Goal: Task Accomplishment & Management: Use online tool/utility

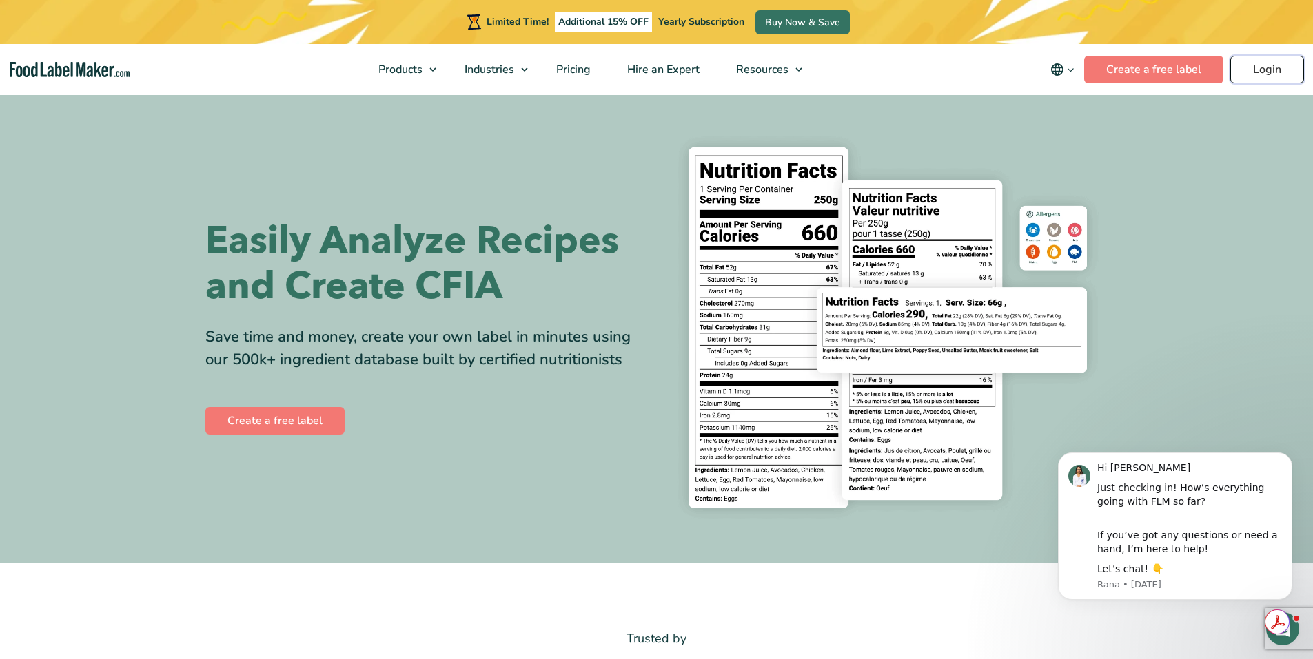
click at [1267, 64] on link "Login" at bounding box center [1267, 70] width 74 height 28
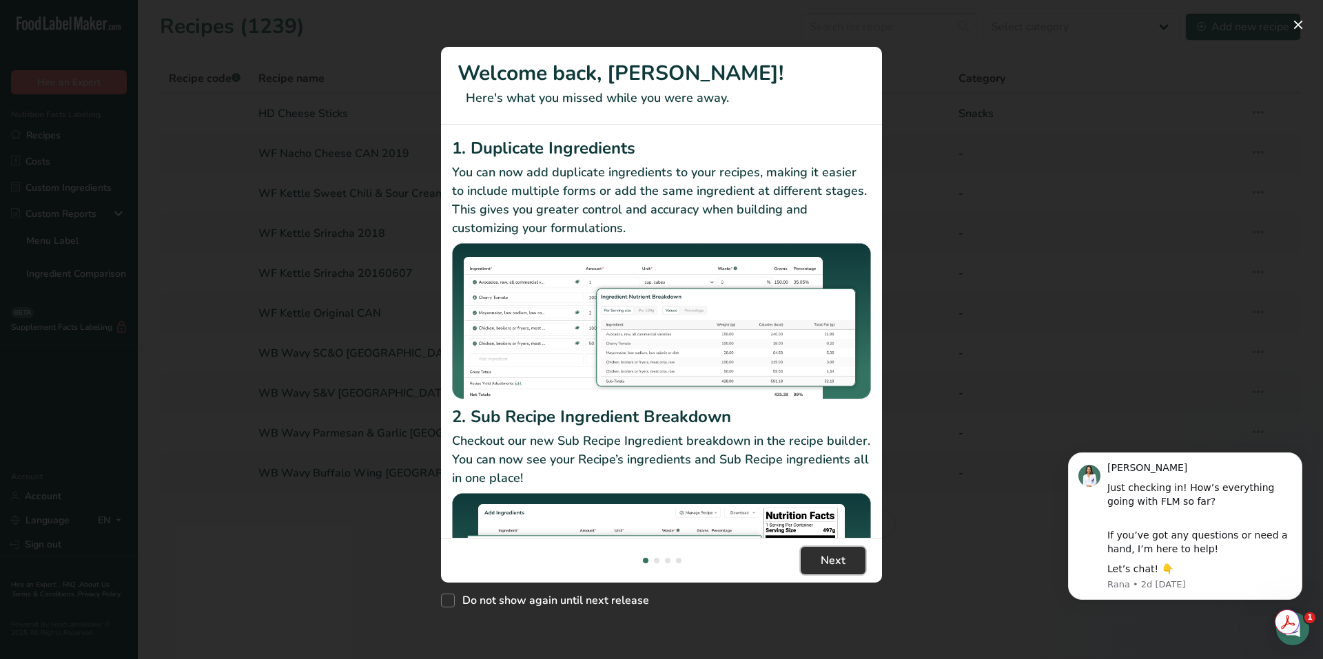
click at [839, 564] on span "Next" at bounding box center [833, 561] width 25 height 17
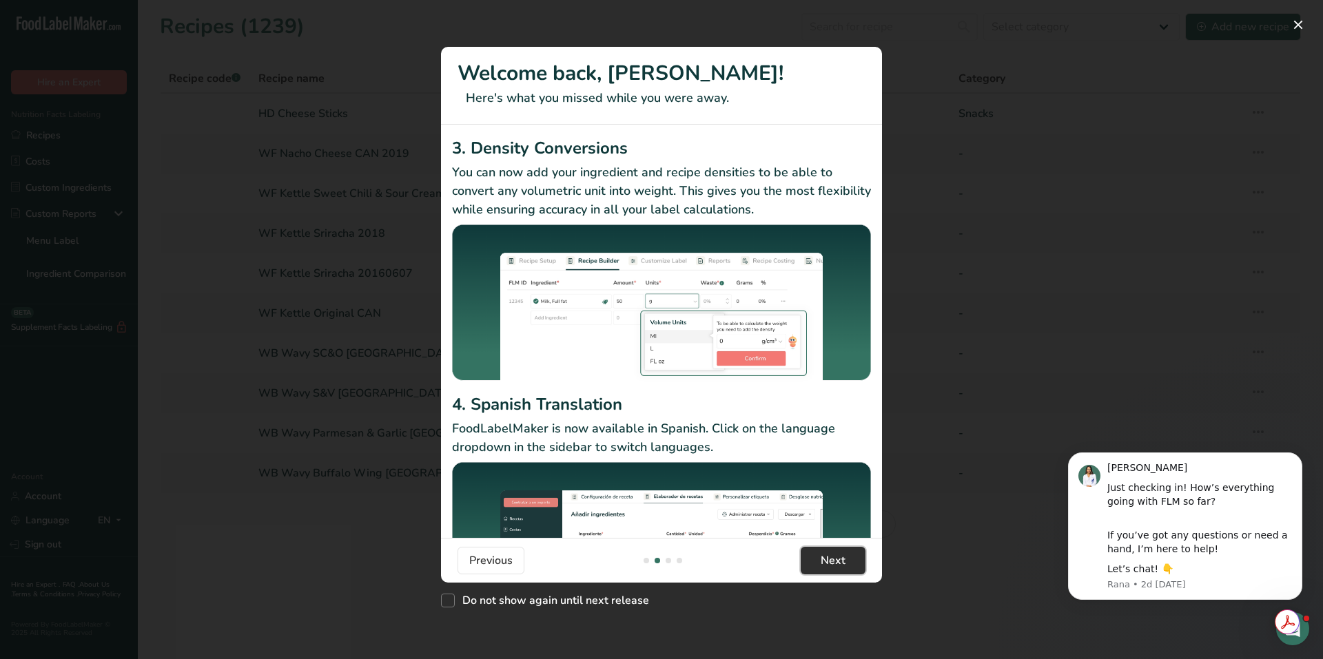
click at [847, 571] on button "Next" at bounding box center [833, 561] width 65 height 28
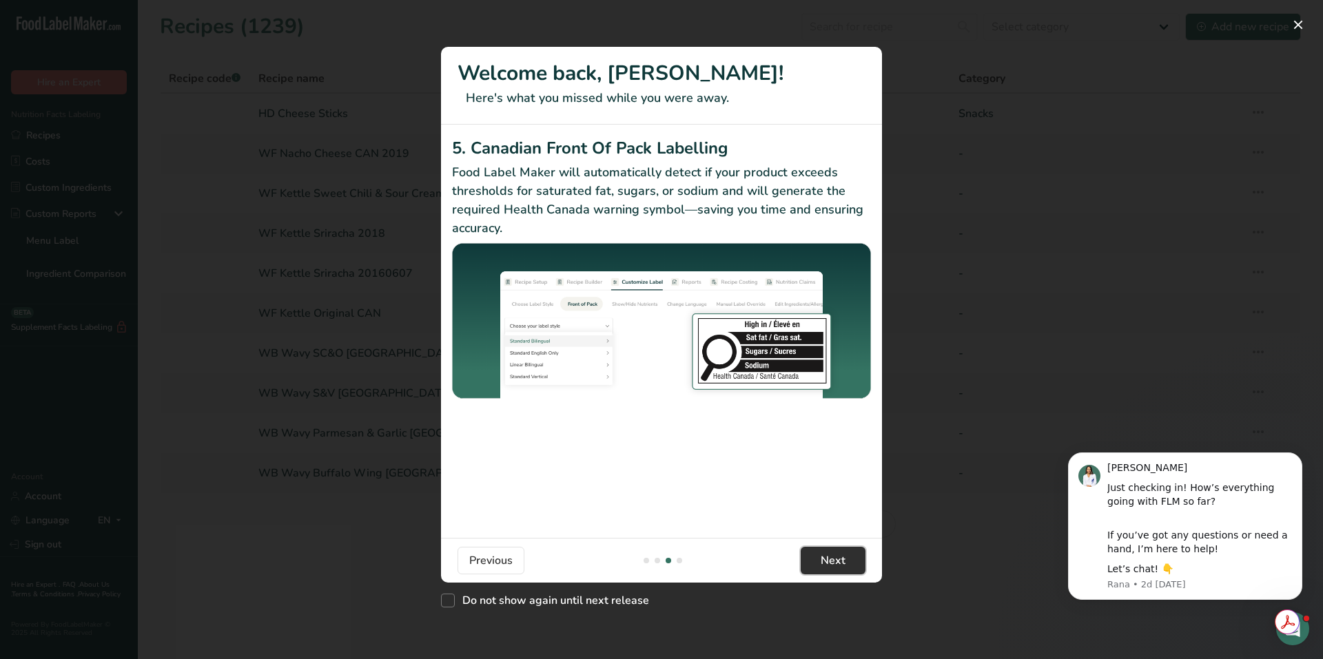
click at [847, 571] on button "Next" at bounding box center [833, 561] width 65 height 28
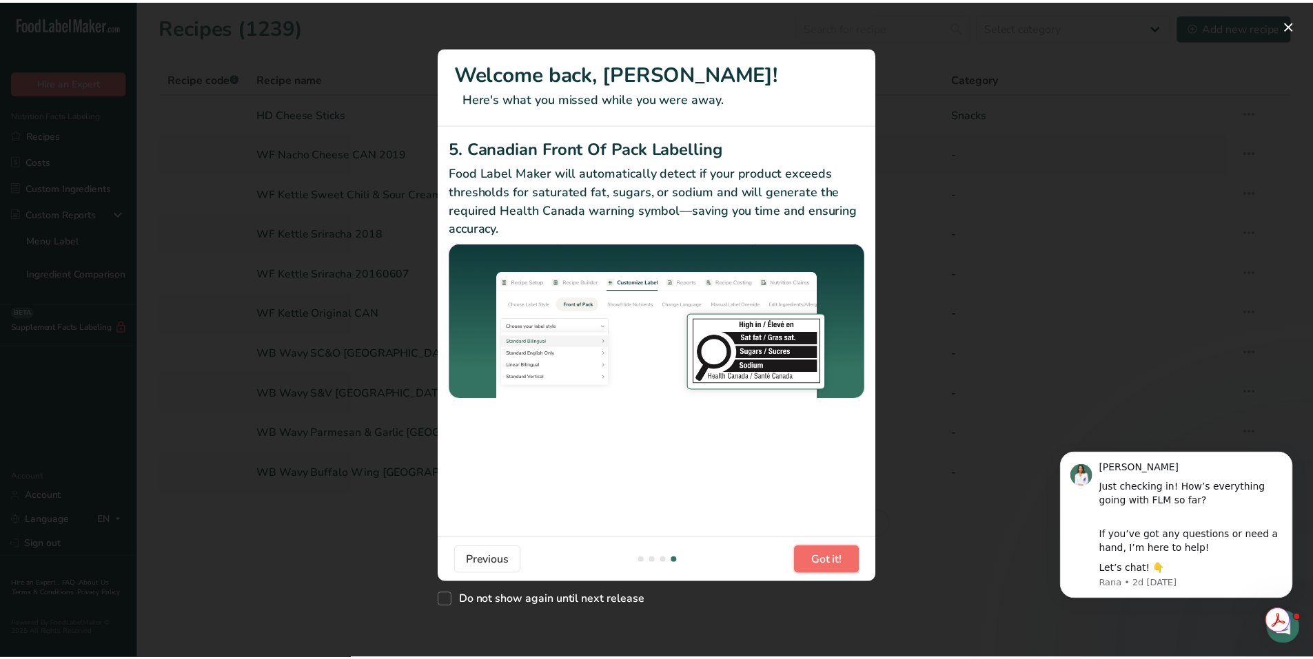
scroll to position [0, 1323]
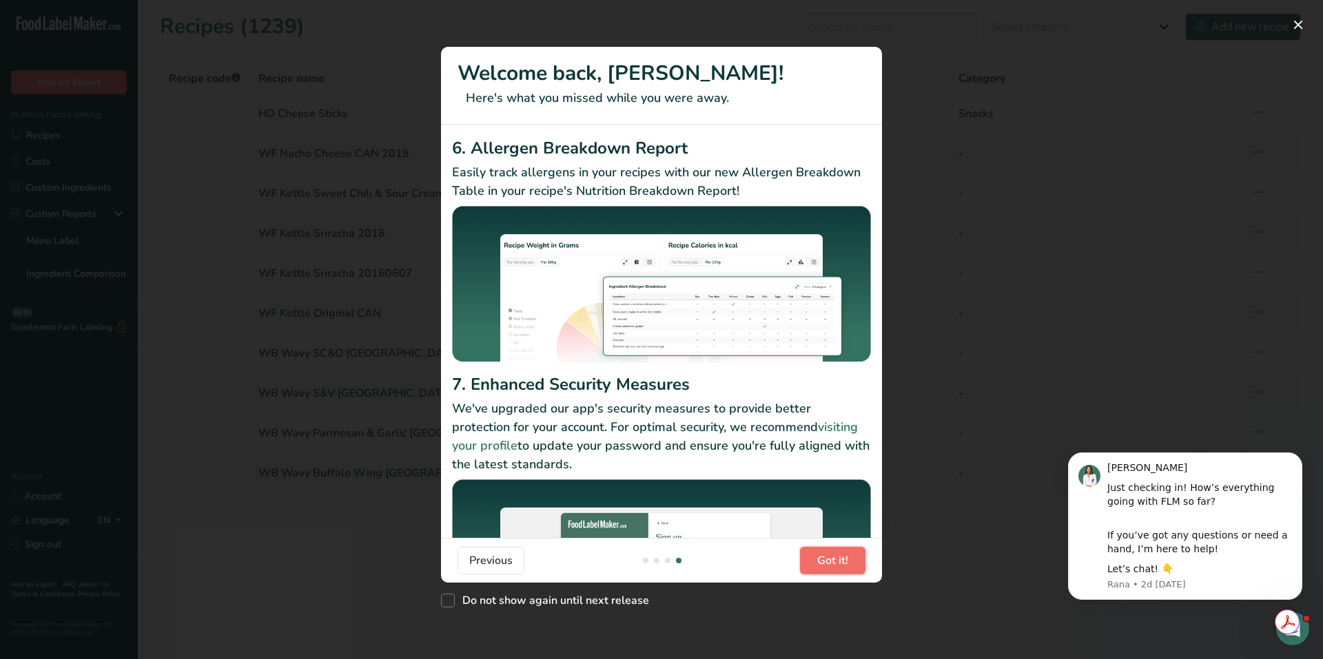
click at [847, 574] on button "Got it!" at bounding box center [832, 561] width 65 height 28
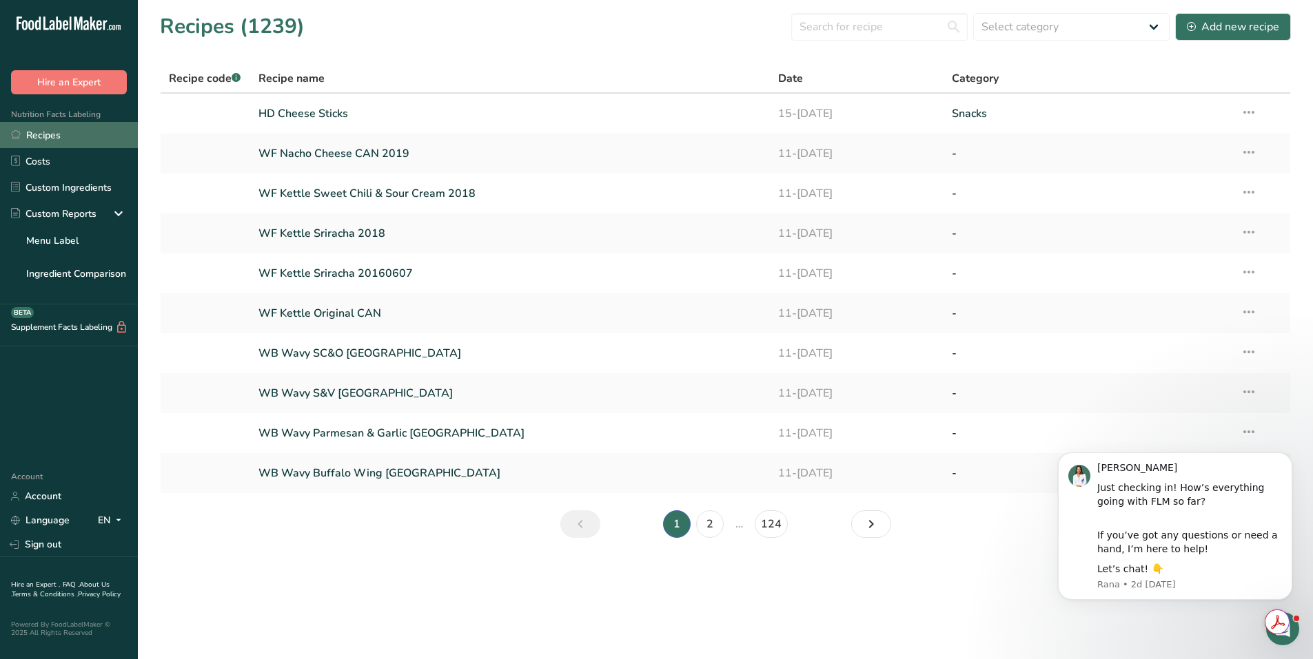
click at [43, 145] on link "Recipes" at bounding box center [69, 135] width 138 height 26
click at [313, 115] on link "HD Cheese Sticks" at bounding box center [510, 113] width 504 height 29
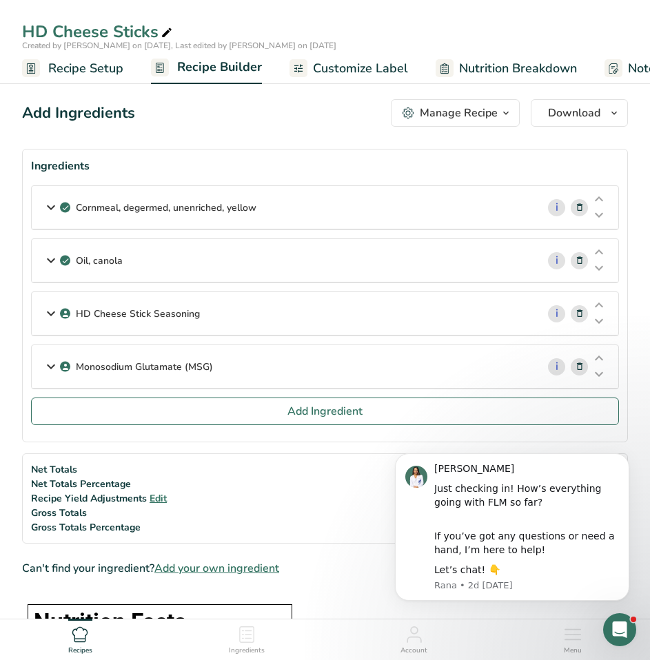
click at [257, 154] on section "Ingredients Cornmeal, degermed, unenriched, yellow i Amount 41.2 Unit g Portion…" at bounding box center [325, 296] width 606 height 294
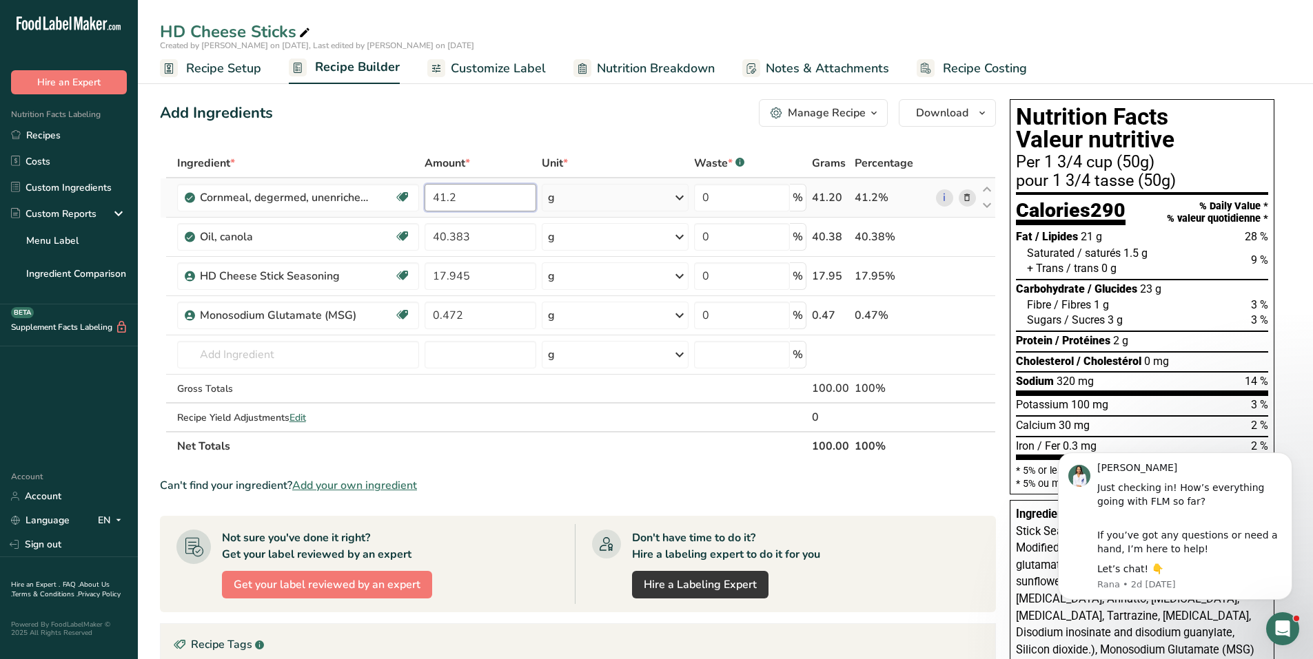
drag, startPoint x: 466, startPoint y: 196, endPoint x: 446, endPoint y: 189, distance: 20.5
click at [392, 197] on tr "Cornmeal, degermed, unenriched, yellow Dairy free Gluten free Vegan Vegetarian …" at bounding box center [578, 197] width 834 height 39
type input "48.175"
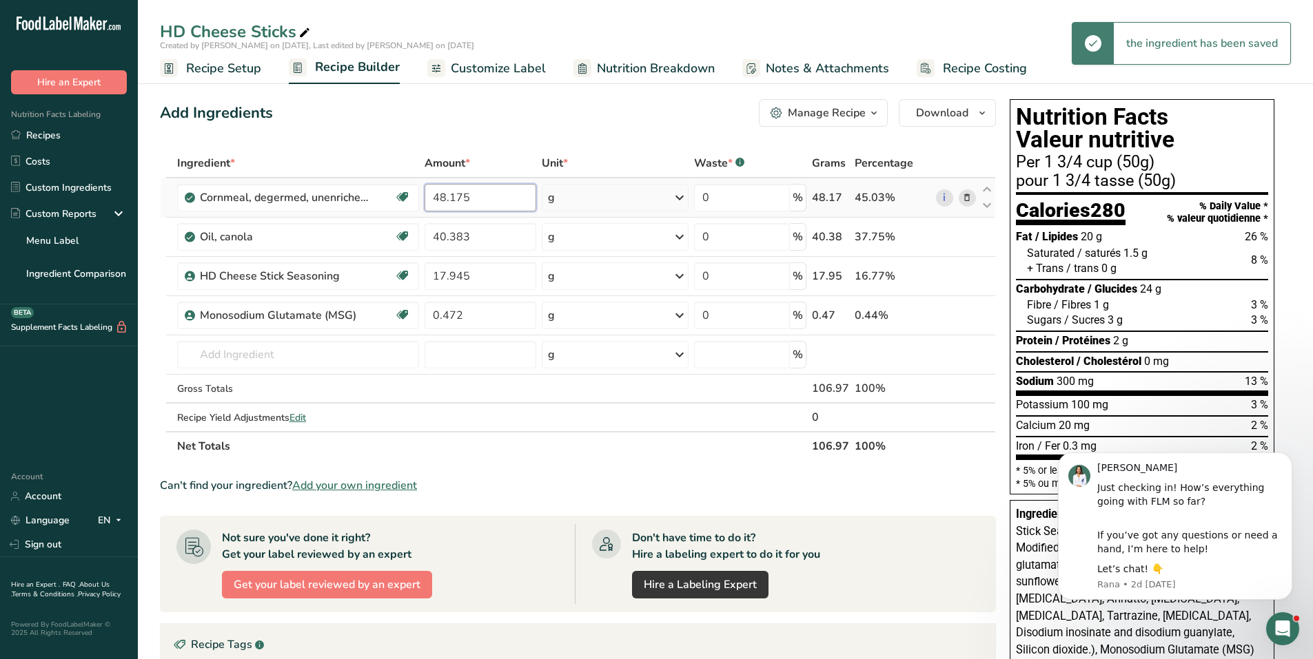
click at [478, 194] on input "48.175" at bounding box center [480, 198] width 112 height 28
type input "48.179"
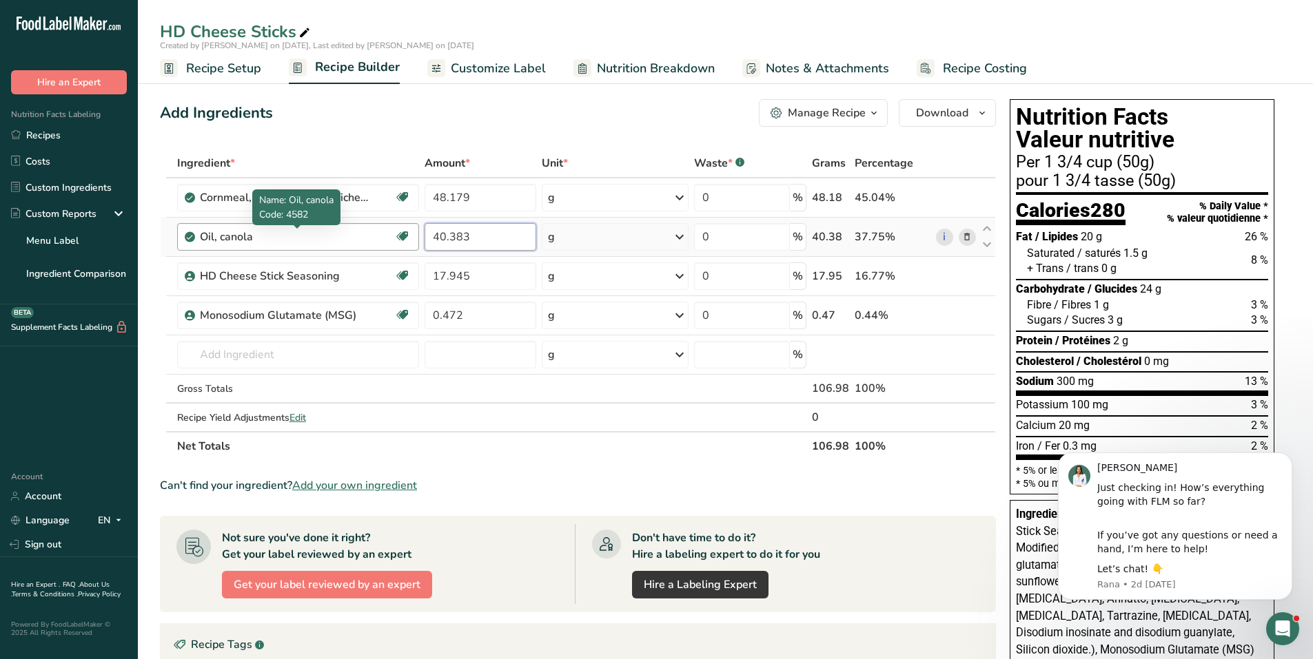
drag, startPoint x: 510, startPoint y: 235, endPoint x: 362, endPoint y: 233, distance: 147.5
click at [362, 233] on tr "Oil, canola Source of Omega 3 Dairy free Gluten free Vegan Vegetarian Soy free …" at bounding box center [578, 237] width 834 height 39
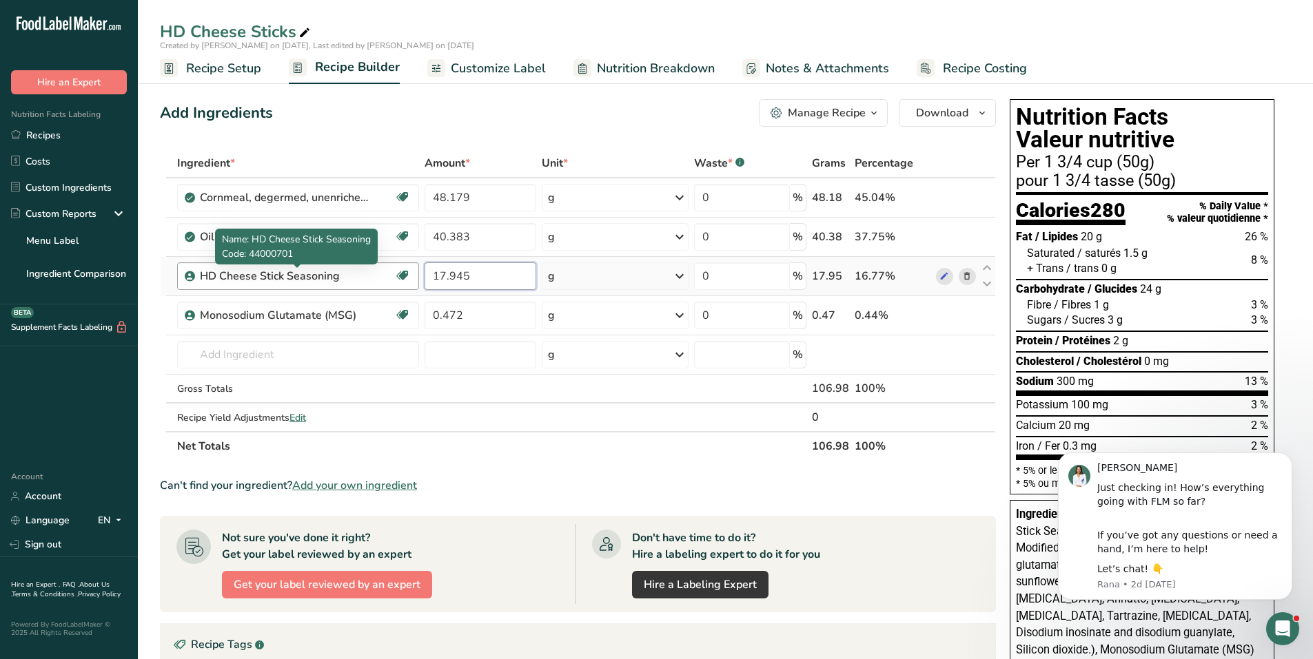
drag, startPoint x: 504, startPoint y: 270, endPoint x: 320, endPoint y: 268, distance: 183.3
click at [320, 268] on tr "HD Cheese Stick Seasoning Gluten free Vegetarian Kosher Dairy 17.945 g Weight U…" at bounding box center [578, 276] width 834 height 39
click at [493, 288] on input "17.945" at bounding box center [480, 277] width 112 height 28
drag, startPoint x: 479, startPoint y: 278, endPoint x: 387, endPoint y: 271, distance: 91.8
click at [387, 271] on tr "HD Cheese Stick Seasoning Gluten free Vegetarian Kosher Dairy 17.945 g Weight U…" at bounding box center [578, 276] width 834 height 39
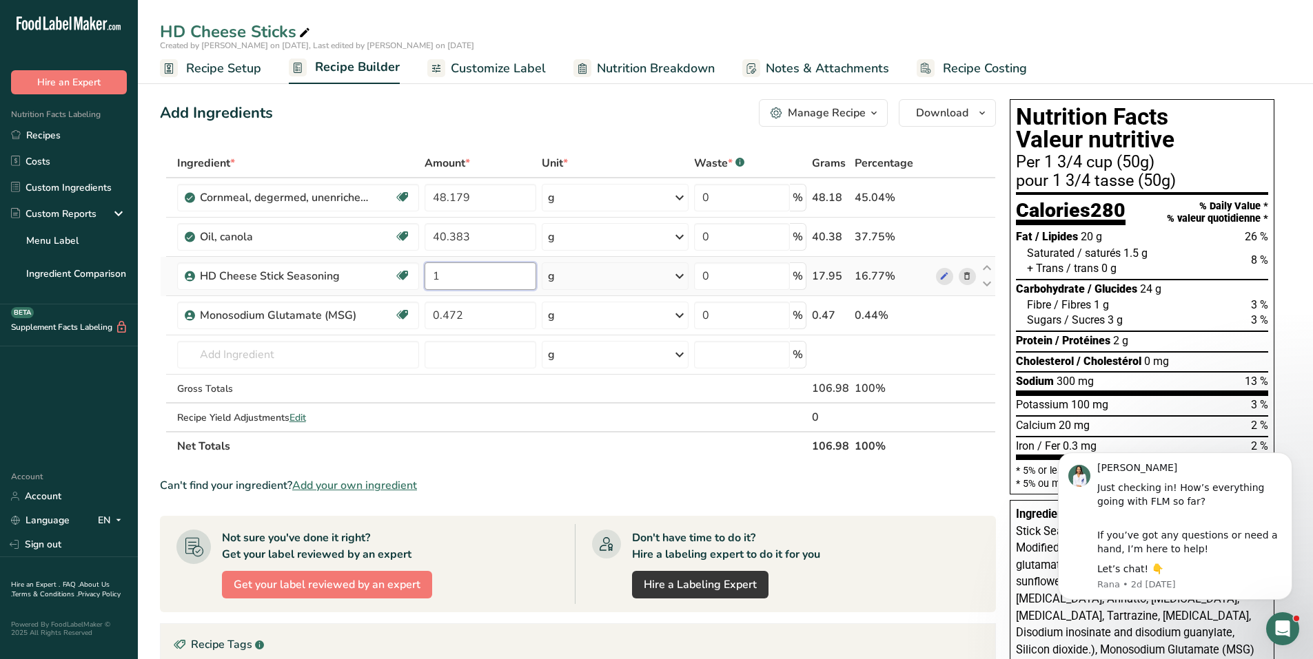
type input "18"
click at [489, 279] on input "18" at bounding box center [480, 277] width 112 height 28
type input "18.305"
drag, startPoint x: 480, startPoint y: 236, endPoint x: 905, endPoint y: 166, distance: 430.8
click at [389, 243] on tr "Oil, canola Source of Omega 3 Dairy free Gluten free Vegan Vegetarian Soy free …" at bounding box center [578, 237] width 834 height 39
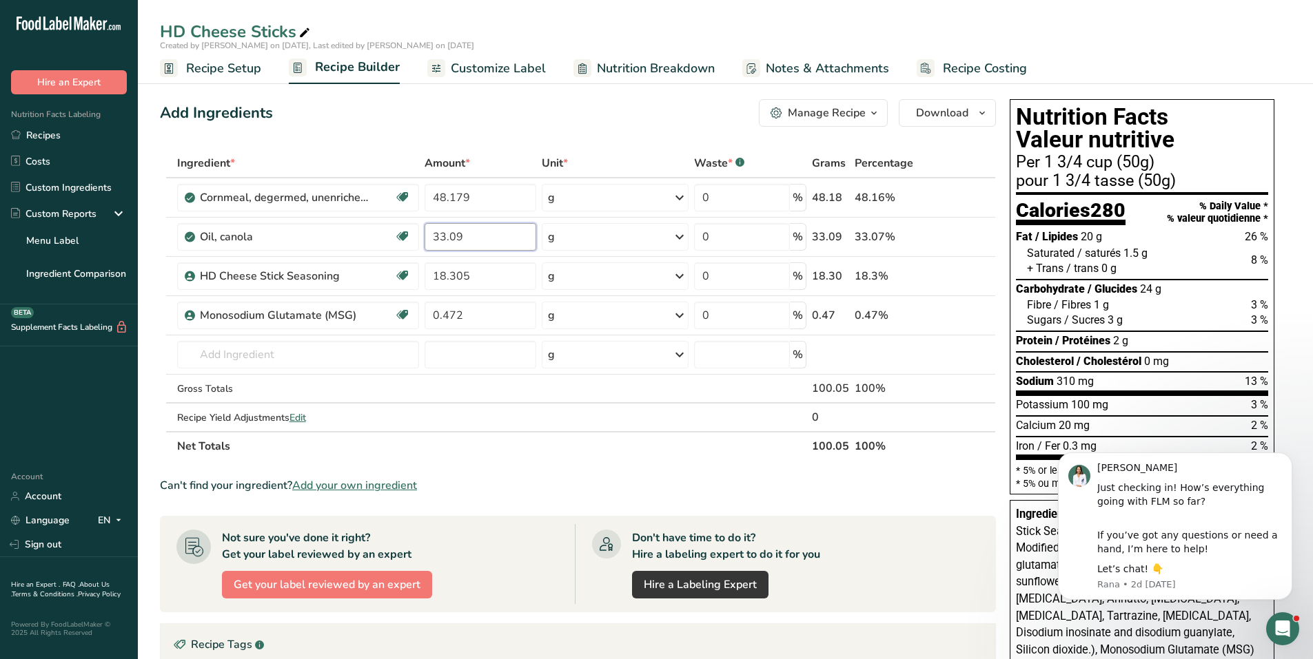
type input "33.096"
drag, startPoint x: 488, startPoint y: 313, endPoint x: 519, endPoint y: 276, distance: 48.4
click at [449, 313] on input "0.472" at bounding box center [480, 316] width 112 height 28
type input "0.420"
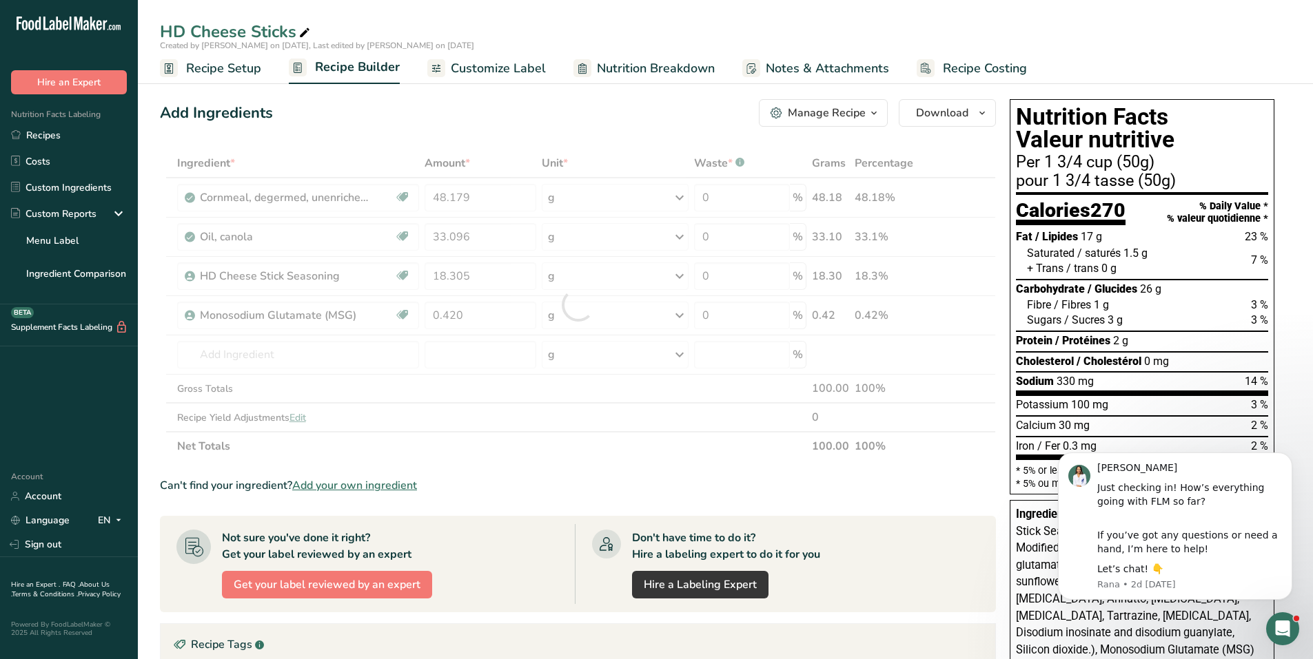
click at [762, 486] on div "Can't find your ingredient? Add your own ingredient" at bounding box center [578, 485] width 836 height 17
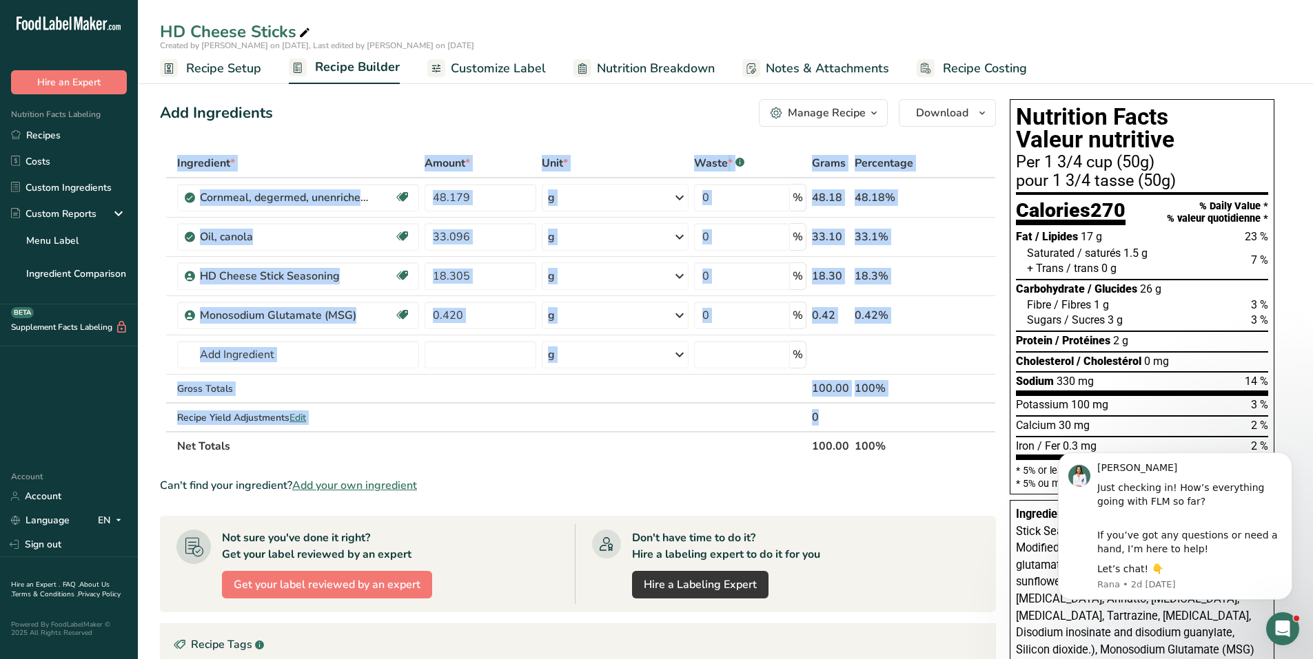
click at [1164, 58] on ul "Recipe Setup Recipe Builder Customize Label Nutrition Breakdown Notes & Attachm…" at bounding box center [725, 68] width 1175 height 32
click at [943, 113] on span "Download" at bounding box center [942, 113] width 52 height 17
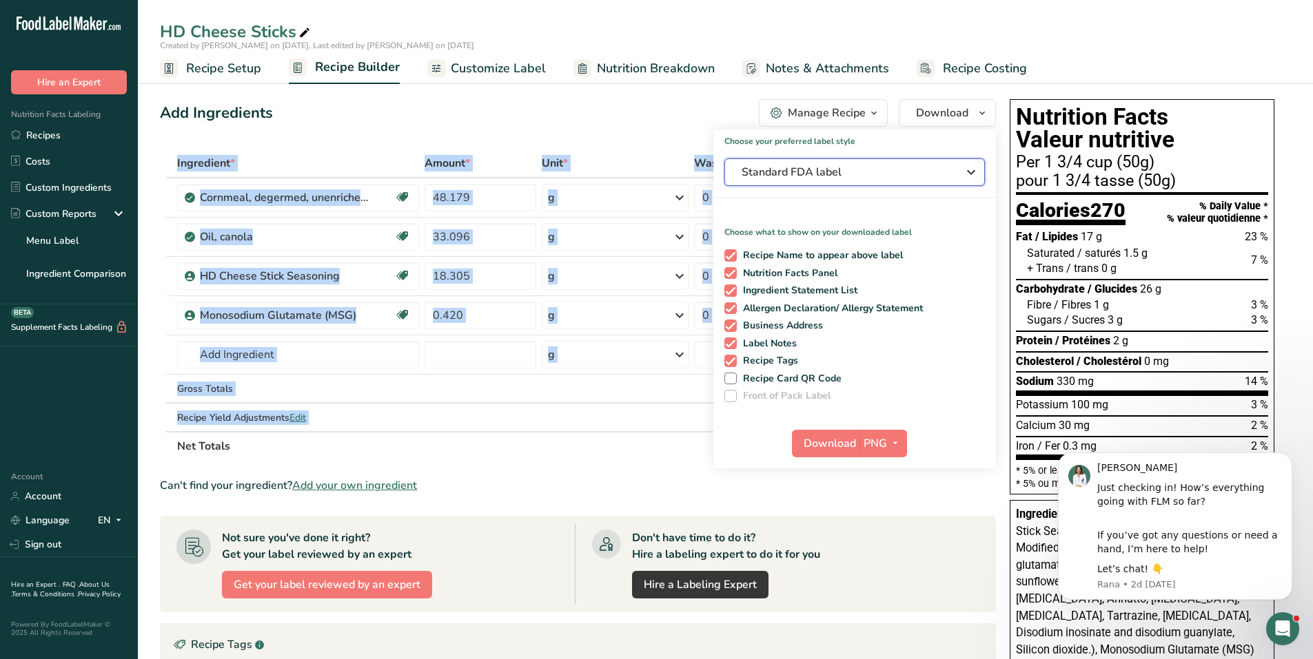
click at [967, 170] on icon "button" at bounding box center [971, 172] width 17 height 25
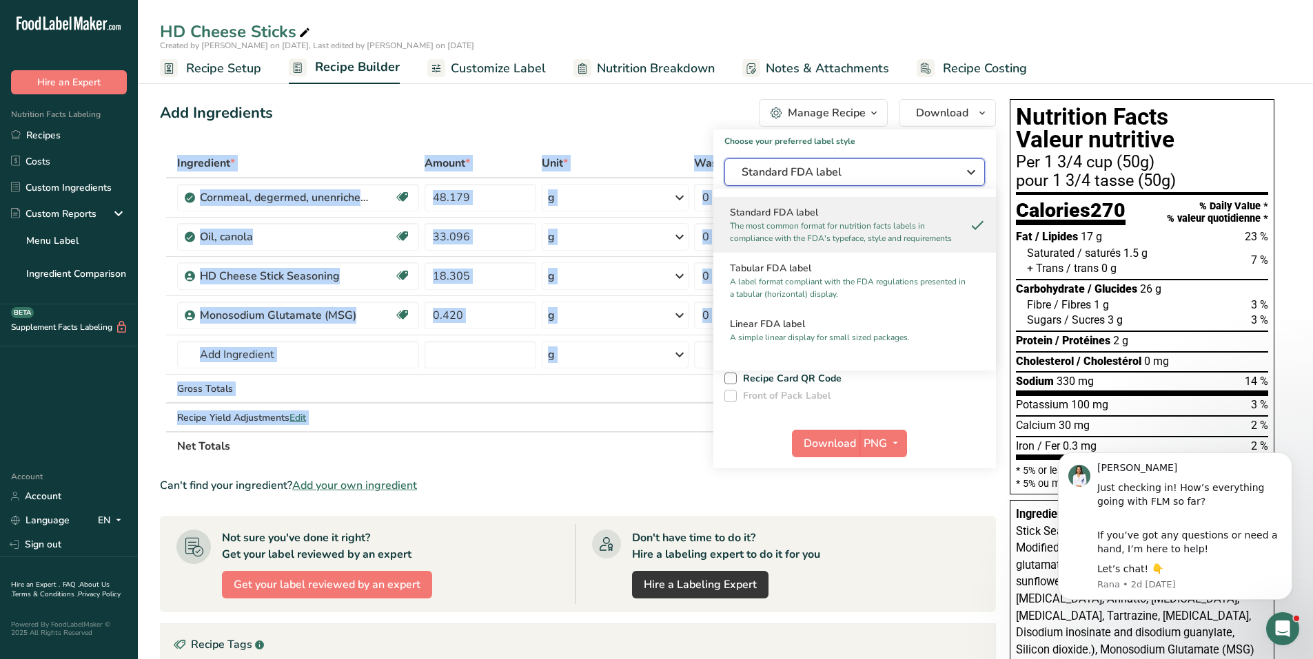
click at [967, 170] on icon "button" at bounding box center [971, 172] width 17 height 25
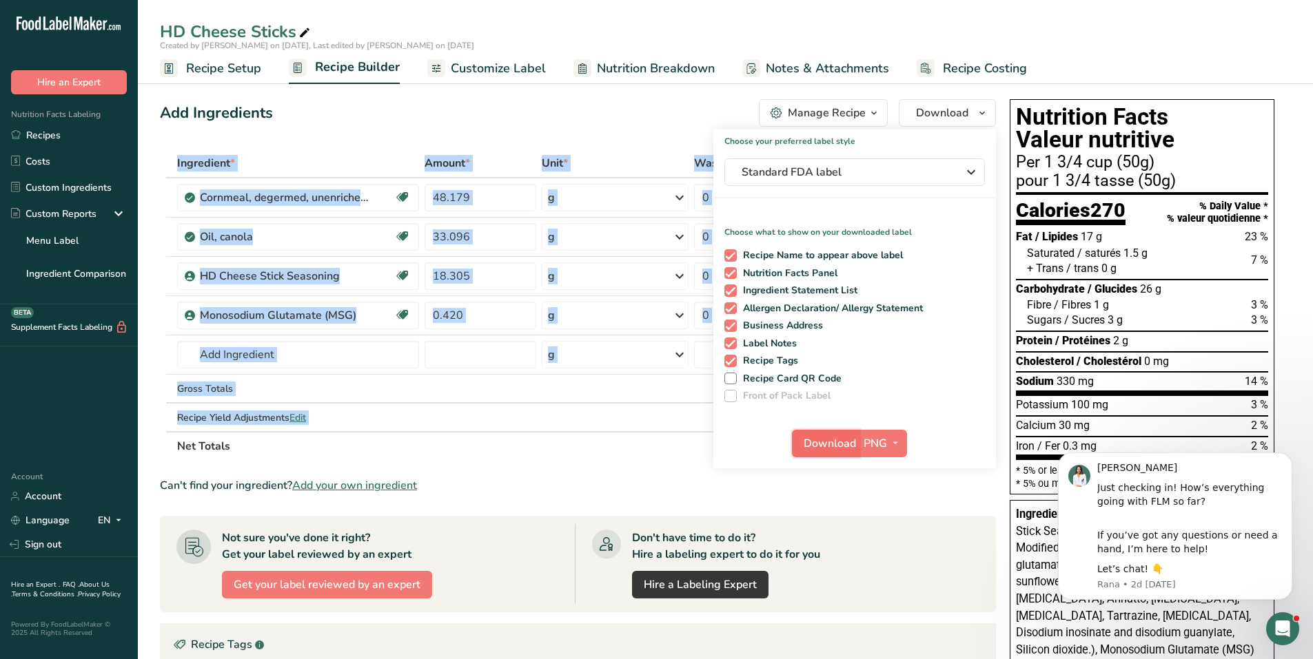
click at [852, 435] on span "Download" at bounding box center [829, 443] width 52 height 17
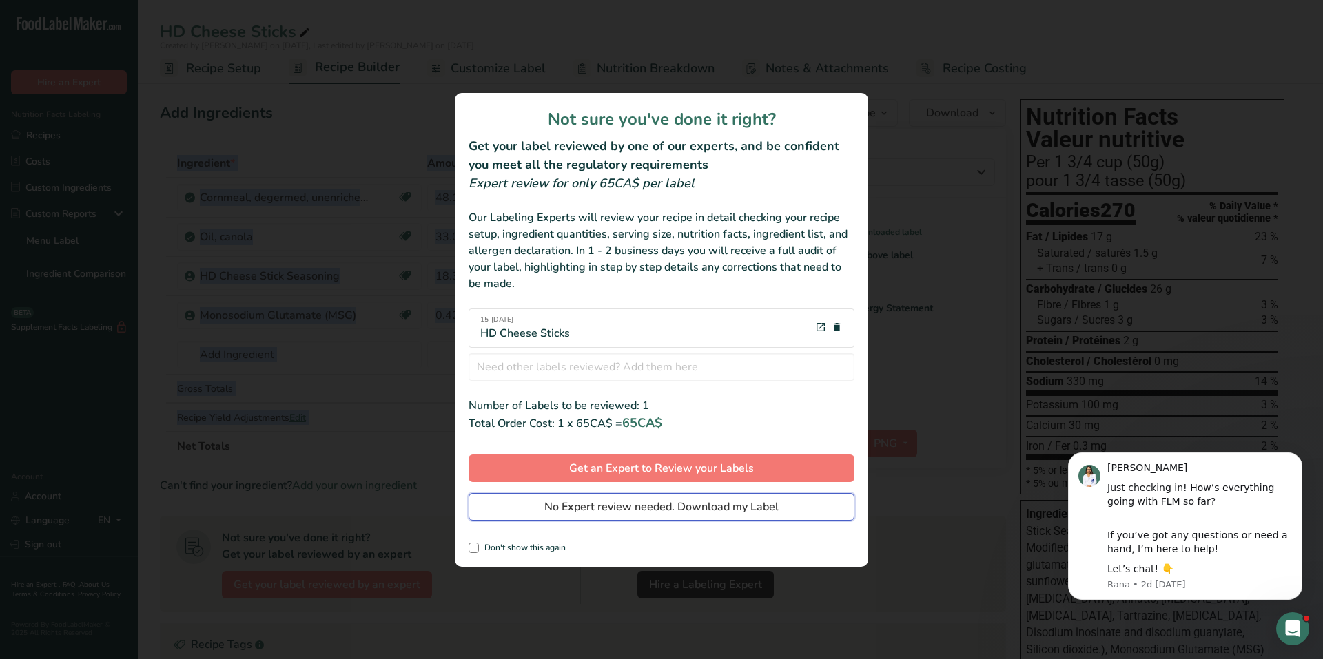
click at [630, 504] on span "No Expert review needed. Download my Label" at bounding box center [661, 507] width 234 height 17
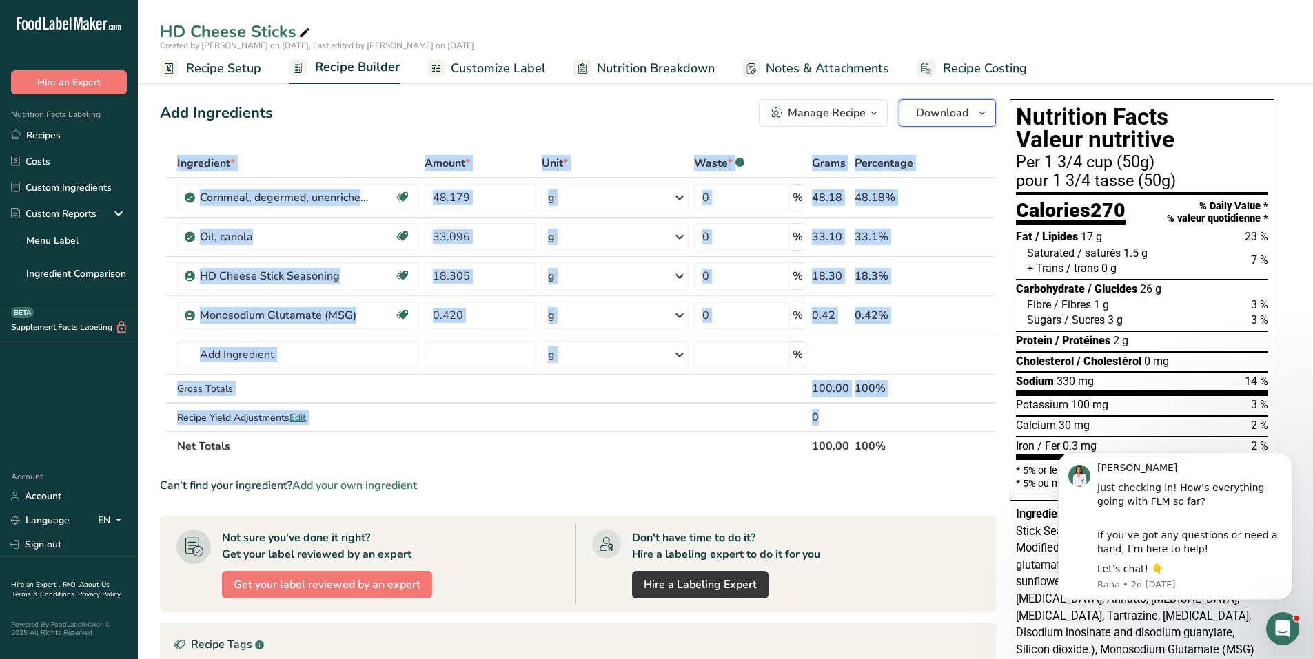
click at [956, 111] on span "Download" at bounding box center [942, 113] width 52 height 17
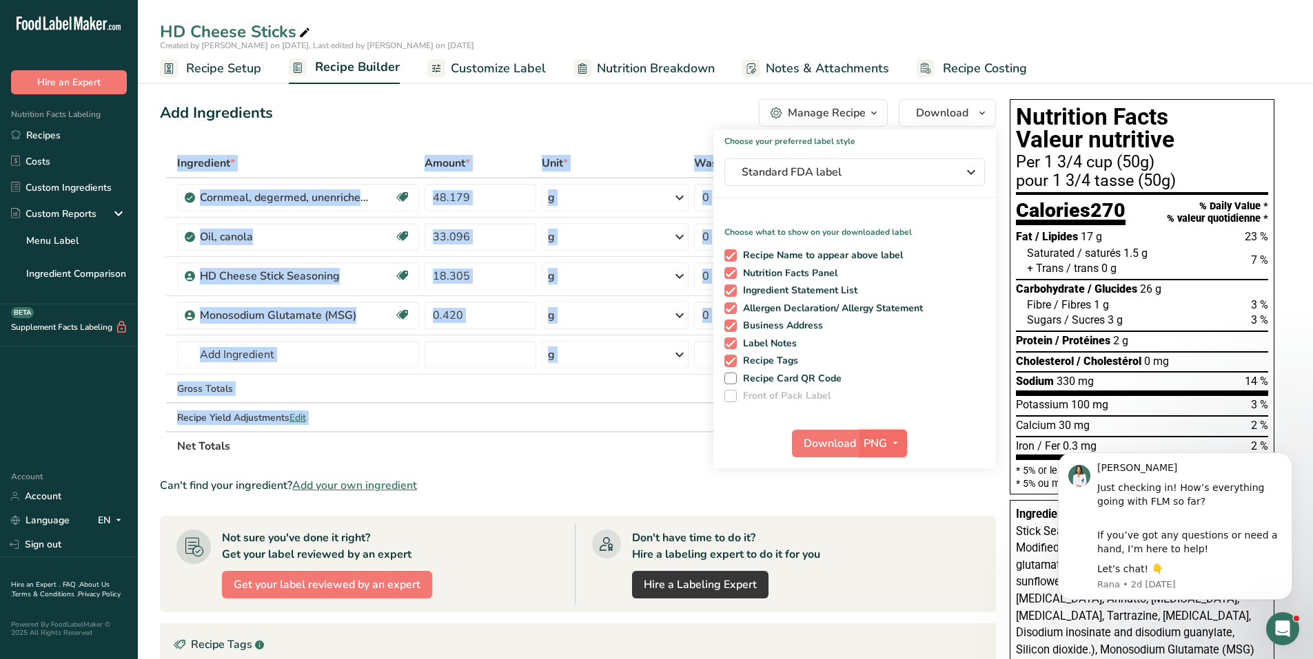
click at [889, 440] on icon "button" at bounding box center [894, 443] width 11 height 17
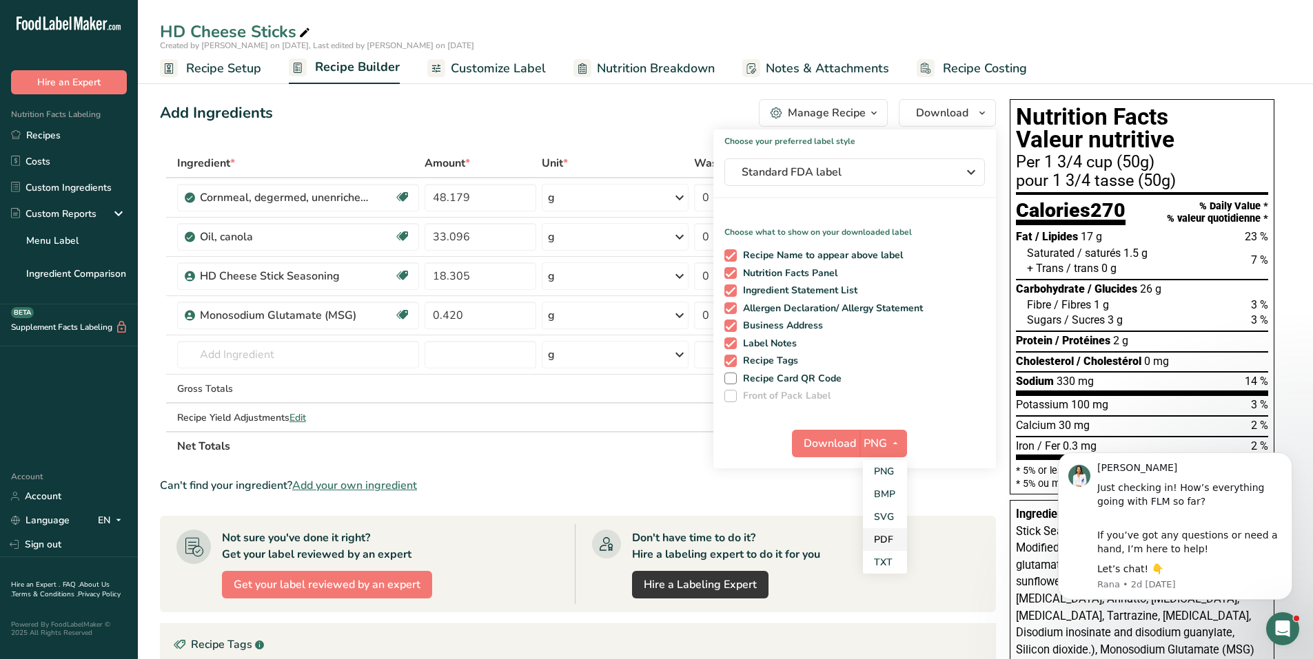
click at [885, 538] on link "PDF" at bounding box center [885, 539] width 44 height 23
click at [819, 444] on span "Download" at bounding box center [830, 443] width 52 height 17
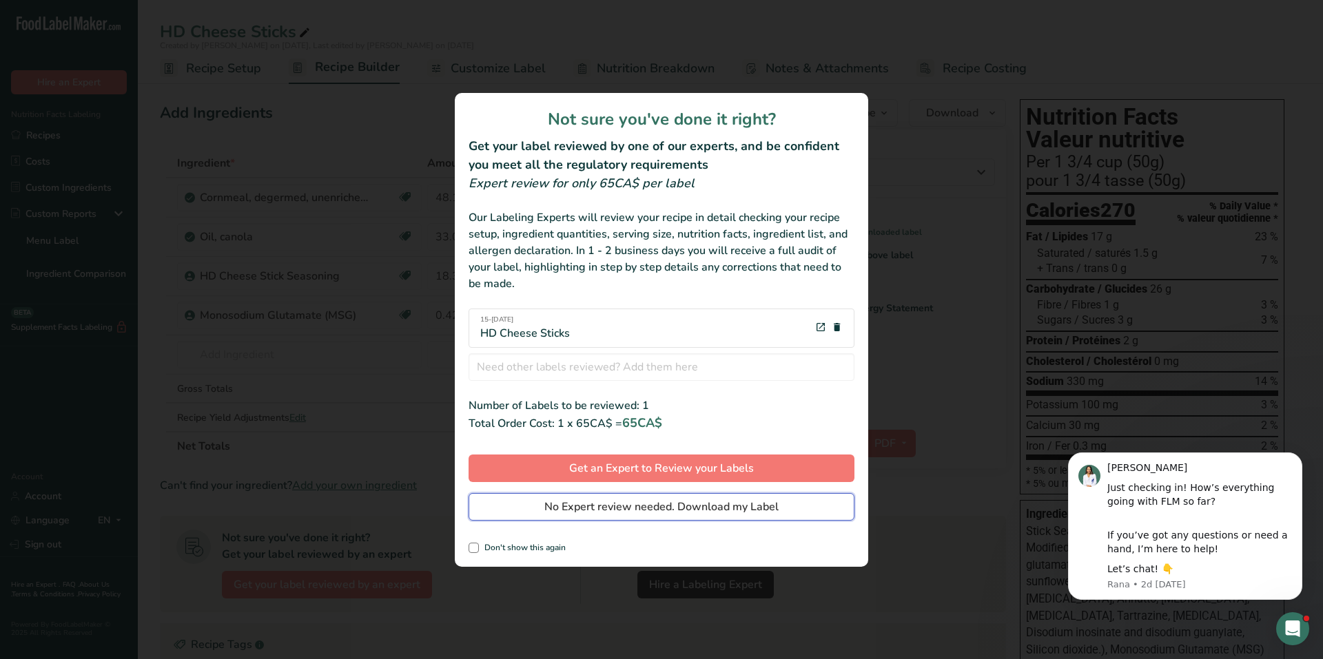
click at [548, 517] on button "No Expert review needed. Download my Label" at bounding box center [662, 507] width 386 height 28
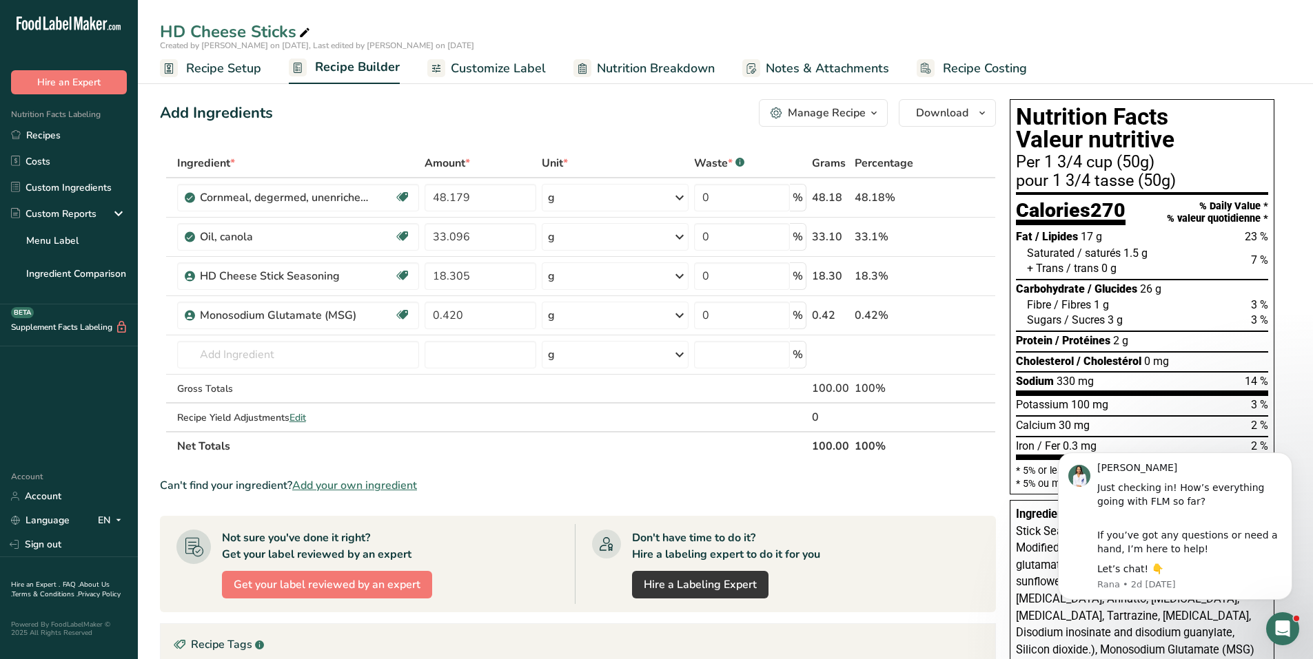
click at [211, 64] on span "Recipe Setup" at bounding box center [223, 68] width 75 height 19
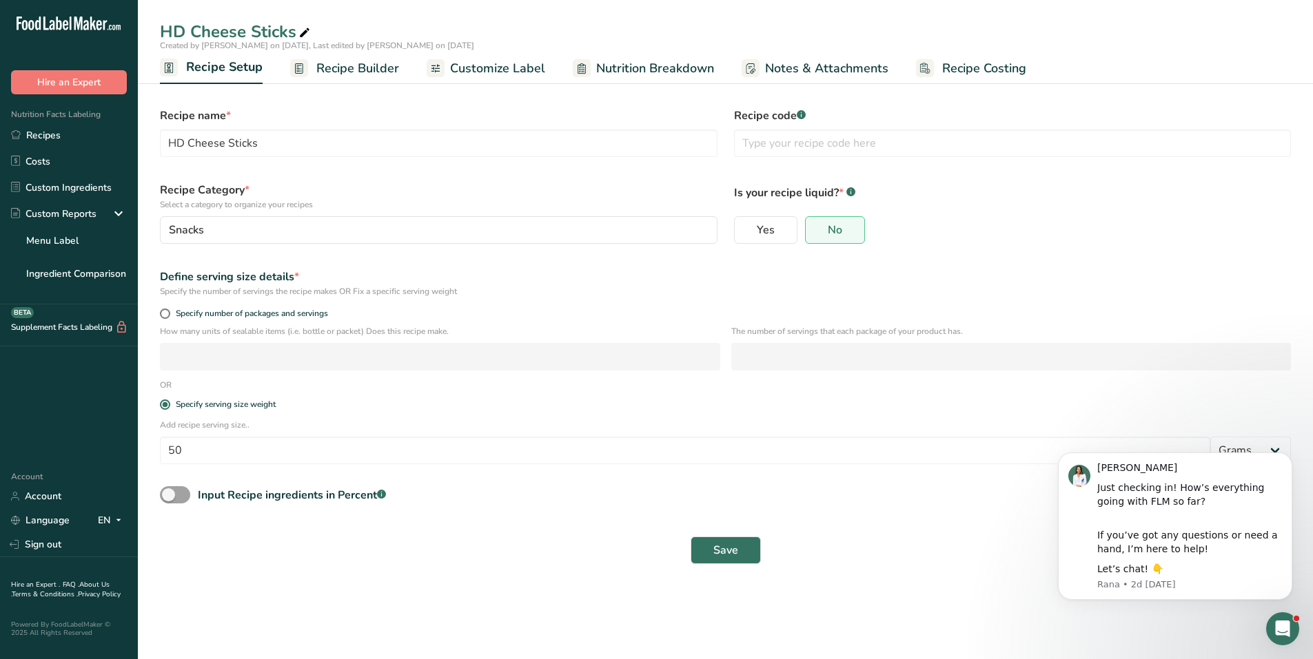
click at [599, 63] on span "Nutrition Breakdown" at bounding box center [655, 68] width 118 height 19
select select "Calories"
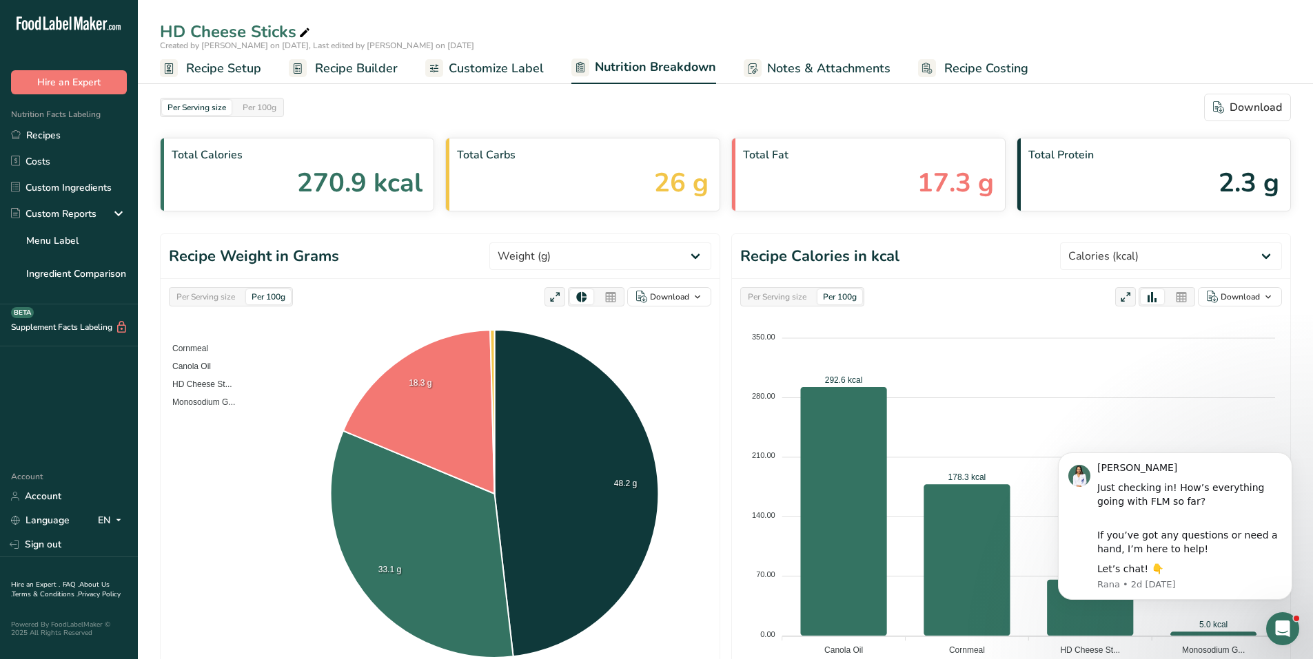
click at [508, 63] on span "Customize Label" at bounding box center [496, 68] width 95 height 19
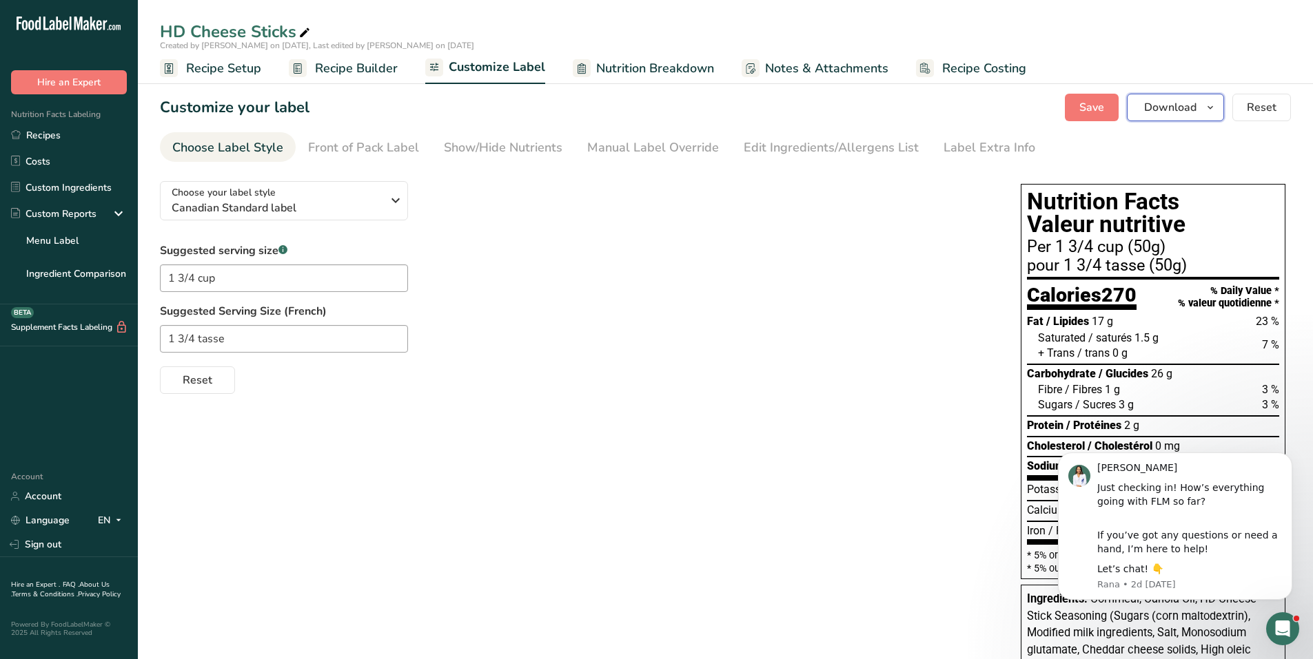
click at [1205, 110] on icon "button" at bounding box center [1209, 107] width 11 height 17
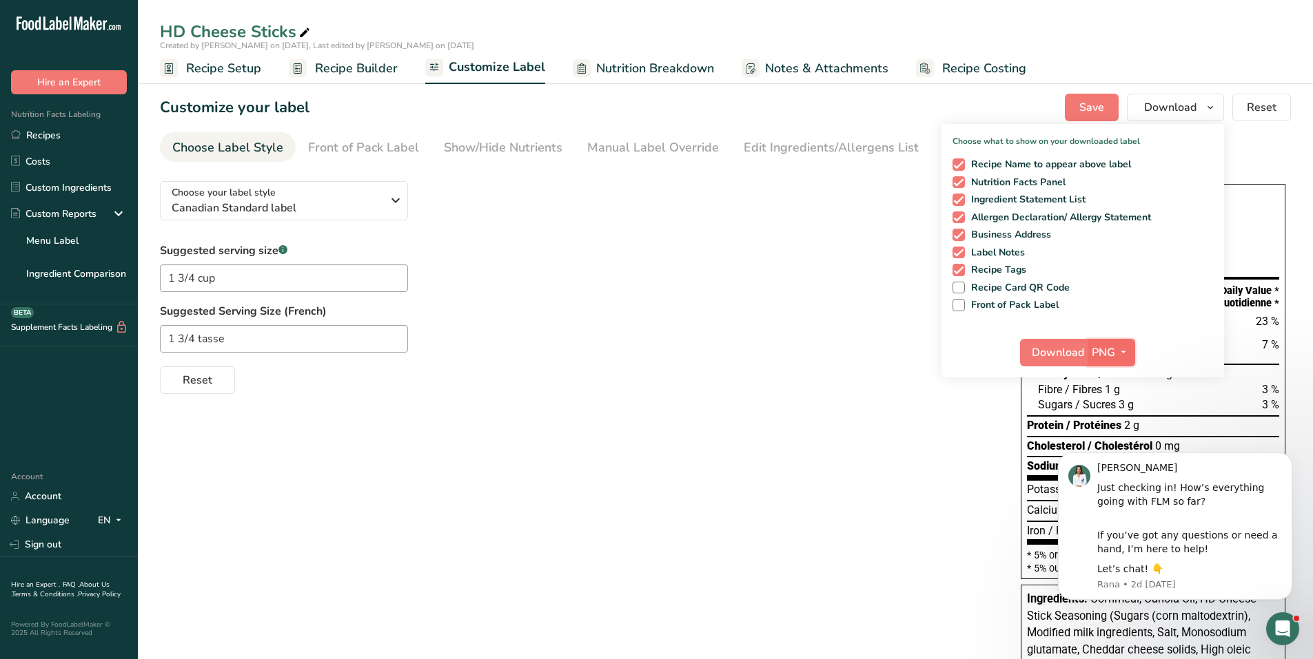
click at [1127, 353] on icon "button" at bounding box center [1123, 352] width 11 height 17
click at [1106, 448] on body "Hi David Just checking in! How’s everything going with FLM so far? If you’ve go…" at bounding box center [1174, 527] width 265 height 179
click at [1101, 446] on body "Hi David Just checking in! How’s everything going with FLM so far? If you’ve go…" at bounding box center [1174, 527] width 265 height 179
click at [1287, 619] on div "Open Intercom Messenger" at bounding box center [1279, 626] width 45 height 45
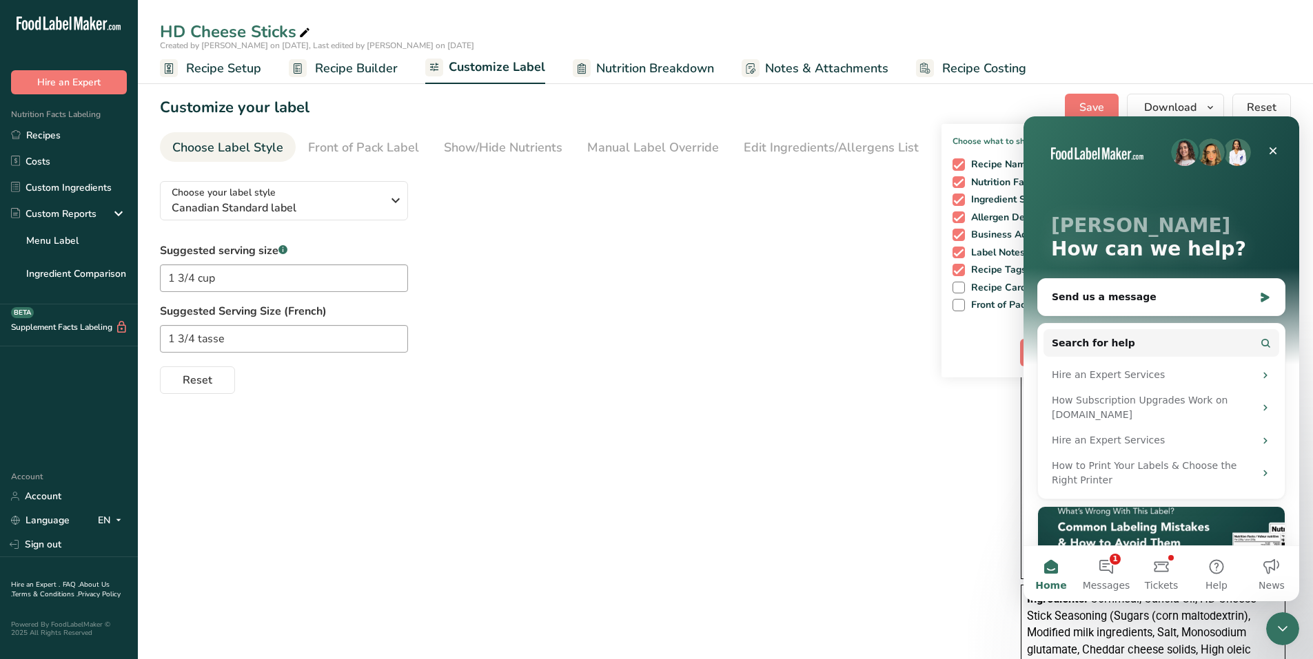
click at [596, 460] on div "Choose your label style Canadian Standard label USA (FDA) Standard FDA label Ta…" at bounding box center [725, 578] width 1131 height 816
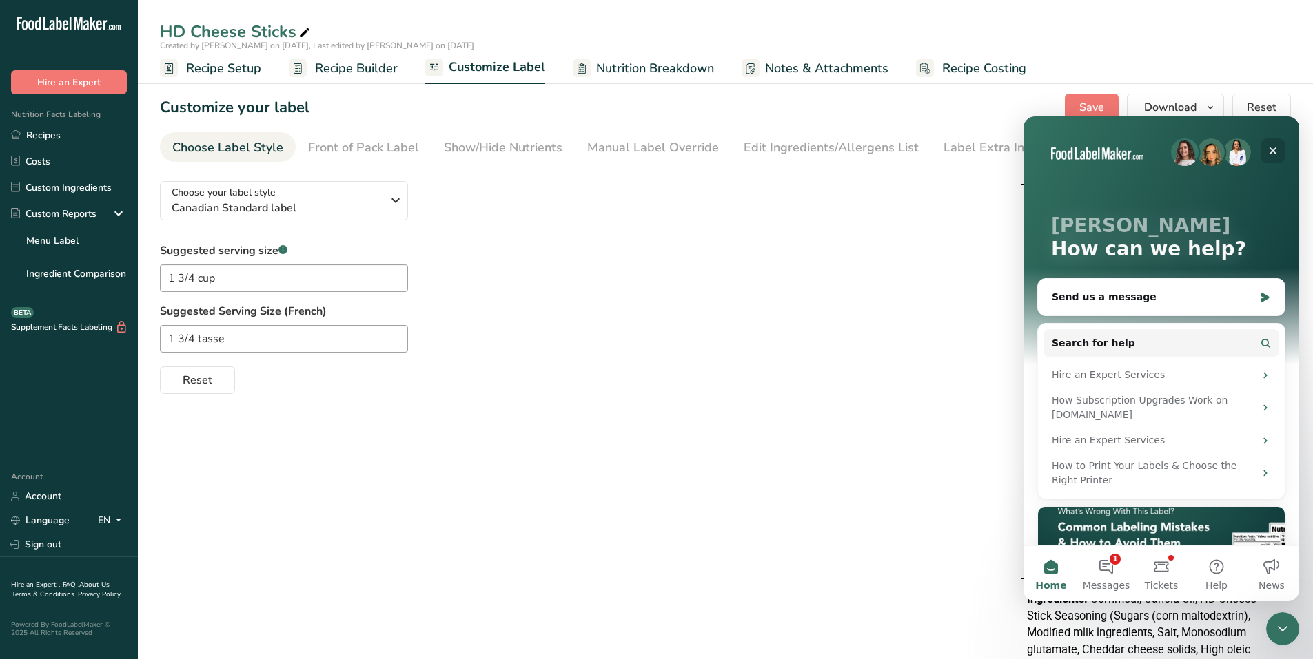
click at [1275, 151] on icon "Close" at bounding box center [1272, 150] width 11 height 11
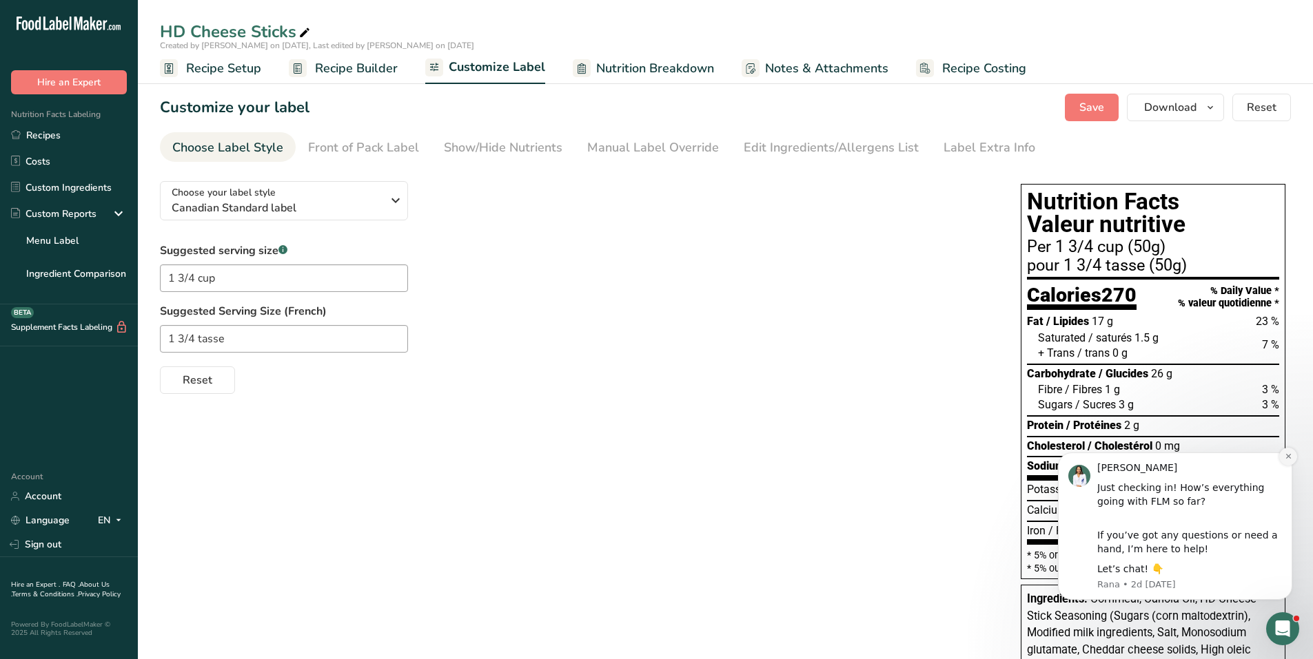
click at [1295, 455] on button "Dismiss notification" at bounding box center [1288, 457] width 18 height 18
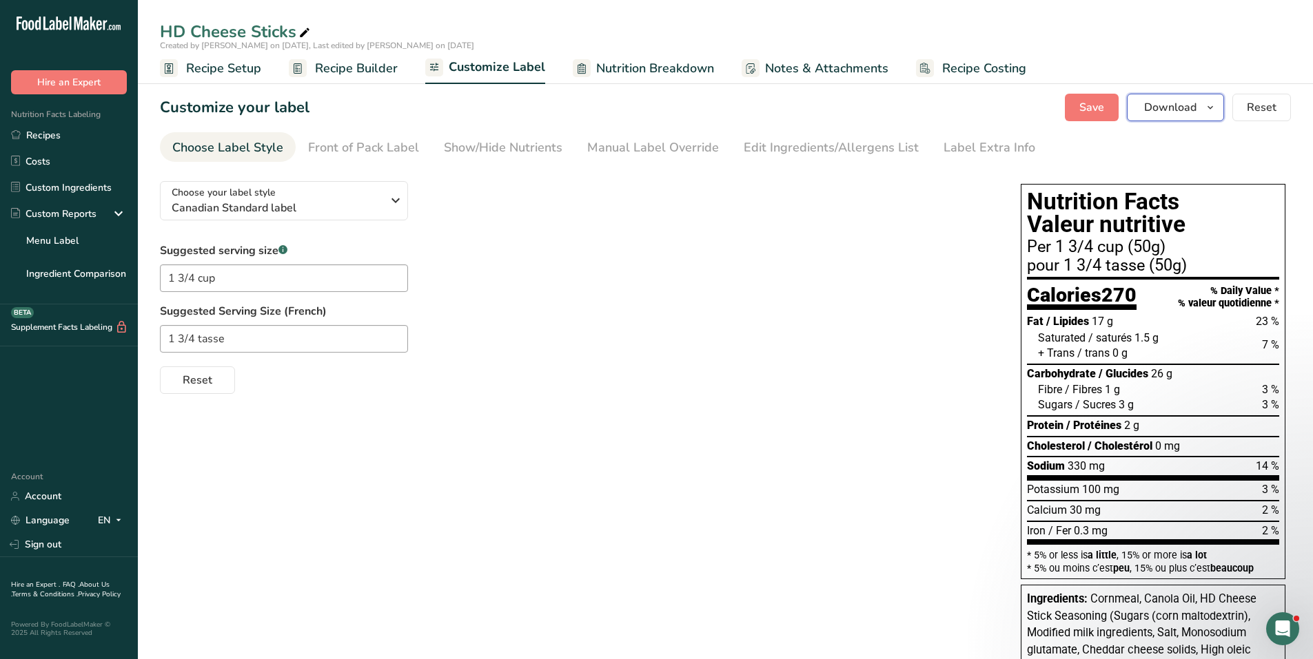
click at [1207, 114] on icon "button" at bounding box center [1209, 107] width 11 height 17
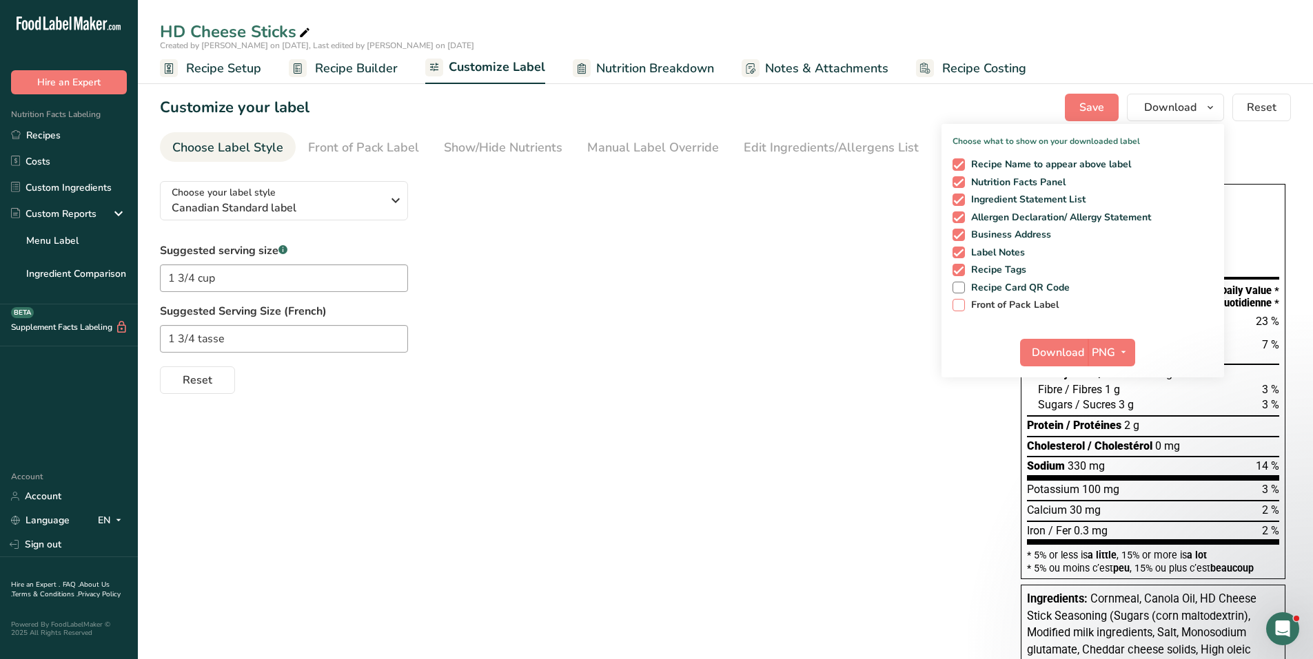
click at [962, 310] on span at bounding box center [958, 305] width 12 height 12
click at [961, 309] on input "Front of Pack Label" at bounding box center [956, 304] width 9 height 9
checkbox input "true"
click at [1124, 356] on icon "button" at bounding box center [1123, 352] width 11 height 17
click at [1108, 446] on link "PDF" at bounding box center [1113, 449] width 44 height 23
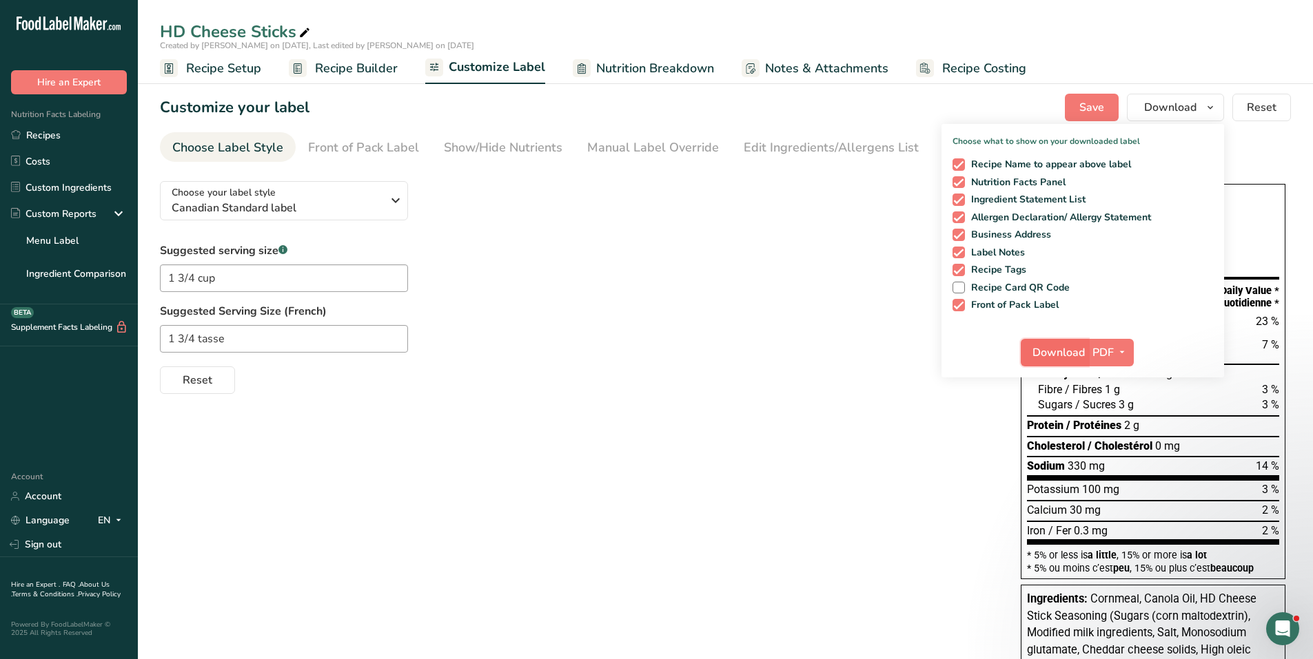
click at [1053, 355] on span "Download" at bounding box center [1058, 353] width 52 height 17
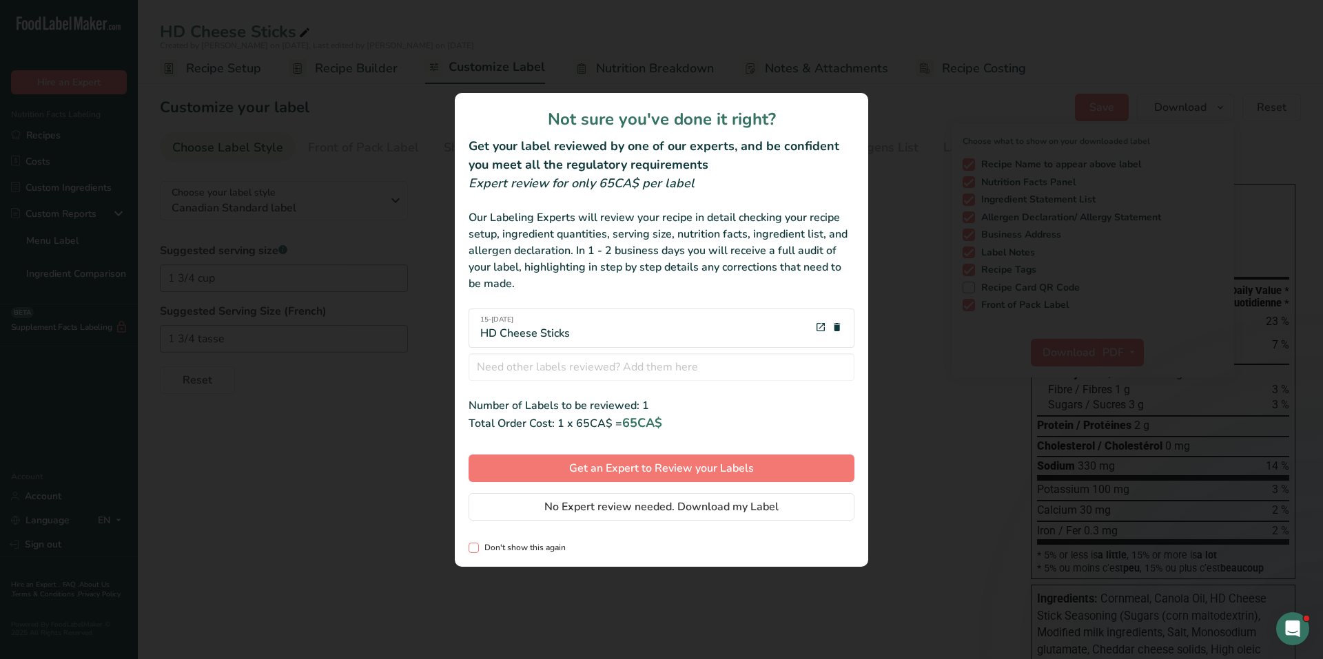
click at [484, 548] on span "Don't show this again" at bounding box center [522, 548] width 87 height 10
click at [477, 548] on input "Don't show this again" at bounding box center [473, 548] width 9 height 9
checkbox input "true"
click at [585, 507] on span "No Expert review needed. Download my Label" at bounding box center [661, 507] width 234 height 17
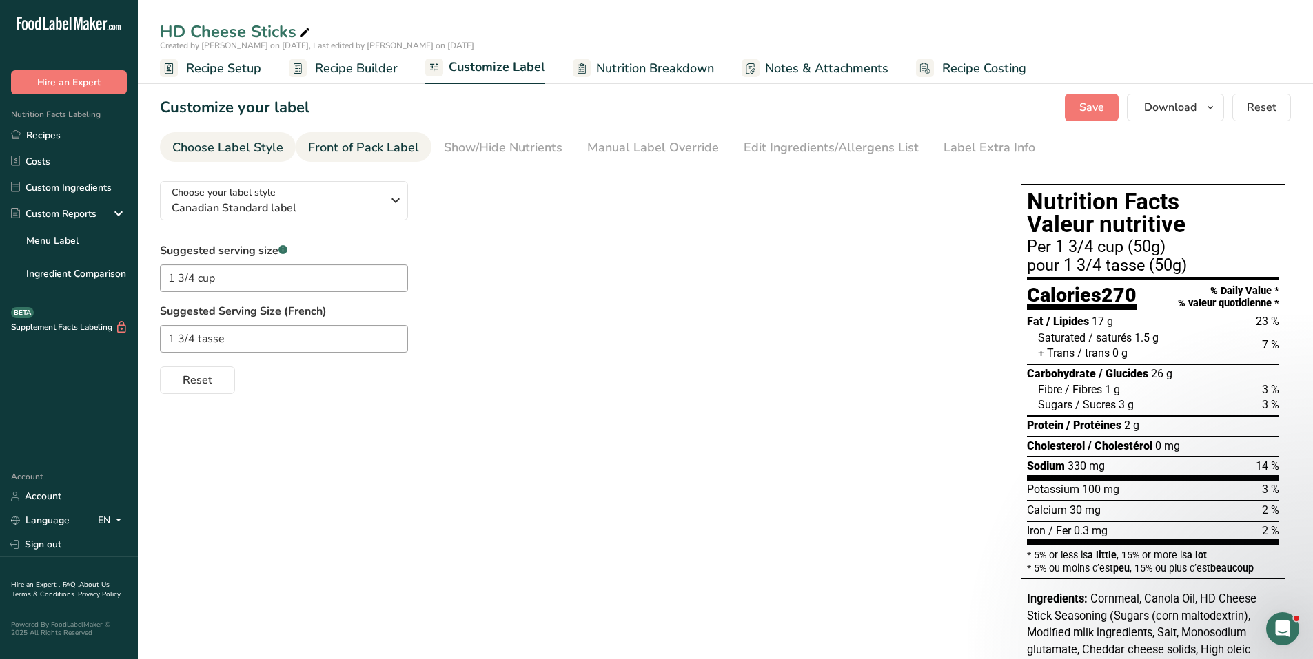
click at [392, 143] on div "Front of Pack Label" at bounding box center [363, 147] width 111 height 19
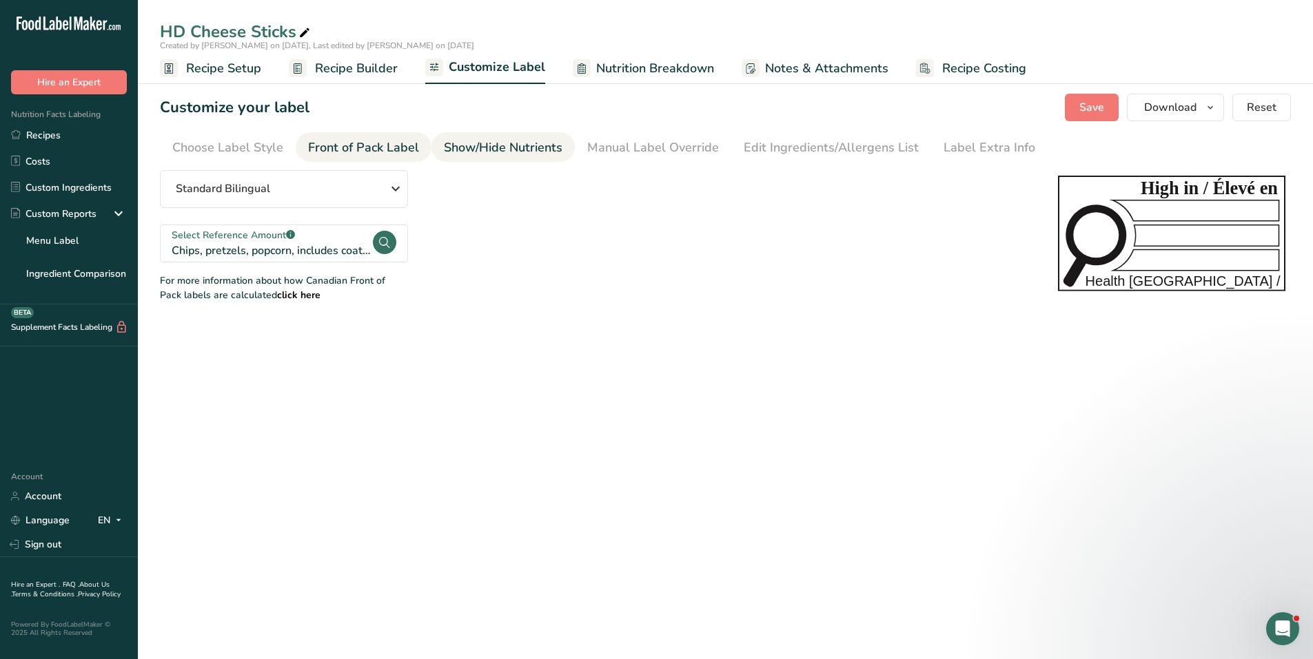
click at [502, 143] on div "Show/Hide Nutrients" at bounding box center [503, 147] width 119 height 19
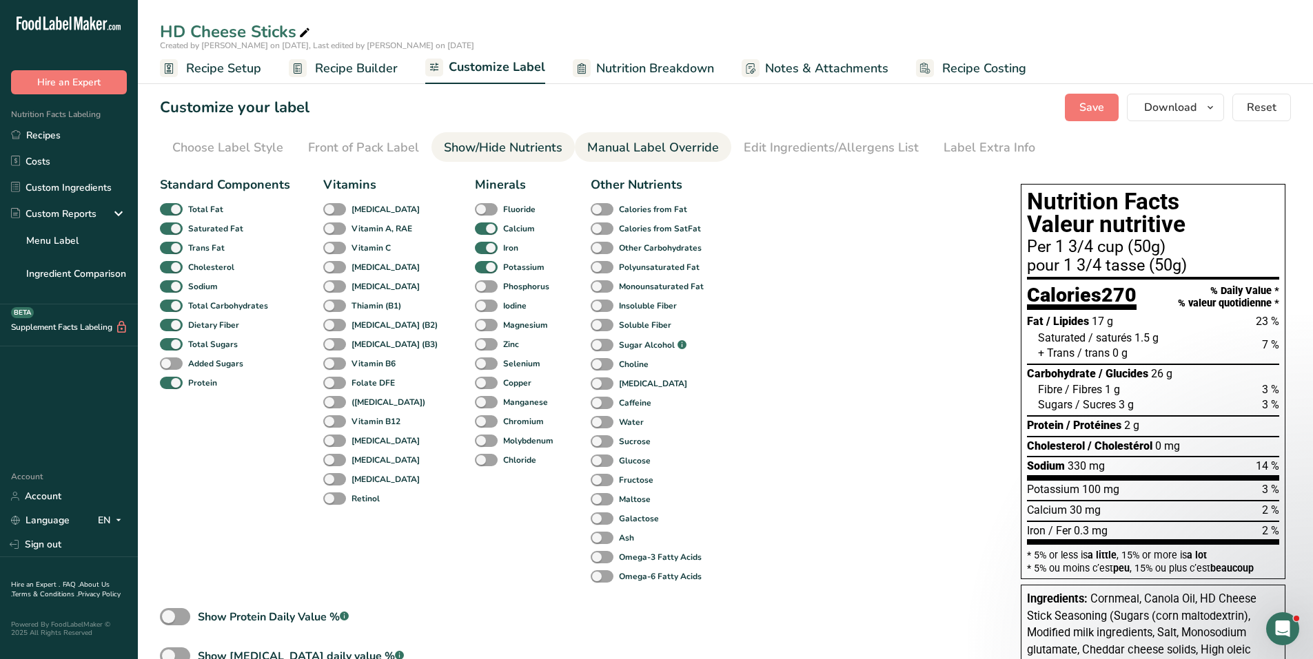
click at [624, 146] on div "Manual Label Override" at bounding box center [653, 147] width 132 height 19
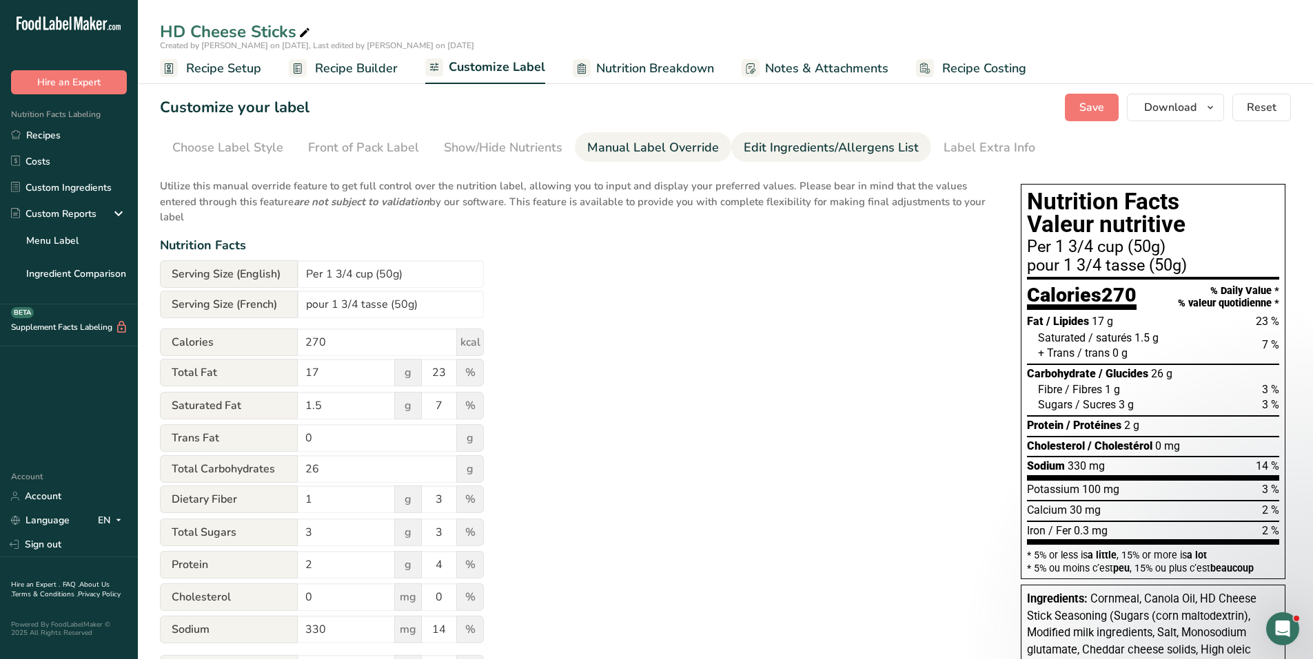
click at [784, 143] on div "Edit Ingredients/Allergens List" at bounding box center [830, 147] width 175 height 19
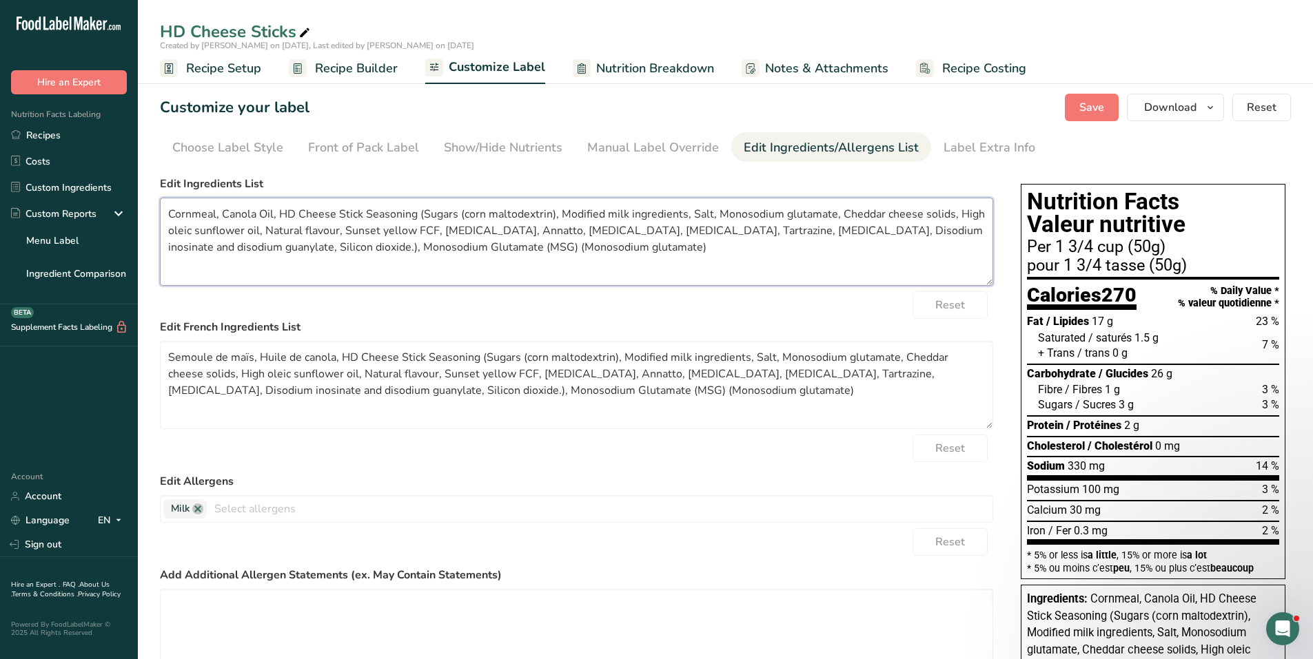
click at [249, 216] on textarea "Cornmeal, Canola Oil, HD Cheese Stick Seasoning (Sugars (corn maltodextrin), Mo…" at bounding box center [576, 242] width 833 height 88
click at [243, 209] on textarea "Cornmeal, Canola Oil, HD Cheese Stick Seasoning (Sugars (corn maltodextrin), Mo…" at bounding box center [576, 242] width 833 height 88
type textarea "Cornmeal, Vegetable oil, Sugars (corn maltodextrin), Modified milk ingredients,…"
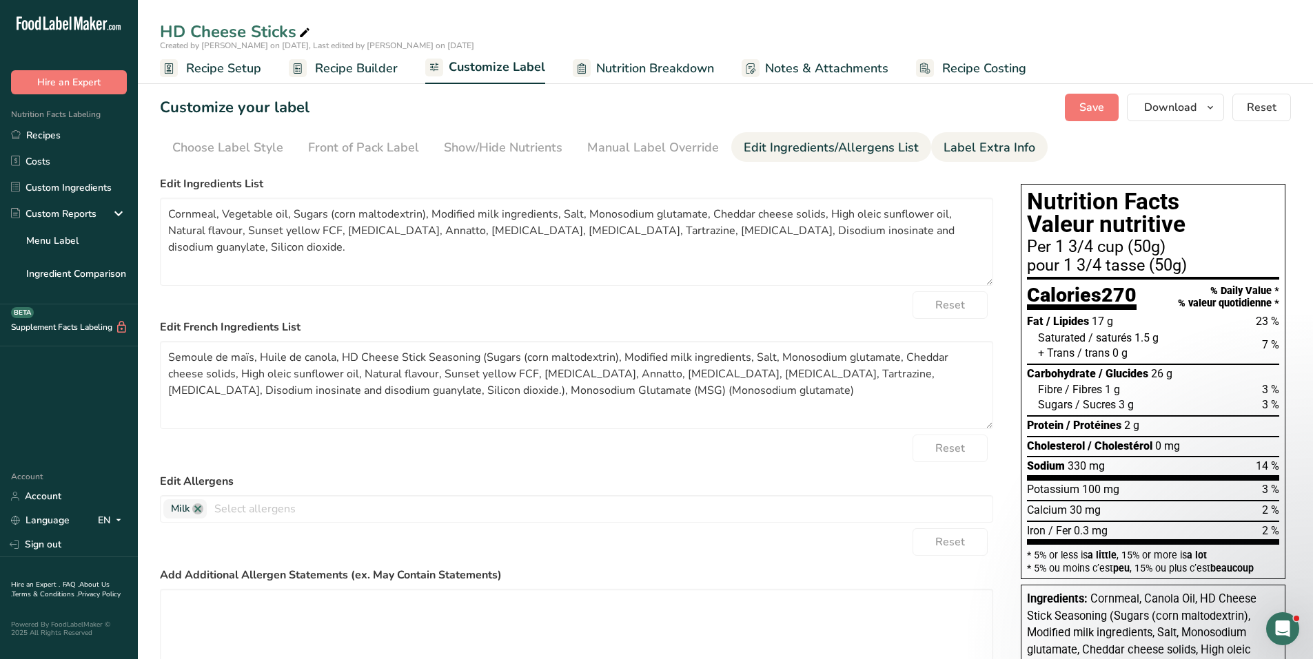
click at [974, 141] on div "Label Extra Info" at bounding box center [989, 147] width 92 height 19
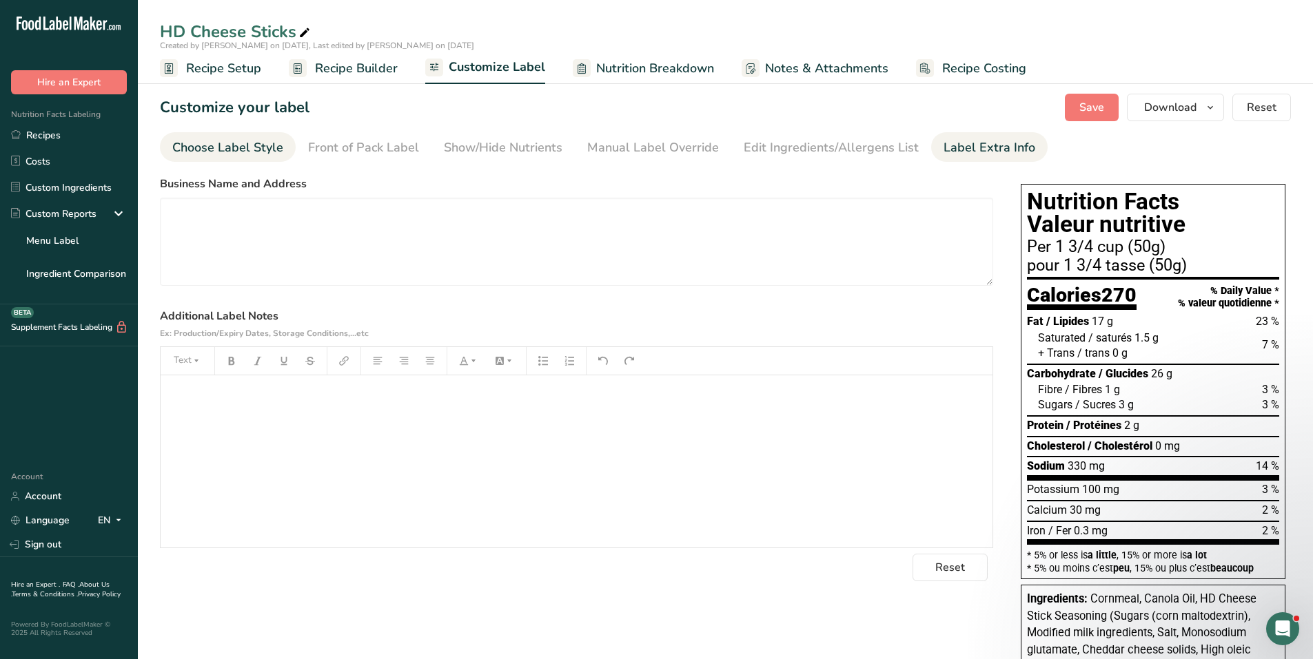
click at [256, 141] on div "Choose Label Style" at bounding box center [227, 147] width 111 height 19
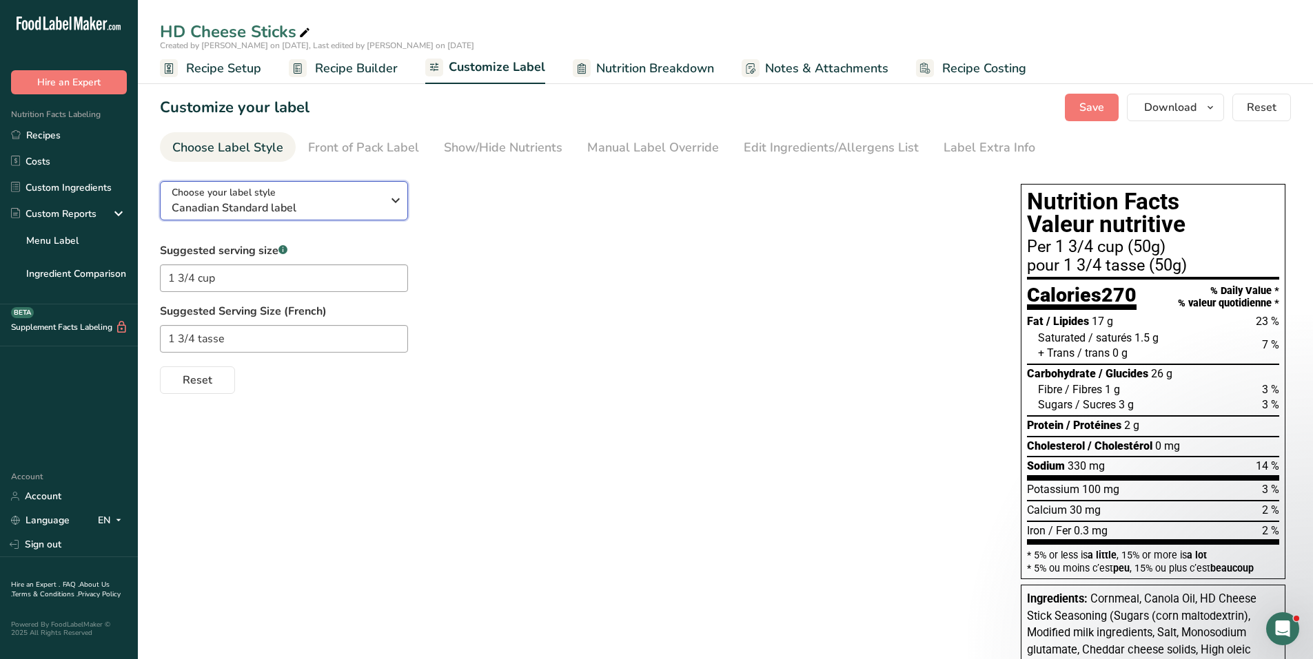
click at [391, 199] on icon "button" at bounding box center [395, 200] width 17 height 25
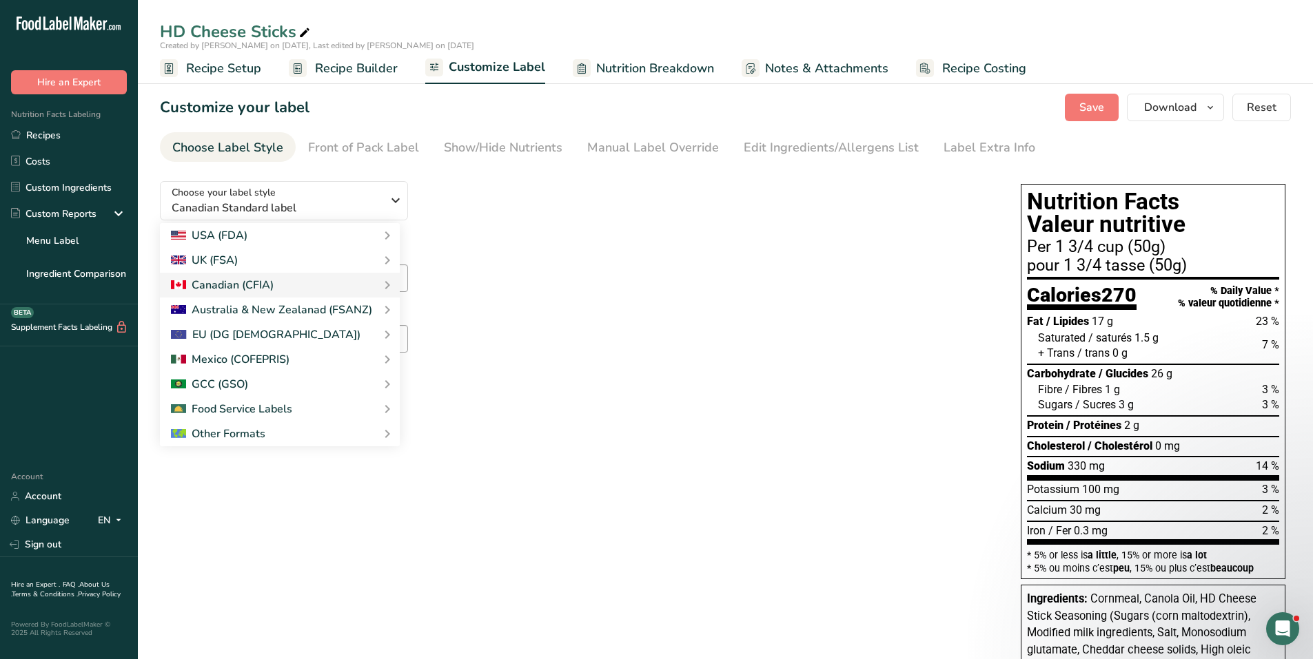
click at [474, 203] on div "Choose your label style Canadian Standard label USA (FDA) Standard FDA label Ta…" at bounding box center [576, 282] width 833 height 224
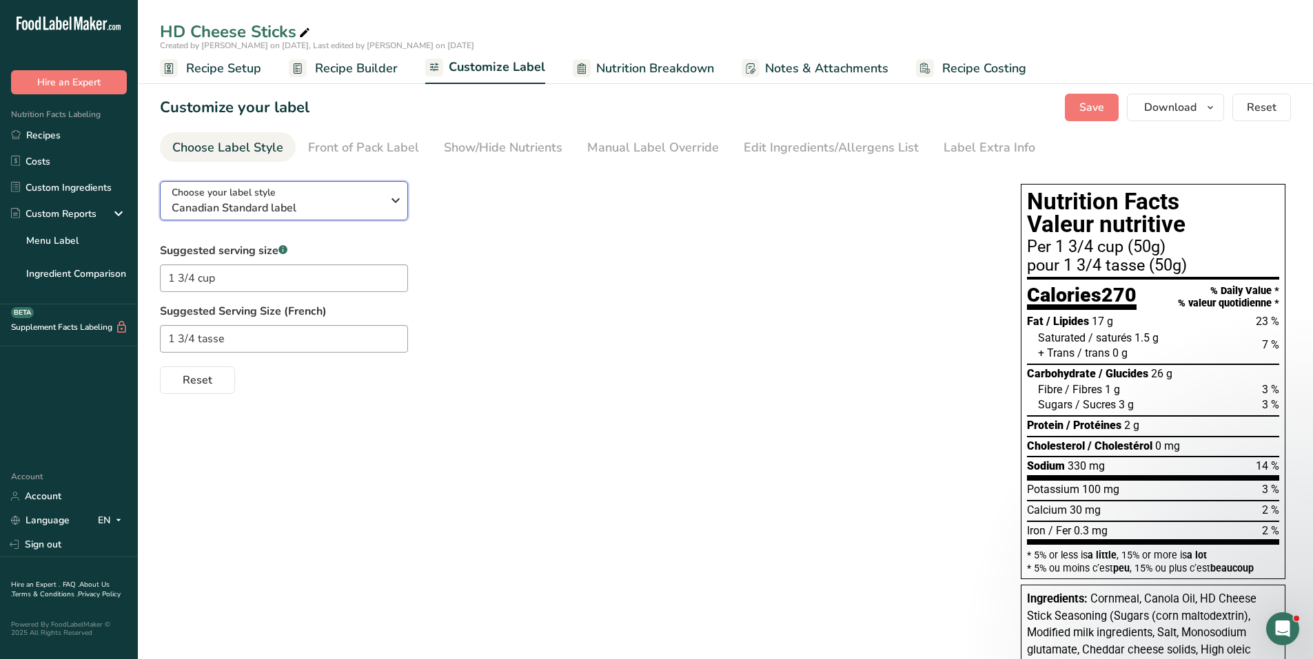
click at [402, 200] on icon "button" at bounding box center [395, 200] width 17 height 25
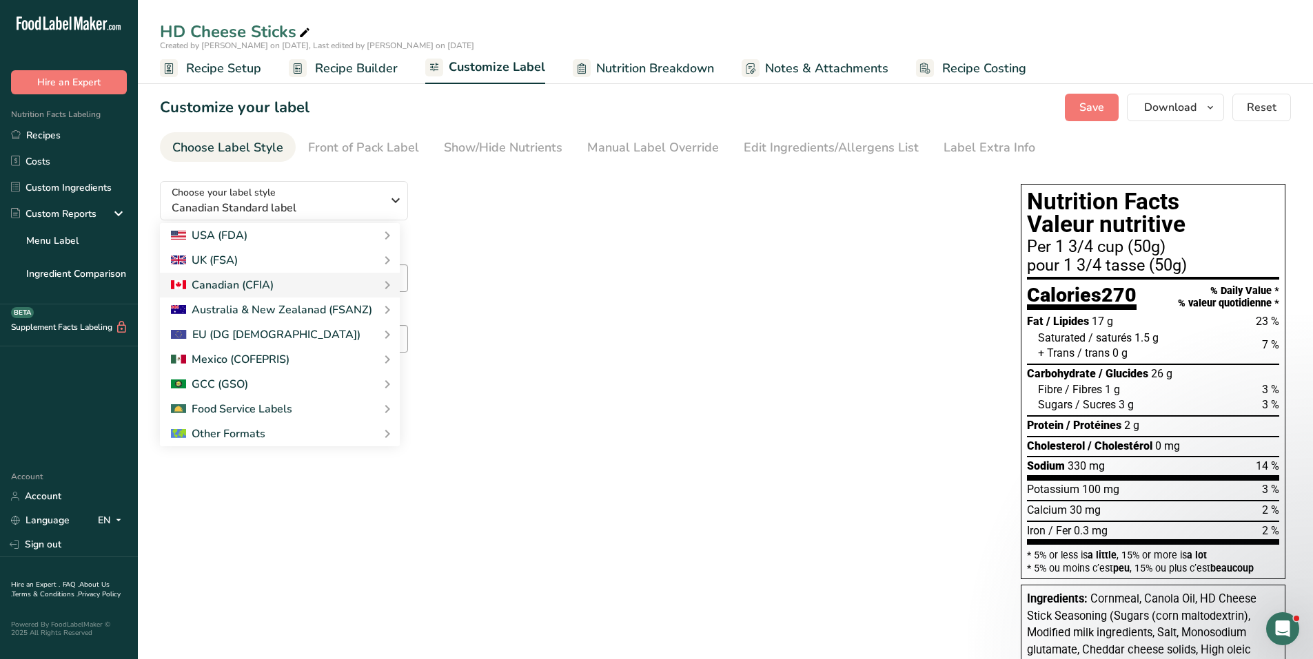
click at [482, 203] on div "Choose your label style Canadian Standard label USA (FDA) Standard FDA label Ta…" at bounding box center [576, 282] width 833 height 224
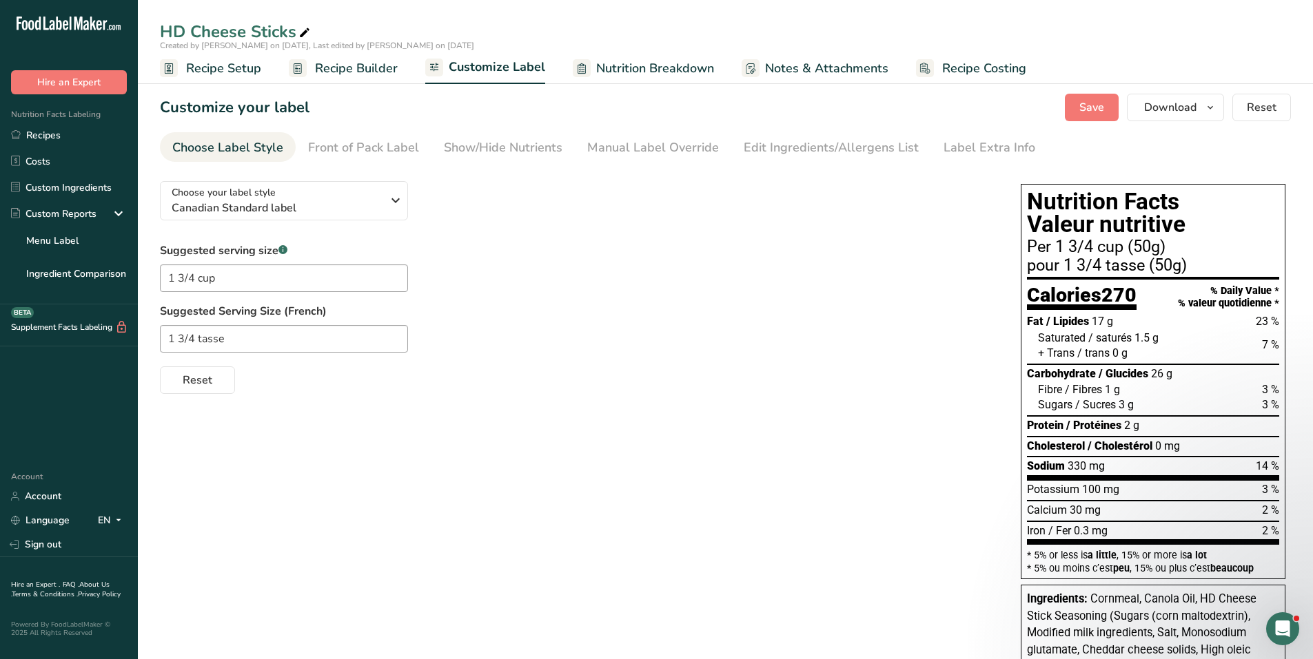
click at [241, 65] on span "Recipe Setup" at bounding box center [223, 68] width 75 height 19
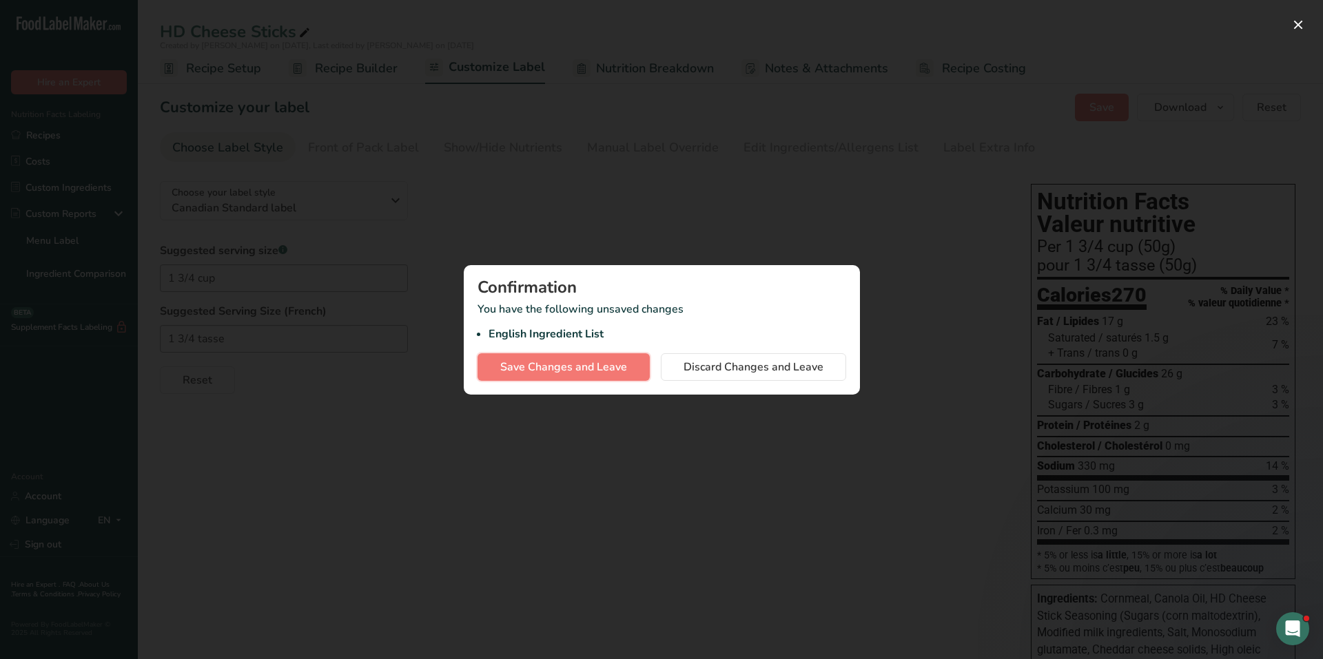
click at [614, 357] on button "Save Changes and Leave" at bounding box center [563, 367] width 172 height 28
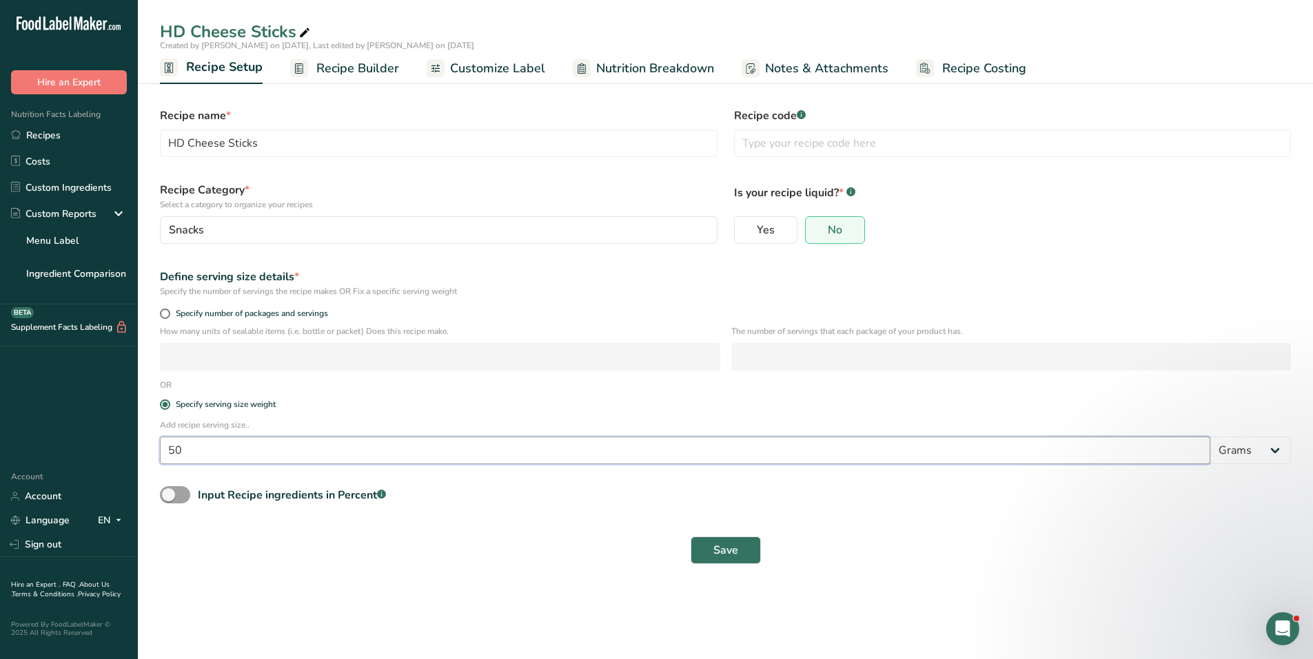
click at [230, 453] on input "50" at bounding box center [685, 451] width 1050 height 28
drag, startPoint x: 229, startPoint y: 452, endPoint x: 151, endPoint y: 448, distance: 78.0
click at [122, 453] on div ".a-20{fill:#fff;} Hire an Expert Nutrition Facts Labeling Recipes Costs Custom …" at bounding box center [656, 329] width 1313 height 659
type input "65"
click at [732, 539] on button "Save" at bounding box center [725, 551] width 70 height 28
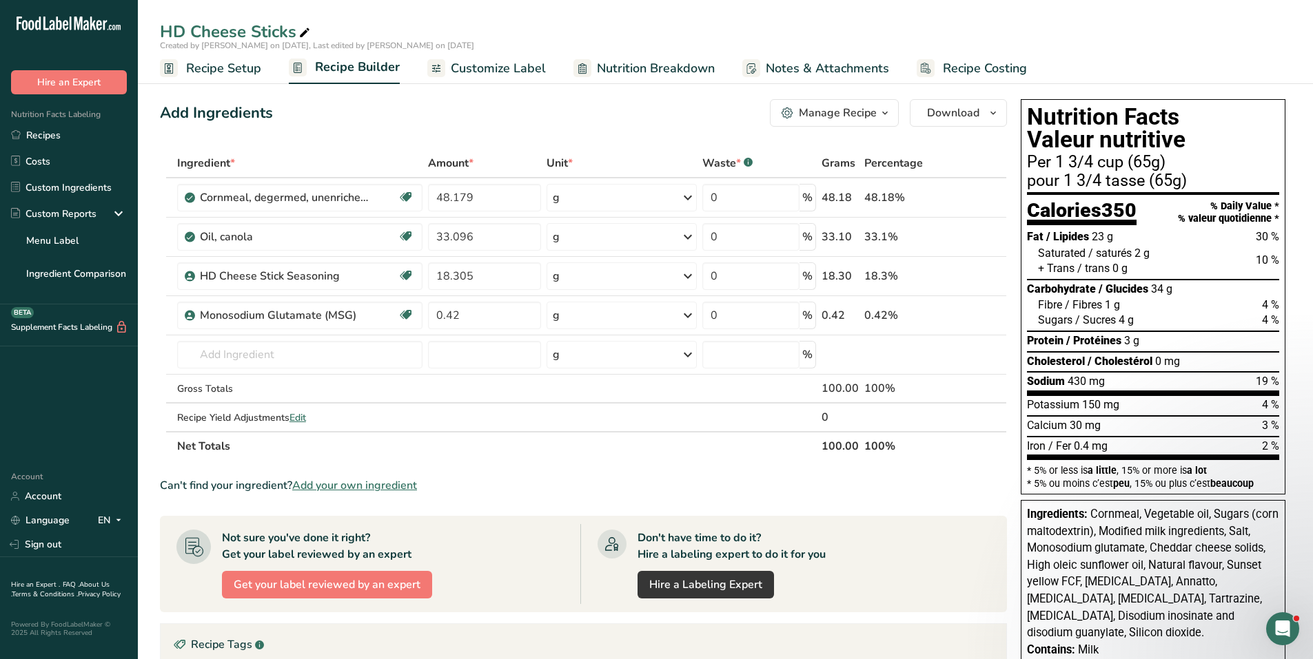
click at [1261, 141] on h1 "Nutrition Facts Valeur nutritive" at bounding box center [1153, 128] width 252 height 46
click at [528, 72] on span "Customize Label" at bounding box center [498, 68] width 95 height 19
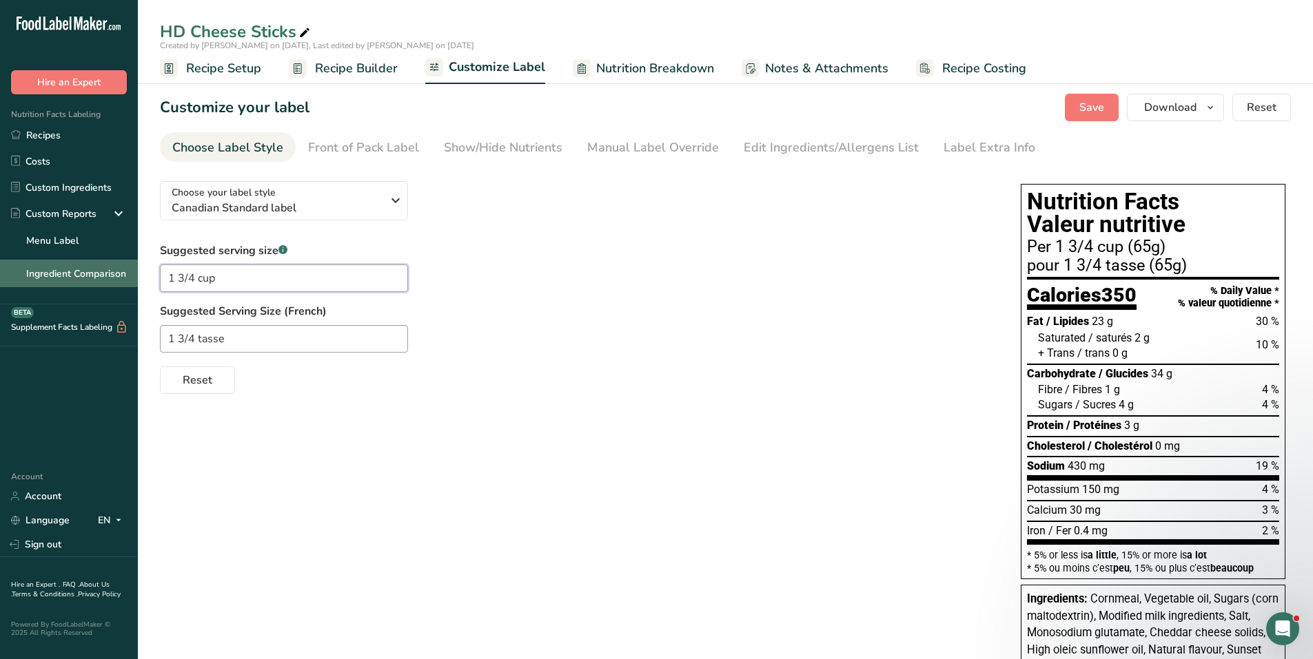
drag, startPoint x: 235, startPoint y: 278, endPoint x: 65, endPoint y: 276, distance: 169.5
click at [65, 276] on div ".a-20{fill:#fff;} Hire an Expert Nutrition Facts Labeling Recipes Costs Custom …" at bounding box center [656, 487] width 1313 height 975
type input "1 package"
click at [228, 334] on input "1 3/4 tasse" at bounding box center [284, 339] width 248 height 28
drag, startPoint x: 232, startPoint y: 337, endPoint x: 107, endPoint y: 342, distance: 124.8
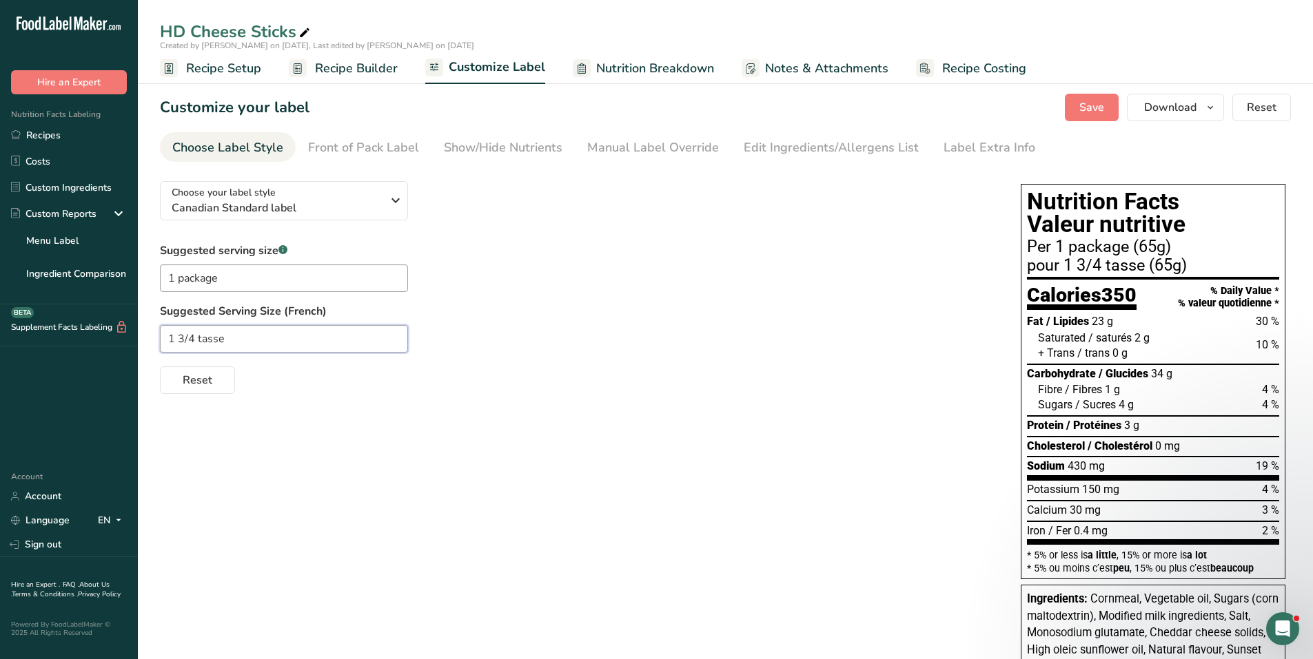
click at [107, 342] on div ".a-20{fill:#fff;} Hire an Expert Nutrition Facts Labeling Recipes Costs Custom …" at bounding box center [656, 487] width 1313 height 975
type input "1 paquet"
click at [77, 243] on link "Menu Label" at bounding box center [69, 241] width 138 height 28
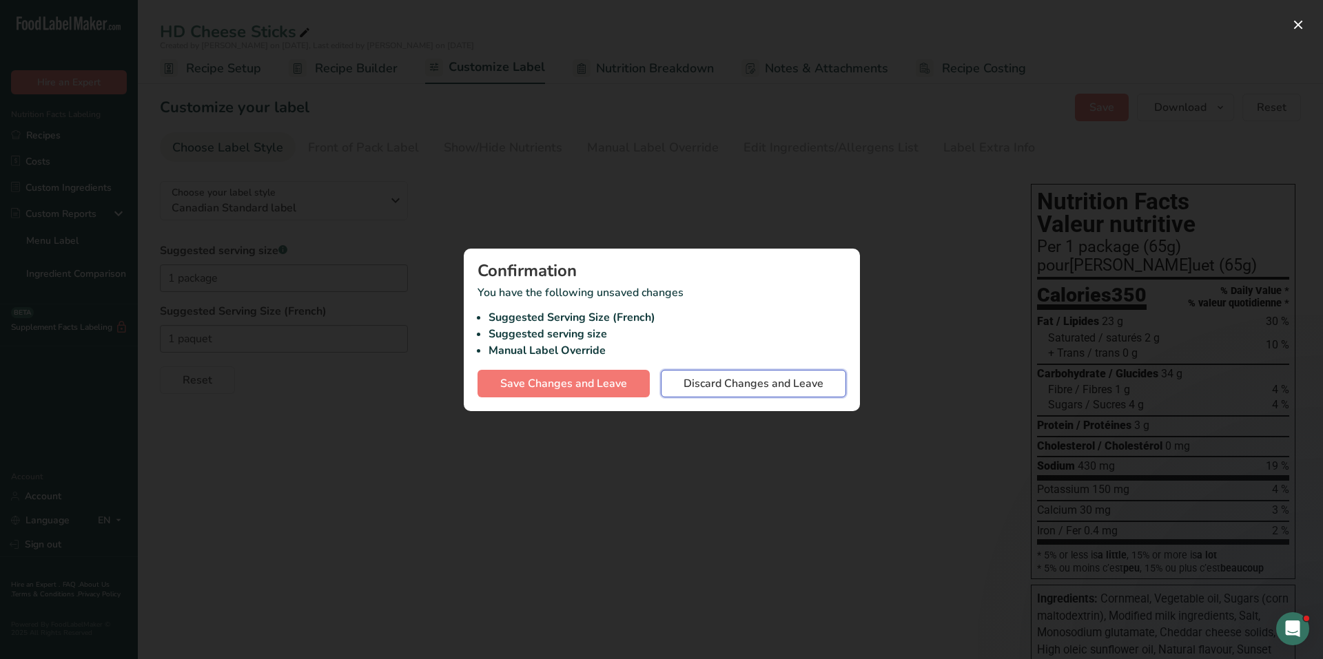
drag, startPoint x: 762, startPoint y: 382, endPoint x: 755, endPoint y: 379, distance: 7.7
click at [762, 382] on span "Discard Changes and Leave" at bounding box center [753, 384] width 140 height 17
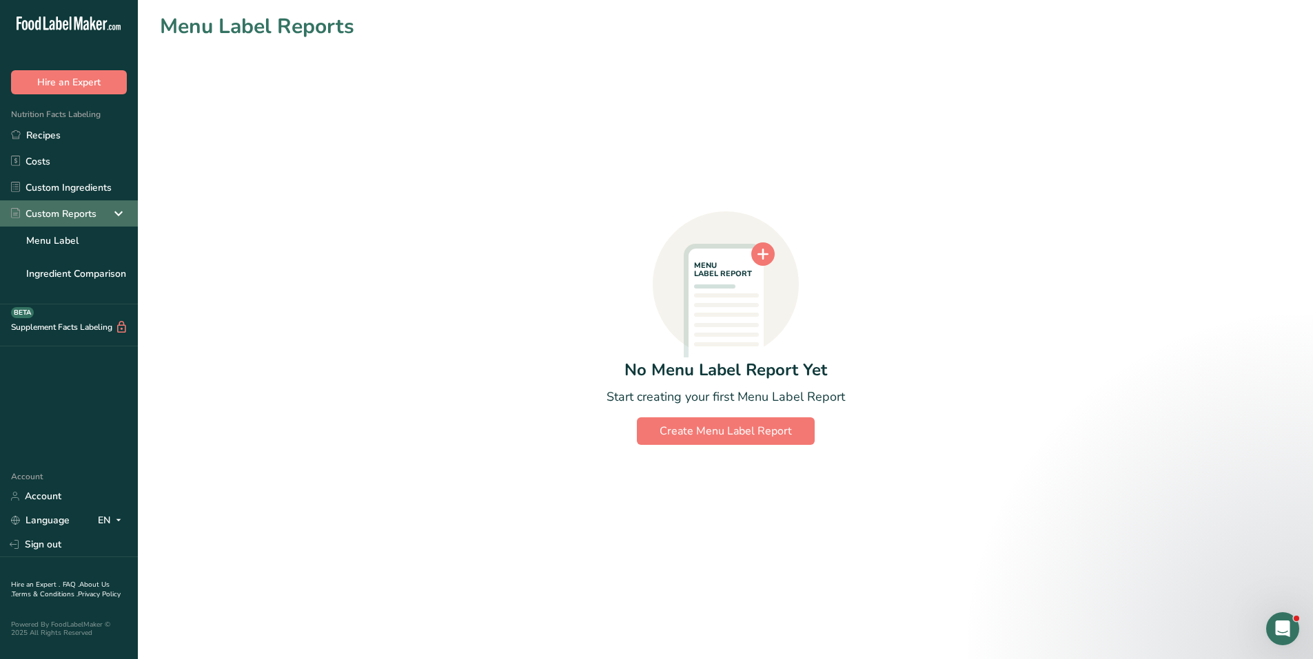
click at [84, 207] on div "Custom Reports" at bounding box center [53, 214] width 85 height 14
click at [74, 134] on link "Recipes" at bounding box center [69, 135] width 138 height 26
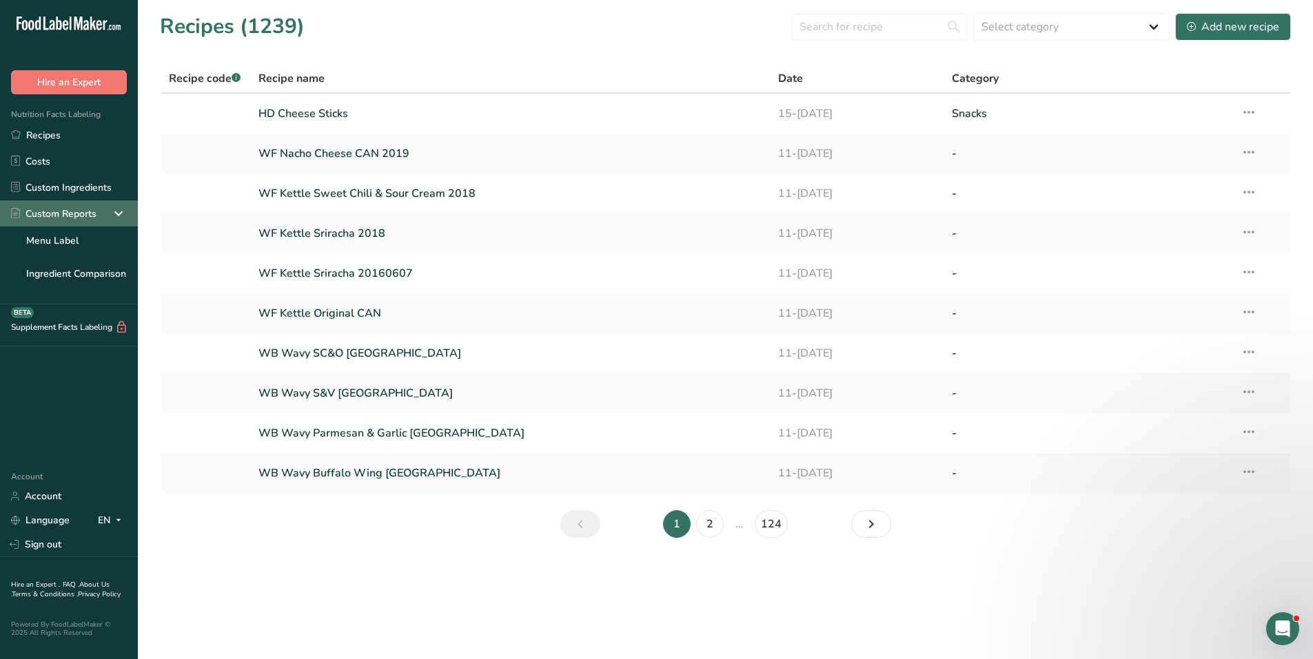
click at [99, 209] on div "Custom Reports" at bounding box center [69, 213] width 138 height 26
click at [71, 237] on link "Menu Label" at bounding box center [69, 241] width 138 height 28
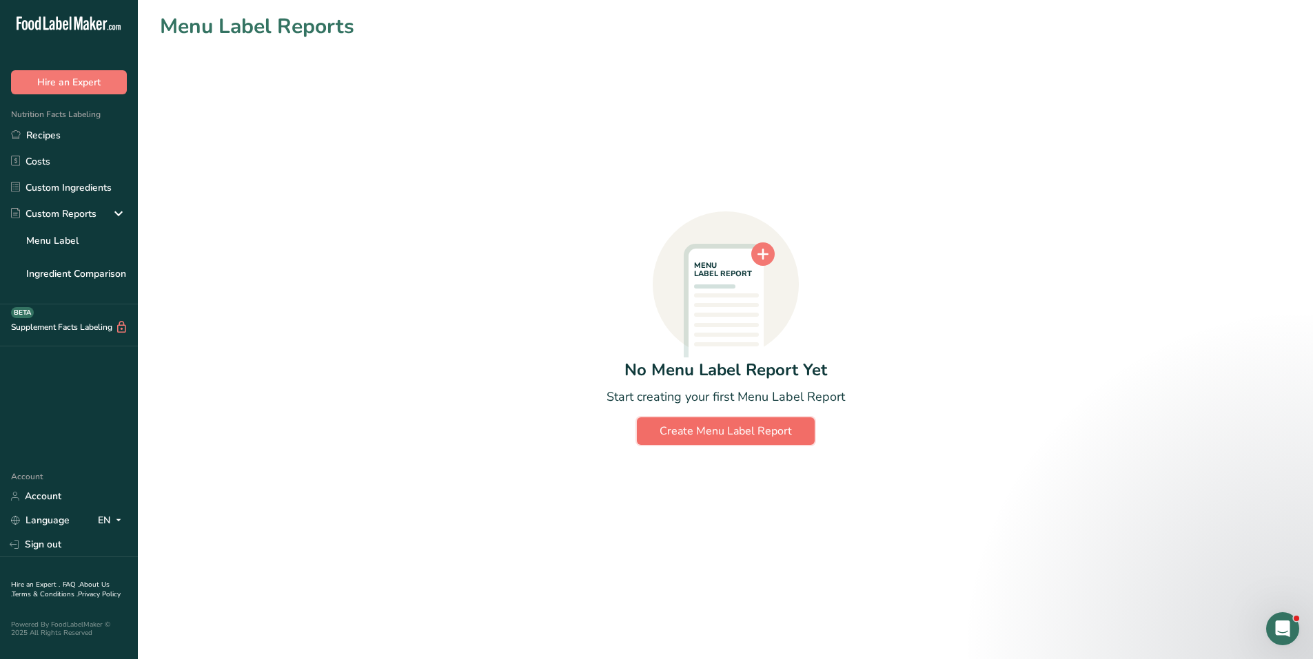
click at [747, 429] on div "Create Menu Label Report" at bounding box center [725, 431] width 132 height 17
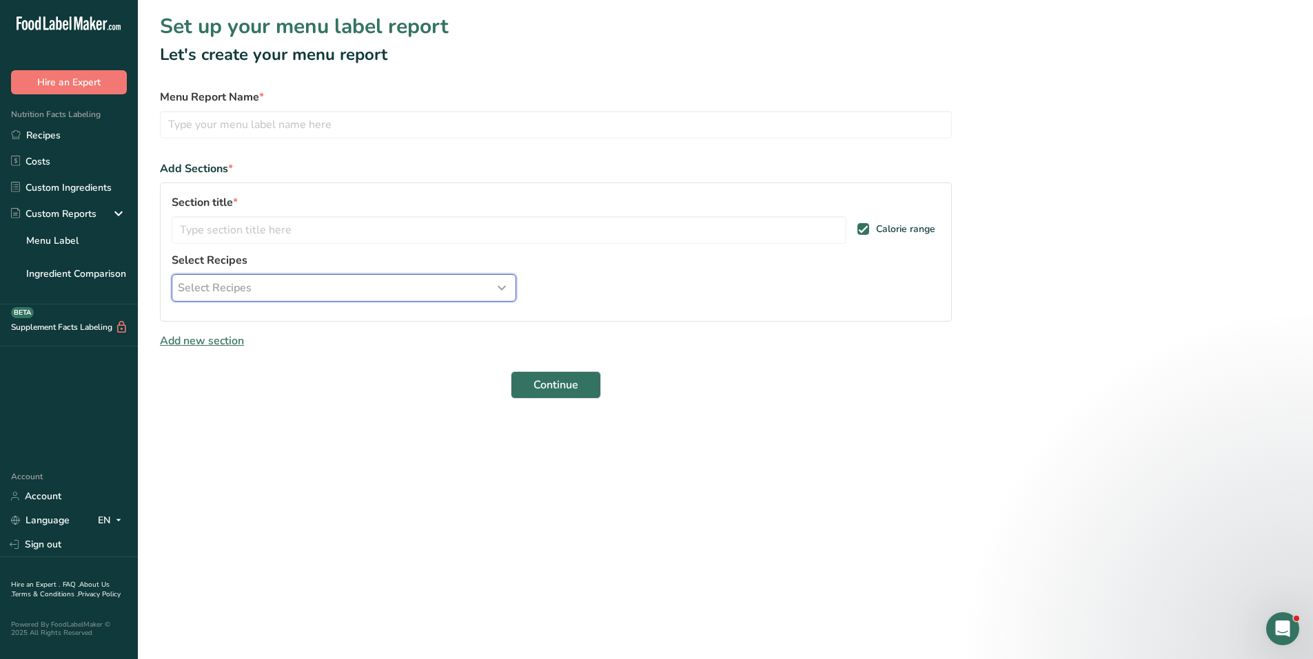
click at [502, 290] on icon "button" at bounding box center [501, 288] width 17 height 25
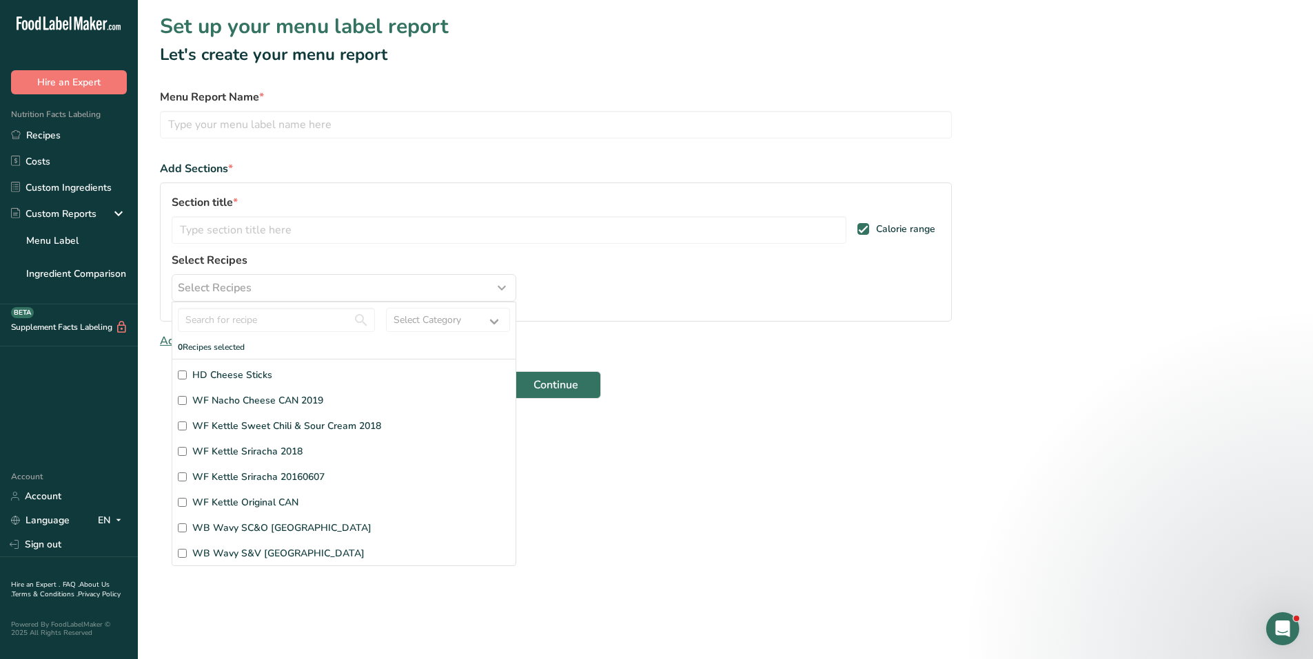
click at [238, 376] on span "HD Cheese Sticks" at bounding box center [232, 375] width 80 height 14
click at [187, 376] on input "HD Cheese Sticks" at bounding box center [182, 375] width 9 height 9
checkbox input "true"
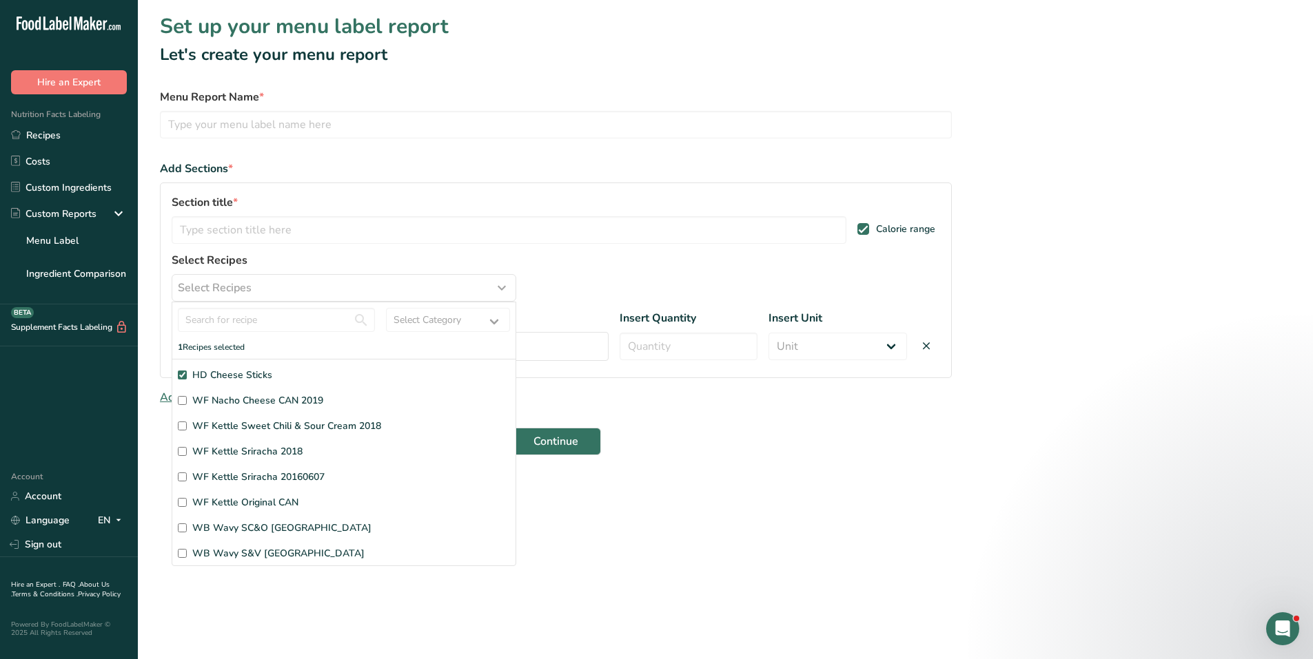
click at [651, 200] on label "Section title *" at bounding box center [509, 202] width 675 height 17
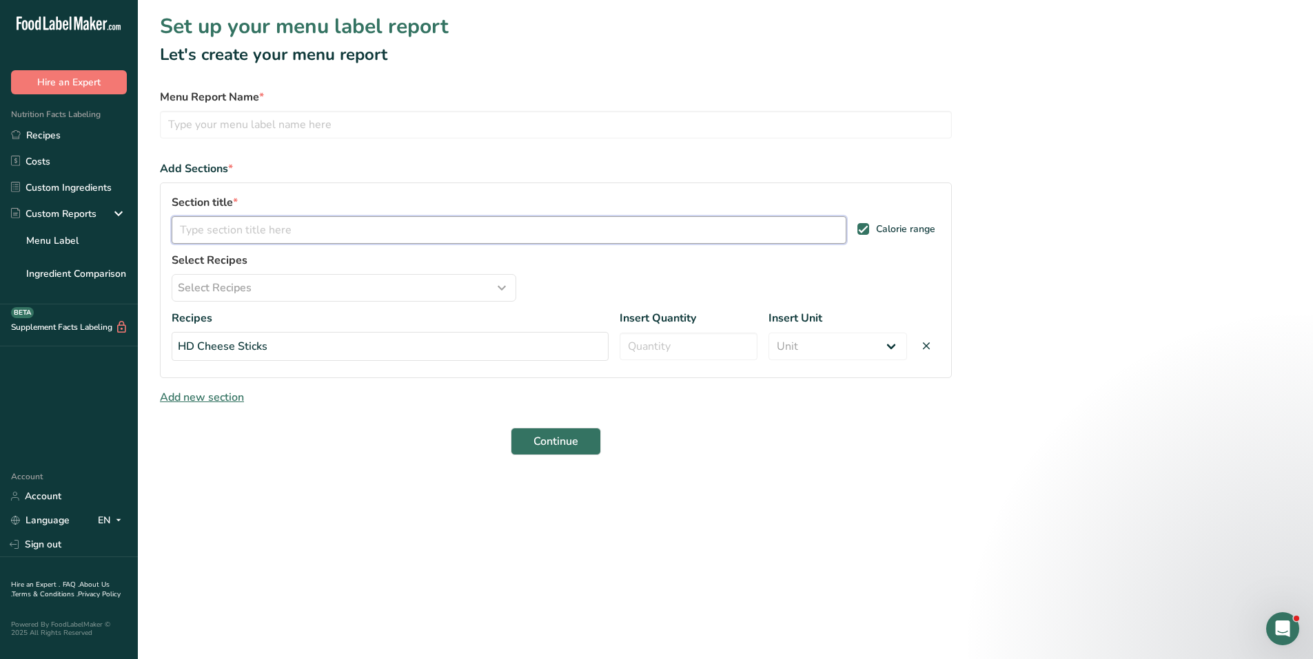
click at [250, 220] on input "text" at bounding box center [509, 230] width 675 height 28
type input "HD Cheese Sticks"
click at [681, 353] on input "number" at bounding box center [688, 347] width 138 height 28
type input "50"
click at [889, 347] on select "Unit Serving Package g kg mg mcg lb oz" at bounding box center [837, 347] width 138 height 28
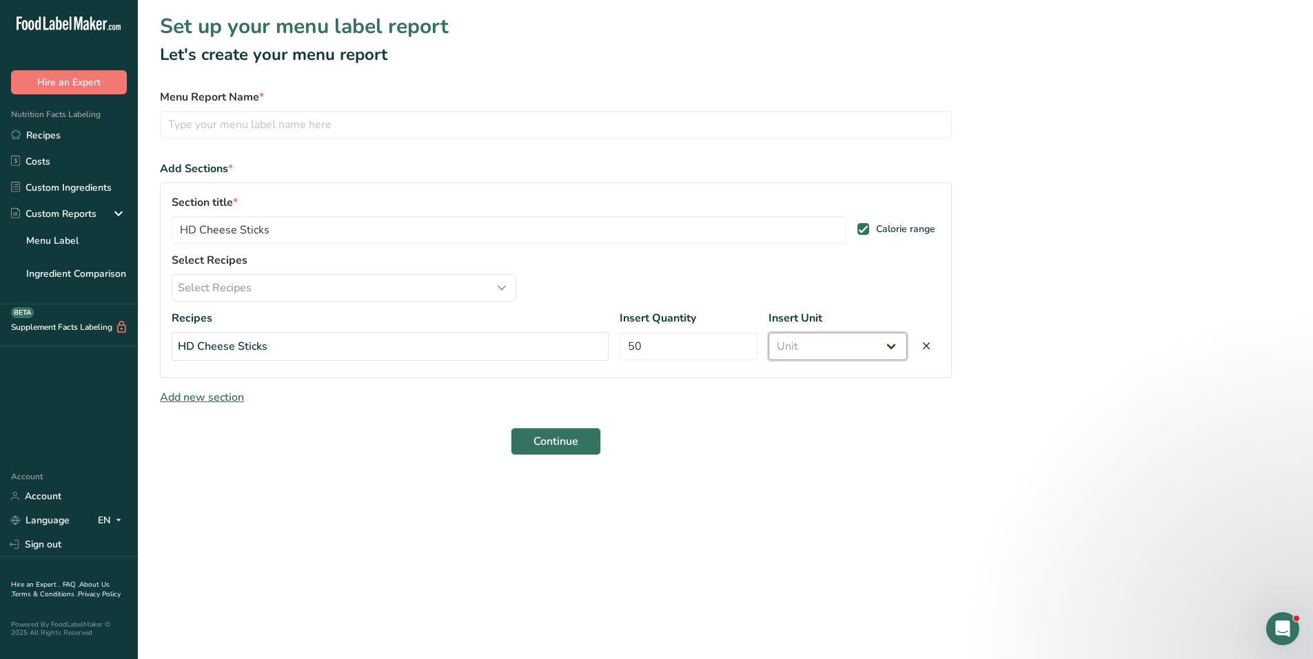
select select "0"
click at [768, 333] on select "Unit Serving Package g kg mg mcg lb oz" at bounding box center [837, 347] width 138 height 28
click at [184, 399] on span "Add new section" at bounding box center [202, 397] width 84 height 15
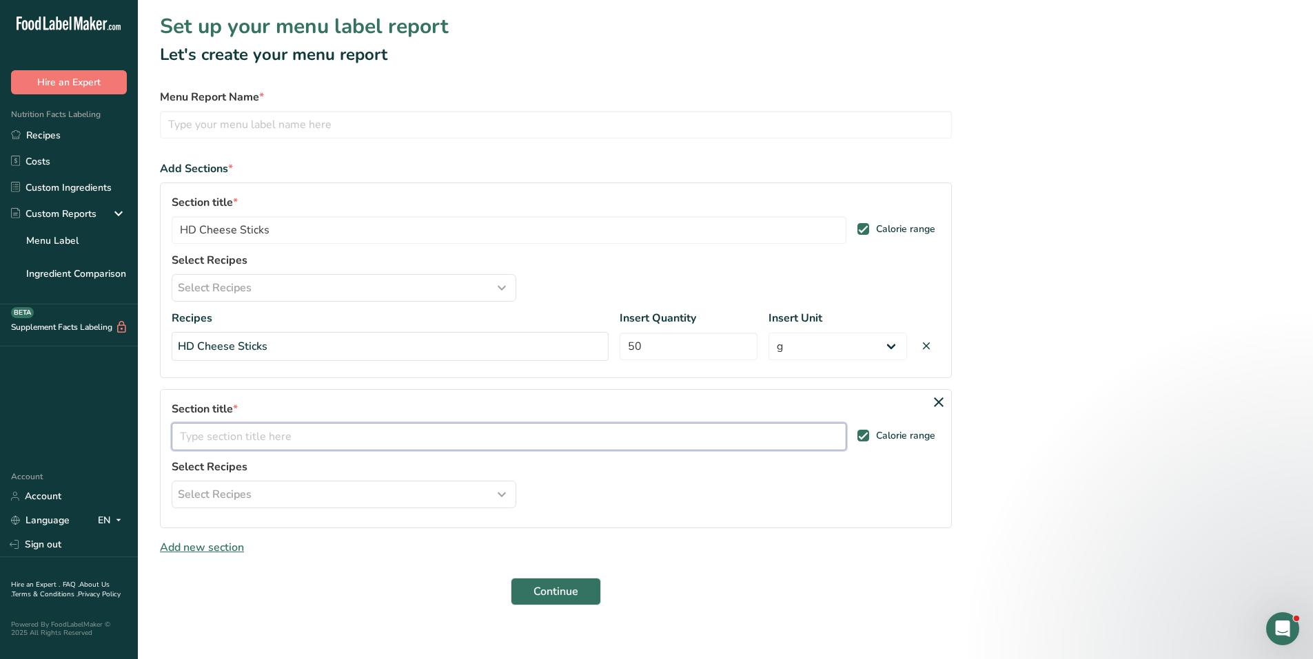
click at [243, 435] on input "text" at bounding box center [509, 437] width 675 height 28
type input "HD Cheese Sticks"
click at [300, 491] on div "Select Recipes" at bounding box center [344, 494] width 332 height 17
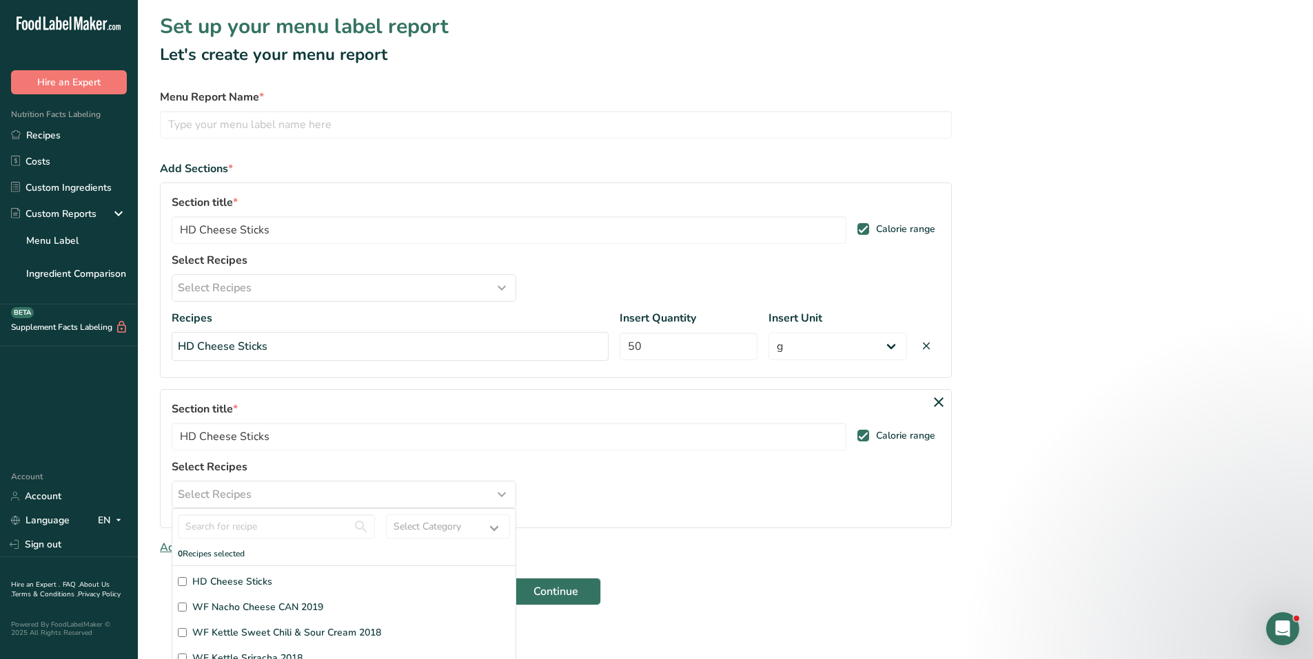
click at [276, 586] on label "HD Cheese Sticks" at bounding box center [344, 582] width 332 height 14
click at [187, 586] on input "HD Cheese Sticks" at bounding box center [182, 581] width 9 height 9
checkbox input "true"
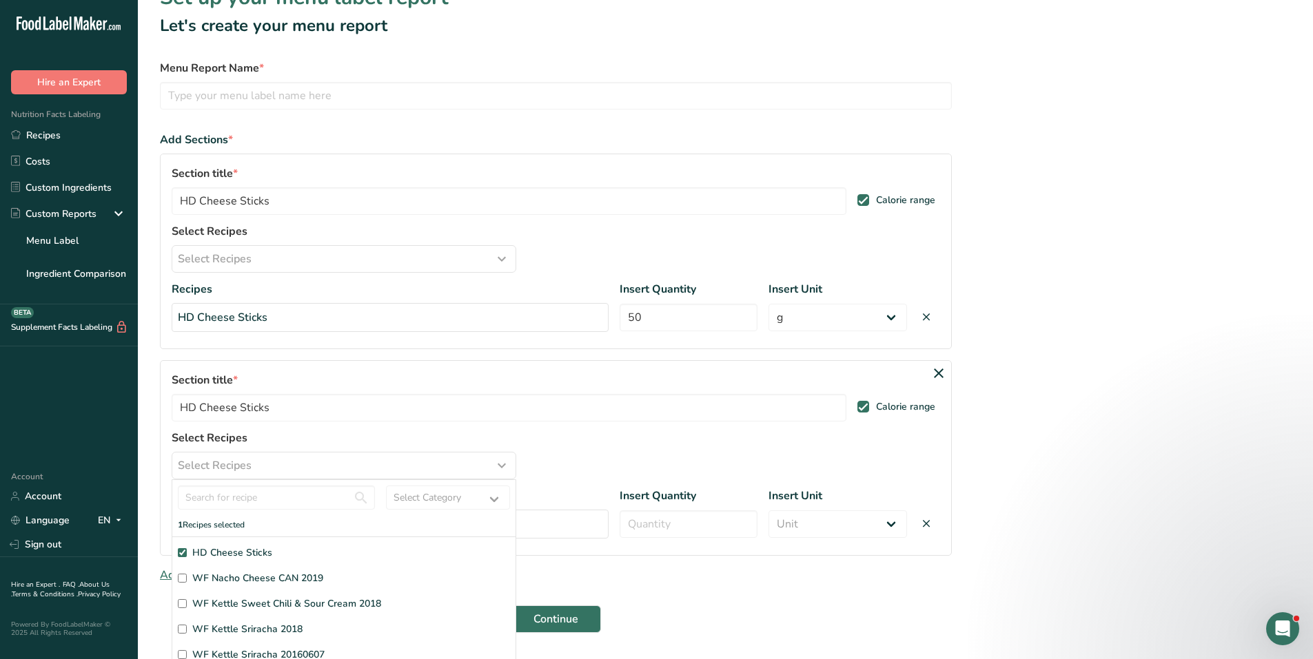
scroll to position [45, 0]
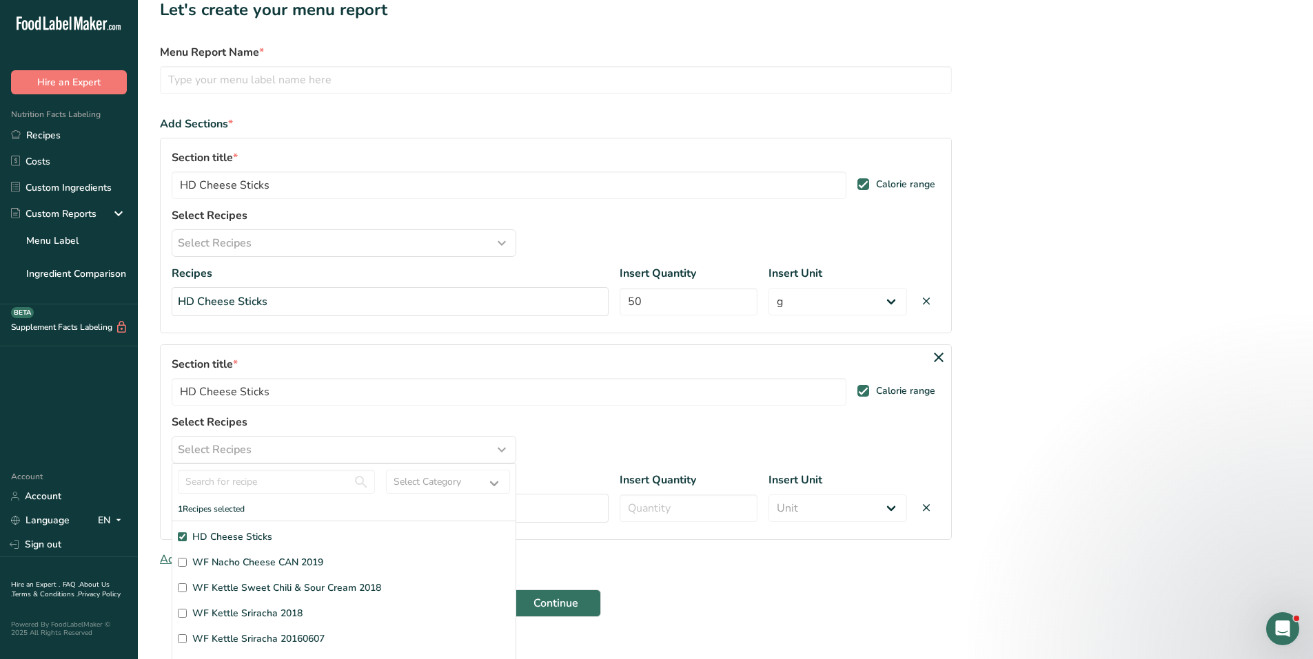
click at [646, 429] on div "Section title * HD Cheese Sticks Calorie range Select Recipes Select Recipes Se…" at bounding box center [556, 443] width 792 height 196
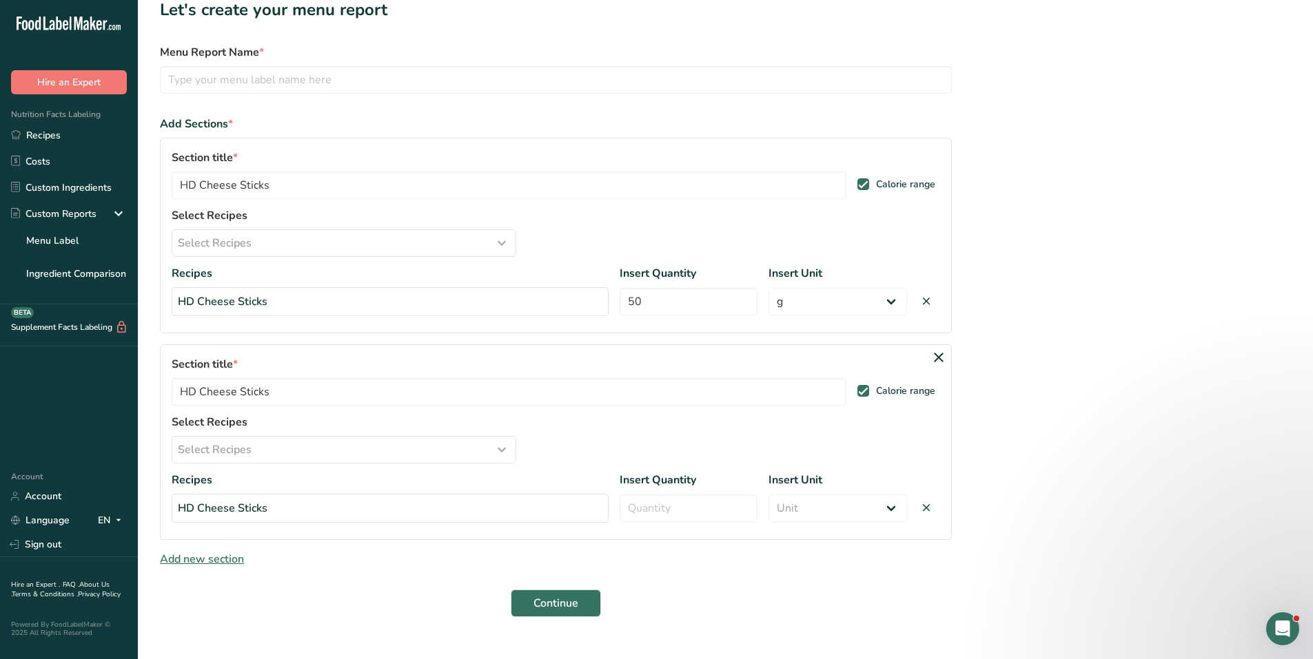
scroll to position [69, 0]
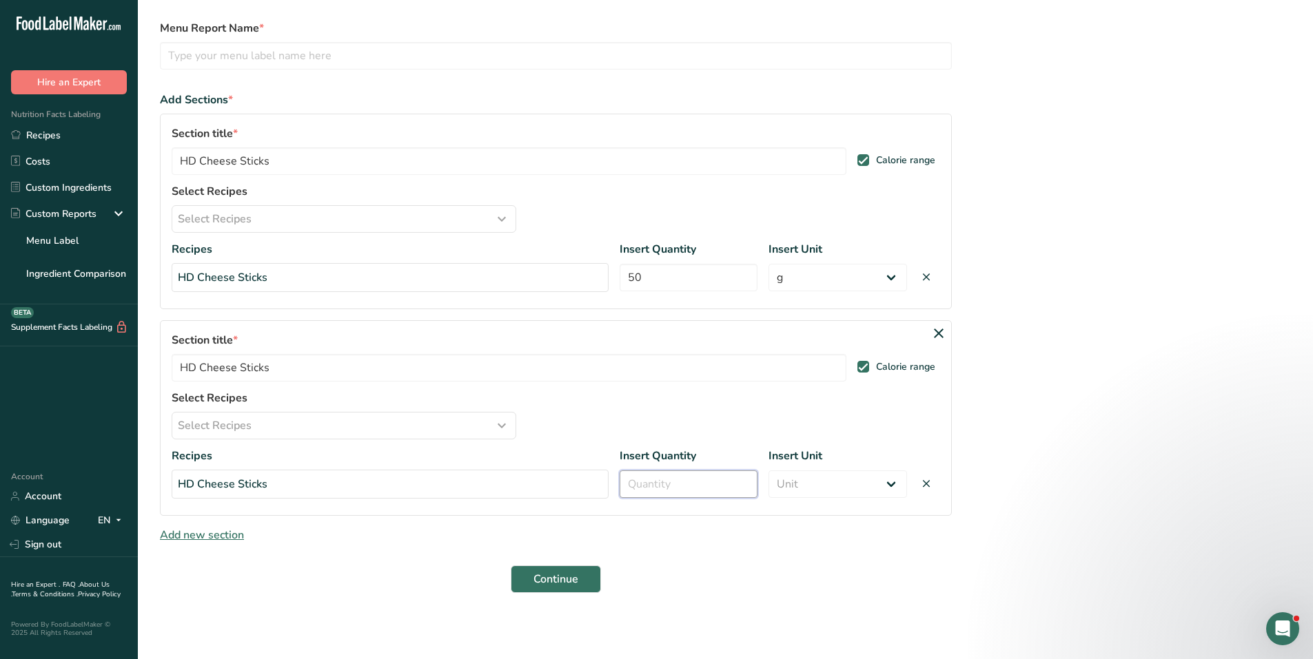
click at [648, 482] on input "number" at bounding box center [688, 485] width 138 height 28
type input "65"
click at [817, 482] on select "Unit Serving Package g kg mg mcg lb oz" at bounding box center [837, 485] width 138 height 28
select select "0"
click at [768, 471] on select "Unit Serving Package g kg mg mcg lb oz" at bounding box center [837, 485] width 138 height 28
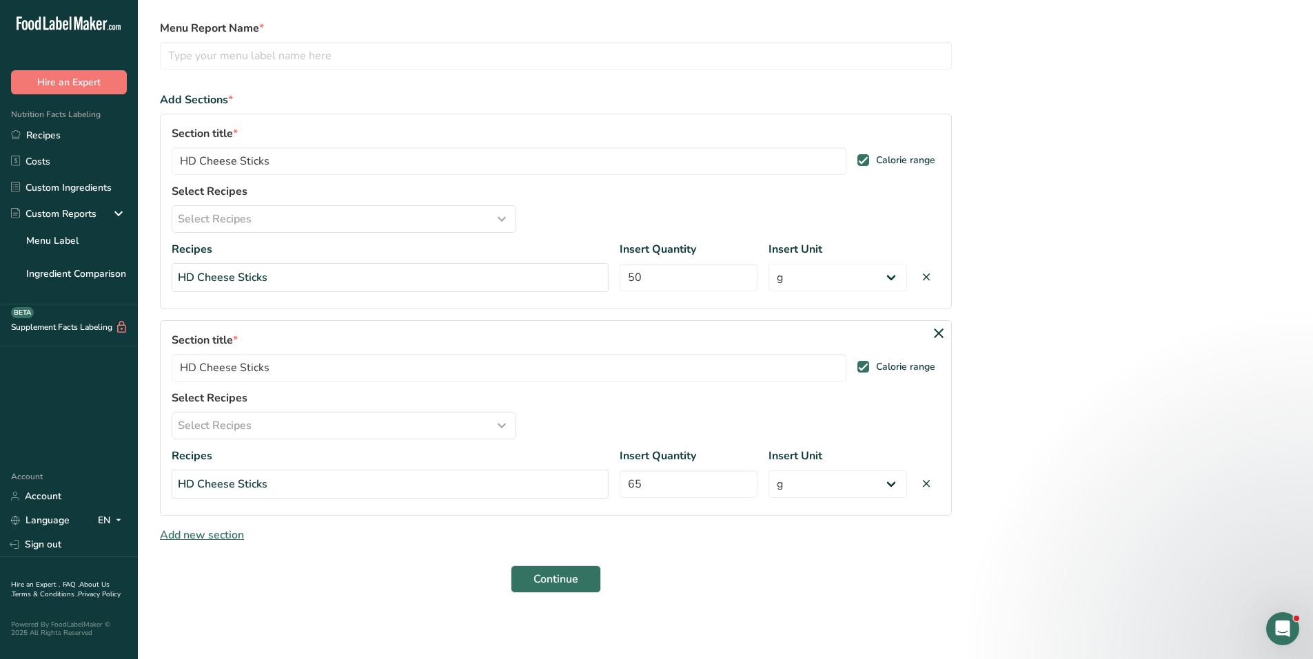
click at [207, 547] on form "Menu Report Name * Add Sections * Section title * HD Cheese Sticks Calorie rang…" at bounding box center [556, 306] width 792 height 573
click at [209, 537] on span "Add new section" at bounding box center [202, 535] width 84 height 15
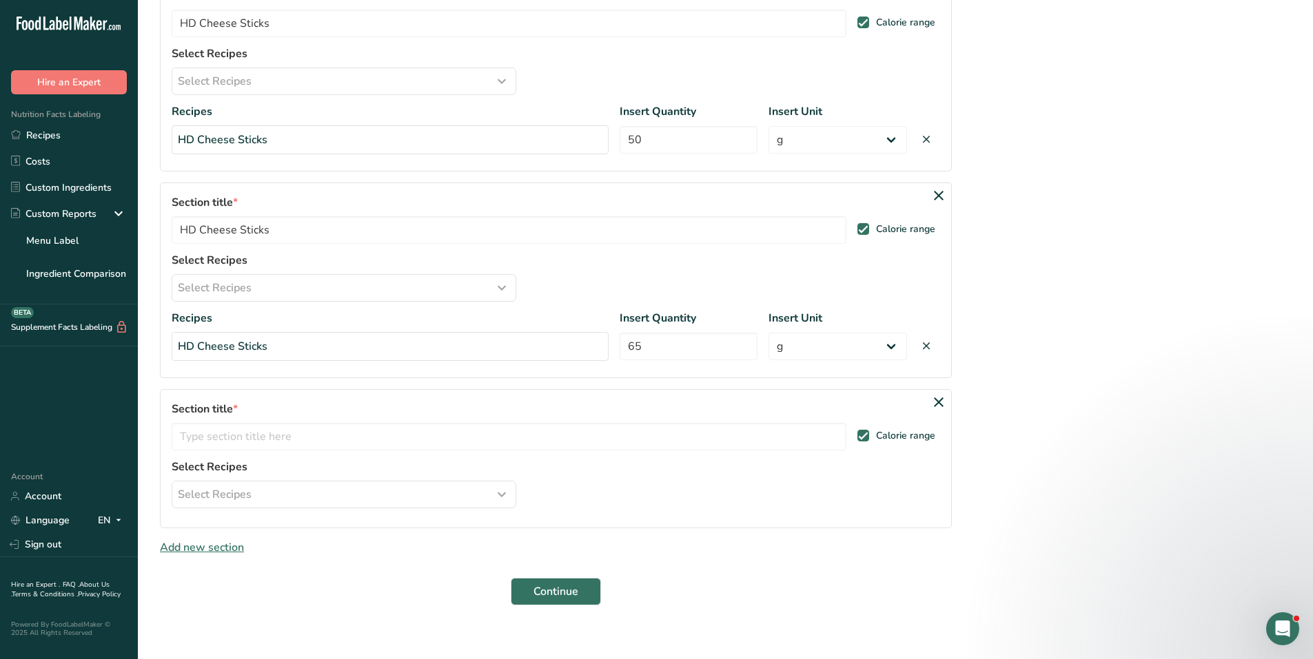
scroll to position [219, 0]
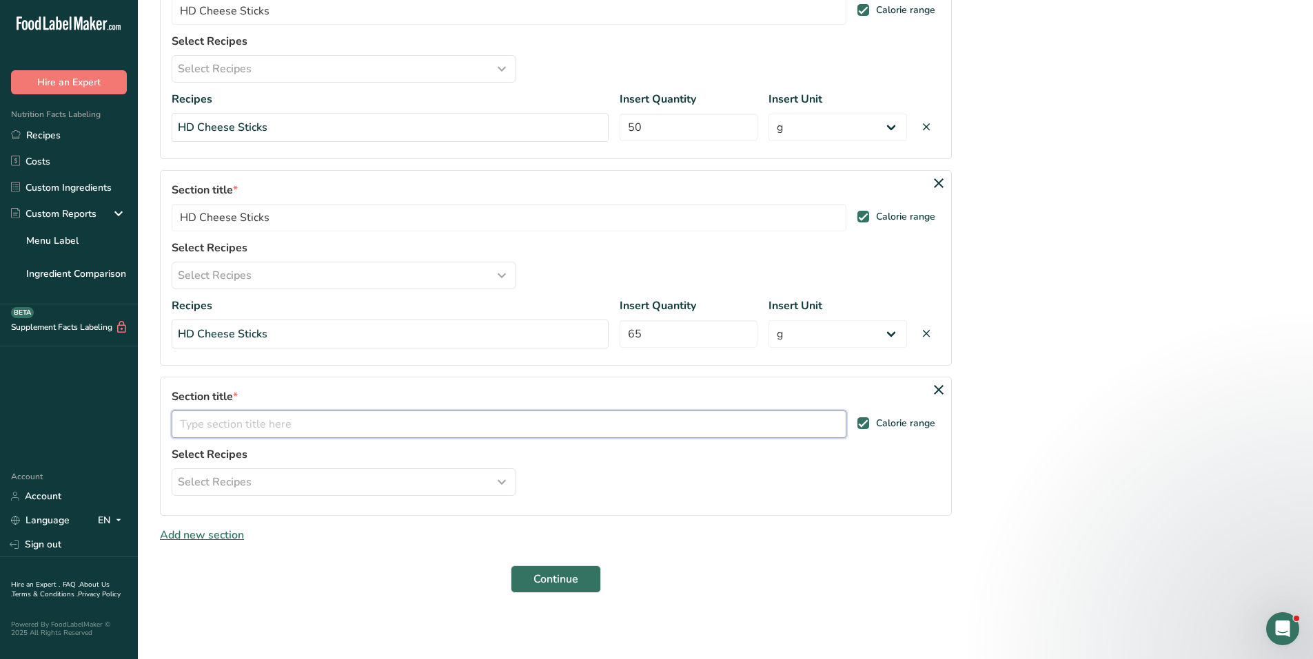
click at [245, 415] on input "text" at bounding box center [509, 425] width 675 height 28
type input "HD Cheese Sticks"
click at [308, 487] on div "Select Recipes" at bounding box center [344, 482] width 332 height 17
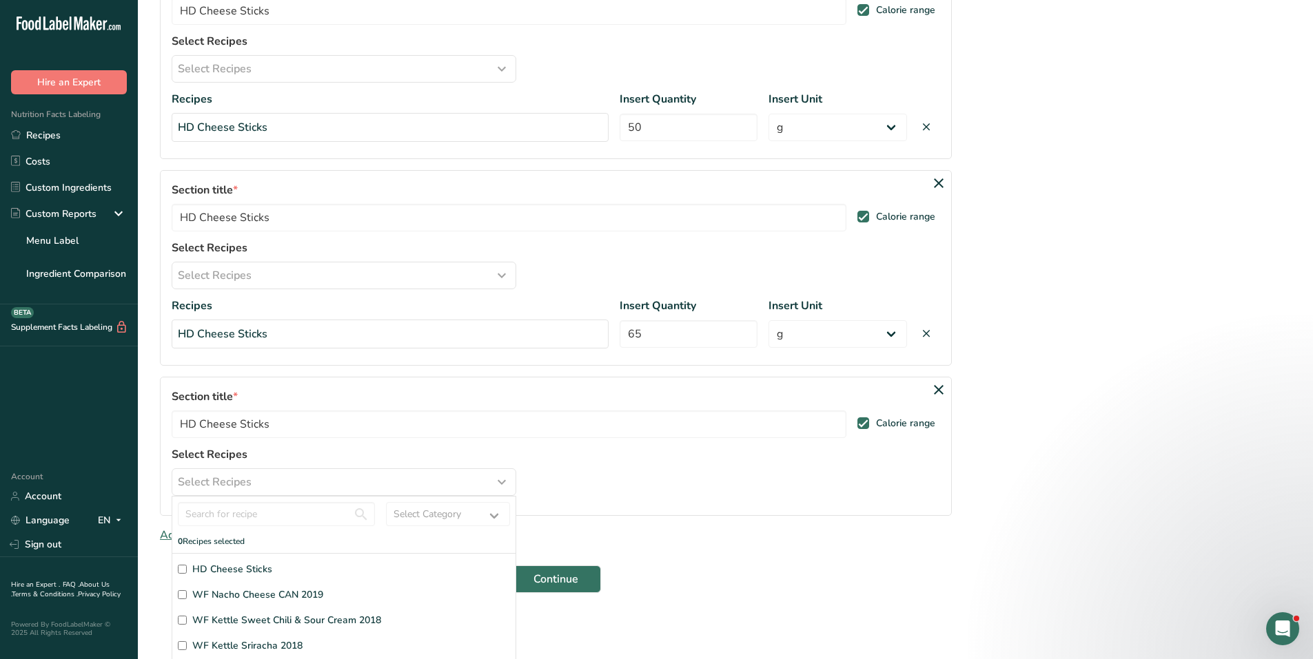
click at [240, 566] on span "HD Cheese Sticks" at bounding box center [232, 569] width 80 height 14
click at [187, 566] on input "HD Cheese Sticks" at bounding box center [182, 569] width 9 height 9
checkbox input "true"
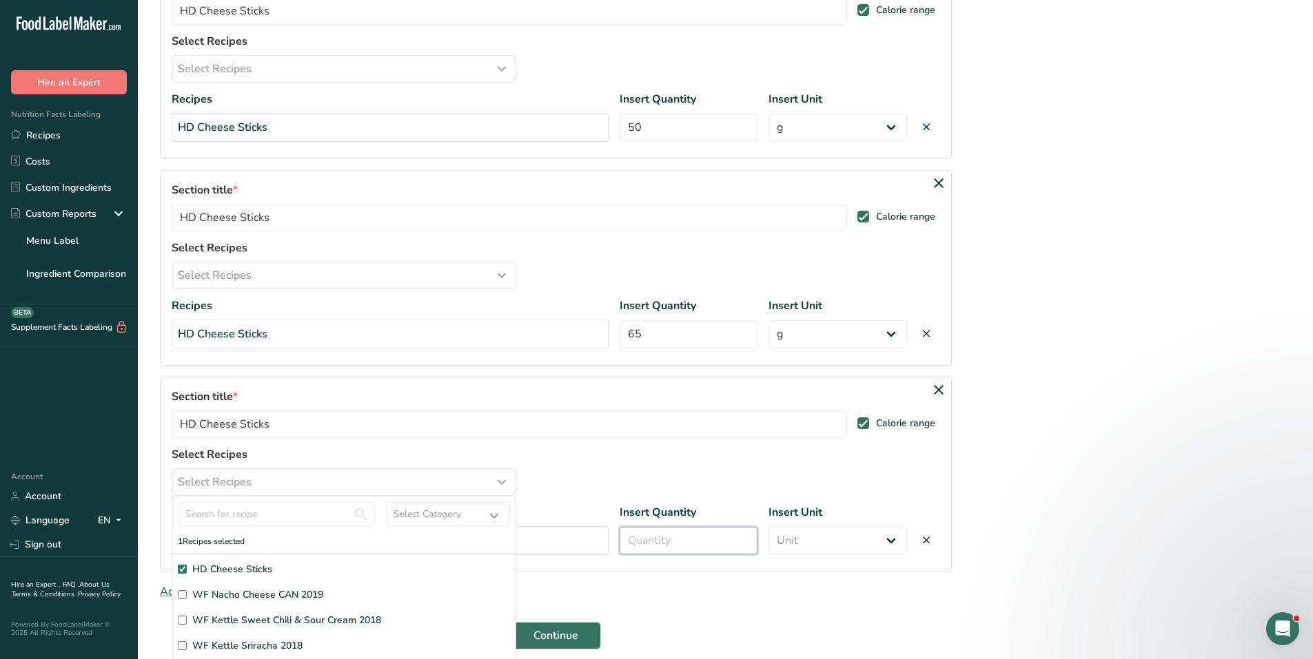
click at [704, 534] on input "number" at bounding box center [688, 541] width 138 height 28
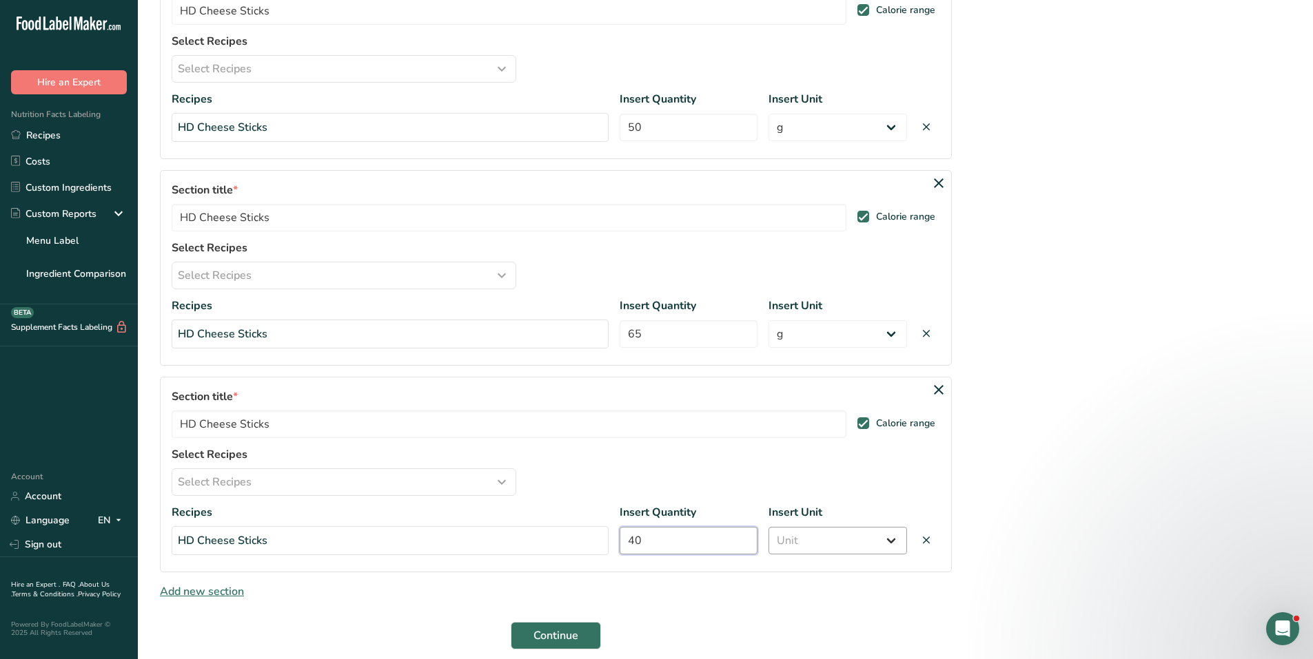
type input "40"
click at [832, 543] on select "Unit Serving Package g kg mg mcg lb oz" at bounding box center [837, 541] width 138 height 28
select select "0"
click at [768, 527] on select "Unit Serving Package g kg mg mcg lb oz" at bounding box center [837, 541] width 138 height 28
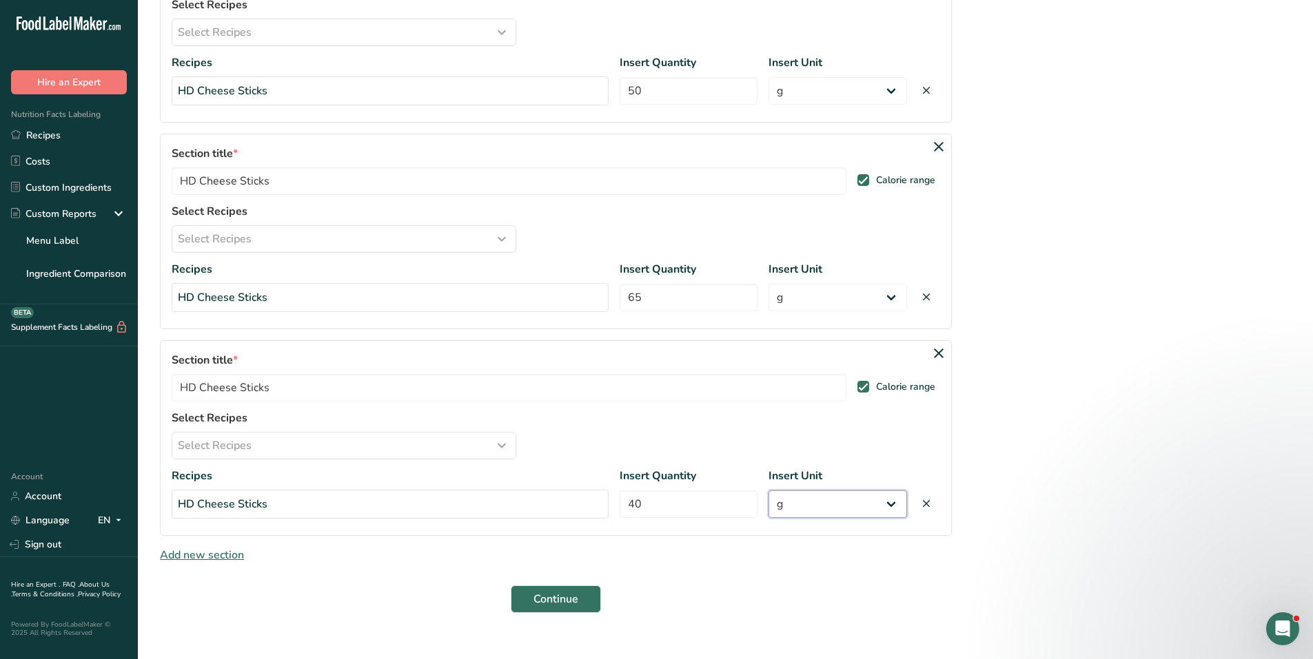
scroll to position [276, 0]
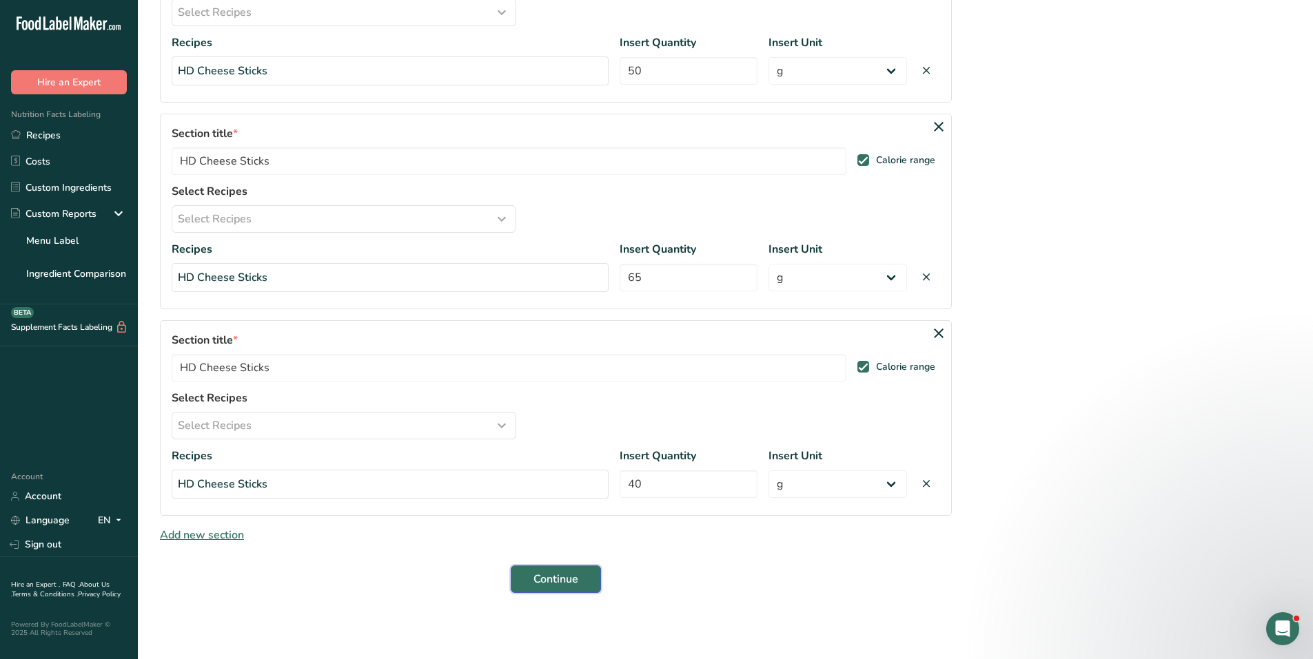
click at [560, 575] on span "Continue" at bounding box center [555, 579] width 45 height 17
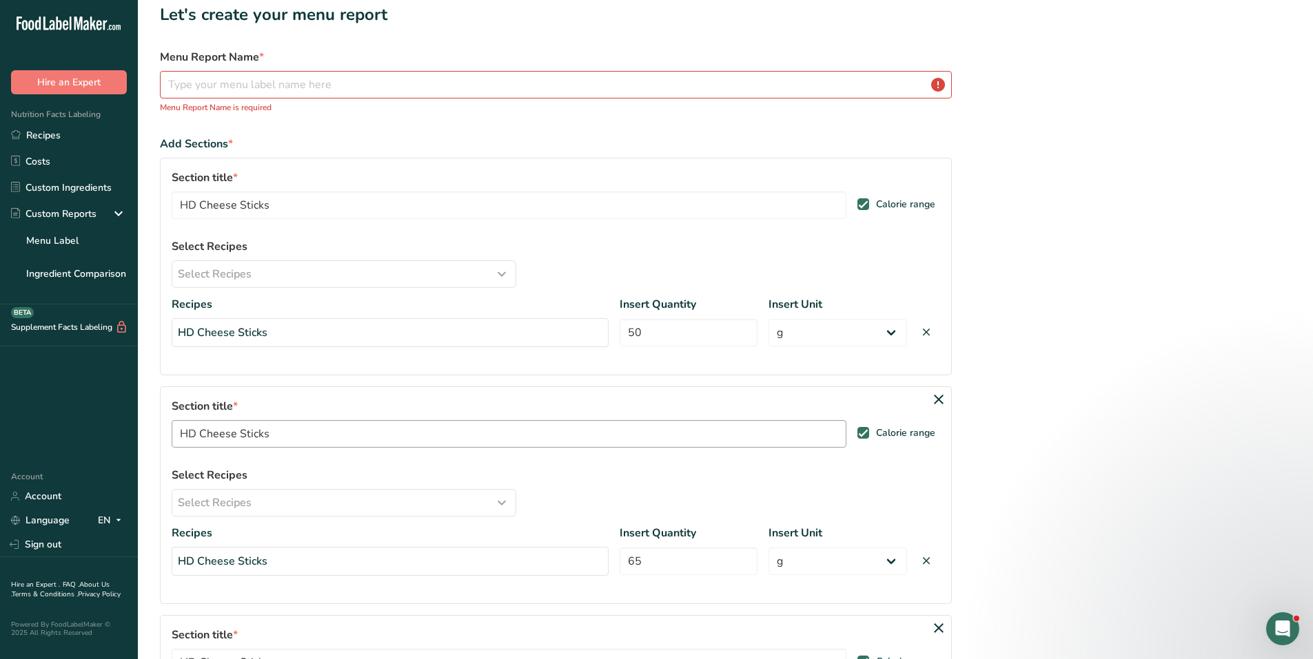
scroll to position [0, 0]
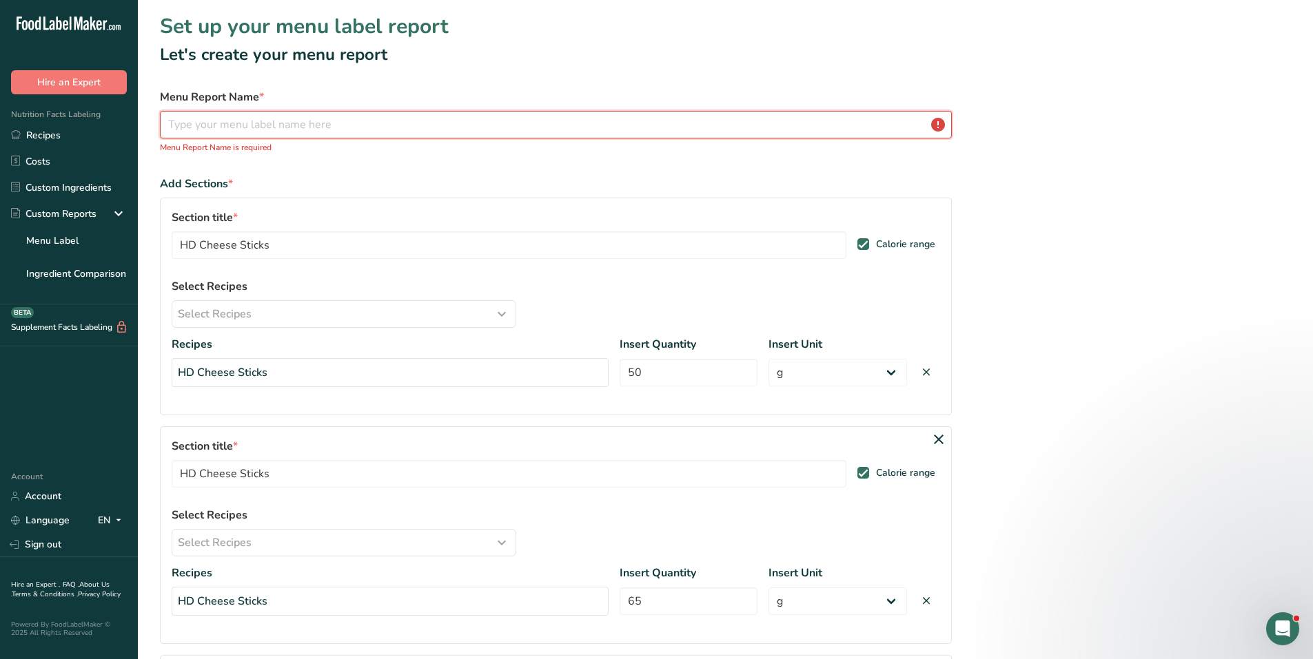
click at [356, 125] on input "text" at bounding box center [556, 125] width 792 height 28
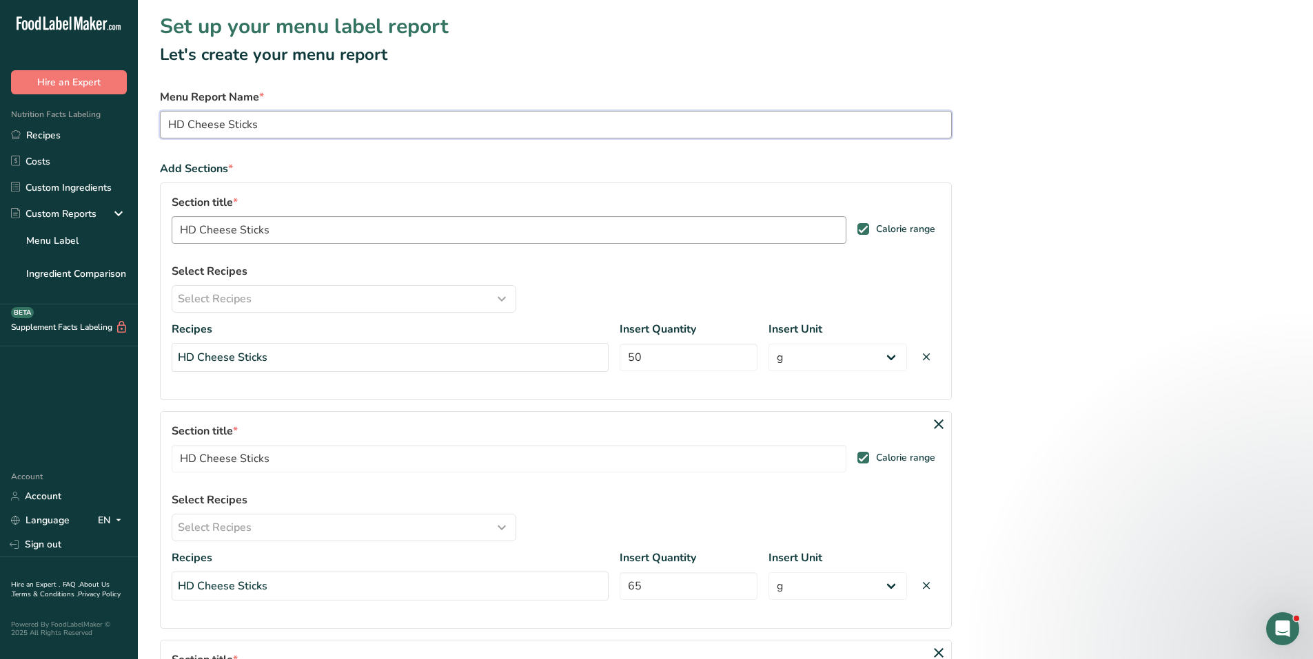
type input "HD Cheese Sticks"
drag, startPoint x: 300, startPoint y: 232, endPoint x: 103, endPoint y: 225, distance: 197.2
click at [99, 226] on div ".a-20{fill:#fff;} Hire an Expert Nutrition Facts Labeling Recipes Costs Custom …" at bounding box center [656, 500] width 1313 height 1001
click at [193, 229] on input "50g" at bounding box center [509, 230] width 675 height 28
drag, startPoint x: 293, startPoint y: 352, endPoint x: 121, endPoint y: 342, distance: 171.8
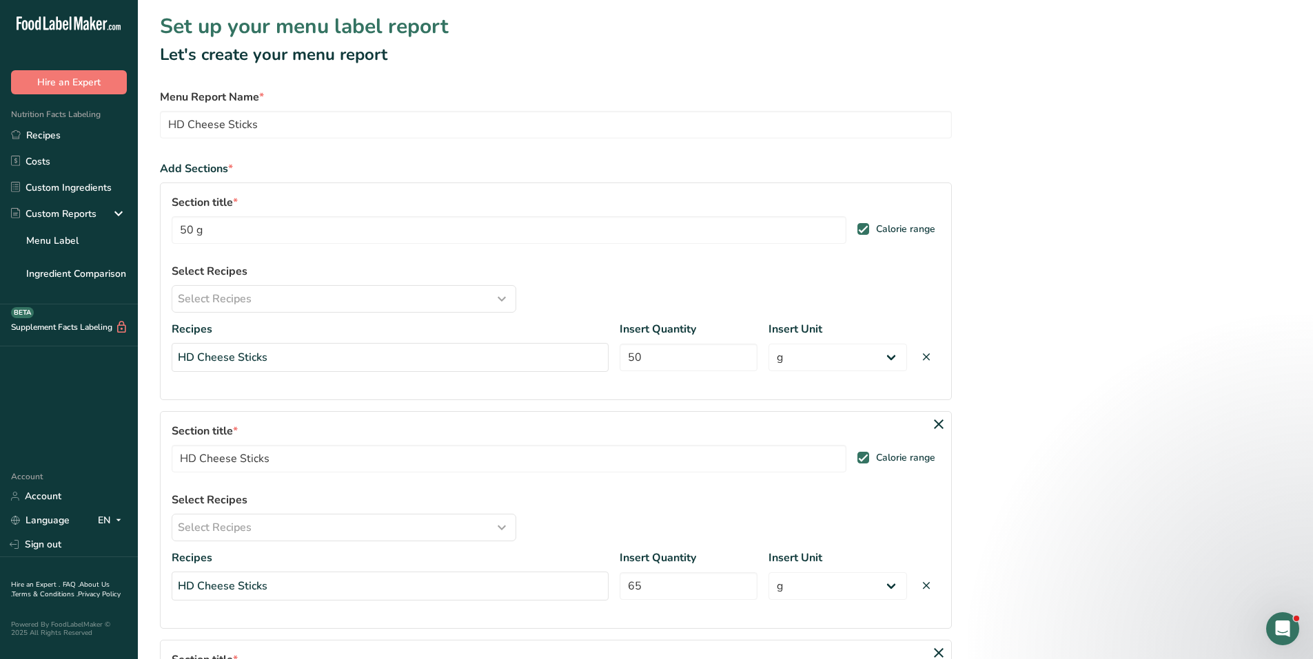
click at [94, 342] on div ".a-20{fill:#fff;} Hire an Expert Nutrition Facts Labeling Recipes Costs Custom …" at bounding box center [656, 500] width 1313 height 1001
click at [224, 351] on div "HD Cheese Sticks" at bounding box center [390, 357] width 437 height 29
click at [287, 356] on div "HD Cheese Sticks" at bounding box center [390, 357] width 437 height 29
click at [296, 354] on div "HD Cheese Sticks" at bounding box center [390, 357] width 437 height 29
drag, startPoint x: 278, startPoint y: 360, endPoint x: 177, endPoint y: 353, distance: 100.8
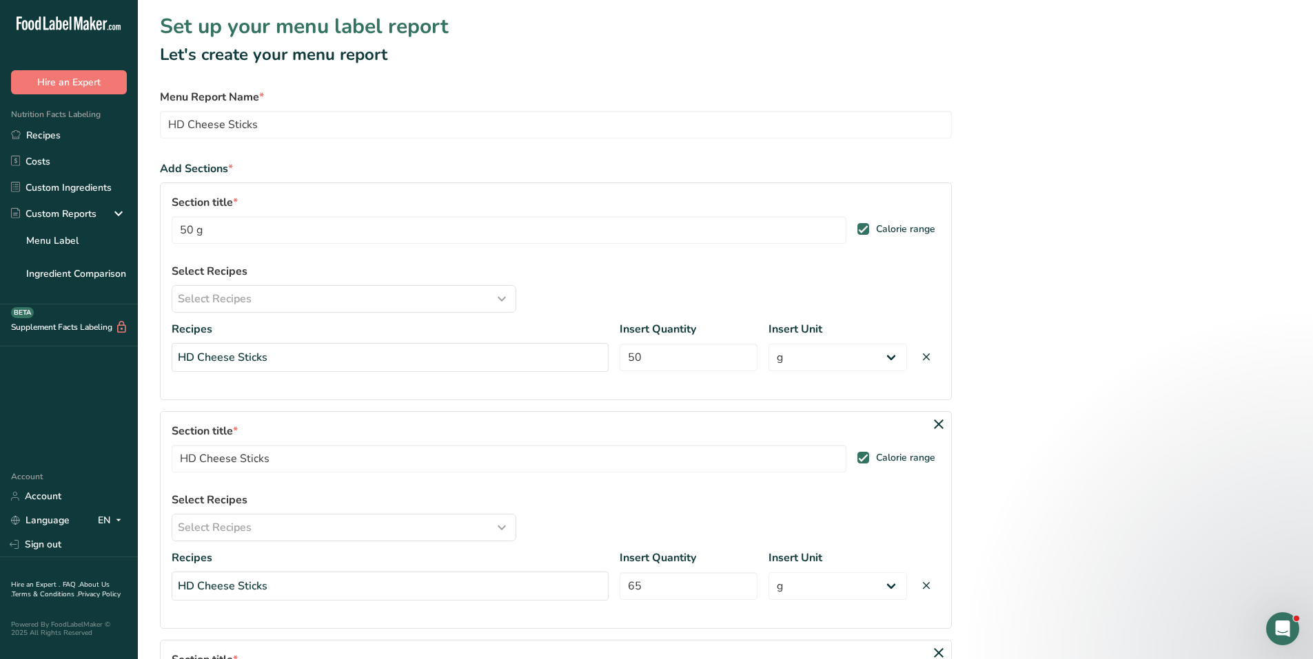
click at [177, 353] on div "HD Cheese Sticks" at bounding box center [390, 357] width 437 height 29
copy div "HD Cheese Sticks"
click at [173, 238] on input "50 g" at bounding box center [509, 230] width 675 height 28
paste input "HD Cheese Sticks"
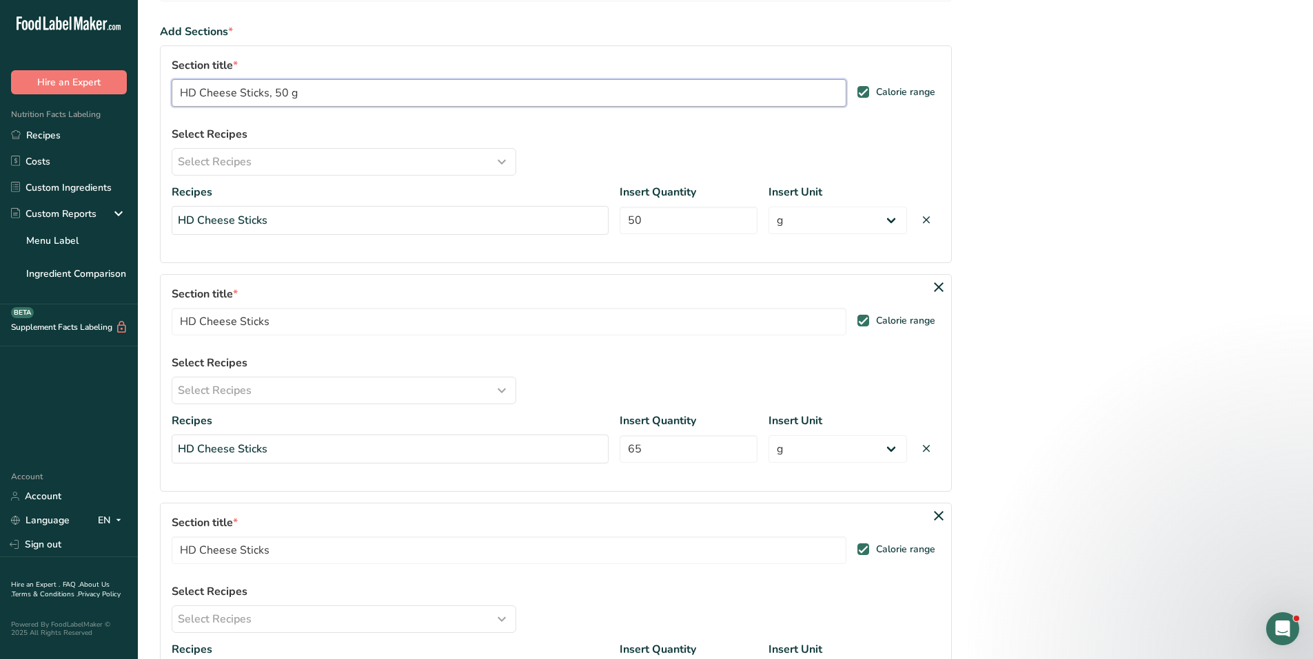
scroll to position [138, 0]
type input "HD Cheese Sticks, 50 g"
click at [307, 322] on input "HD Cheese Sticks" at bounding box center [509, 321] width 675 height 28
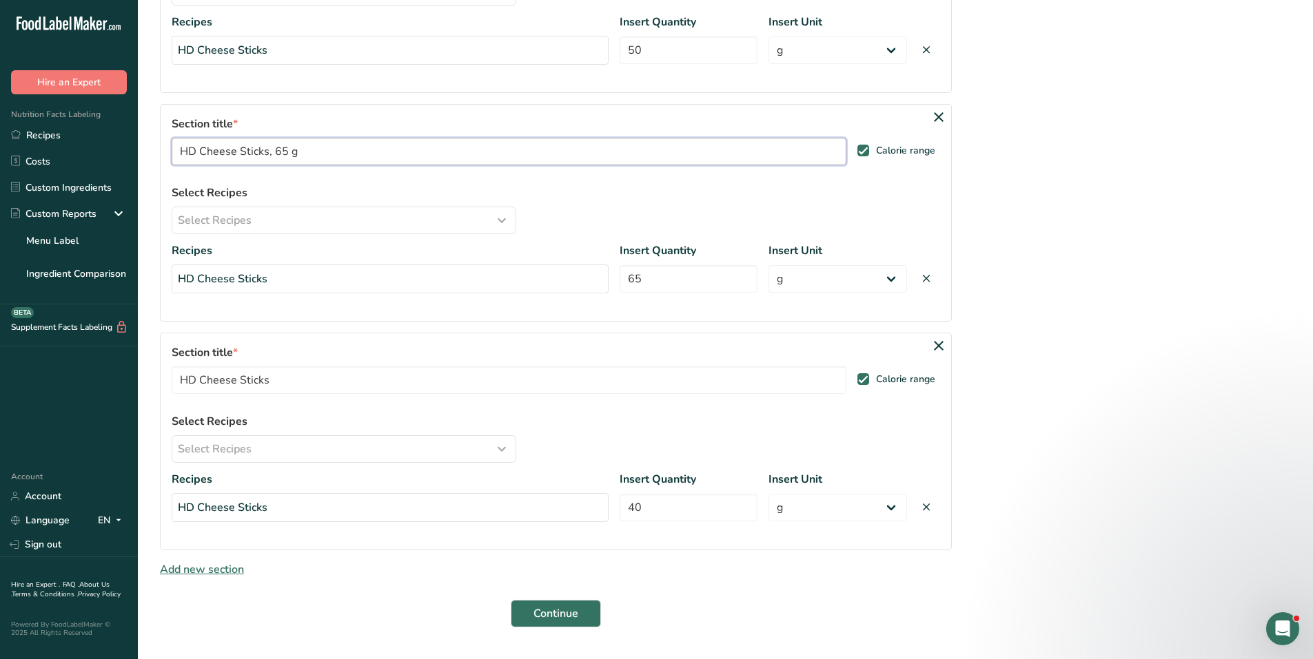
scroll to position [342, 0]
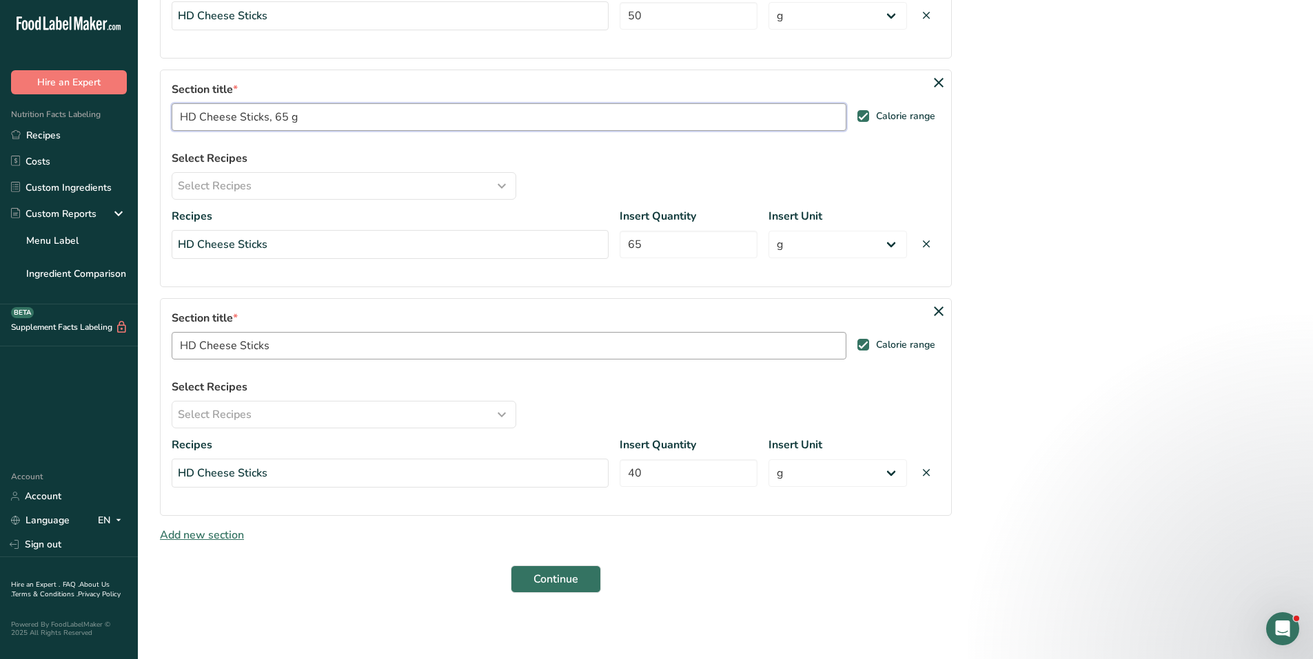
type input "HD Cheese Sticks, 65 g"
click at [326, 346] on input "HD Cheese Sticks" at bounding box center [509, 346] width 675 height 28
type input "HD Cheese Sticks, 40 g"
click at [335, 417] on div "Select Recipes" at bounding box center [344, 415] width 332 height 17
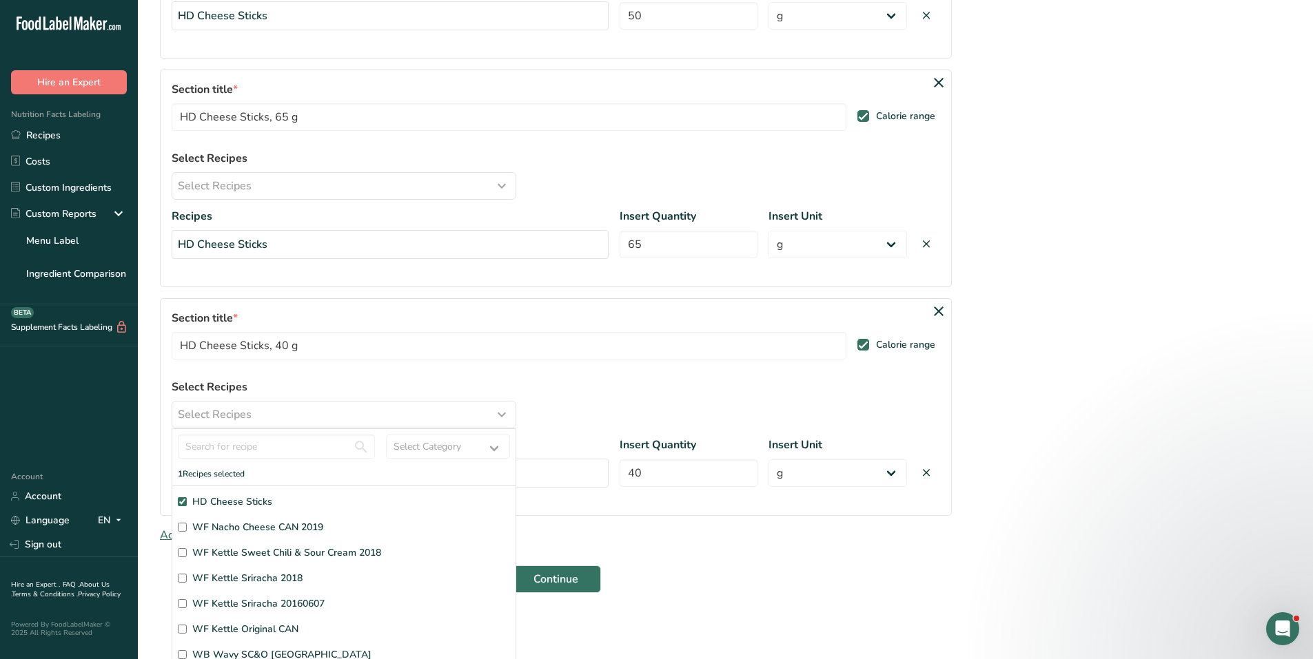
click at [254, 497] on span "HD Cheese Sticks" at bounding box center [232, 502] width 80 height 14
click at [187, 497] on input "HD Cheese Sticks" at bounding box center [182, 501] width 9 height 9
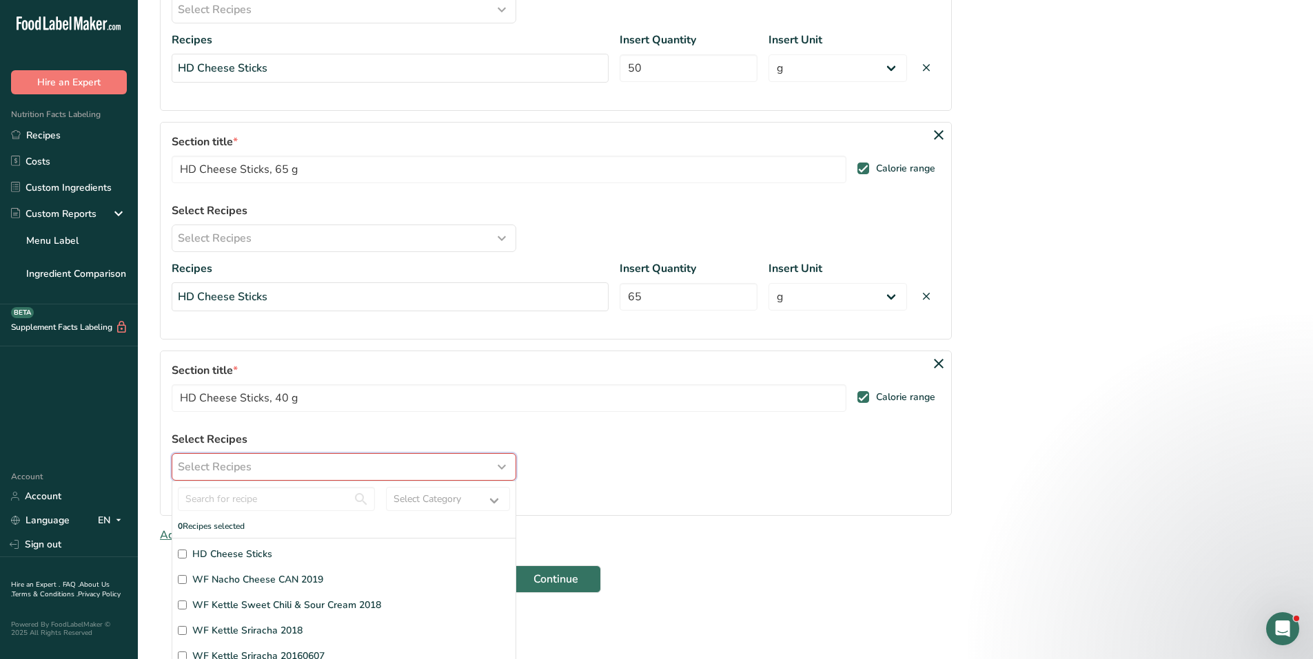
click at [360, 457] on button "Select Recipes" at bounding box center [344, 467] width 345 height 28
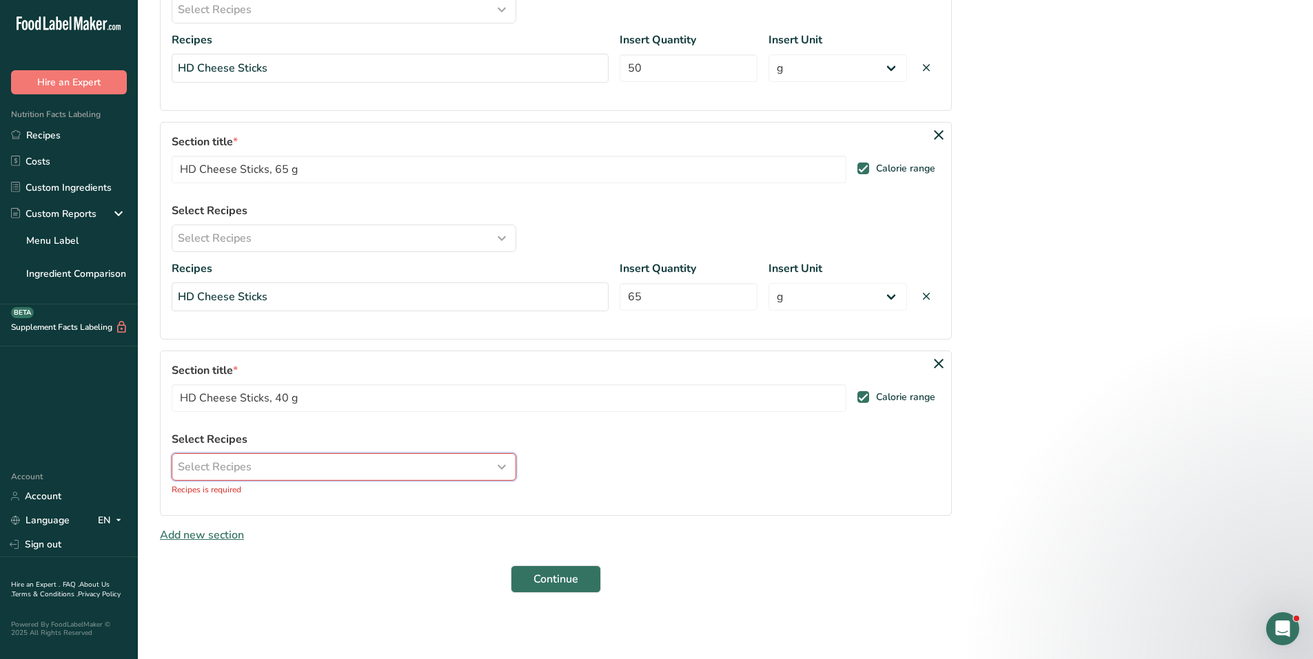
click at [318, 464] on div "Select Recipes" at bounding box center [344, 467] width 332 height 17
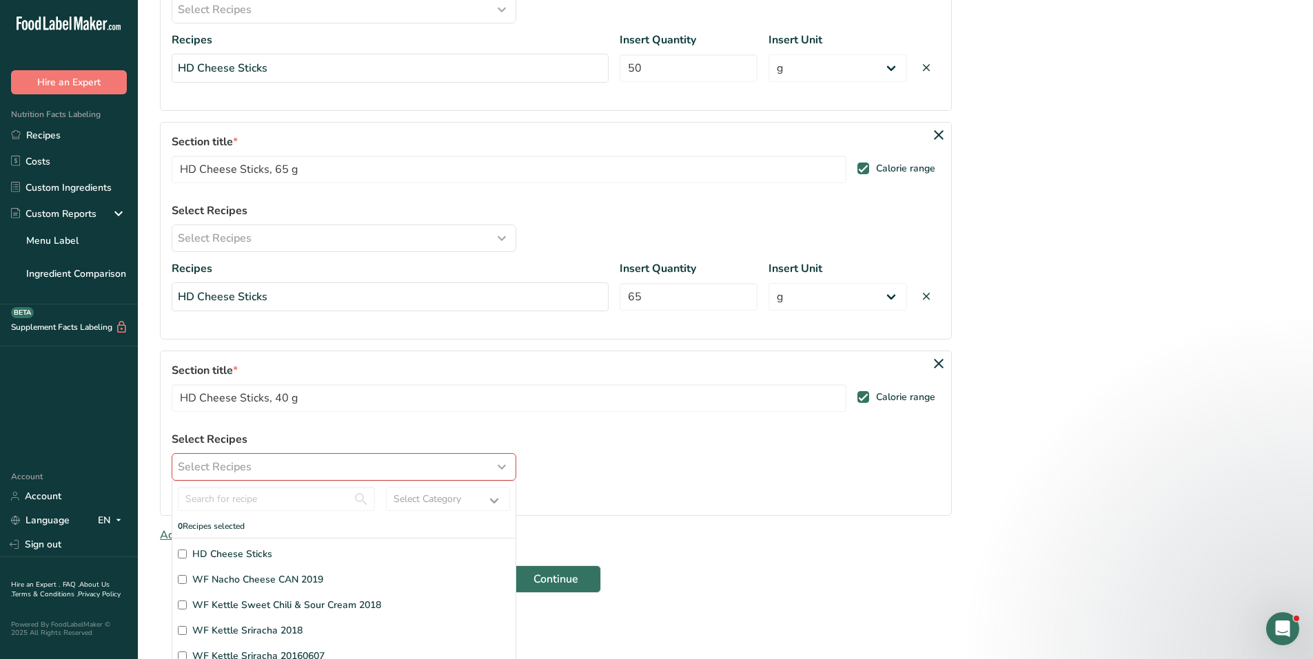
click at [249, 555] on span "HD Cheese Sticks" at bounding box center [232, 554] width 80 height 14
click at [187, 555] on input "HD Cheese Sticks" at bounding box center [182, 554] width 9 height 9
checkbox input "true"
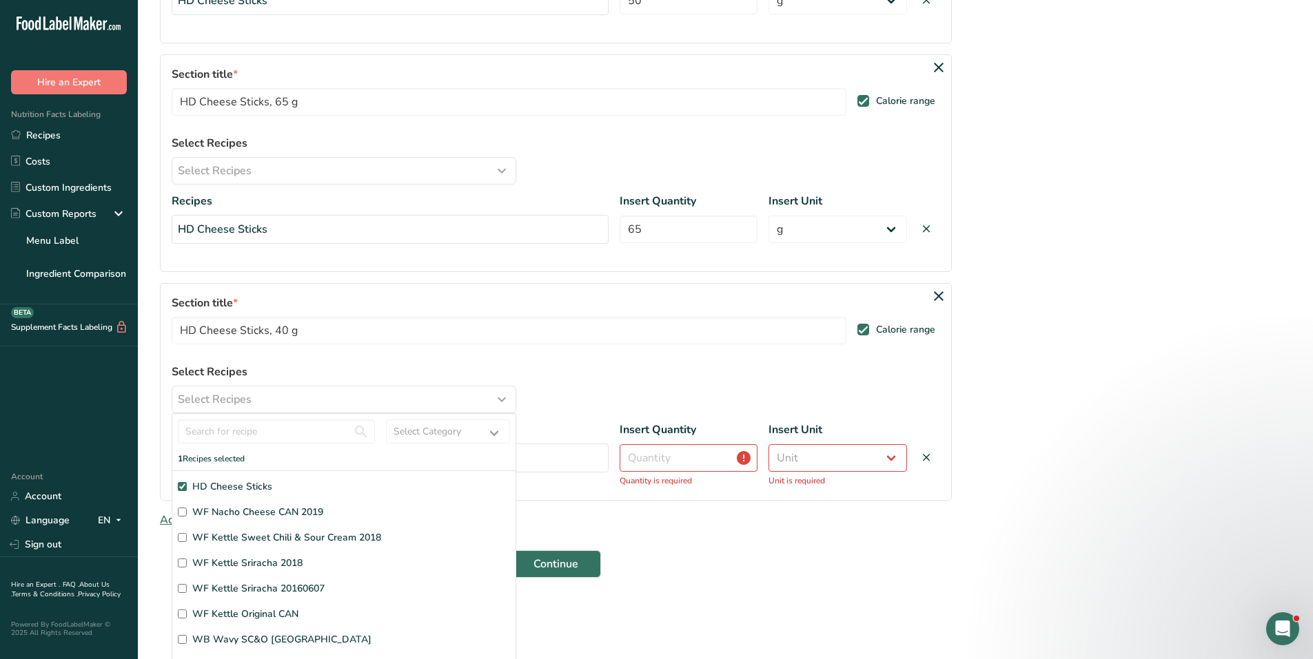
scroll to position [342, 0]
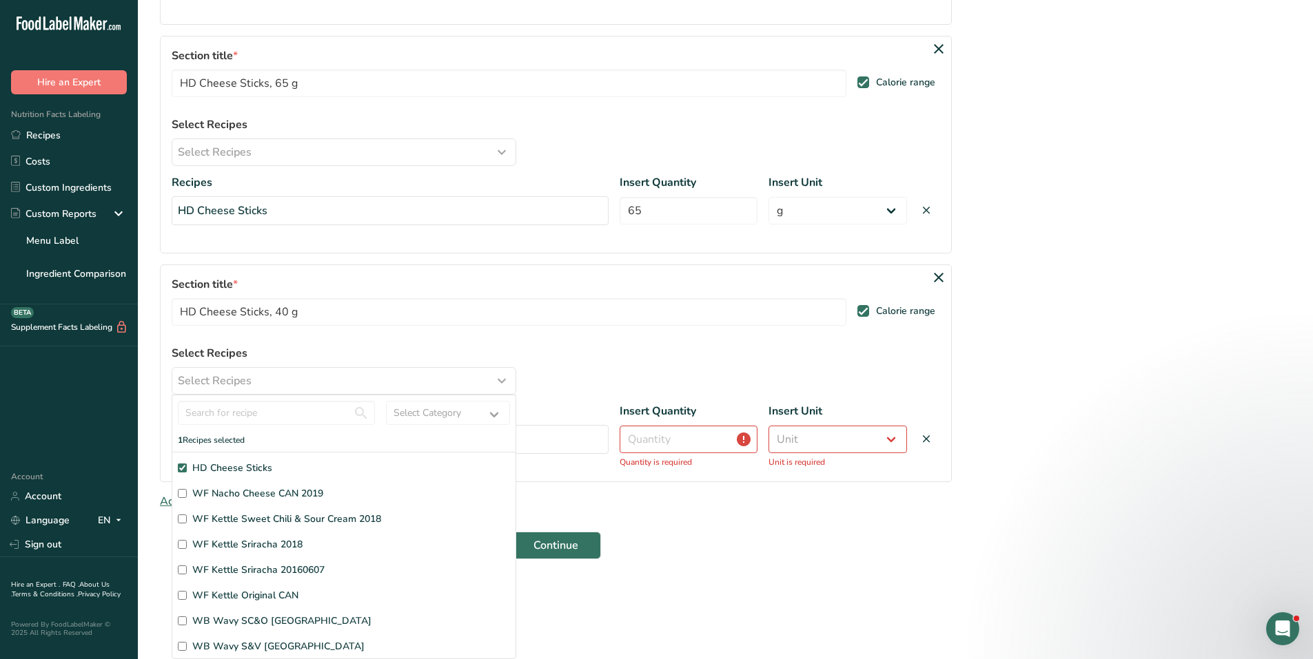
click at [636, 362] on div "Section title * HD Cheese Sticks, 40 g Calorie range Select Recipes Select Reci…" at bounding box center [556, 374] width 792 height 218
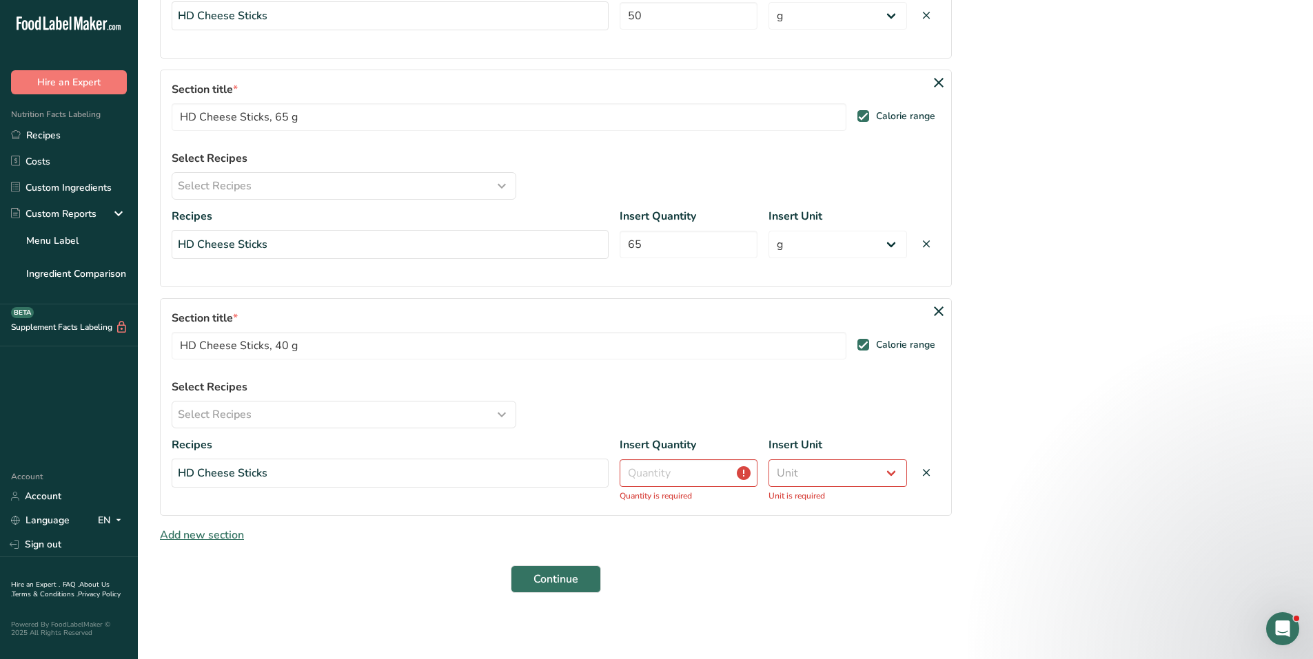
scroll to position [0, 0]
click at [647, 469] on input "number" at bounding box center [688, 474] width 138 height 28
type input "40"
click at [822, 473] on select "Unit Serving Package g kg mg mcg lb oz" at bounding box center [837, 474] width 138 height 28
select select "0"
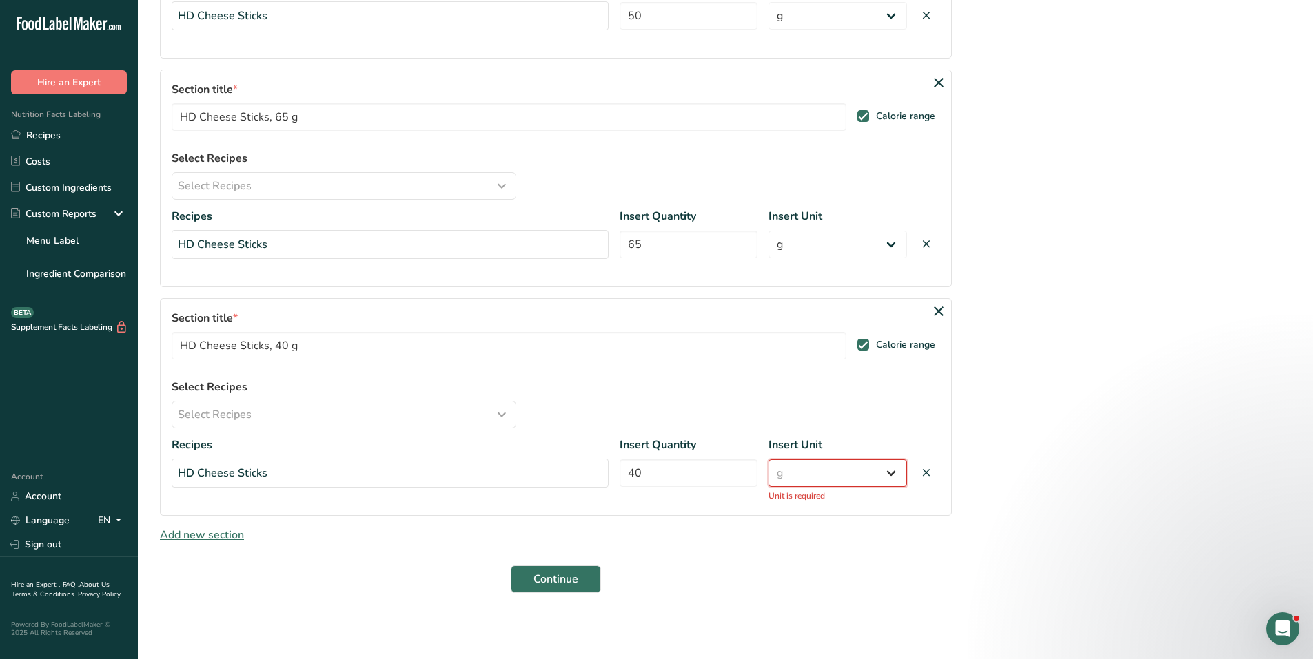
click at [768, 460] on select "Unit Serving Package g kg mg mcg lb oz" at bounding box center [837, 474] width 138 height 28
click at [223, 535] on span "Add new section" at bounding box center [202, 535] width 84 height 15
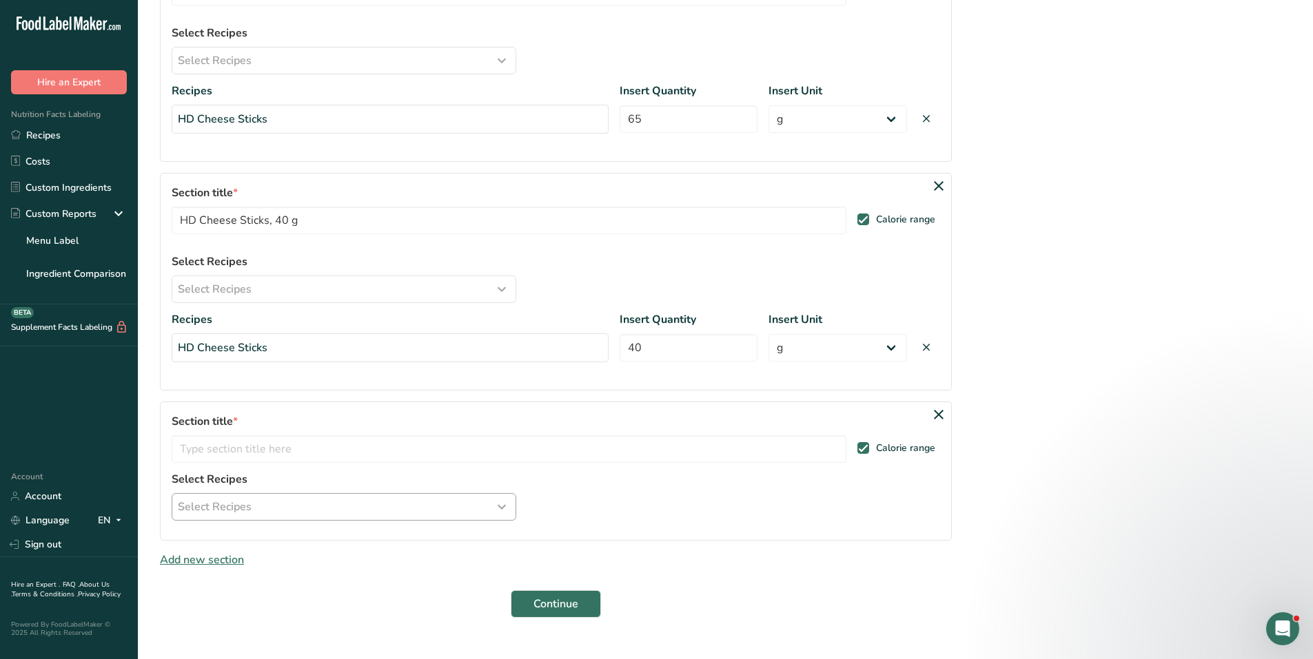
scroll to position [492, 0]
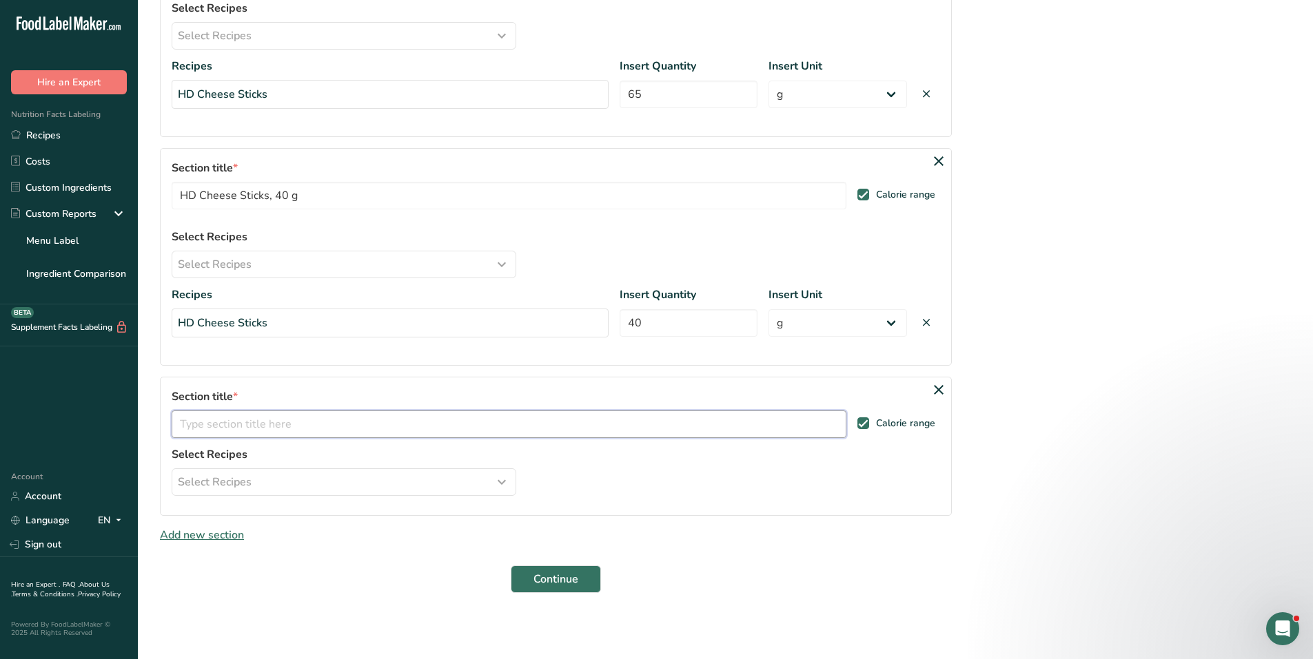
click at [275, 418] on input "text" at bounding box center [509, 425] width 675 height 28
paste input "HD Cheese Sticks"
click at [288, 426] on input "HD Cheese Sticks, 28g" at bounding box center [509, 425] width 675 height 28
type input "HD Cheese Sticks, 28 g"
click at [260, 456] on label "Select Recipes" at bounding box center [344, 454] width 345 height 17
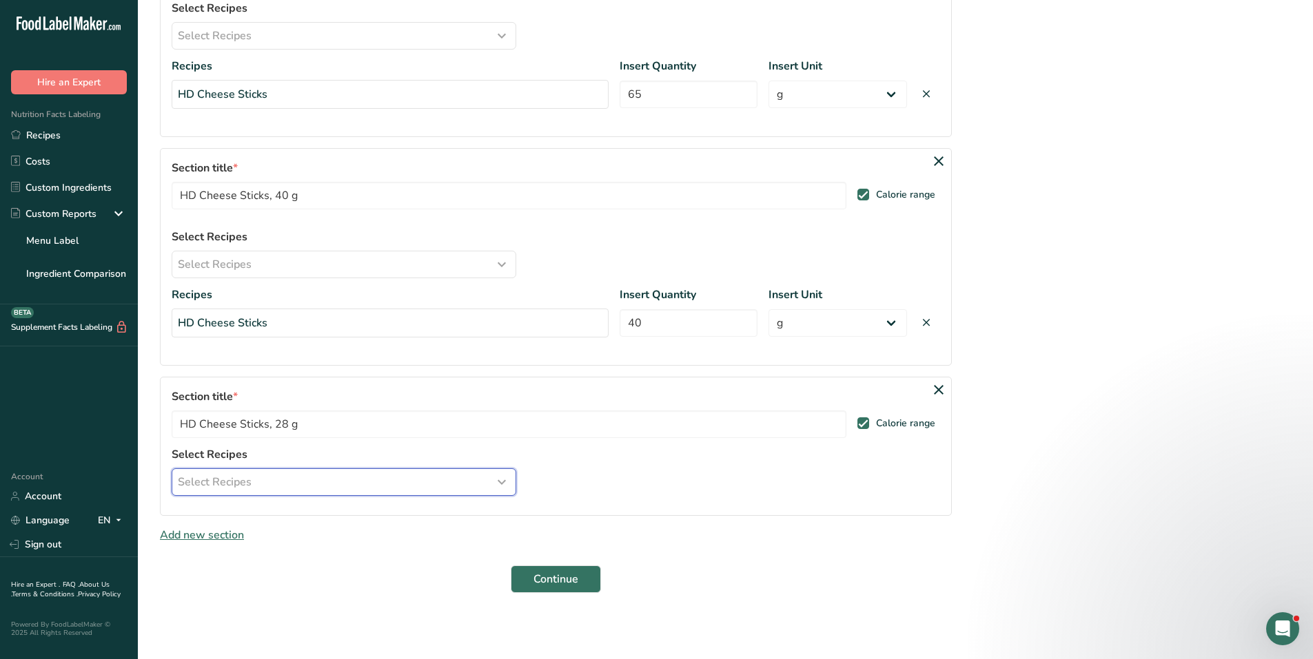
click at [248, 479] on span "Select Recipes" at bounding box center [215, 482] width 74 height 17
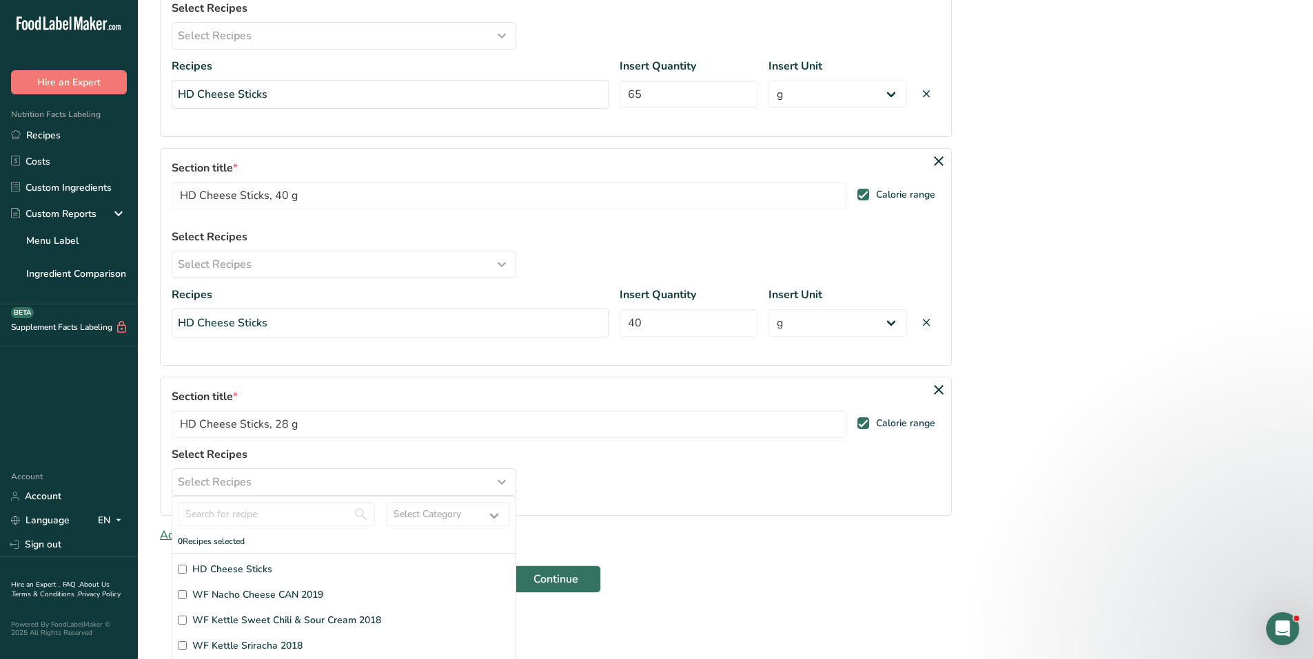
click at [246, 567] on span "HD Cheese Sticks" at bounding box center [232, 569] width 80 height 14
click at [187, 567] on input "HD Cheese Sticks" at bounding box center [182, 569] width 9 height 9
checkbox input "true"
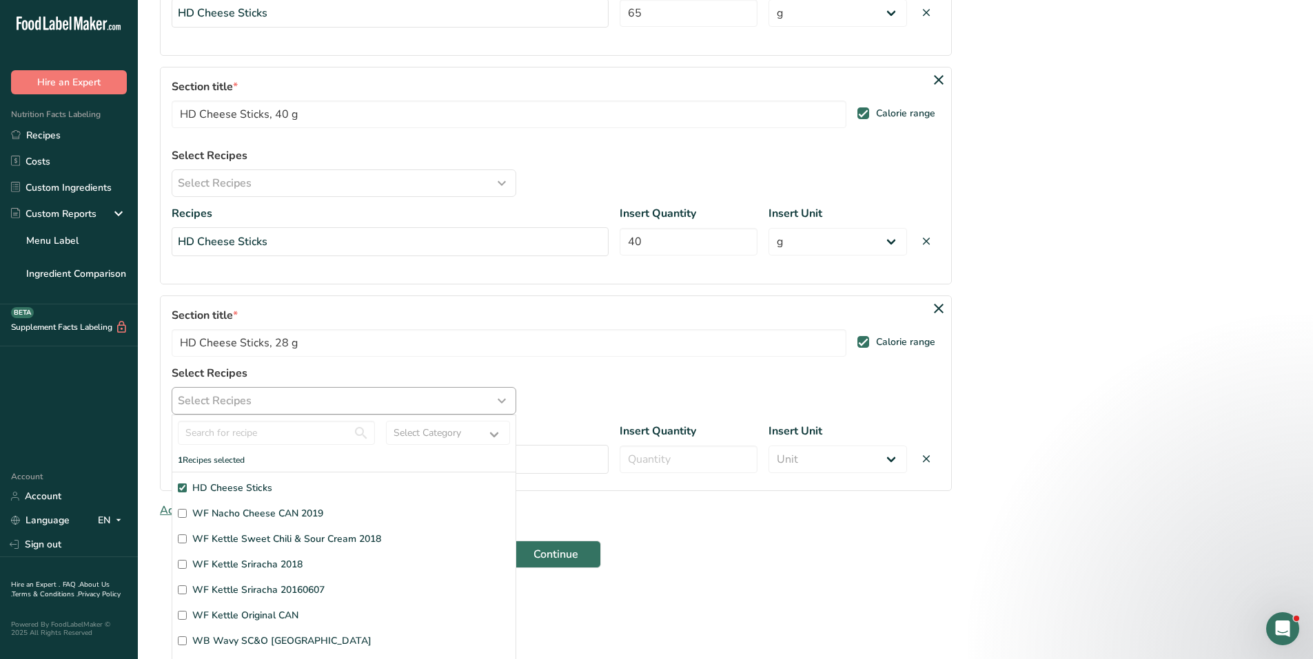
scroll to position [548, 0]
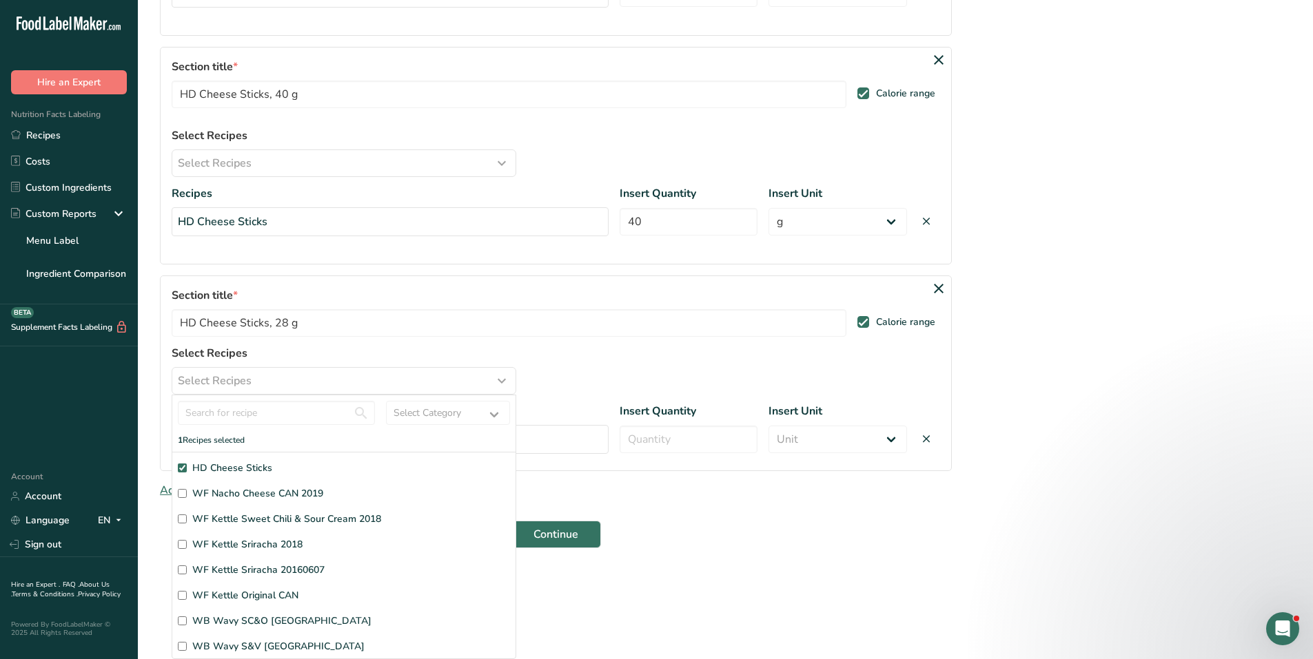
click at [609, 502] on form "Menu Report Name * HD Cheese Sticks Add Sections * Section title * HD Cheese St…" at bounding box center [556, 22] width 792 height 1053
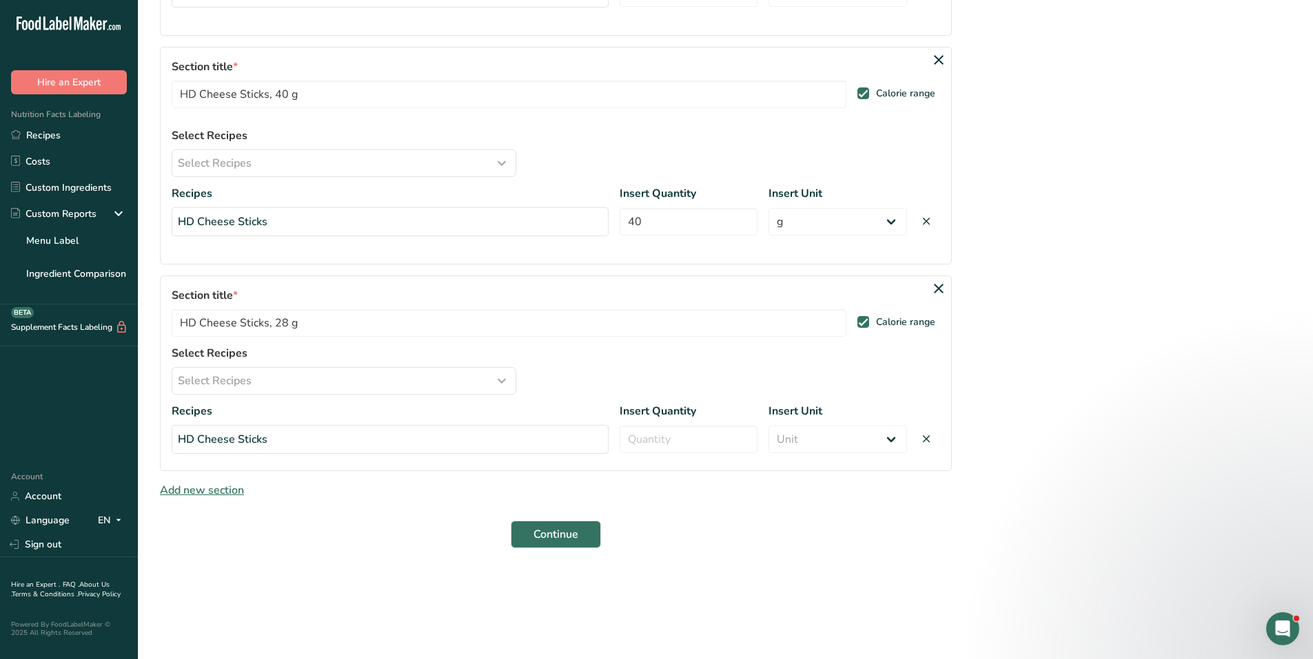
scroll to position [0, 0]
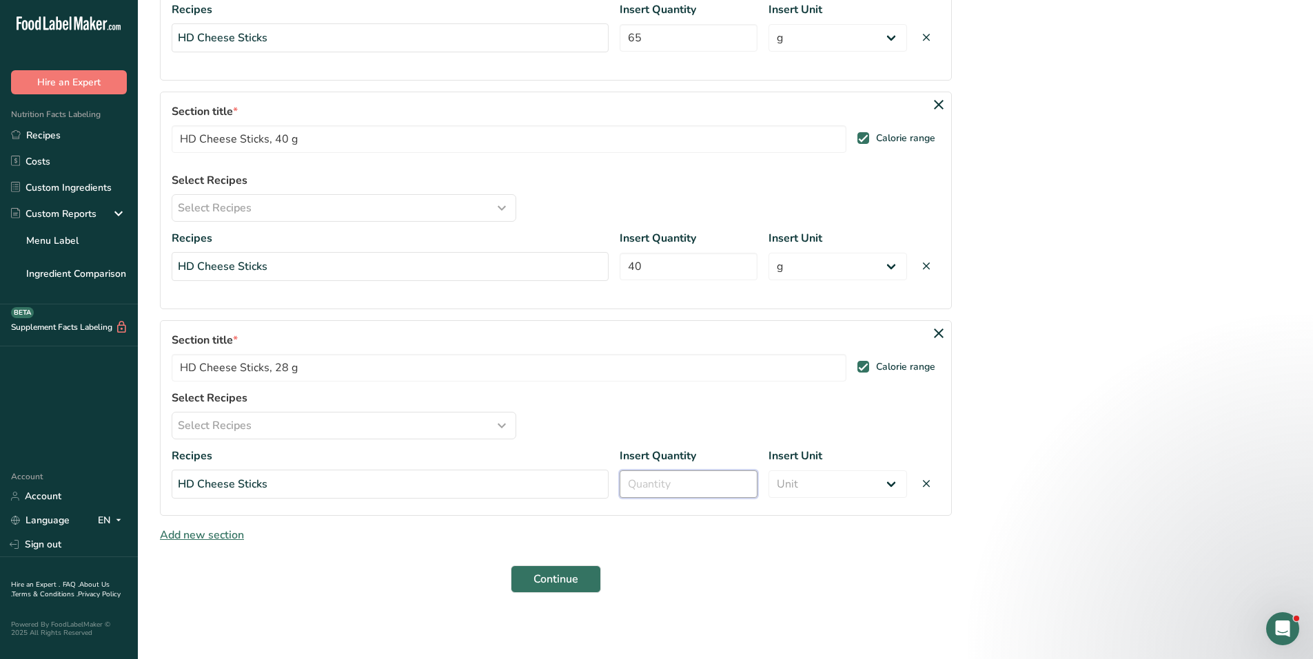
click at [655, 485] on input "number" at bounding box center [688, 485] width 138 height 28
type input "28"
click at [843, 494] on select "Unit Serving Package g kg mg mcg lb oz" at bounding box center [837, 485] width 138 height 28
select select "0"
click at [768, 471] on select "Unit Serving Package g kg mg mcg lb oz" at bounding box center [837, 485] width 138 height 28
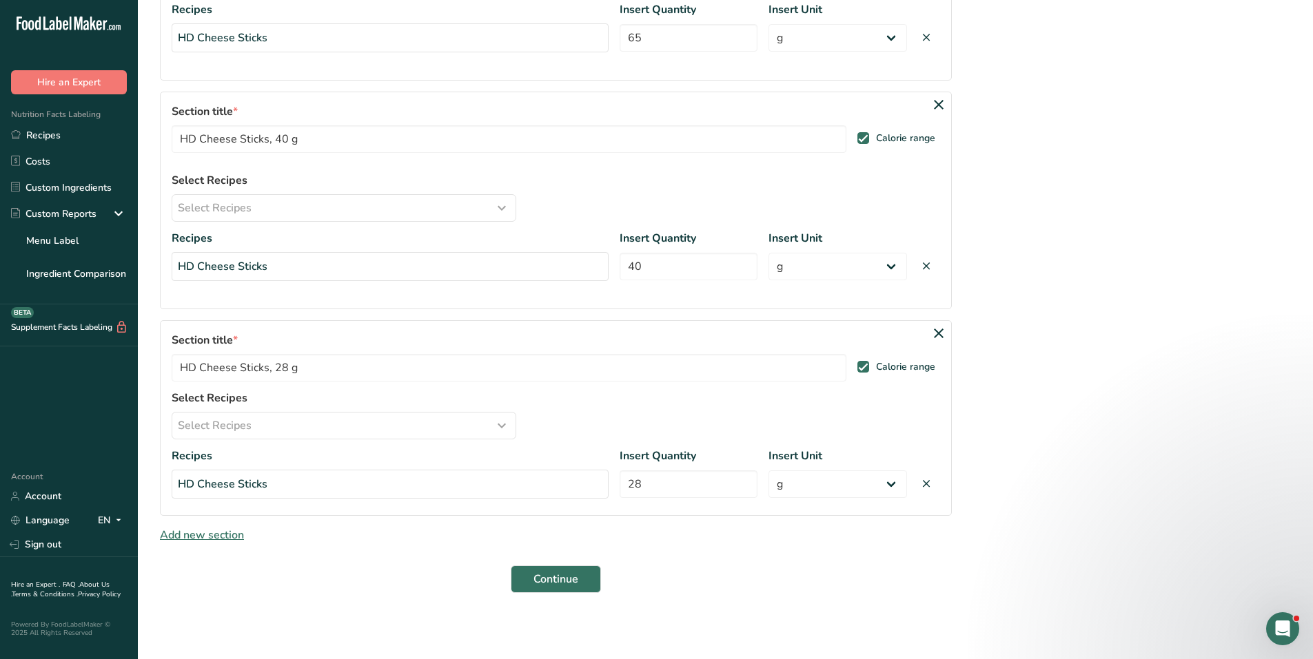
click at [179, 531] on span "Add new section" at bounding box center [202, 535] width 84 height 15
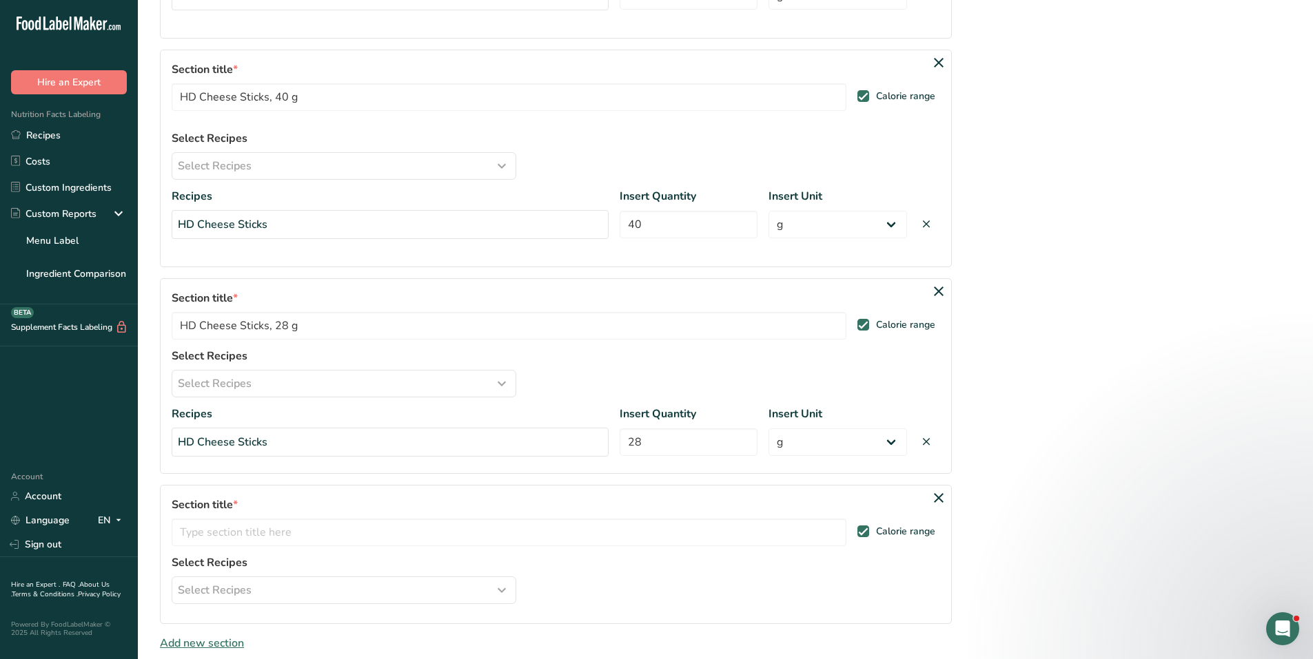
scroll to position [699, 0]
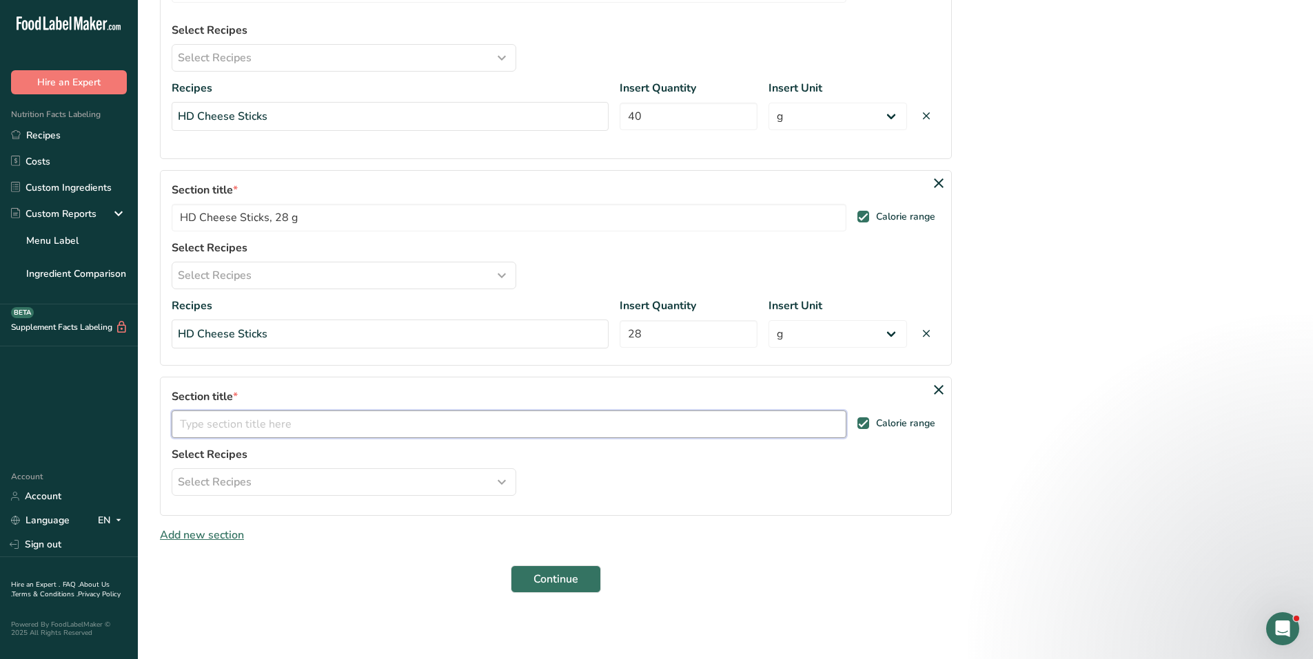
click at [288, 423] on input "text" at bounding box center [509, 425] width 675 height 28
paste input "HD Cheese Sticks"
type input "HD Cheese Sticks, 16 g"
click at [314, 489] on div "Select Recipes" at bounding box center [344, 482] width 332 height 17
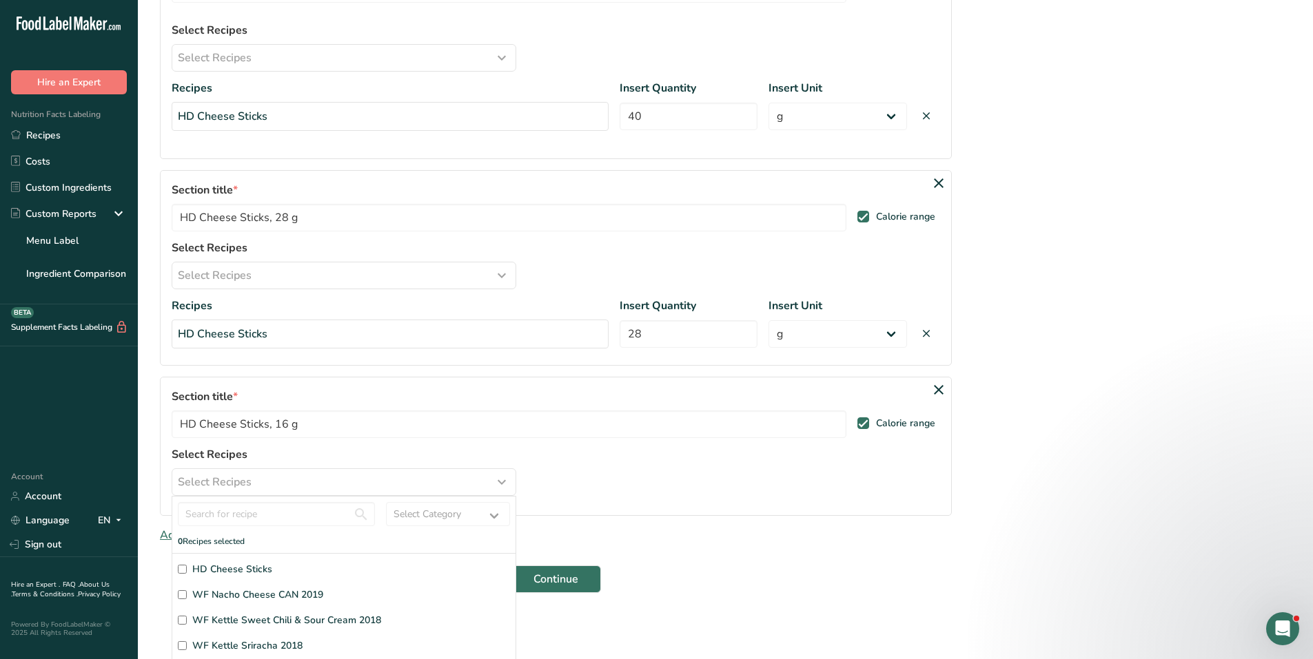
click at [273, 573] on label "HD Cheese Sticks" at bounding box center [344, 569] width 332 height 14
click at [187, 573] on input "HD Cheese Sticks" at bounding box center [182, 569] width 9 height 9
checkbox input "true"
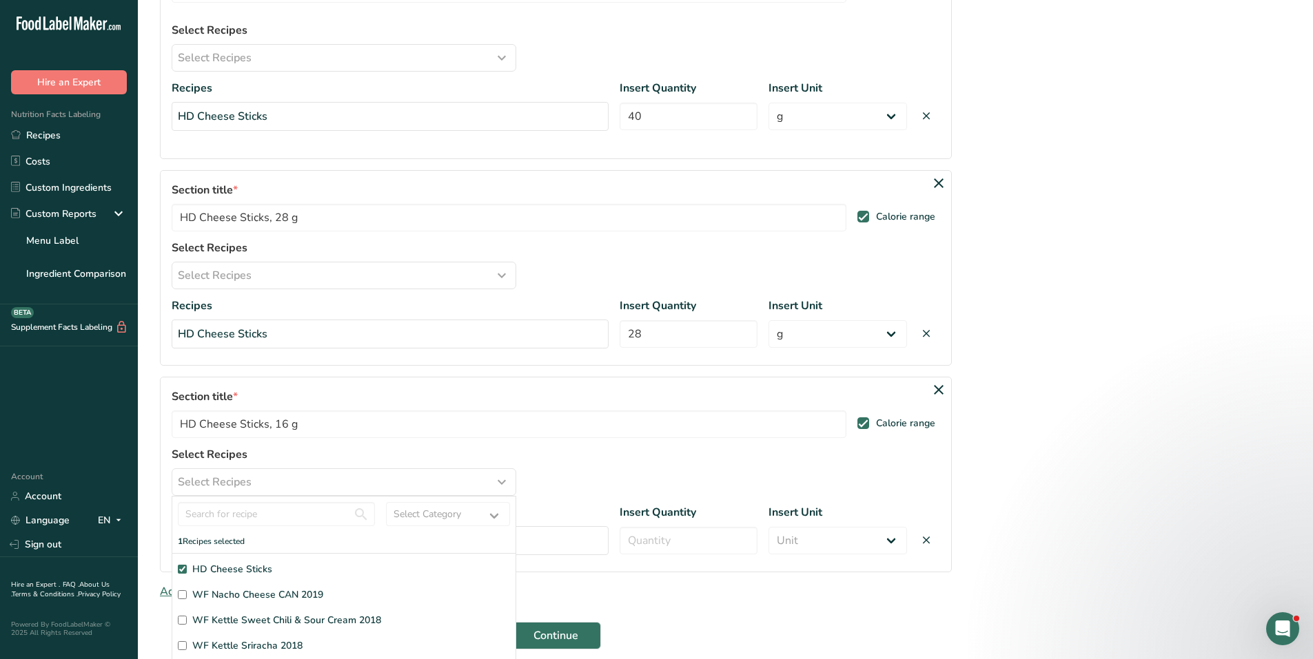
click at [872, 597] on form "Menu Report Name * HD Cheese Sticks Add Sections * Section title * HD Cheese St…" at bounding box center [556, 19] width 792 height 1259
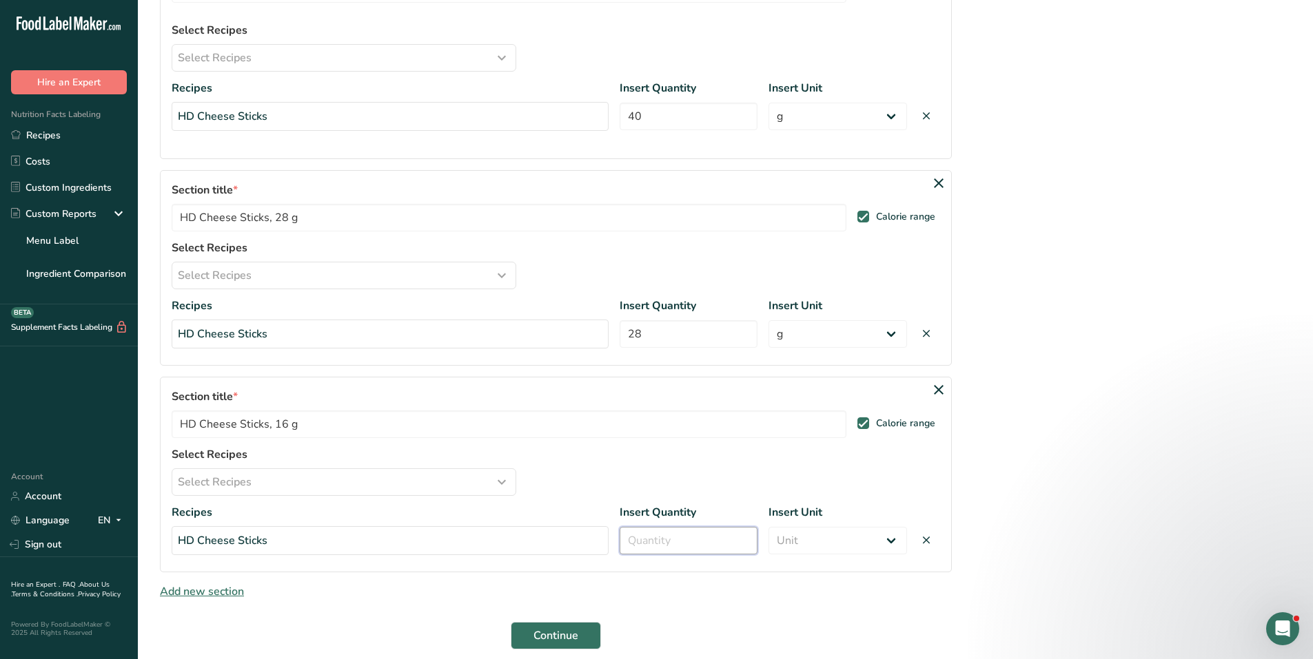
click at [697, 542] on input "number" at bounding box center [688, 541] width 138 height 28
type input "16"
click at [801, 535] on select "Unit Serving Package g kg mg mcg lb oz" at bounding box center [837, 541] width 138 height 28
select select "0"
click at [768, 527] on select "Unit Serving Package g kg mg mcg lb oz" at bounding box center [837, 541] width 138 height 28
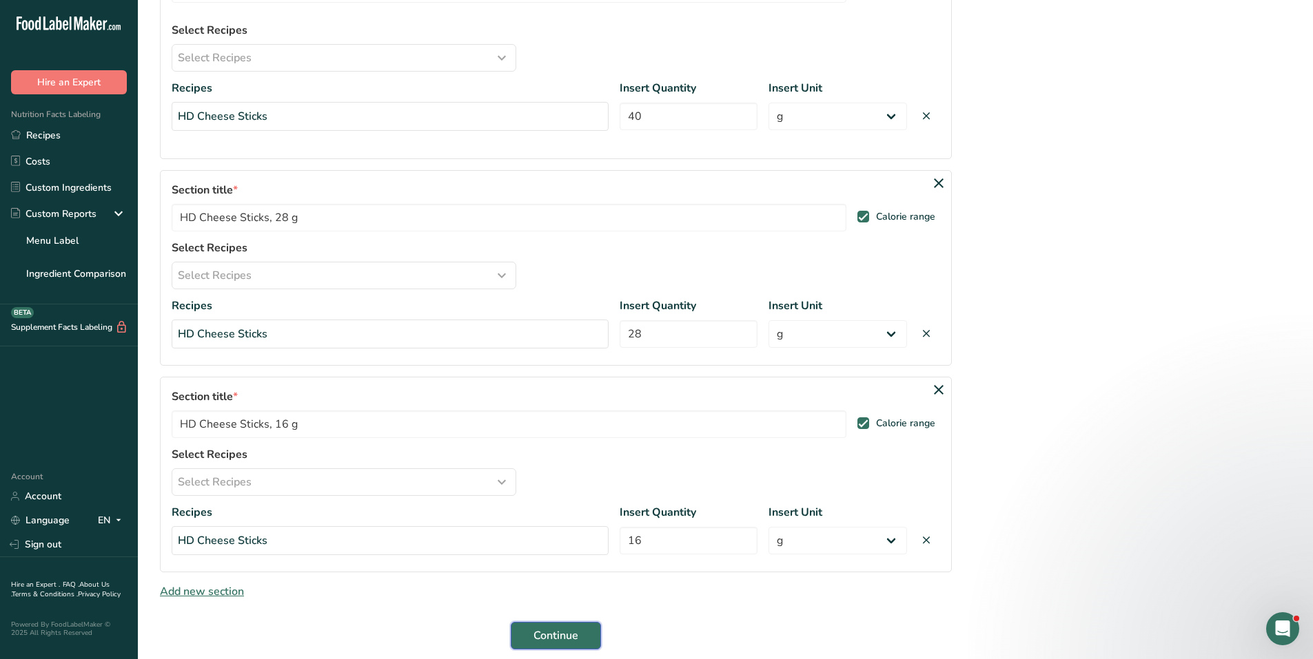
click at [568, 624] on button "Continue" at bounding box center [556, 636] width 90 height 28
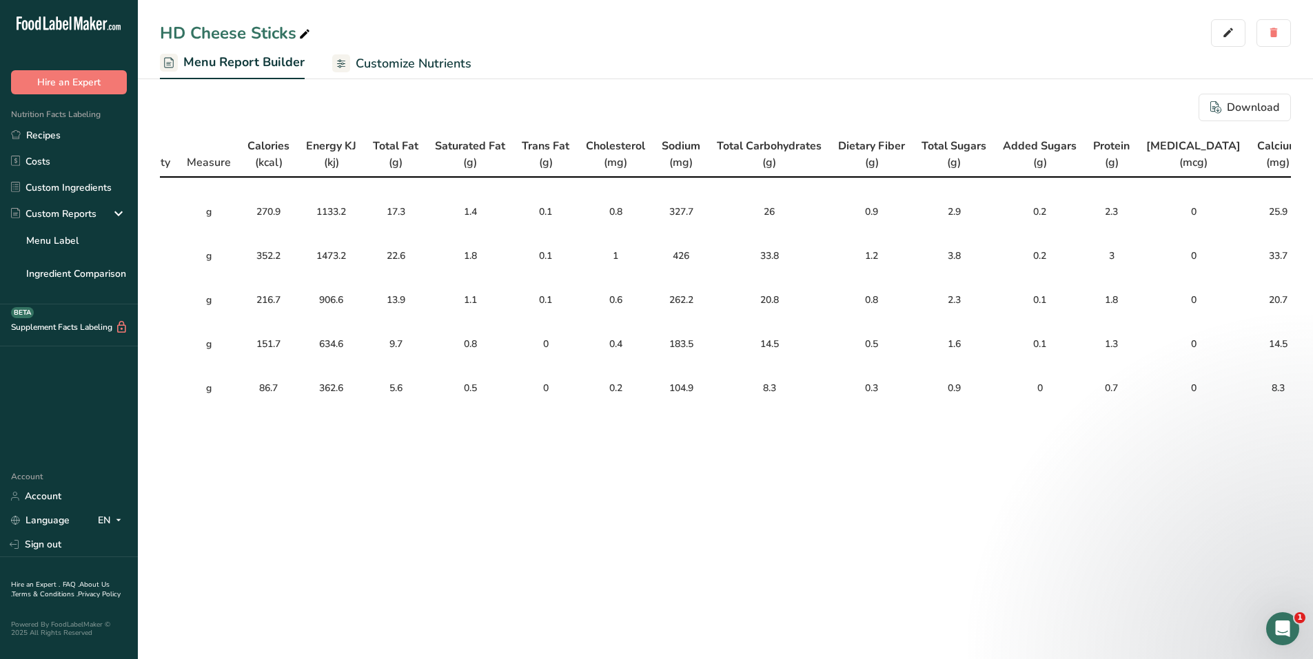
scroll to position [0, 294]
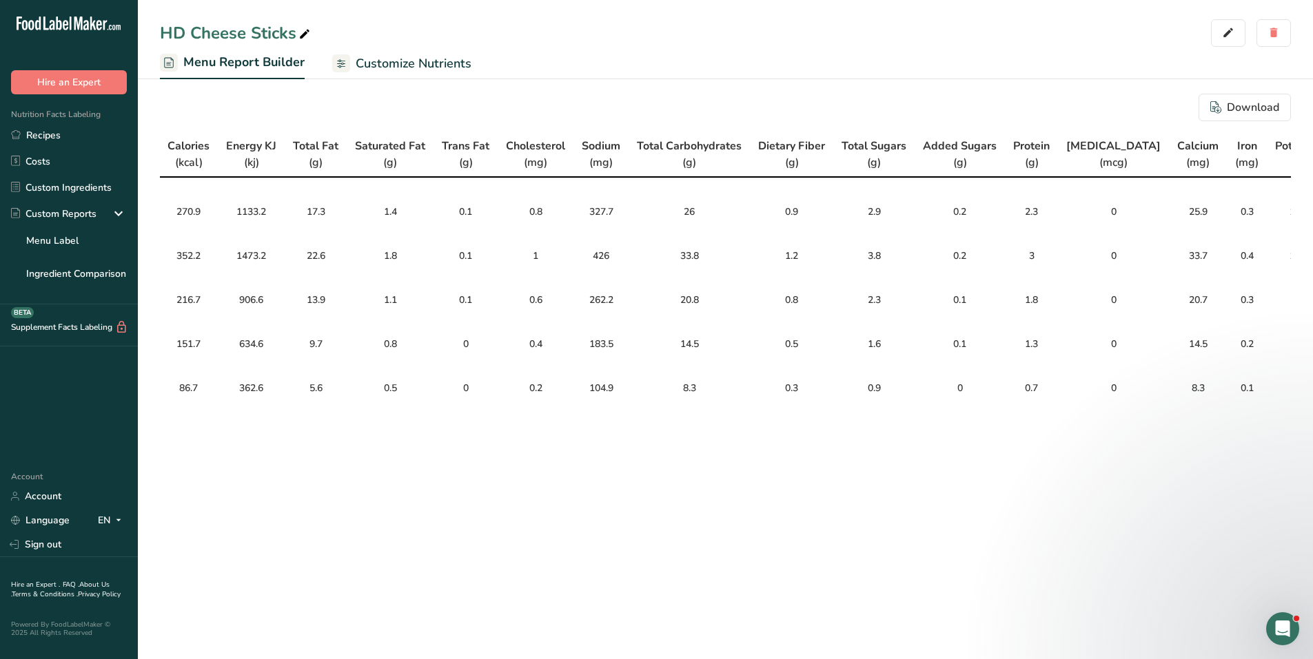
drag, startPoint x: 656, startPoint y: 398, endPoint x: 587, endPoint y: 398, distance: 68.9
click at [587, 398] on div "Items Name Quantity Measure Calories (kcal) Energy KJ (kj) Total Fat (g) Satura…" at bounding box center [725, 265] width 1131 height 266
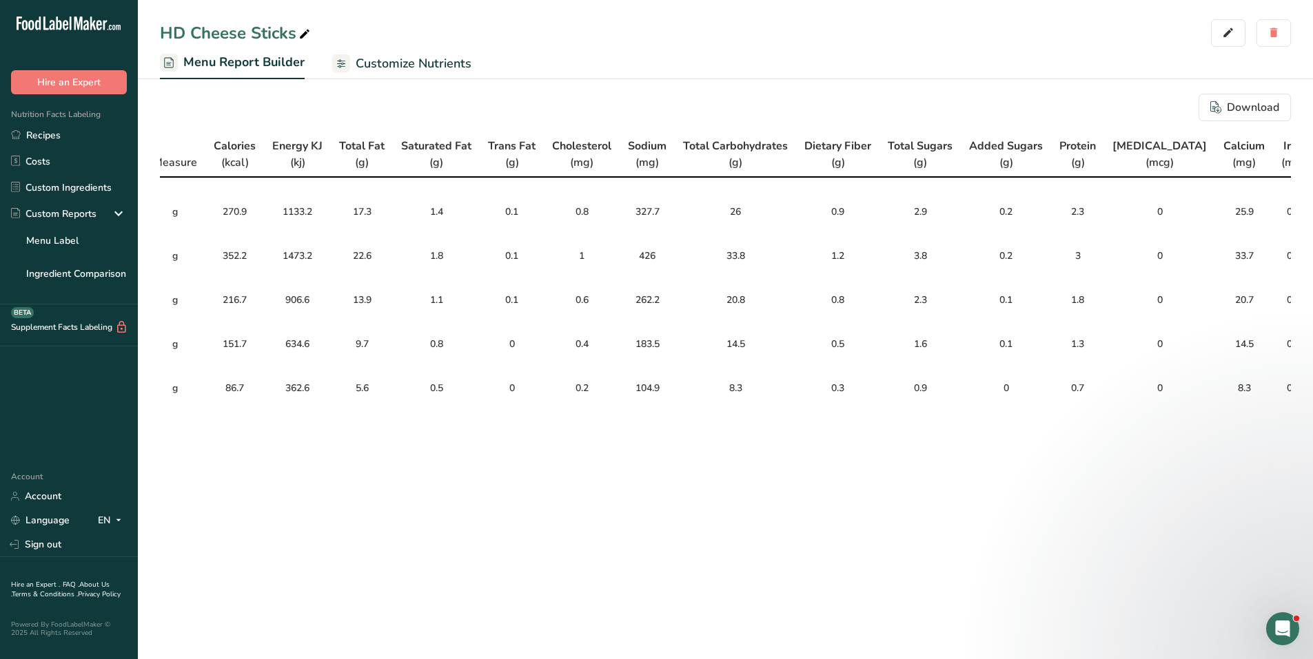
scroll to position [0, 0]
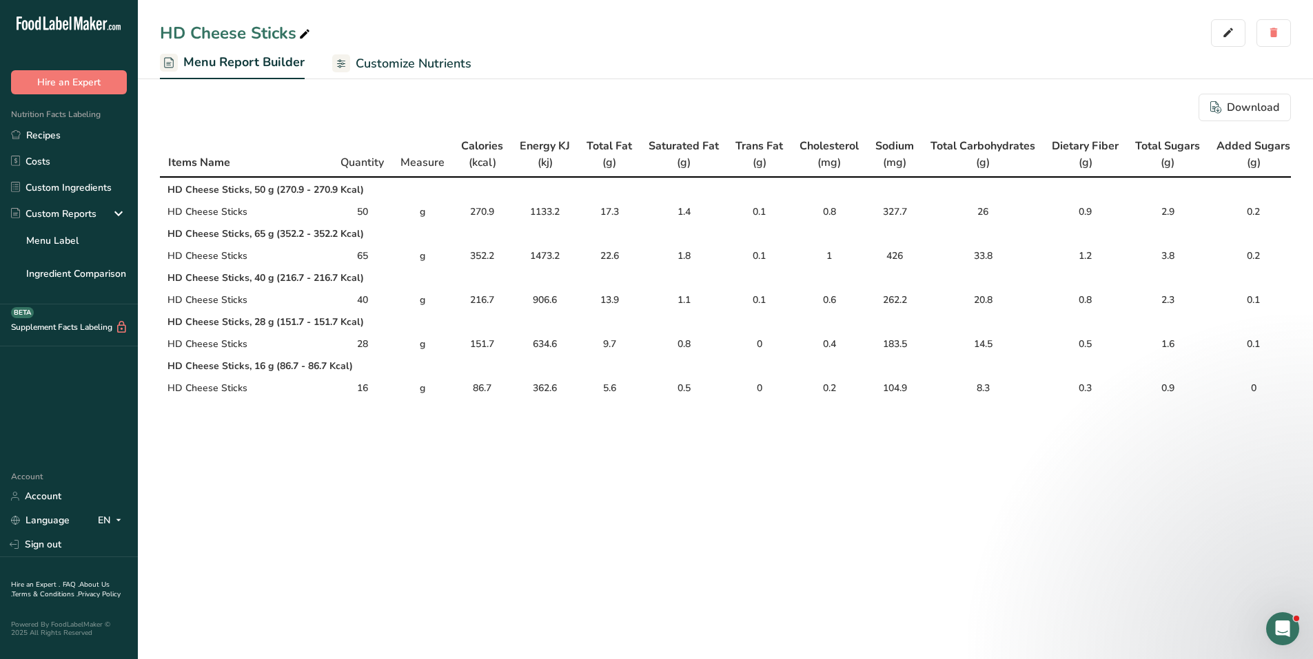
click at [279, 435] on div "Download Items Name Quantity Measure Calories (kcal) Energy KJ (kj) Total Fat (…" at bounding box center [725, 254] width 1175 height 365
click at [59, 140] on link "Recipes" at bounding box center [69, 135] width 138 height 26
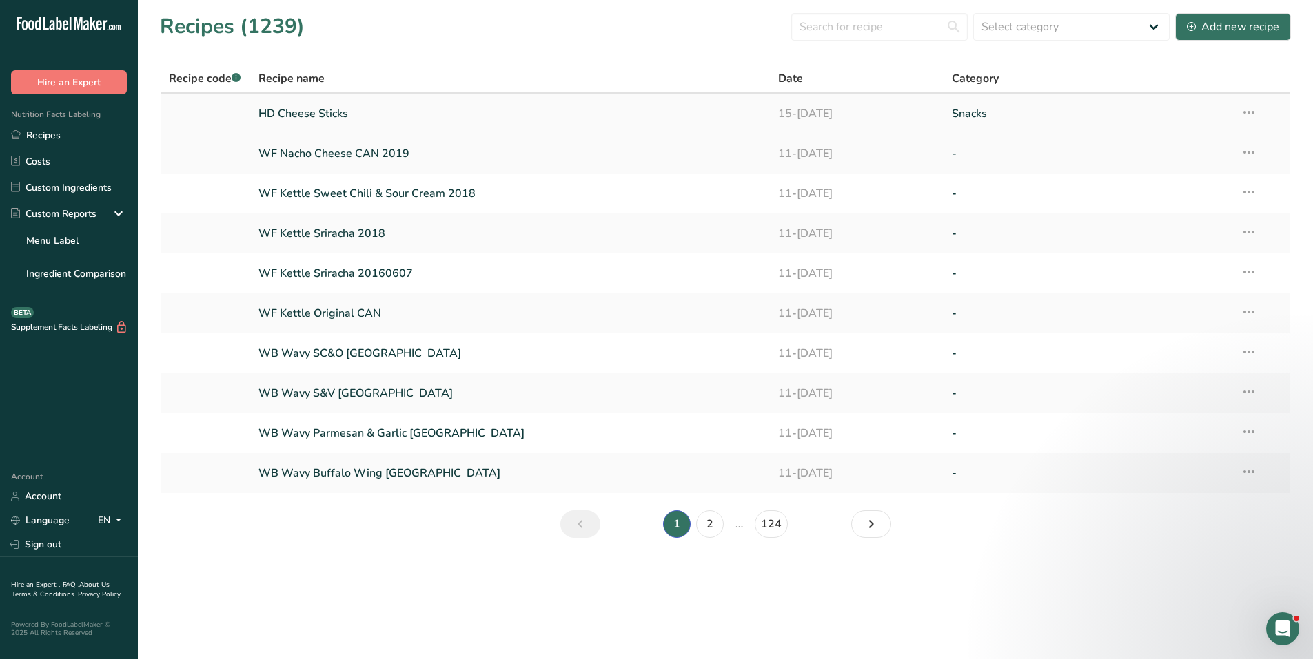
click at [290, 110] on link "HD Cheese Sticks" at bounding box center [510, 113] width 504 height 29
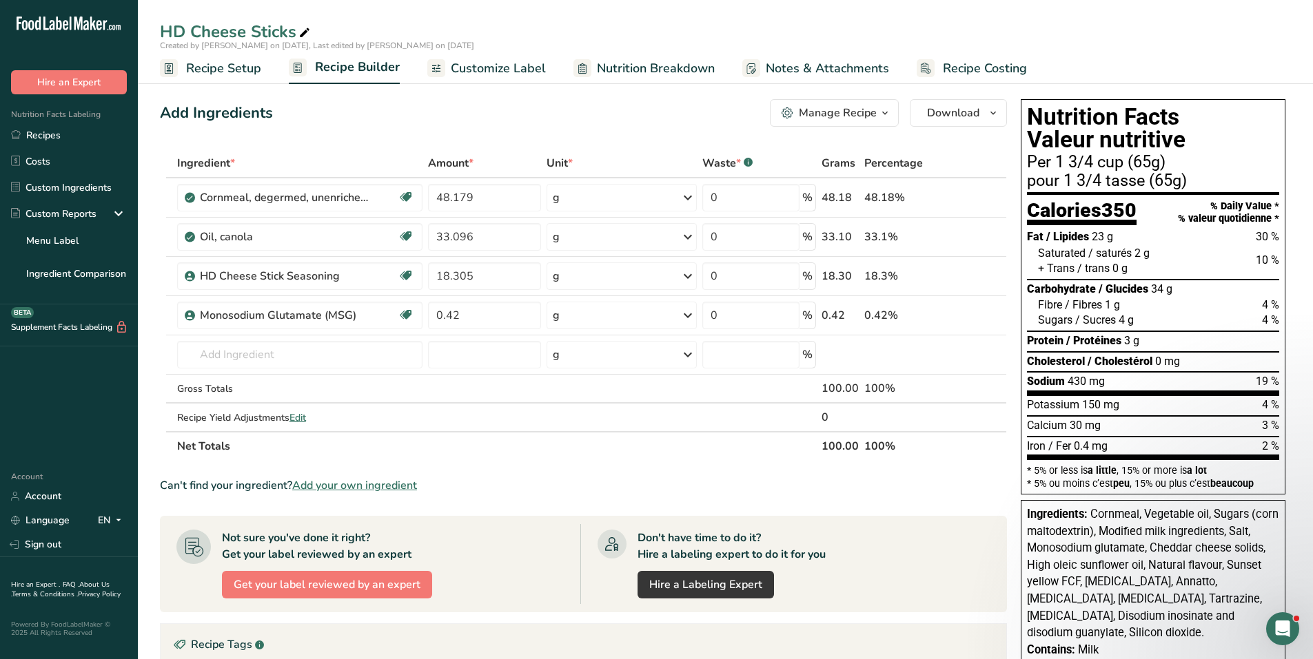
click at [835, 112] on div "Manage Recipe" at bounding box center [838, 113] width 78 height 17
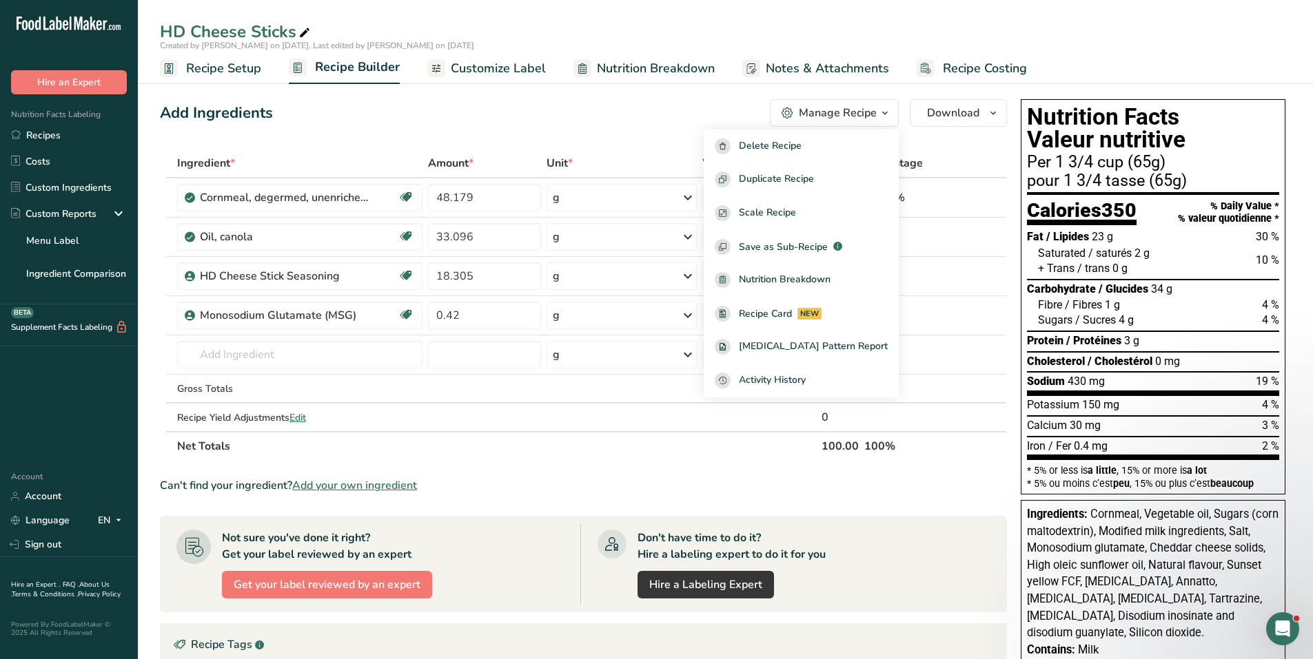
click at [577, 135] on div "Add Ingredients Manage Recipe Delete Recipe Duplicate Recipe Scale Recipe Save …" at bounding box center [587, 547] width 855 height 906
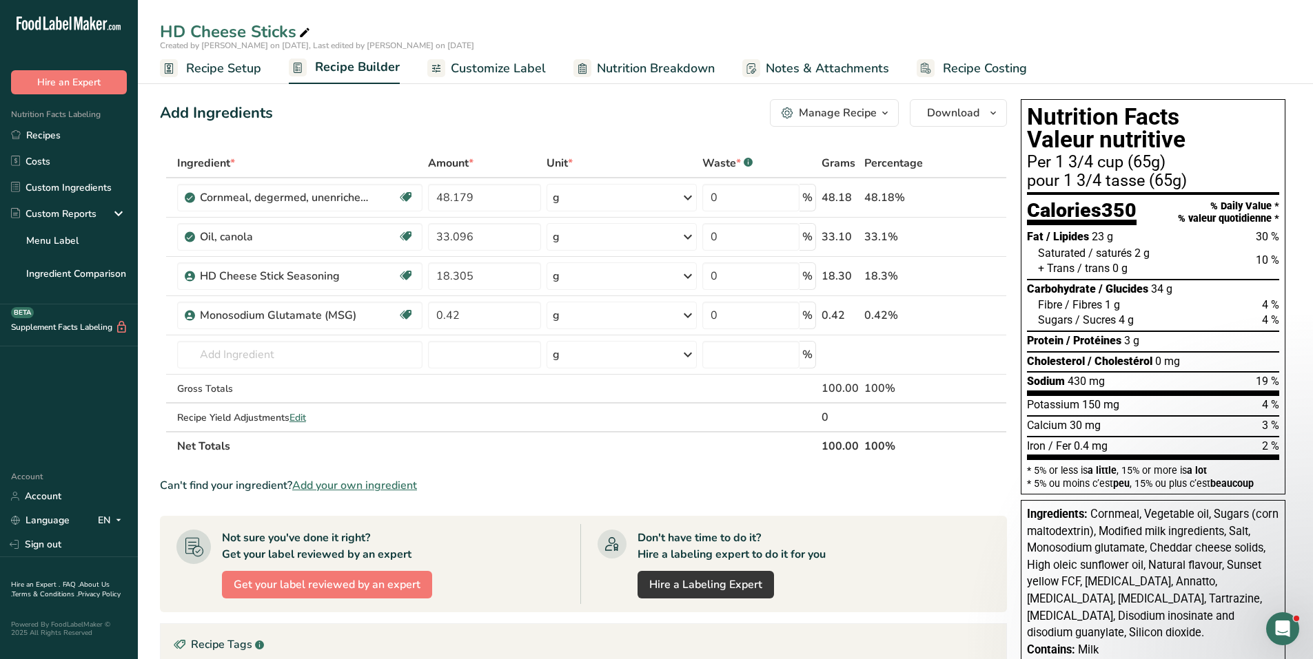
click at [206, 65] on span "Recipe Setup" at bounding box center [223, 68] width 75 height 19
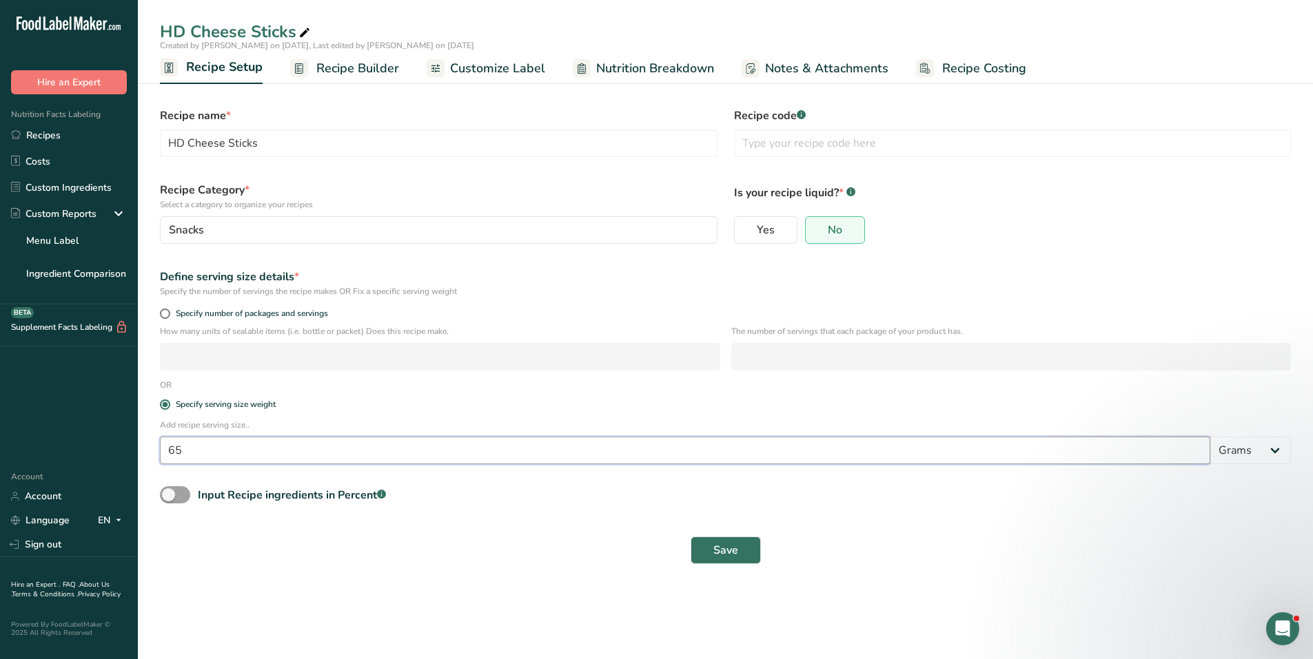
drag, startPoint x: 192, startPoint y: 456, endPoint x: 110, endPoint y: 447, distance: 82.5
click at [110, 448] on div ".a-20{fill:#fff;} Hire an Expert Nutrition Facts Labeling Recipes Costs Custom …" at bounding box center [656, 329] width 1313 height 659
type input "50"
click at [711, 555] on button "Save" at bounding box center [725, 551] width 70 height 28
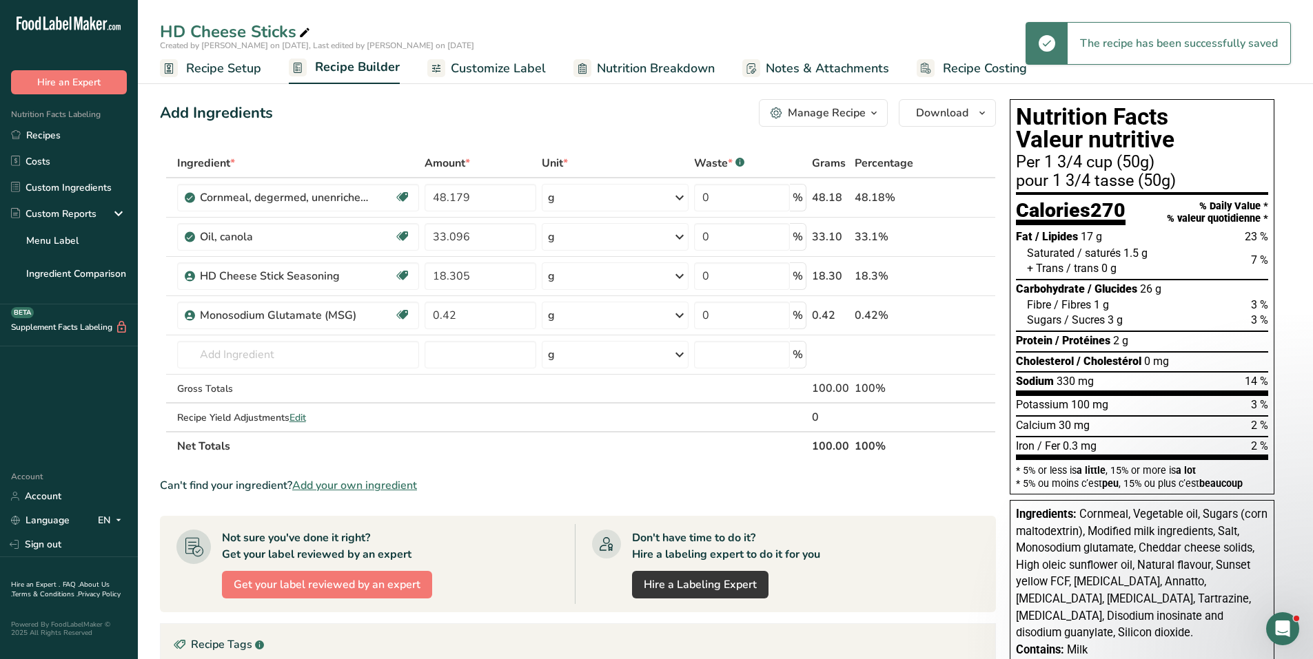
click at [879, 112] on icon "button" at bounding box center [873, 113] width 11 height 17
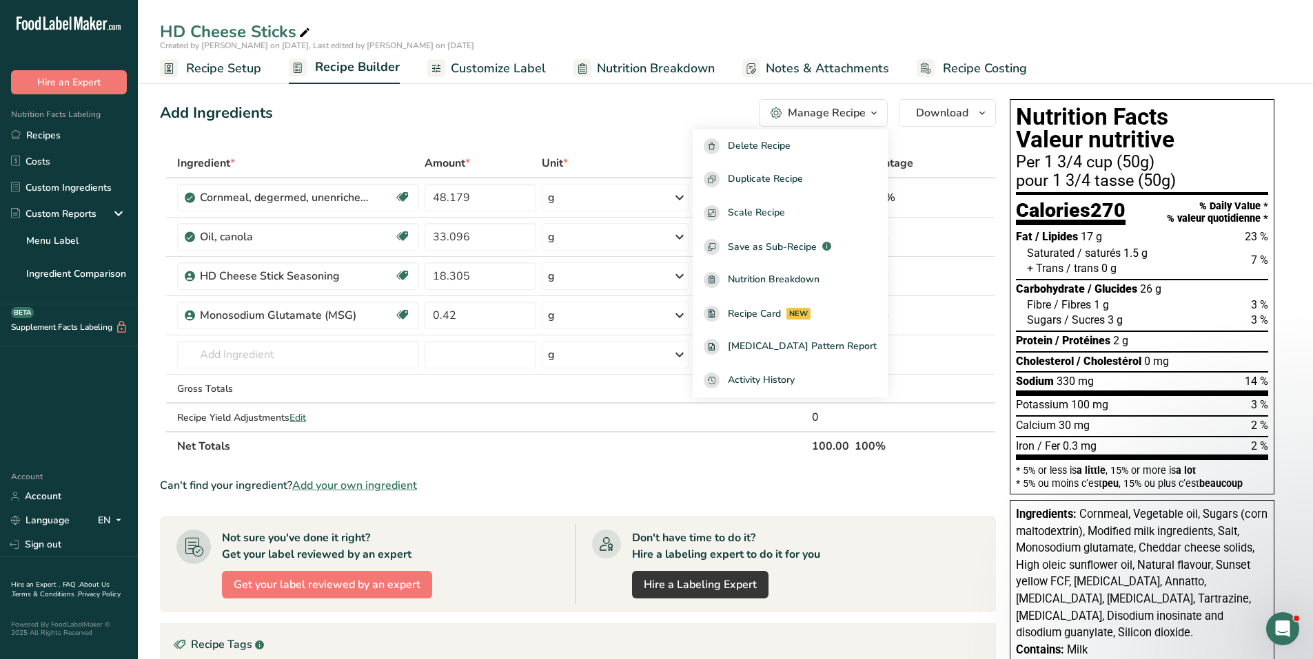
click at [445, 62] on link "Customize Label" at bounding box center [486, 68] width 119 height 31
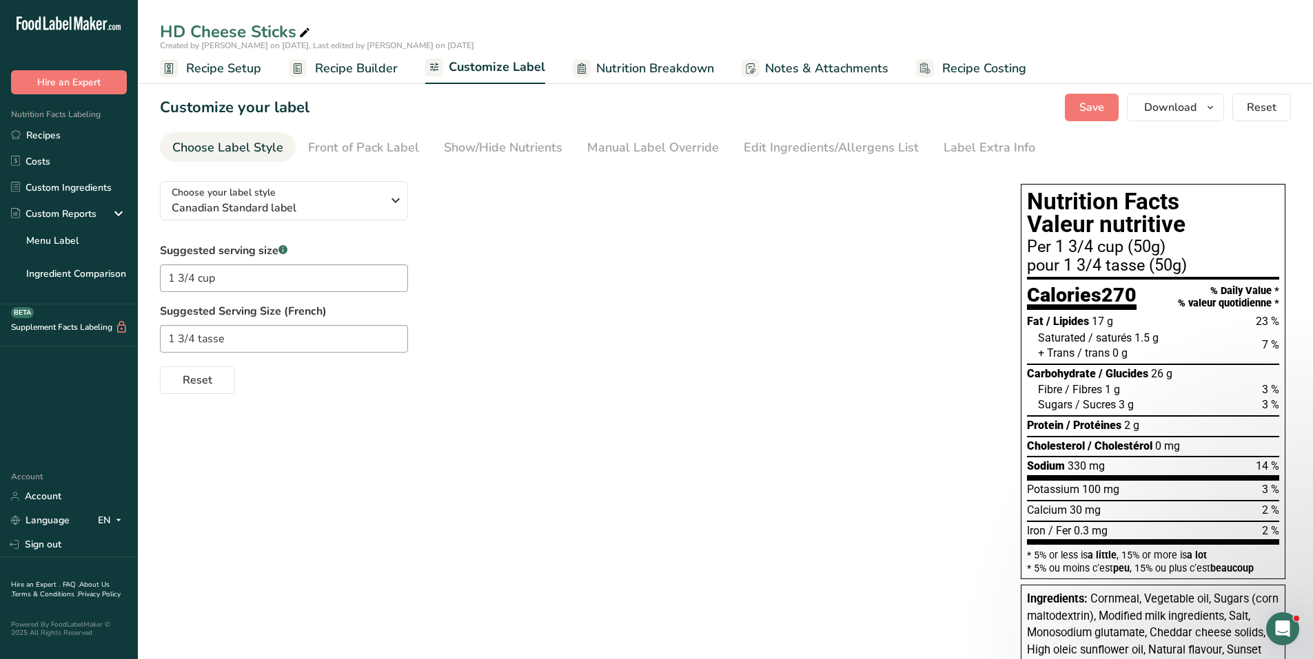
click at [437, 63] on icon at bounding box center [434, 67] width 11 height 17
click at [1209, 113] on icon "button" at bounding box center [1209, 107] width 11 height 17
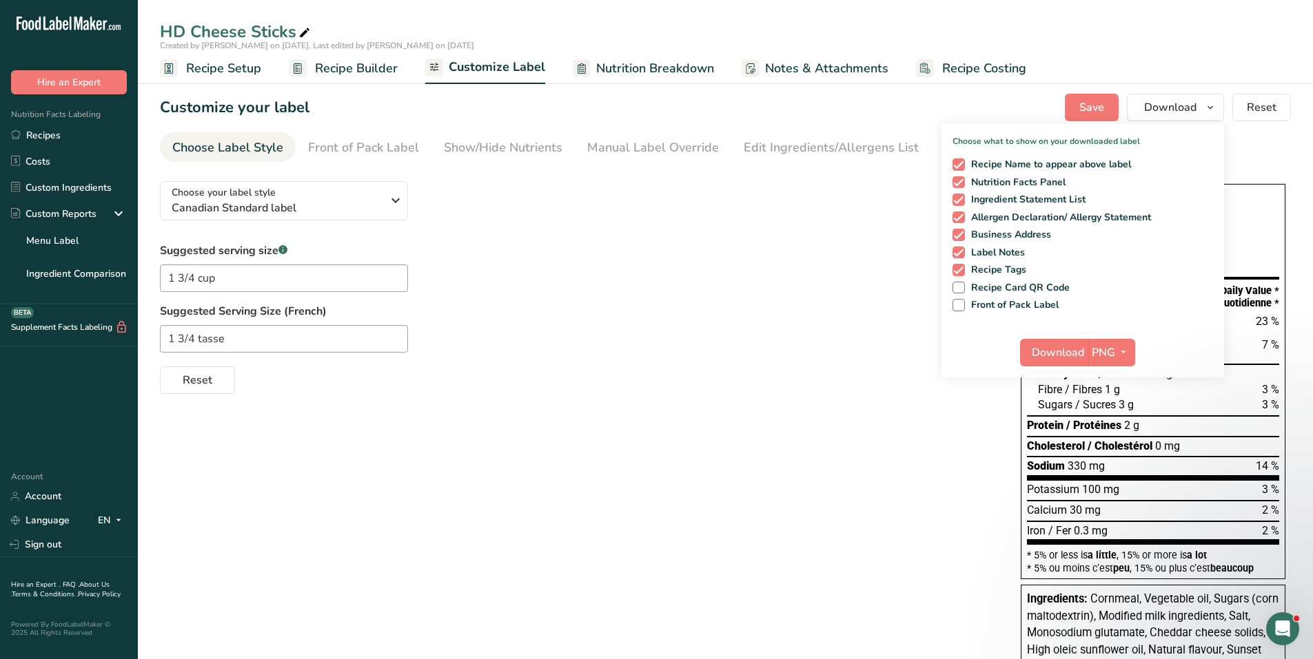
click at [1249, 141] on ul "Choose Label Style Front of Pack Label Show/Hide Nutrients Change Language Manu…" at bounding box center [725, 147] width 1131 height 30
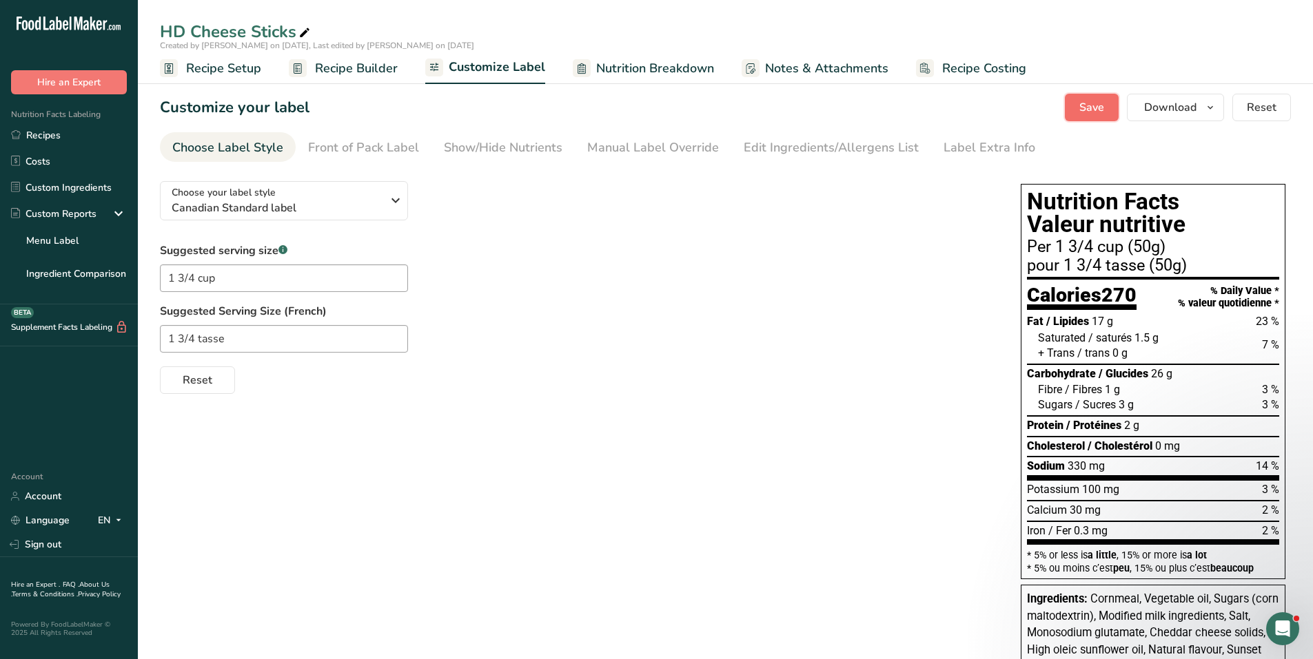
click at [1091, 115] on span "Save" at bounding box center [1091, 107] width 25 height 17
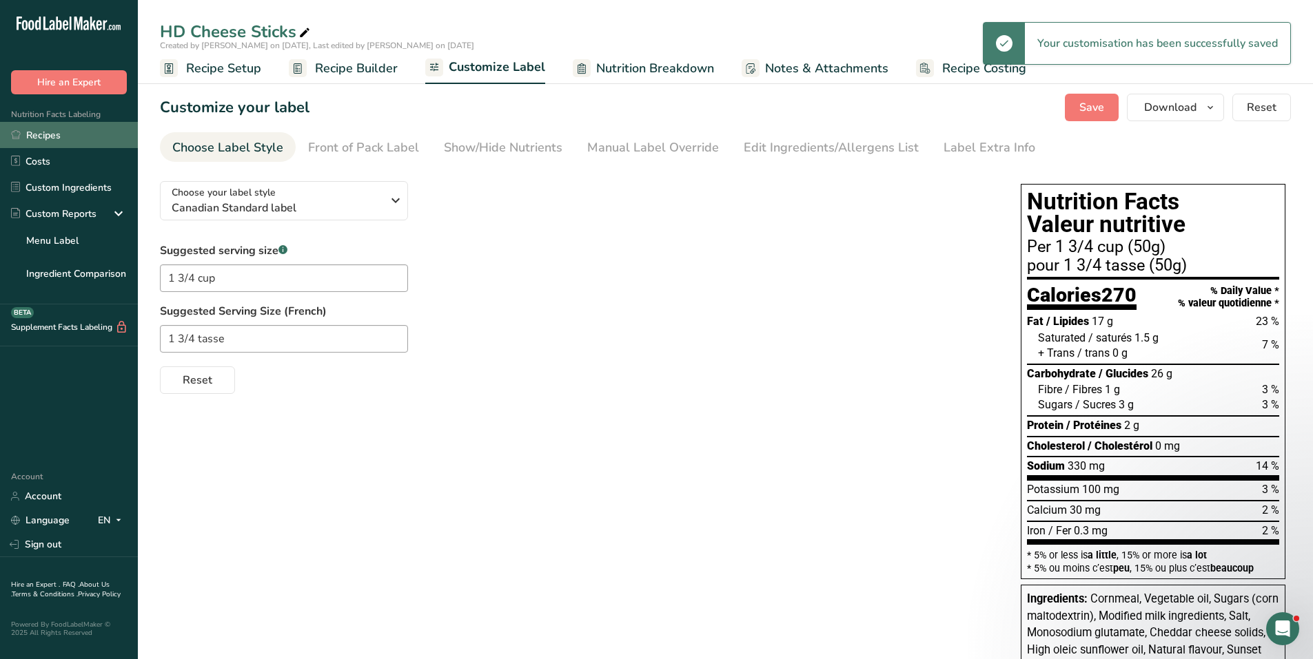
click at [80, 138] on link "Recipes" at bounding box center [69, 135] width 138 height 26
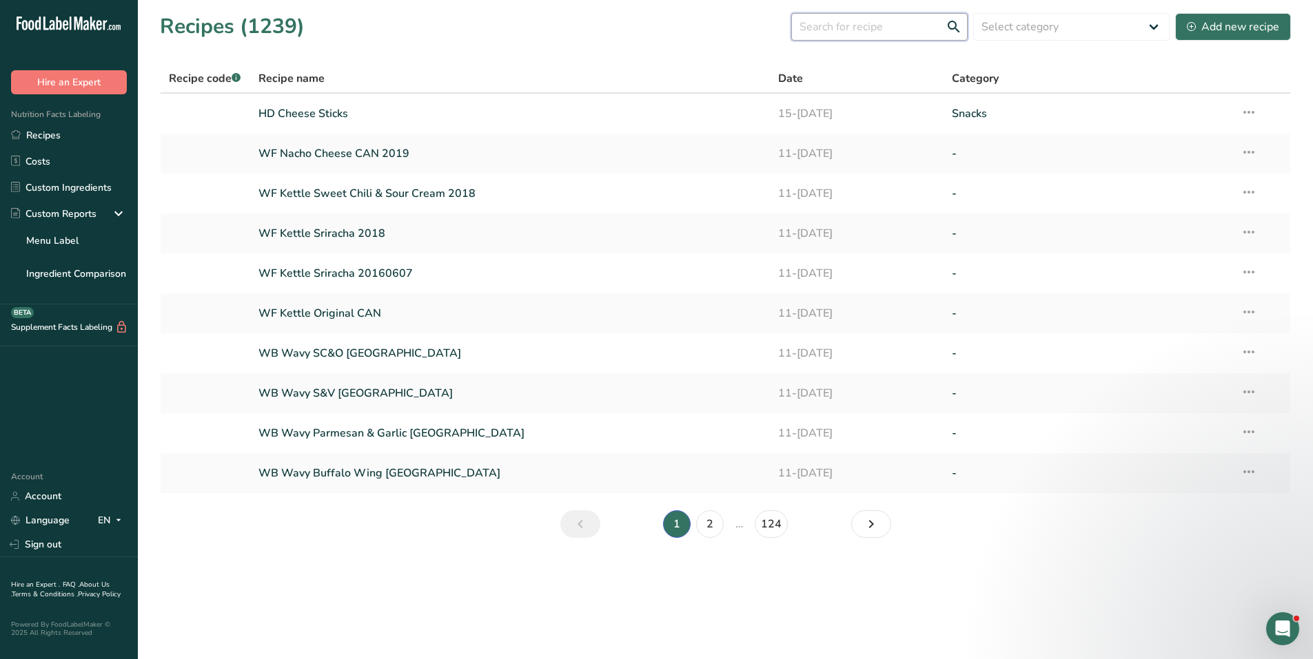
click at [845, 24] on input "text" at bounding box center [879, 27] width 176 height 28
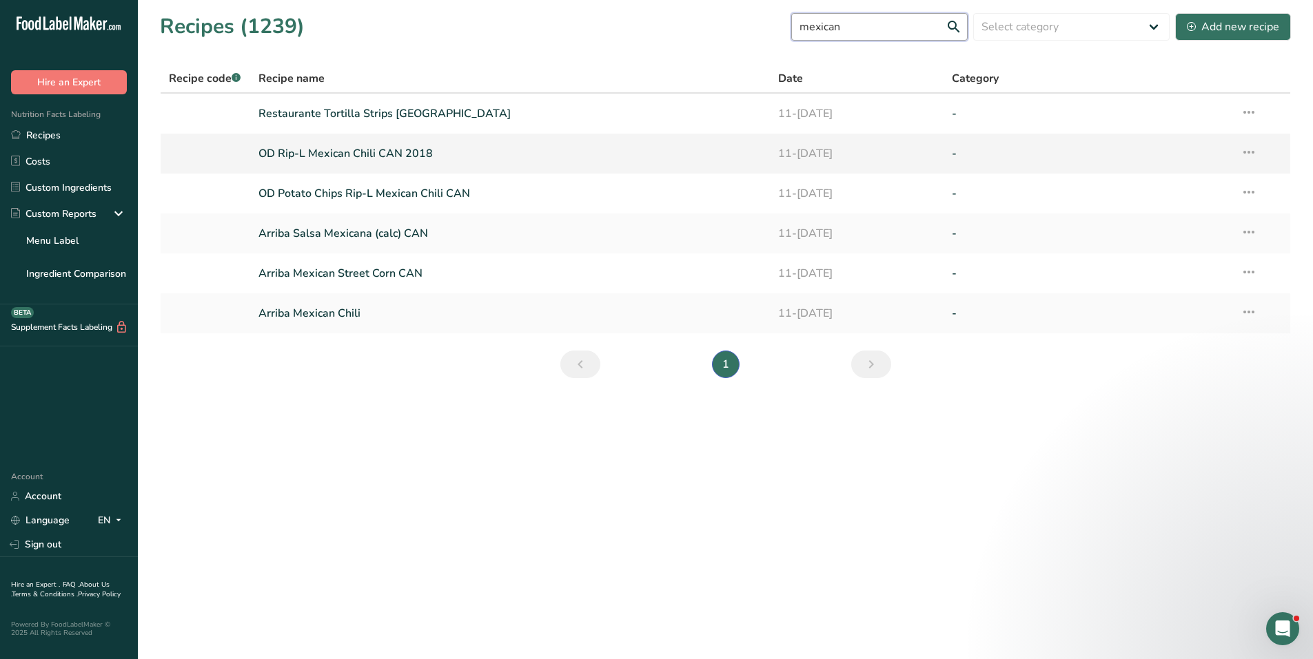
type input "mexican"
click at [422, 150] on link "OD Rip-L Mexican Chili CAN 2018" at bounding box center [510, 153] width 504 height 29
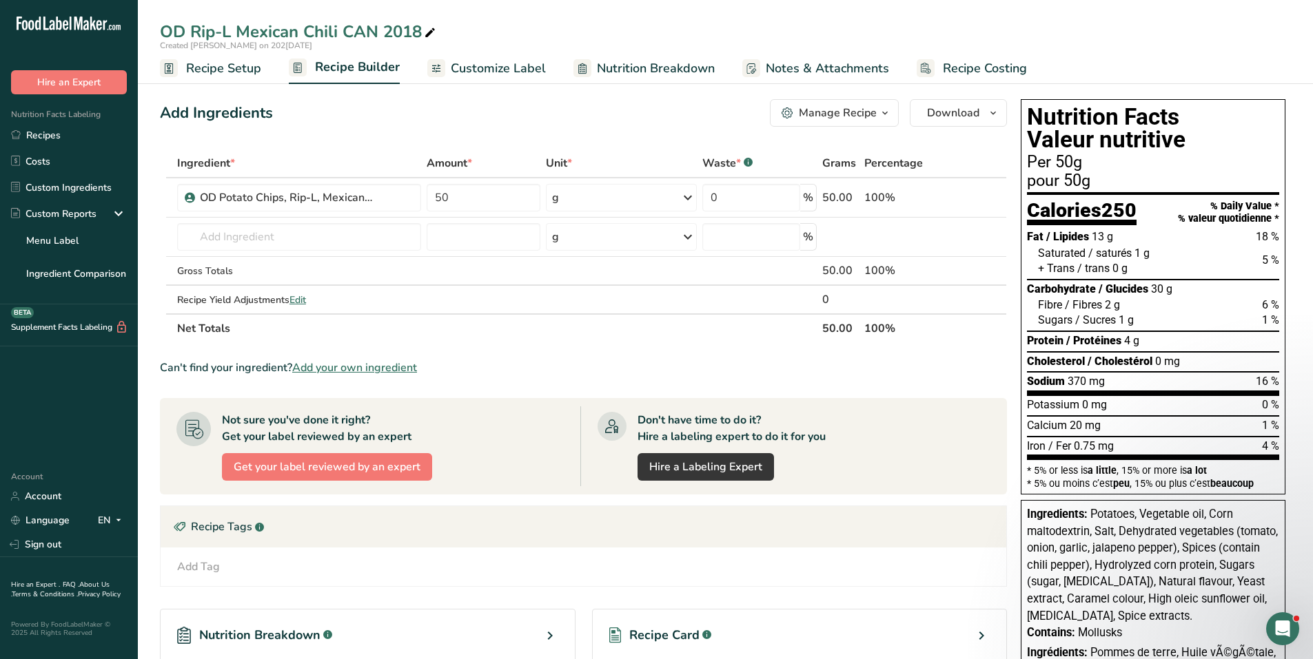
click at [216, 61] on span "Recipe Setup" at bounding box center [223, 68] width 75 height 19
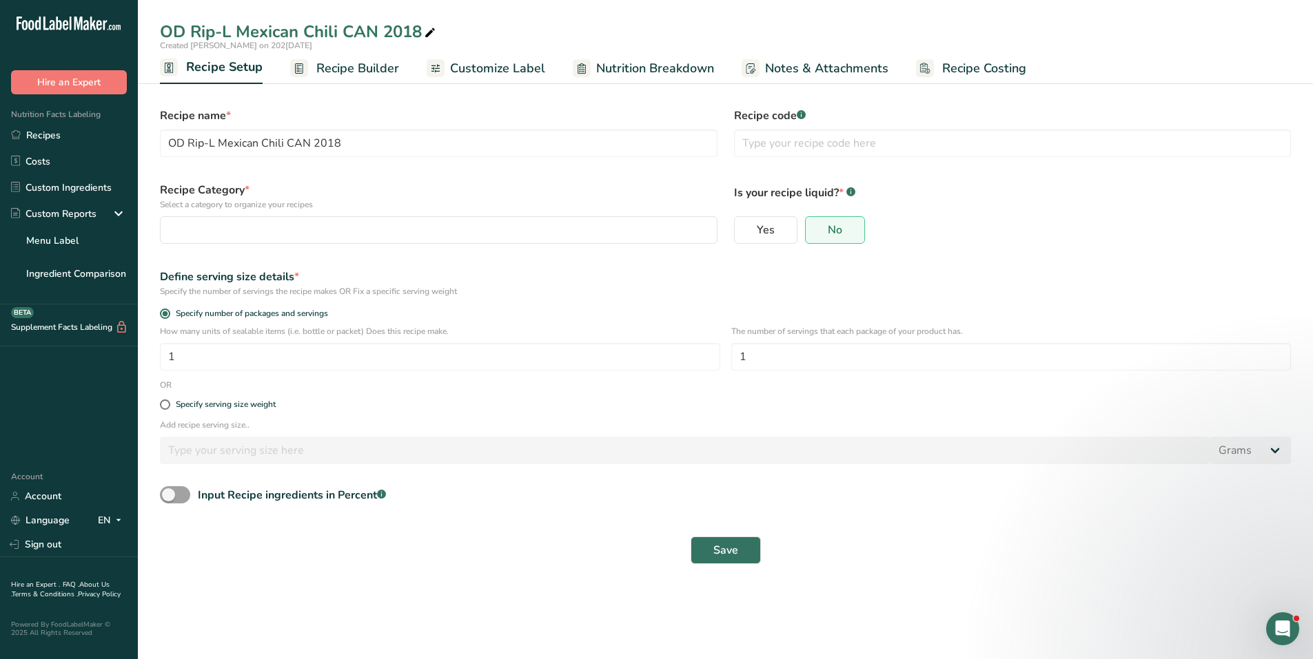
click at [362, 74] on span "Recipe Builder" at bounding box center [357, 68] width 83 height 19
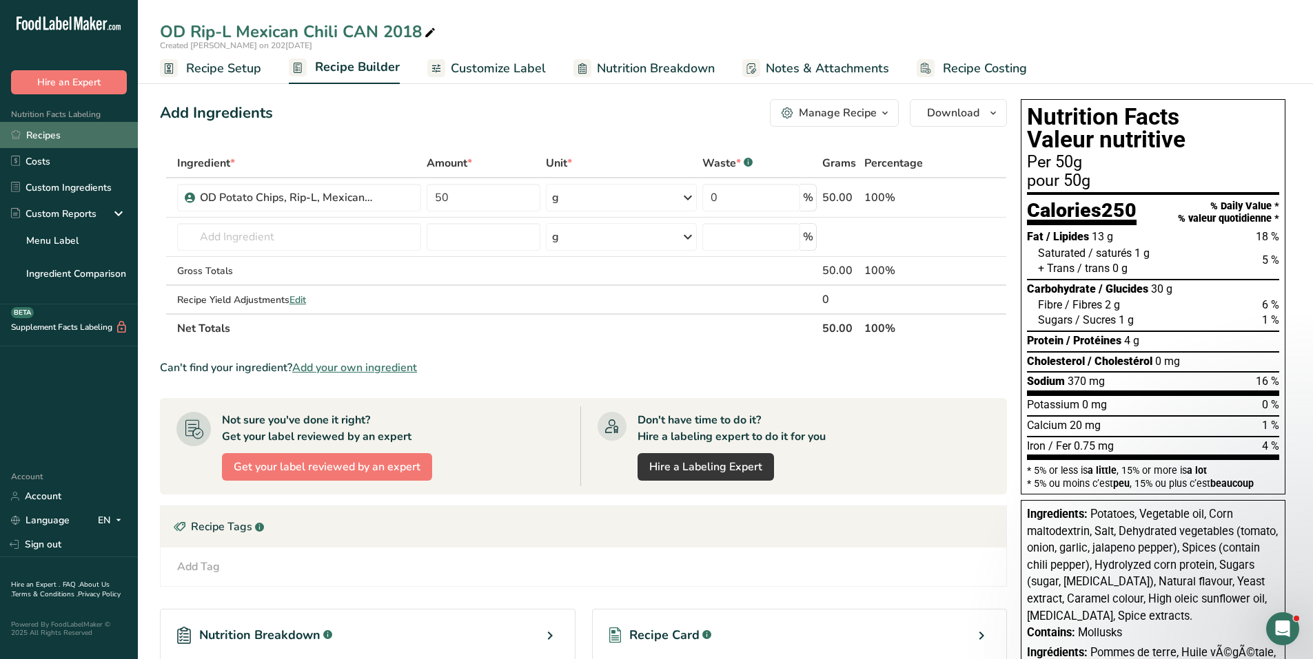
click at [60, 134] on link "Recipes" at bounding box center [69, 135] width 138 height 26
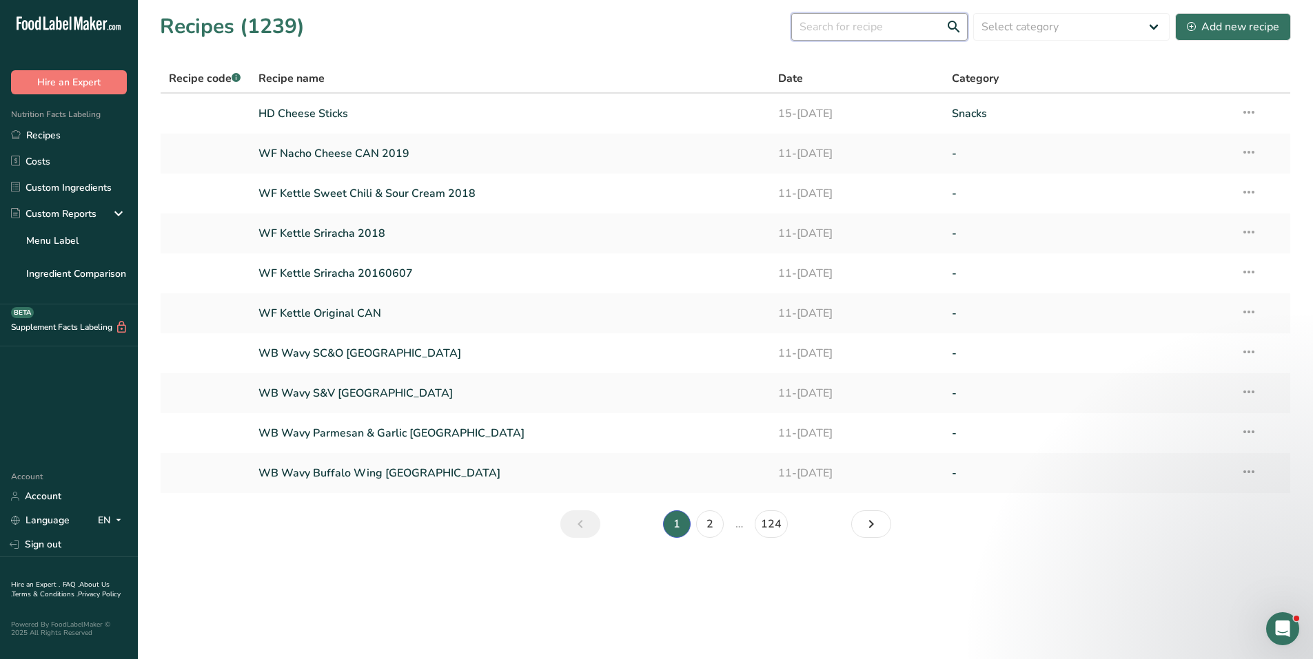
click at [827, 26] on input "text" at bounding box center [879, 27] width 176 height 28
type input "2025"
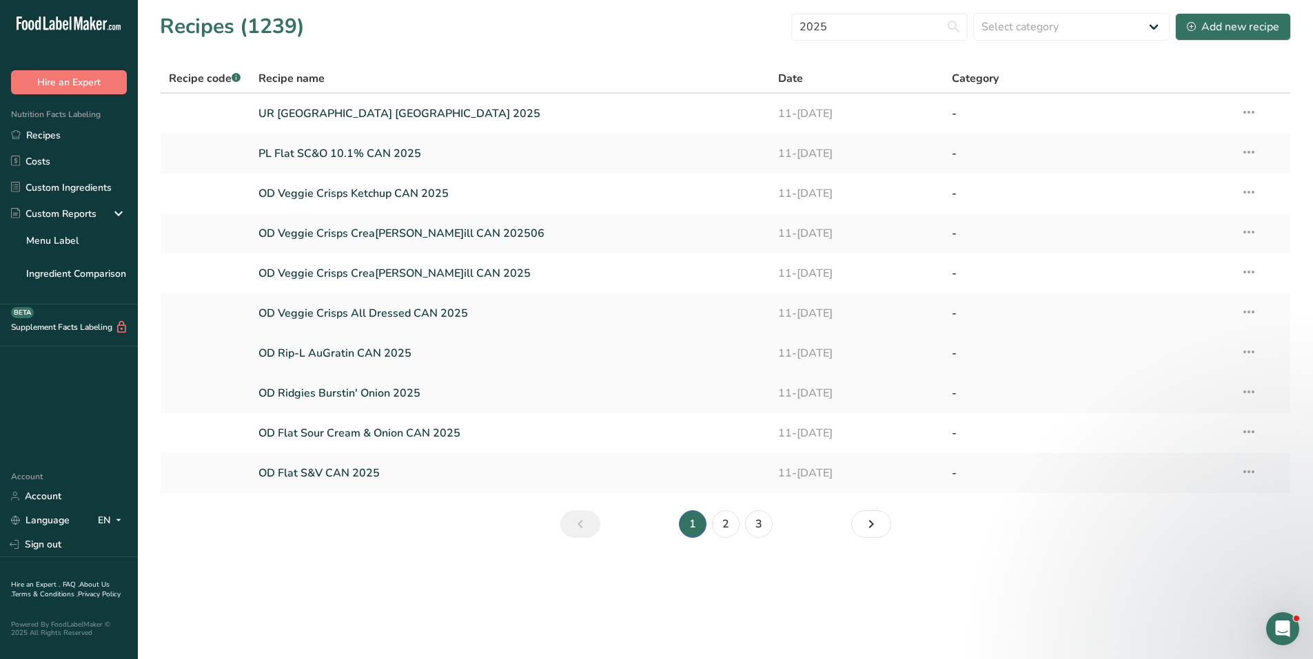
click at [382, 354] on link "OD Rip-L AuGratin CAN 2025" at bounding box center [510, 353] width 504 height 29
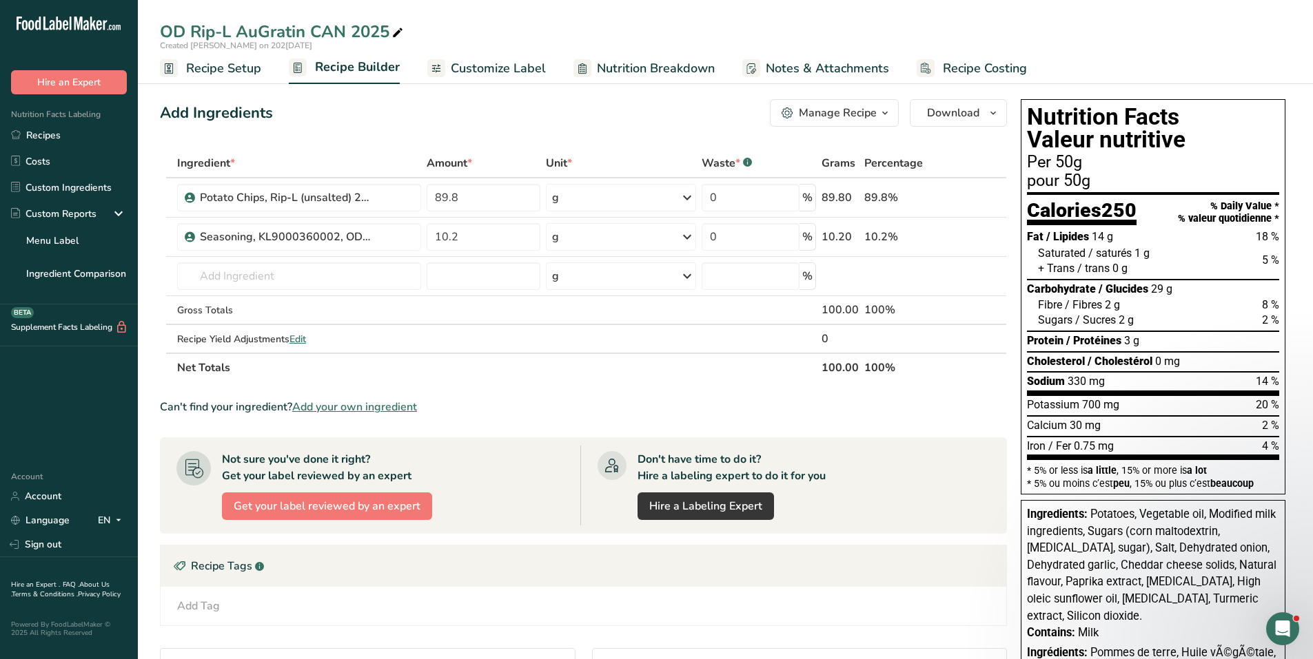
click at [877, 112] on span "button" at bounding box center [884, 113] width 17 height 17
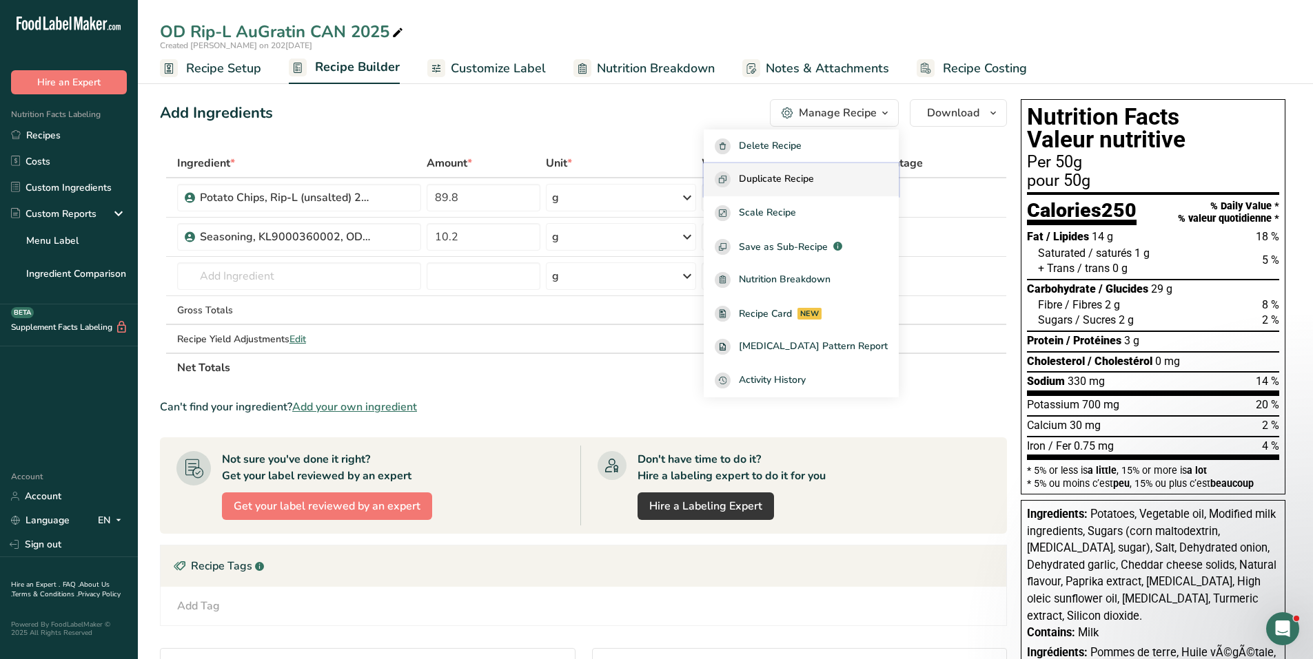
click at [814, 175] on span "Duplicate Recipe" at bounding box center [776, 180] width 75 height 16
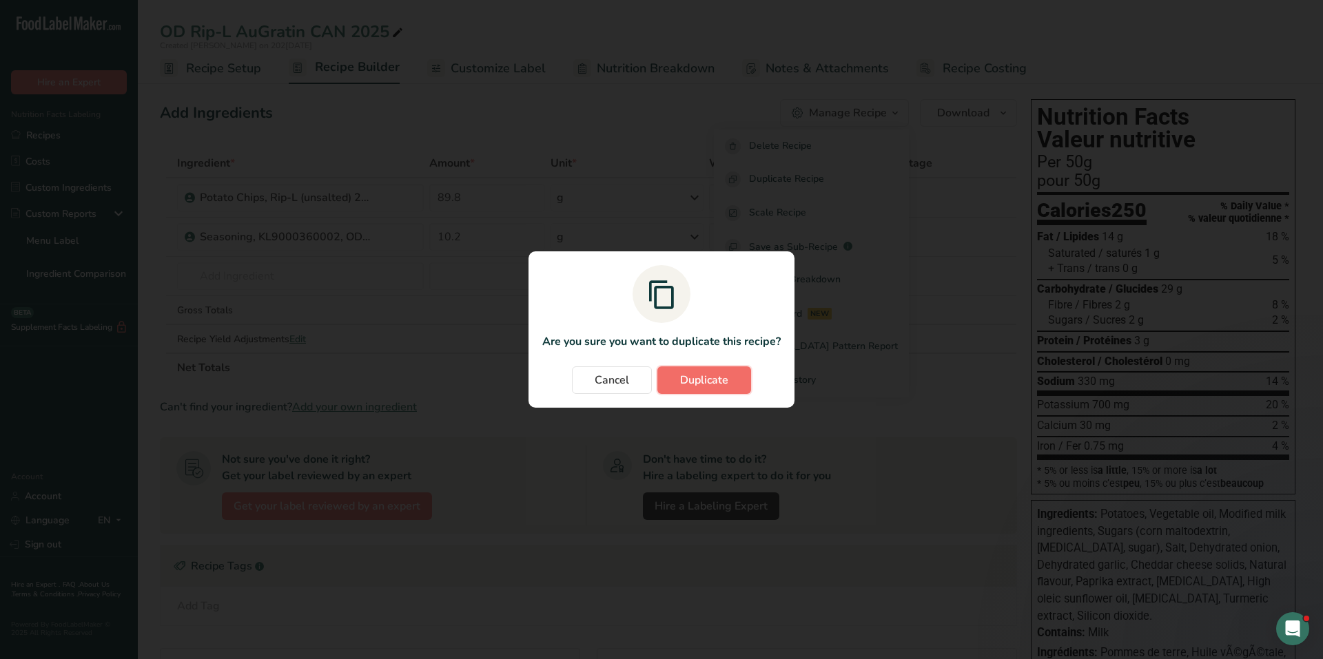
click at [708, 380] on span "Duplicate" at bounding box center [704, 380] width 48 height 17
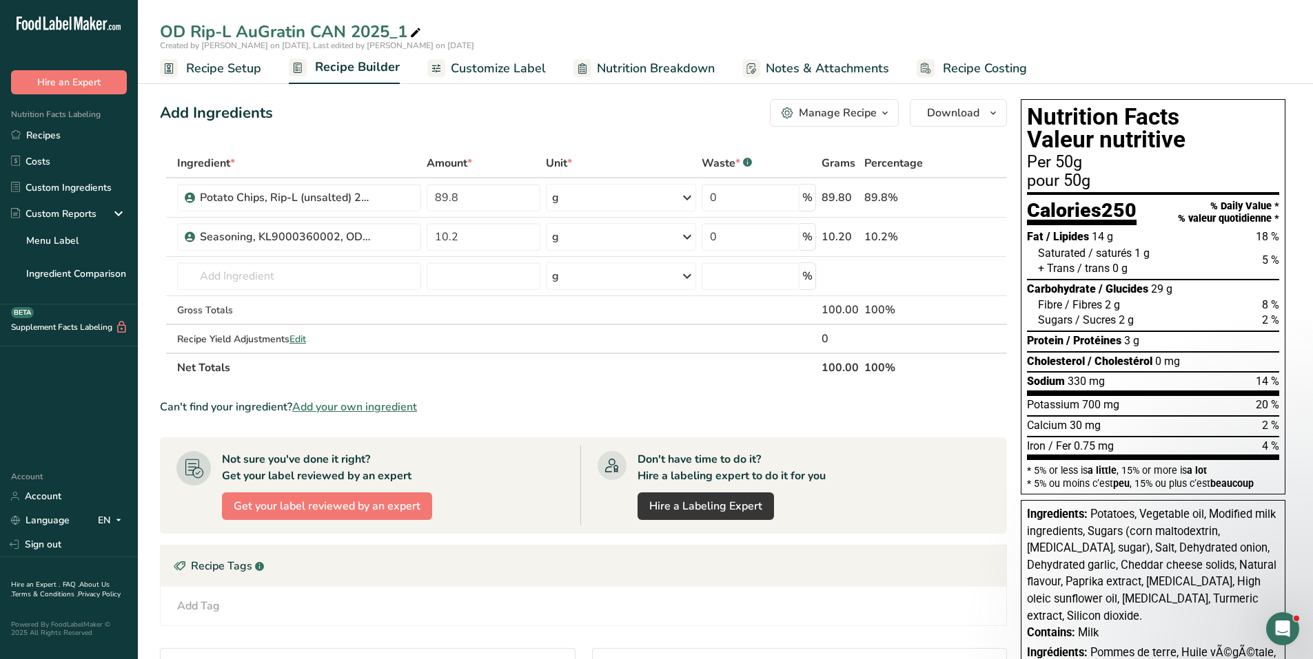
click at [421, 36] on icon at bounding box center [415, 32] width 12 height 19
drag, startPoint x: 414, startPoint y: 33, endPoint x: 235, endPoint y: 33, distance: 179.1
click at [235, 33] on input "OD Rip-L AuGratin CAN 2025_1" at bounding box center [725, 31] width 1131 height 25
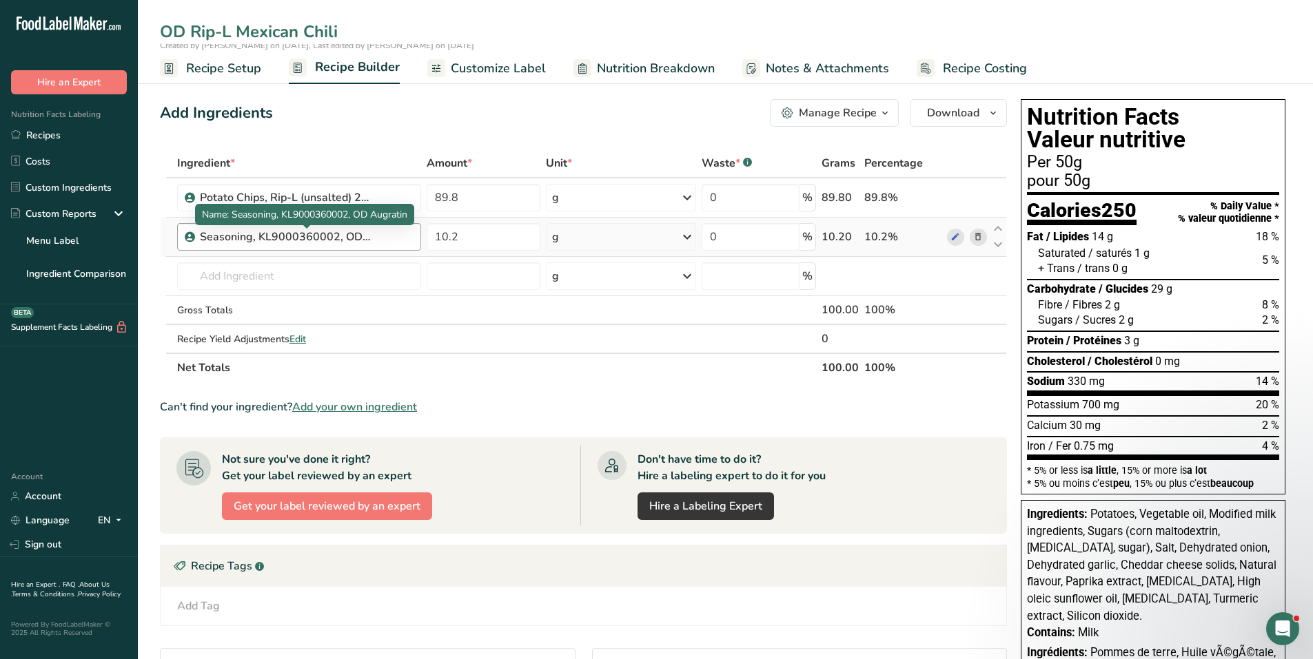
type input "OD Rip-L Mexican Chili"
click at [371, 235] on div "Seasoning, KL9000360002, OD Augratin" at bounding box center [286, 237] width 172 height 17
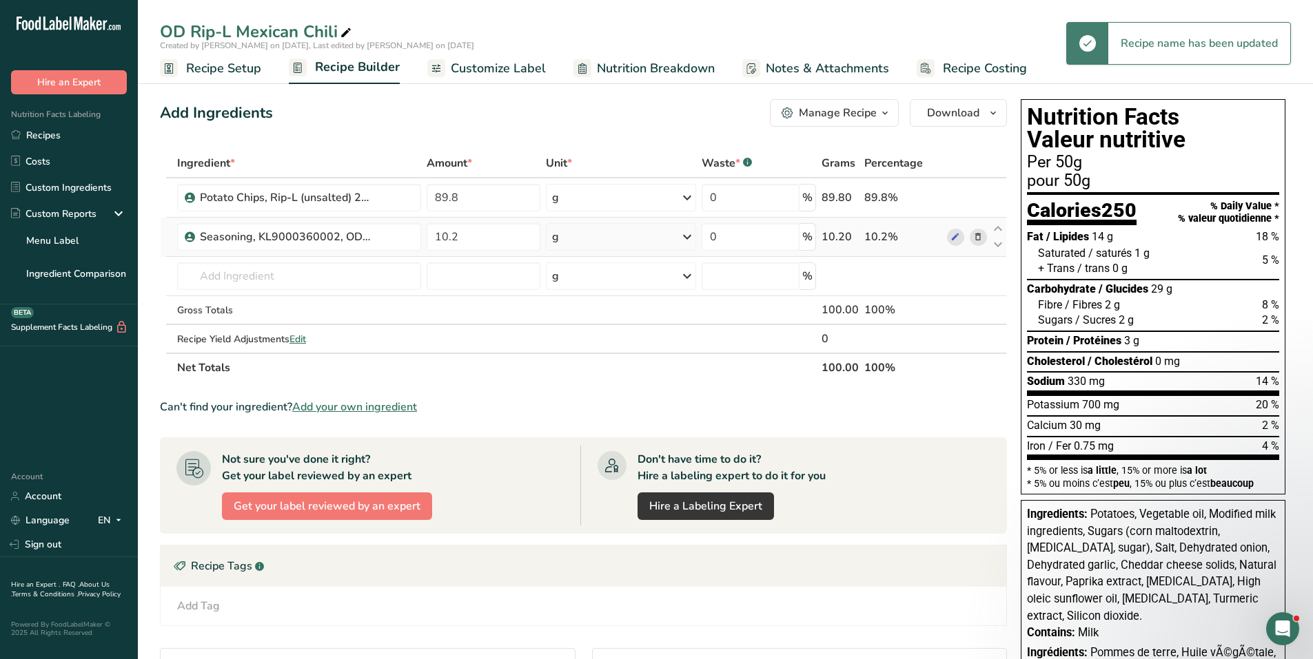
click at [980, 237] on icon at bounding box center [978, 237] width 10 height 14
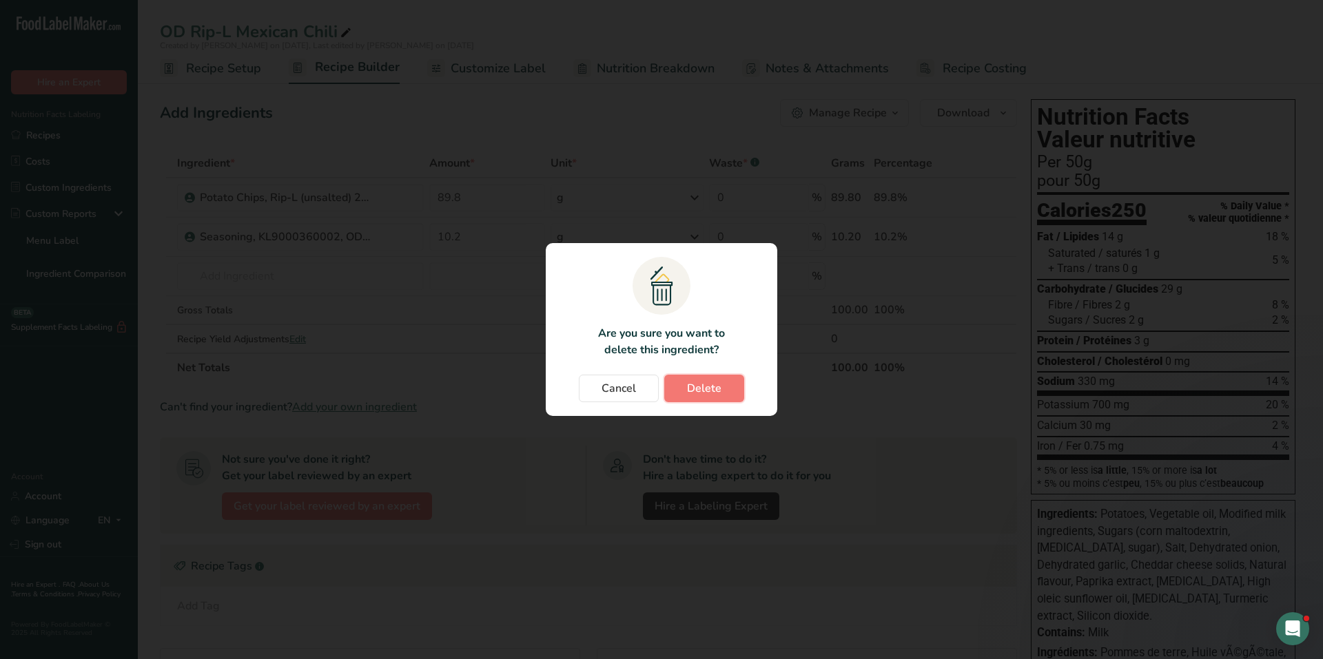
click at [697, 386] on span "Delete" at bounding box center [704, 388] width 34 height 17
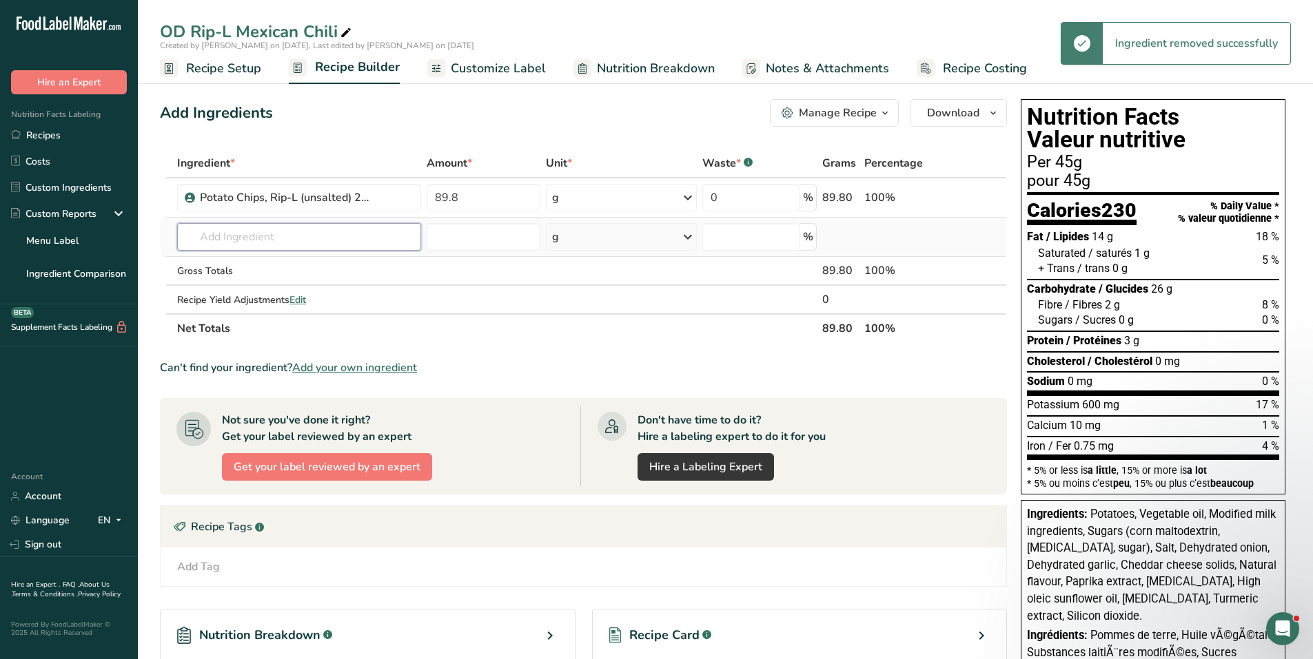
click at [276, 240] on input "text" at bounding box center [299, 237] width 244 height 28
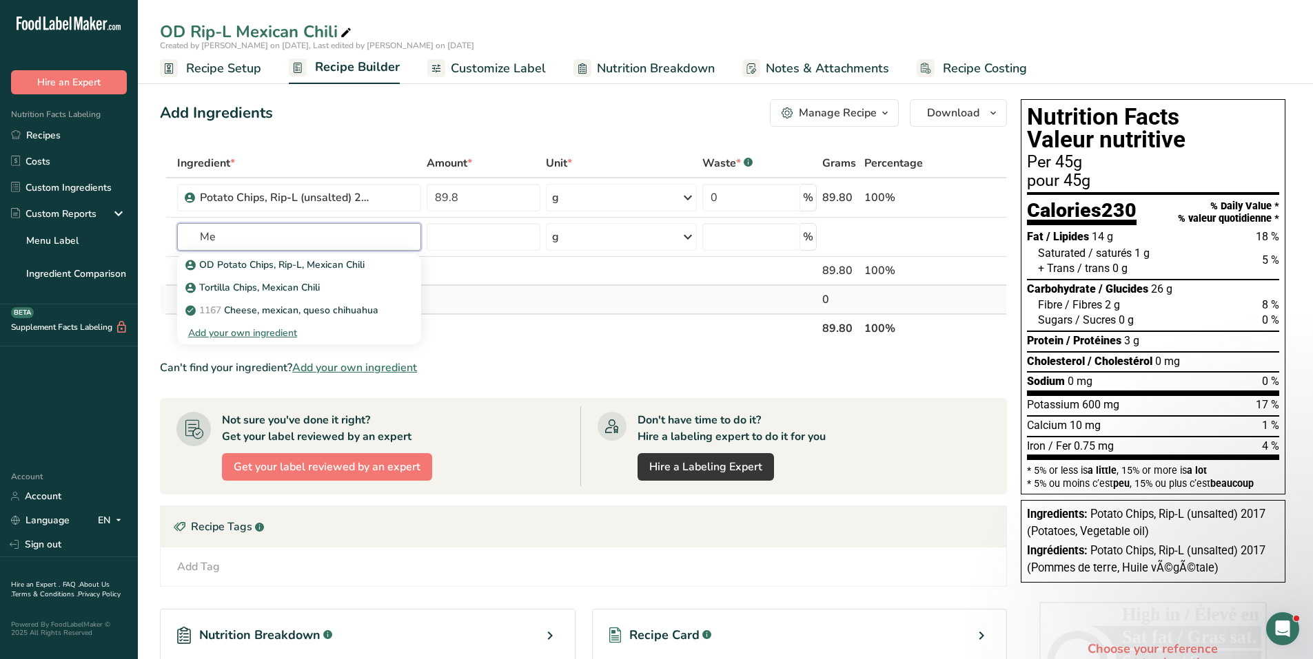
type input "M"
click at [320, 236] on input "text" at bounding box center [299, 237] width 244 height 28
click at [344, 368] on span "Add your own ingredient" at bounding box center [354, 368] width 125 height 17
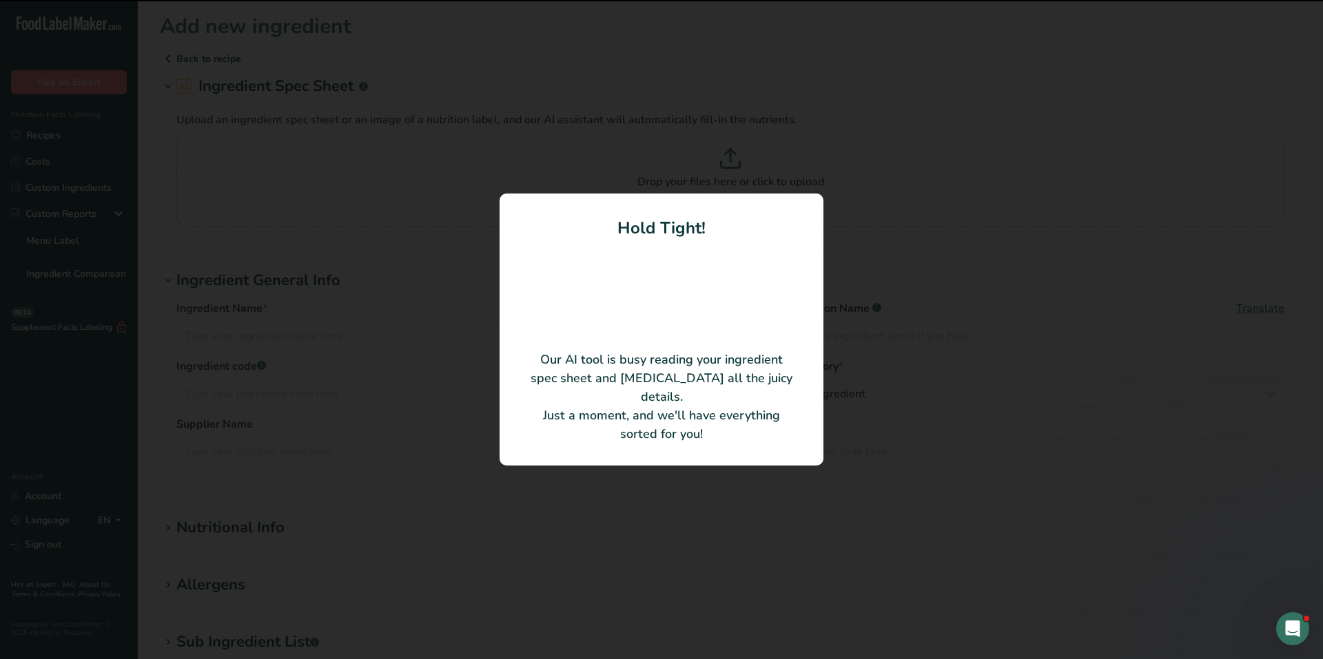
type input "KL9000370002 OD-SR ASI RIP-L MEXICAN CHILI SEASONING"
type input "LA CIE MCCORMICK CANADA CO."
type input "KL9000370002"
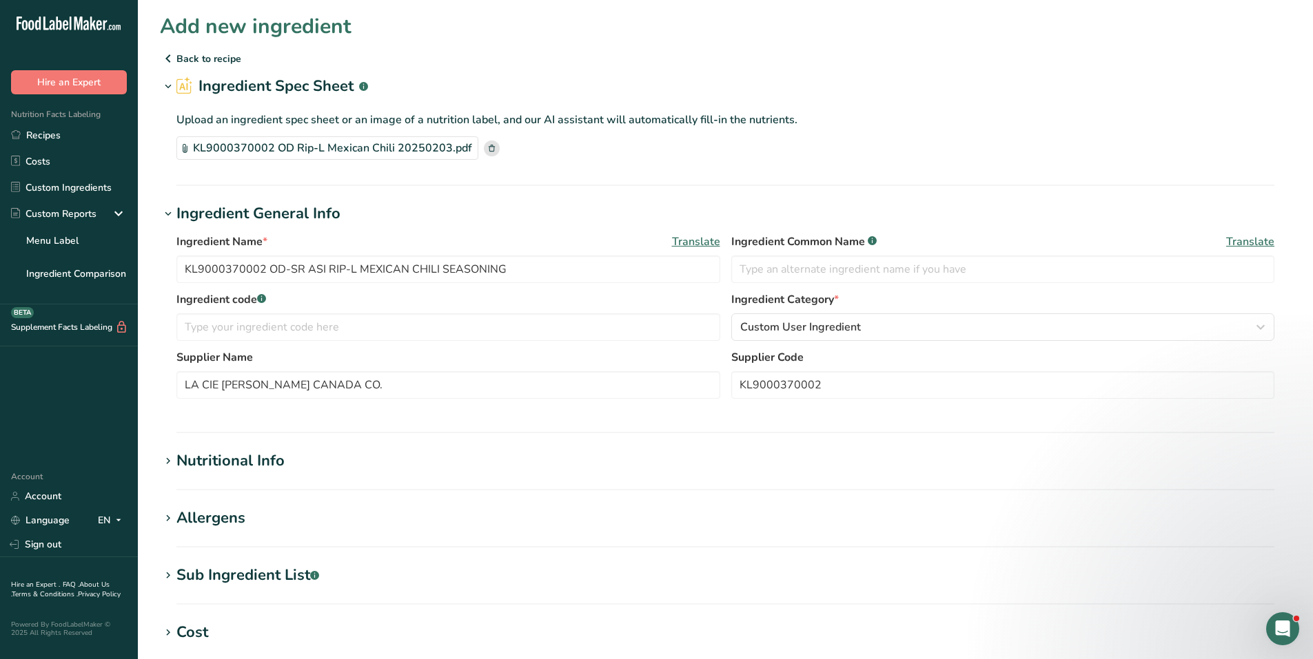
click at [447, 217] on h1 "Ingredient General Info" at bounding box center [725, 214] width 1131 height 23
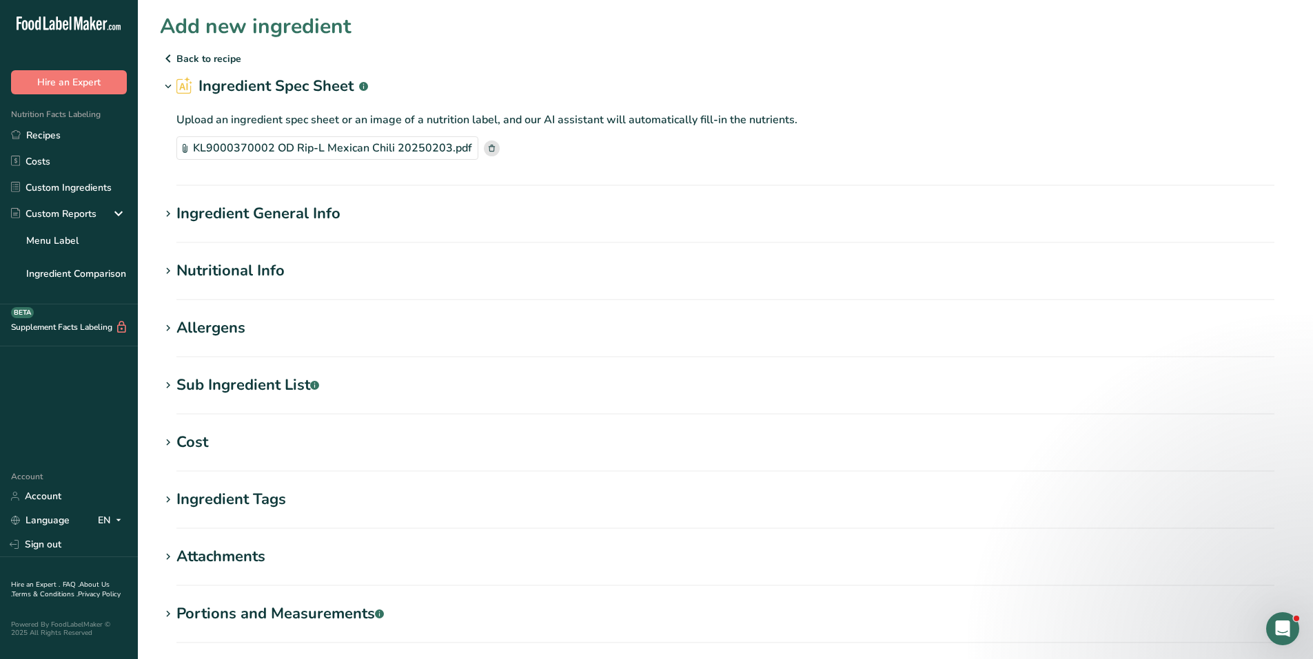
click at [449, 216] on h1 "Ingredient General Info" at bounding box center [725, 214] width 1131 height 23
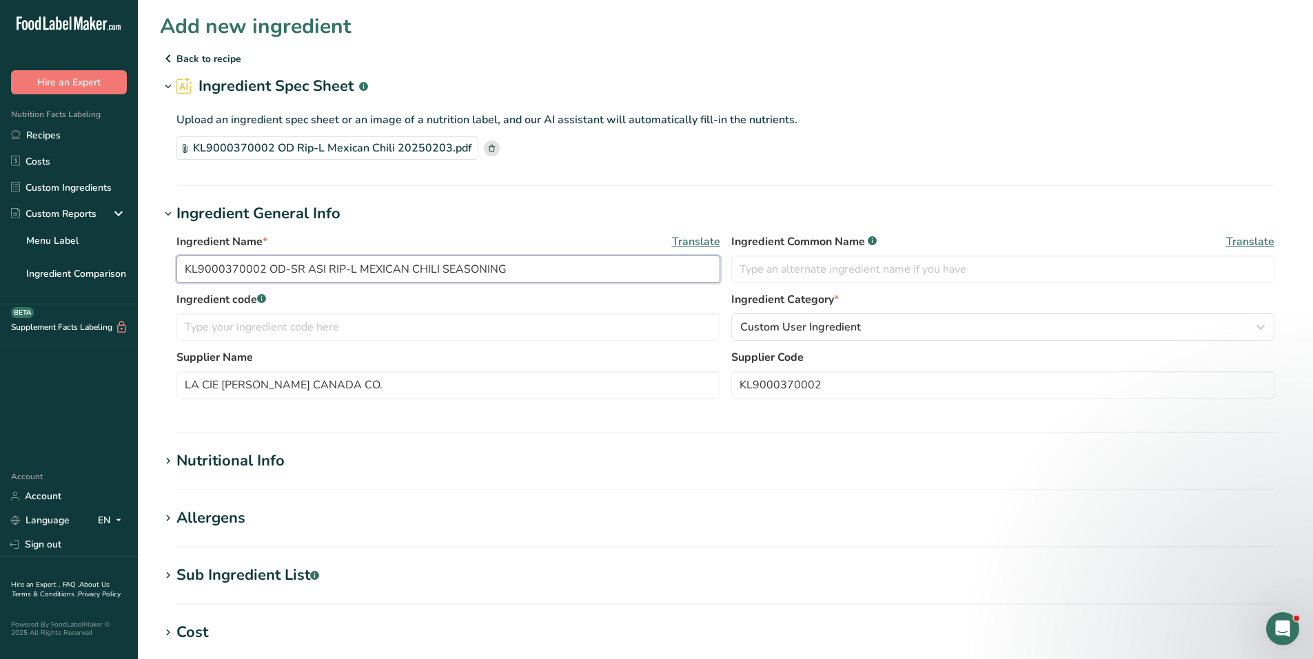
click at [402, 276] on input "KL9000370002 OD-SR ASI RIP-L MEXICAN CHILI SEASONING" at bounding box center [448, 270] width 544 height 28
drag, startPoint x: 356, startPoint y: 267, endPoint x: 106, endPoint y: 275, distance: 249.5
click at [106, 275] on div ".a-20{fill:#fff;} Hire an Expert Nutrition Facts Labeling Recipes Costs Custom …" at bounding box center [656, 500] width 1313 height 1000
drag, startPoint x: 376, startPoint y: 264, endPoint x: 196, endPoint y: 269, distance: 179.2
click at [196, 269] on input "MEXICAN CHILI SEASONING" at bounding box center [448, 270] width 544 height 28
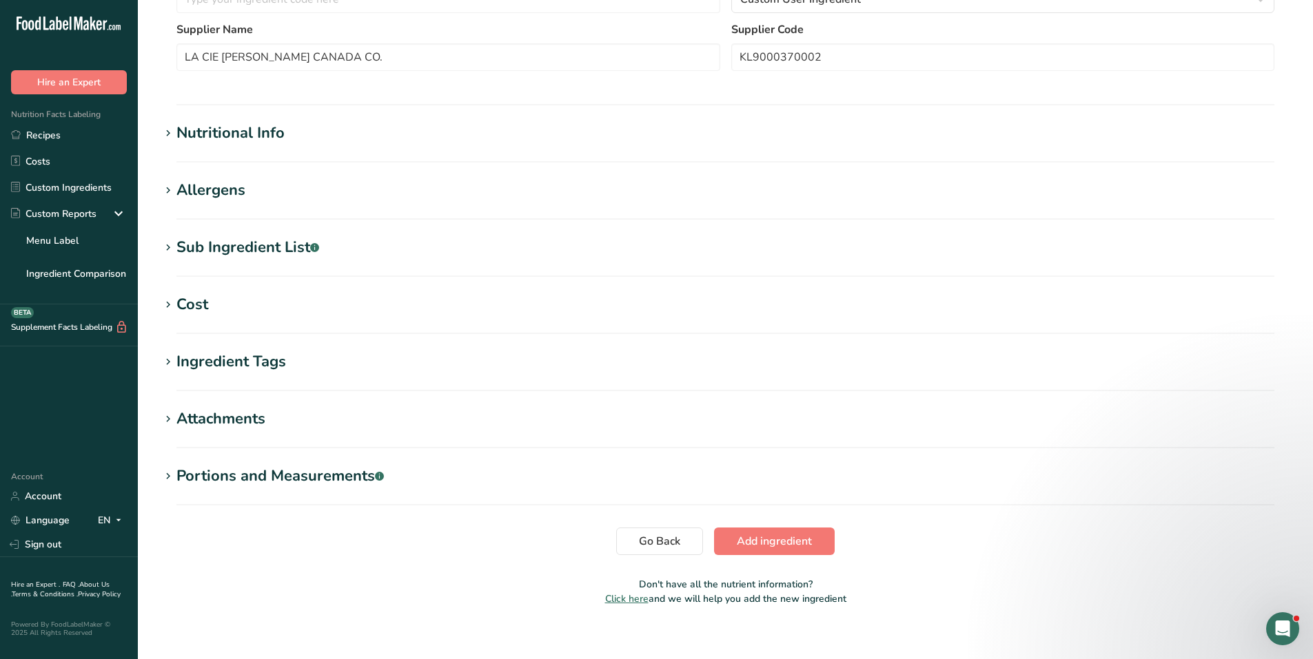
scroll to position [341, 0]
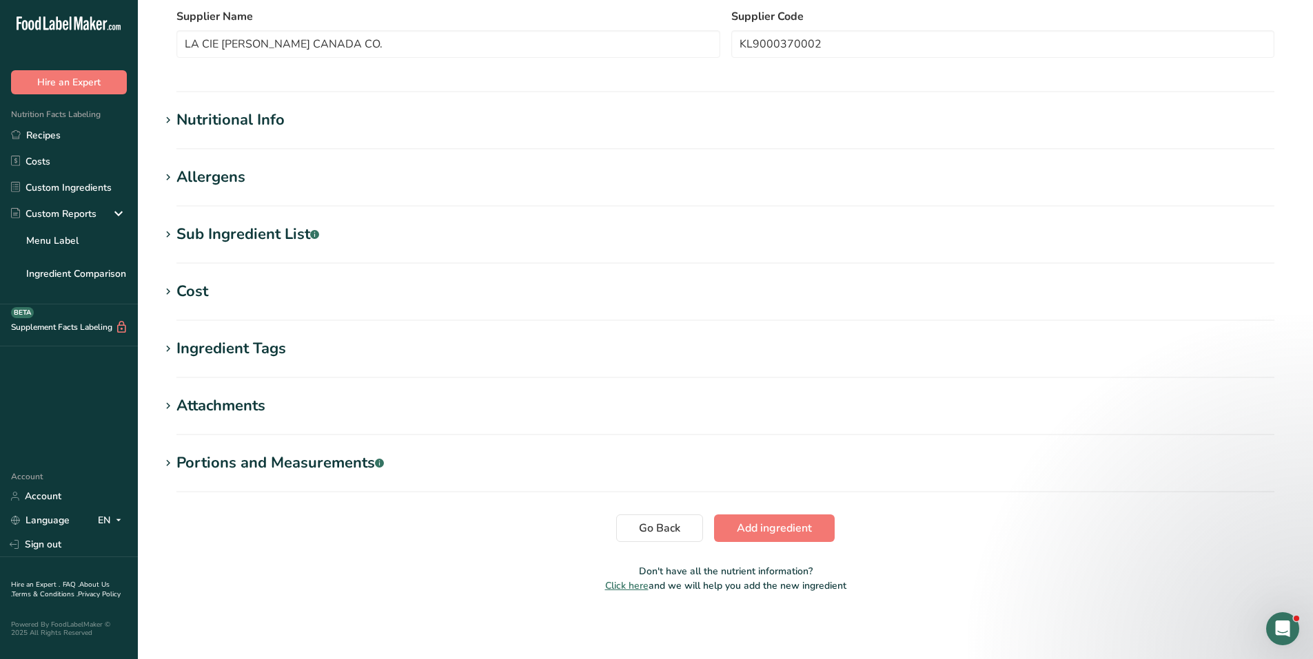
type input "Mexican Chili Seasoning"
click at [187, 121] on div "Nutritional Info" at bounding box center [230, 120] width 108 height 23
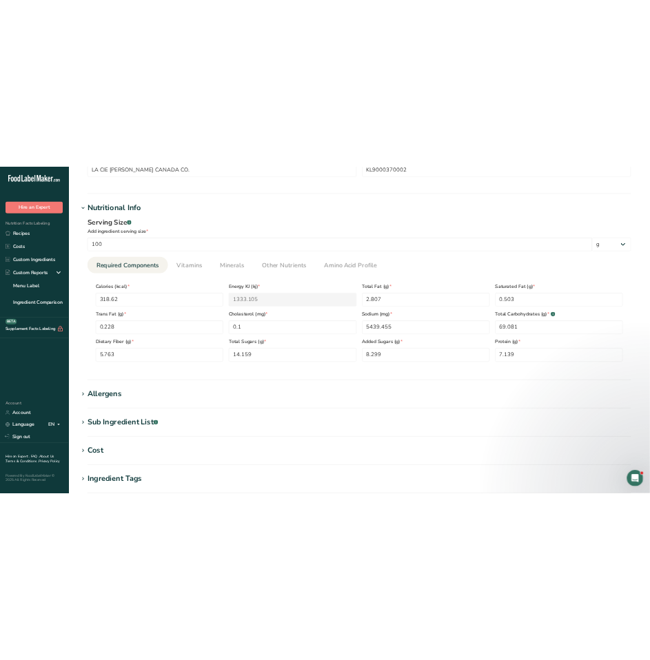
scroll to position [410, 0]
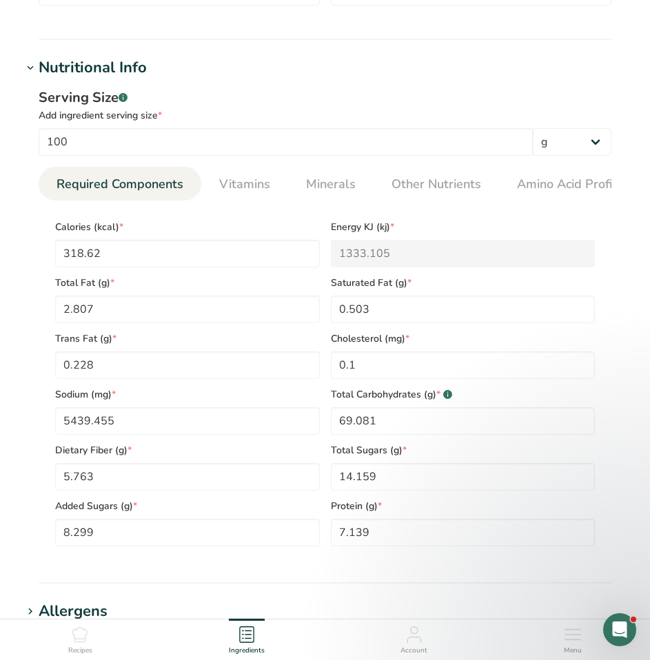
click at [489, 63] on h1 "Nutritional Info" at bounding box center [325, 67] width 606 height 23
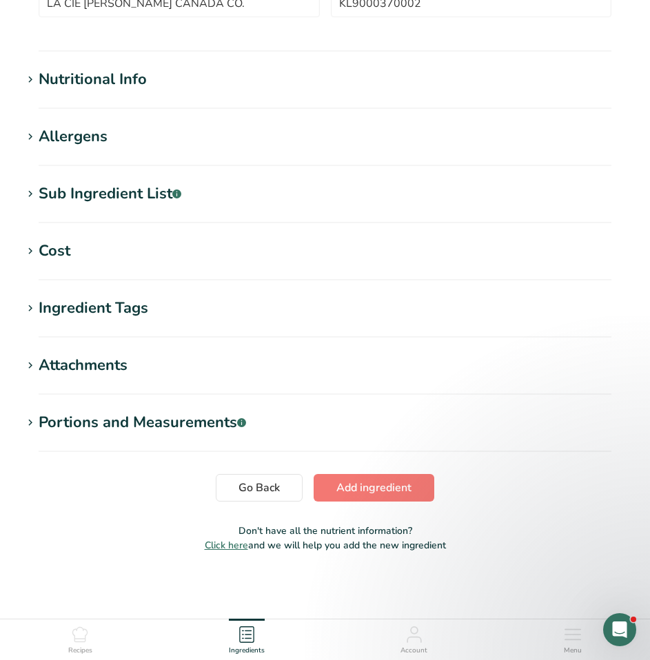
scroll to position [398, 0]
click at [74, 85] on div "Nutritional Info" at bounding box center [93, 79] width 108 height 23
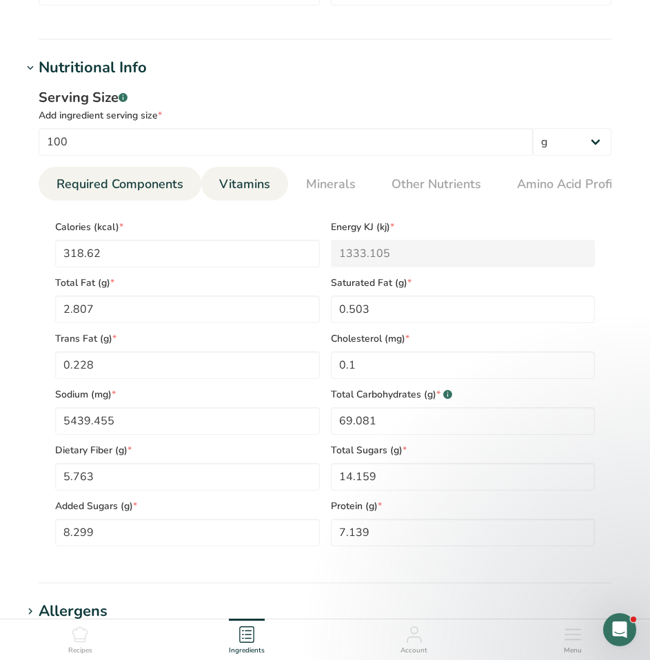
click at [239, 184] on span "Vitamins" at bounding box center [244, 184] width 51 height 19
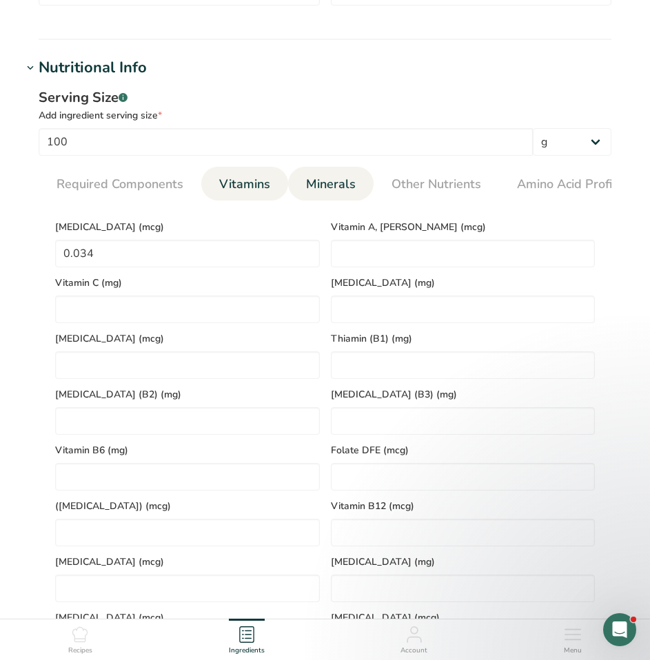
click at [337, 185] on span "Minerals" at bounding box center [331, 184] width 50 height 19
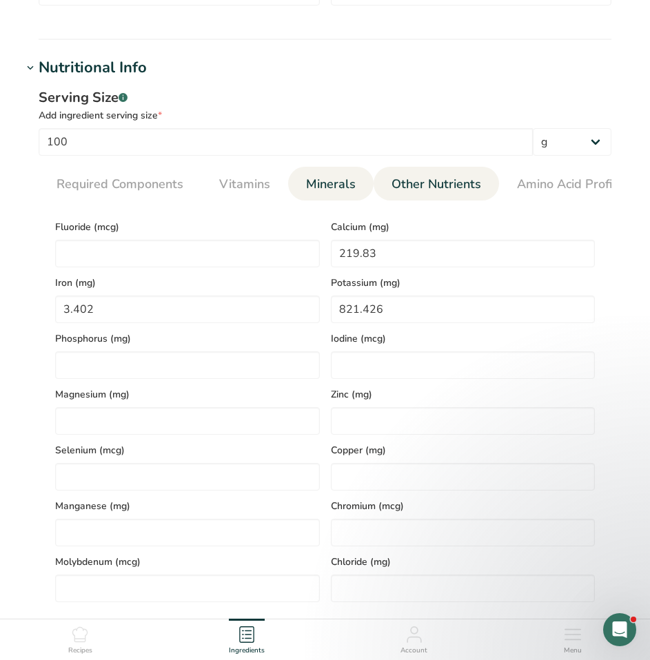
click at [455, 186] on span "Other Nutrients" at bounding box center [436, 184] width 90 height 19
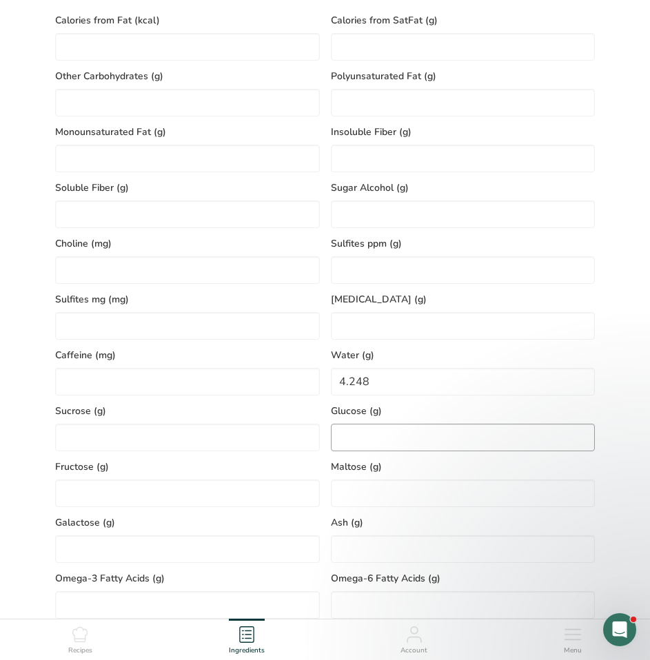
scroll to position [686, 0]
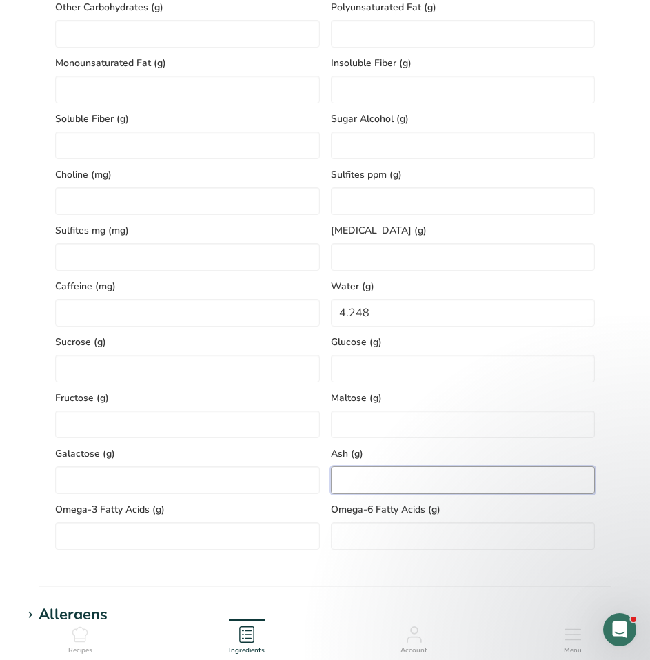
click at [367, 480] on input "number" at bounding box center [463, 480] width 265 height 28
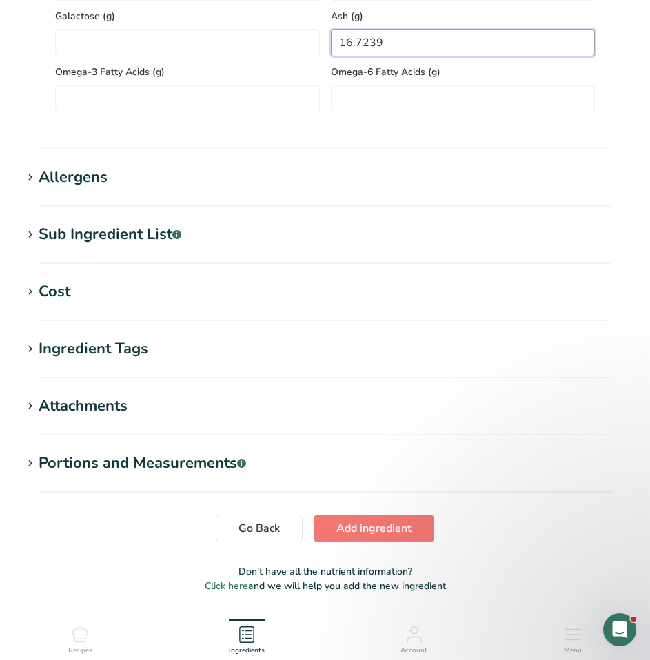
scroll to position [1167, 0]
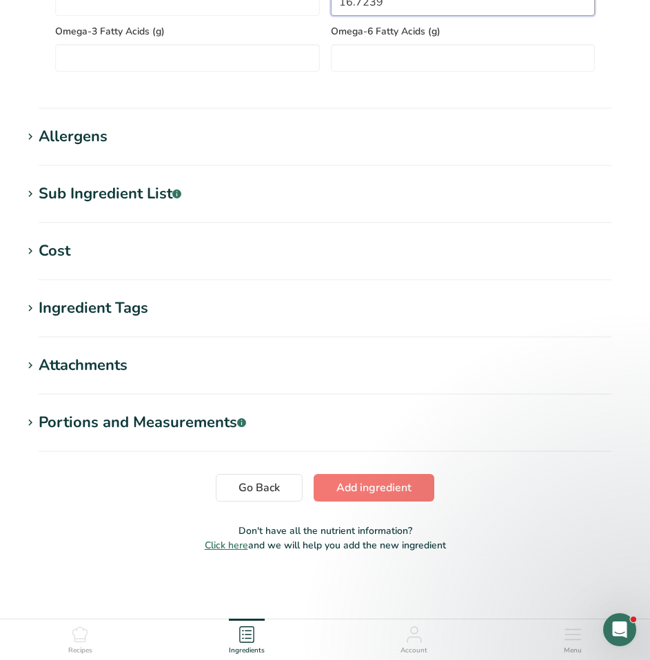
type input "16.7239"
click at [94, 138] on div "Allergens" at bounding box center [73, 136] width 69 height 23
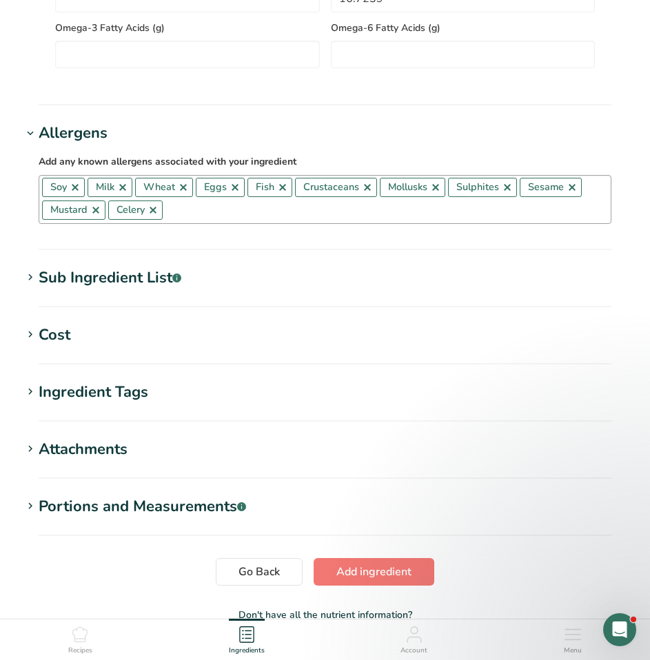
click at [77, 191] on link at bounding box center [75, 187] width 11 height 11
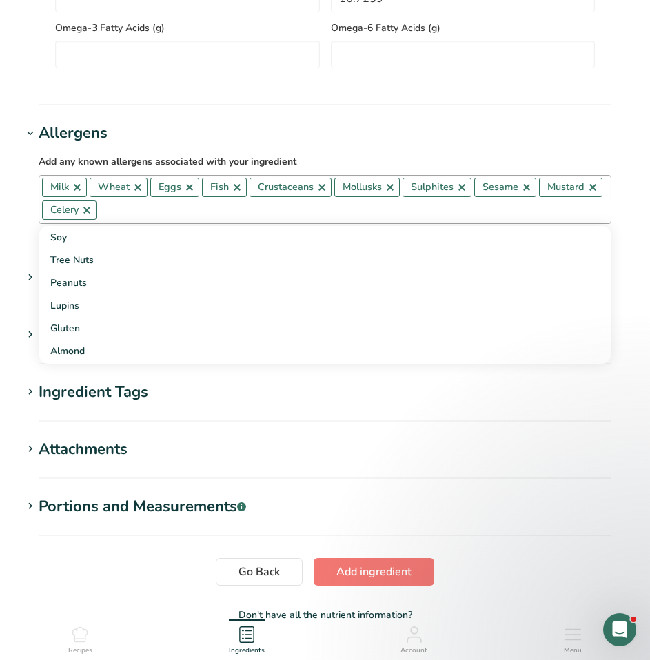
click at [77, 191] on link at bounding box center [77, 187] width 11 height 11
click at [77, 191] on span "Wheat" at bounding box center [66, 187] width 32 height 15
click at [89, 191] on link at bounding box center [90, 187] width 11 height 11
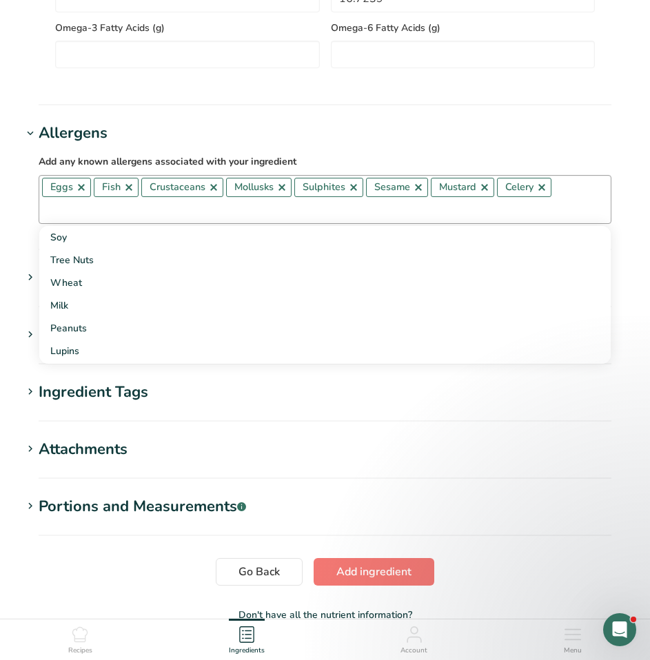
click at [89, 192] on span "Eggs" at bounding box center [66, 187] width 49 height 19
click at [85, 192] on link at bounding box center [81, 187] width 11 height 11
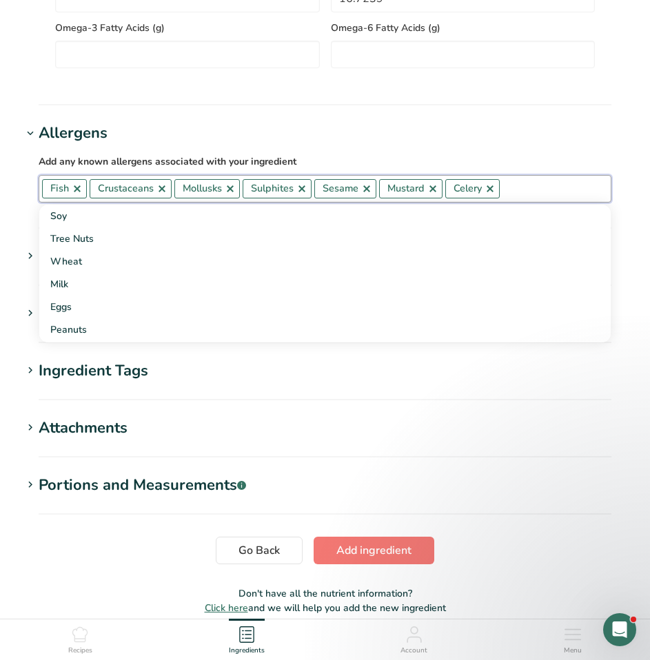
click at [81, 192] on link at bounding box center [77, 188] width 11 height 11
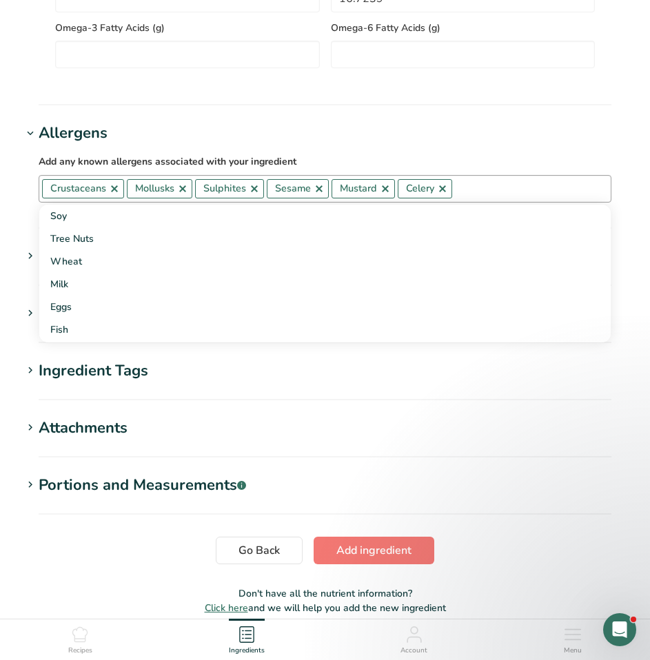
click at [119, 195] on span "Crustaceans" at bounding box center [83, 188] width 82 height 19
click at [182, 194] on link at bounding box center [182, 188] width 11 height 11
click at [117, 194] on link at bounding box center [114, 188] width 11 height 11
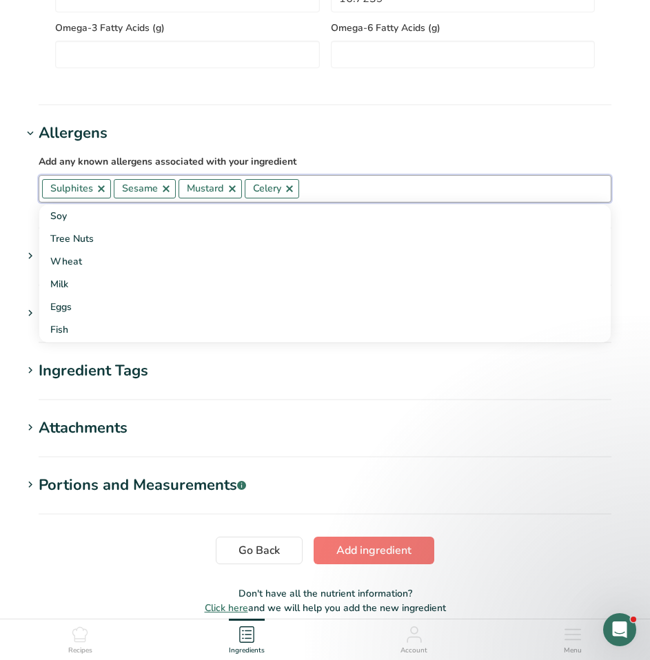
click at [103, 194] on link at bounding box center [101, 188] width 11 height 11
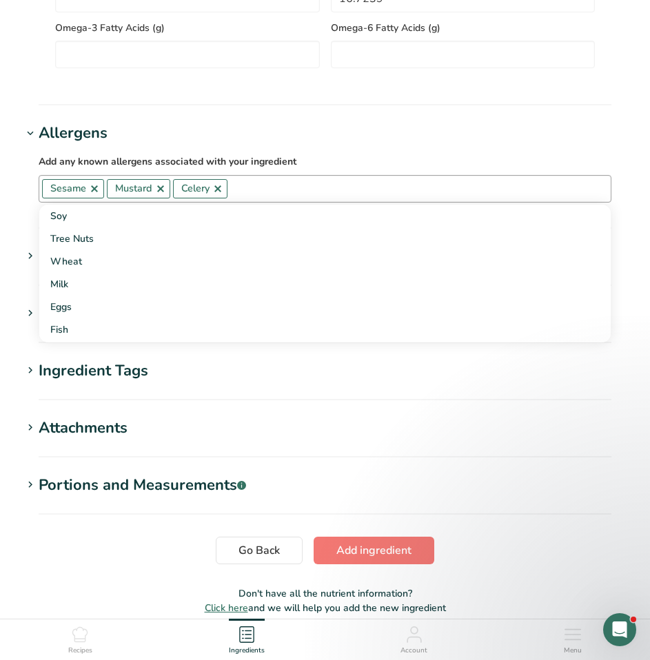
click at [98, 194] on link at bounding box center [94, 188] width 11 height 11
click at [100, 193] on link at bounding box center [95, 188] width 11 height 11
click at [89, 192] on link at bounding box center [86, 188] width 11 height 11
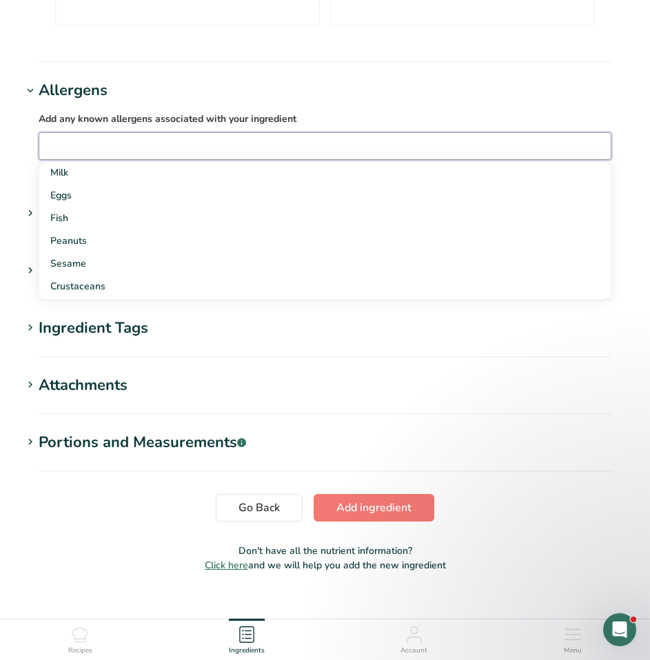
scroll to position [1233, 0]
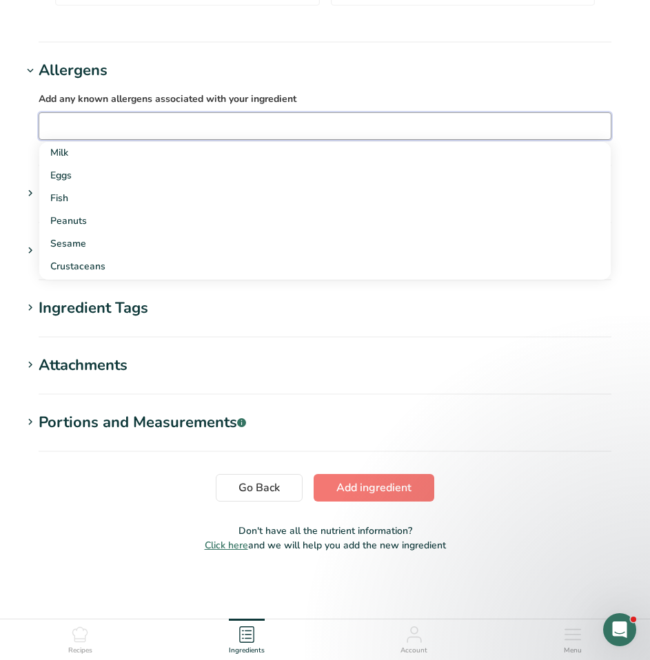
click at [72, 311] on div "Ingredient Tags" at bounding box center [94, 308] width 110 height 23
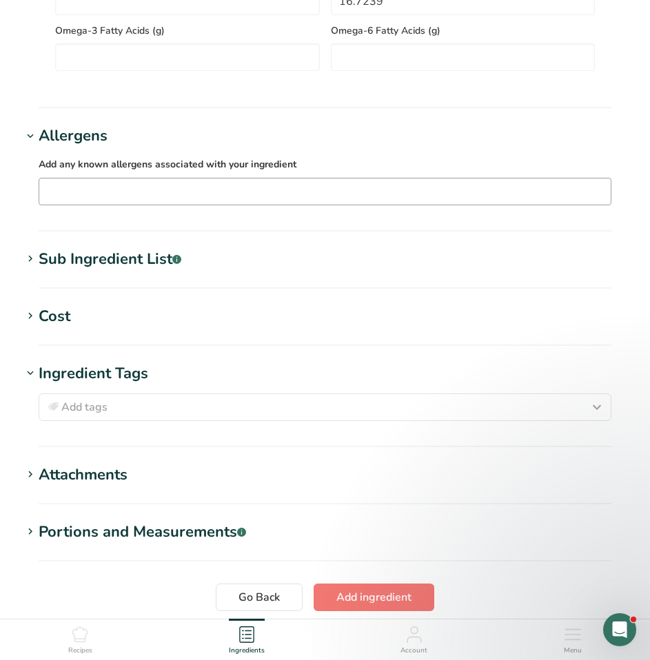
scroll to position [1140, 0]
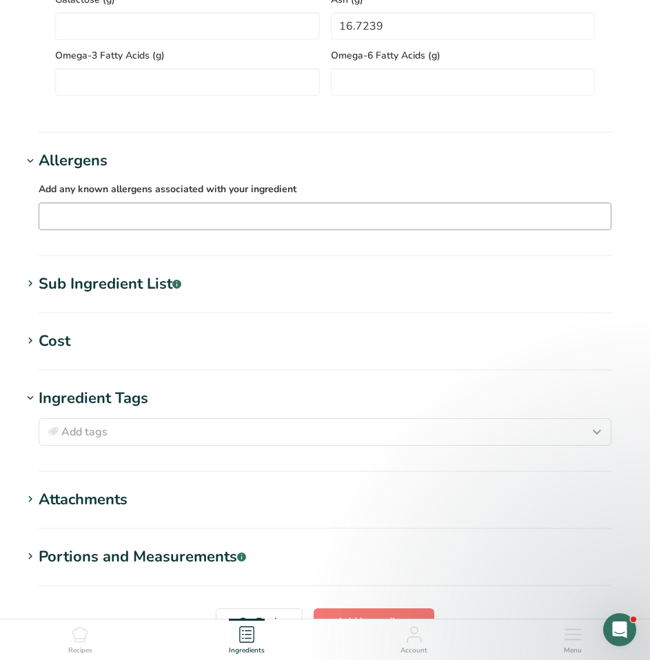
click at [114, 278] on div "Sub Ingredient List .a-a{fill:#347362;}.b-a{fill:#fff;}" at bounding box center [110, 284] width 143 height 23
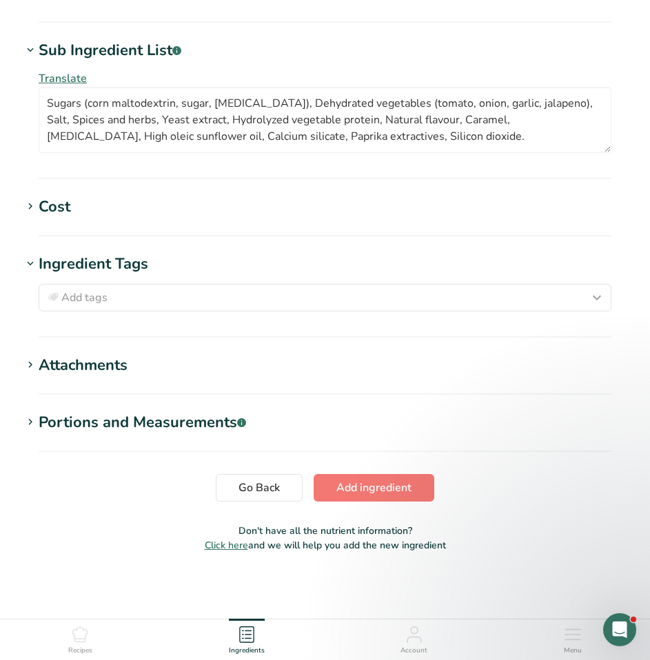
scroll to position [1377, 0]
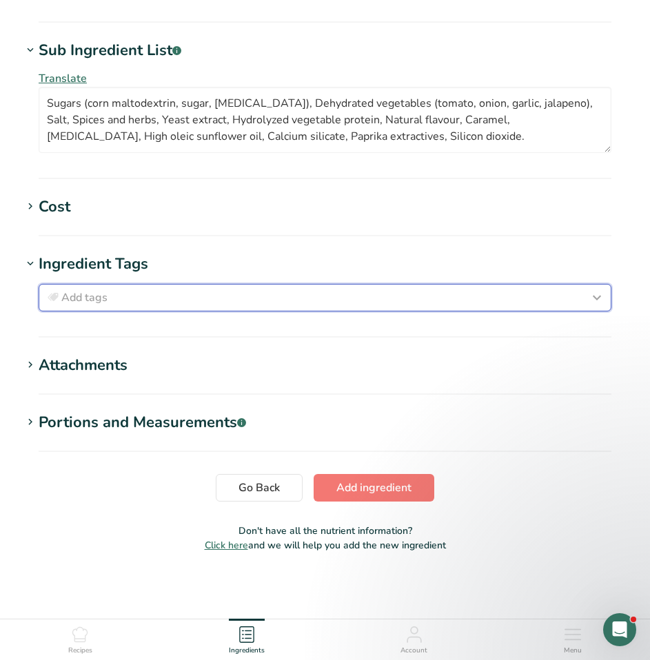
drag, startPoint x: 173, startPoint y: 295, endPoint x: 169, endPoint y: 302, distance: 7.7
click at [171, 299] on div "Add tags" at bounding box center [325, 297] width 560 height 17
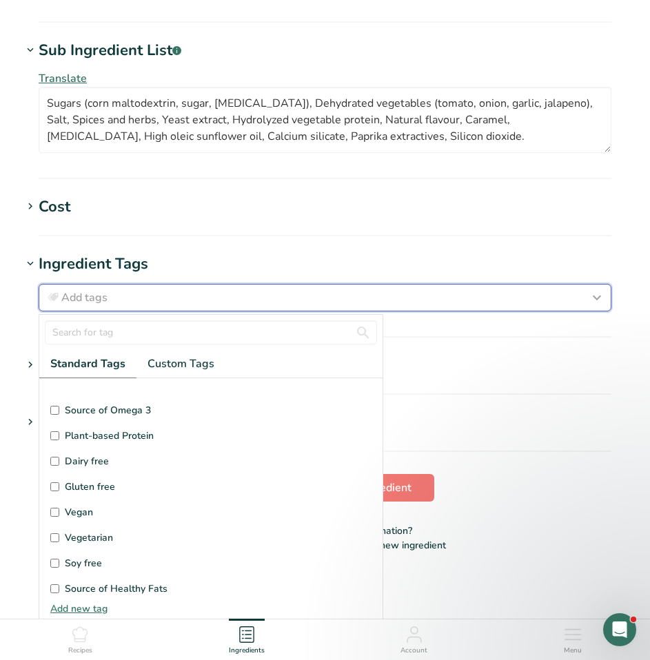
scroll to position [69, 0]
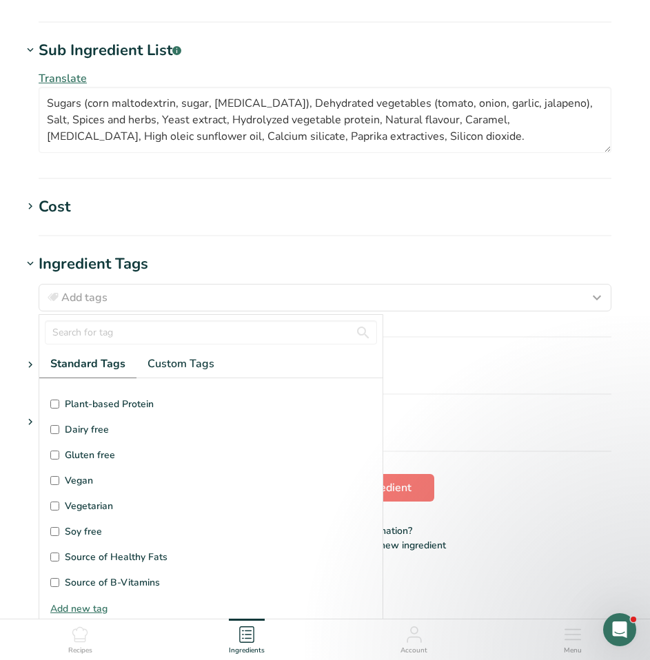
click at [82, 454] on span "Gluten free" at bounding box center [90, 455] width 50 height 14
click at [59, 454] on input "Gluten free" at bounding box center [54, 455] width 9 height 9
checkbox input "true"
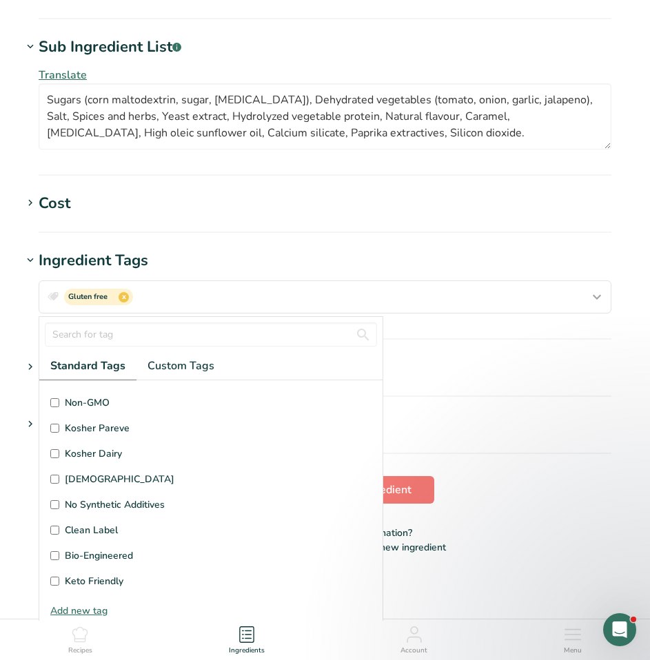
scroll to position [329, 0]
click at [76, 434] on span "Kosher Pareve" at bounding box center [97, 427] width 65 height 14
click at [59, 431] on input "Kosher Pareve" at bounding box center [54, 426] width 9 height 9
checkbox input "true"
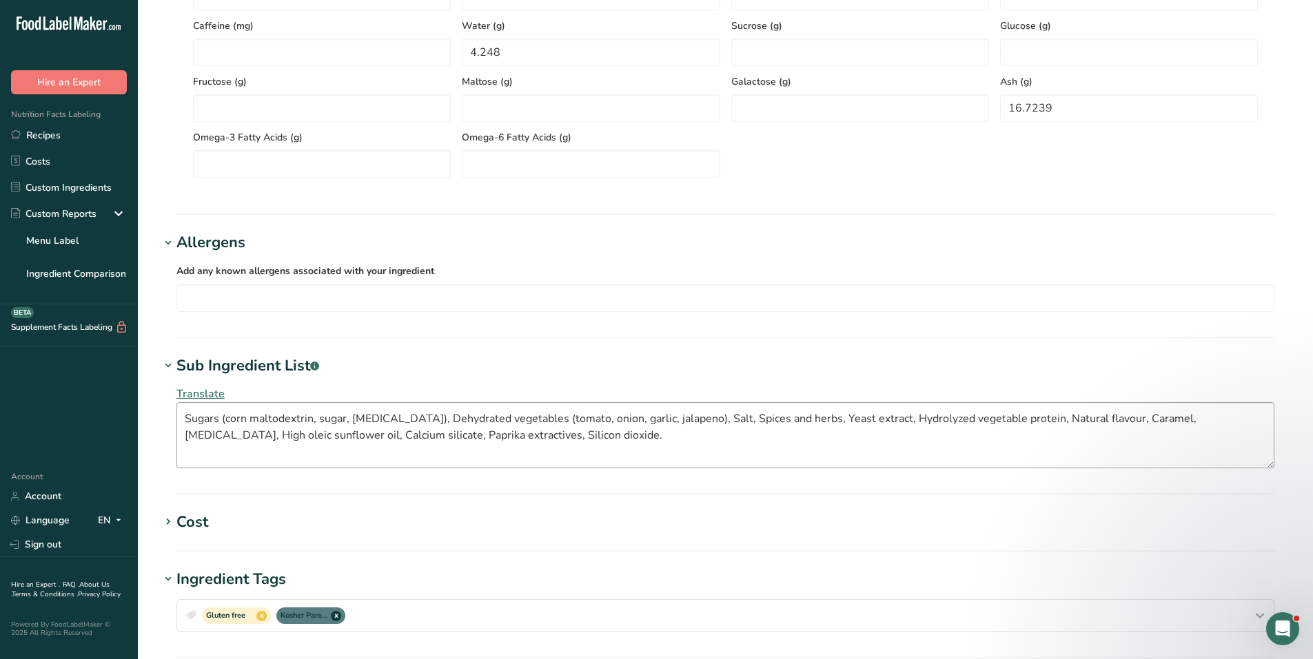
scroll to position [1042, 0]
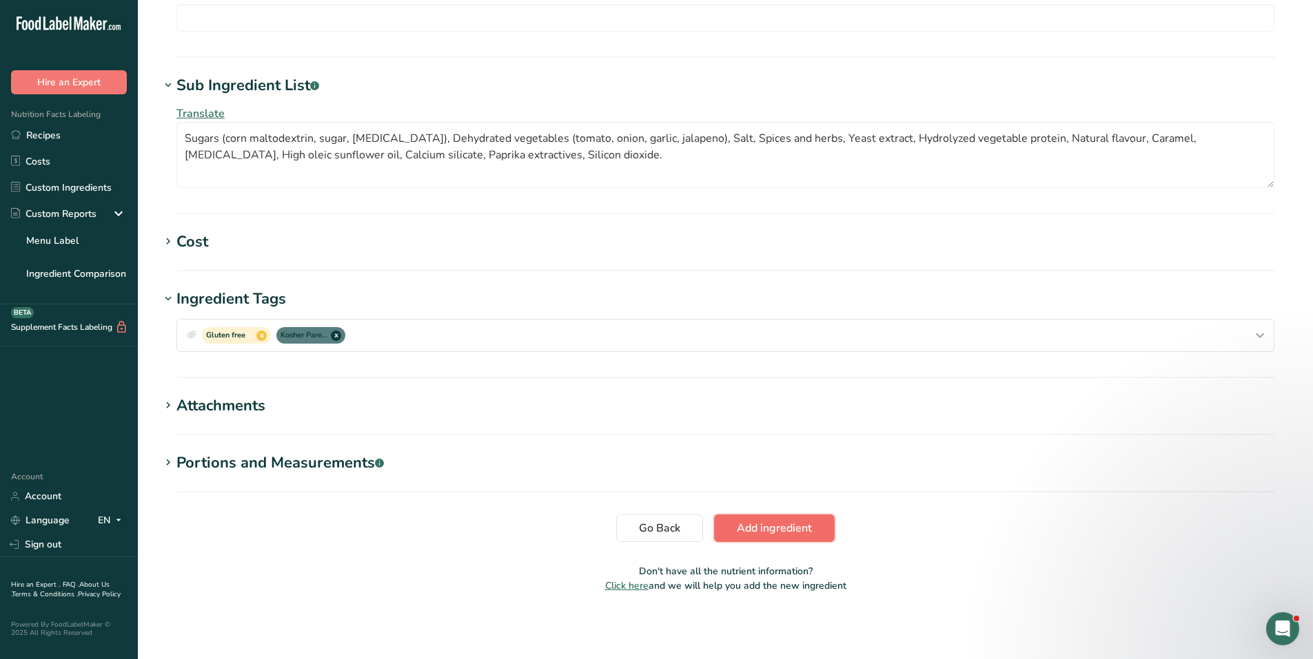
click at [783, 522] on span "Add ingredient" at bounding box center [774, 528] width 75 height 17
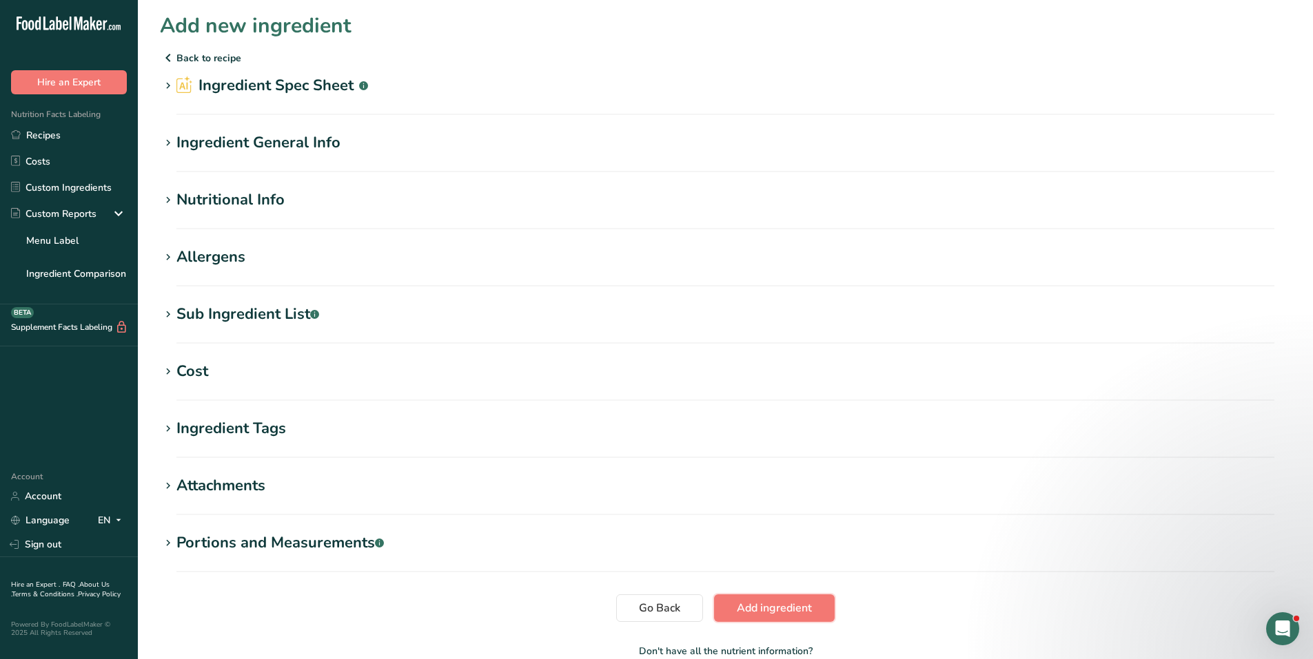
scroll to position [0, 0]
click at [166, 89] on icon at bounding box center [168, 86] width 12 height 19
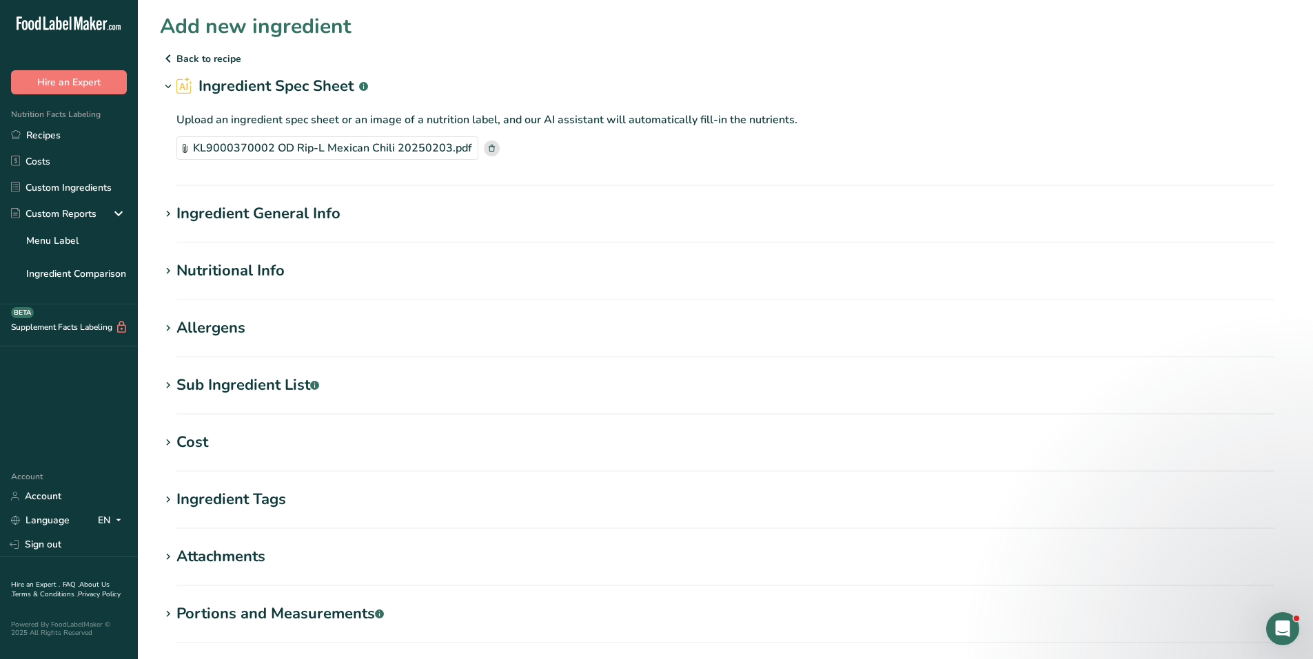
click at [174, 214] on icon at bounding box center [168, 214] width 12 height 19
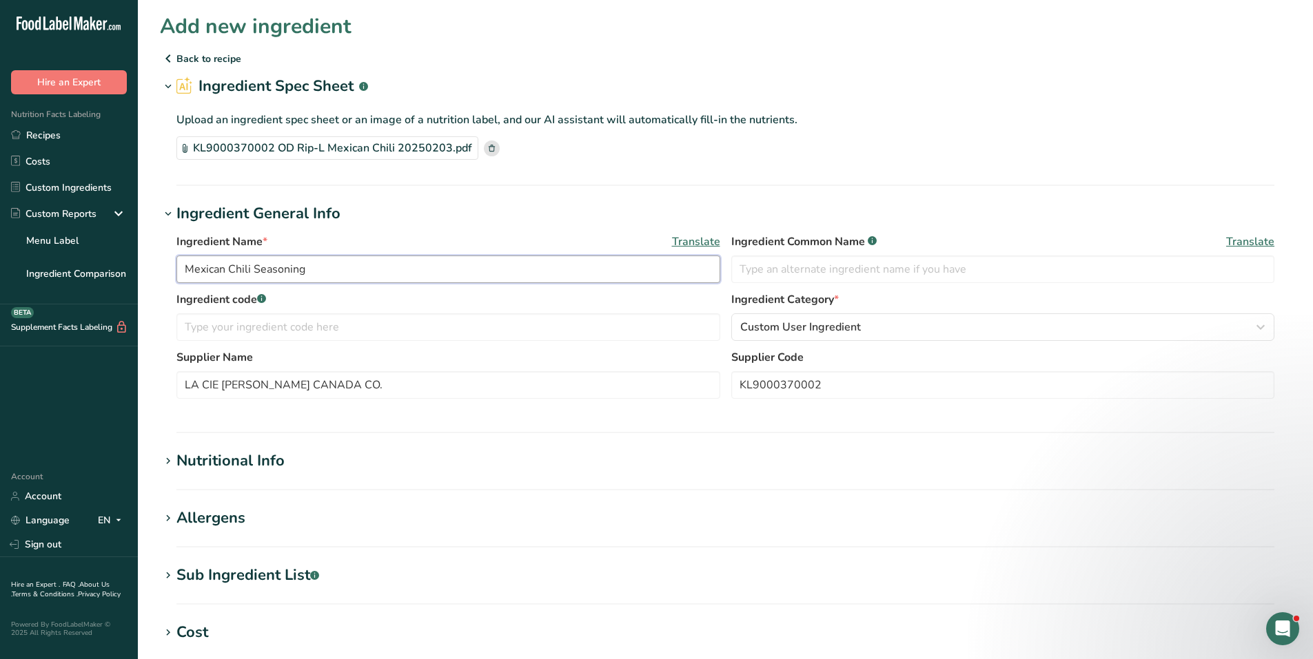
click at [414, 275] on input "Mexican Chili Seasoning" at bounding box center [448, 270] width 544 height 28
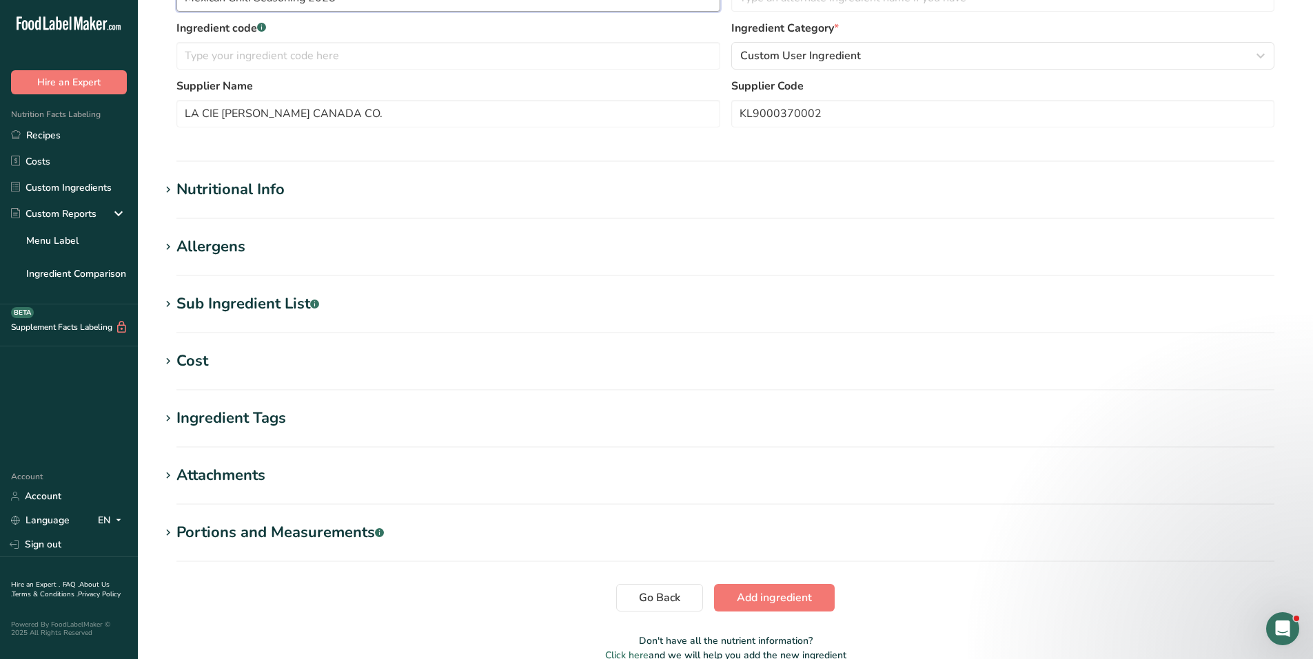
scroll to position [341, 0]
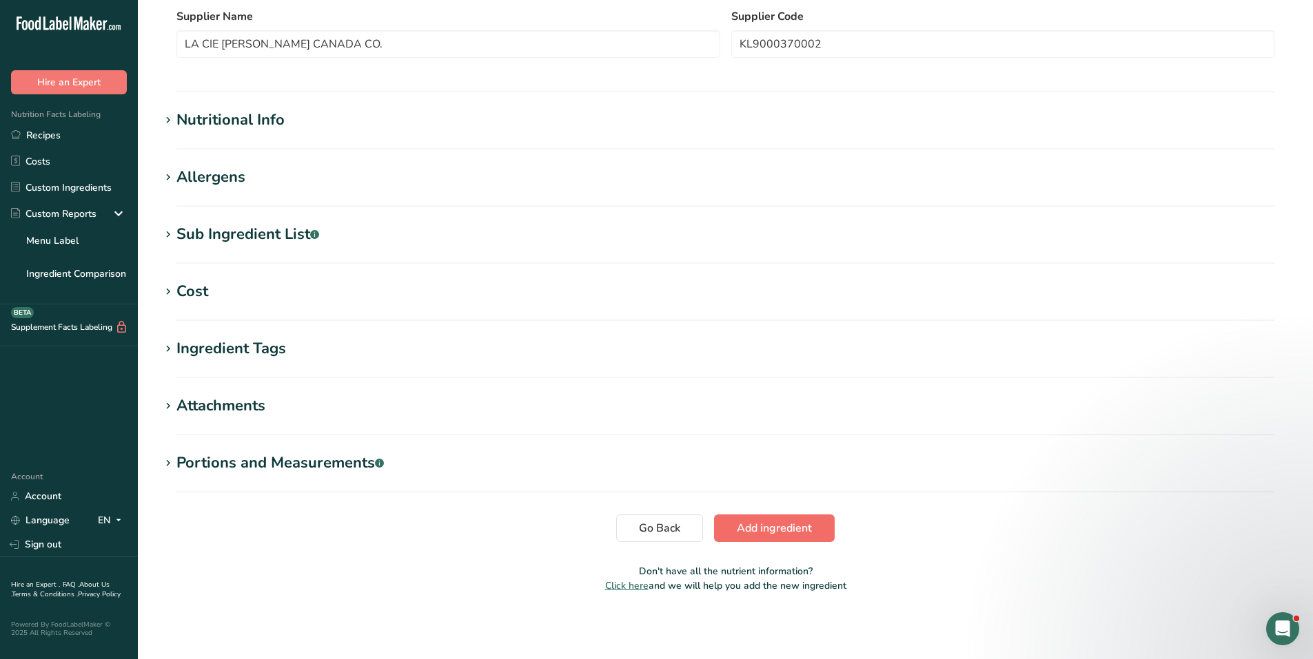
type input "Mexican Chili Seasoning 2025"
click at [786, 524] on span "Add ingredient" at bounding box center [774, 528] width 75 height 17
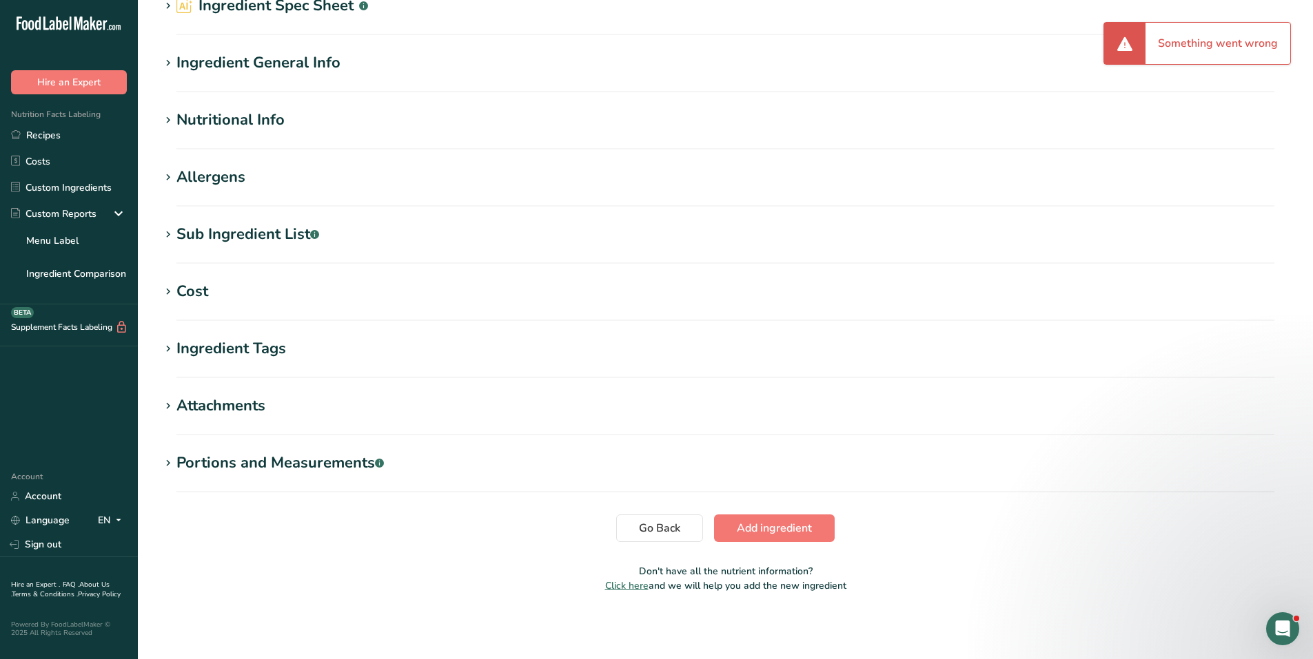
click at [1130, 41] on span at bounding box center [1124, 43] width 17 height 17
click at [774, 525] on span "Add ingredient" at bounding box center [774, 528] width 75 height 17
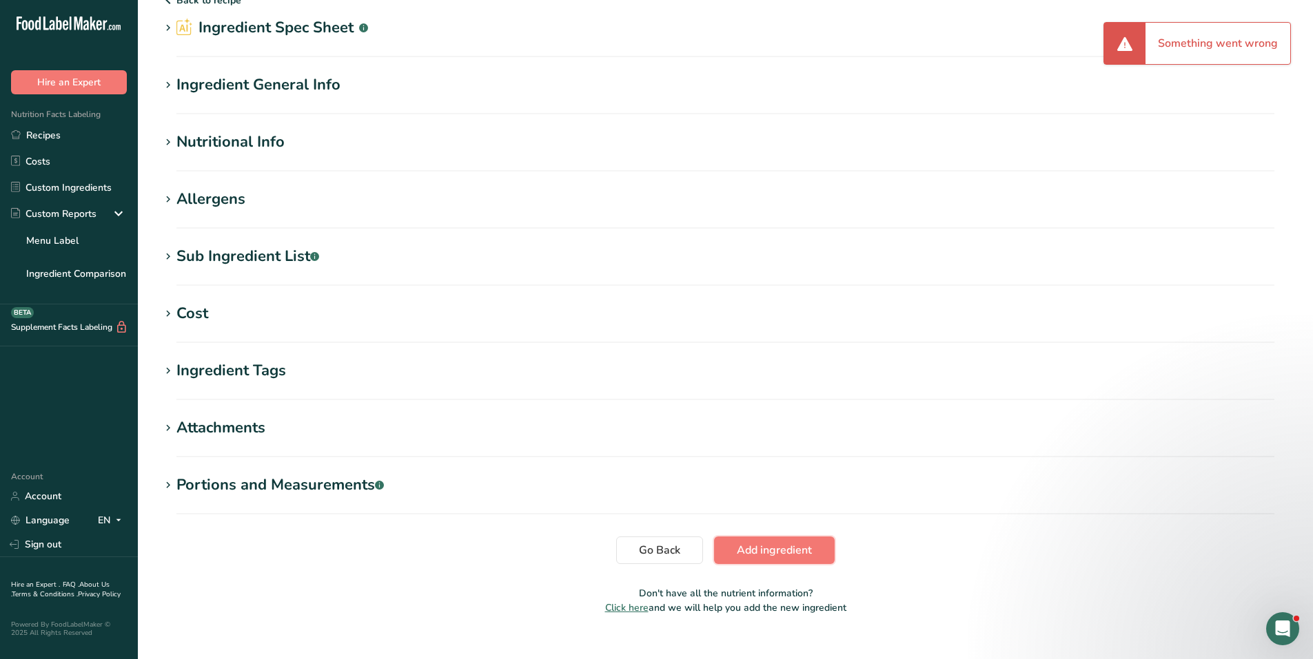
scroll to position [0, 0]
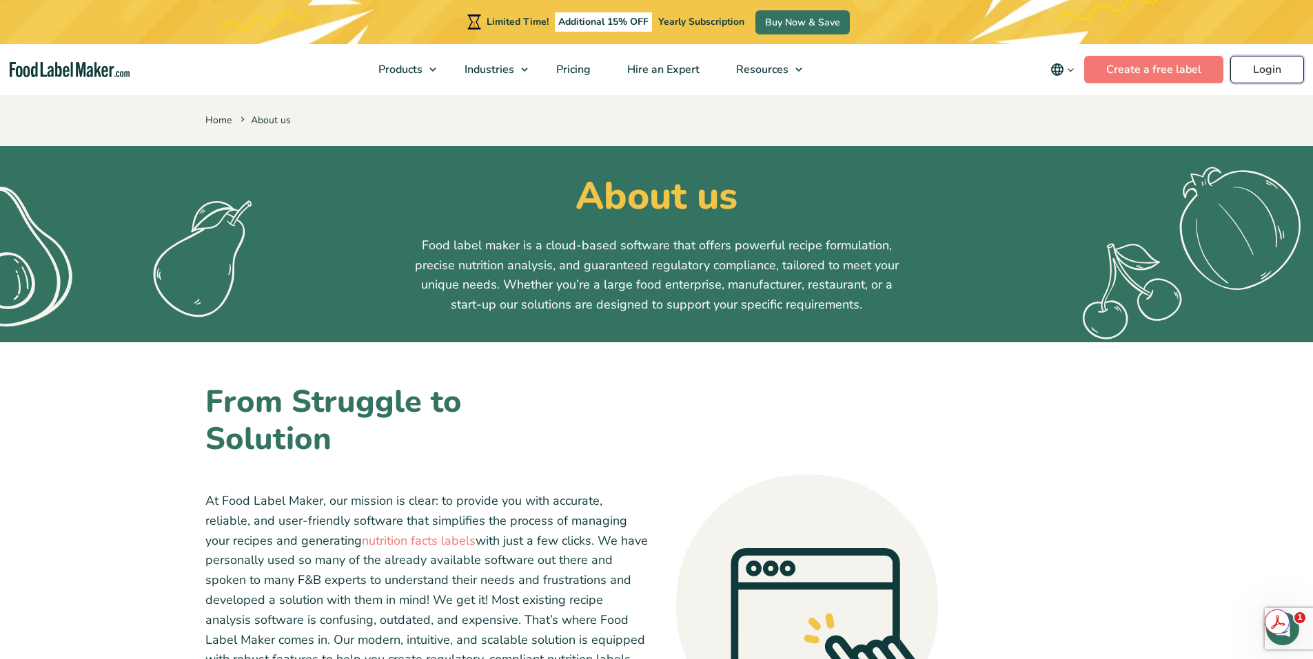
click at [1270, 68] on link "Login" at bounding box center [1267, 70] width 74 height 28
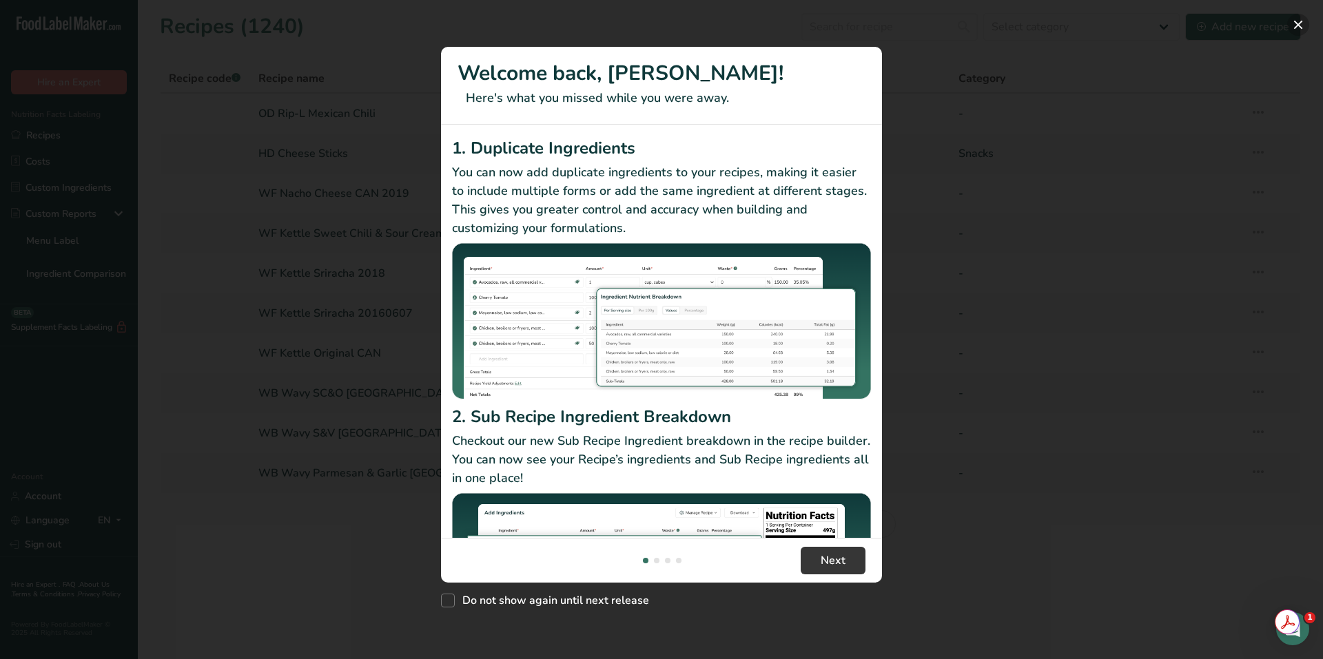
click at [1302, 21] on button "New Features" at bounding box center [1298, 25] width 22 height 22
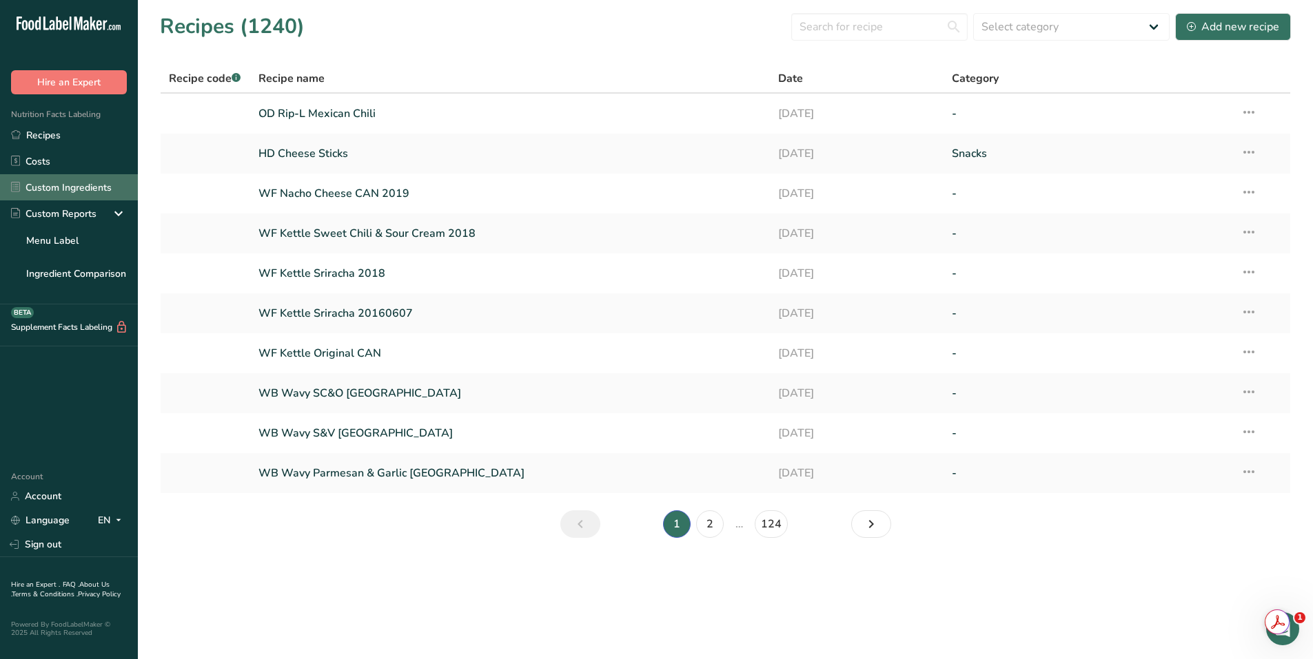
click at [81, 185] on link "Custom Ingredients" at bounding box center [69, 187] width 138 height 26
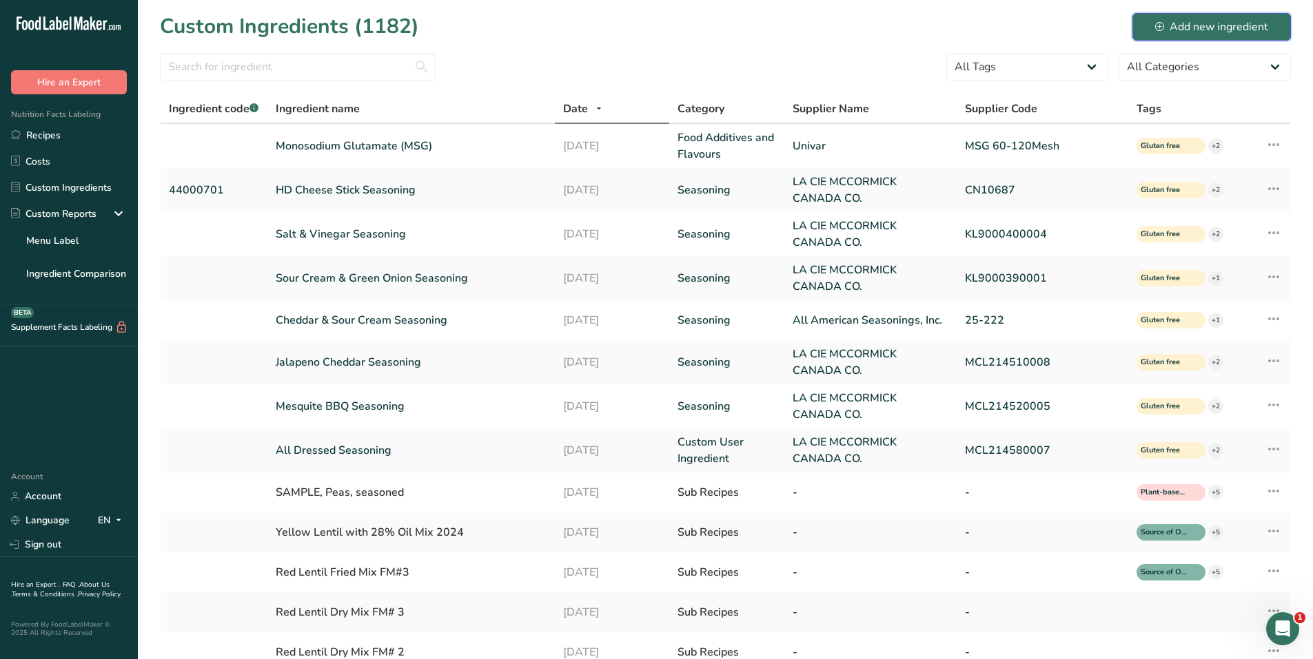
click at [1177, 16] on button "Add new ingredient" at bounding box center [1211, 27] width 158 height 28
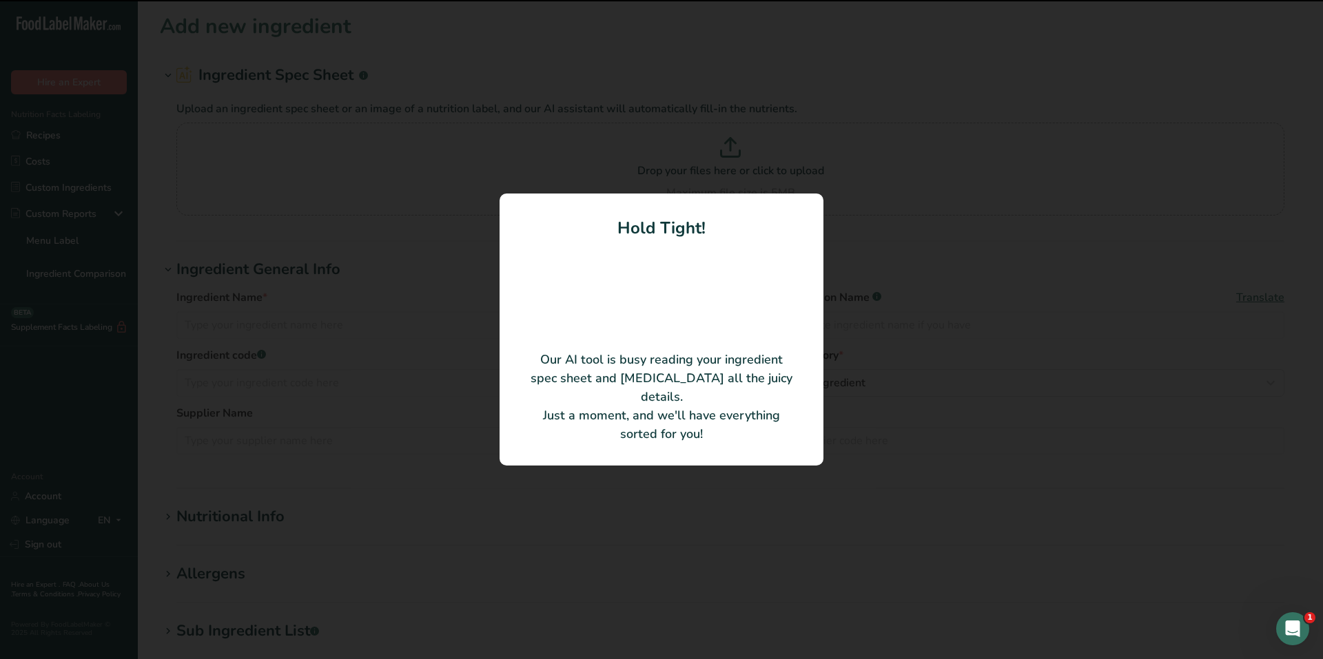
type input "KL9000370002 OD-SR ASI RIP-L MEXICAN CHILI SEASONING"
type input "LA CIE [PERSON_NAME] CANADA CO."
type input "KL9000370002"
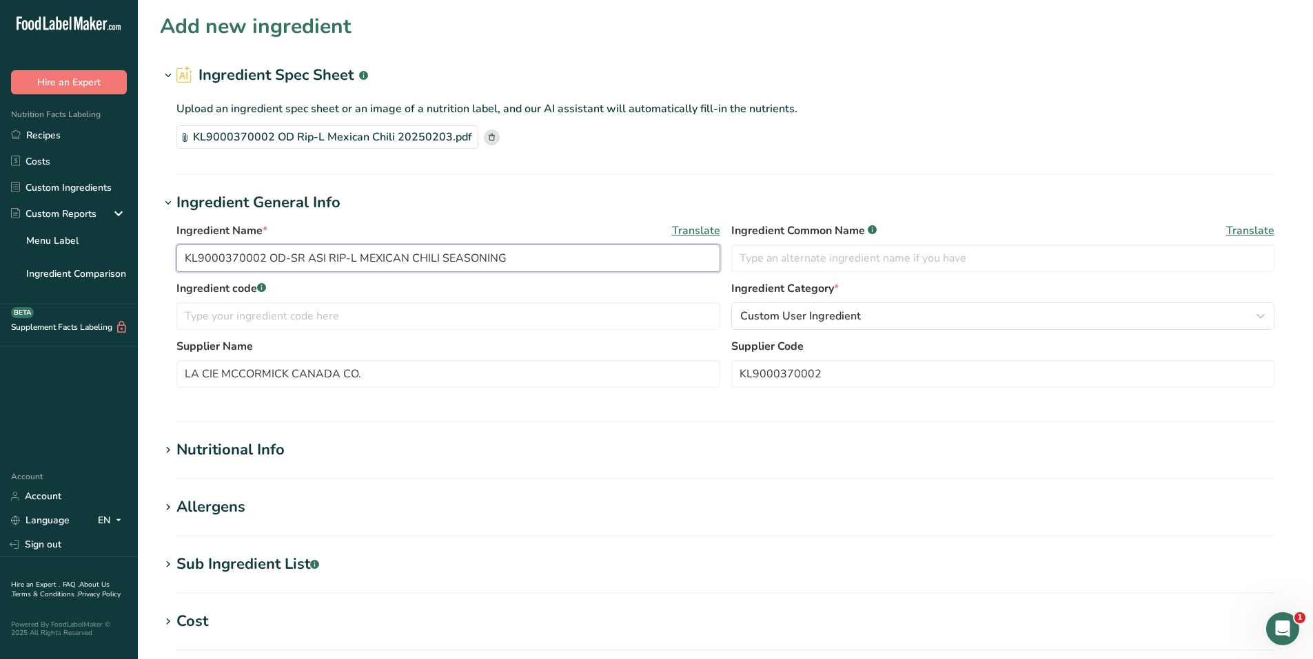
drag, startPoint x: 513, startPoint y: 260, endPoint x: 212, endPoint y: 267, distance: 300.5
click at [121, 251] on div ".a-20{fill:#fff;} Hire an Expert Nutrition Facts Labeling Recipes Costs Custom …" at bounding box center [656, 494] width 1313 height 989
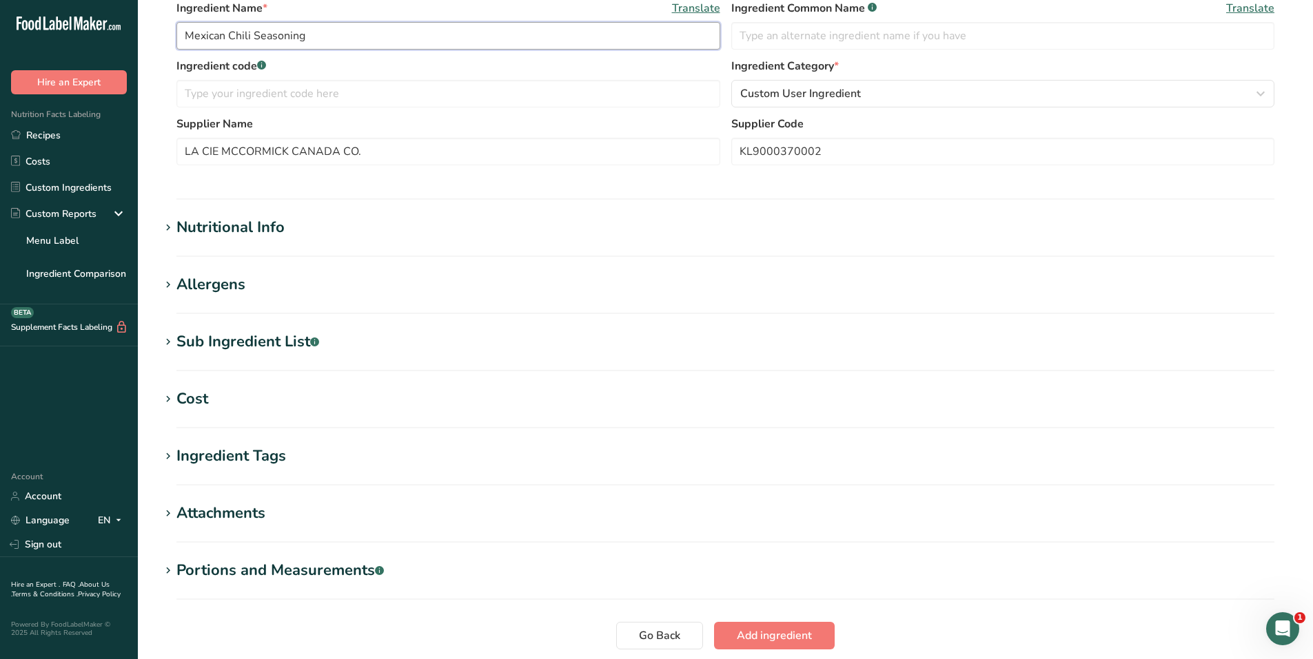
scroll to position [276, 0]
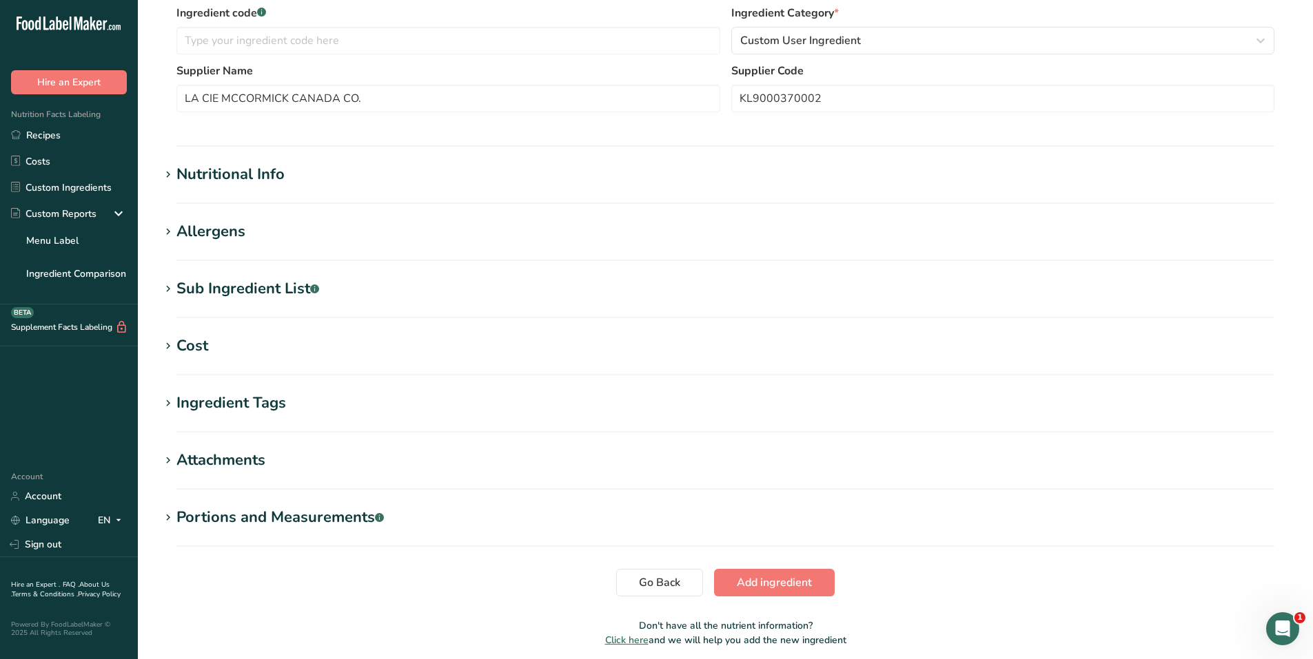
type input "Mexican Chili Seasoning"
click at [162, 169] on icon at bounding box center [168, 174] width 12 height 19
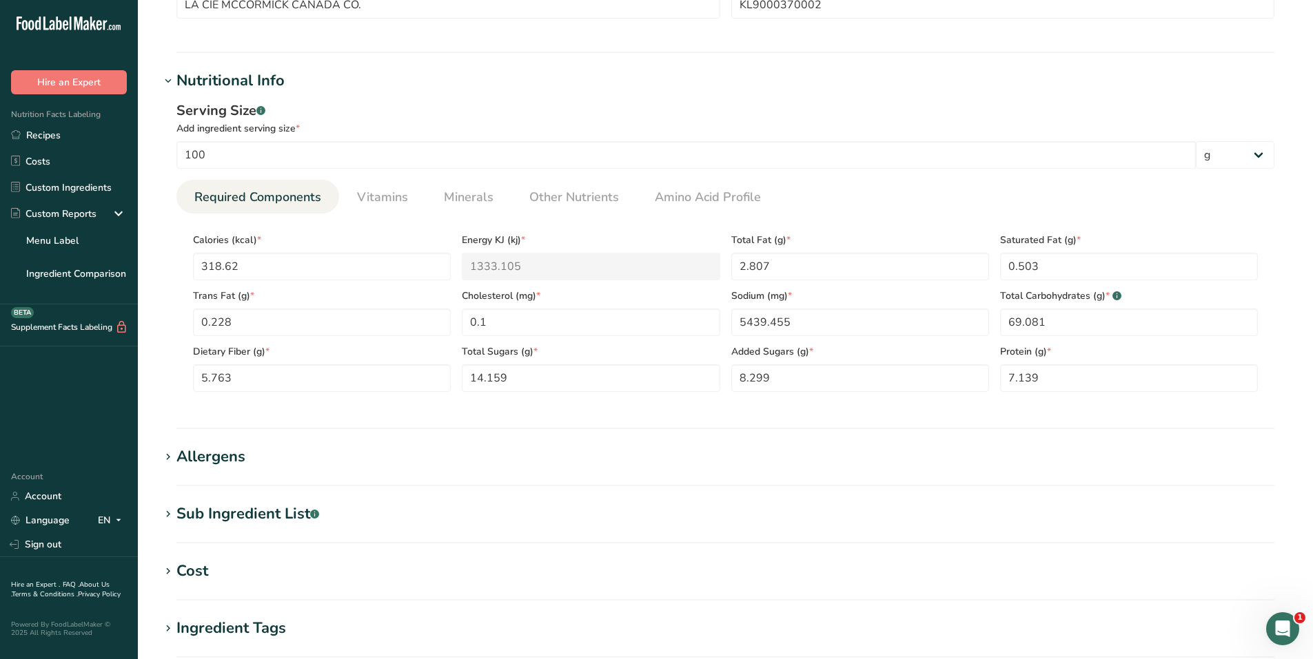
scroll to position [345, 0]
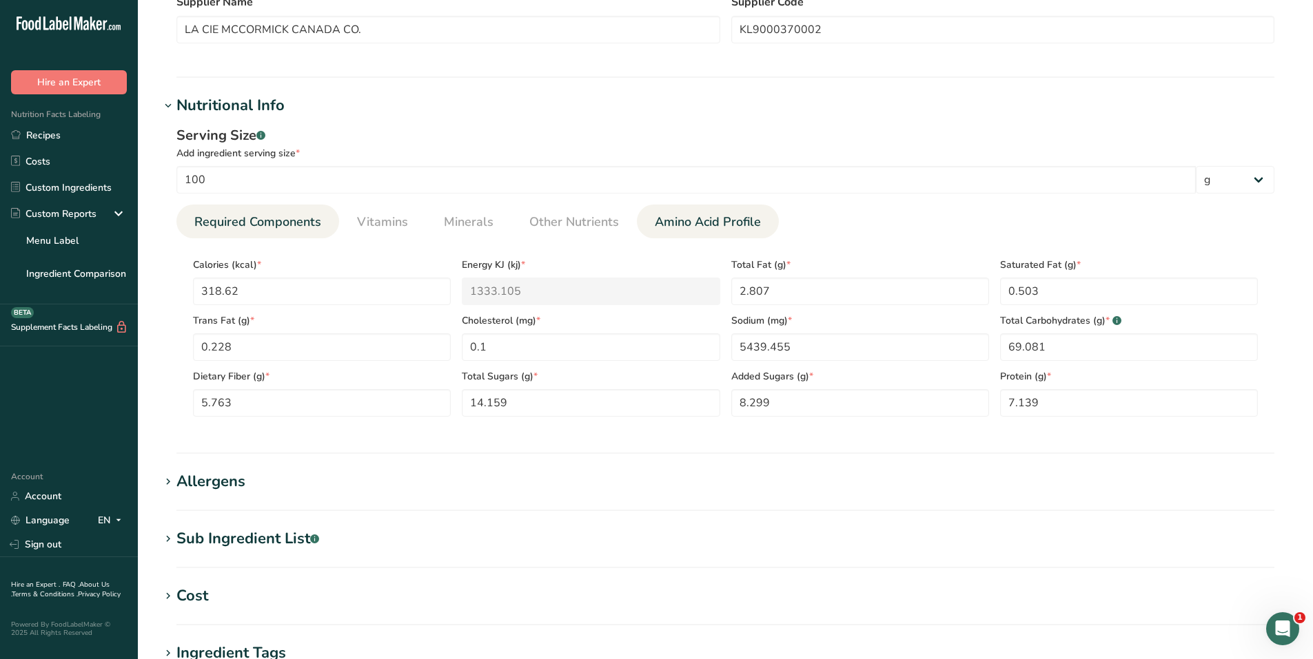
click at [684, 230] on span "Amino Acid Profile" at bounding box center [708, 222] width 106 height 19
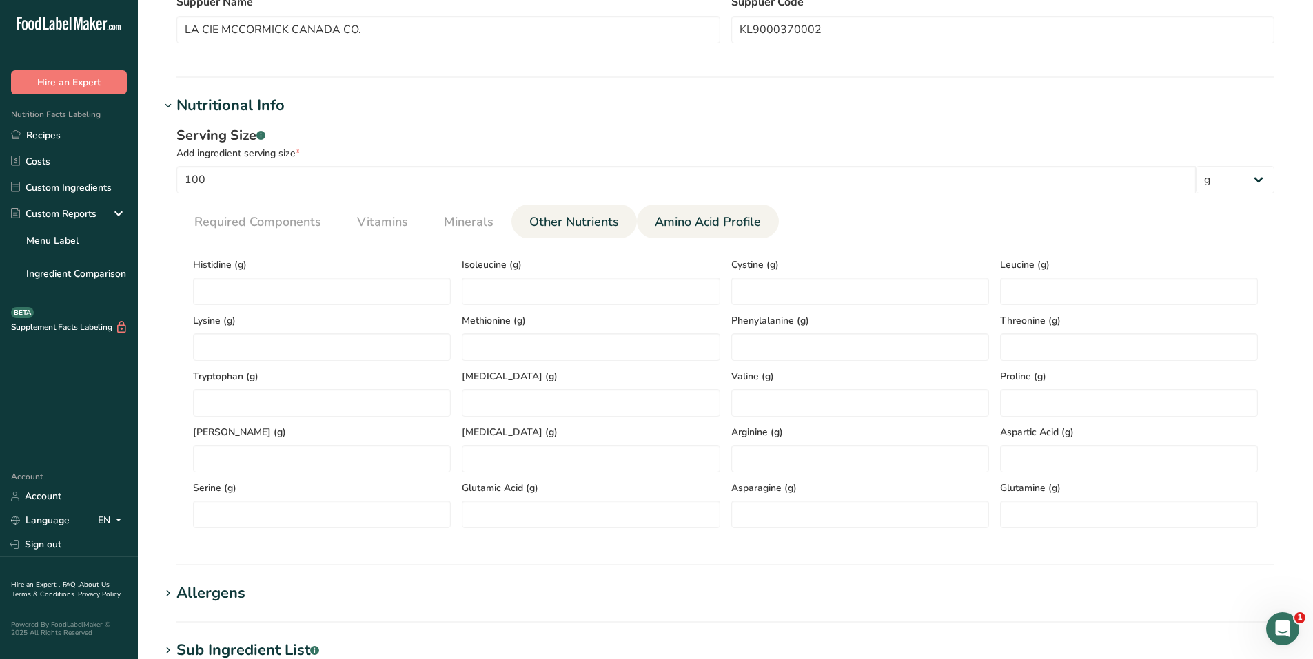
click at [588, 224] on span "Other Nutrients" at bounding box center [574, 222] width 90 height 19
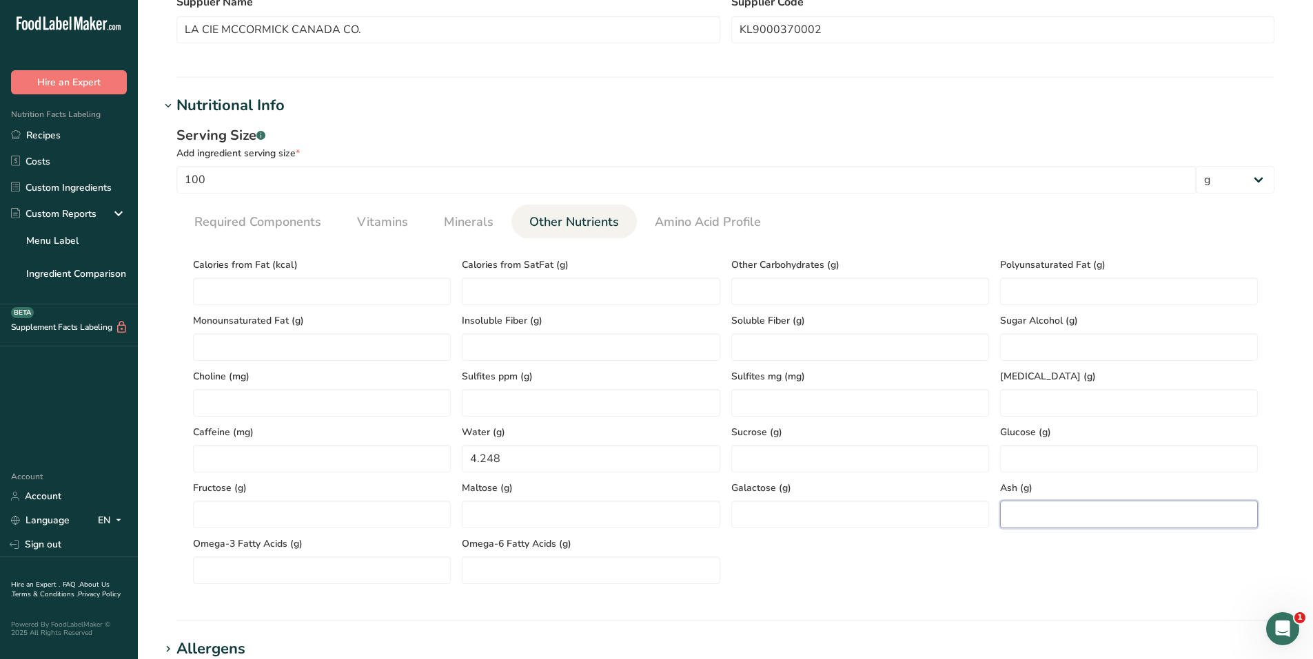
click at [1020, 520] on input "number" at bounding box center [1129, 515] width 258 height 28
type input "16.724"
click at [441, 229] on link "Minerals" at bounding box center [468, 222] width 61 height 35
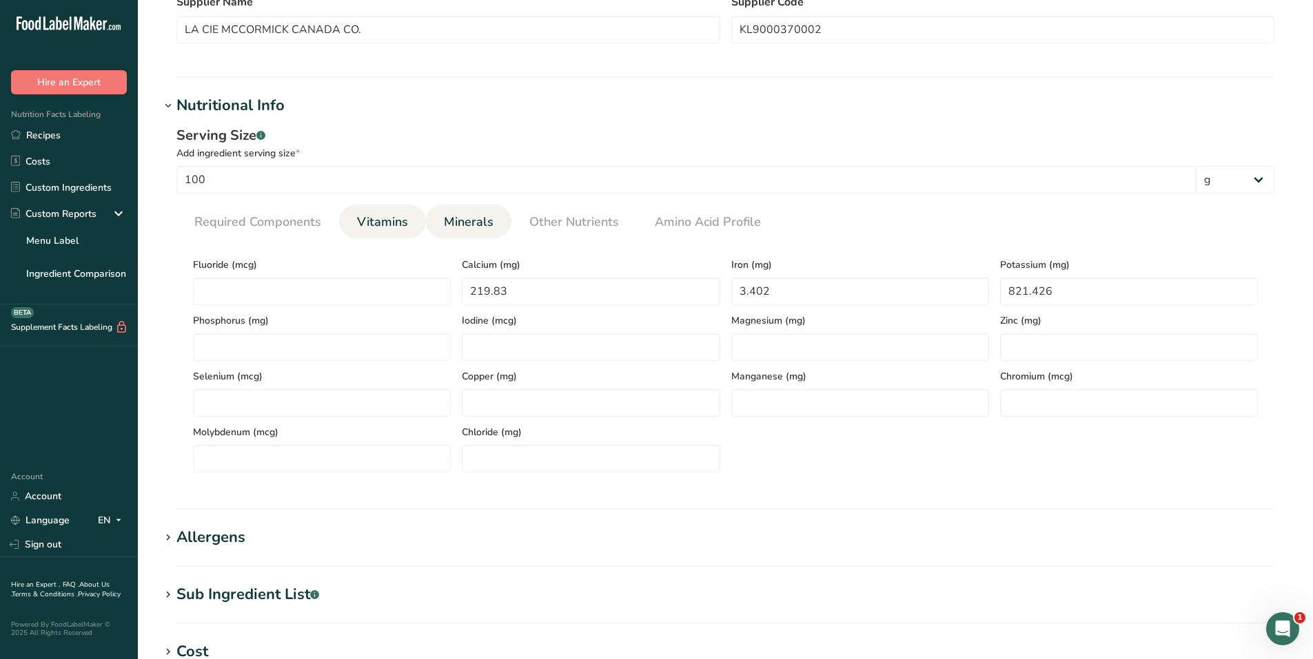
click at [389, 229] on span "Vitamins" at bounding box center [382, 222] width 51 height 19
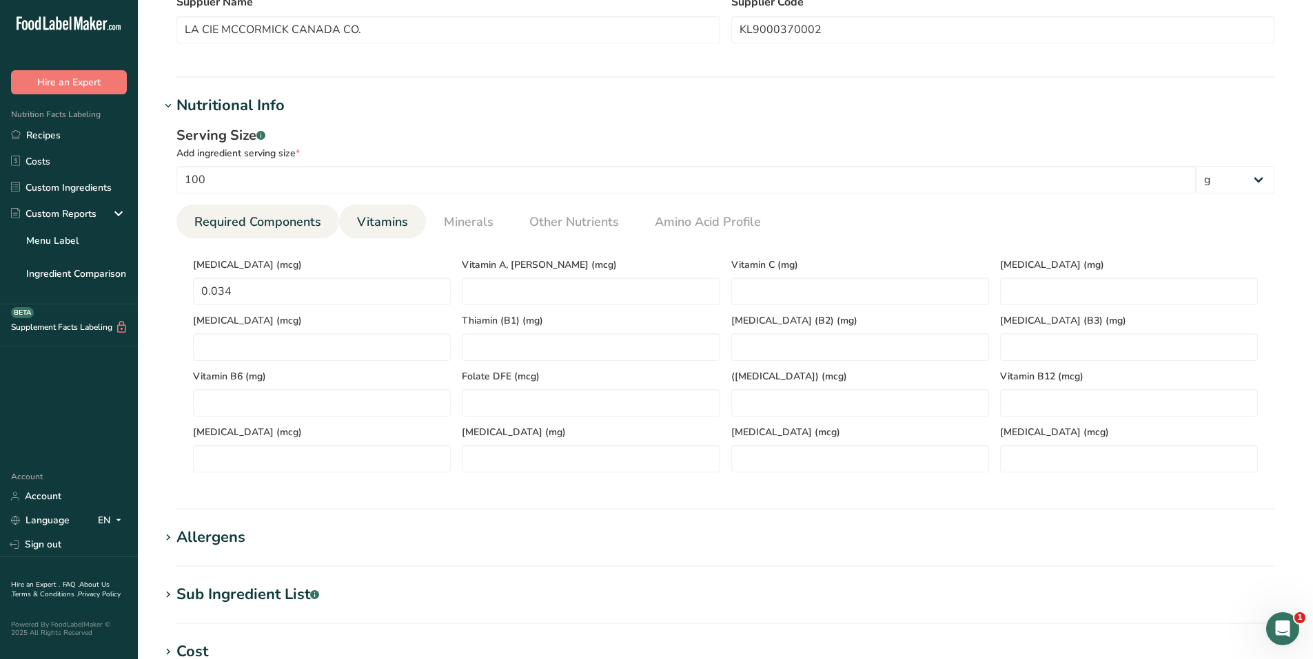
click at [291, 223] on span "Required Components" at bounding box center [257, 222] width 127 height 19
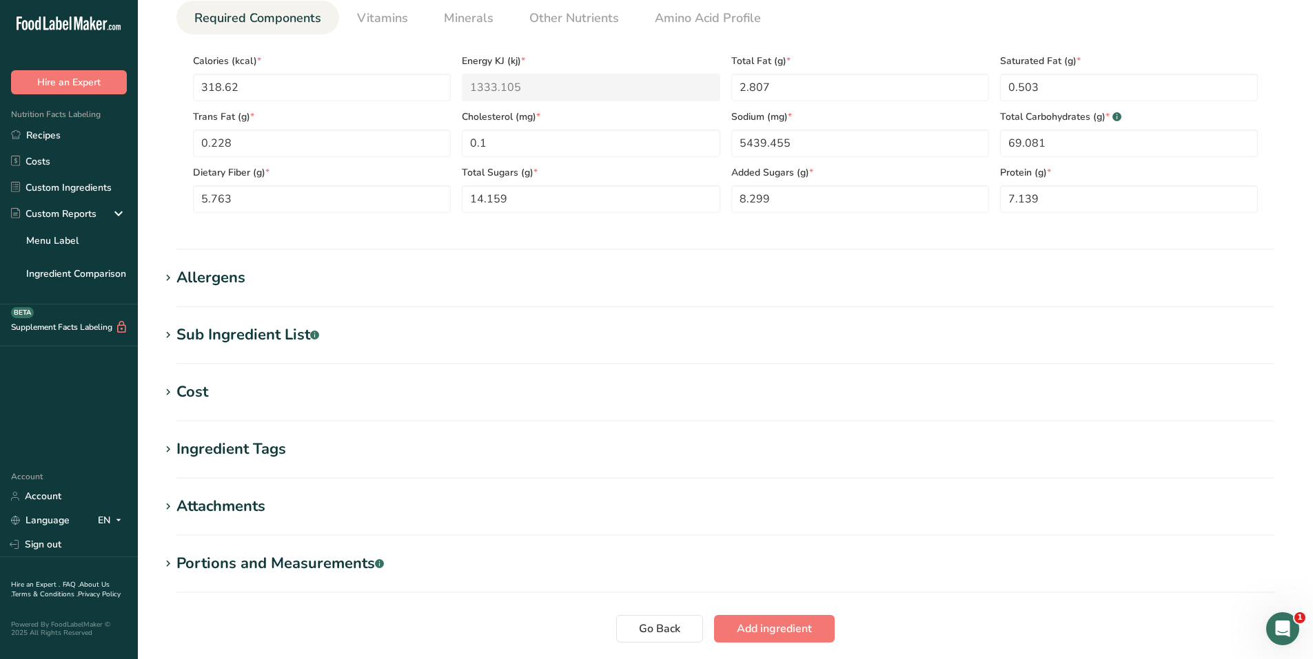
scroll to position [620, 0]
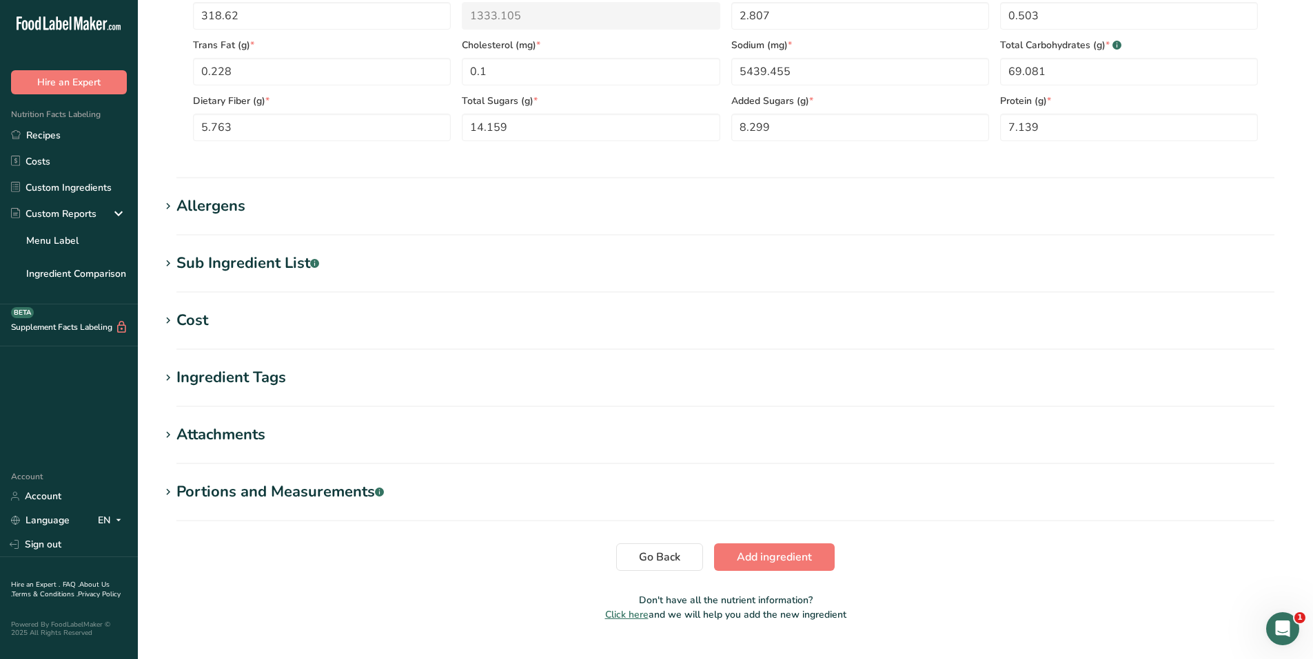
click at [220, 211] on div "Allergens" at bounding box center [210, 206] width 69 height 23
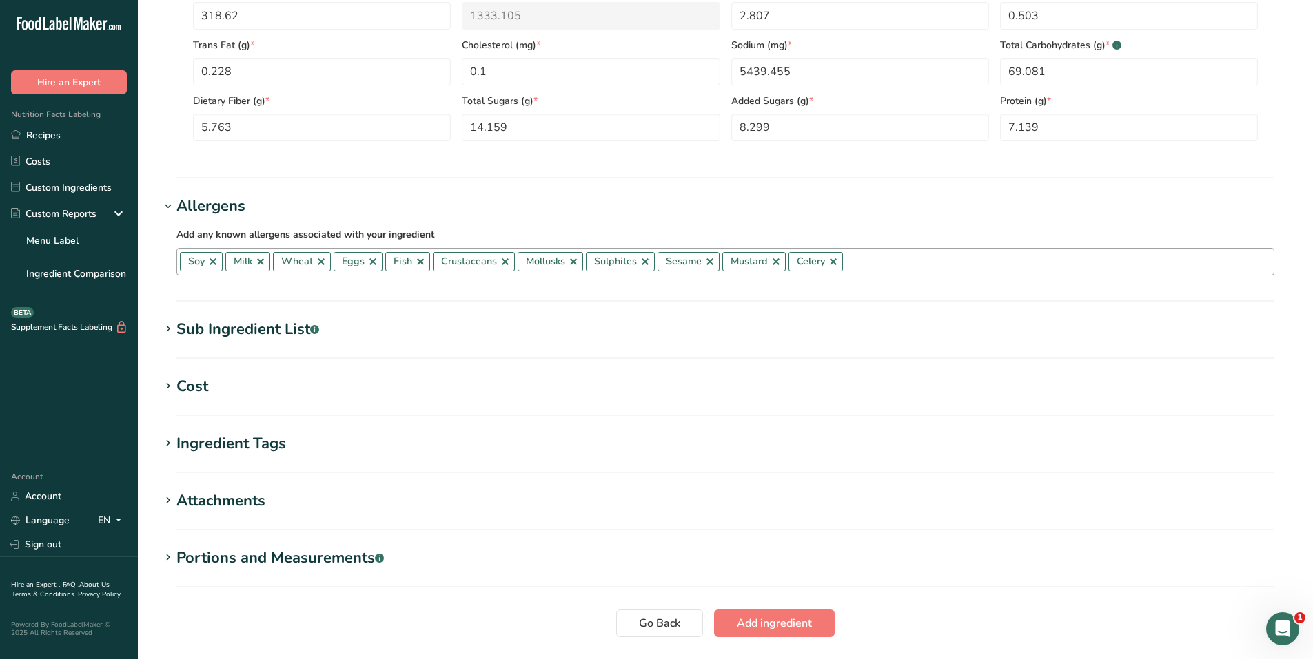
click at [209, 262] on link at bounding box center [212, 261] width 11 height 11
click at [209, 263] on span "Milk" at bounding box center [202, 261] width 45 height 19
click at [214, 263] on link at bounding box center [214, 261] width 11 height 11
click at [227, 262] on link at bounding box center [228, 261] width 11 height 11
click at [218, 260] on link at bounding box center [219, 261] width 11 height 11
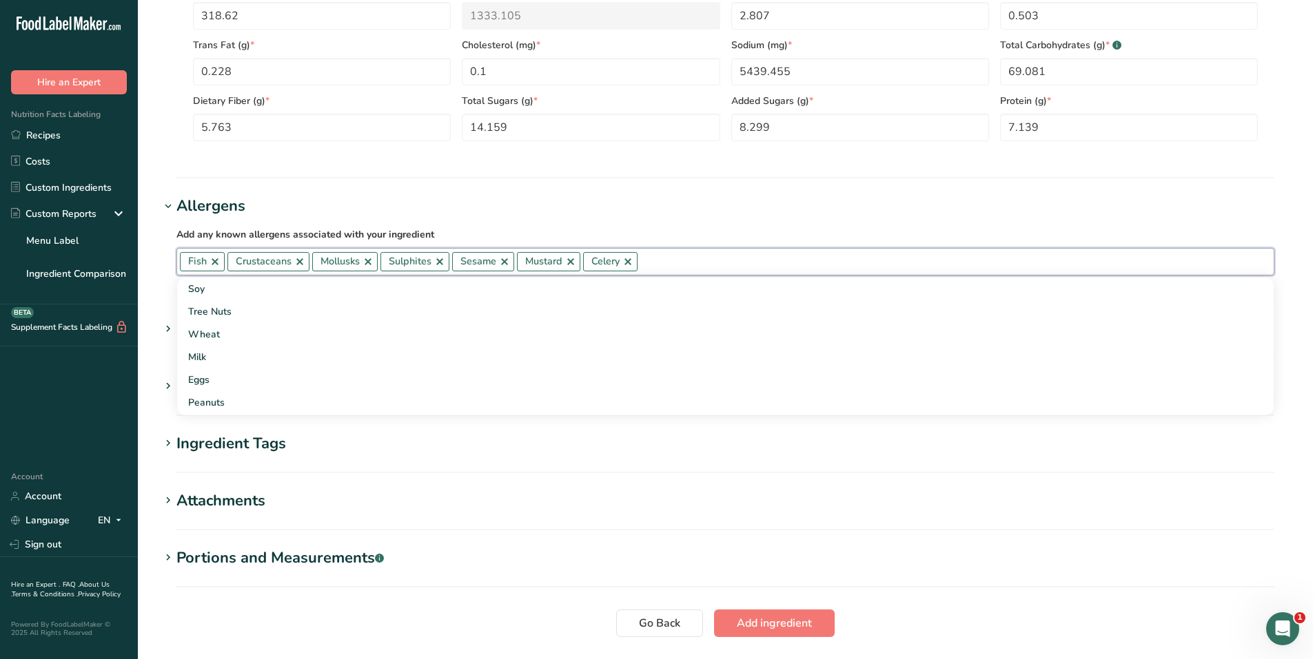
click at [214, 261] on link at bounding box center [214, 261] width 11 height 11
click at [243, 264] on span "Crustaceans" at bounding box center [216, 261] width 56 height 15
click at [251, 264] on link at bounding box center [252, 261] width 11 height 11
click at [309, 264] on link at bounding box center [307, 261] width 11 height 11
click at [238, 261] on link at bounding box center [235, 261] width 11 height 11
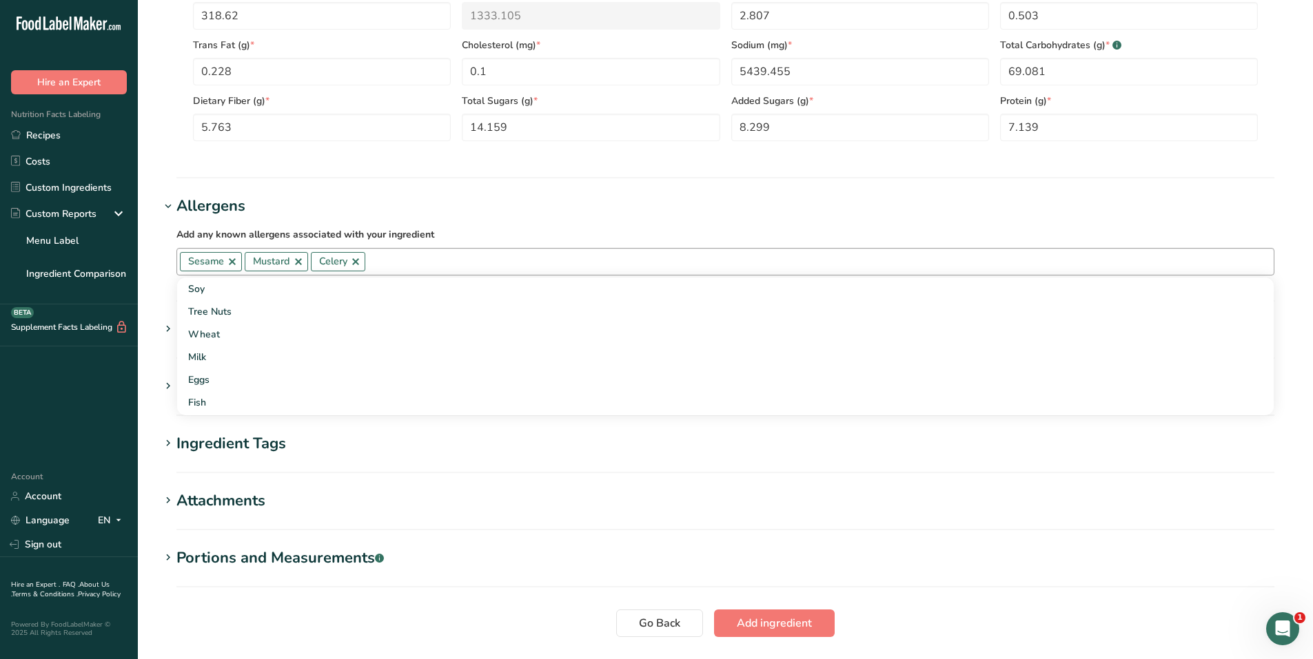
click at [294, 264] on link at bounding box center [298, 261] width 11 height 11
click at [235, 265] on link at bounding box center [232, 261] width 11 height 11
click at [227, 264] on link at bounding box center [224, 261] width 11 height 11
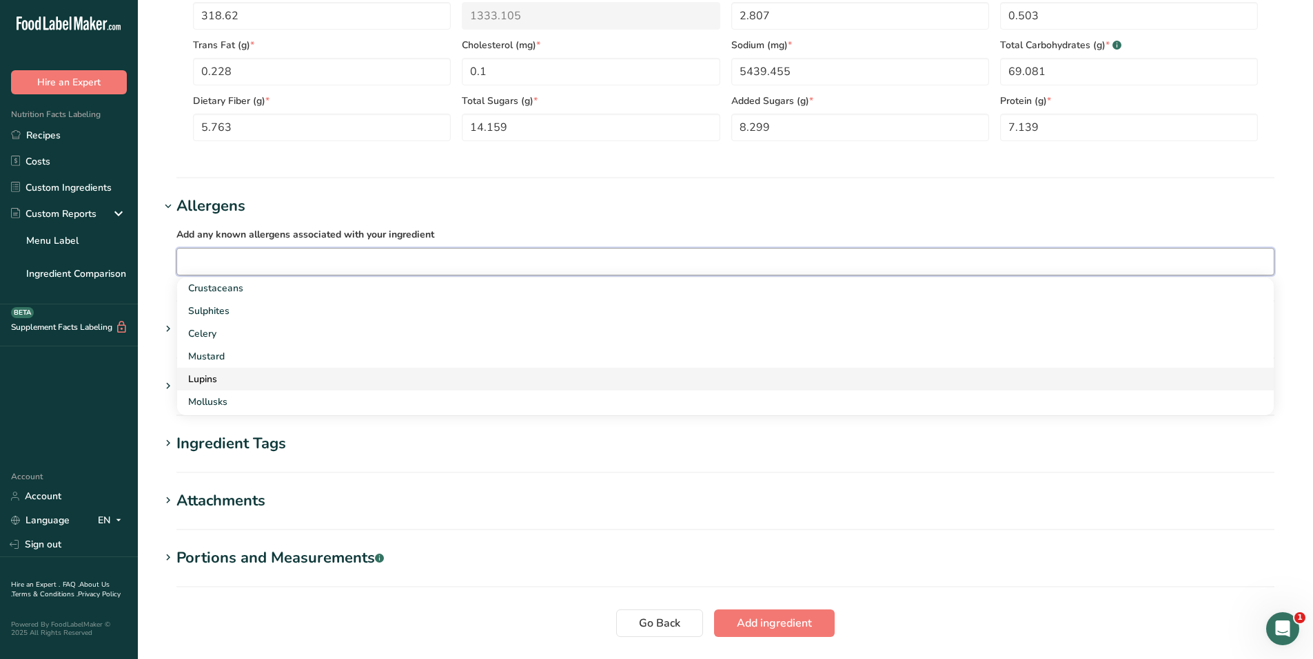
scroll to position [207, 0]
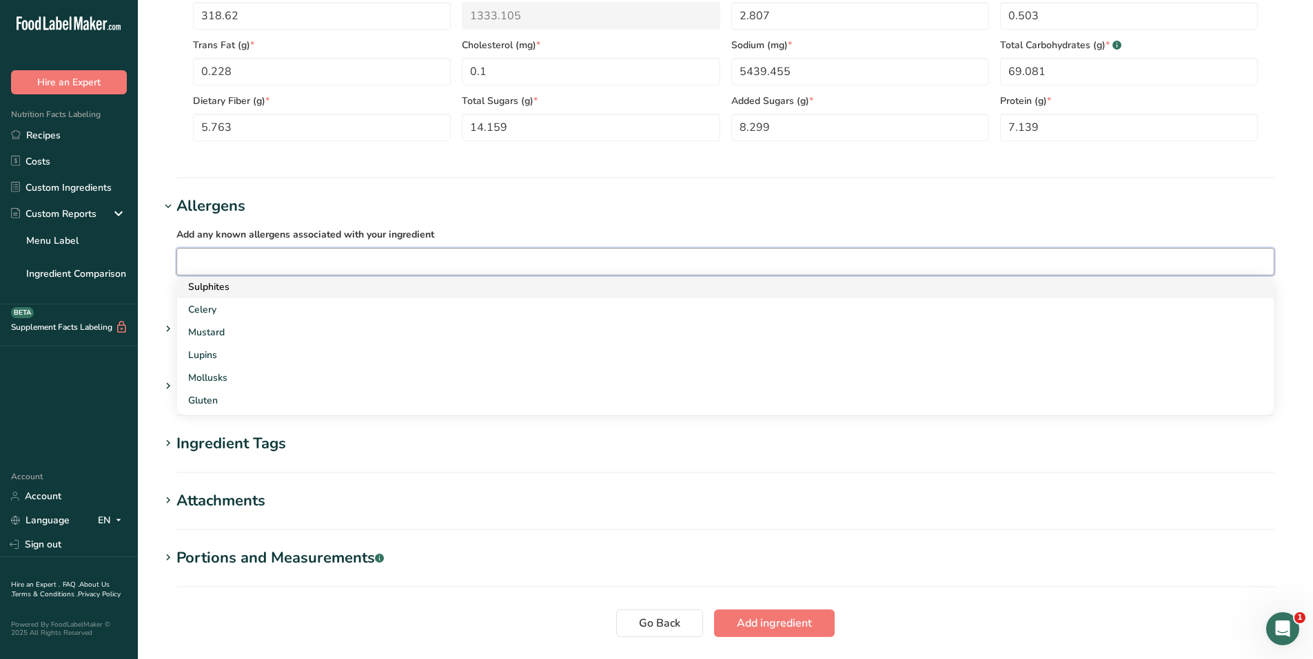
click at [227, 289] on div "Sulphites" at bounding box center [714, 287] width 1052 height 14
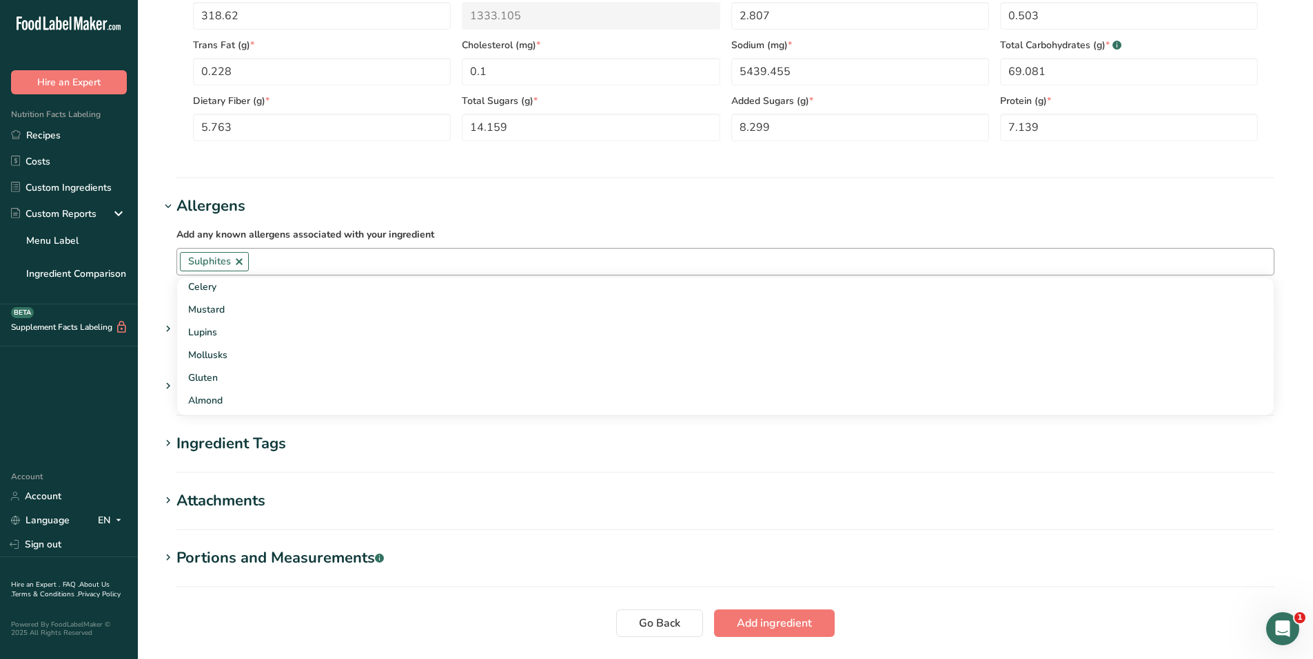
click at [243, 263] on link at bounding box center [239, 261] width 11 height 11
click at [251, 455] on div "Ingredient Tags" at bounding box center [231, 444] width 110 height 23
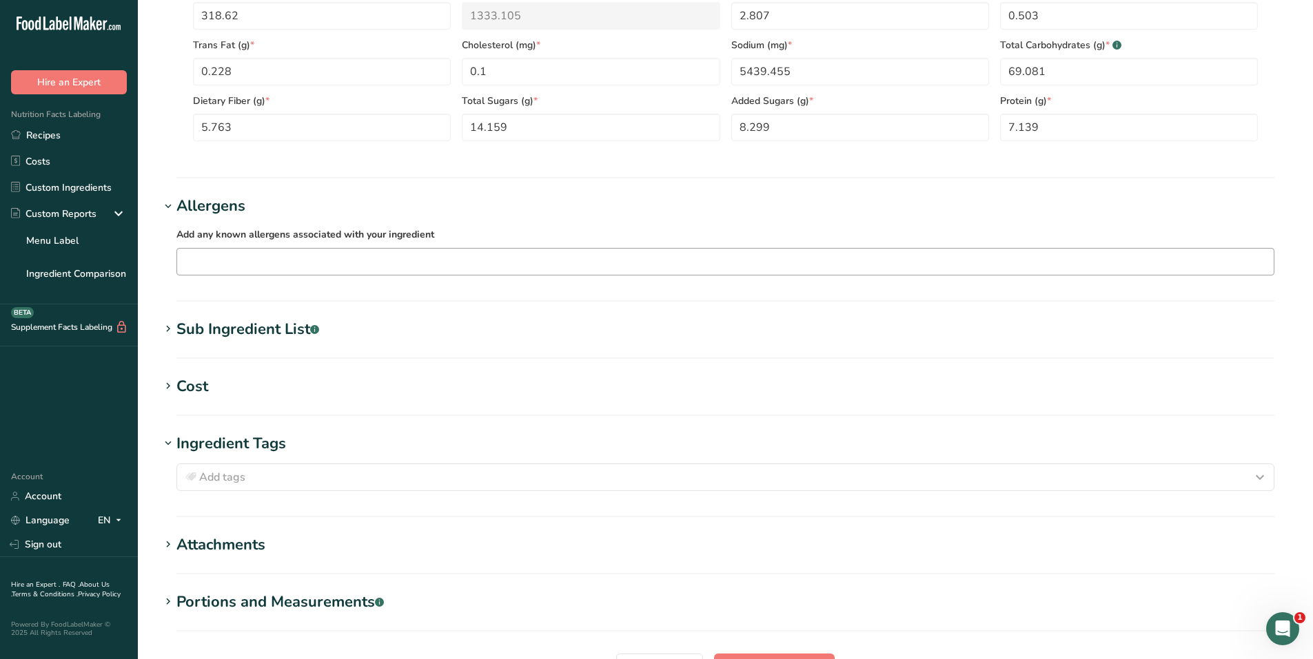
click at [304, 336] on div "Sub Ingredient List .a-a{fill:#347362;}.b-a{fill:#fff;}" at bounding box center [247, 329] width 143 height 23
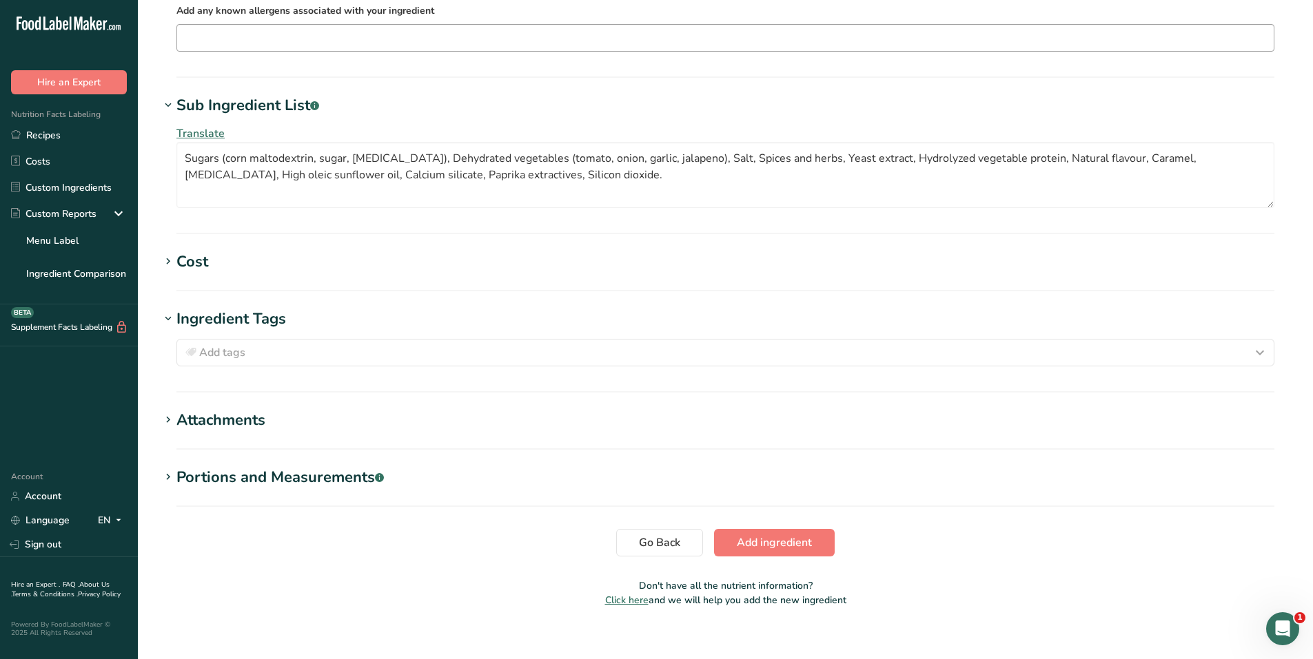
scroll to position [858, 0]
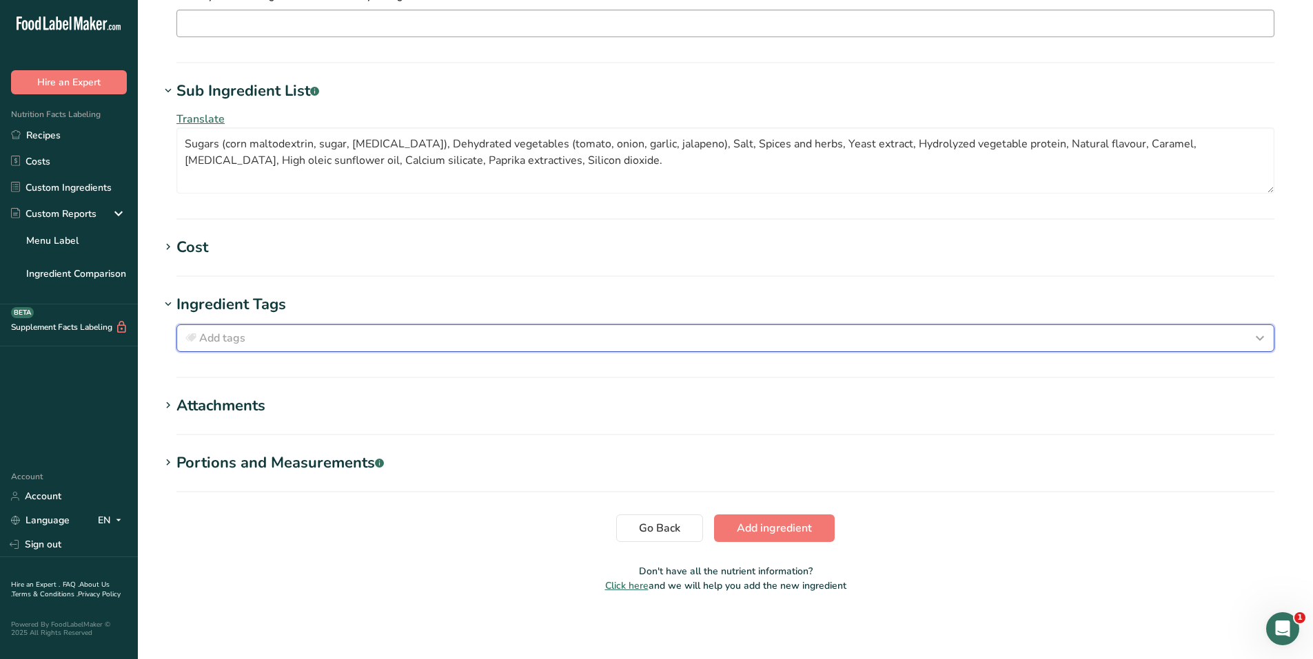
click at [264, 344] on div "Add tags" at bounding box center [725, 338] width 1085 height 17
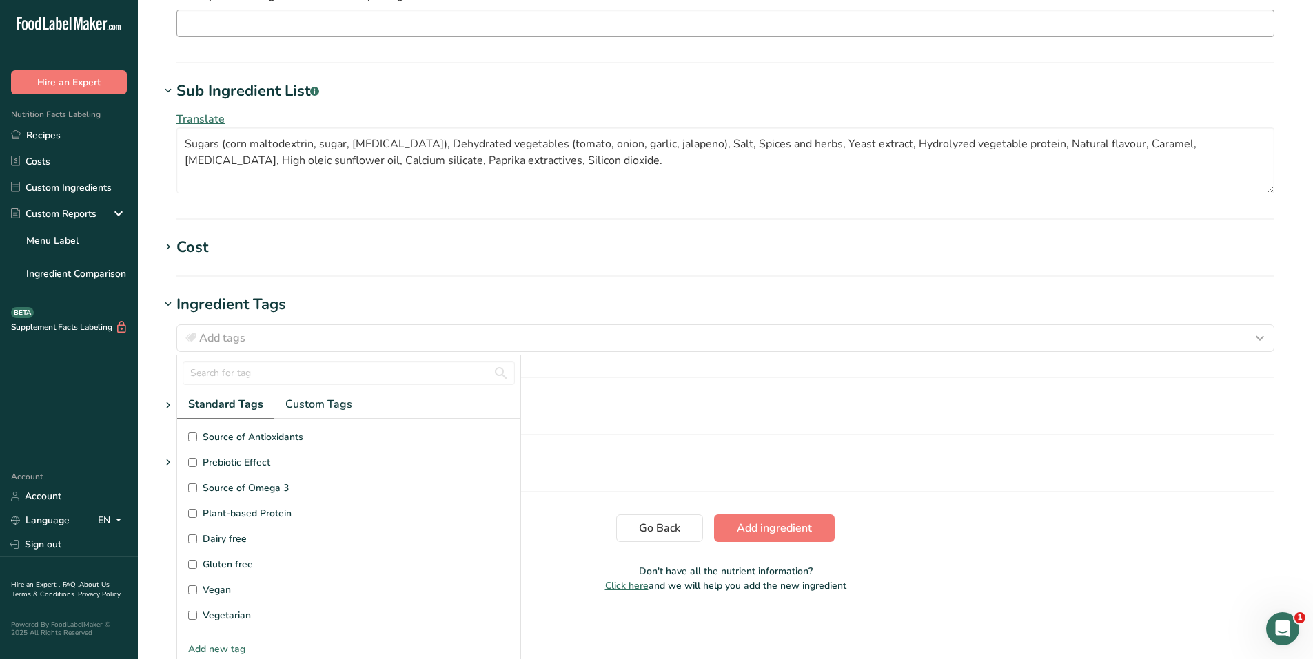
click at [192, 566] on input "Gluten free" at bounding box center [192, 564] width 9 height 9
checkbox input "true"
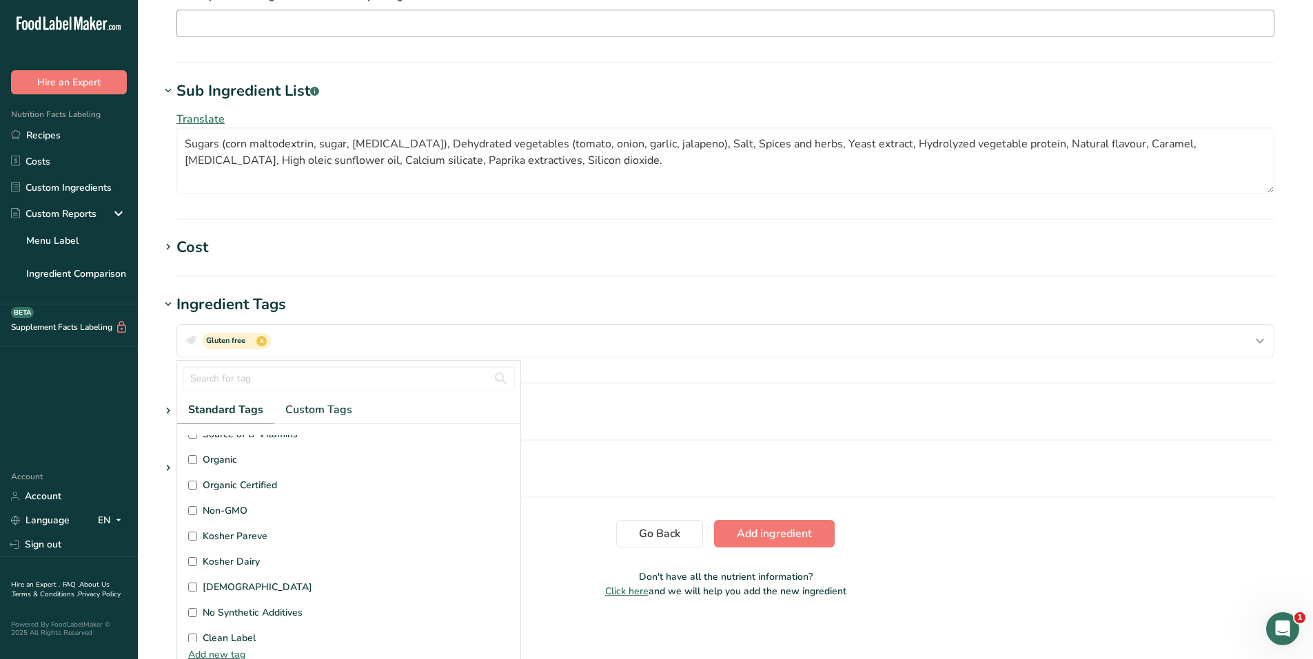
scroll to position [276, 0]
click at [234, 524] on span "Kosher Pareve" at bounding box center [235, 524] width 65 height 14
click at [197, 524] on input "Kosher Pareve" at bounding box center [192, 524] width 9 height 9
checkbox input "true"
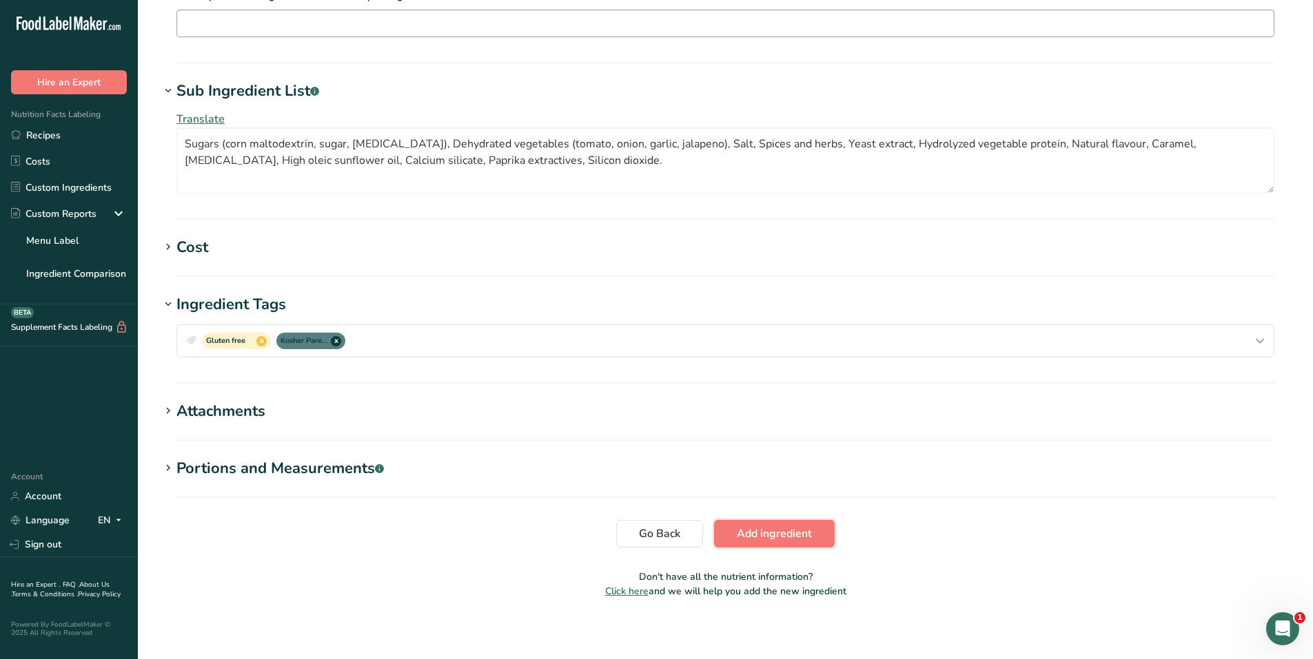
click at [796, 532] on span "Add ingredient" at bounding box center [774, 534] width 75 height 17
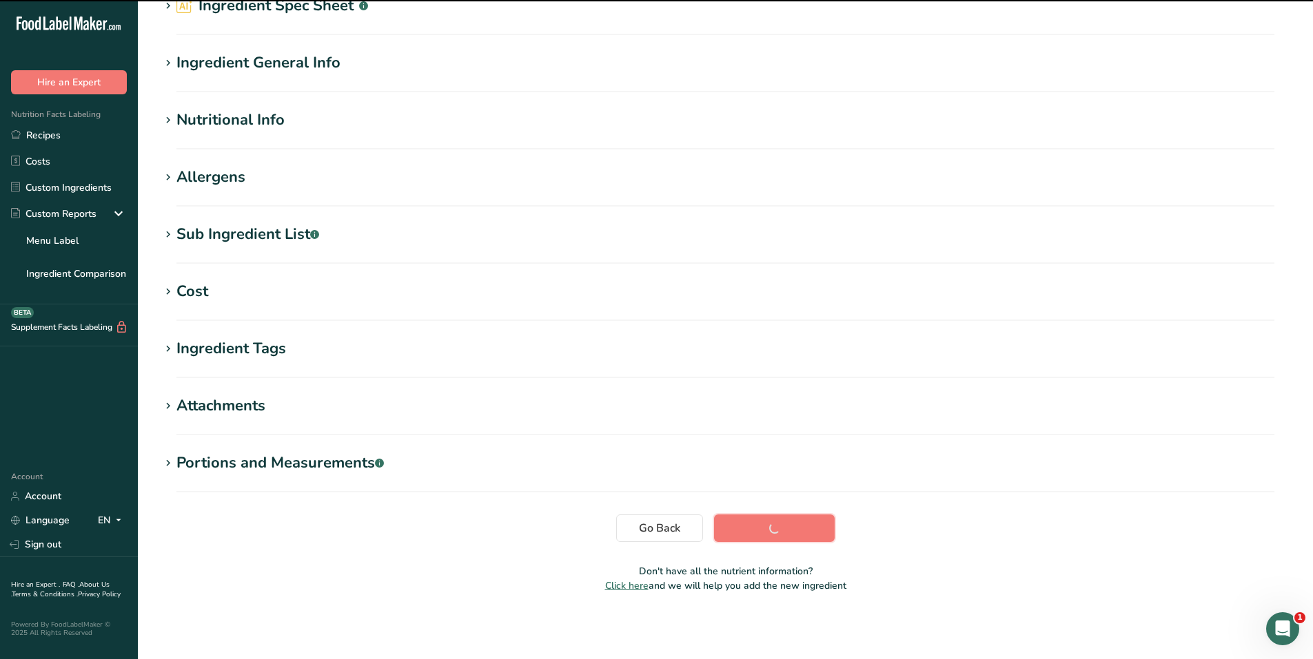
scroll to position [0, 0]
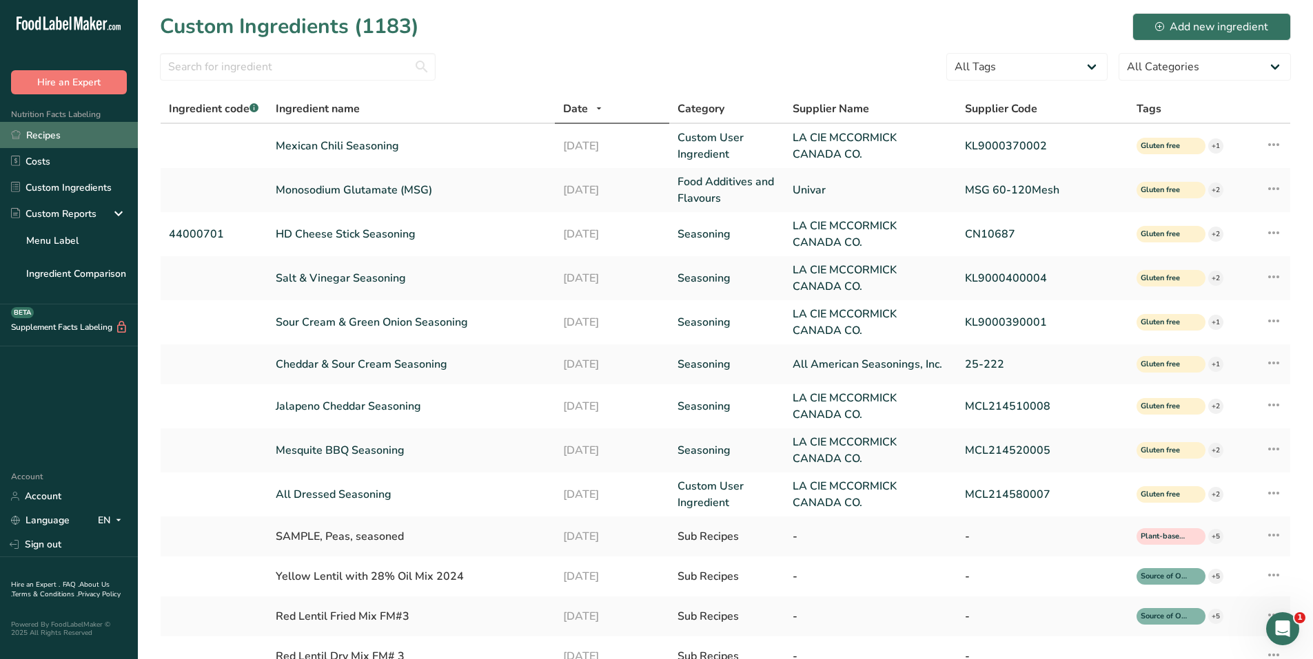
click at [65, 130] on link "Recipes" at bounding box center [69, 135] width 138 height 26
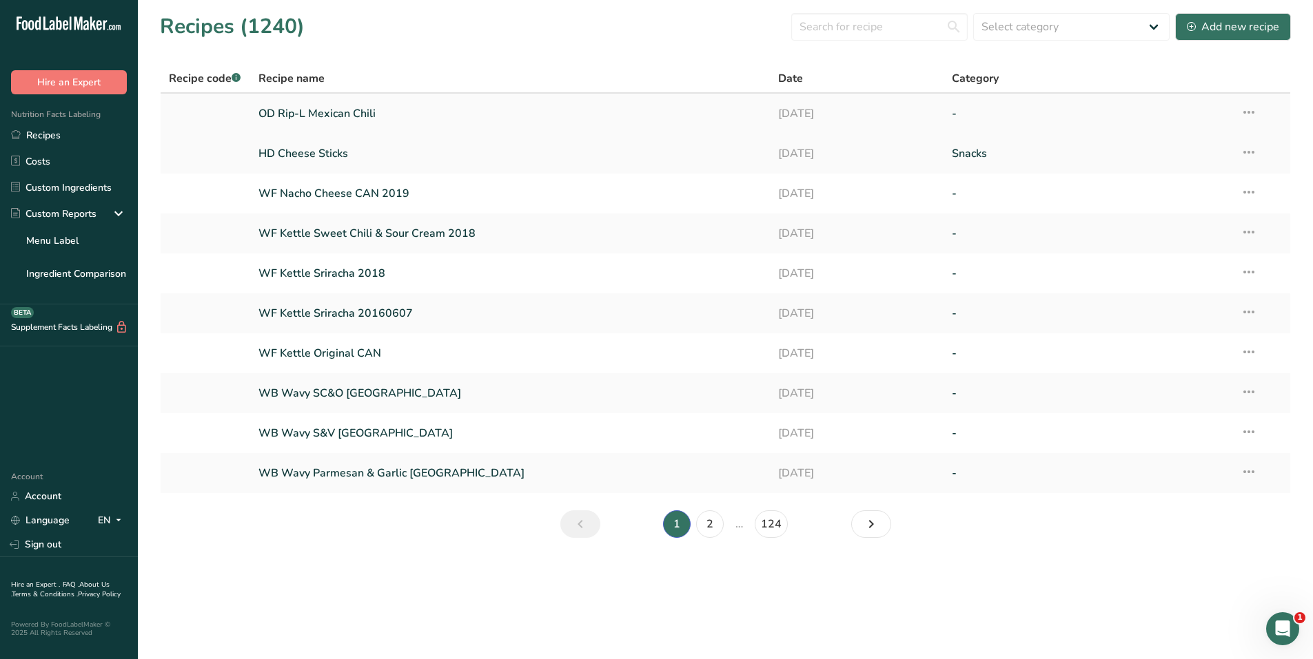
click at [373, 110] on link "OD Rip-L Mexican Chili" at bounding box center [510, 113] width 504 height 29
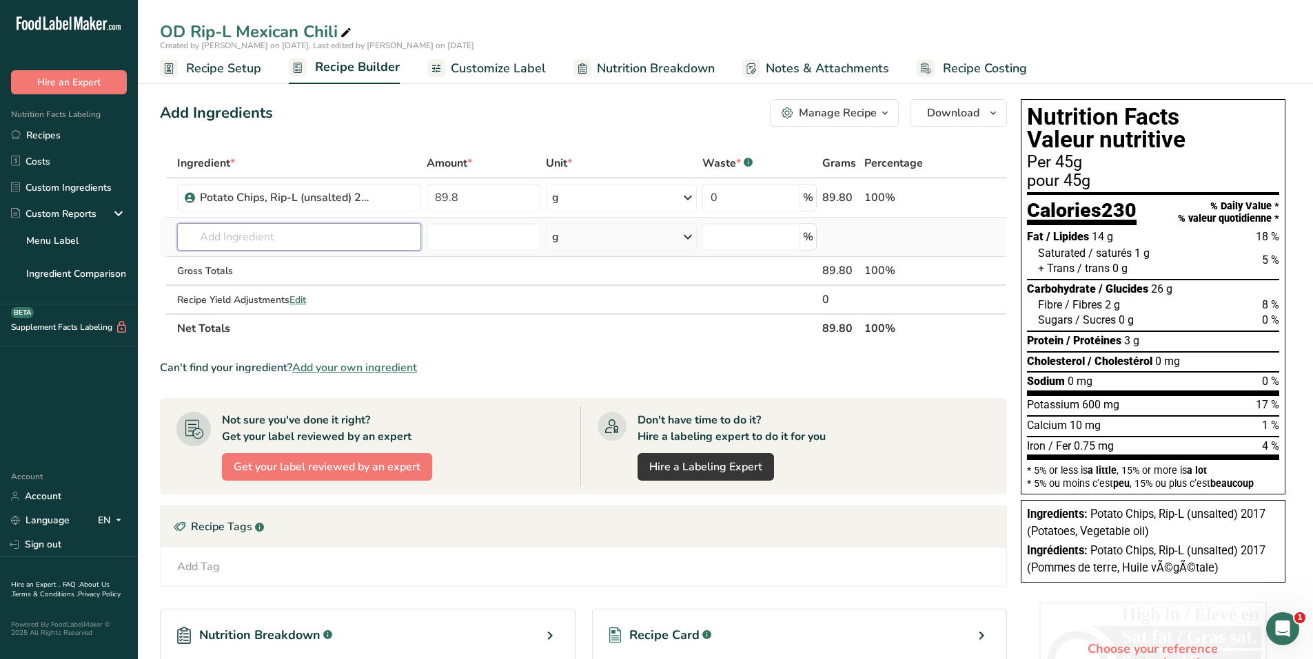
click at [304, 239] on input "text" at bounding box center [299, 237] width 244 height 28
type input "mexican chili"
click at [275, 265] on p "Mexican Chili Seasoning" at bounding box center [247, 265] width 118 height 14
type input "Mexican Chili Seasoning"
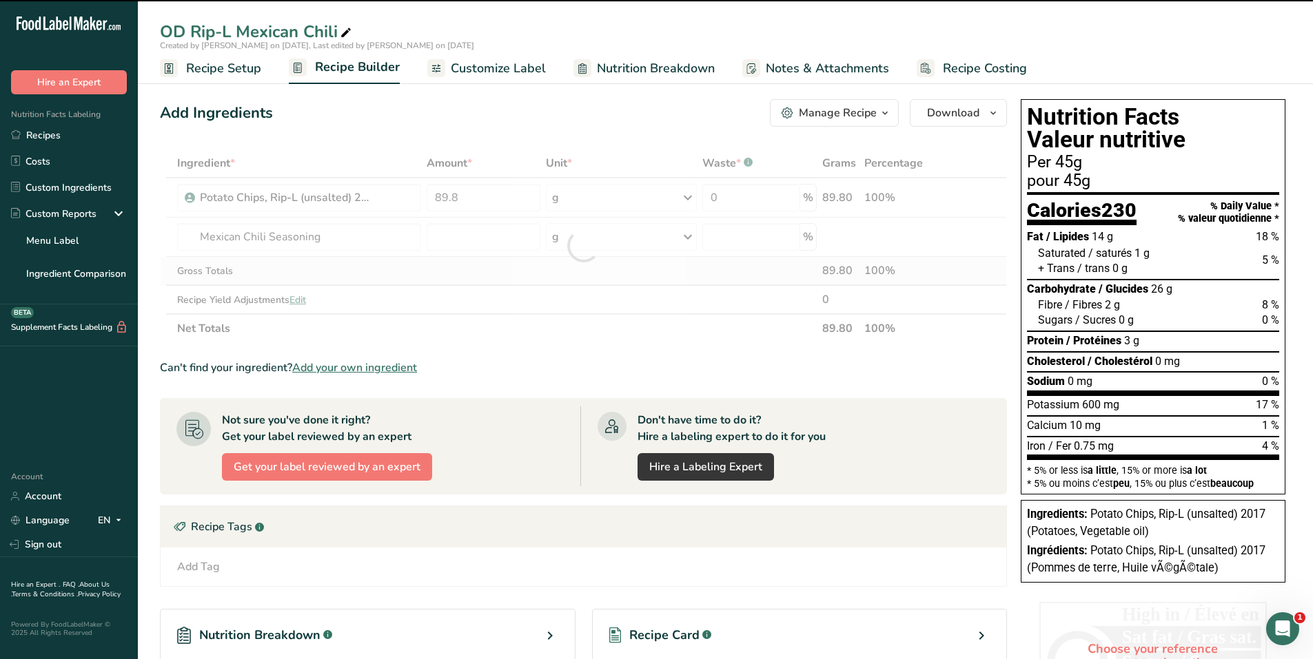
type input "0"
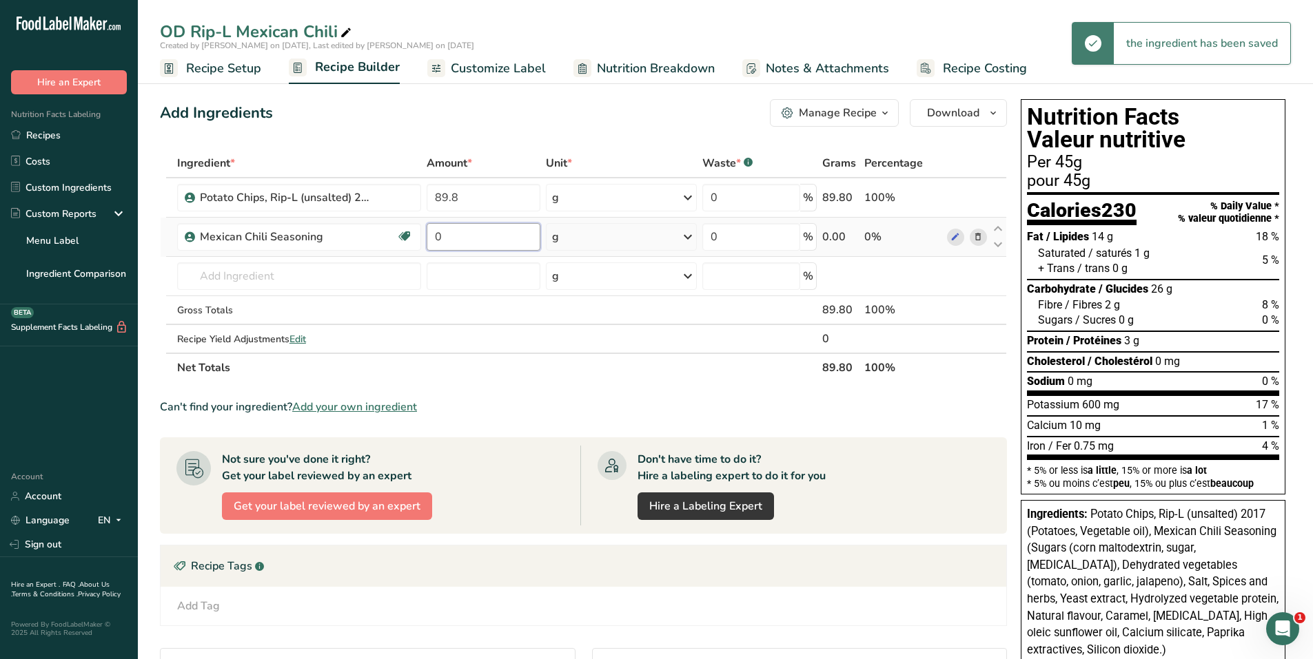
drag, startPoint x: 465, startPoint y: 235, endPoint x: 434, endPoint y: 237, distance: 31.1
click at [434, 237] on input "0" at bounding box center [483, 237] width 114 height 28
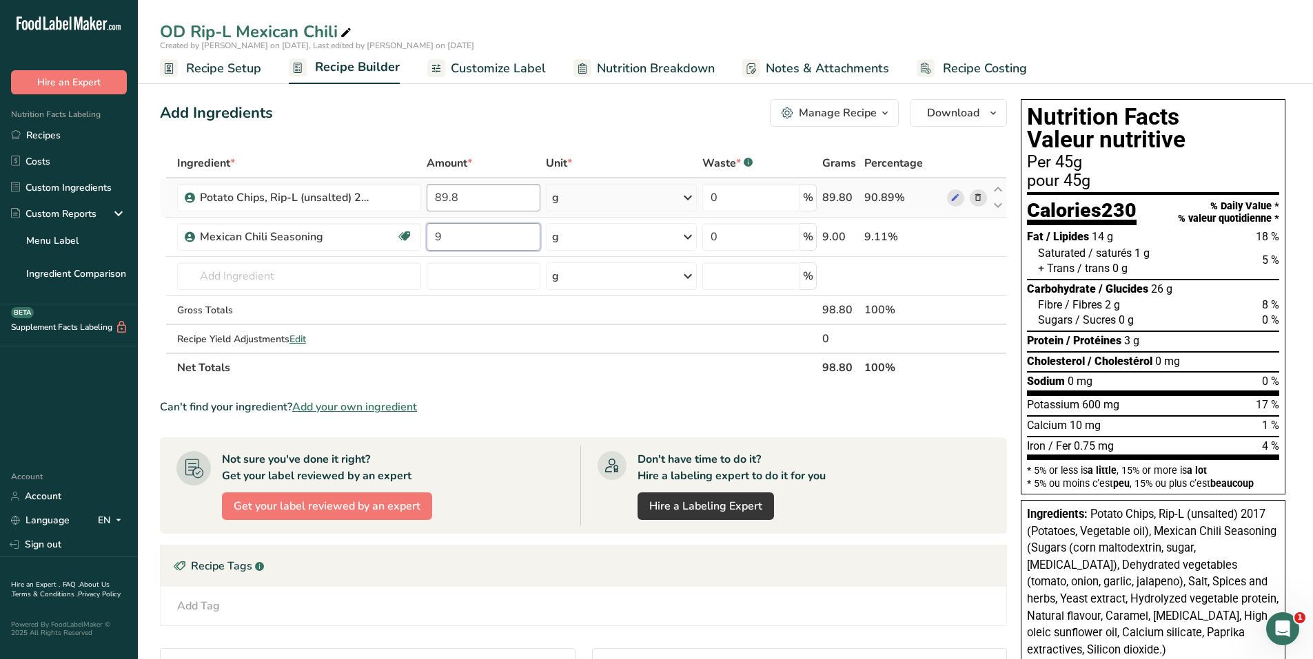
type input "9"
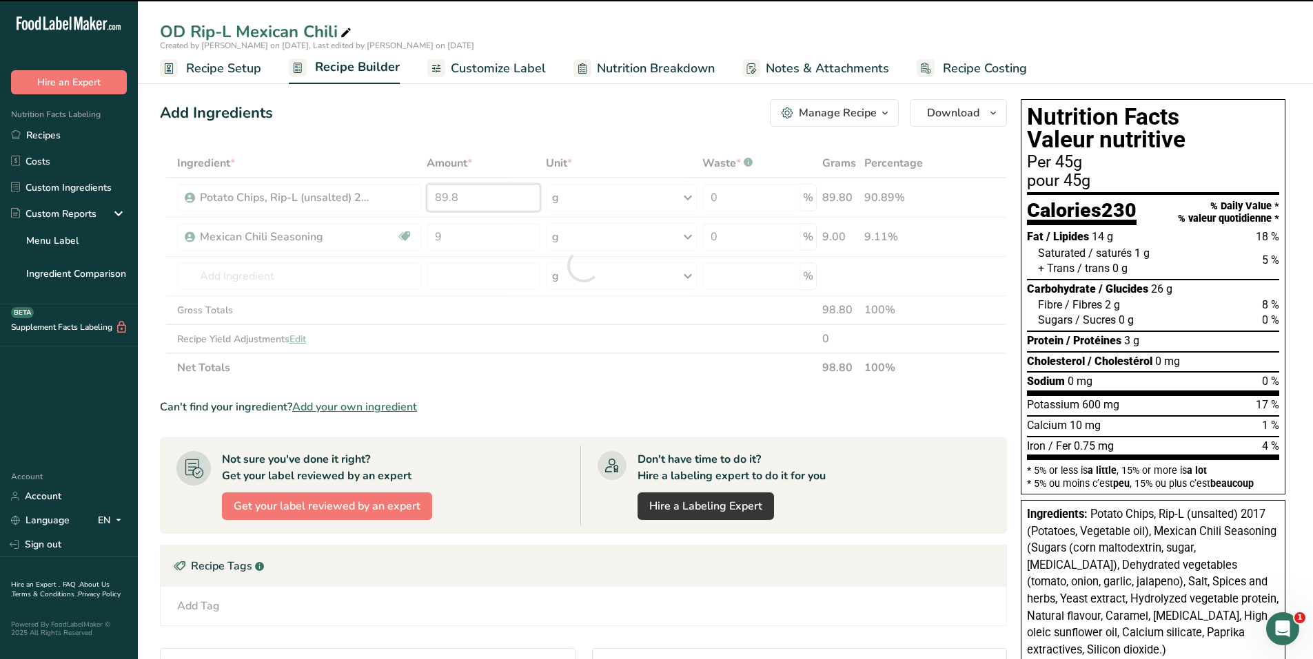
drag, startPoint x: 479, startPoint y: 201, endPoint x: 407, endPoint y: 201, distance: 72.3
click at [407, 201] on div "Ingredient * Amount * Unit * Waste * .a-a{fill:#347362;}.b-a{fill:#fff;} Grams …" at bounding box center [583, 266] width 847 height 234
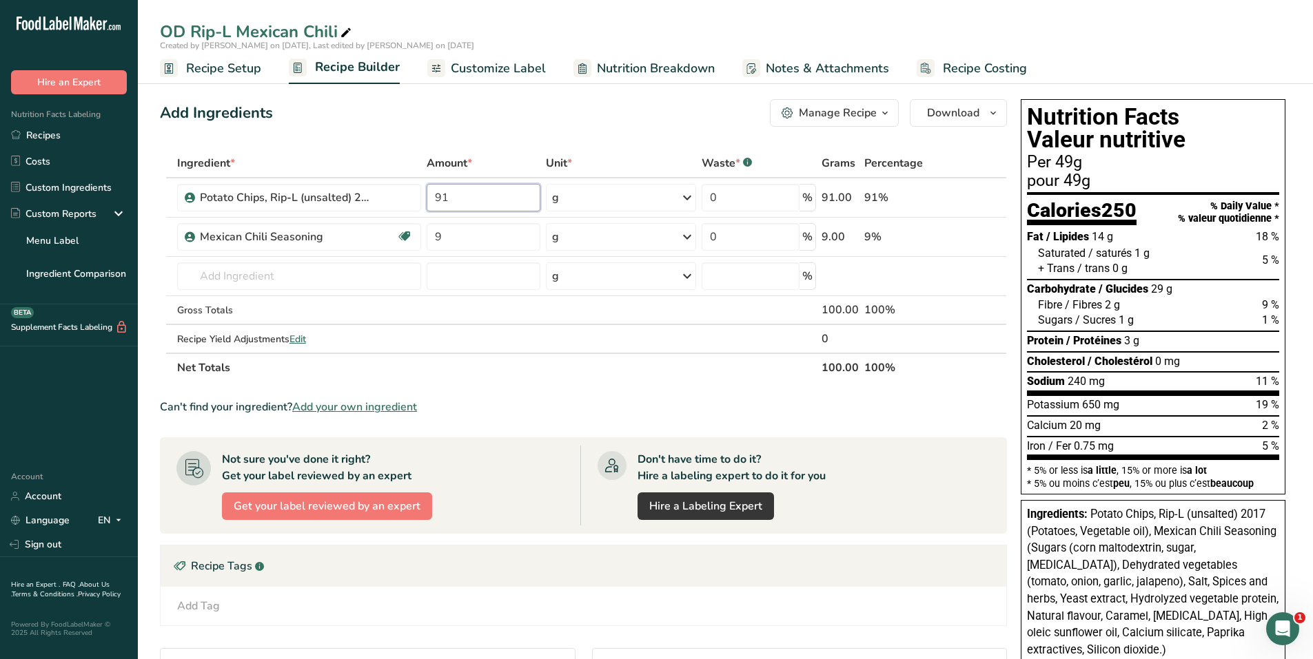
type input "91"
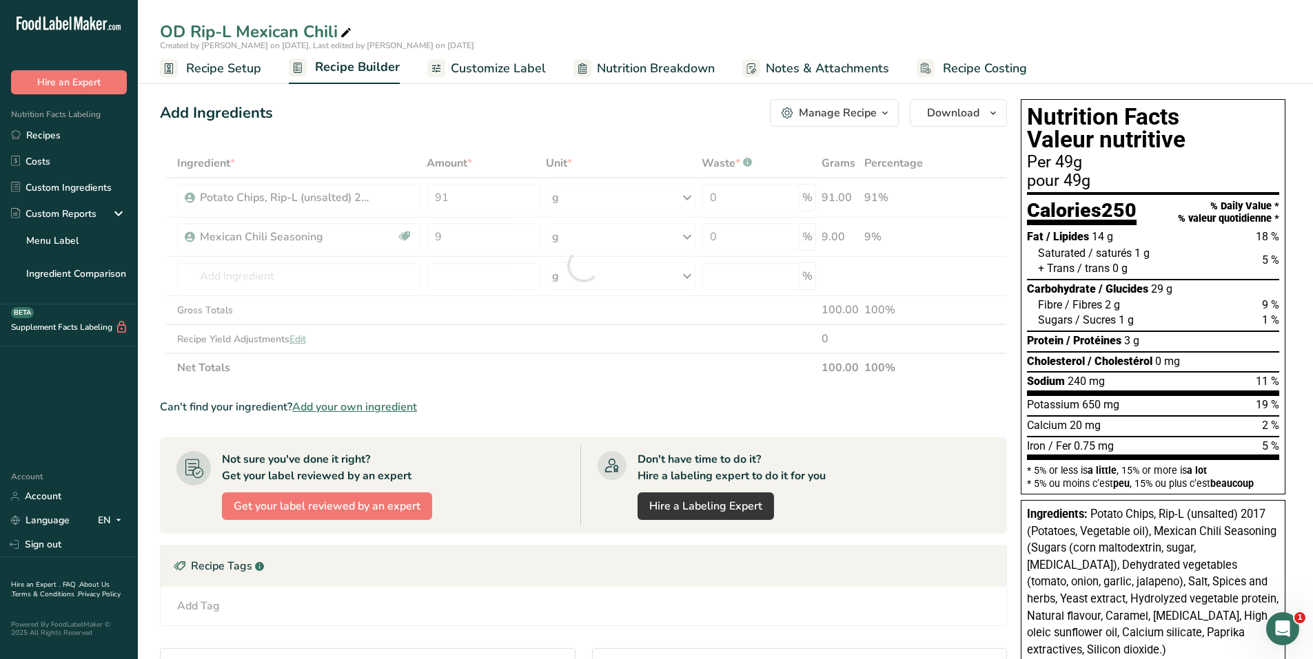
click at [513, 380] on div "Ingredient * Amount * Unit * Waste * .a-a{fill:#347362;}.b-a{fill:#fff;} Grams …" at bounding box center [583, 266] width 847 height 234
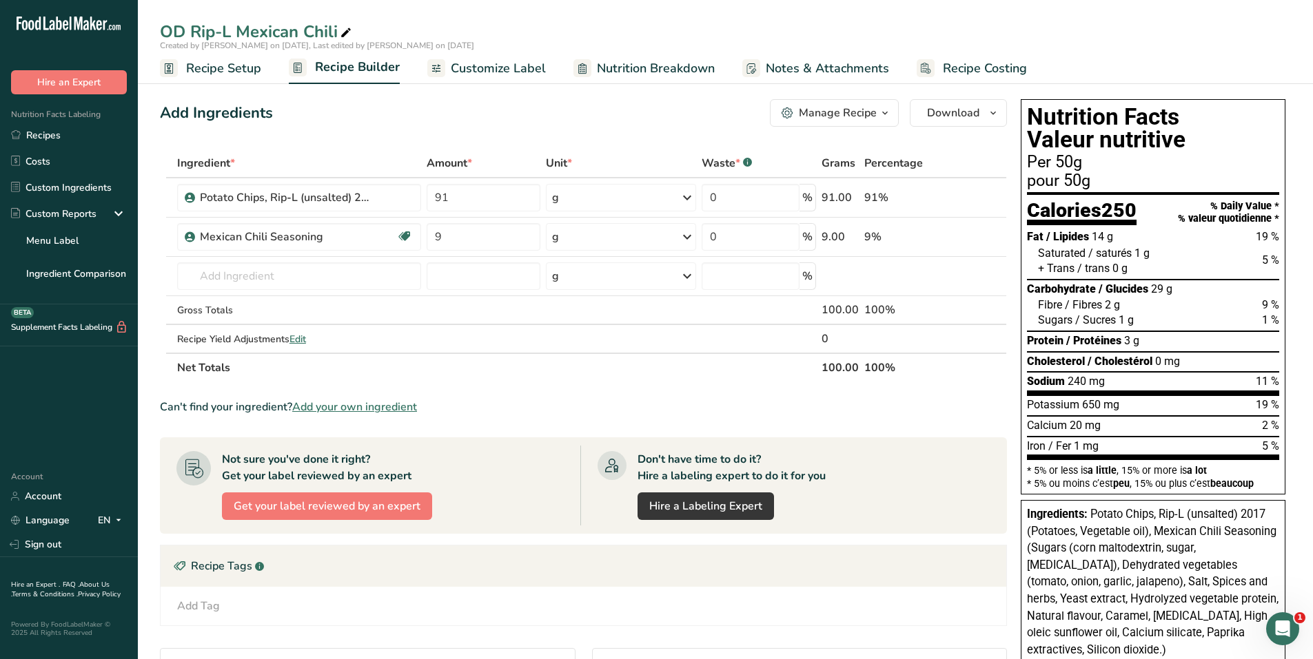
click at [473, 70] on span "Customize Label" at bounding box center [498, 68] width 95 height 19
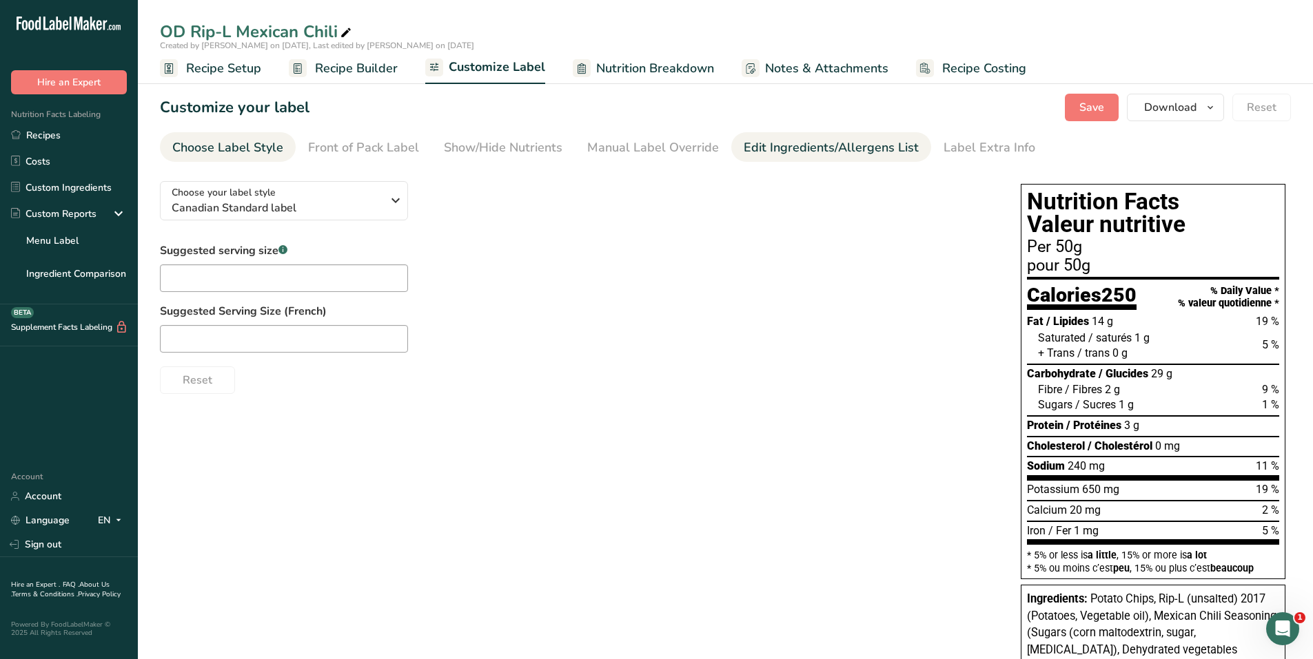
click at [792, 143] on div "Edit Ingredients/Allergens List" at bounding box center [830, 147] width 175 height 19
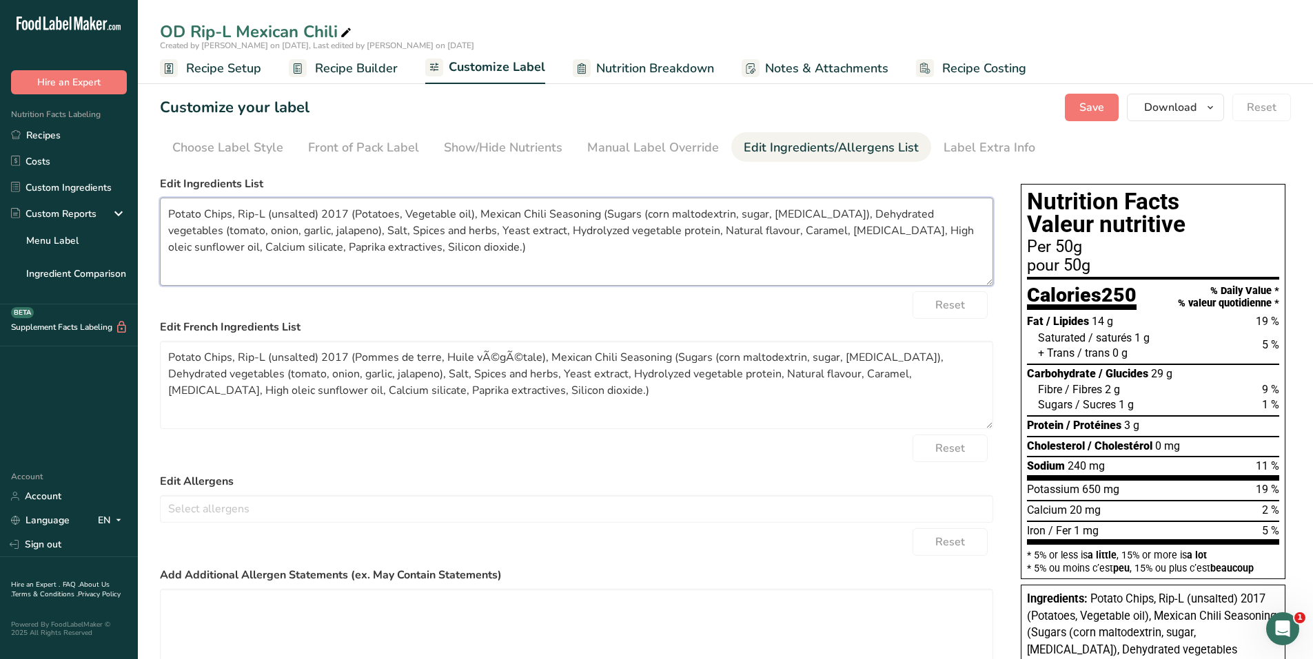
click at [204, 213] on textarea "Potato Chips, Rip-L (unsalted) 2017 (Potatoes, Vegetable oil), Mexican Chili Se…" at bounding box center [576, 242] width 833 height 88
drag, startPoint x: 351, startPoint y: 209, endPoint x: 158, endPoint y: 212, distance: 193.0
click at [158, 212] on section "Customize your label Save Download Choose what to show on your downloaded label…" at bounding box center [725, 507] width 1175 height 870
click at [286, 213] on textarea "Potatoes, Vegetable oil), Mexican Chili Seasoning (Sugars (corn maltodextrin, s…" at bounding box center [576, 242] width 833 height 88
drag, startPoint x: 287, startPoint y: 212, endPoint x: 414, endPoint y: 211, distance: 126.8
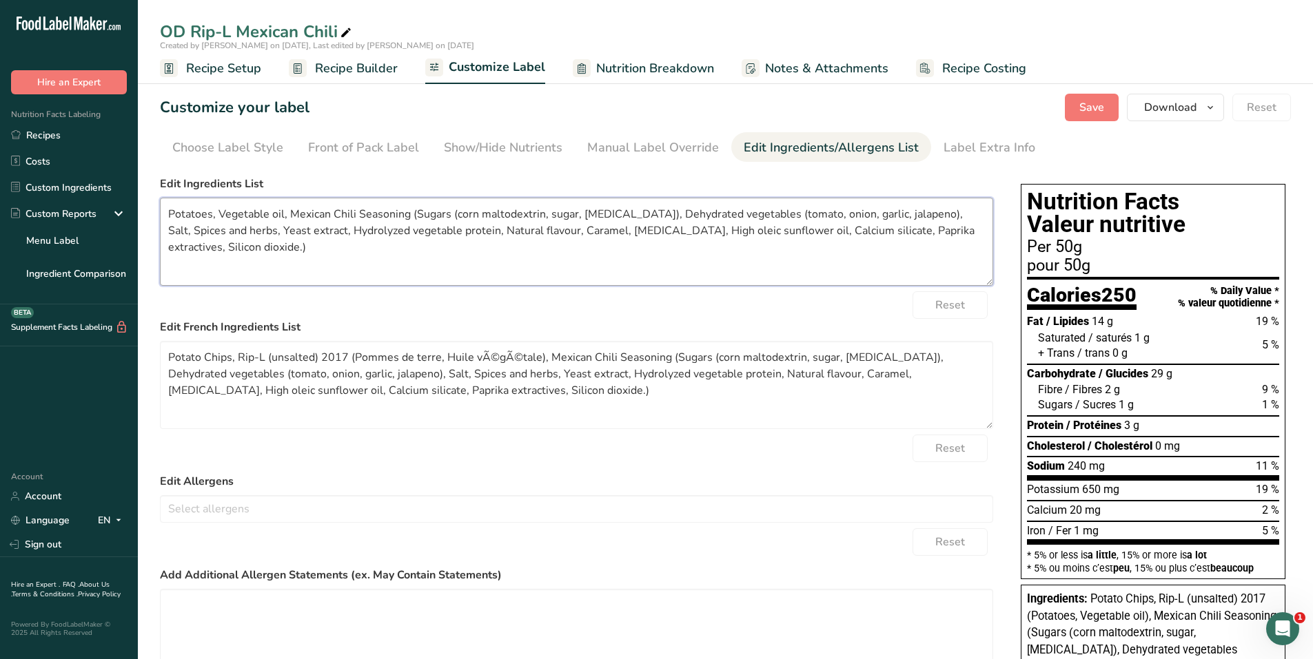
click at [414, 211] on textarea "Potatoes, Vegetable oil, Mexican Chili Seasoning (Sugars (corn maltodextrin, su…" at bounding box center [576, 242] width 833 height 88
click at [345, 219] on textarea "Potatoes, Vegetable oil, Sugars (corn maltodextrin, sugar, dextrose), Dehydrate…" at bounding box center [576, 242] width 833 height 88
click at [234, 232] on textarea "Potatoes, Vegetable oil, Sugars (corn maltodextrin, sugar, dextrose), Dehydrate…" at bounding box center [576, 242] width 833 height 88
click at [847, 227] on textarea "Potatoes, Vegetable oil, Sugars (corn maltodextrin, sugar, dextrose), Dehydrate…" at bounding box center [576, 242] width 833 height 88
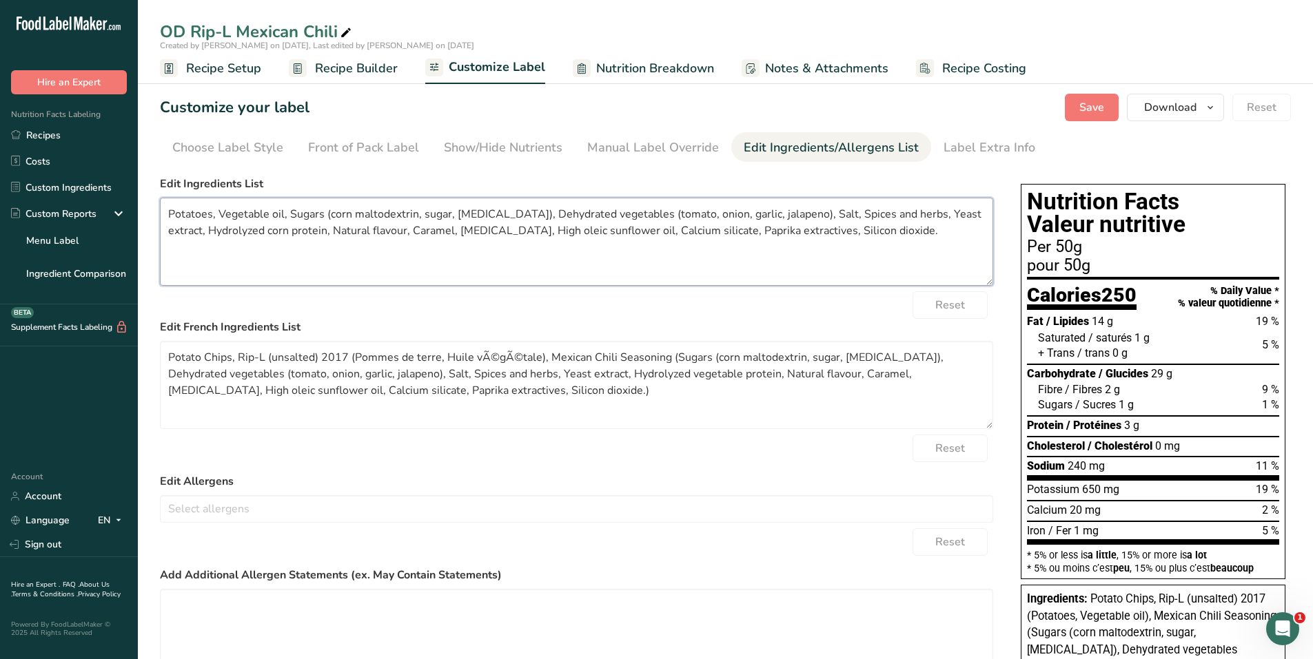
click at [731, 232] on textarea "Potatoes, Vegetable oil, Sugars (corn maltodextrin, sugar, dextrose), Dehydrate…" at bounding box center [576, 242] width 833 height 88
type textarea "Potatoes, Vegetable oil, Sugars (corn maltodextrin, sugar, [MEDICAL_DATA]), Deh…"
drag, startPoint x: 168, startPoint y: 357, endPoint x: 351, endPoint y: 347, distance: 183.5
click at [351, 347] on textarea "Potato Chips, Rip-L (unsalted) 2017 (Pommes de terre, Huile vÃ©gÃ©tale), Mexica…" at bounding box center [576, 385] width 833 height 88
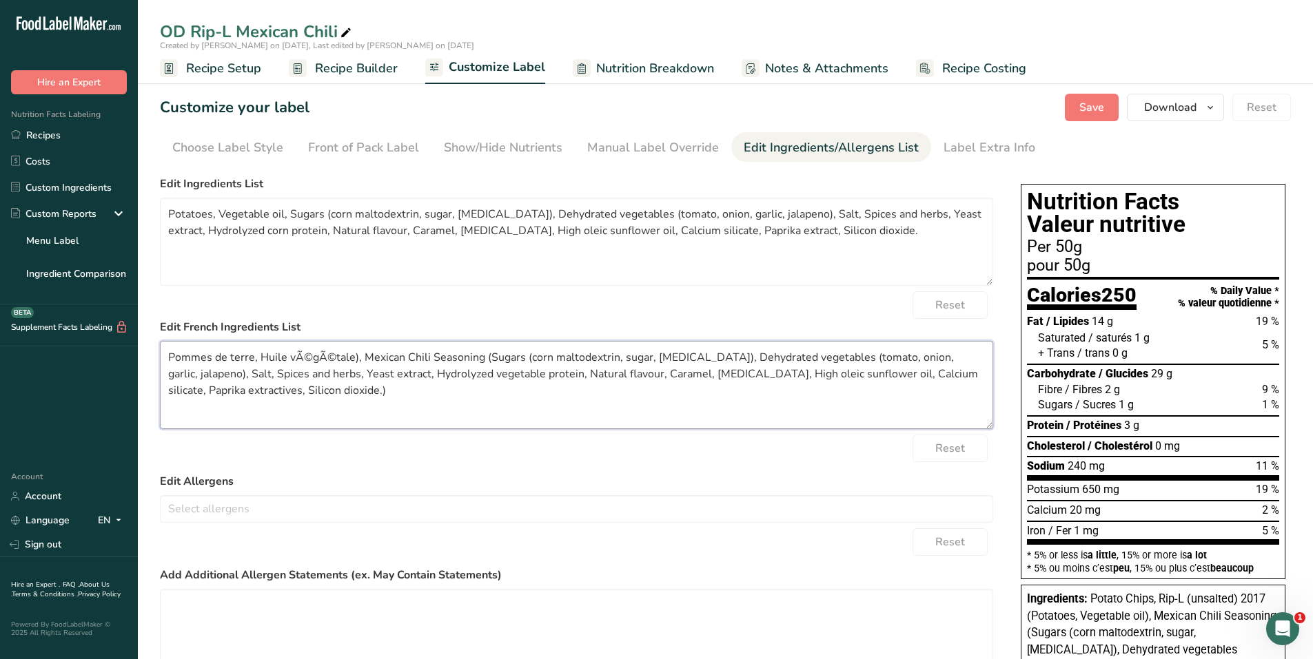
drag, startPoint x: 287, startPoint y: 354, endPoint x: 356, endPoint y: 352, distance: 68.9
click at [356, 352] on textarea "Pommes de terre, Huile vÃ©gÃ©tale), Mexican Chili Seasoning (Sugars (corn malto…" at bounding box center [576, 385] width 833 height 88
drag, startPoint x: 287, startPoint y: 355, endPoint x: 296, endPoint y: 355, distance: 9.0
click at [296, 355] on textarea "Pommes de terre, Huile ve, Mexican Chili Seasoning (Sugars (corn maltodextrin, …" at bounding box center [576, 385] width 833 height 88
paste textarea "égétal"
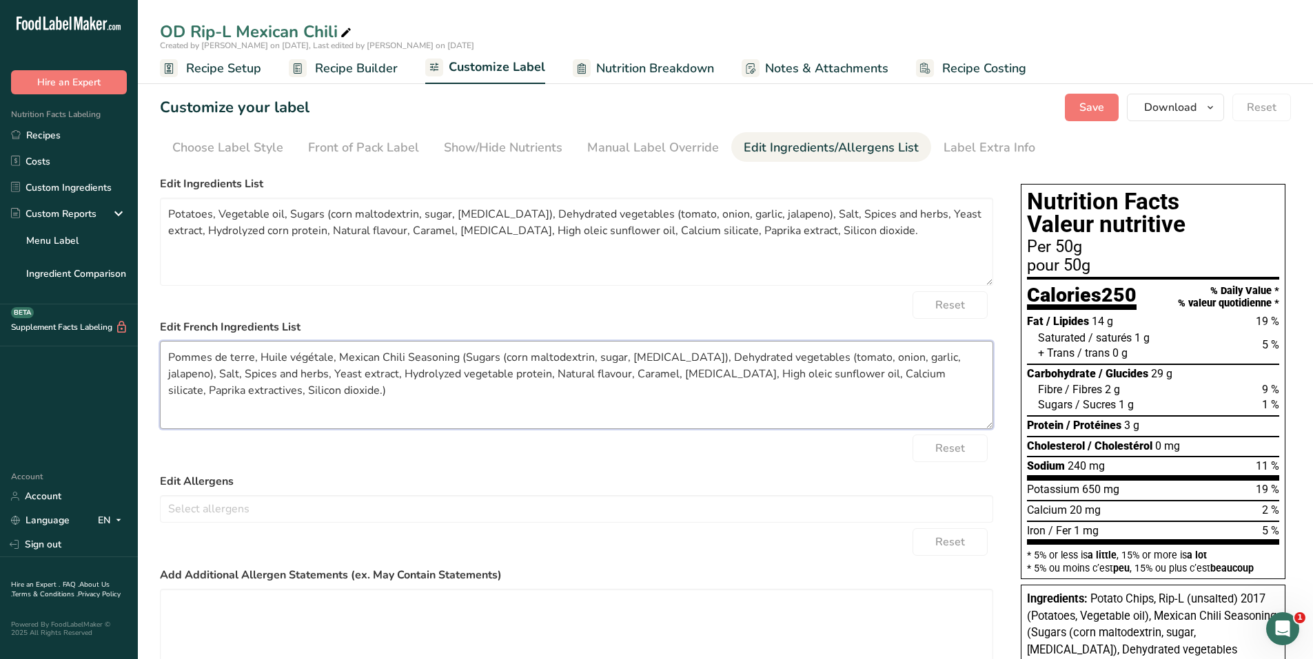
drag, startPoint x: 334, startPoint y: 358, endPoint x: 400, endPoint y: 355, distance: 66.2
click at [400, 355] on textarea "Pommes de terre, Huile végétale, Mexican Chili Seasoning (Sugars (corn maltodex…" at bounding box center [576, 385] width 833 height 88
click at [410, 367] on textarea "Pommes de terre, Huile végétale, Mexican Chili Seasoning (Sugars (corn maltodex…" at bounding box center [576, 385] width 833 height 88
drag, startPoint x: 336, startPoint y: 358, endPoint x: 401, endPoint y: 394, distance: 74.4
click at [401, 394] on textarea "Pommes de terre, Huile végétale, Mexican Chili Seasoning (Sugars (corn maltodex…" at bounding box center [576, 385] width 833 height 88
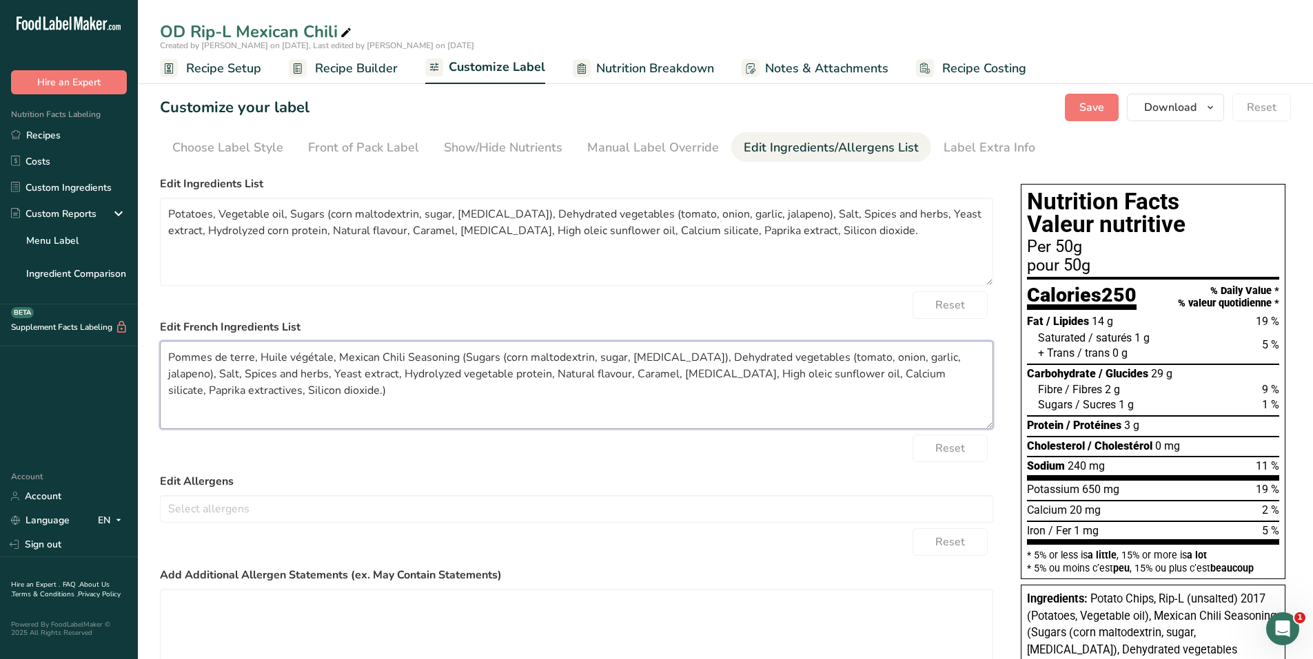
paste textarea "Sucres (maltodextrine de maïs, sucre, dextrose), Sel, Légumes déshydratés (toma…"
drag, startPoint x: 575, startPoint y: 358, endPoint x: 594, endPoint y: 356, distance: 18.7
click at [594, 356] on textarea "Pommes de terre, Huile végétale, Sucres (maltodextrine de maïs, sucre, dextrose…" at bounding box center [576, 385] width 833 height 88
click at [872, 357] on textarea "Pommes de terre, Huile végétale, Sucres (maltodextrine de maïs, sucre, dextrose…" at bounding box center [576, 385] width 833 height 88
paste textarea "Sel,"
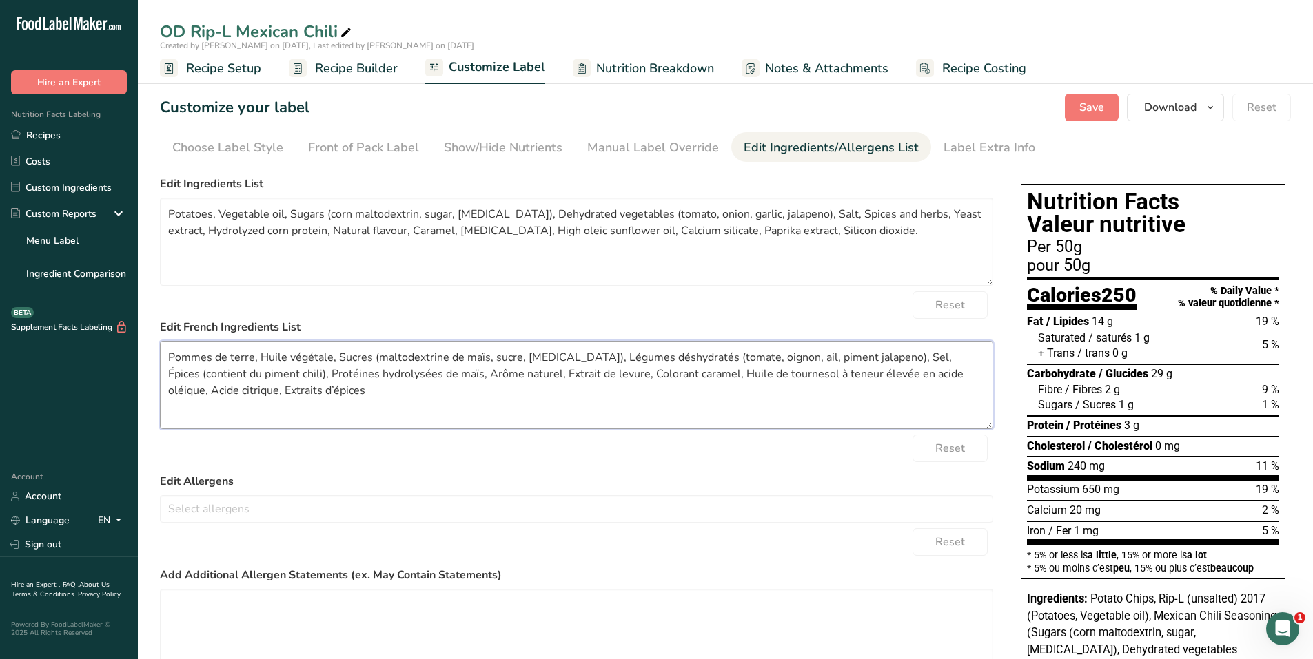
click at [924, 353] on textarea "Pommes de terre, Huile végétale, Sucres (maltodextrine de maïs, sucre, dextrose…" at bounding box center [576, 385] width 833 height 88
click at [335, 374] on textarea "Pommes de terre, Huile végétale, Sucres (maltodextrine de maïs, sucre, dextrose…" at bounding box center [576, 385] width 833 height 88
click at [764, 374] on textarea "Pommes de terre, Huile végétale, Sucres (maltodextrine de maïs, sucre, dextrose…" at bounding box center [576, 385] width 833 height 88
drag, startPoint x: 739, startPoint y: 378, endPoint x: 785, endPoint y: 378, distance: 45.5
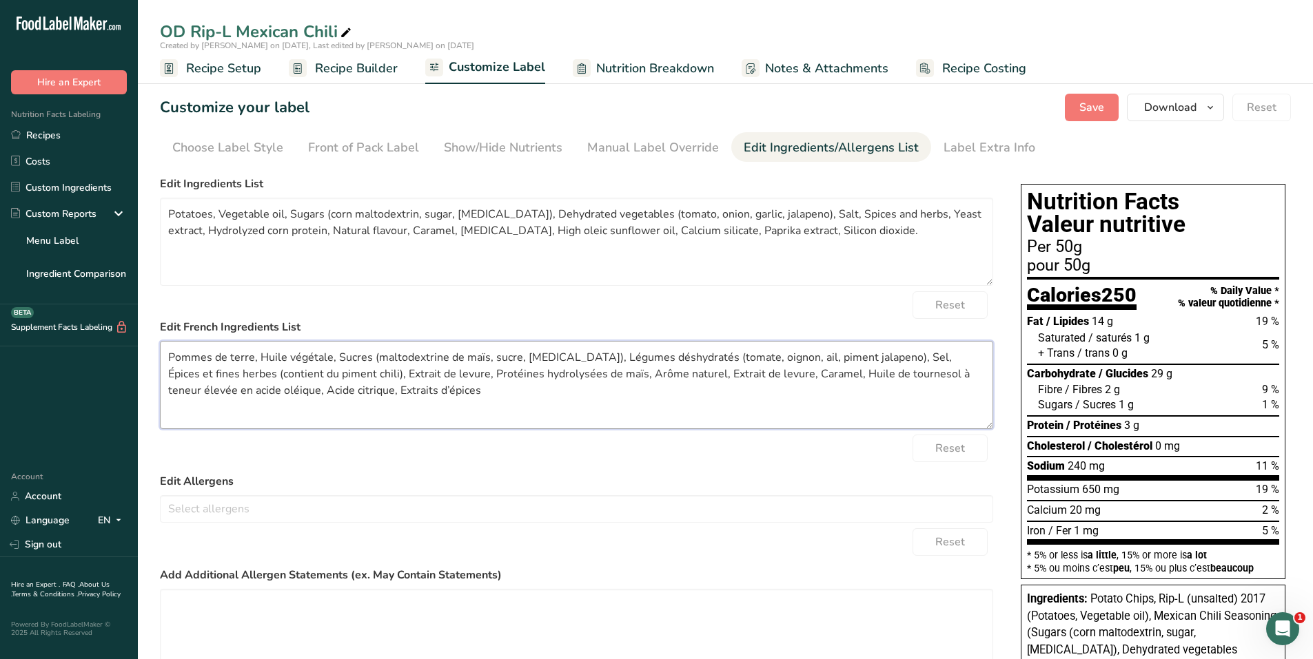
click at [785, 378] on textarea "Pommes de terre, Huile végétale, Sucres (maltodextrine de maïs, sucre, dextrose…" at bounding box center [576, 385] width 833 height 88
click at [651, 373] on textarea "Pommes de terre, Huile végétale, Sucres (maltodextrine de maïs, sucre, dextrose…" at bounding box center [576, 385] width 833 height 88
paste textarea "Caramel,"
drag, startPoint x: 239, startPoint y: 391, endPoint x: 311, endPoint y: 393, distance: 72.4
click at [311, 393] on textarea "Pommes de terre, Huile végétale, Sucres (maltodextrine de maïs, sucre, dextrose…" at bounding box center [576, 385] width 833 height 88
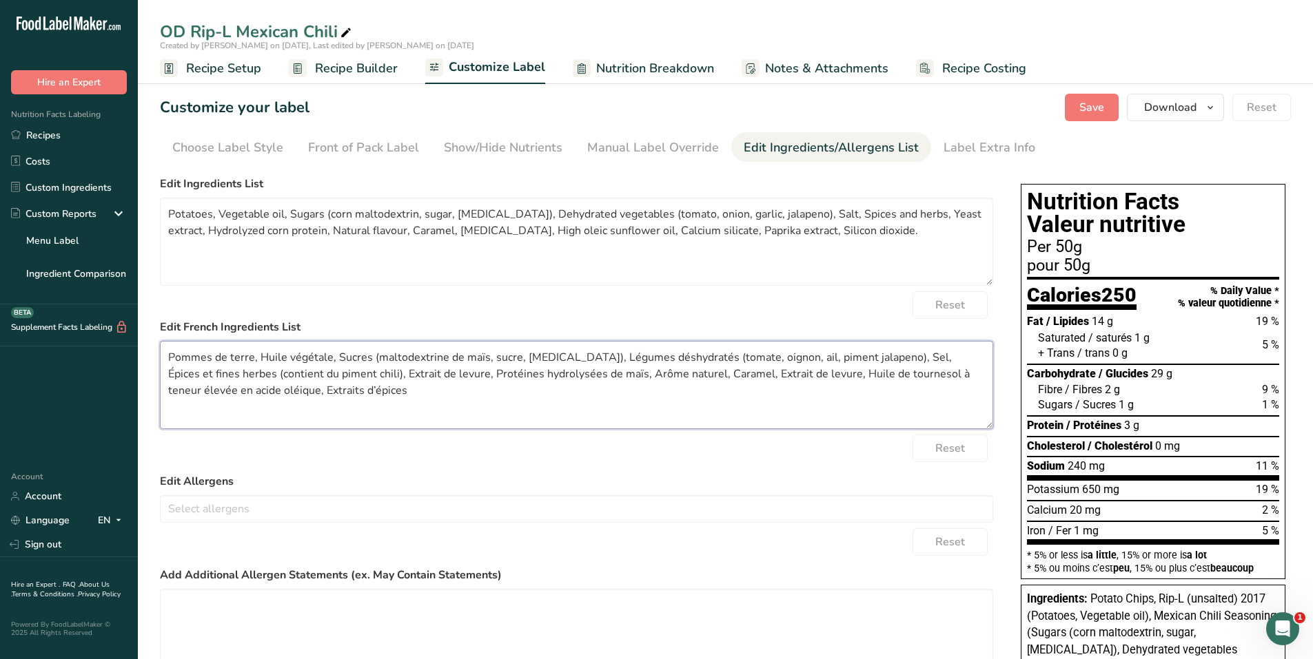
click at [696, 373] on textarea "Pommes de terre, Huile végétale, Sucres (maltodextrine de maïs, sucre, dextrose…" at bounding box center [576, 385] width 833 height 88
paste textarea "Acide citrique,"
click at [854, 373] on textarea "Pommes de terre, Huile végétale, Sucres (maltodextrine de maïs, sucre, dextrose…" at bounding box center [576, 385] width 833 height 88
click at [209, 389] on textarea "Pommes de terre, Huile végétale, Sucres (maltodextrine de maïs, sucre, dextrose…" at bounding box center [576, 385] width 833 height 88
click at [597, 374] on textarea "Pommes de terre, Huile végétale, Sucres (maltodextrine de maïs, sucre, [MEDICAL…" at bounding box center [576, 385] width 833 height 88
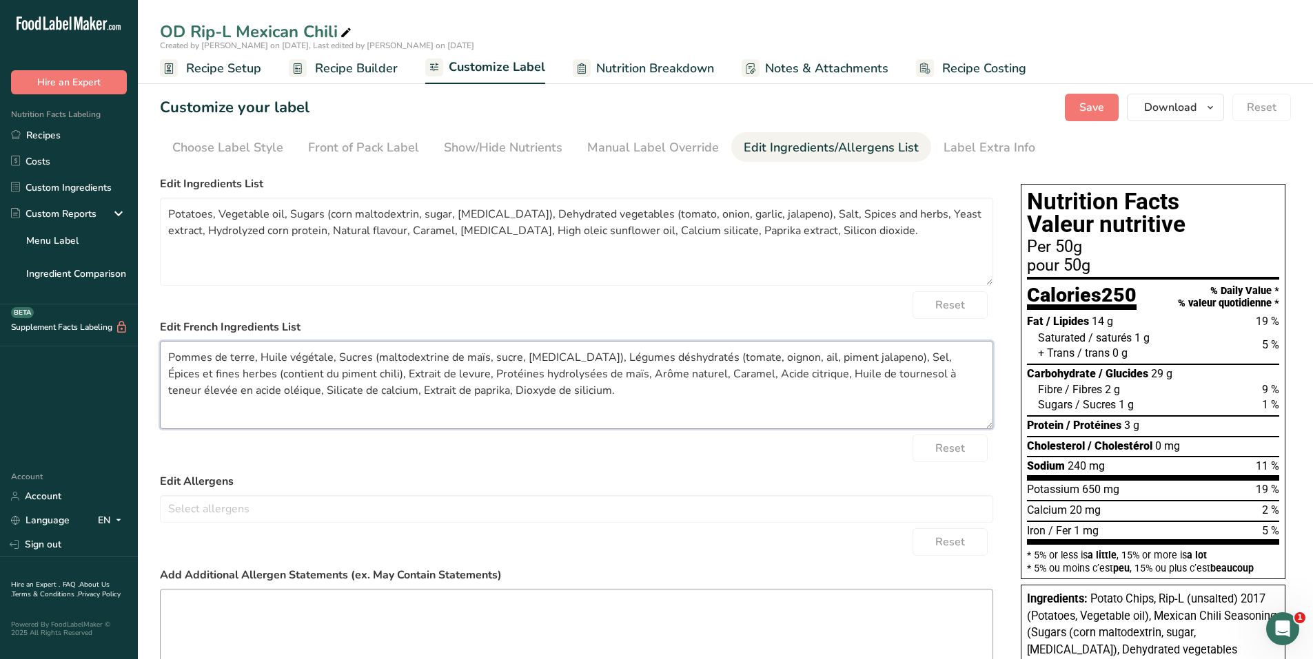
type textarea "Pommes de terre, Huile végétale, Sucres (maltodextrine de maïs, sucre, [MEDICAL…"
click at [1096, 108] on span "Save" at bounding box center [1091, 107] width 25 height 17
click at [259, 152] on div "Choose Label Style" at bounding box center [227, 147] width 111 height 19
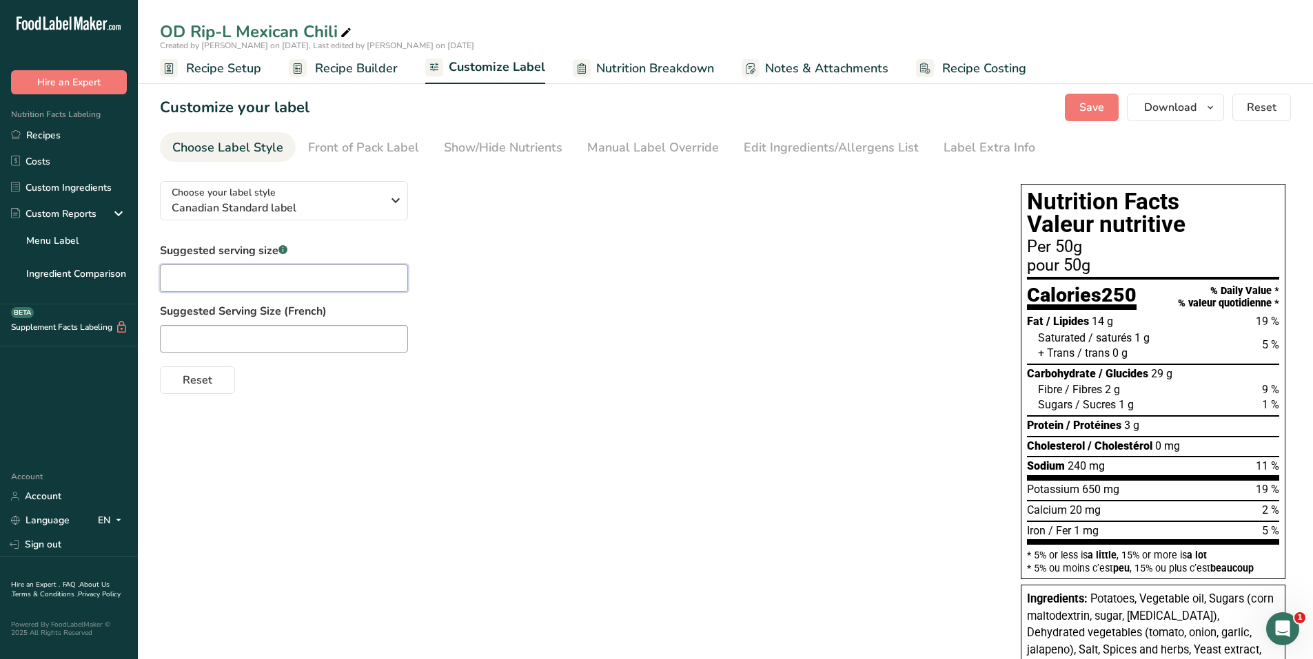
click at [284, 276] on input "text" at bounding box center [284, 279] width 248 height 28
type input "about 25 chips"
click at [278, 336] on input "text" at bounding box center [284, 339] width 248 height 28
type input "environ 25 croustilles"
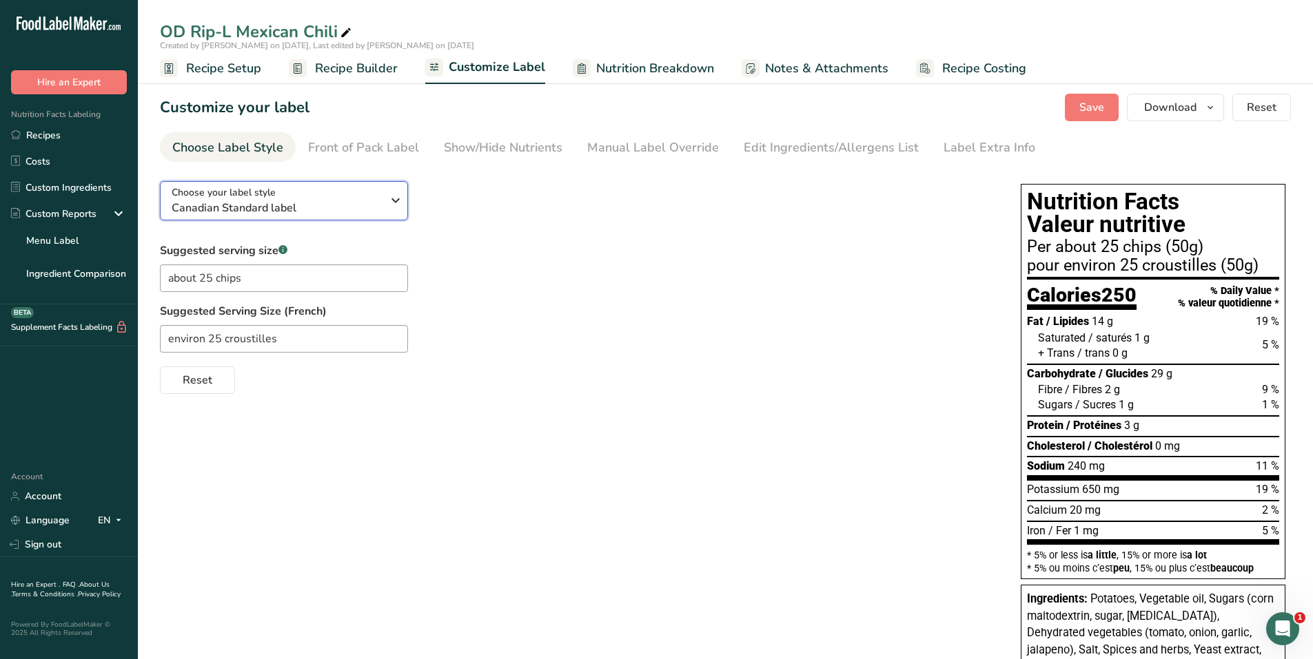
click at [406, 207] on button "Choose your label style Canadian Standard label" at bounding box center [284, 200] width 248 height 39
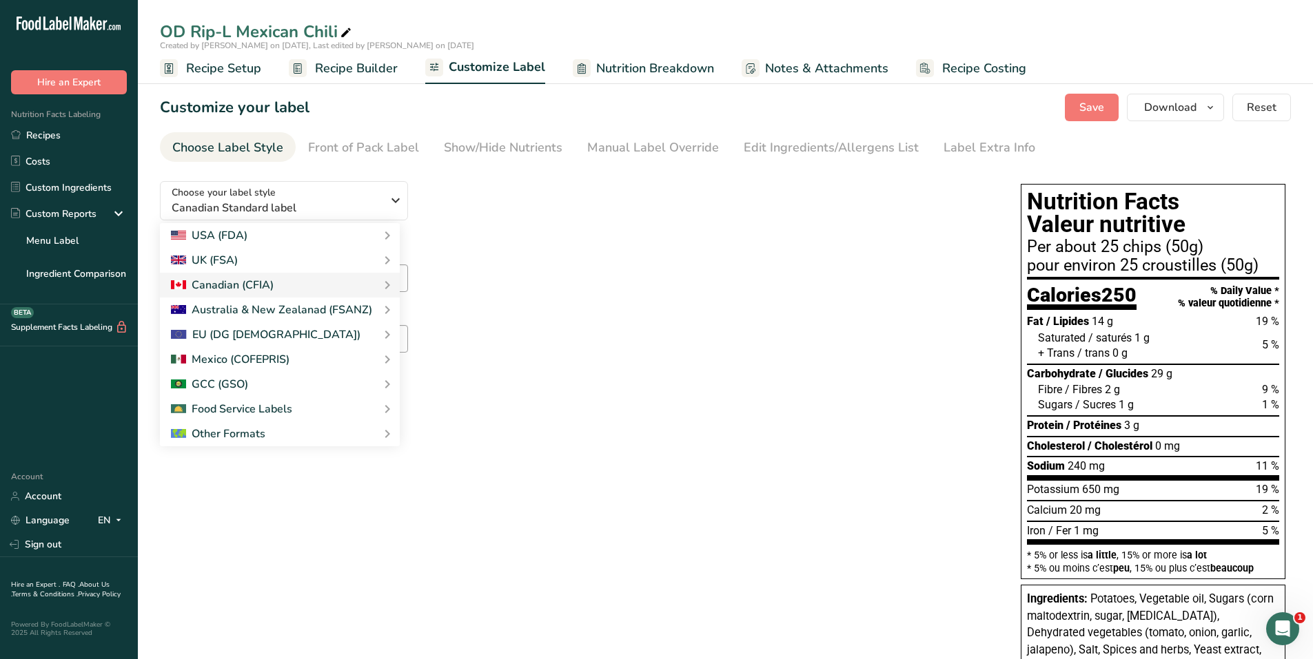
click at [527, 209] on div "Choose your label style Canadian Standard label USA (FDA) Standard FDA label Ta…" at bounding box center [576, 282] width 833 height 224
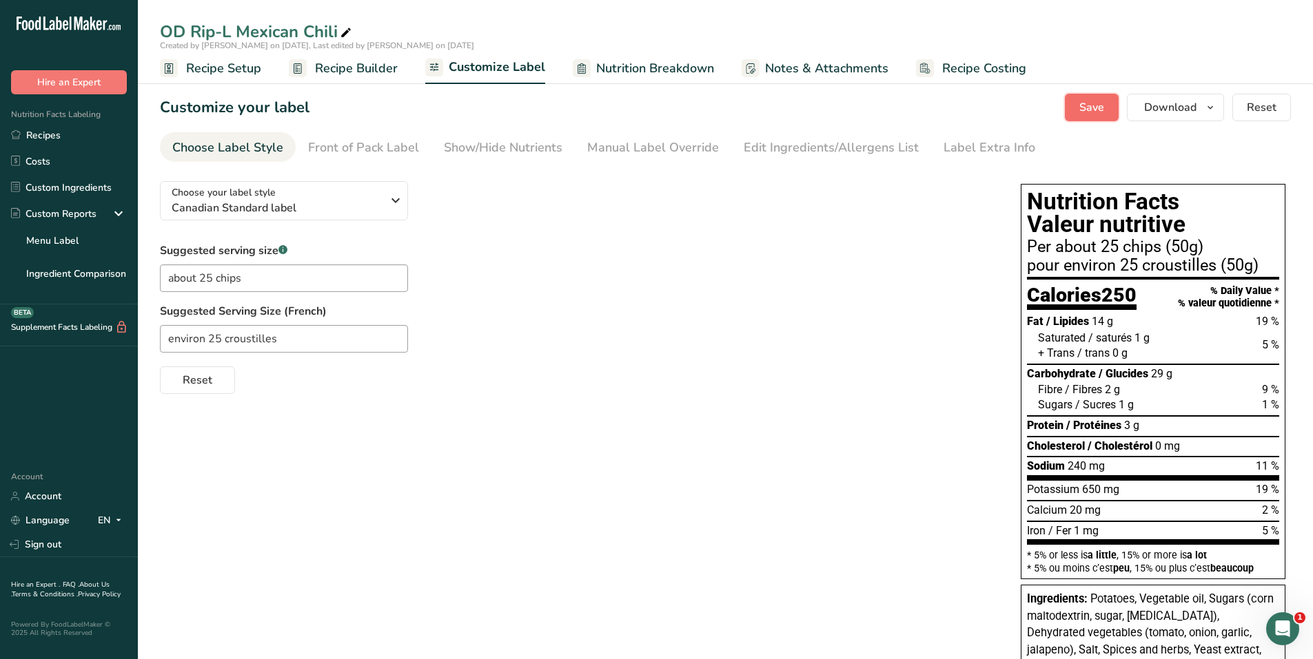
click at [1087, 114] on span "Save" at bounding box center [1091, 107] width 25 height 17
click at [503, 74] on span "Customize Label" at bounding box center [497, 67] width 96 height 19
click at [403, 139] on div "Front of Pack Label" at bounding box center [363, 147] width 111 height 19
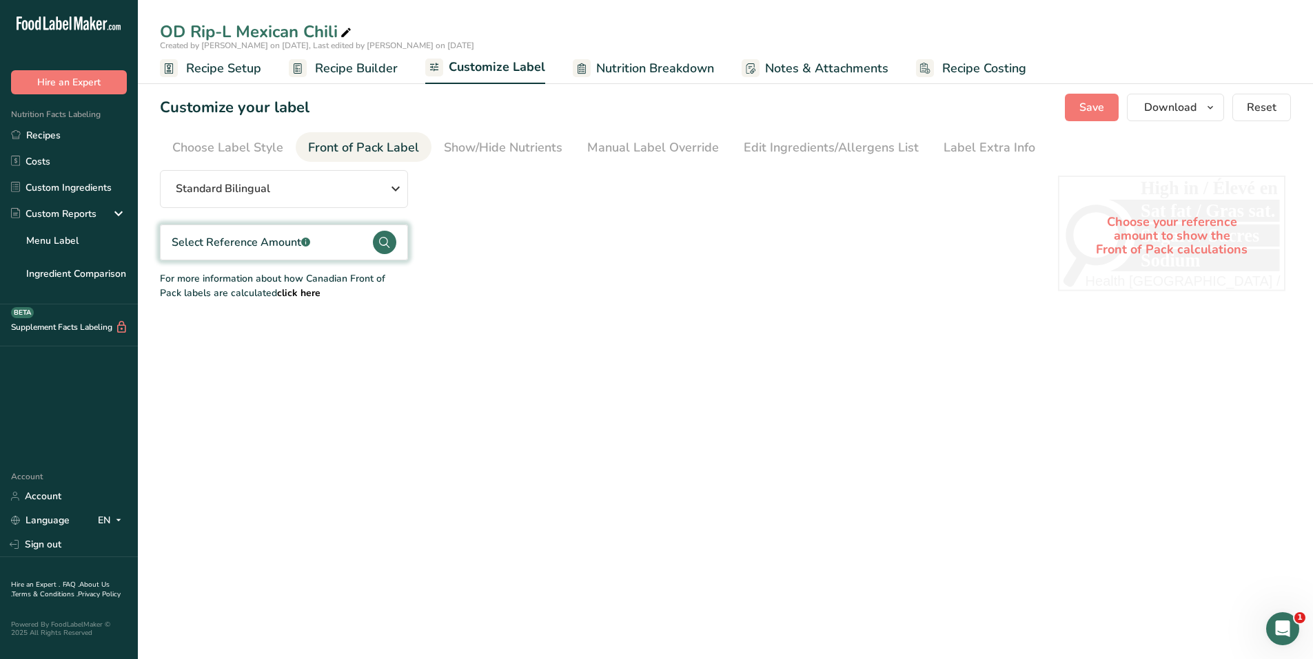
click at [387, 243] on g at bounding box center [384, 242] width 23 height 23
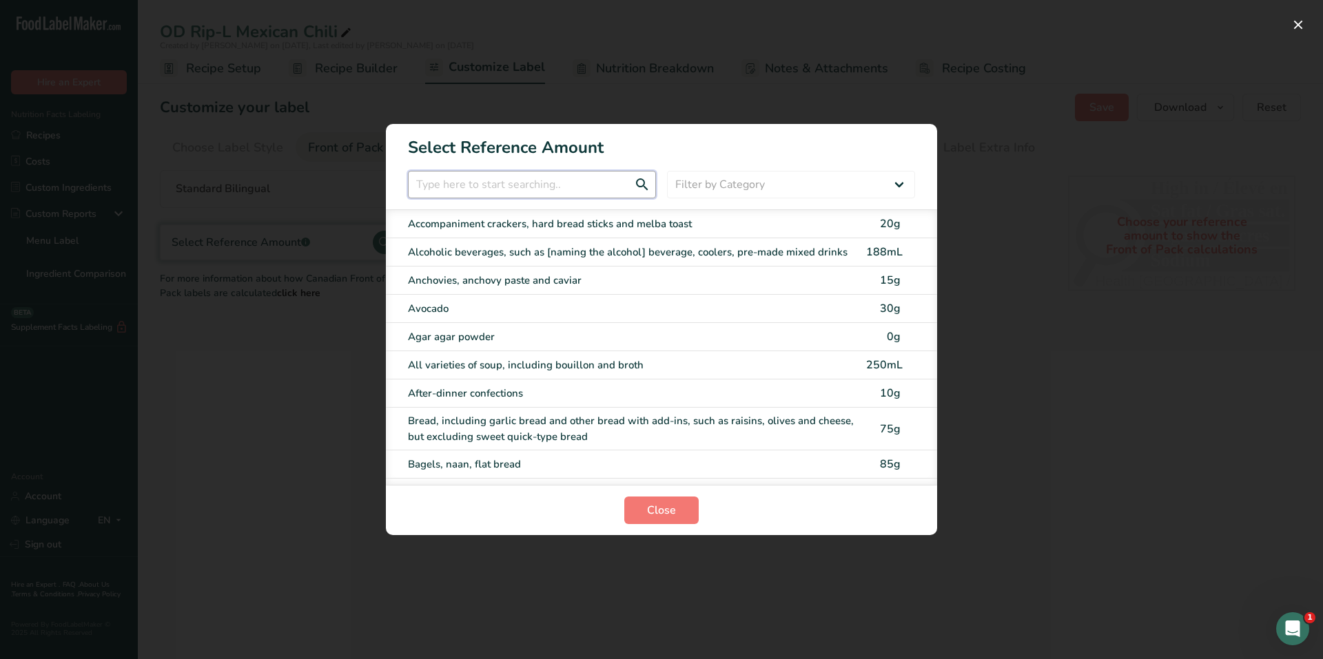
click at [578, 183] on input "FOP Category Selection Modal" at bounding box center [532, 185] width 248 height 28
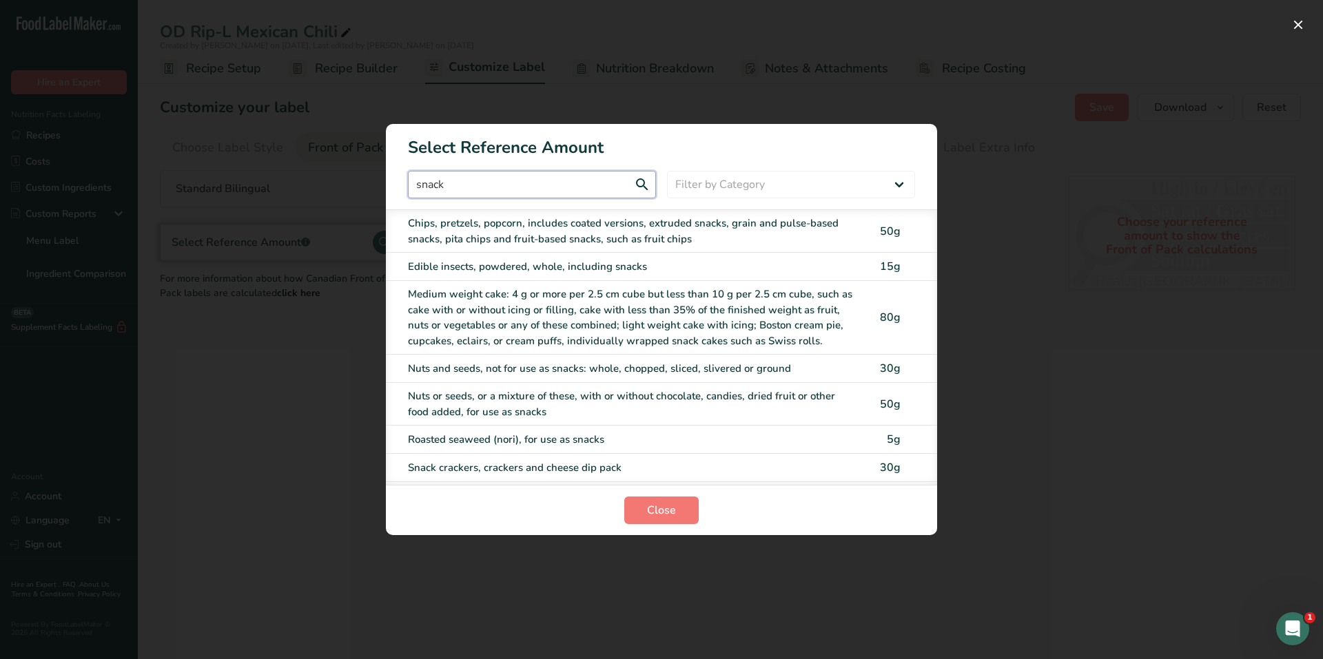
type input "snack"
click at [563, 227] on div "Chips, pretzels, popcorn, includes coated versions, extruded snacks, grain and …" at bounding box center [633, 231] width 450 height 31
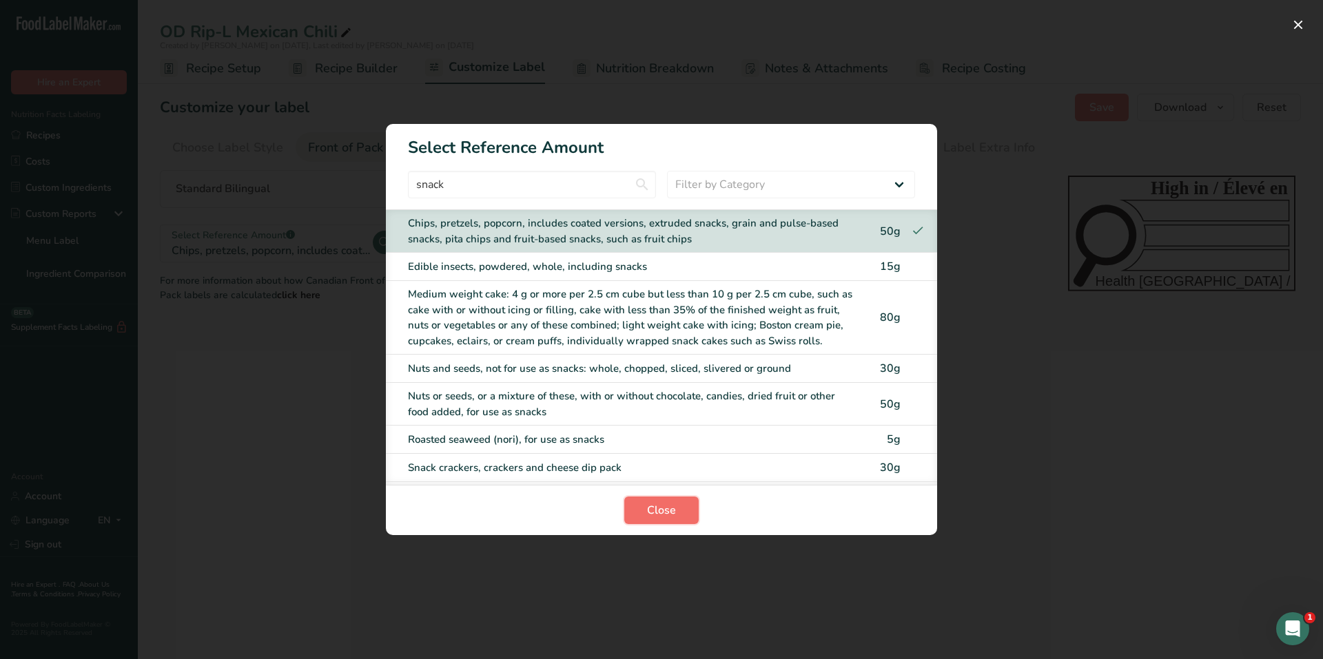
click at [656, 506] on span "Close" at bounding box center [661, 510] width 29 height 17
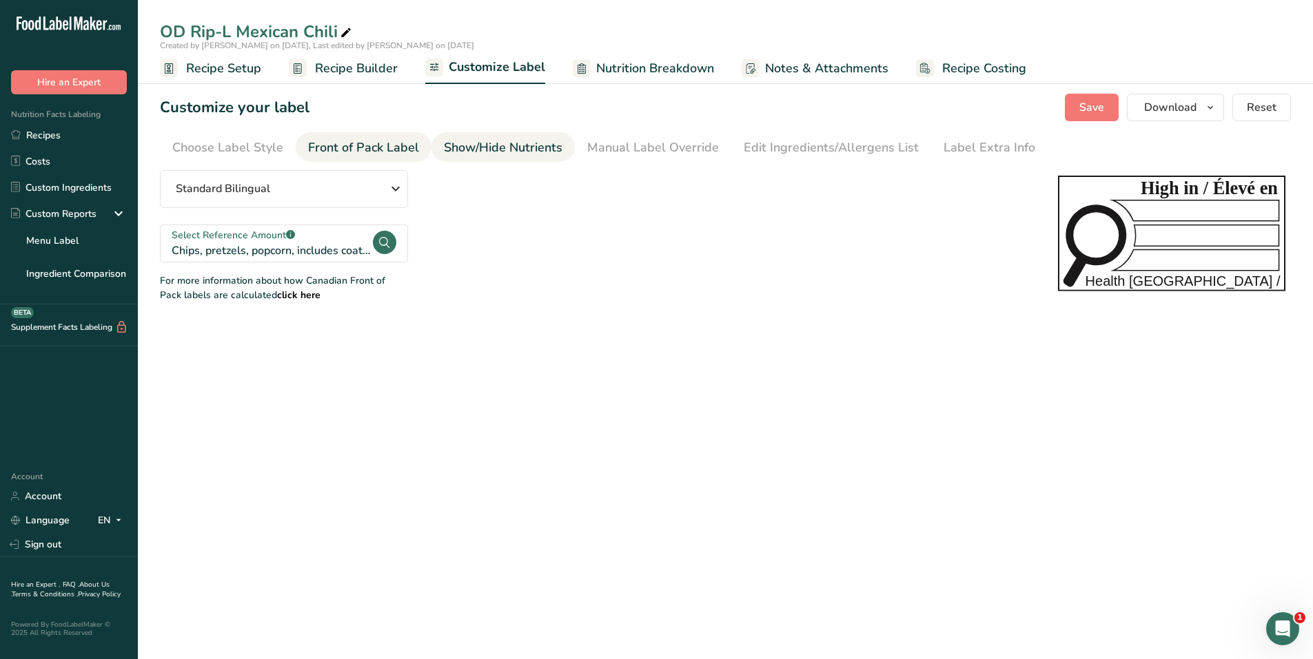
click at [506, 156] on div "Show/Hide Nutrients" at bounding box center [503, 147] width 119 height 19
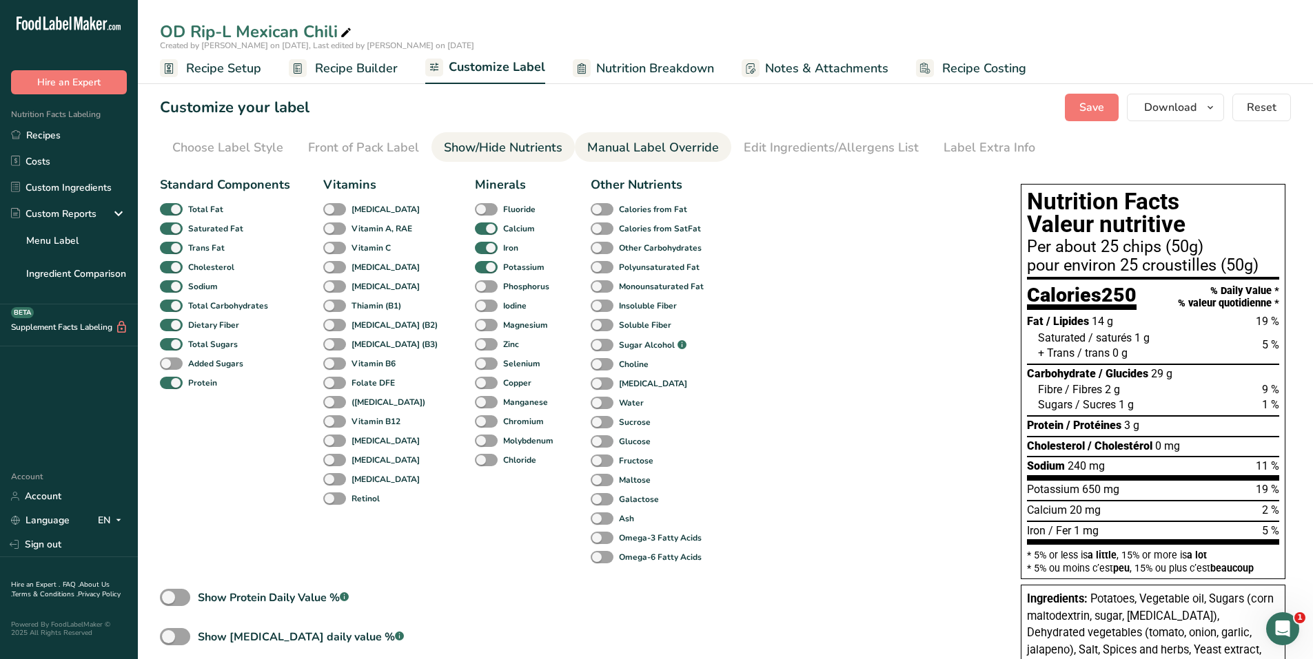
click at [667, 145] on div "Manual Label Override" at bounding box center [653, 147] width 132 height 19
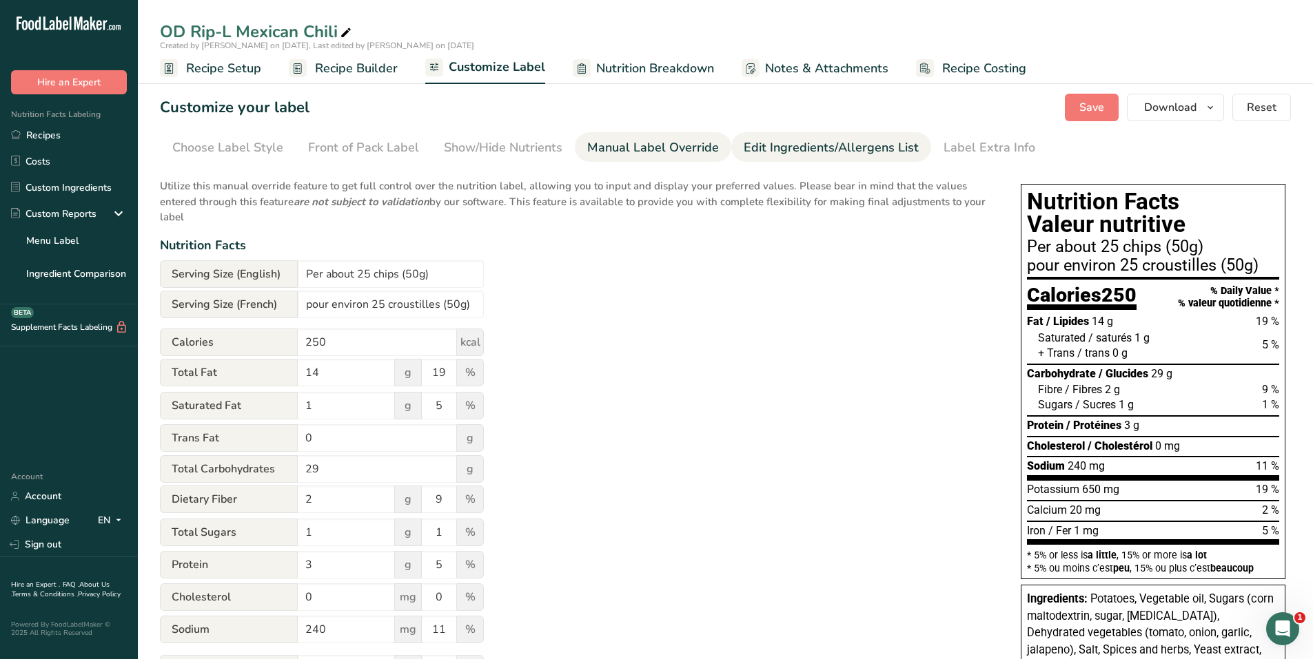
click at [795, 147] on div "Edit Ingredients/Allergens List" at bounding box center [830, 147] width 175 height 19
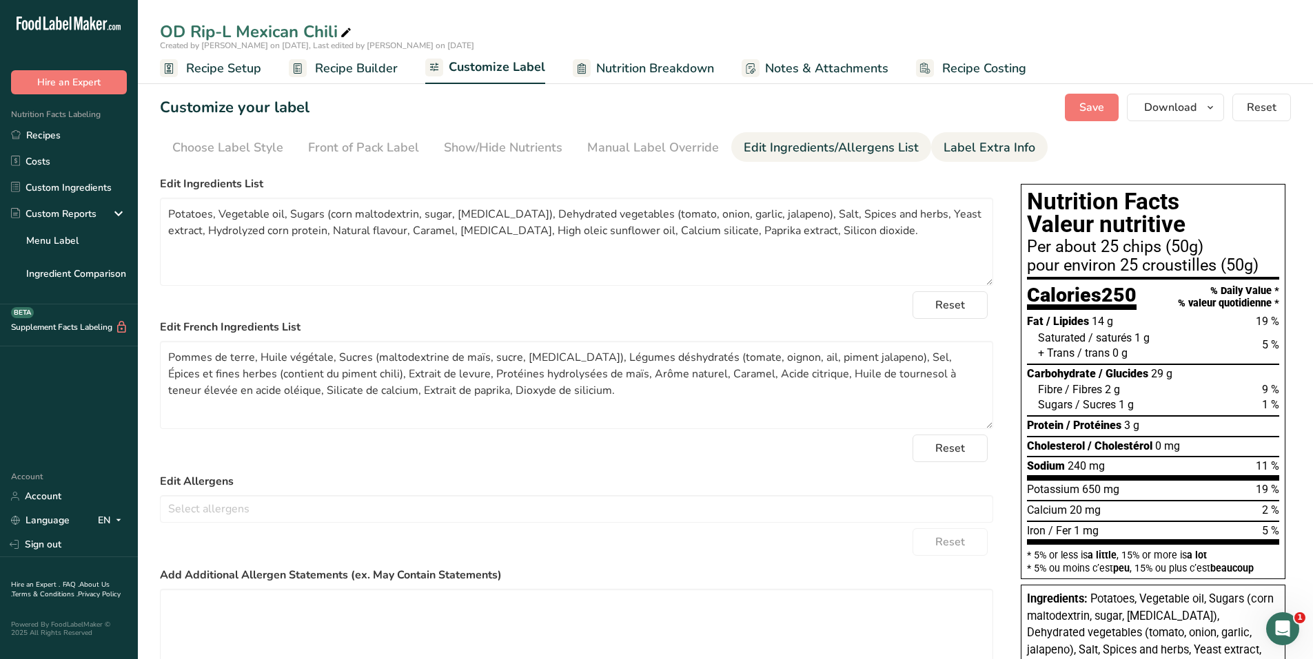
click at [963, 150] on div "Label Extra Info" at bounding box center [989, 147] width 92 height 19
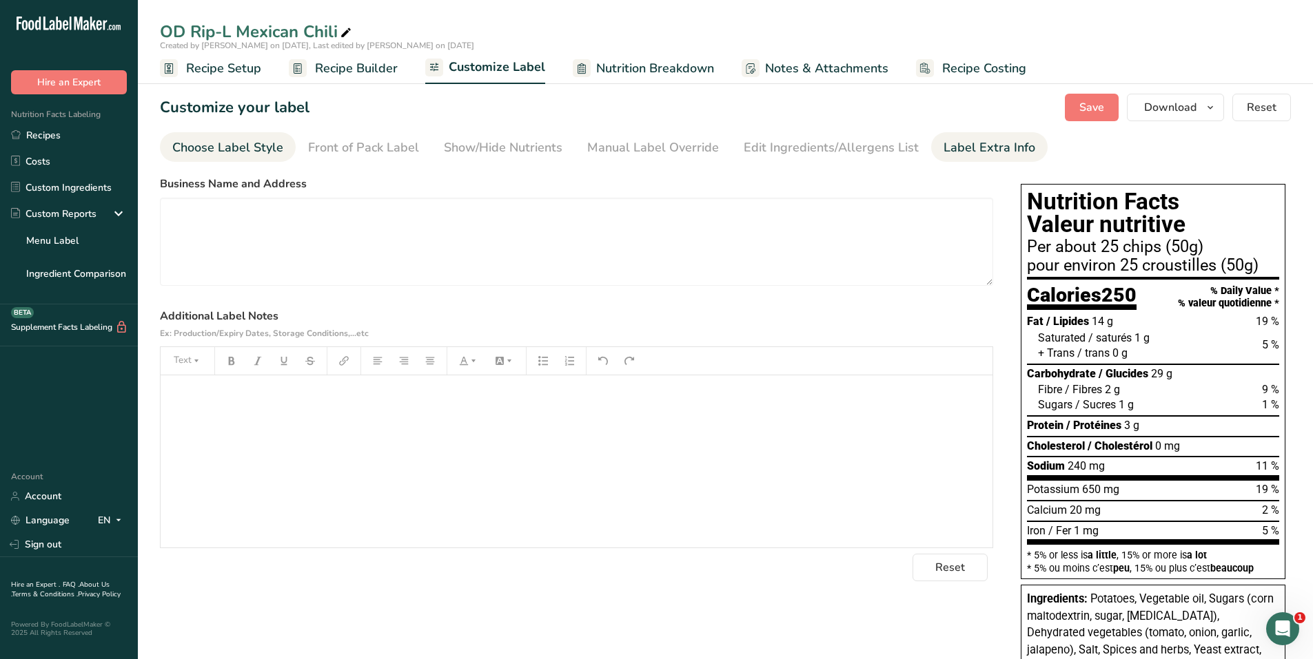
click at [209, 142] on div "Choose Label Style" at bounding box center [227, 147] width 111 height 19
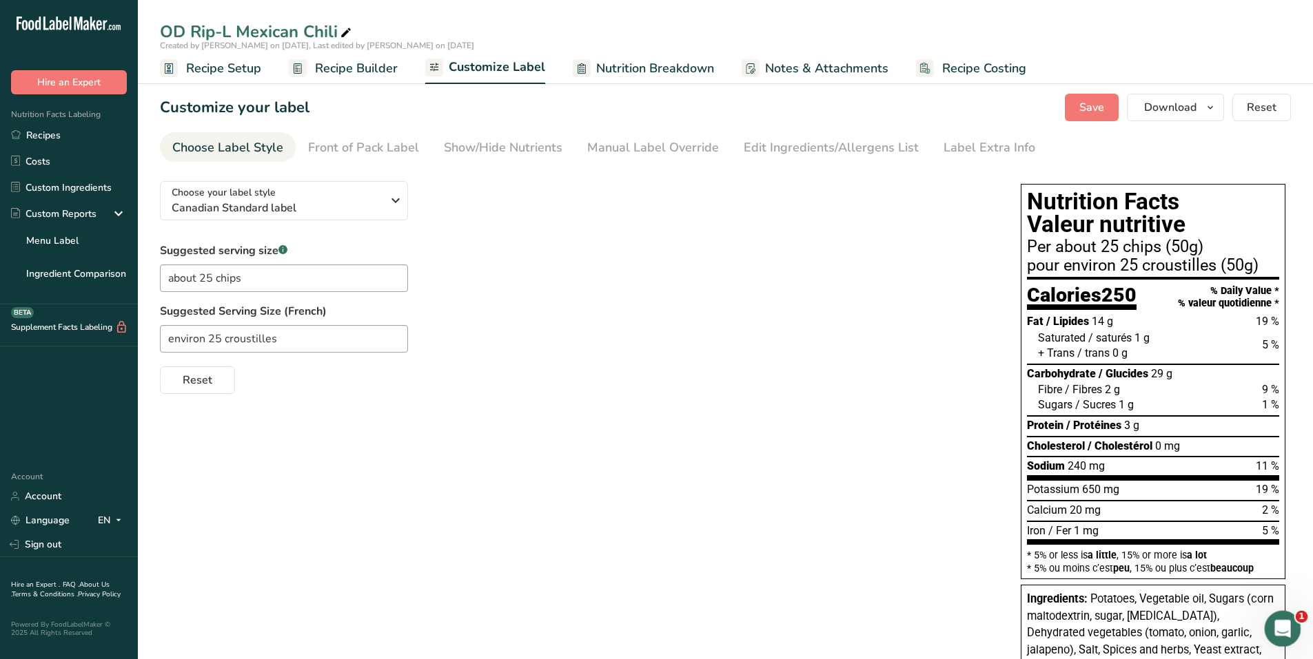
click at [1288, 628] on div "Open Intercom Messenger" at bounding box center [1279, 626] width 45 height 45
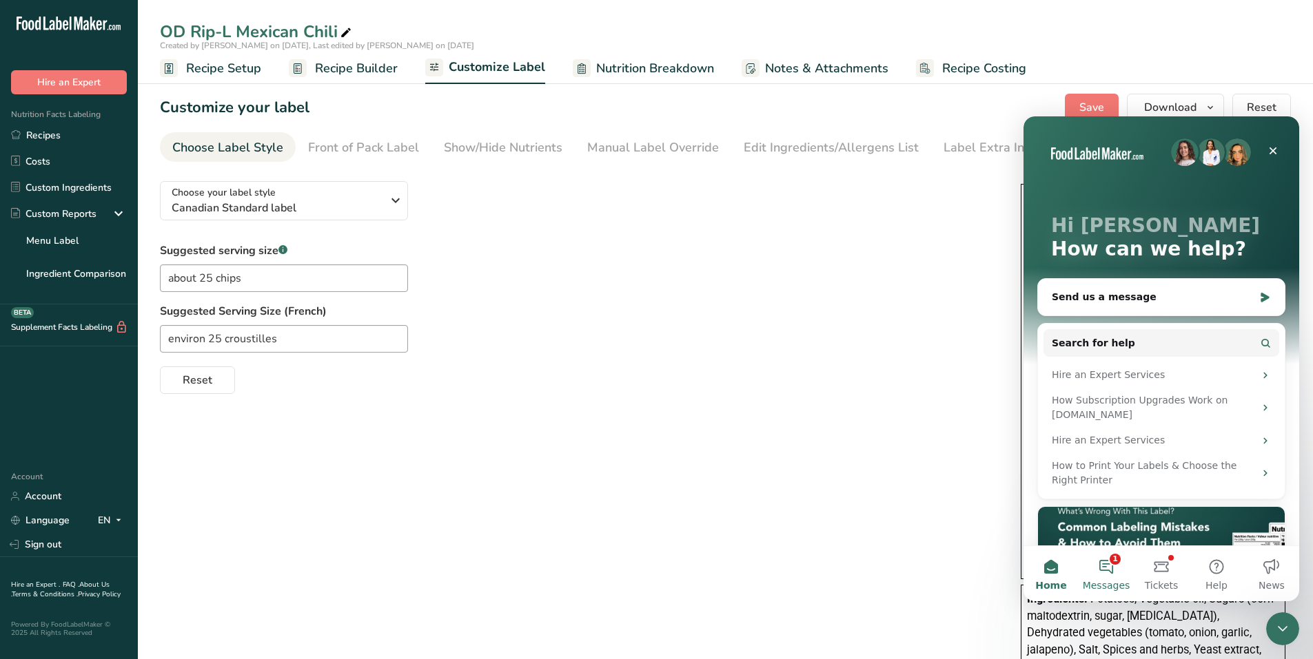
click at [1109, 569] on button "1 Messages" at bounding box center [1105, 573] width 55 height 55
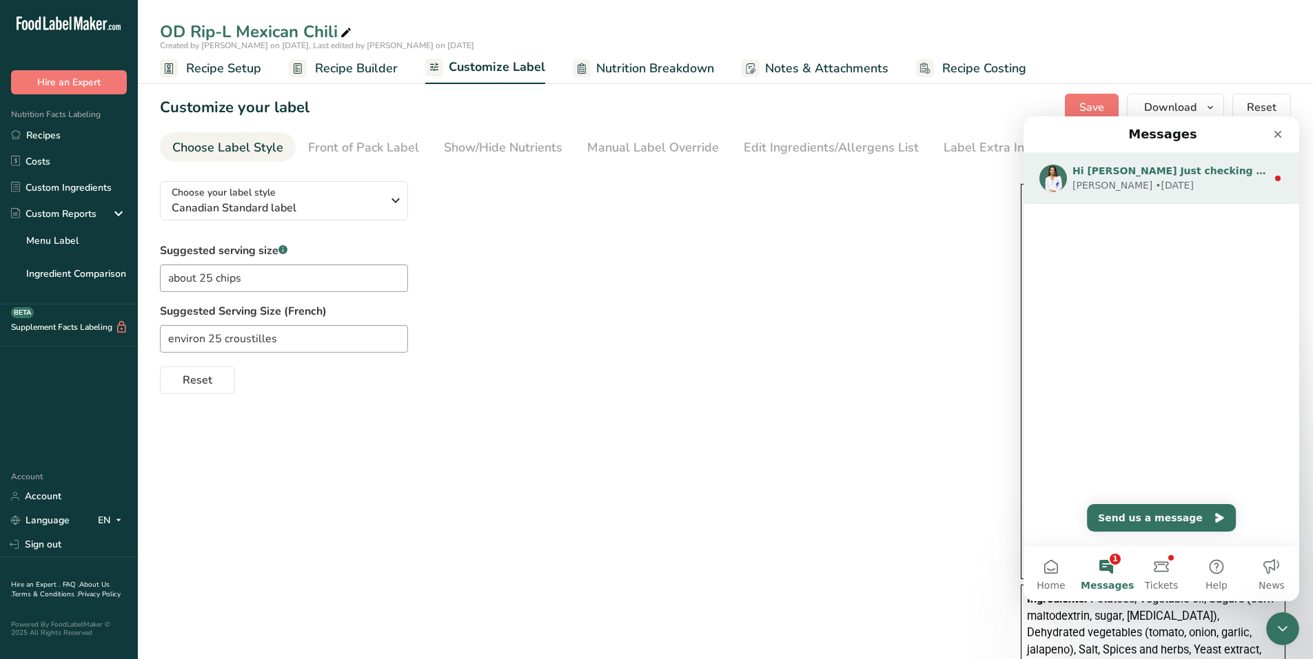
click at [1155, 180] on div "• 3d ago" at bounding box center [1174, 185] width 39 height 14
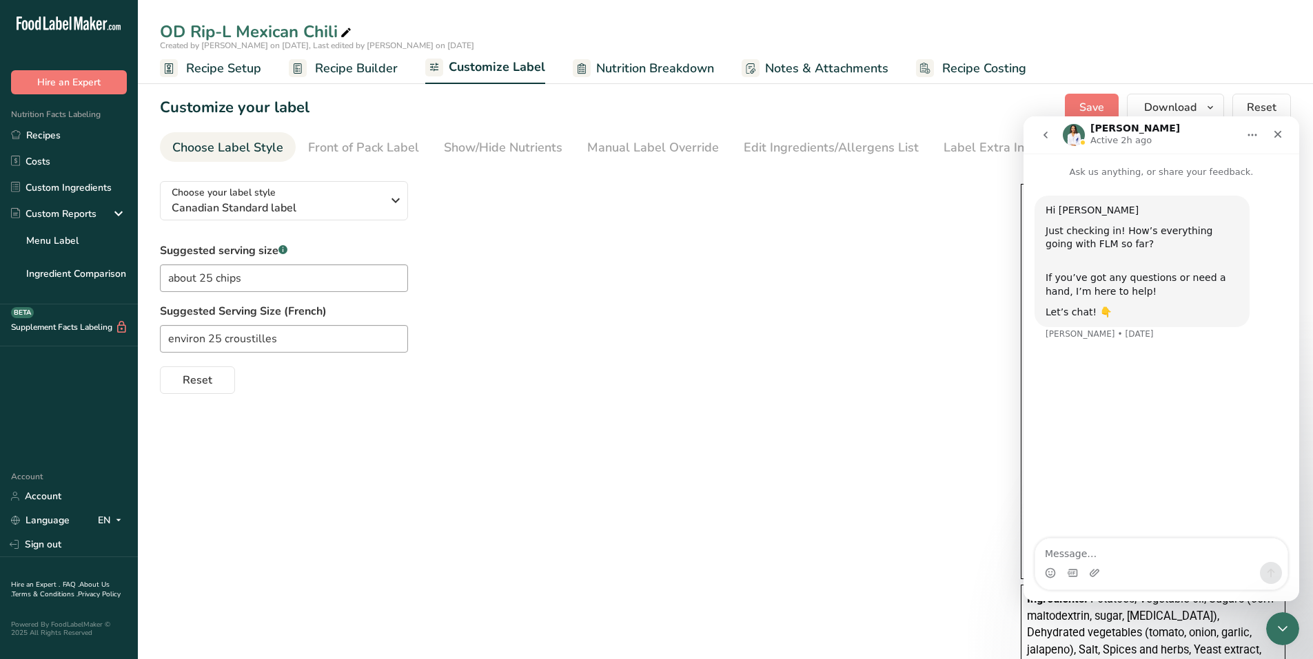
click at [1107, 559] on textarea "Message…" at bounding box center [1161, 550] width 252 height 23
type textarea "Hello Rana, everything seems to be okay. Is there a way to get more than one"
click at [230, 74] on span "Recipe Setup" at bounding box center [223, 68] width 75 height 19
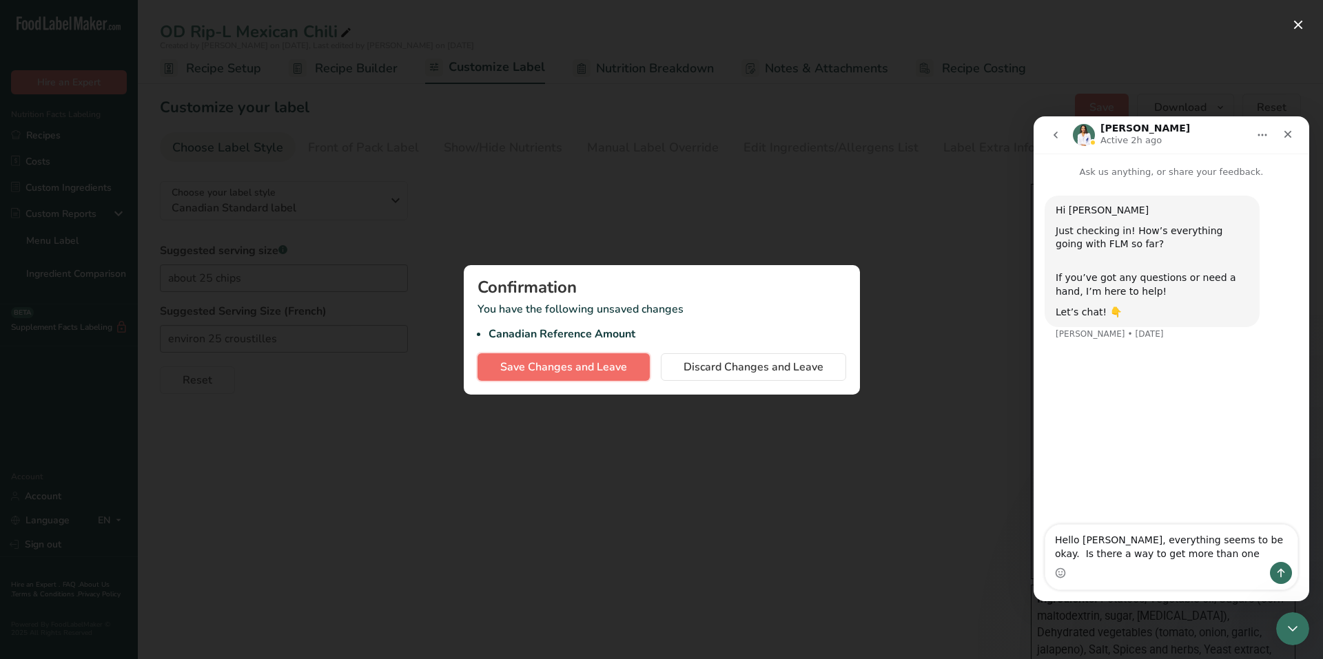
click at [575, 364] on span "Save Changes and Leave" at bounding box center [563, 367] width 127 height 17
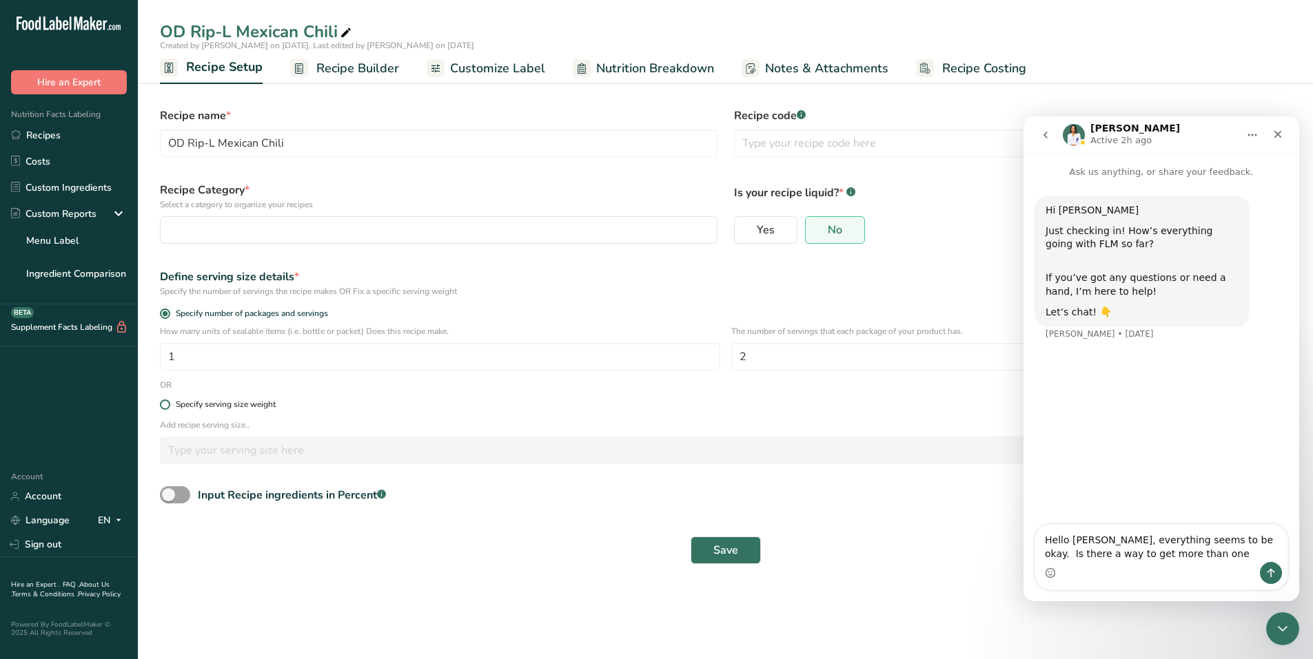
click at [168, 404] on span at bounding box center [165, 405] width 10 height 10
click at [168, 404] on input "Specify serving size weight" at bounding box center [164, 404] width 9 height 9
radio input "true"
radio input "false"
click at [184, 425] on p "Add recipe serving size.." at bounding box center [725, 425] width 1131 height 12
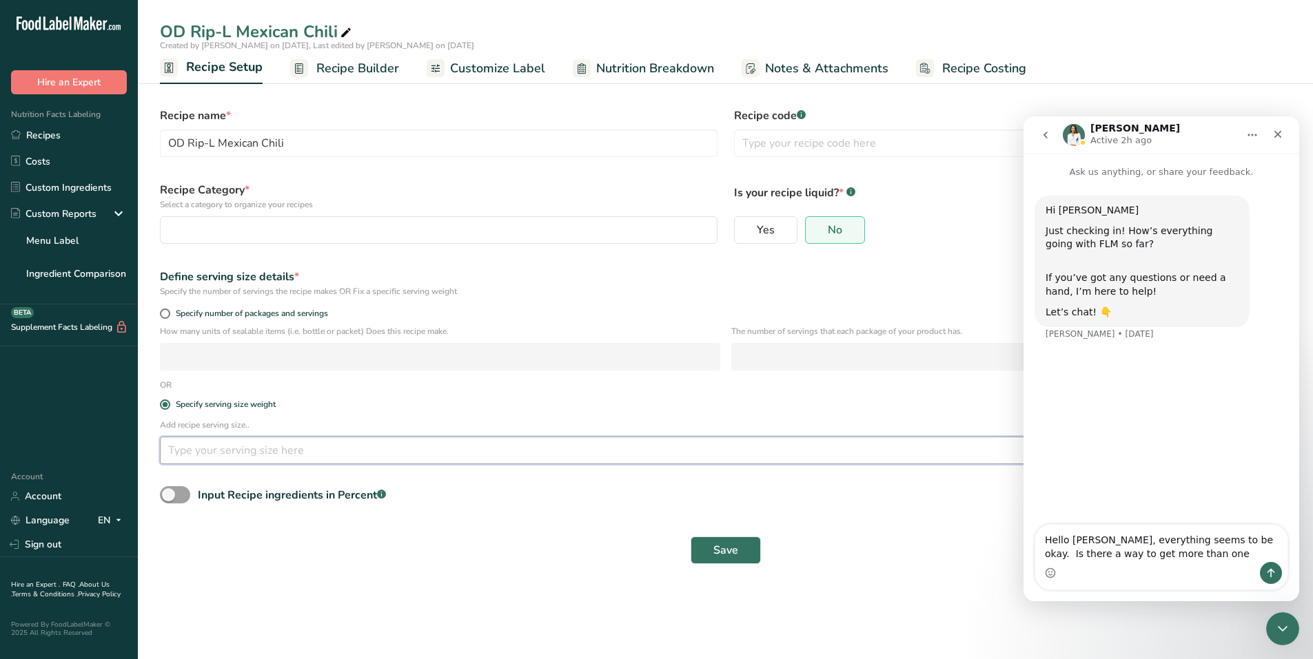
click at [200, 450] on input "number" at bounding box center [685, 451] width 1050 height 28
type input "50"
click at [1286, 138] on div "Close" at bounding box center [1277, 134] width 25 height 25
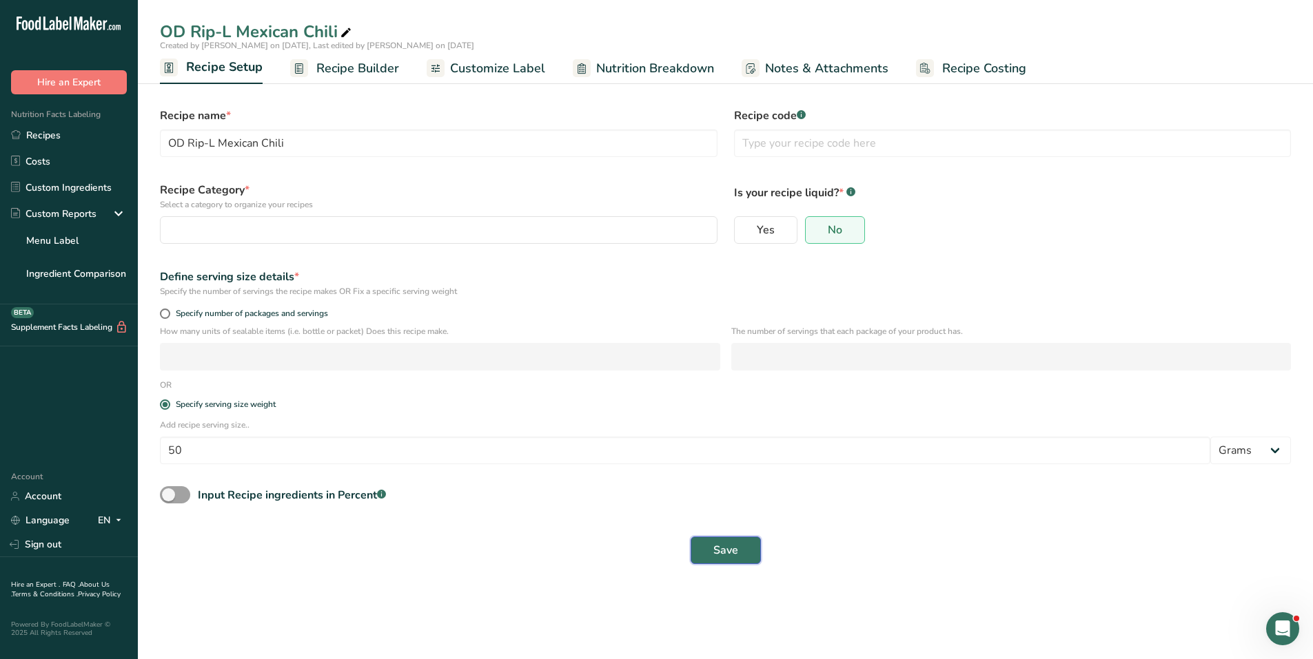
click at [717, 551] on span "Save" at bounding box center [725, 550] width 25 height 17
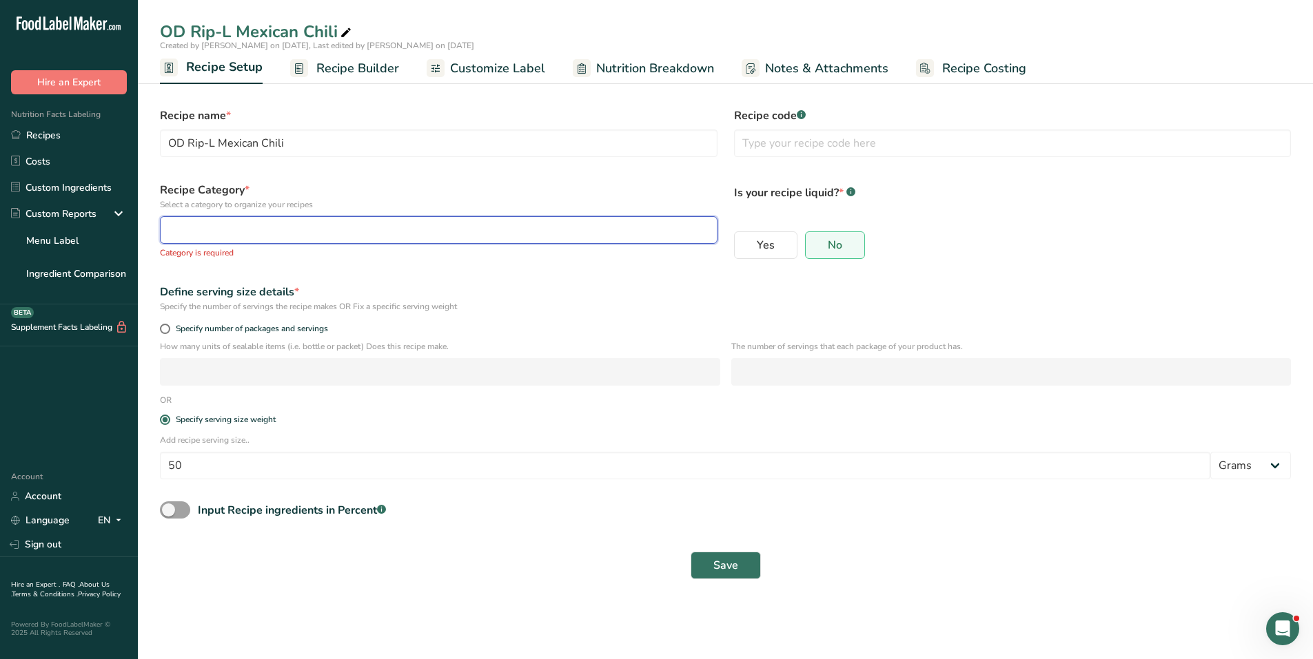
click at [347, 231] on div "button" at bounding box center [434, 230] width 531 height 17
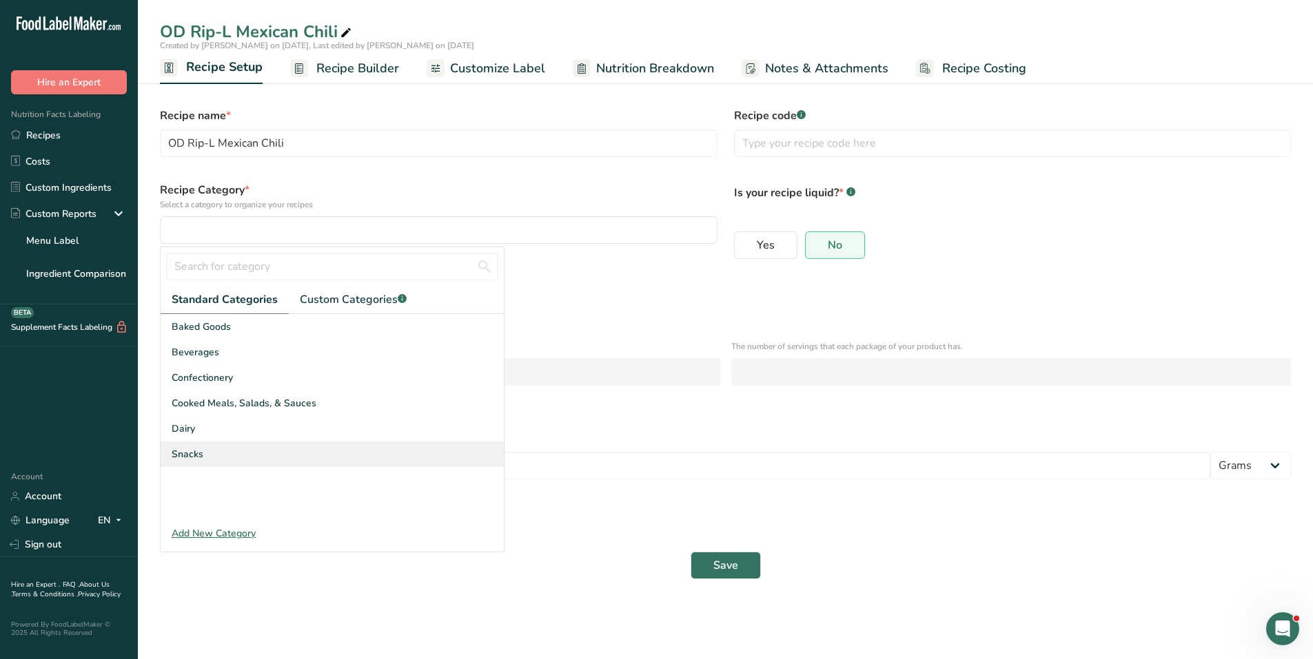
click at [232, 454] on div "Snacks" at bounding box center [332, 454] width 343 height 25
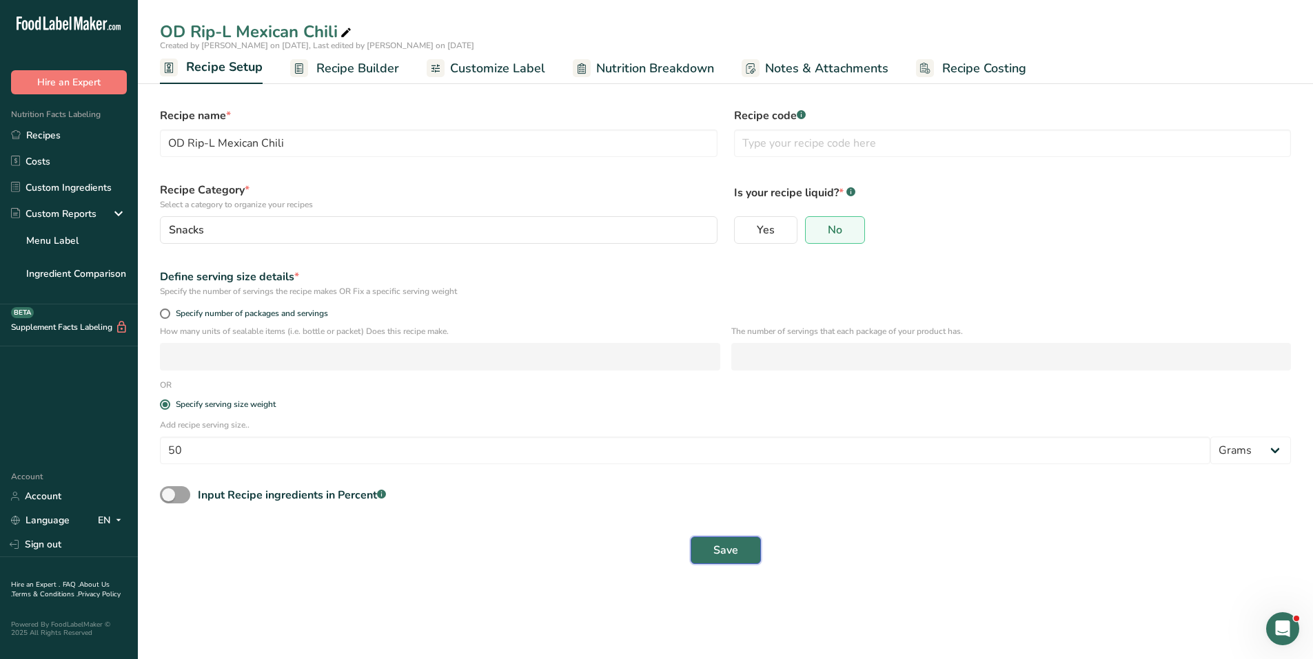
click at [728, 553] on span "Save" at bounding box center [725, 550] width 25 height 17
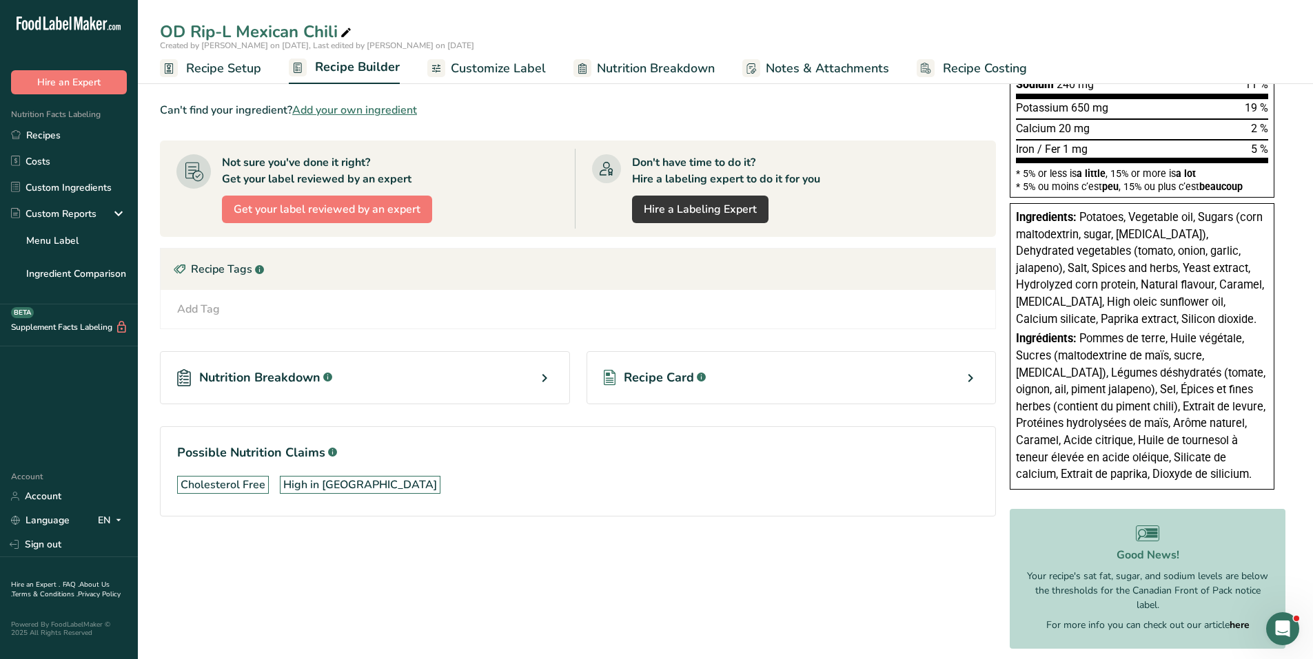
scroll to position [314, 0]
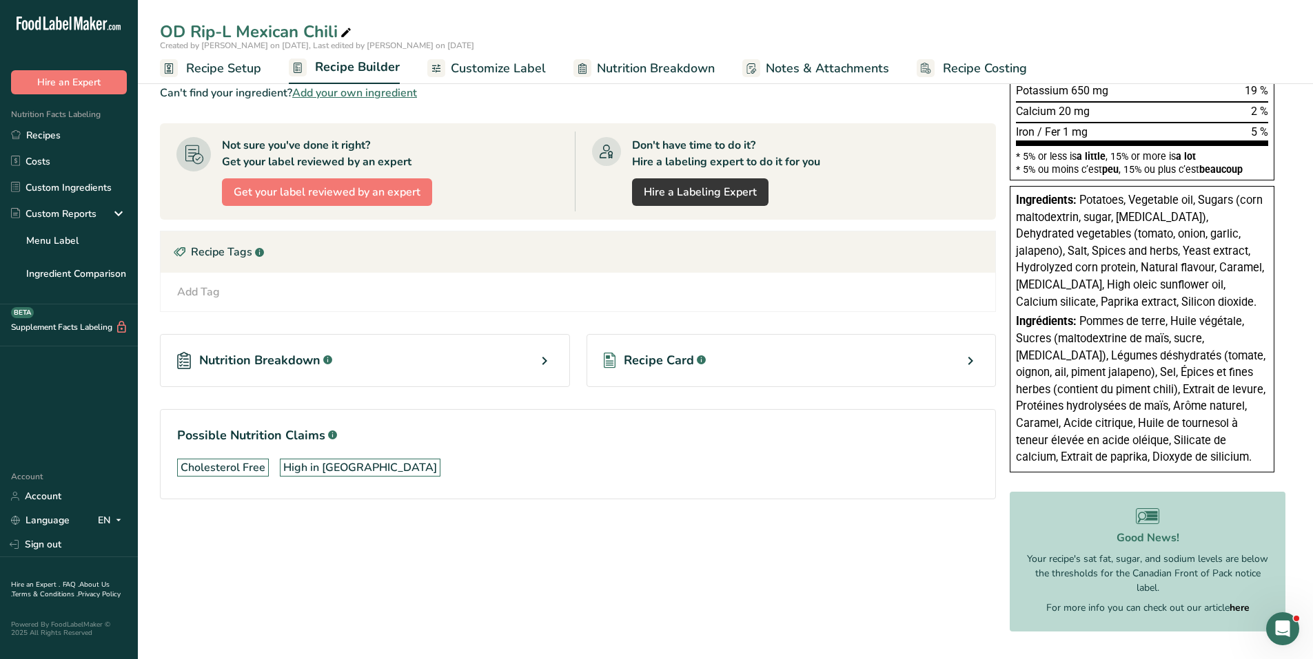
click at [949, 356] on div "Recipe Card .a-a{fill:#347362;}.b-a{fill:#fff;}" at bounding box center [791, 360] width 410 height 53
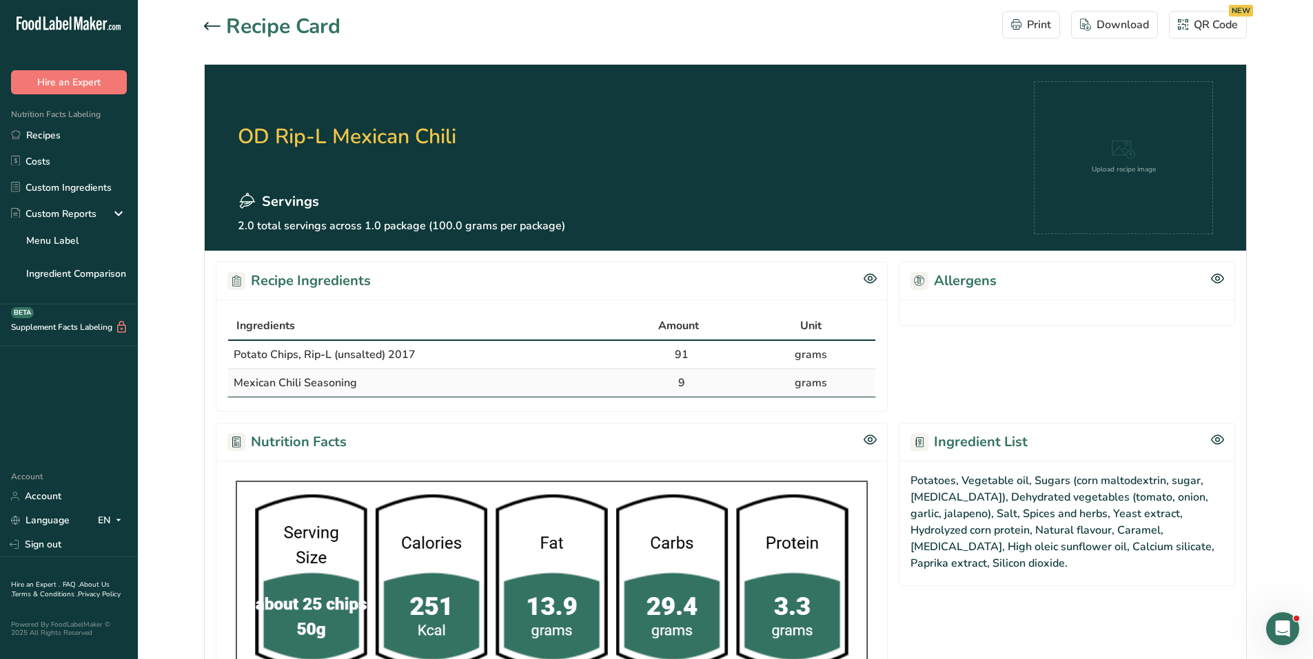
click at [207, 22] on icon at bounding box center [212, 26] width 17 height 8
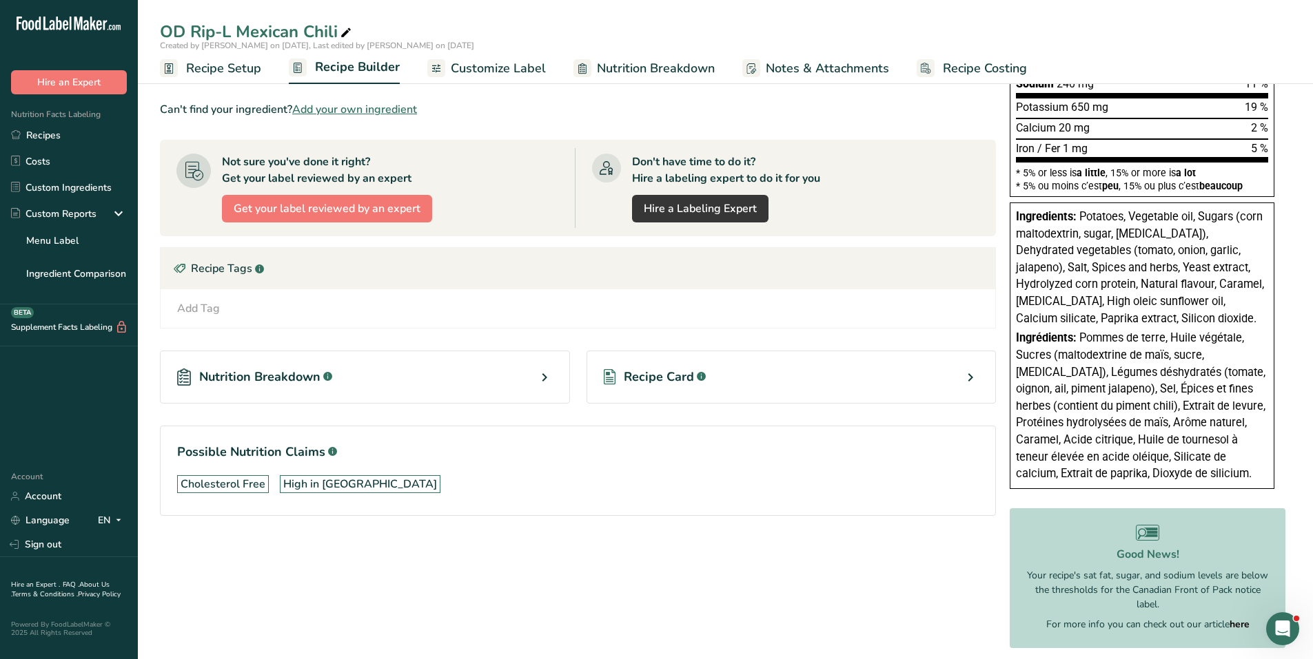
scroll to position [314, 0]
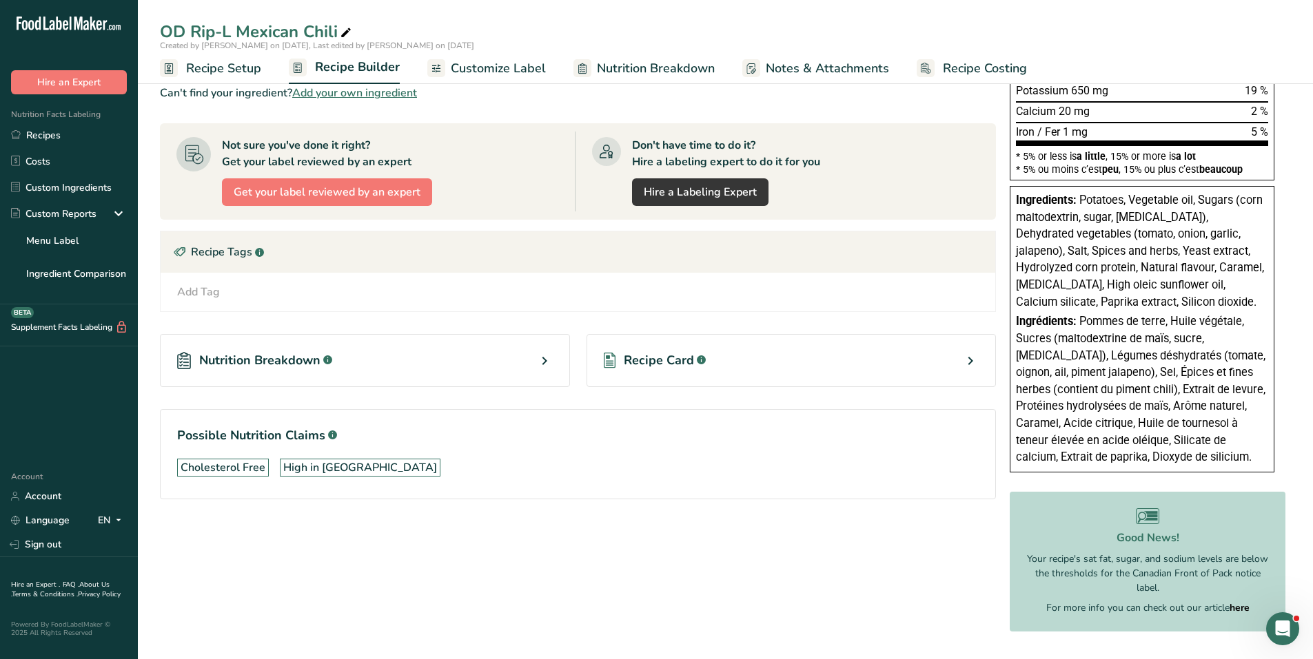
click at [290, 356] on span "Nutrition Breakdown" at bounding box center [259, 360] width 121 height 19
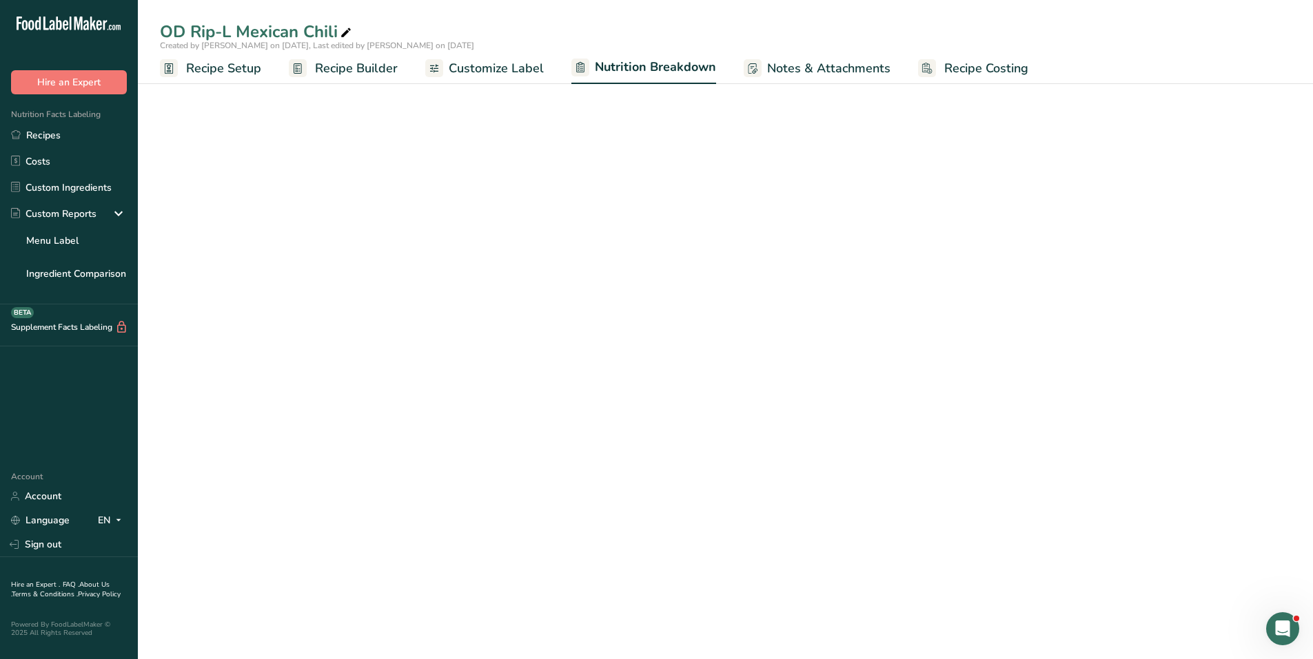
select select "Calories"
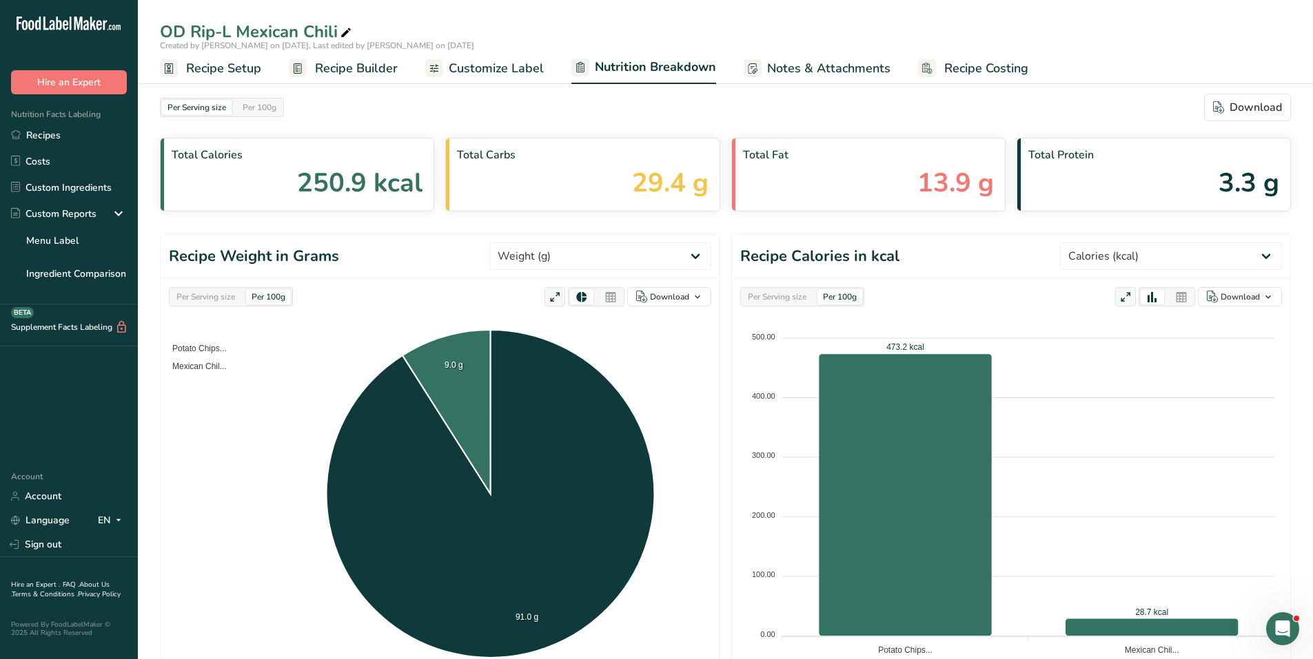
click at [243, 67] on span "Recipe Setup" at bounding box center [223, 68] width 75 height 19
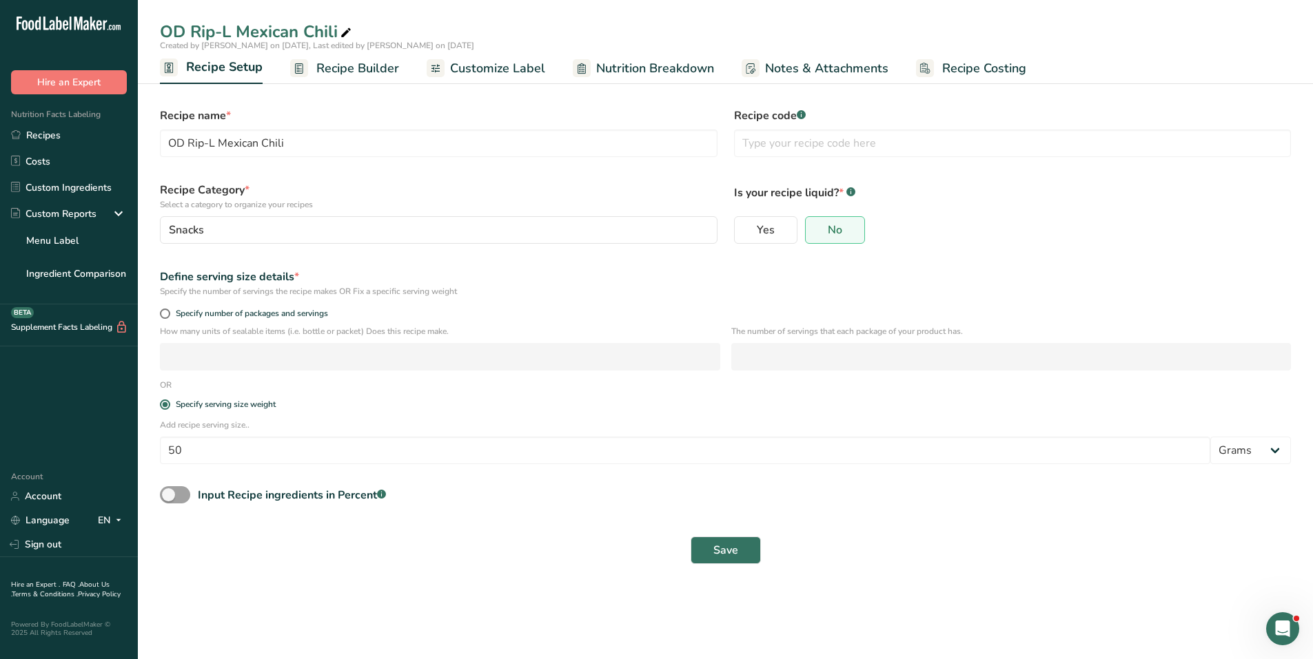
click at [387, 72] on span "Recipe Builder" at bounding box center [357, 68] width 83 height 19
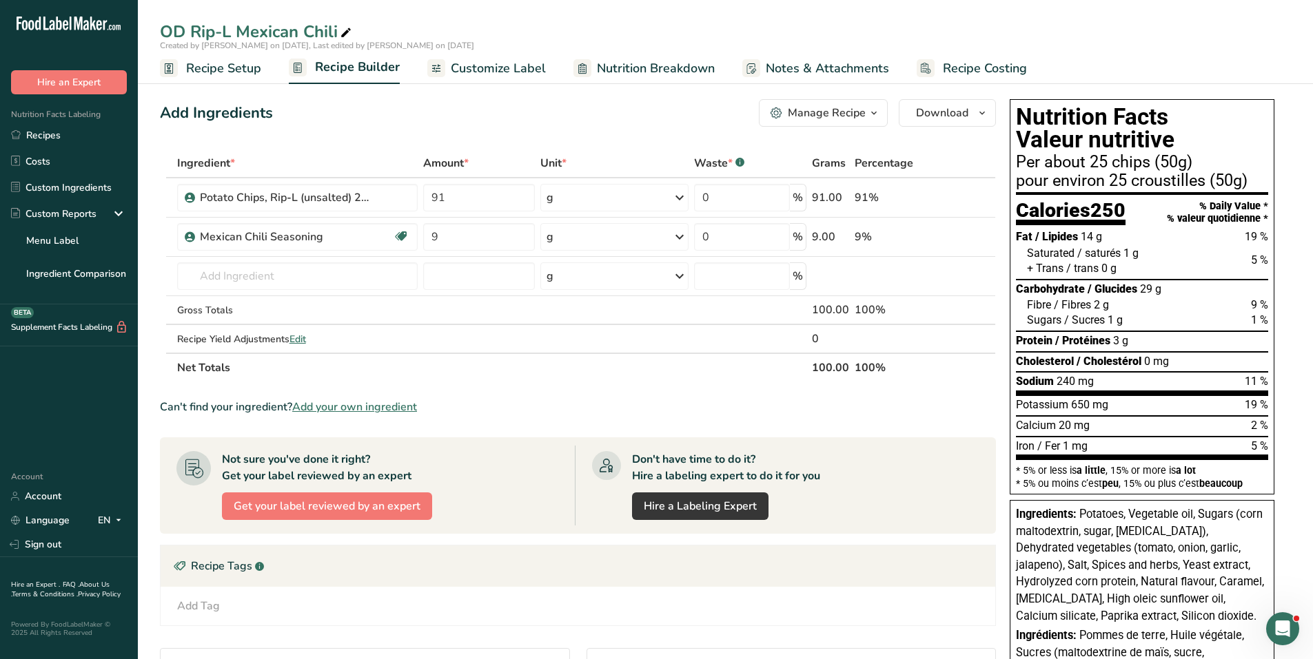
click at [867, 107] on span "button" at bounding box center [873, 113] width 17 height 17
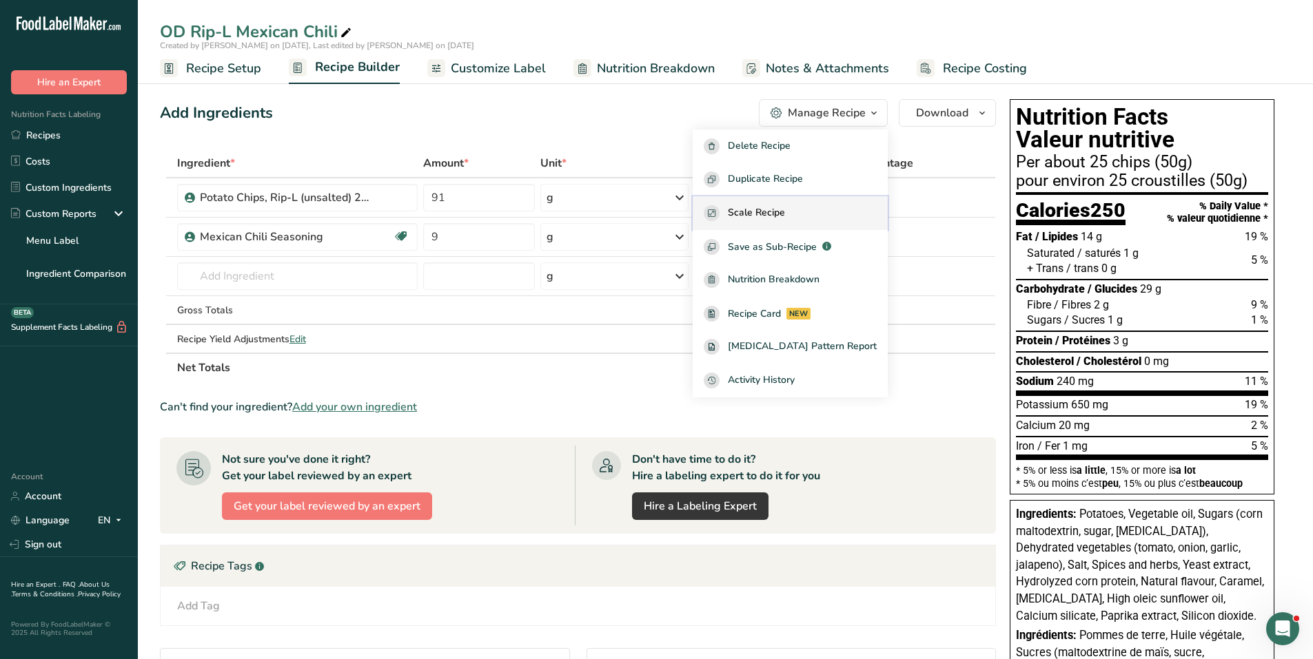
click at [785, 207] on span "Scale Recipe" at bounding box center [756, 213] width 57 height 16
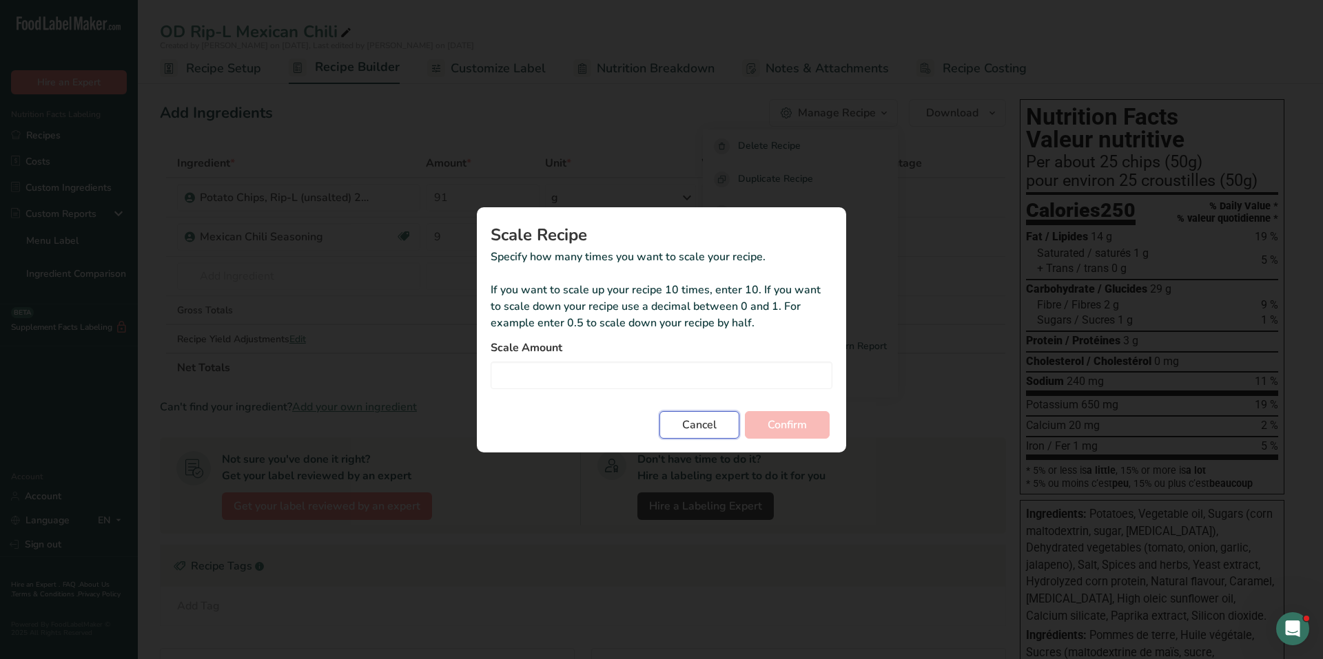
click at [695, 415] on button "Cancel" at bounding box center [699, 425] width 80 height 28
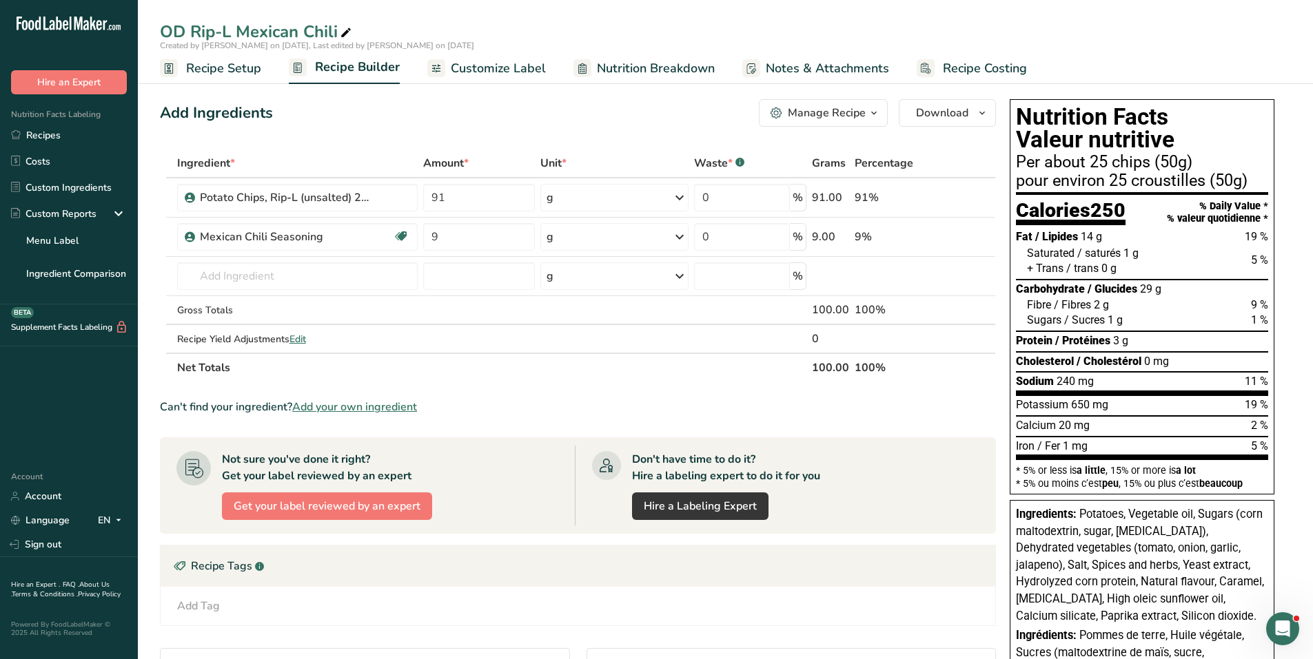
click at [863, 114] on div "Manage Recipe" at bounding box center [827, 113] width 78 height 17
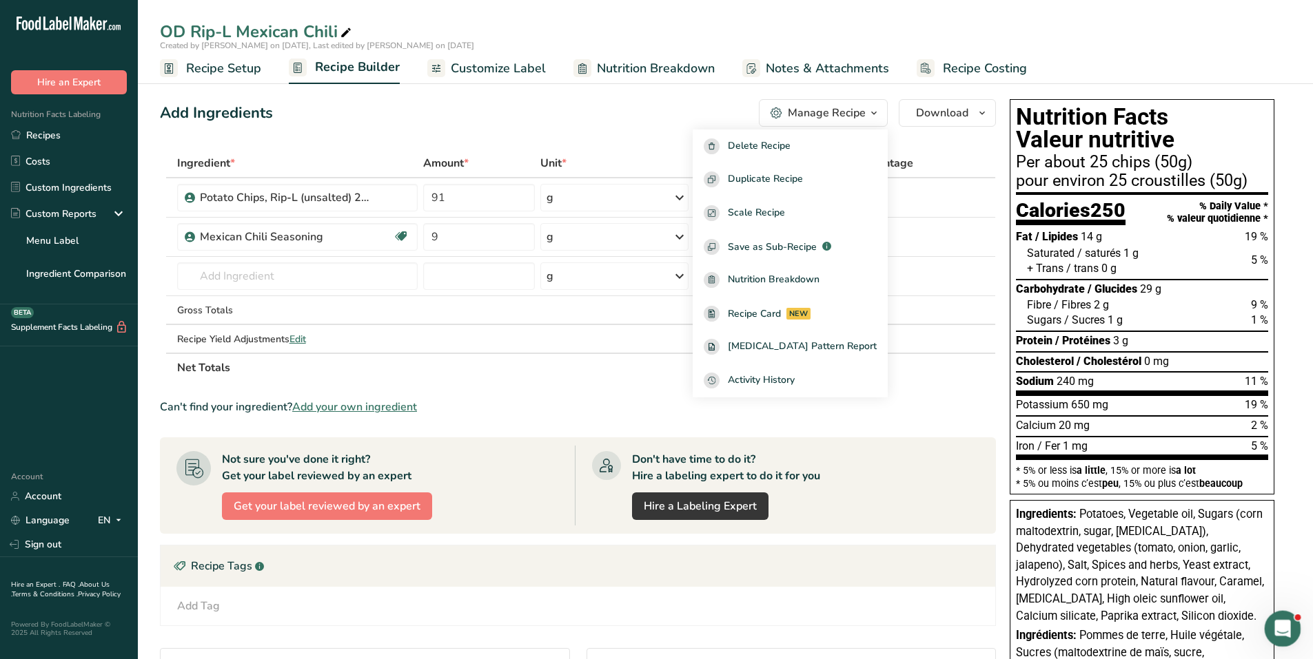
click at [1286, 623] on icon "Open Intercom Messenger" at bounding box center [1280, 627] width 23 height 23
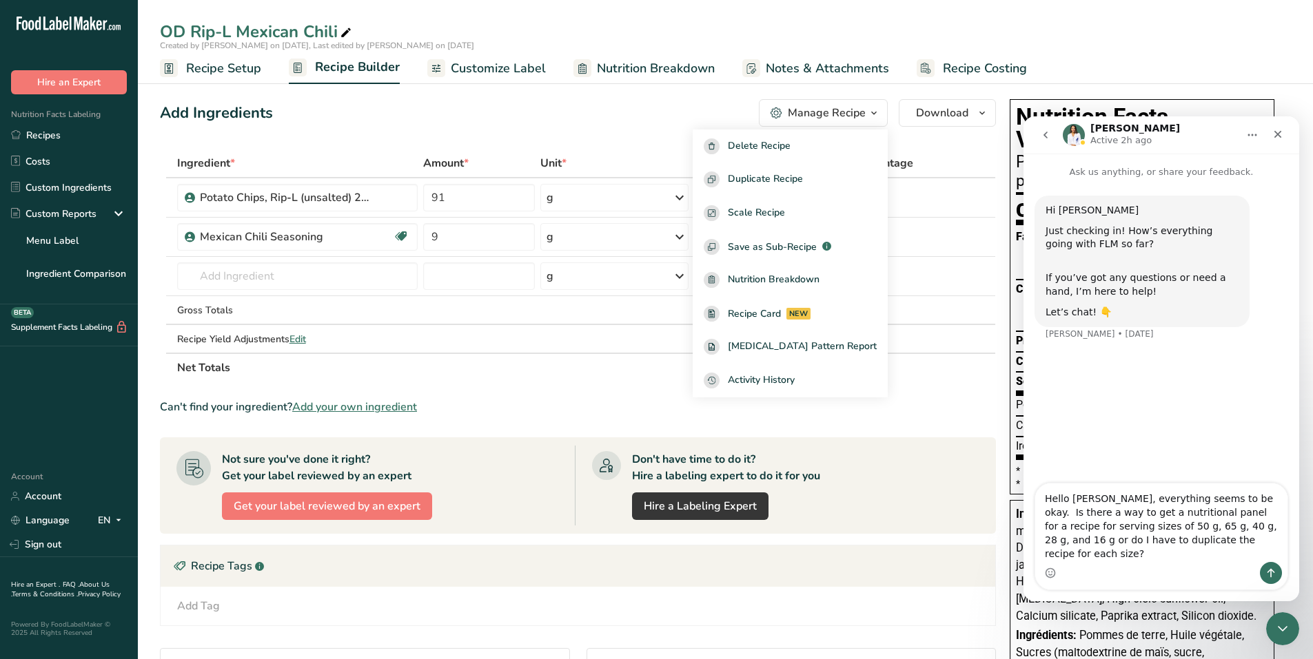
type textarea "Hello [PERSON_NAME], everything seems to be okay. Is there a way to get a nutri…"
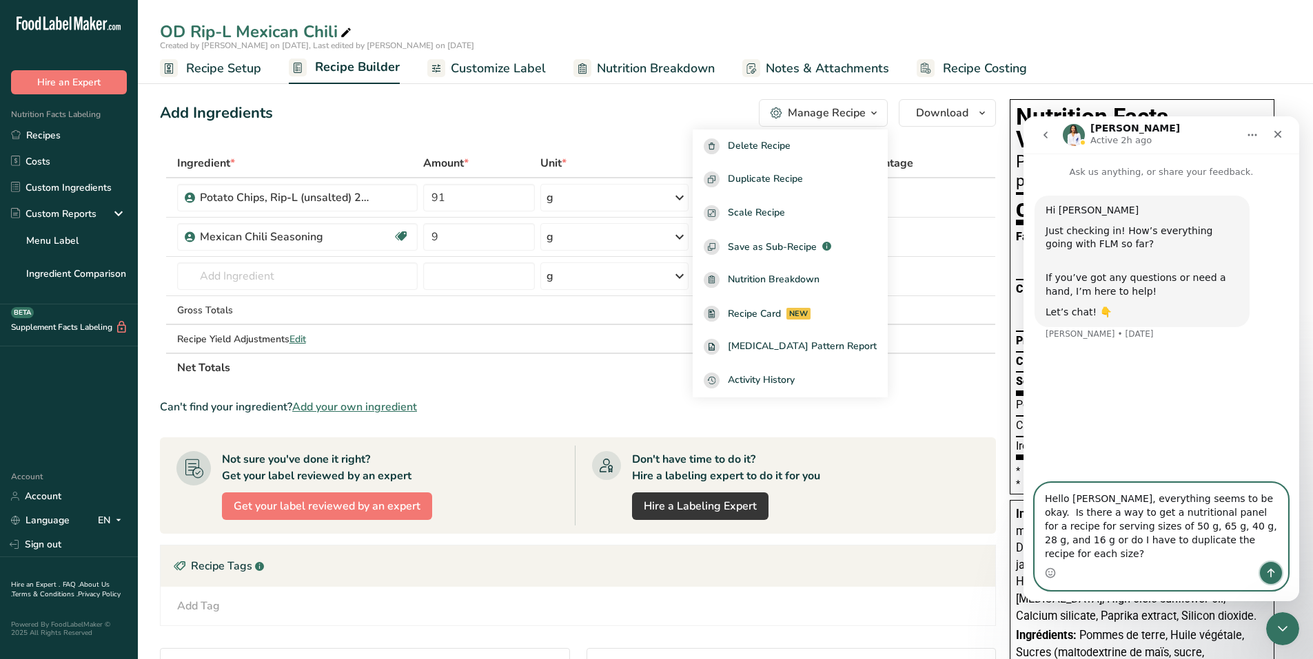
click at [1271, 570] on icon "Send a message…" at bounding box center [1271, 573] width 8 height 9
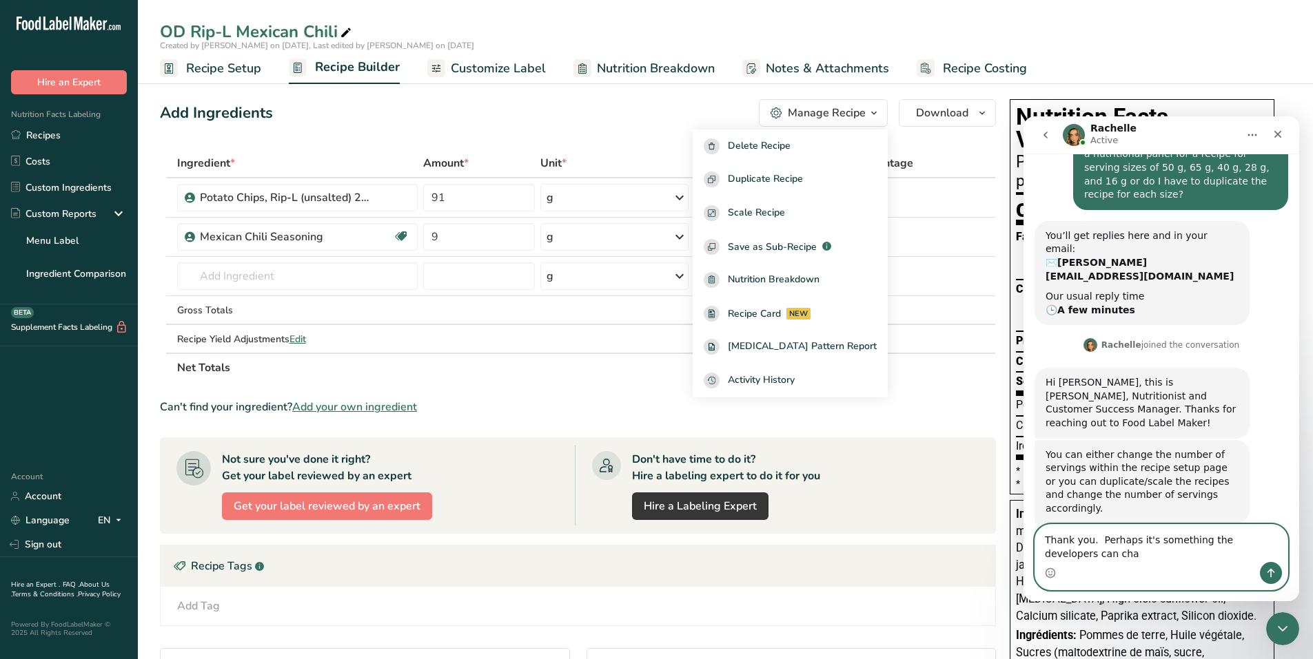
scroll to position [250, 0]
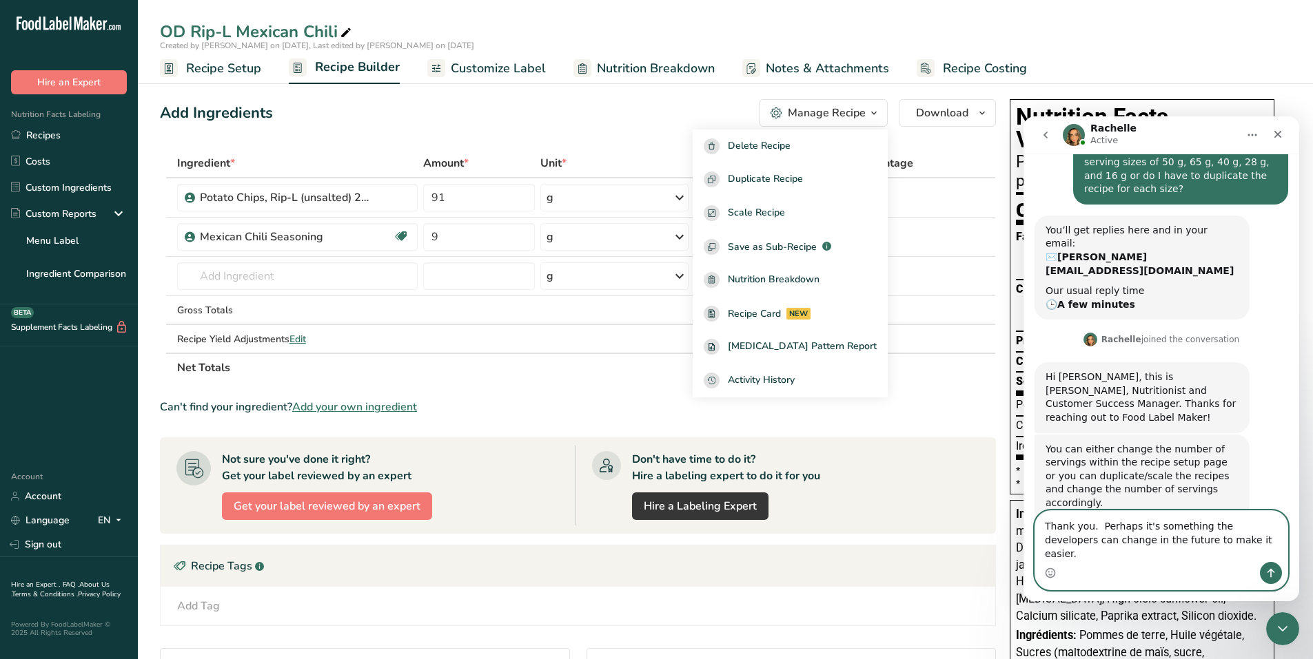
type textarea "Thank you. Perhaps it's something the developers can change in the future to ma…"
click at [1269, 572] on icon "Send a message…" at bounding box center [1270, 573] width 11 height 11
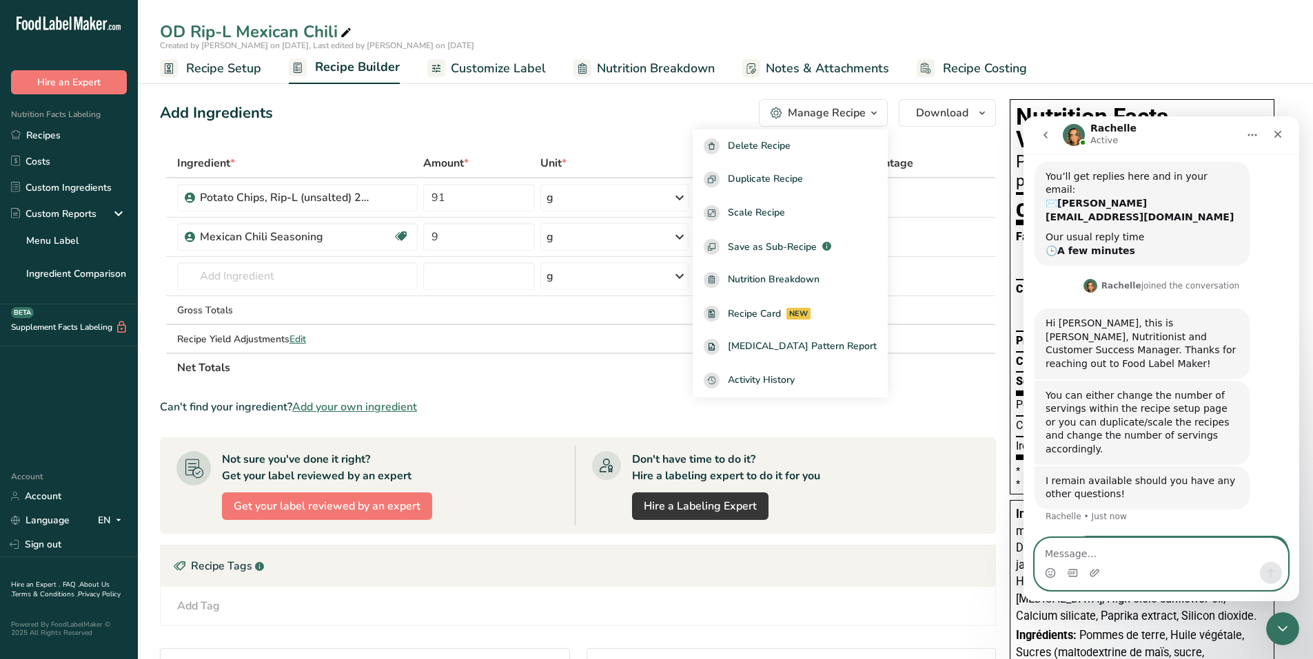
scroll to position [305, 0]
click at [1273, 129] on icon "Close" at bounding box center [1277, 134] width 11 height 11
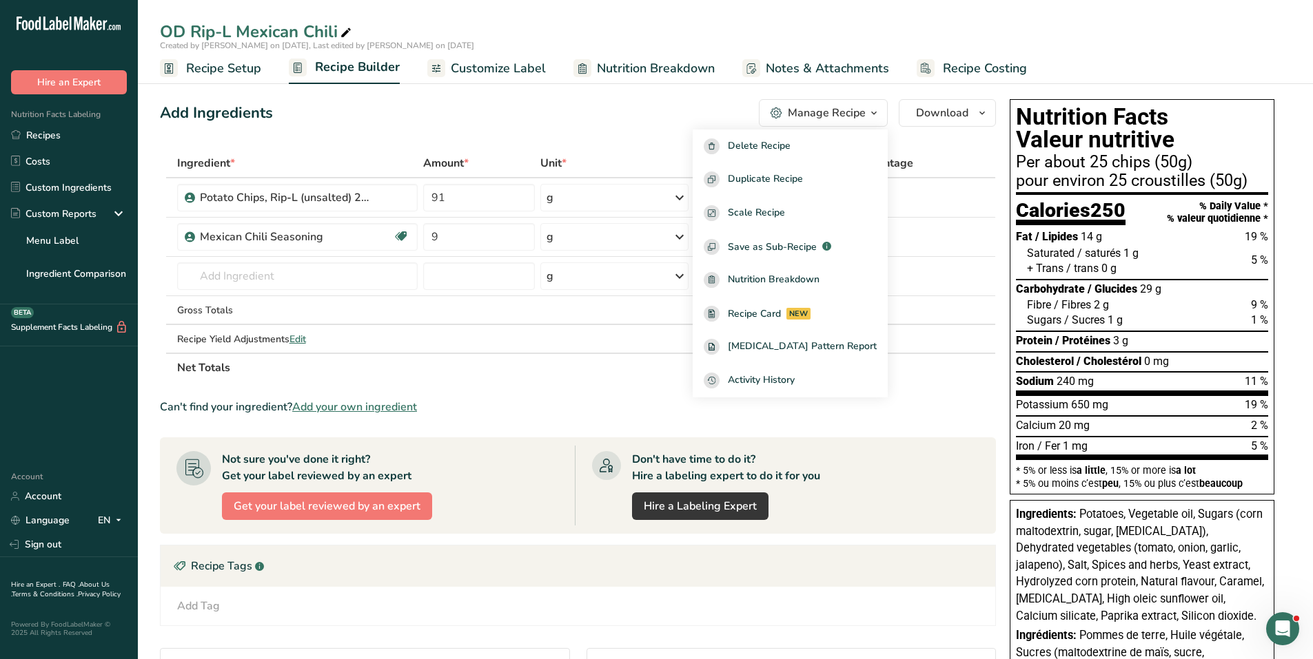
click at [343, 126] on div "Add Ingredients Manage Recipe Delete Recipe Duplicate Recipe Scale Recipe Save …" at bounding box center [582, 523] width 844 height 858
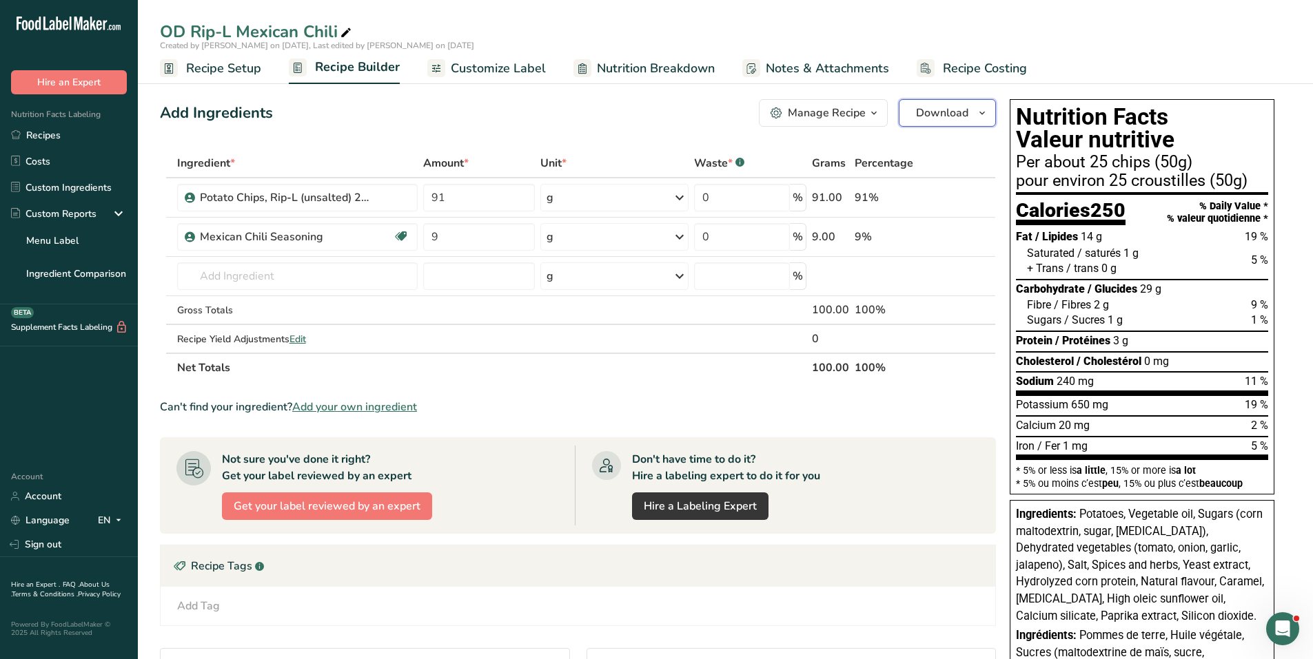
click at [956, 112] on span "Download" at bounding box center [942, 113] width 52 height 17
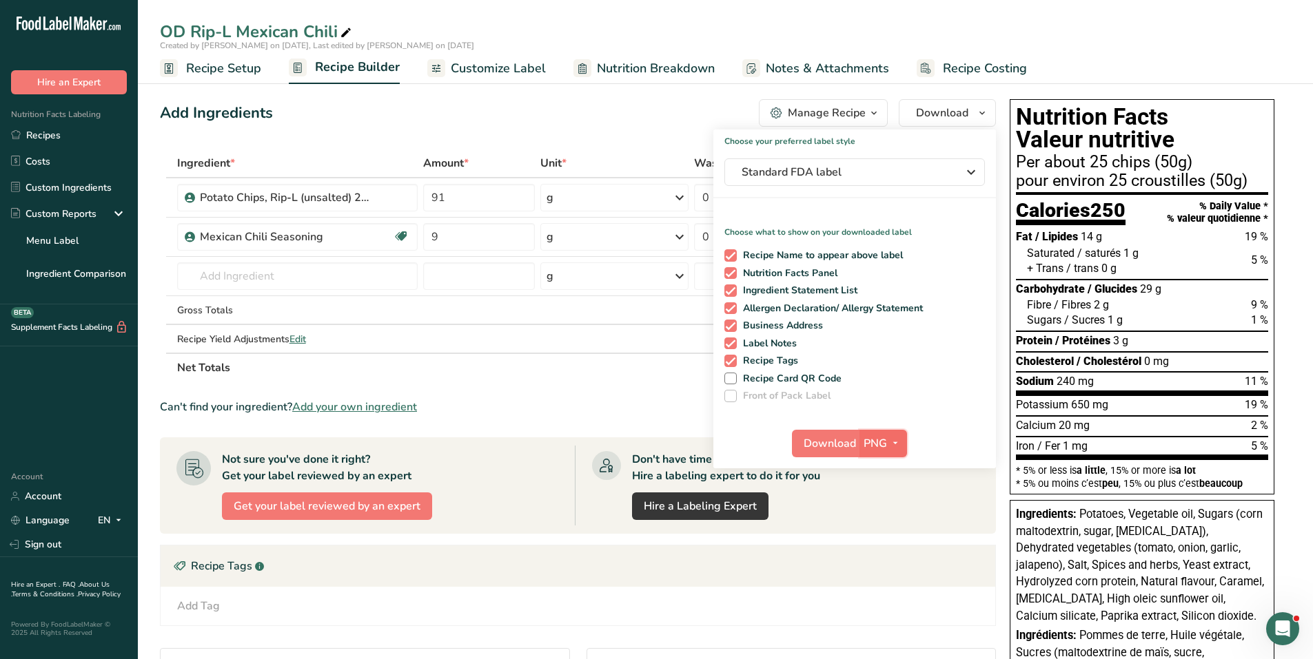
click at [894, 435] on icon "button" at bounding box center [894, 443] width 11 height 17
click at [887, 536] on link "PDF" at bounding box center [885, 539] width 44 height 23
click at [846, 438] on span "Download" at bounding box center [830, 443] width 52 height 17
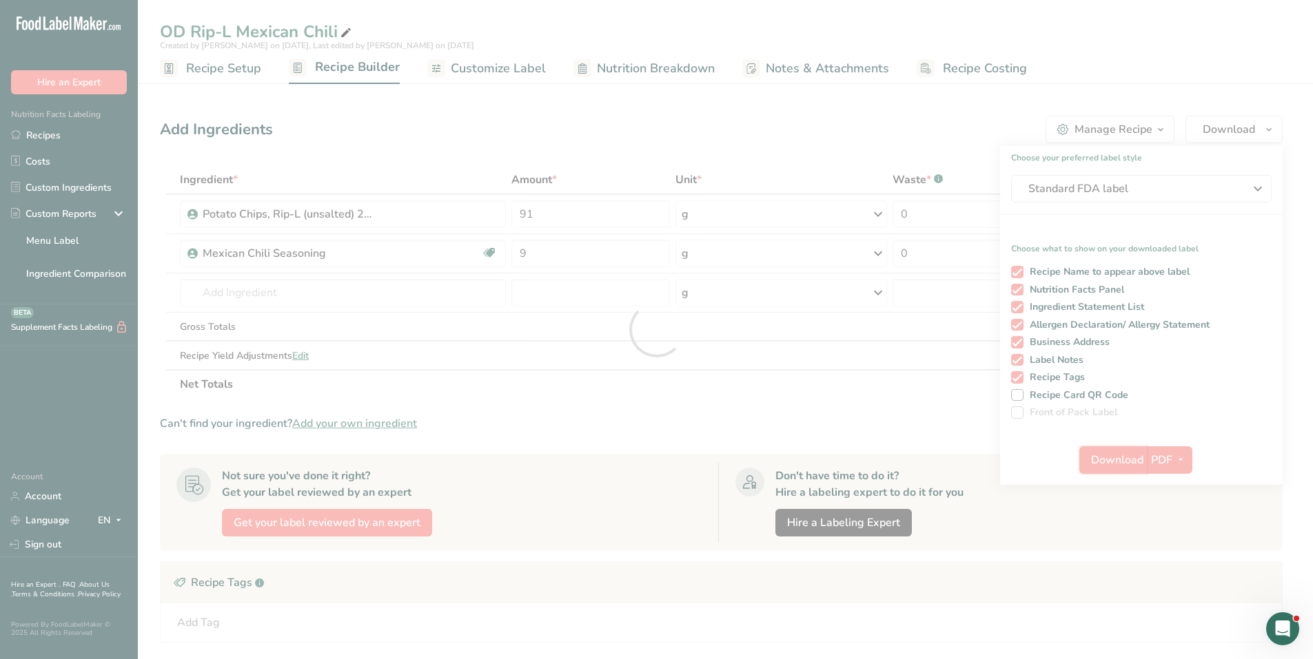
scroll to position [0, 0]
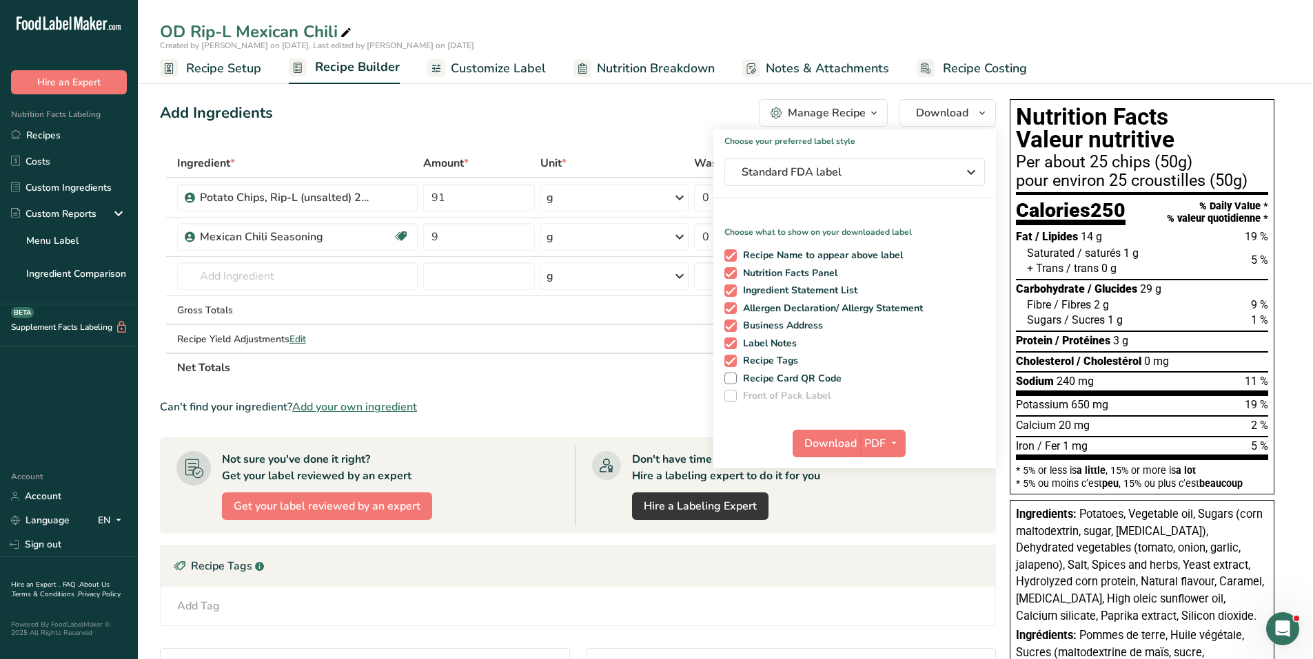
click at [576, 124] on div "Add Ingredients Manage Recipe Delete Recipe Duplicate Recipe Scale Recipe Save …" at bounding box center [578, 113] width 836 height 28
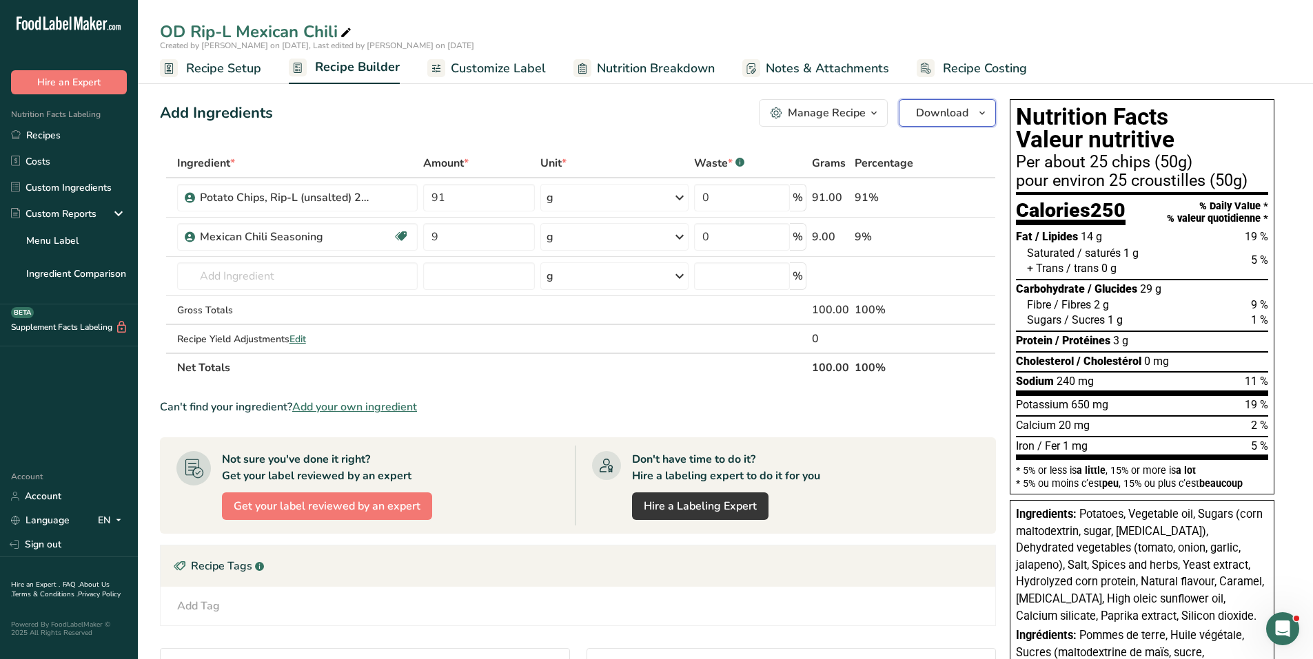
click at [979, 115] on icon "button" at bounding box center [981, 113] width 11 height 17
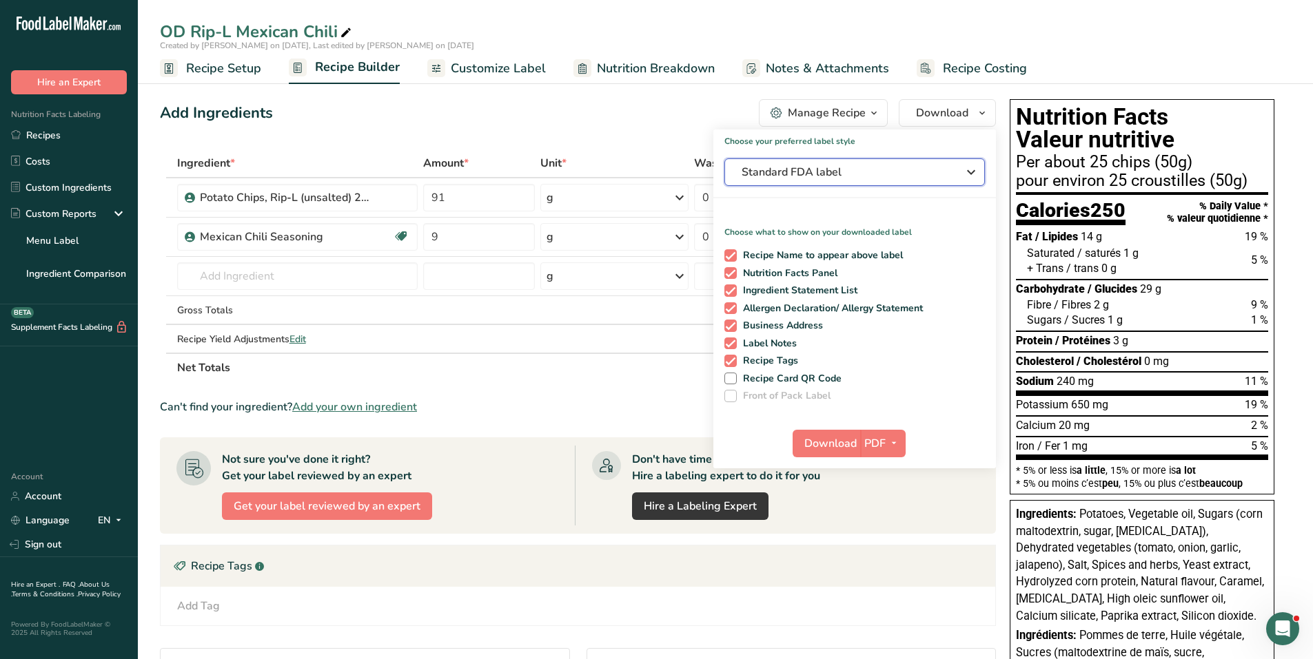
click at [970, 169] on icon "button" at bounding box center [971, 172] width 17 height 25
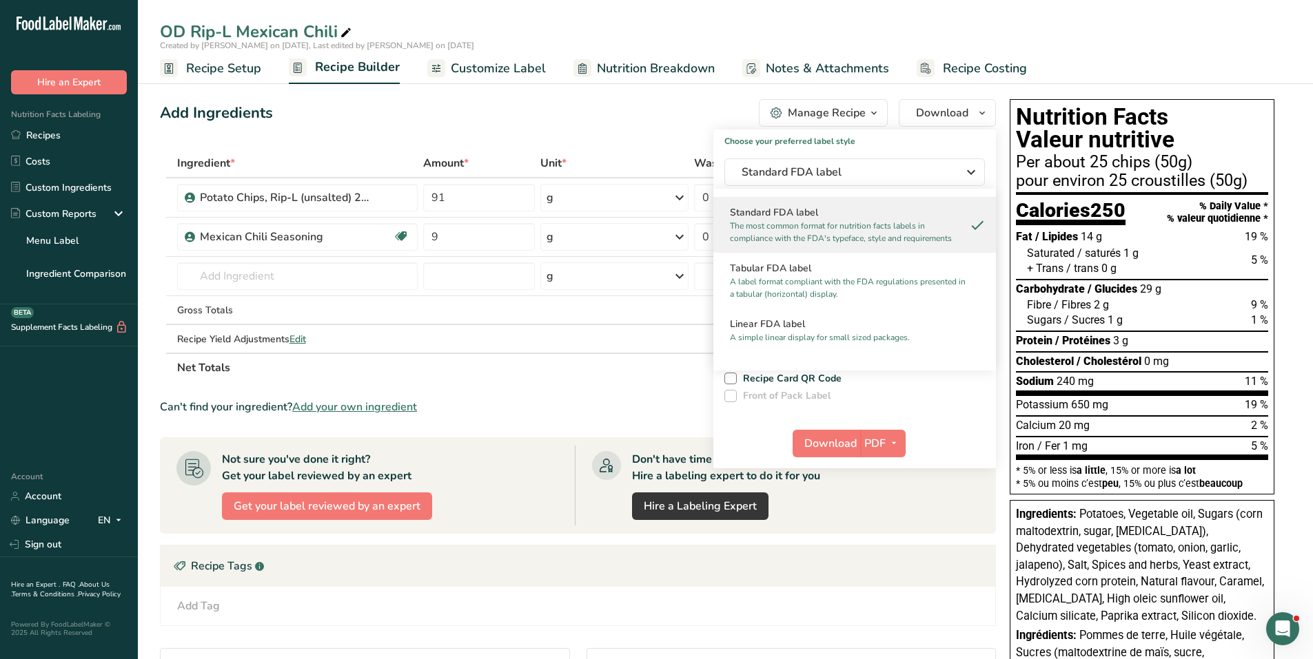
click at [908, 203] on div "Standard FDA label The most common format for nutrition facts labels in complia…" at bounding box center [854, 225] width 282 height 56
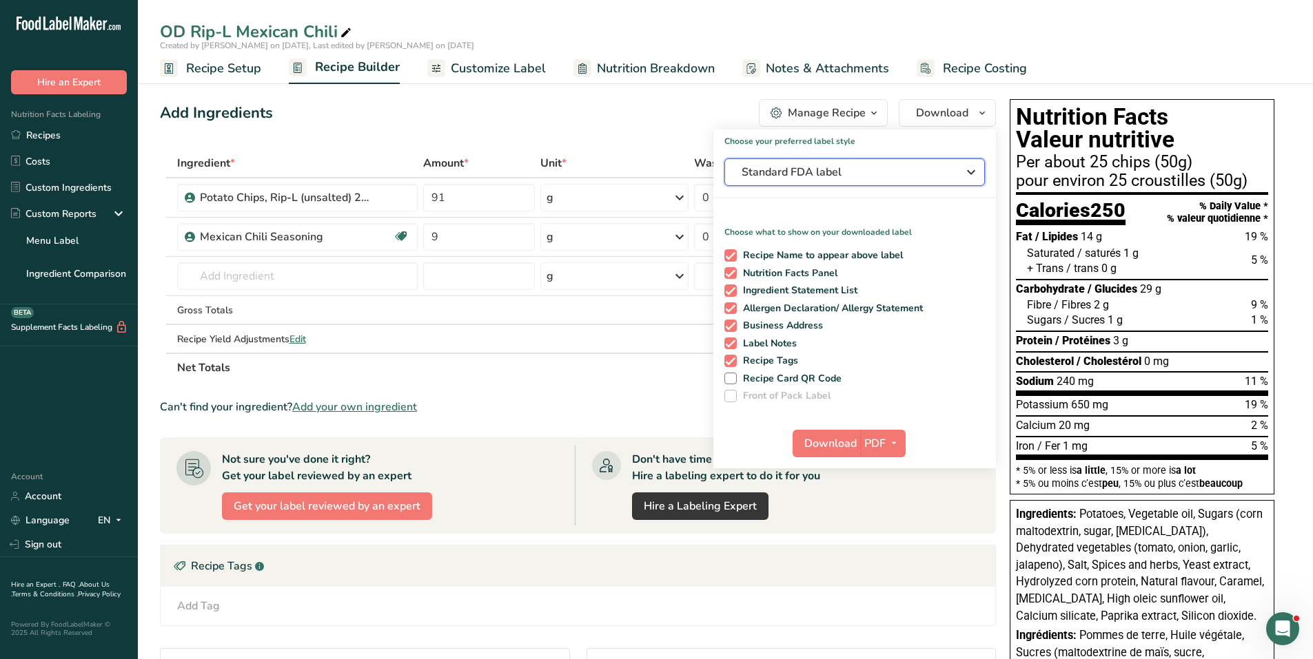
click at [967, 169] on icon "button" at bounding box center [971, 172] width 17 height 25
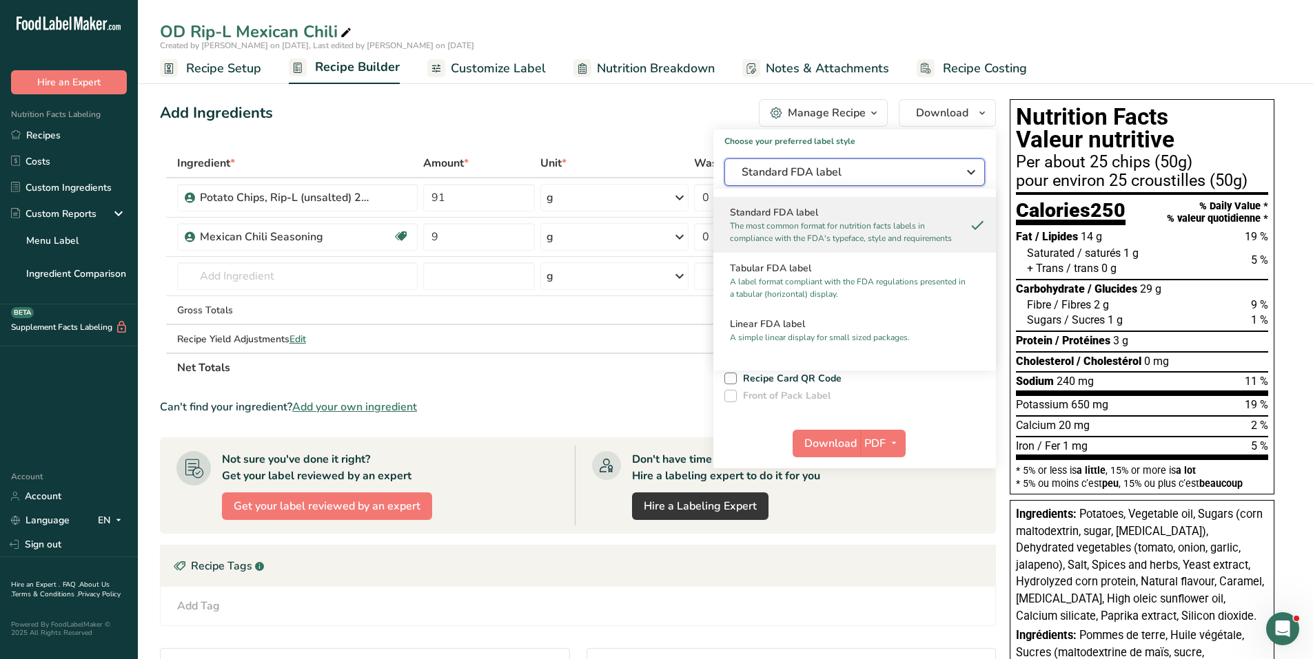
click at [967, 169] on icon "button" at bounding box center [971, 172] width 17 height 25
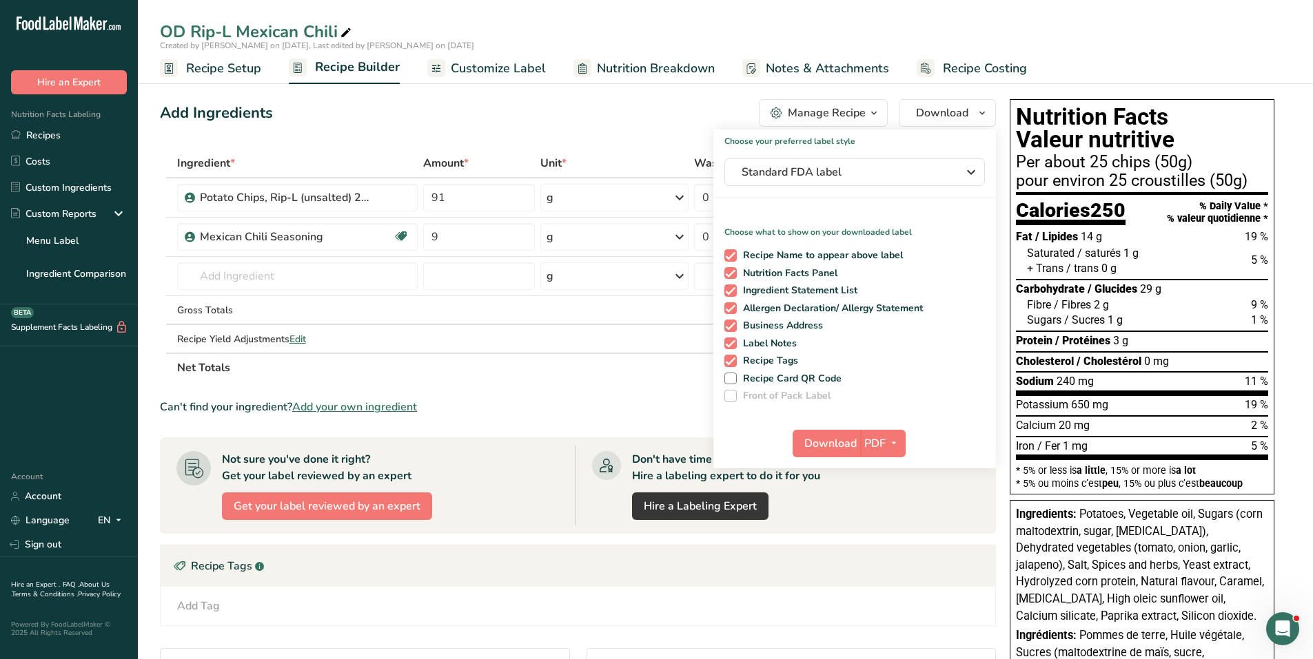
click at [651, 130] on div "Add Ingredients Manage Recipe Delete Recipe Duplicate Recipe Scale Recipe Save …" at bounding box center [582, 523] width 844 height 858
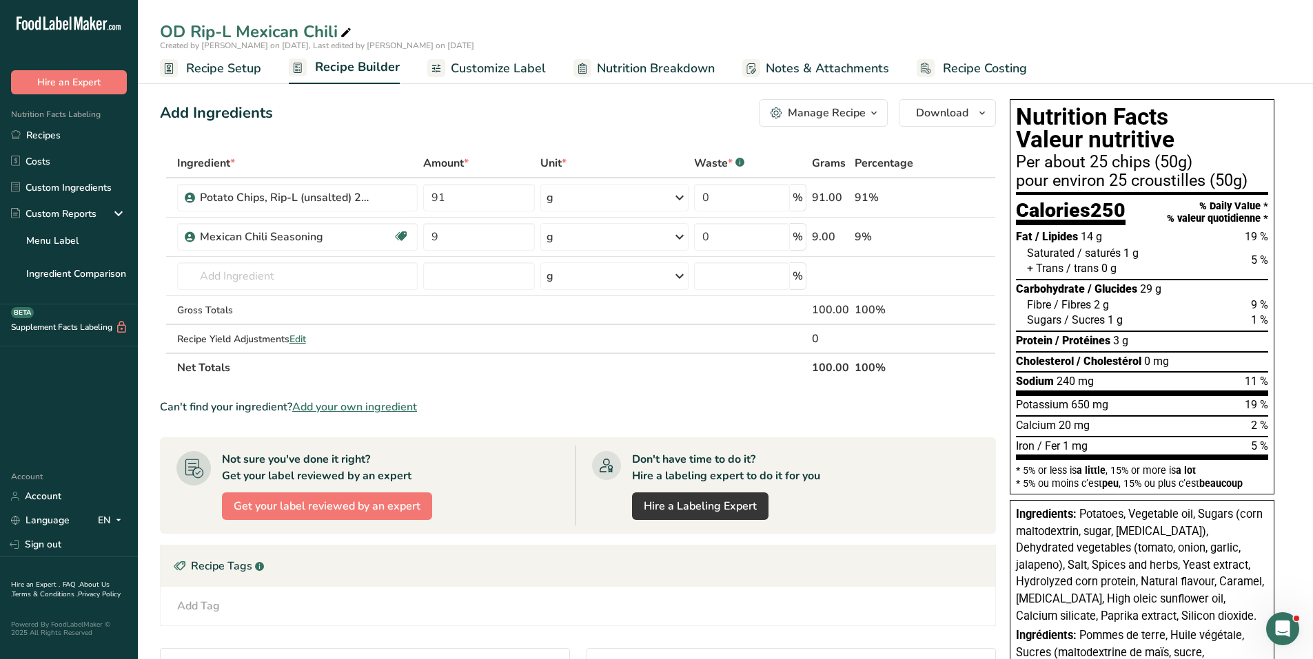
click at [339, 75] on span "Recipe Builder" at bounding box center [357, 67] width 85 height 19
click at [493, 72] on span "Customize Label" at bounding box center [498, 68] width 95 height 19
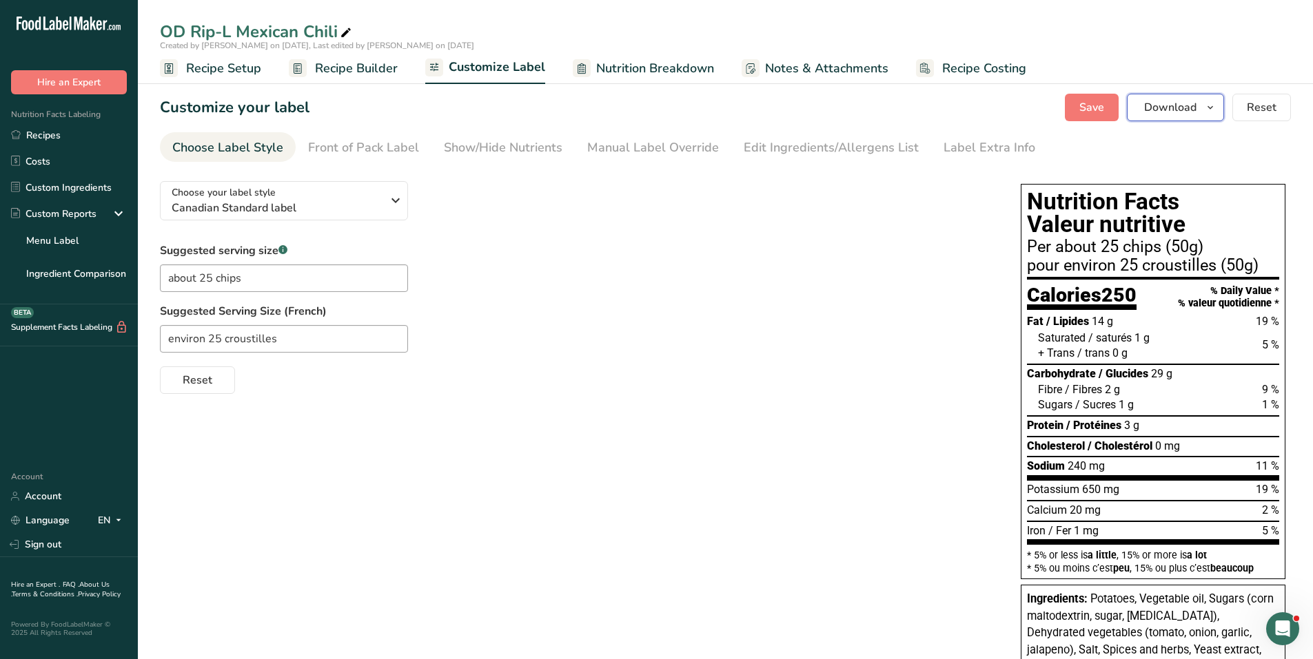
click at [1184, 105] on span "Download" at bounding box center [1170, 107] width 52 height 17
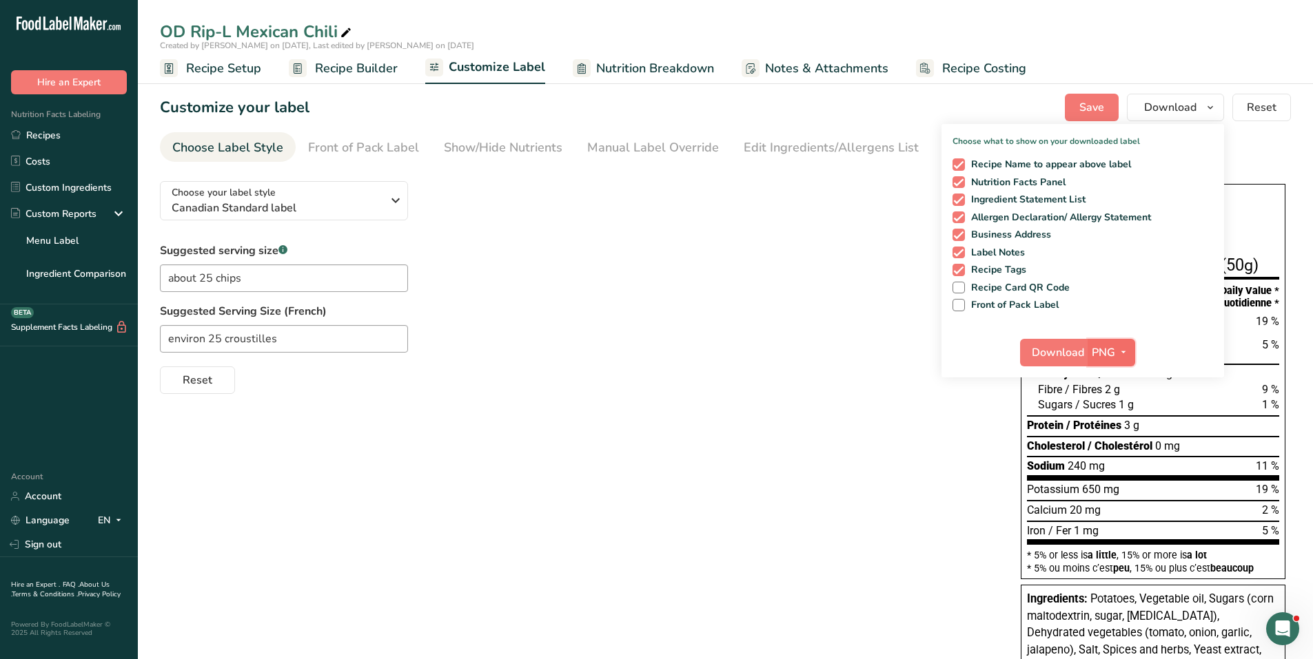
click at [1116, 349] on span "button" at bounding box center [1123, 353] width 17 height 17
click at [1117, 451] on link "PDF" at bounding box center [1113, 449] width 44 height 23
click at [1071, 353] on span "Download" at bounding box center [1058, 353] width 52 height 17
click at [813, 240] on div "Choose your label style Canadian Standard label USA (FDA) Standard FDA label Ta…" at bounding box center [576, 282] width 833 height 224
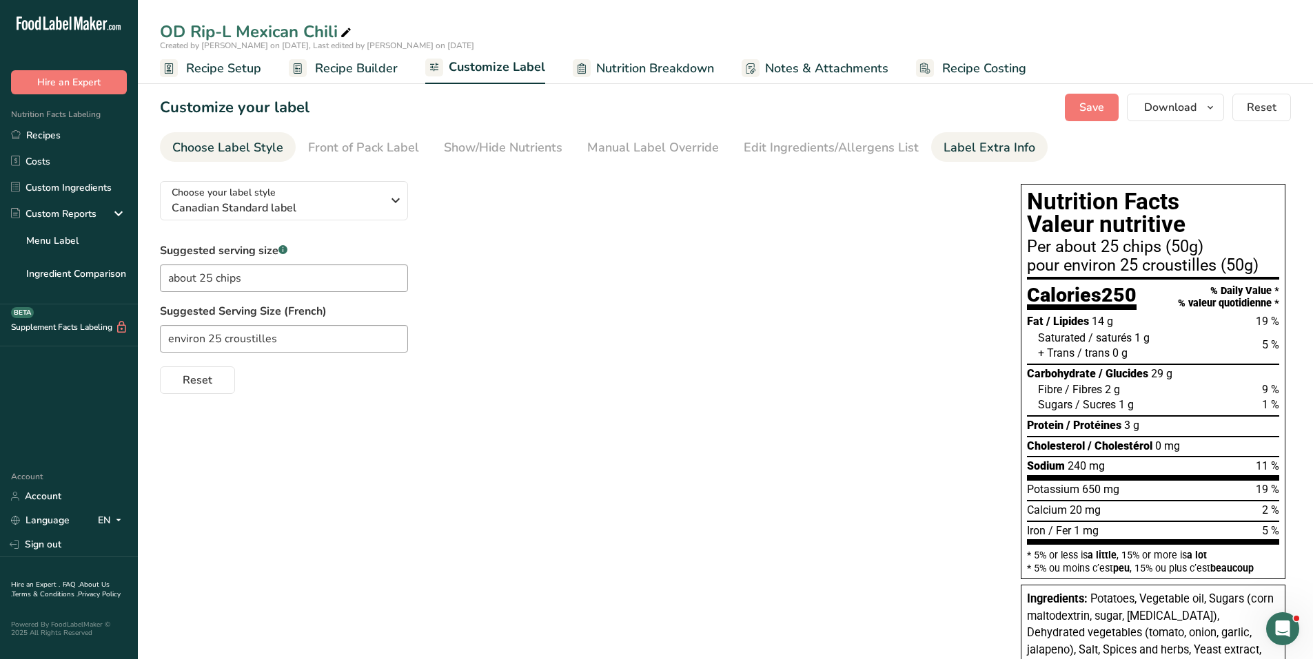
click at [945, 138] on div "Label Extra Info" at bounding box center [989, 147] width 92 height 19
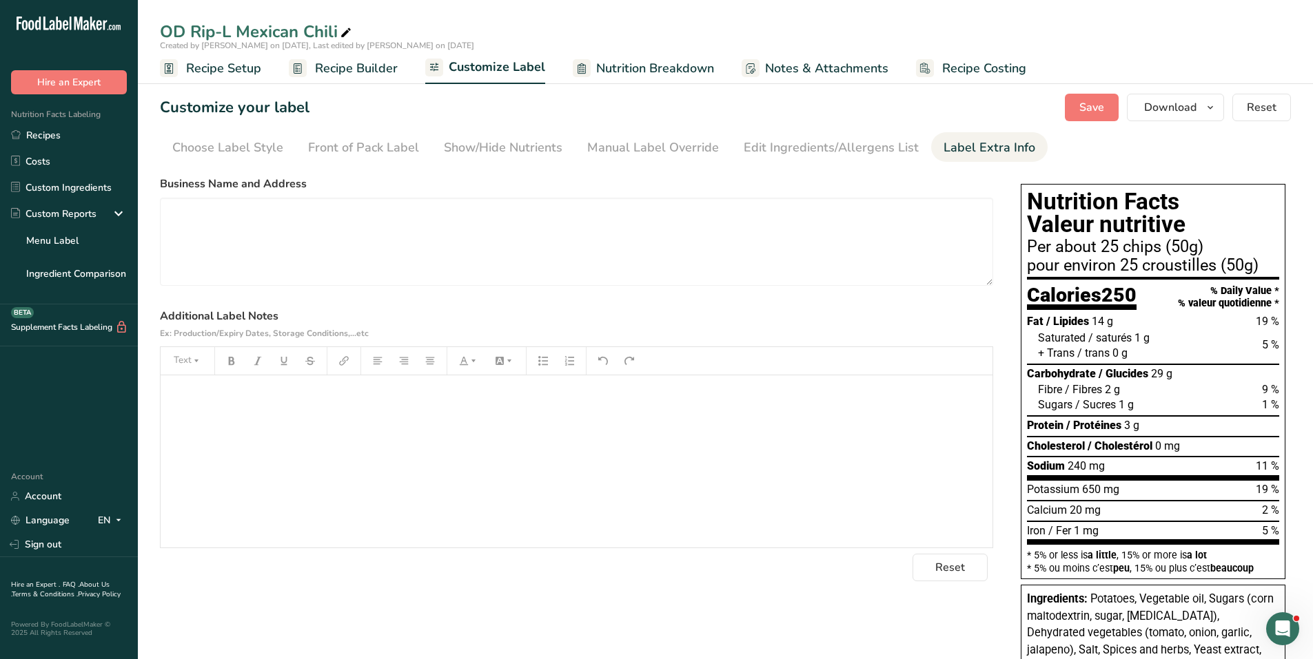
click at [200, 408] on div "﻿" at bounding box center [577, 462] width 832 height 172
drag, startPoint x: 260, startPoint y: 392, endPoint x: 166, endPoint y: 395, distance: 93.7
click at [167, 392] on p "Acide citrique," at bounding box center [576, 395] width 818 height 17
click at [266, 398] on p "Reference: calc. (" at bounding box center [576, 395] width 818 height 17
click at [1087, 103] on span "Save" at bounding box center [1091, 107] width 25 height 17
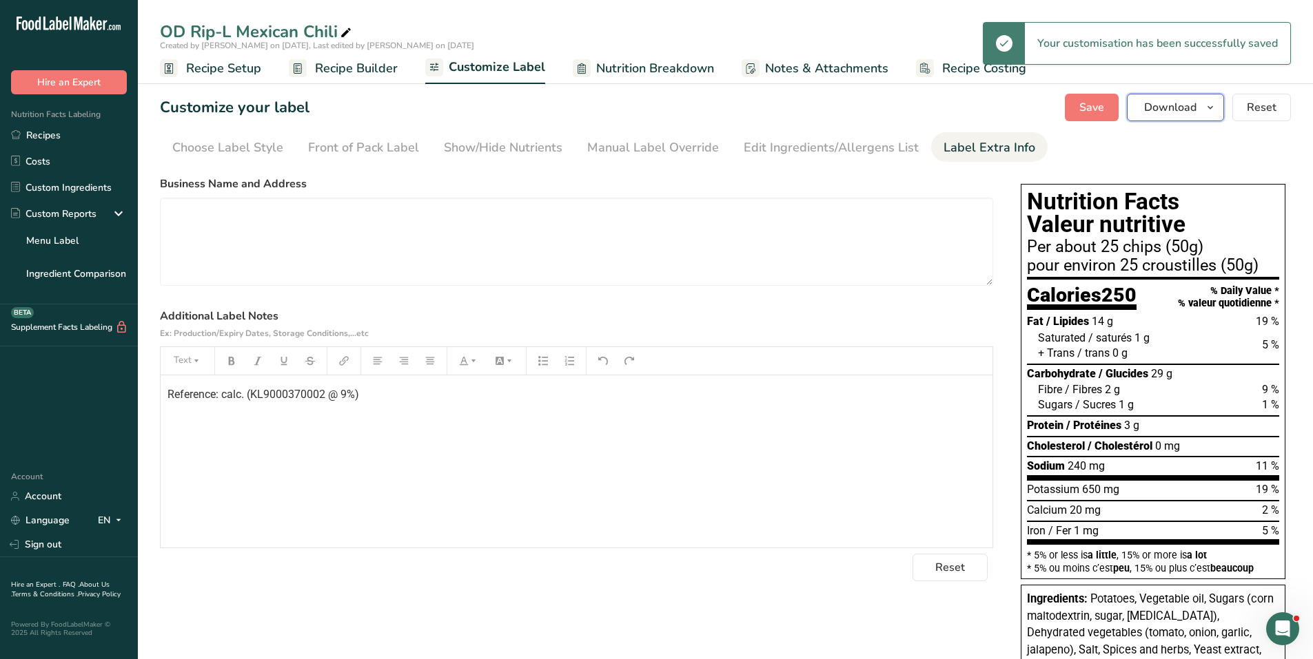
click at [1202, 105] on span "button" at bounding box center [1210, 107] width 17 height 17
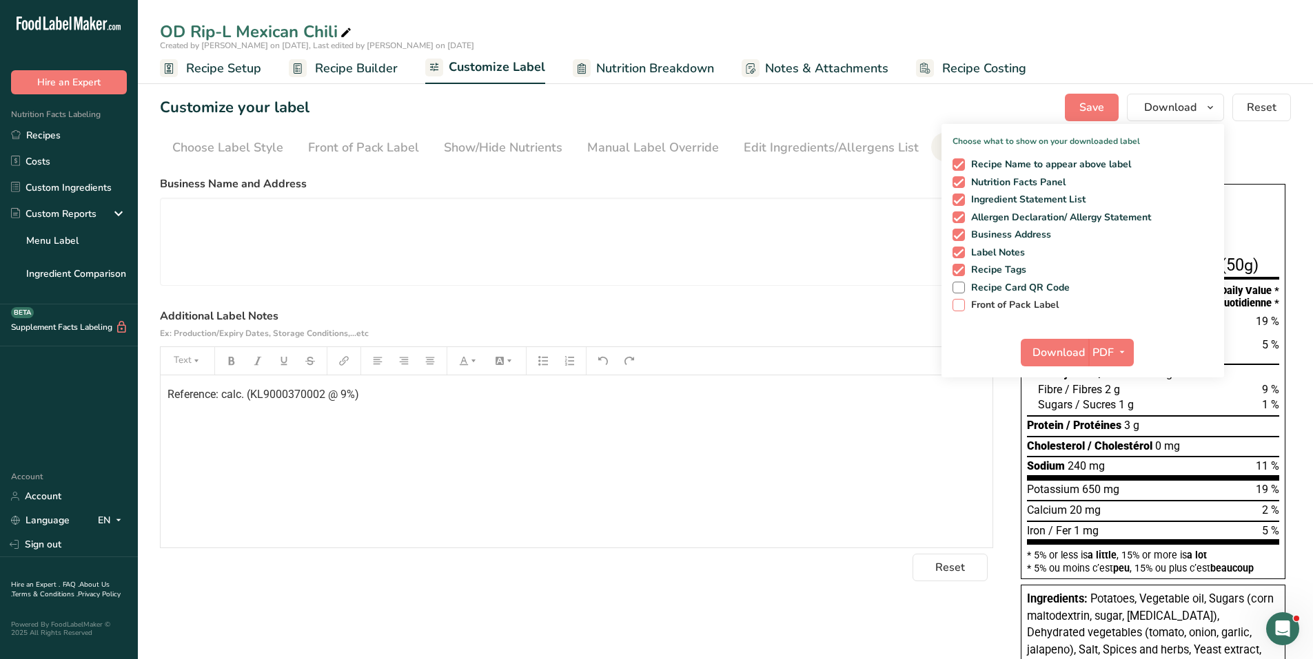
click at [961, 302] on span at bounding box center [958, 305] width 12 height 12
click at [961, 302] on input "Front of Pack Label" at bounding box center [956, 304] width 9 height 9
checkbox input "true"
click at [1071, 350] on span "Download" at bounding box center [1058, 353] width 52 height 17
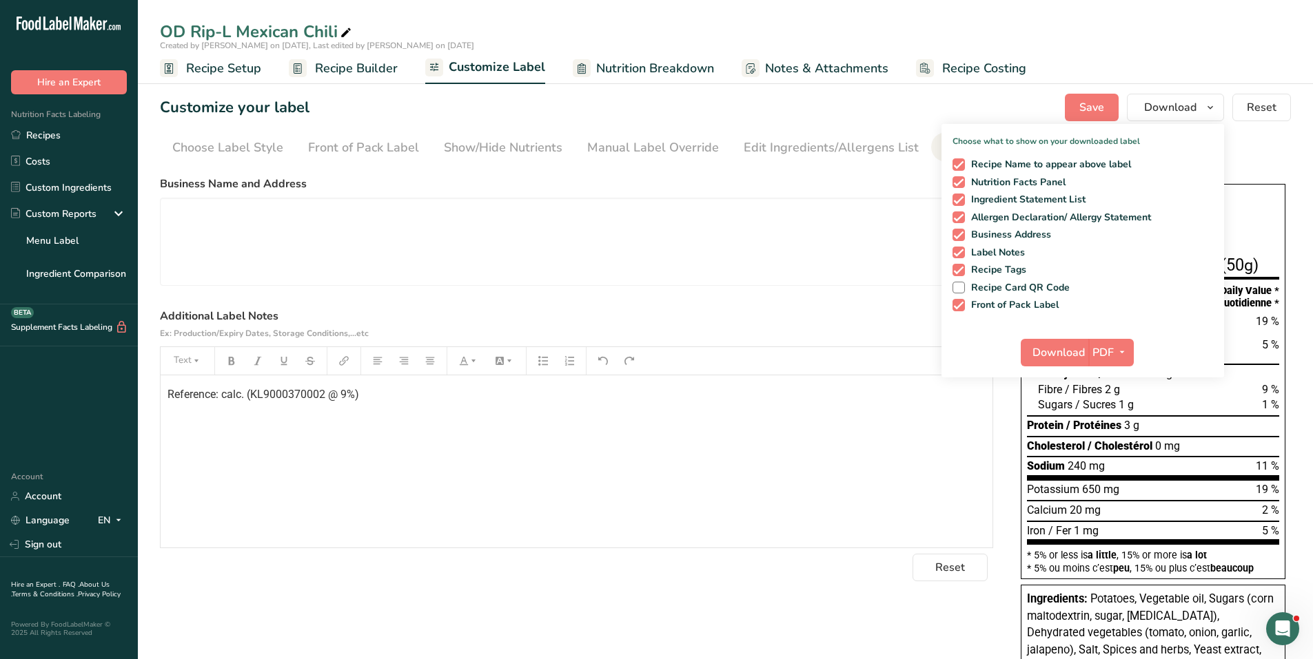
click at [211, 59] on span "Recipe Setup" at bounding box center [223, 68] width 75 height 19
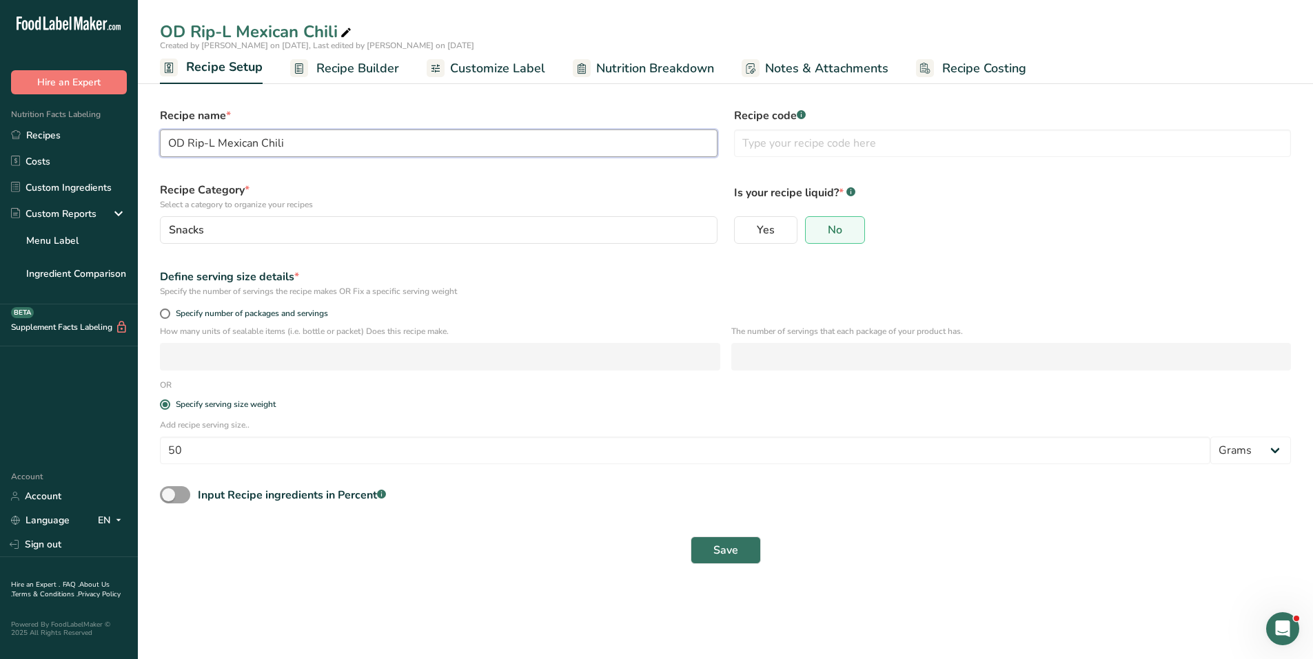
click at [313, 149] on input "OD Rip-L Mexican Chili" at bounding box center [438, 144] width 557 height 28
drag, startPoint x: 294, startPoint y: 145, endPoint x: 309, endPoint y: 146, distance: 15.2
click at [309, 146] on input "OD Rip-L Mexican Chili, 200 g" at bounding box center [438, 144] width 557 height 28
click at [333, 153] on input "OD Rip-L Mexican Chili, 235 g" at bounding box center [438, 144] width 557 height 28
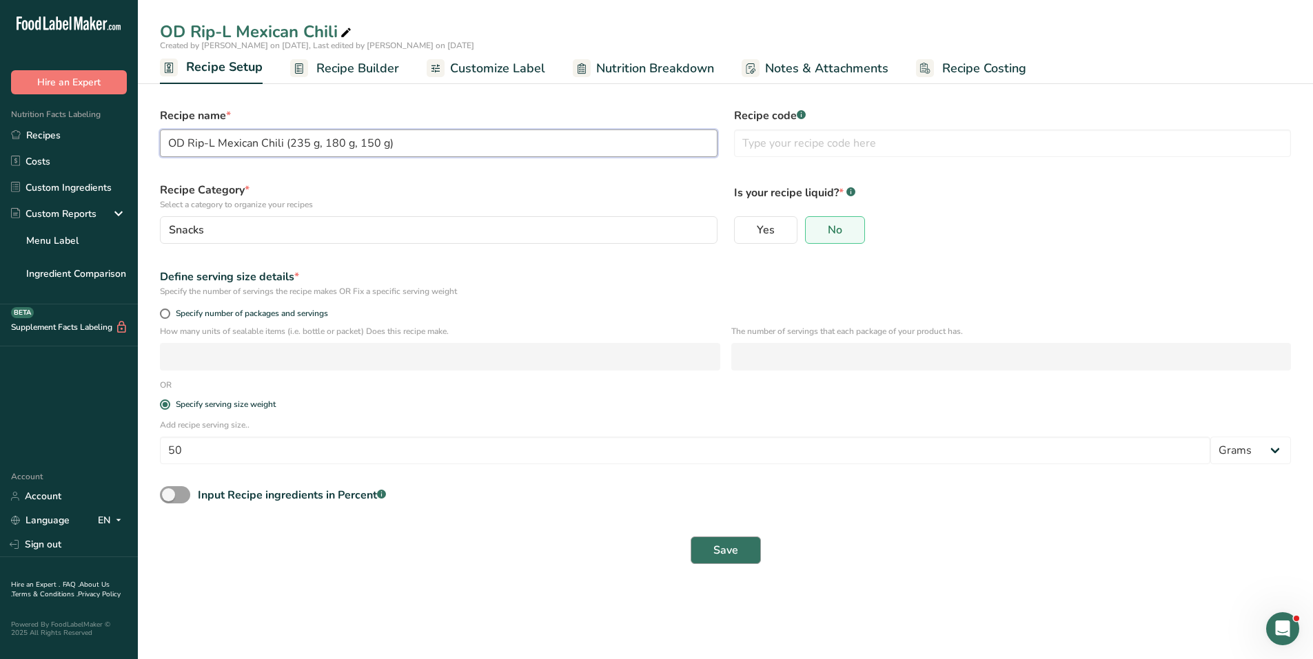
type input "OD Rip-L Mexican Chili (235 g, 180 g, 150 g)"
click at [732, 556] on span "Save" at bounding box center [725, 550] width 25 height 17
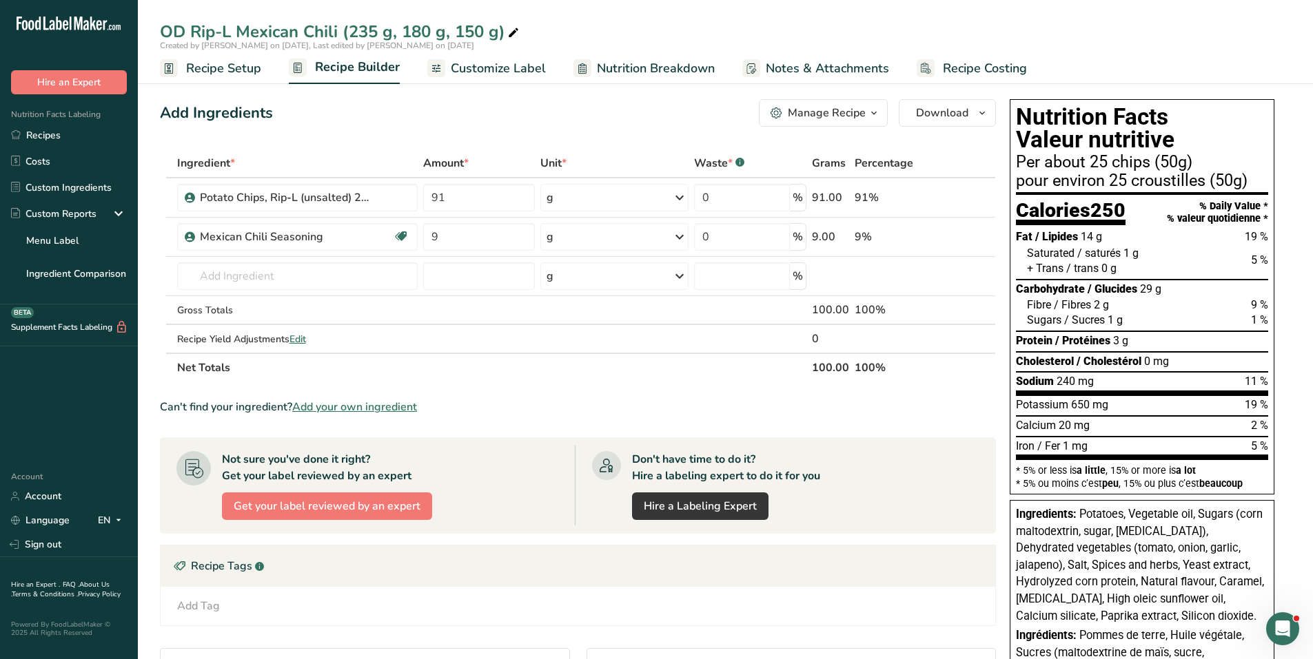
click at [505, 72] on span "Customize Label" at bounding box center [498, 68] width 95 height 19
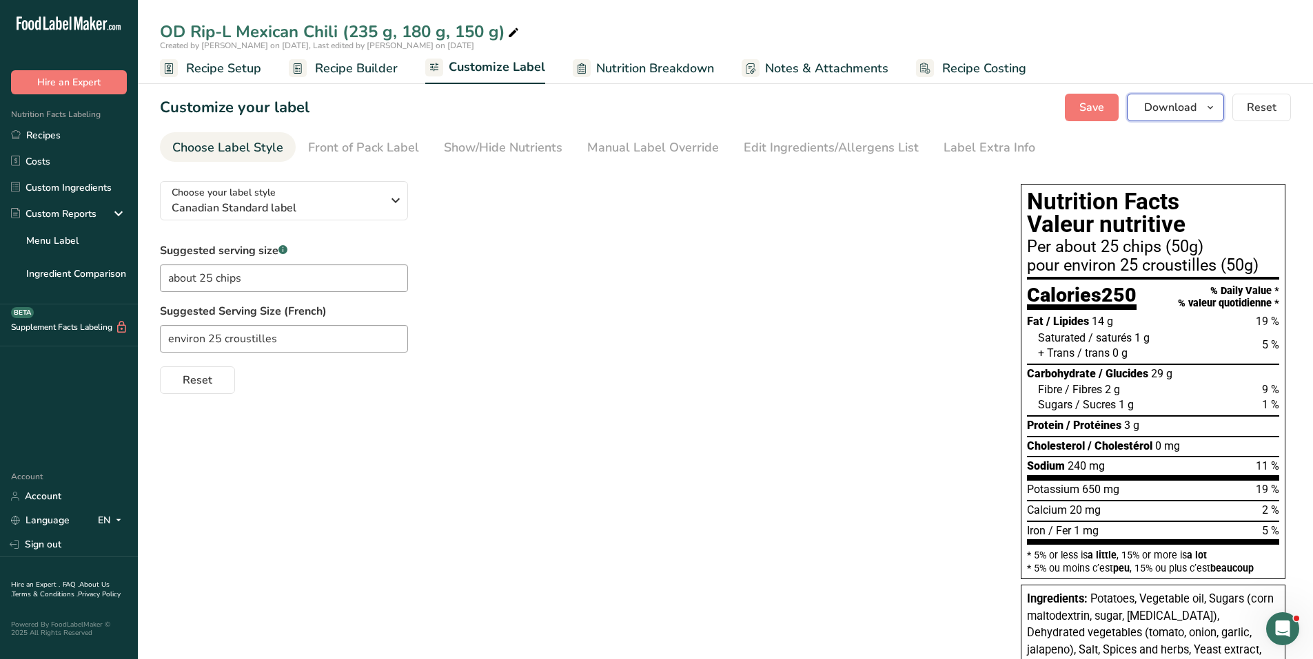
click at [1205, 111] on icon "button" at bounding box center [1209, 107] width 11 height 17
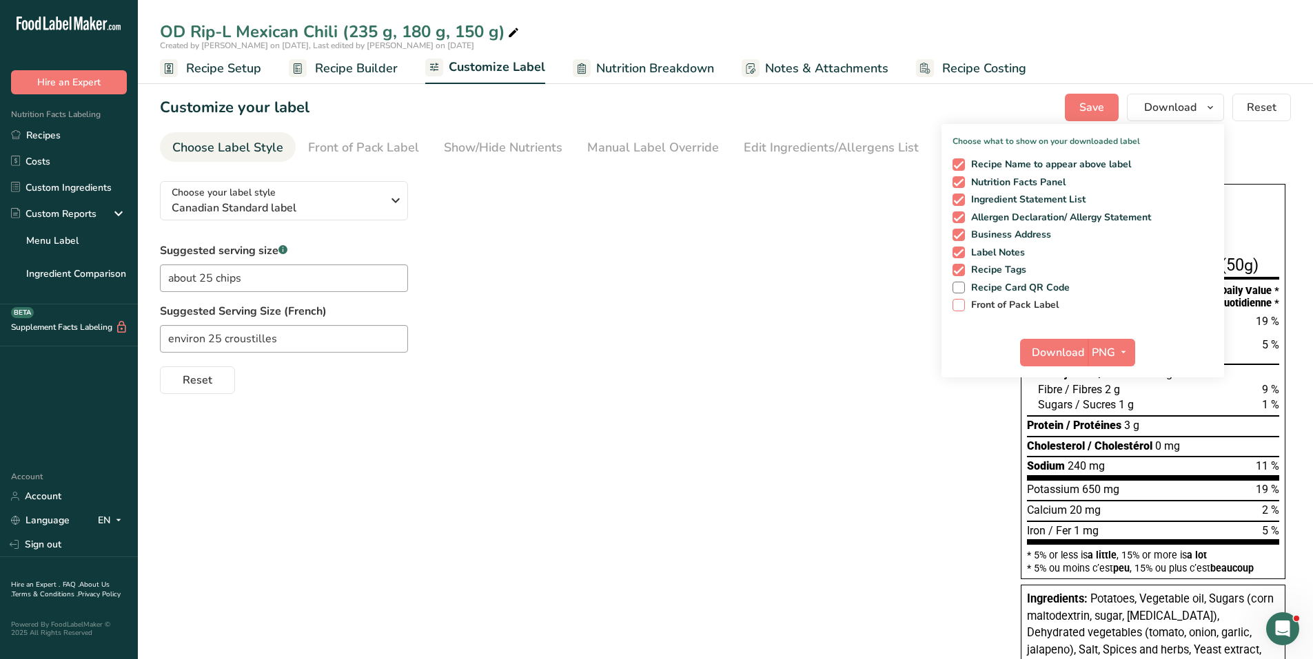
click at [967, 302] on span "Front of Pack Label" at bounding box center [1012, 305] width 94 height 12
click at [961, 302] on input "Front of Pack Label" at bounding box center [956, 304] width 9 height 9
checkbox input "true"
click at [1130, 350] on span "button" at bounding box center [1123, 353] width 17 height 17
click at [1111, 448] on link "PDF" at bounding box center [1113, 449] width 44 height 23
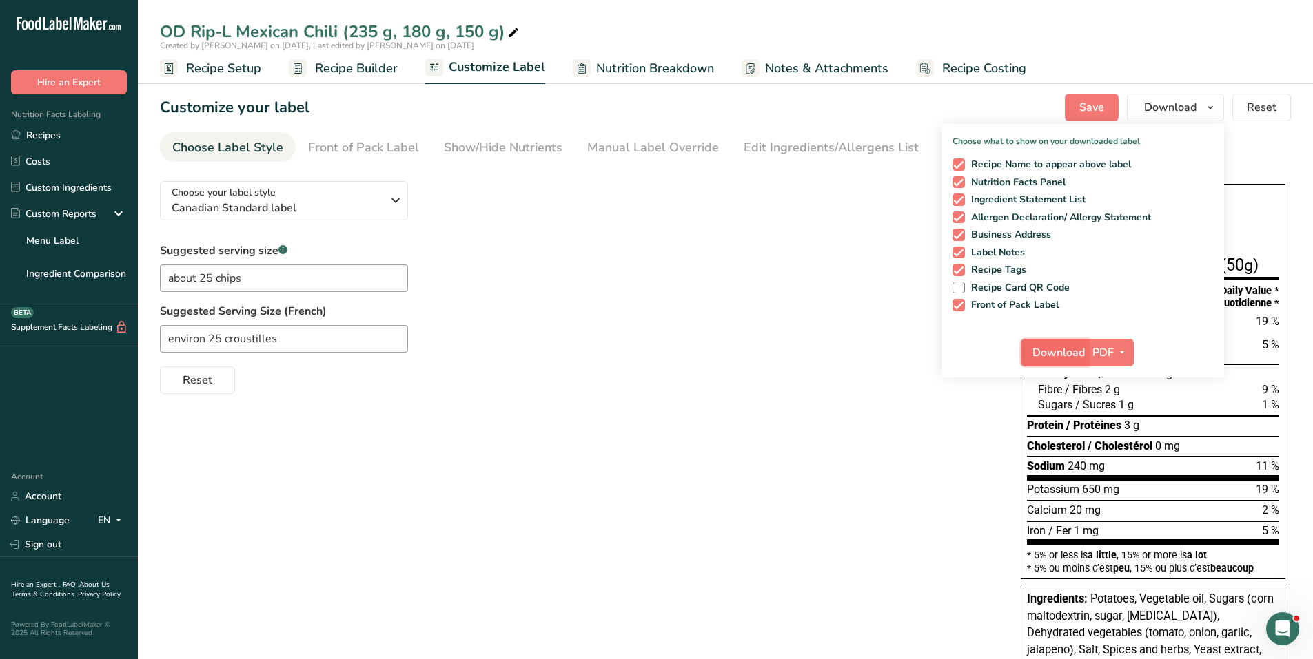
click at [1061, 358] on span "Download" at bounding box center [1058, 353] width 52 height 17
click at [244, 68] on span "Recipe Setup" at bounding box center [223, 68] width 75 height 19
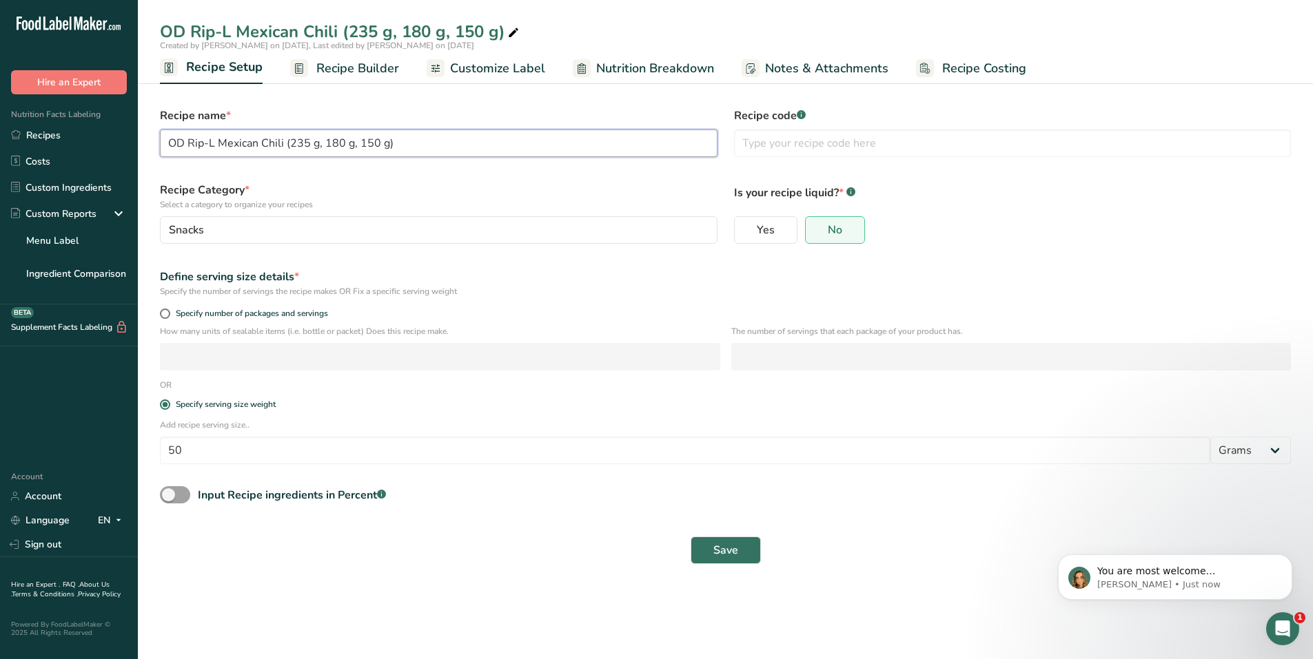
scroll to position [453, 0]
click at [287, 143] on input "OD Rip-L Mexican Chili (235 g, 180 g, 150 g)" at bounding box center [438, 144] width 557 height 28
click at [473, 73] on span "Customize Label" at bounding box center [497, 68] width 95 height 19
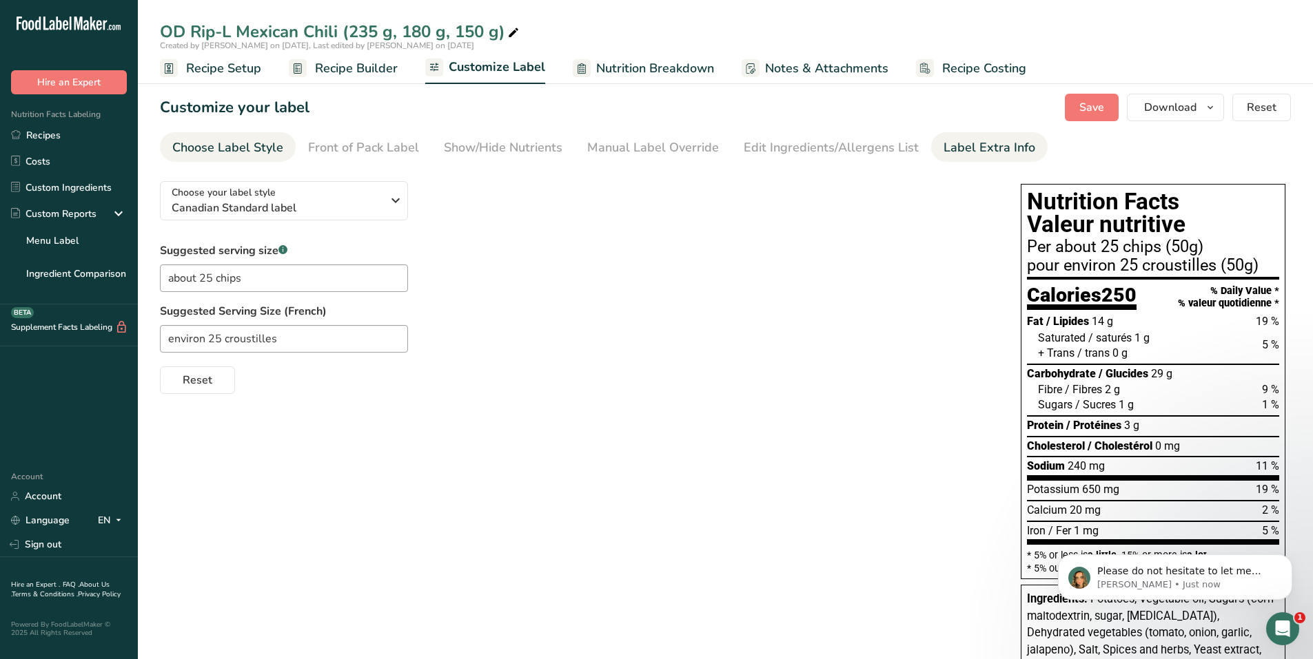
scroll to position [444, 0]
click at [200, 64] on span "Recipe Setup" at bounding box center [223, 68] width 75 height 19
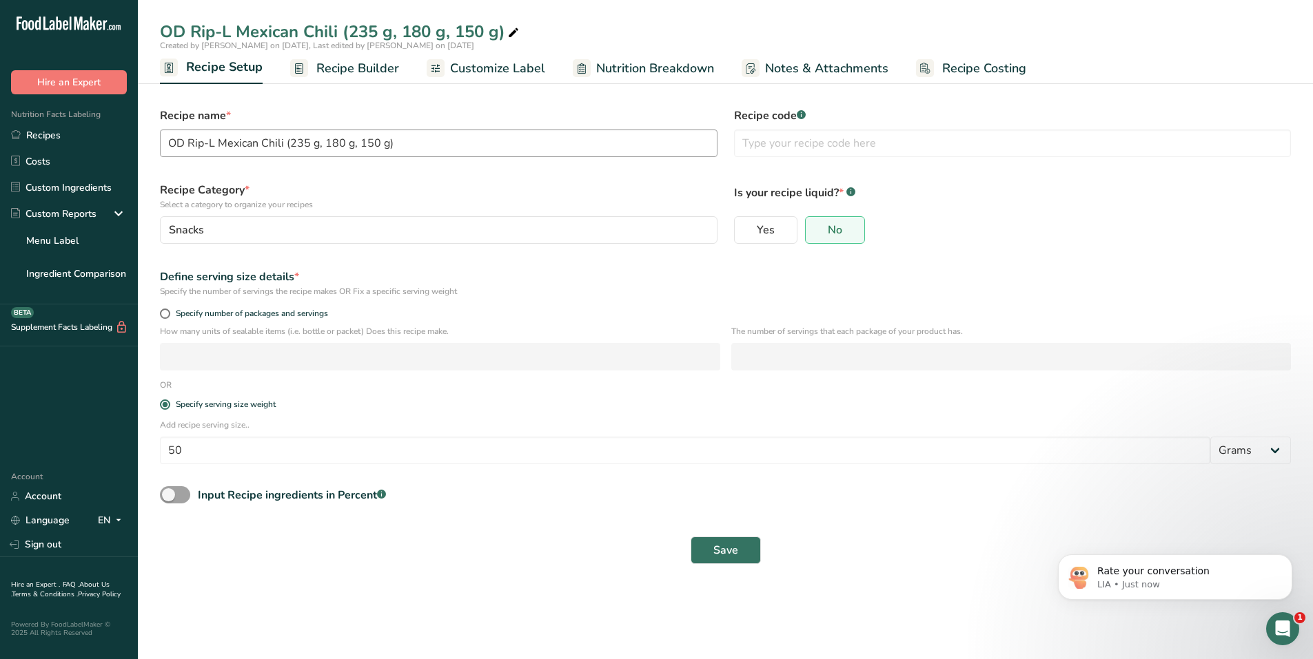
scroll to position [473, 0]
click at [361, 71] on span "Recipe Builder" at bounding box center [357, 68] width 83 height 19
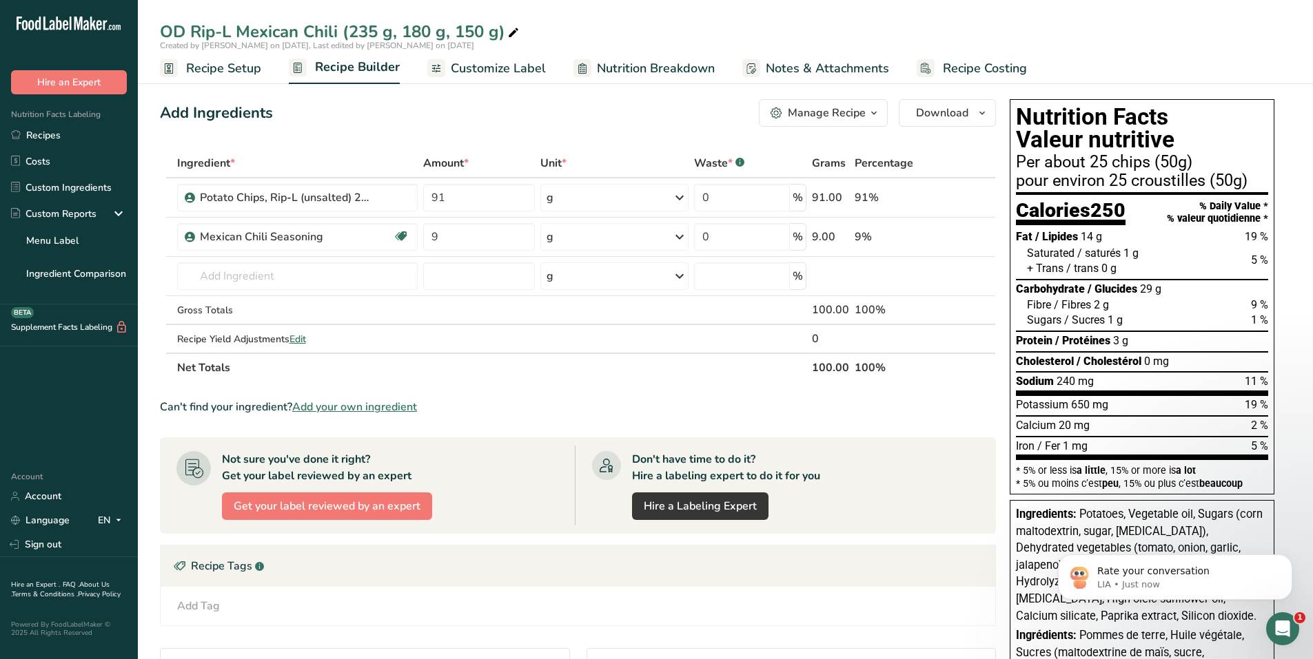
click at [866, 107] on span "button" at bounding box center [873, 113] width 17 height 17
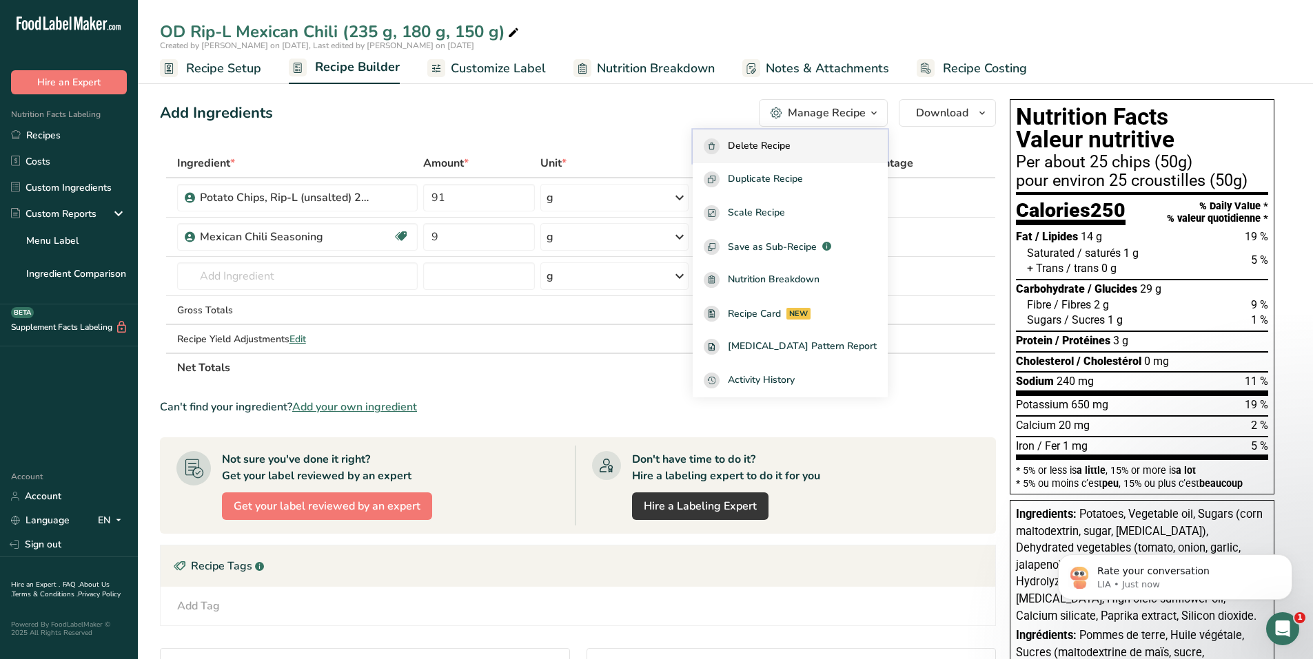
click at [820, 146] on div "Delete Recipe" at bounding box center [789, 146] width 173 height 16
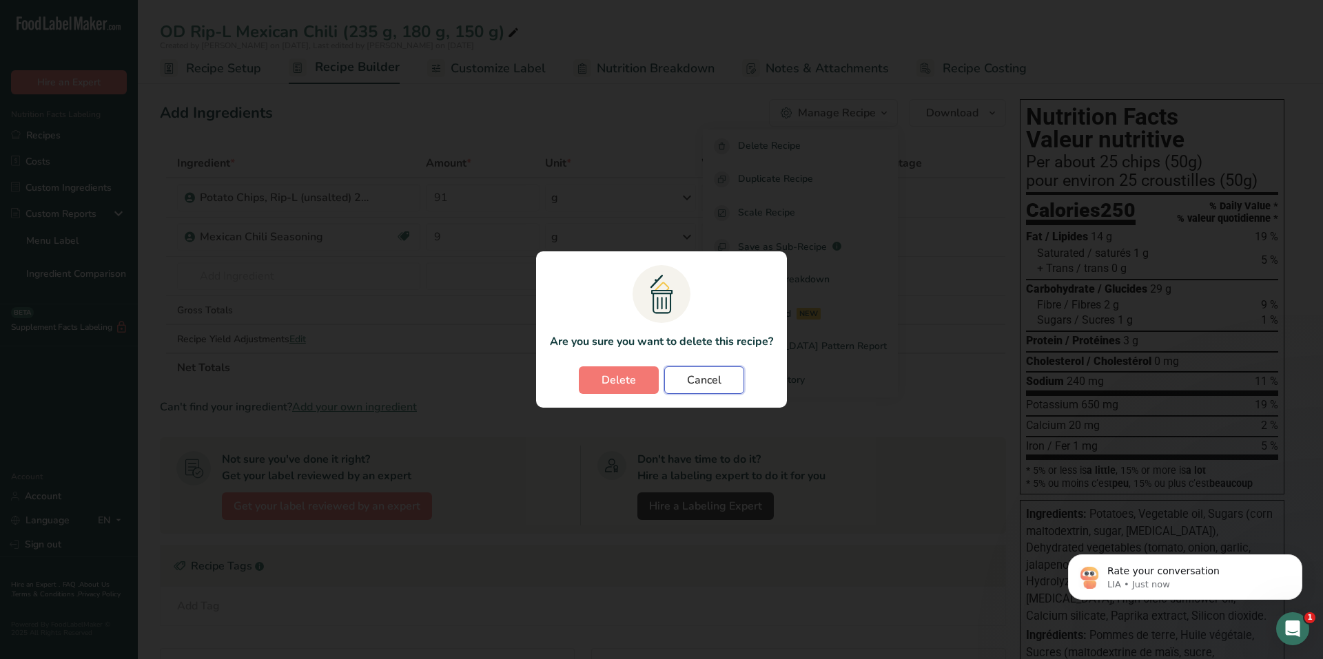
click at [717, 377] on span "Cancel" at bounding box center [704, 380] width 34 height 17
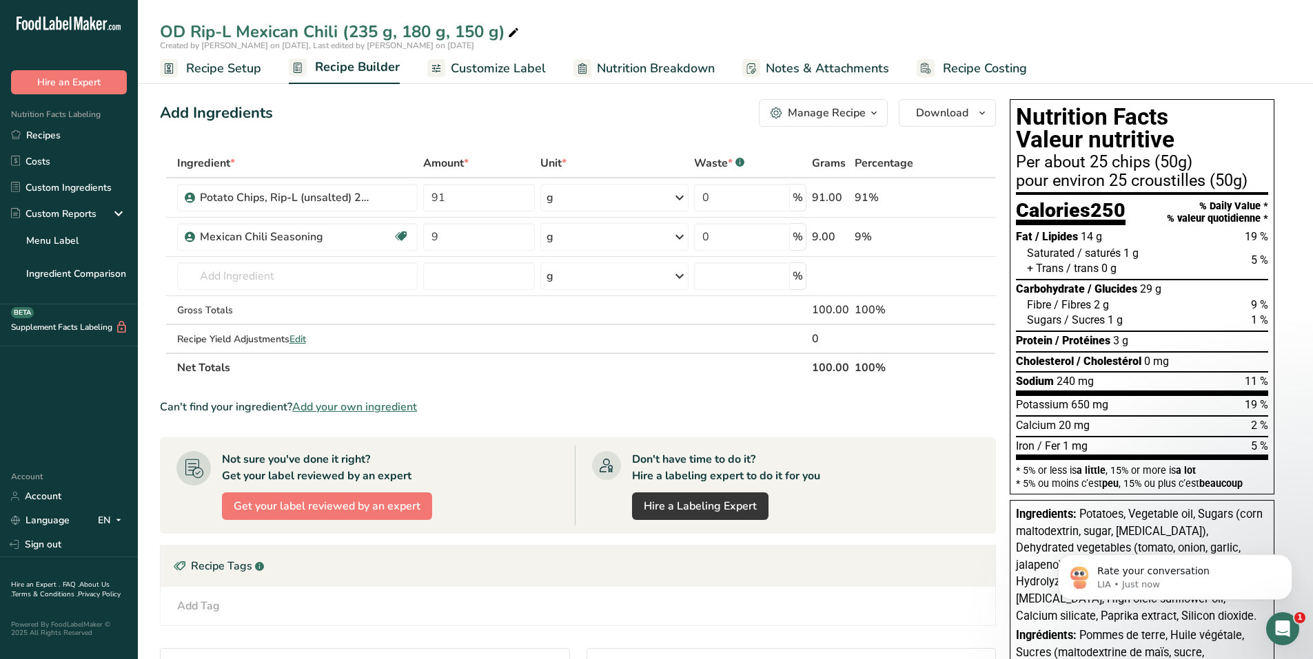
click at [875, 111] on icon "button" at bounding box center [873, 113] width 11 height 17
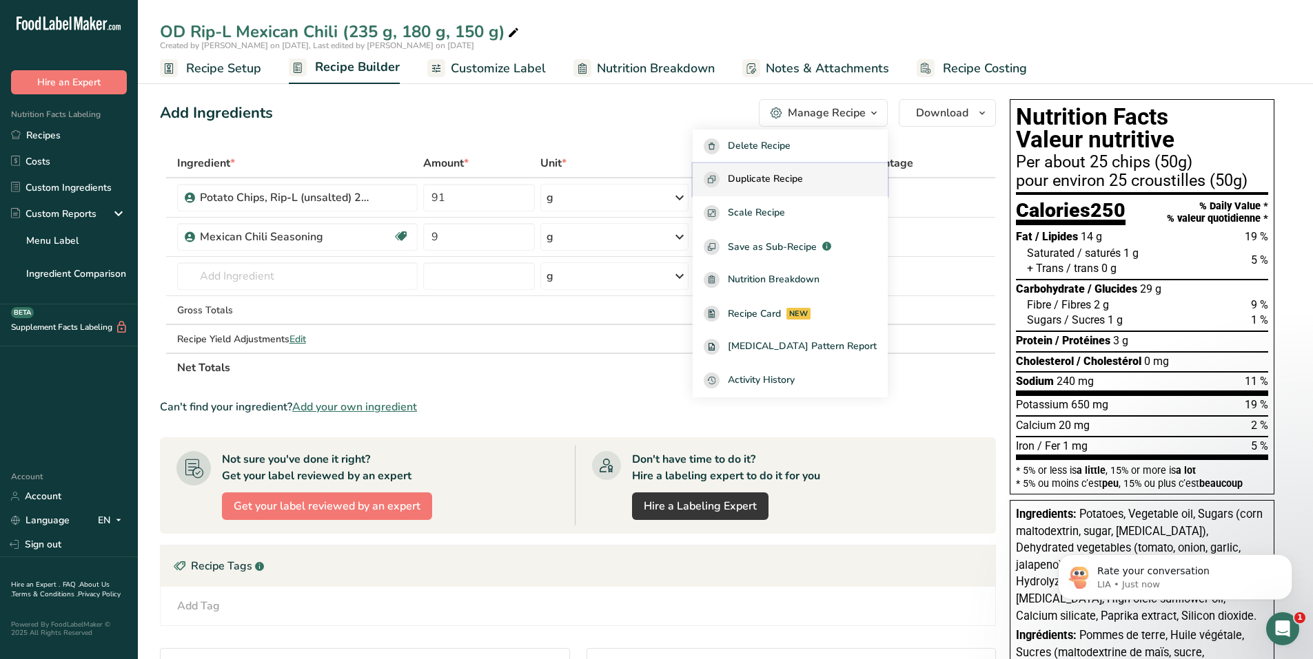
click at [803, 183] on span "Duplicate Recipe" at bounding box center [765, 180] width 75 height 16
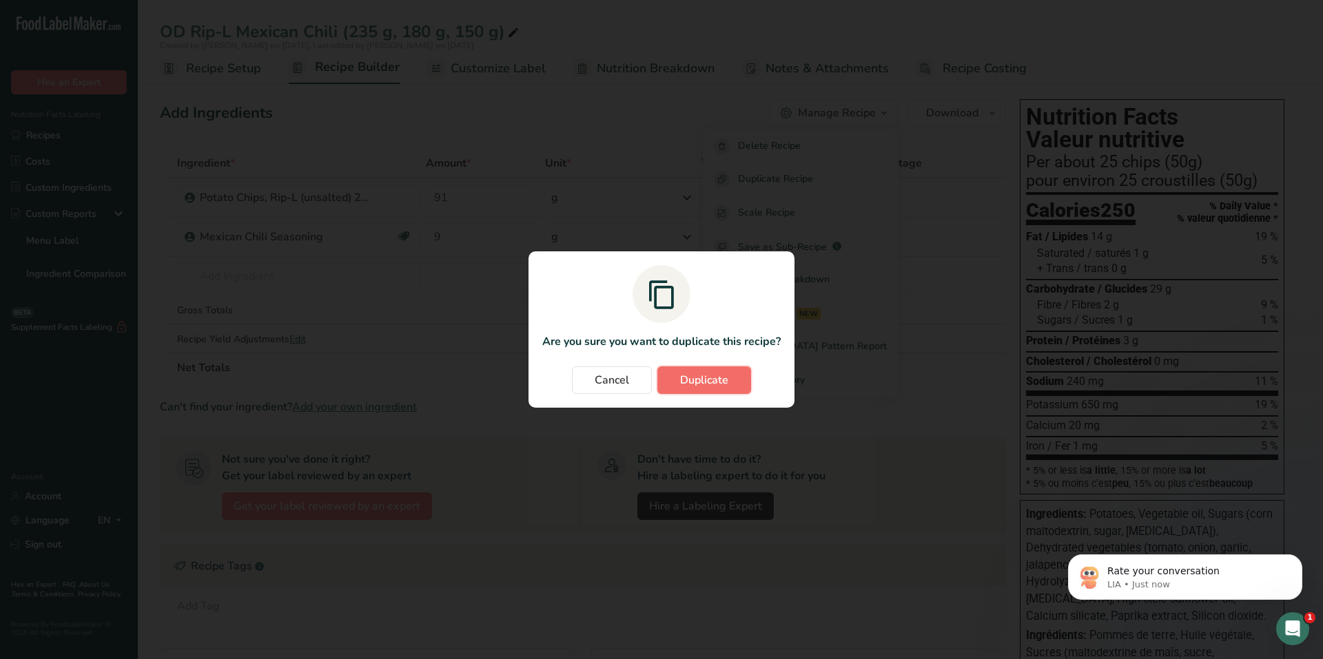
click at [712, 376] on span "Duplicate" at bounding box center [704, 380] width 48 height 17
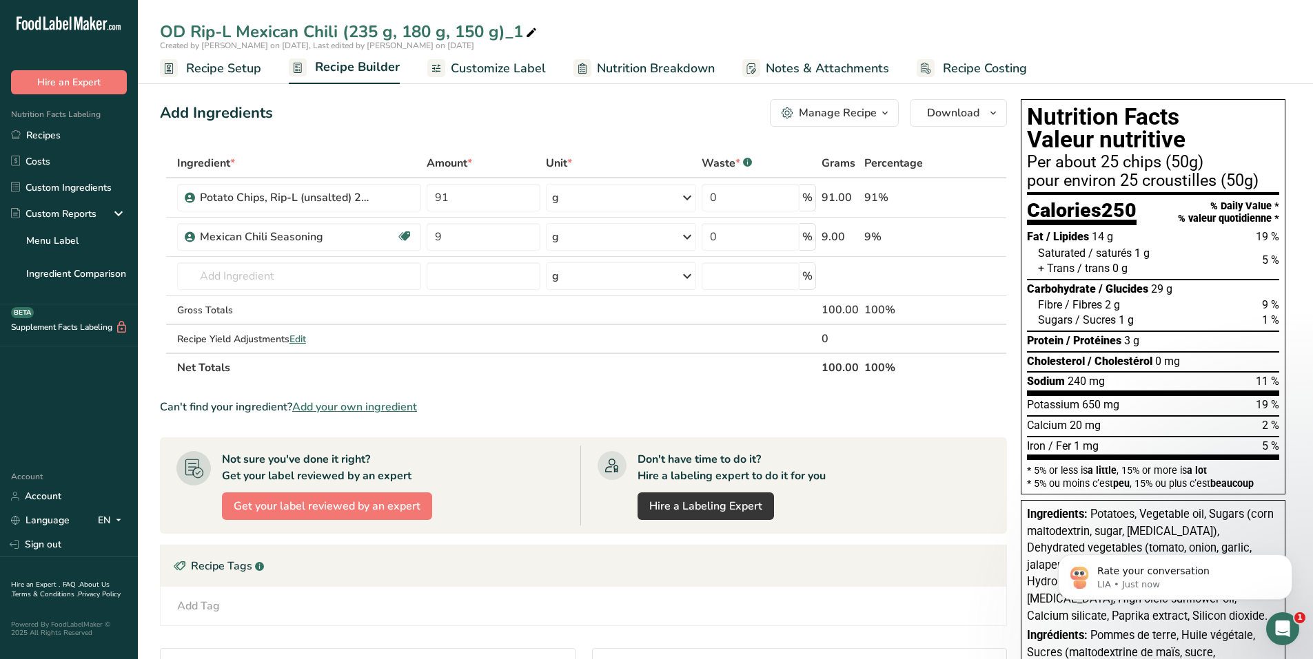
click at [229, 70] on span "Recipe Setup" at bounding box center [223, 68] width 75 height 19
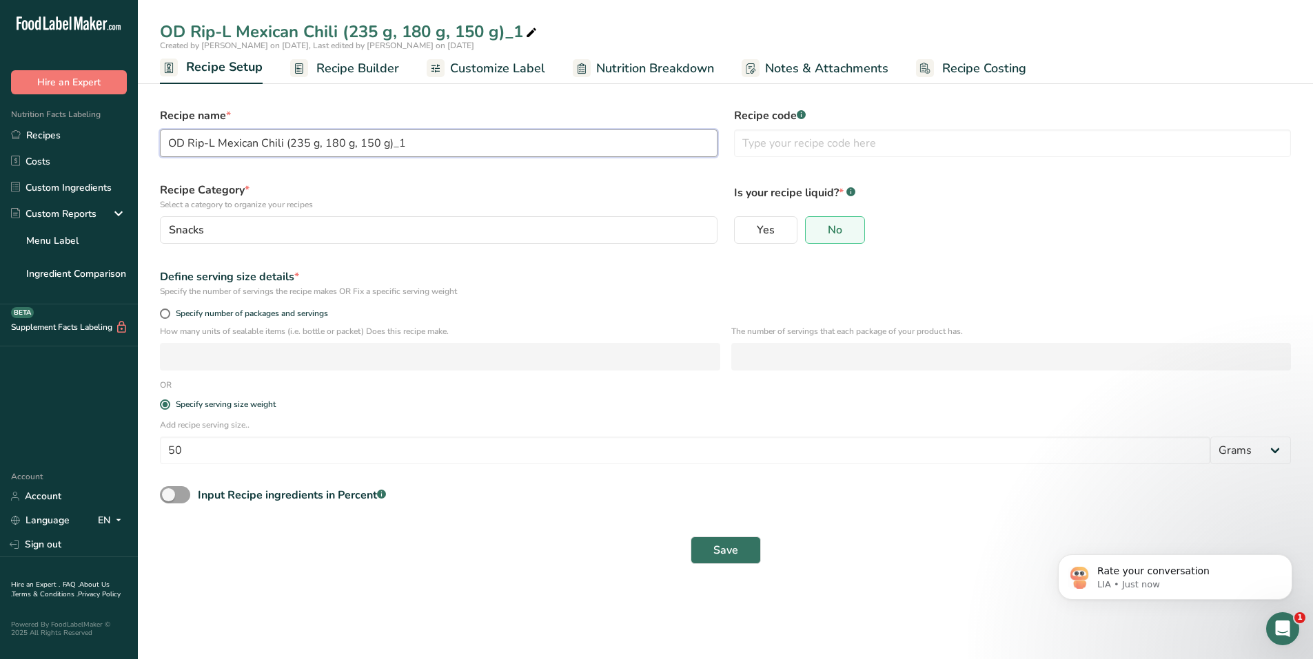
drag, startPoint x: 291, startPoint y: 143, endPoint x: 420, endPoint y: 145, distance: 128.9
click at [420, 143] on input "OD Rip-L Mexican Chili (235 g, 180 g, 150 g)_1" at bounding box center [438, 144] width 557 height 28
type input "OD Rip-L Mexican Chili (66 g)"
drag, startPoint x: 215, startPoint y: 443, endPoint x: 163, endPoint y: 446, distance: 52.4
click at [163, 445] on input "50" at bounding box center [685, 451] width 1050 height 28
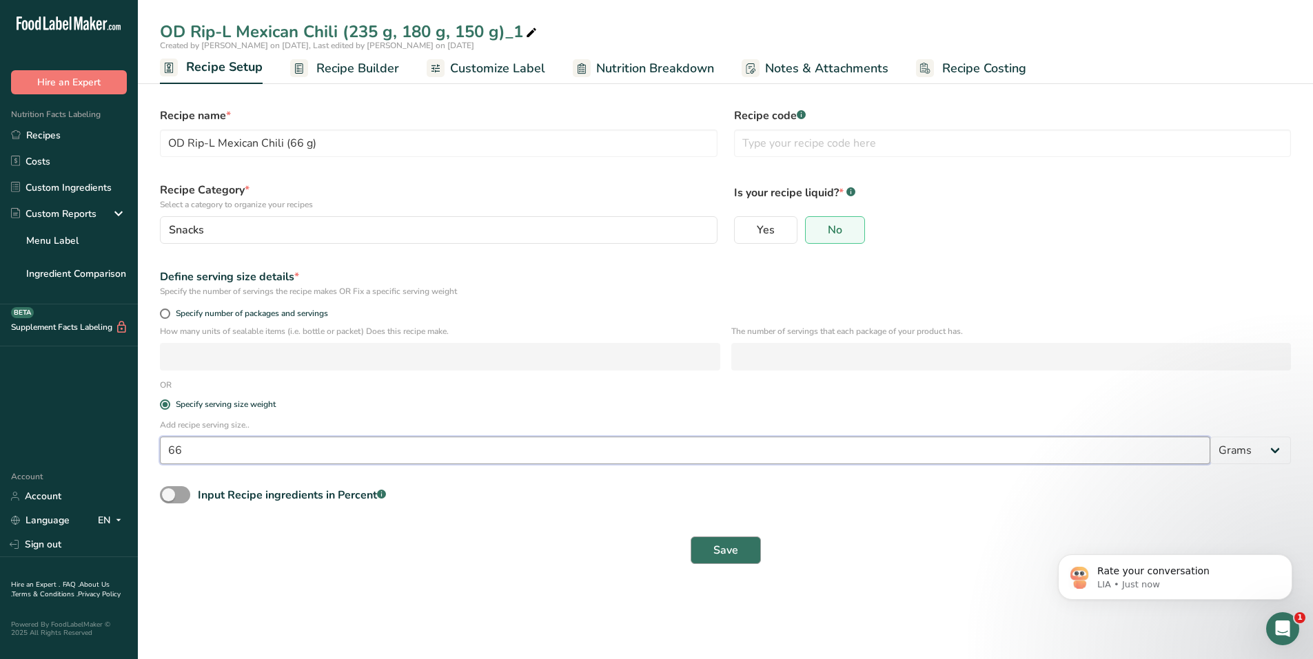
type input "66"
click at [711, 555] on button "Save" at bounding box center [725, 551] width 70 height 28
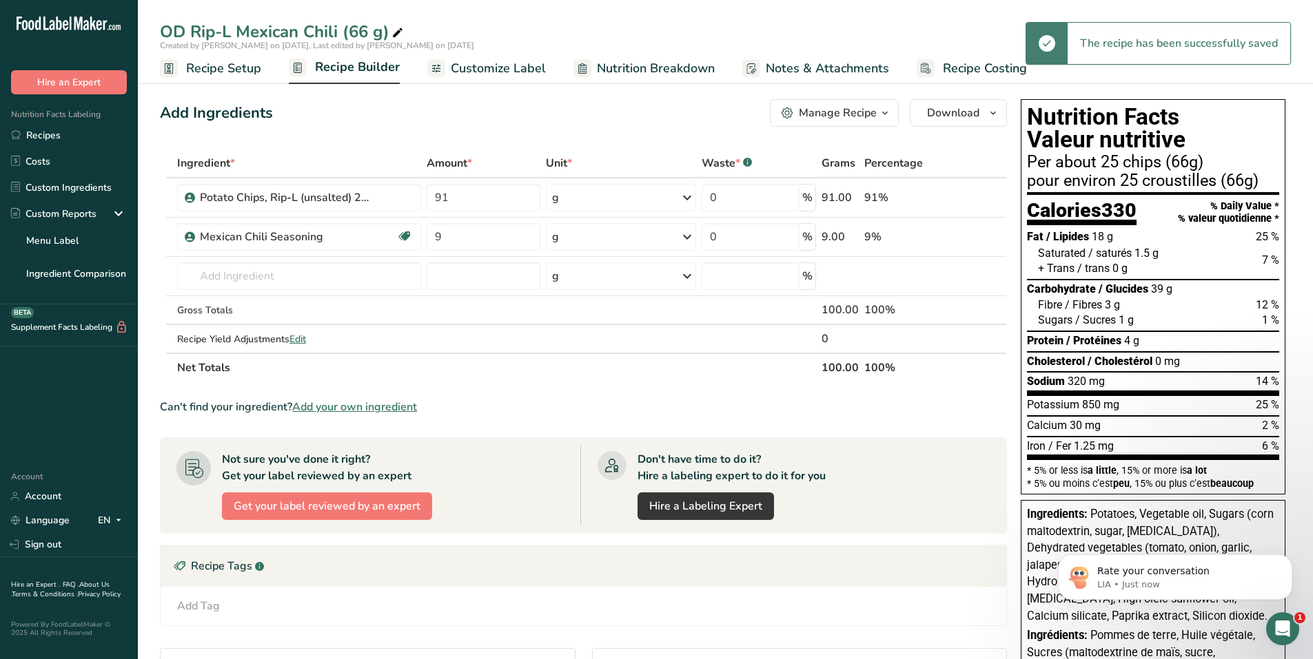
click at [385, 70] on span "Recipe Builder" at bounding box center [357, 67] width 85 height 19
click at [477, 65] on span "Customize Label" at bounding box center [498, 68] width 95 height 19
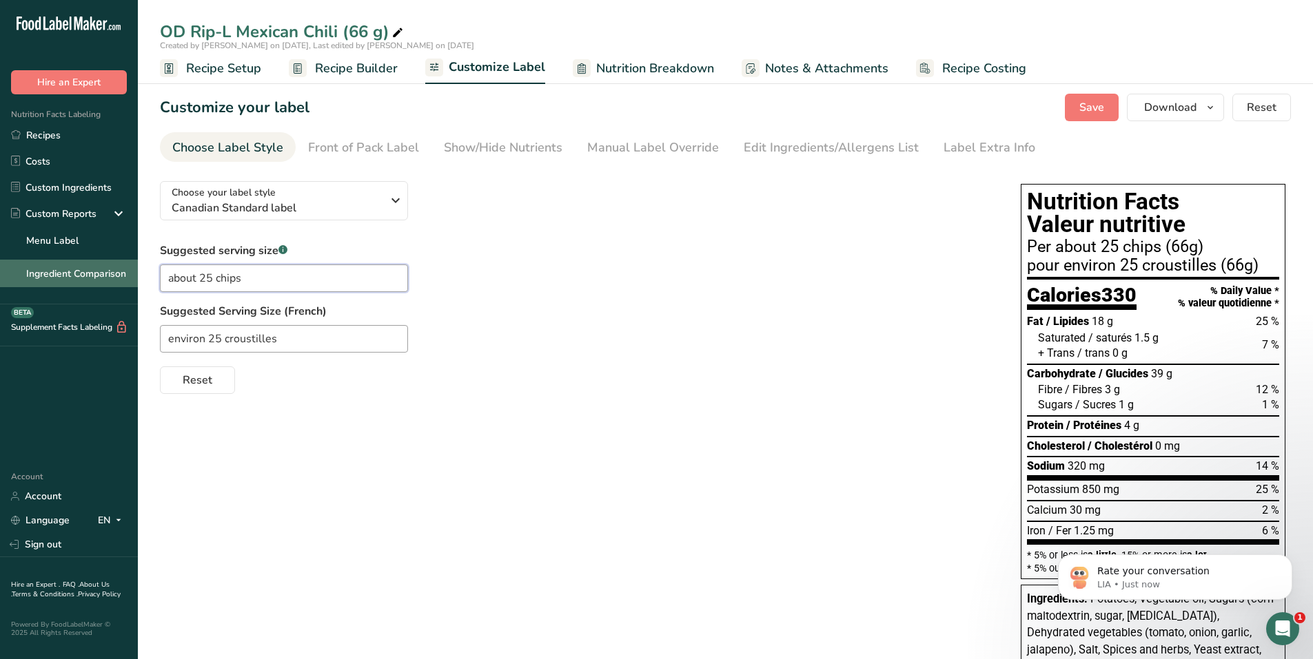
drag, startPoint x: 265, startPoint y: 280, endPoint x: 72, endPoint y: 267, distance: 193.4
click at [72, 267] on div ".a-20{fill:#fff;} Hire an Expert Nutrition Facts Labeling Recipes Costs Custom …" at bounding box center [656, 466] width 1313 height 932
type input "1 package"
drag, startPoint x: 345, startPoint y: 335, endPoint x: 111, endPoint y: 336, distance: 234.3
click at [111, 336] on div ".a-20{fill:#fff;} Hire an Expert Nutrition Facts Labeling Recipes Costs Custom …" at bounding box center [656, 466] width 1313 height 932
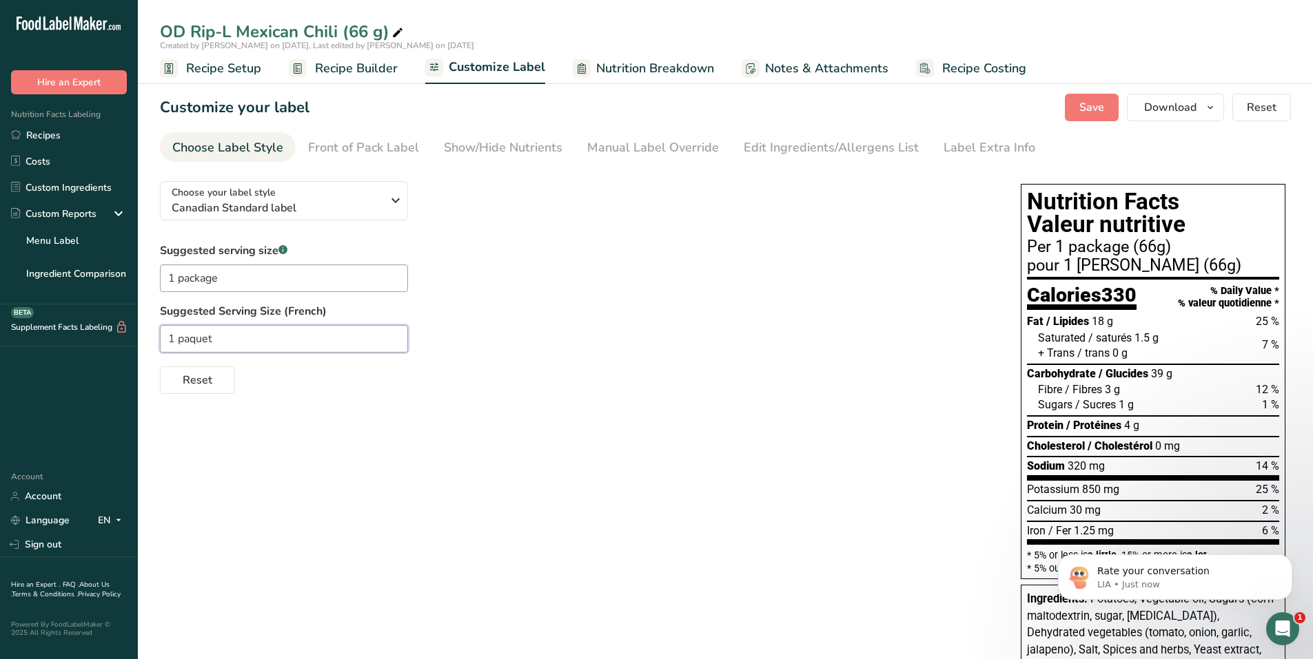
type input "1 paquet"
click at [688, 292] on div "Suggested serving size .a-a{fill:#347362;}.b-a{fill:#fff;} 1 package Suggested …" at bounding box center [576, 319] width 833 height 152
click at [246, 67] on span "Recipe Setup" at bounding box center [223, 68] width 75 height 19
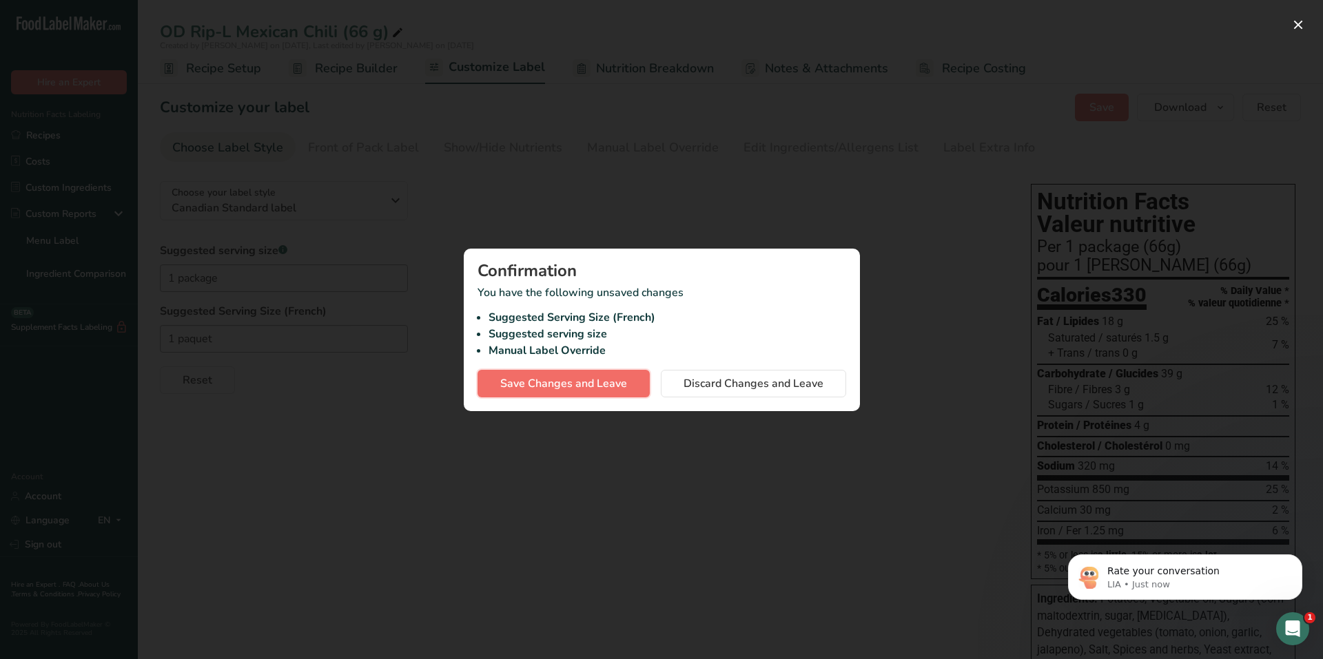
click at [573, 382] on span "Save Changes and Leave" at bounding box center [563, 384] width 127 height 17
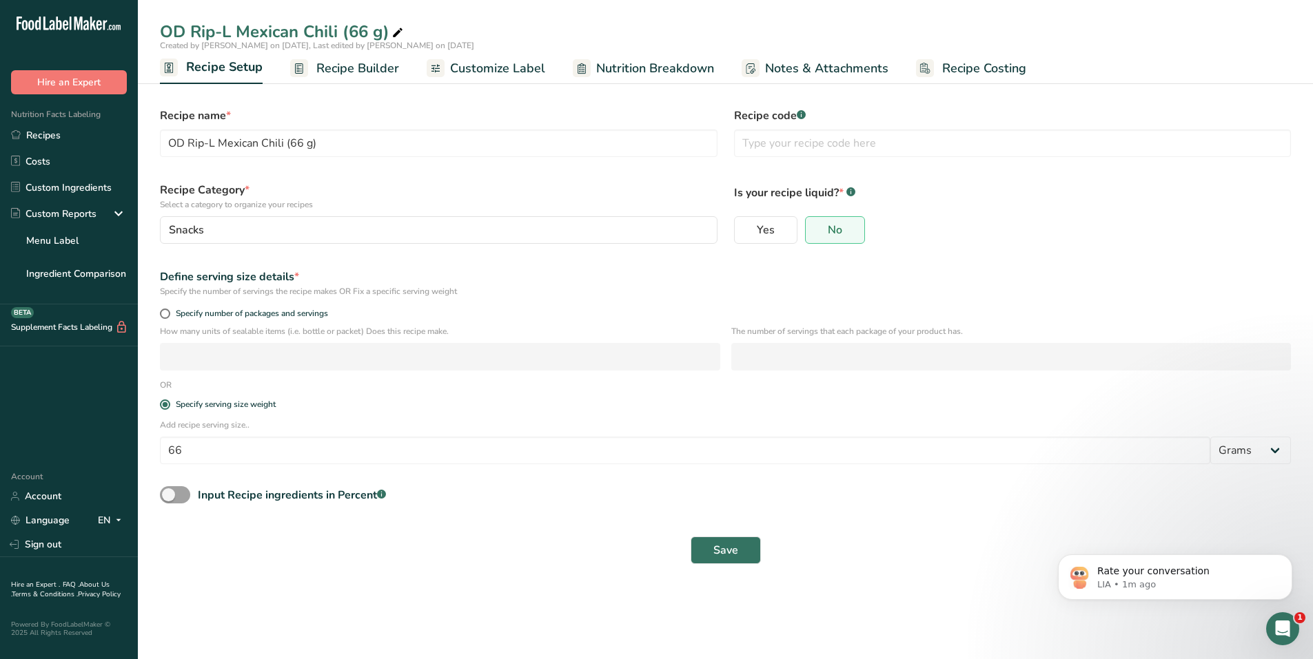
click at [371, 61] on span "Recipe Builder" at bounding box center [357, 68] width 83 height 19
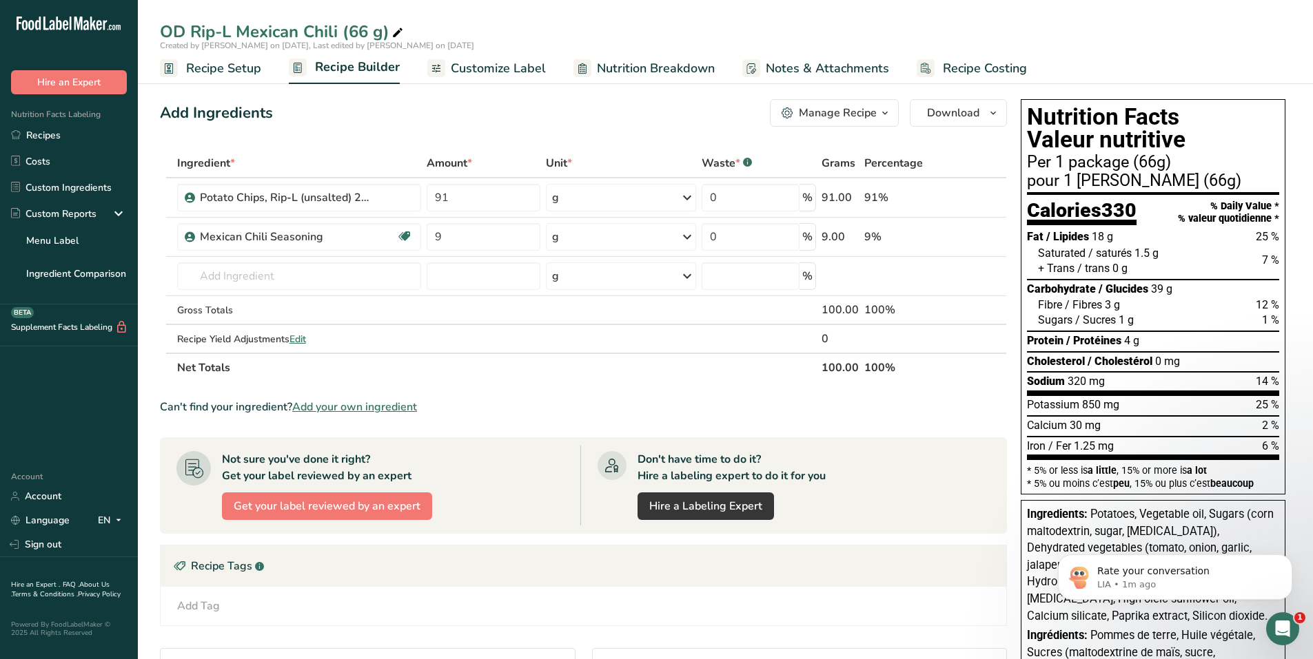
click at [497, 70] on span "Customize Label" at bounding box center [498, 68] width 95 height 19
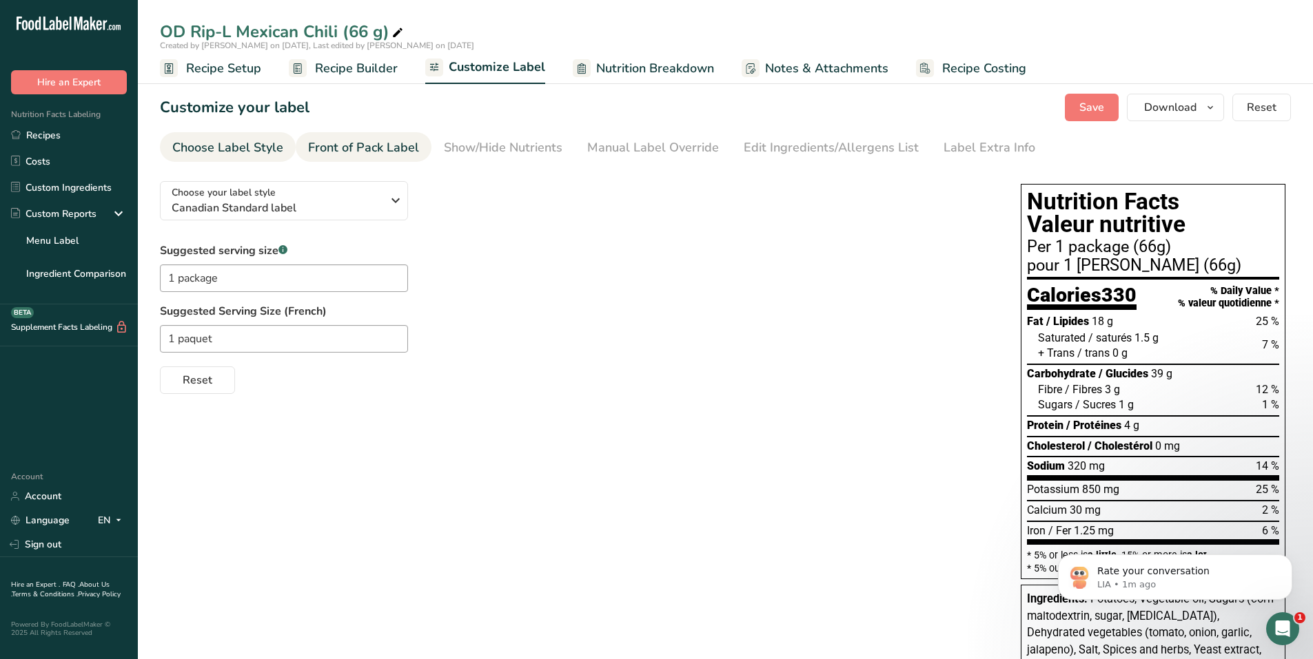
click at [409, 151] on div "Front of Pack Label" at bounding box center [363, 147] width 111 height 19
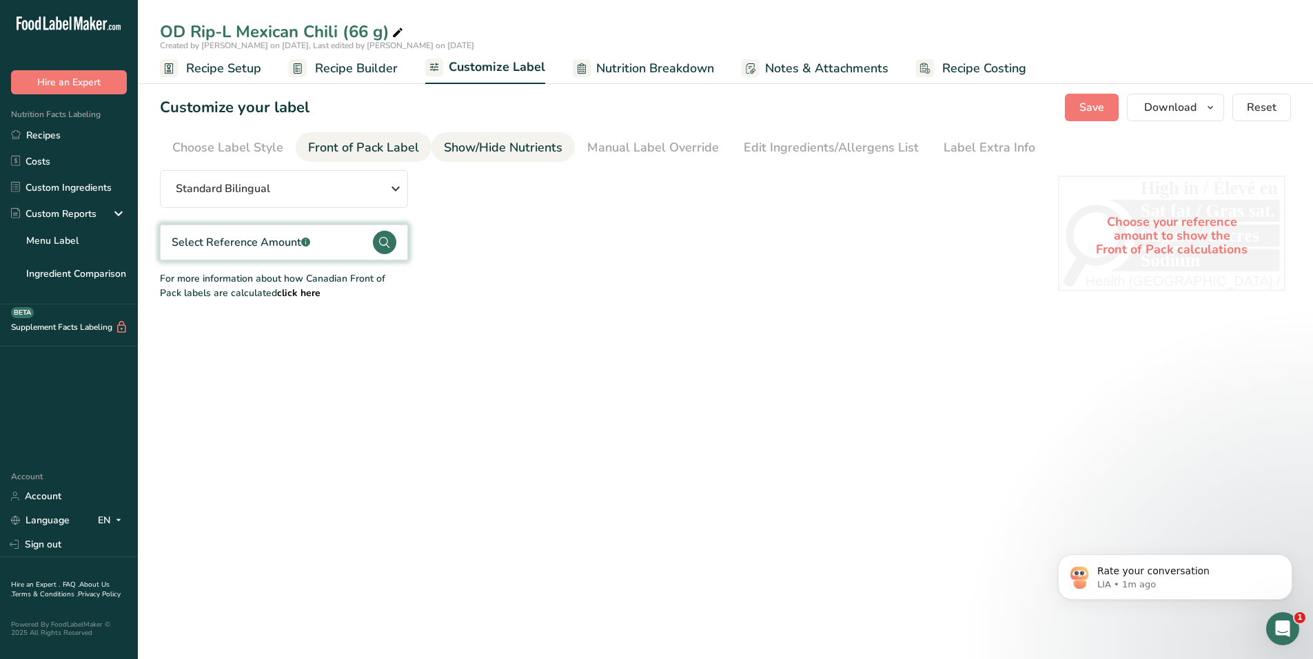
click at [523, 147] on div "Show/Hide Nutrients" at bounding box center [503, 147] width 119 height 19
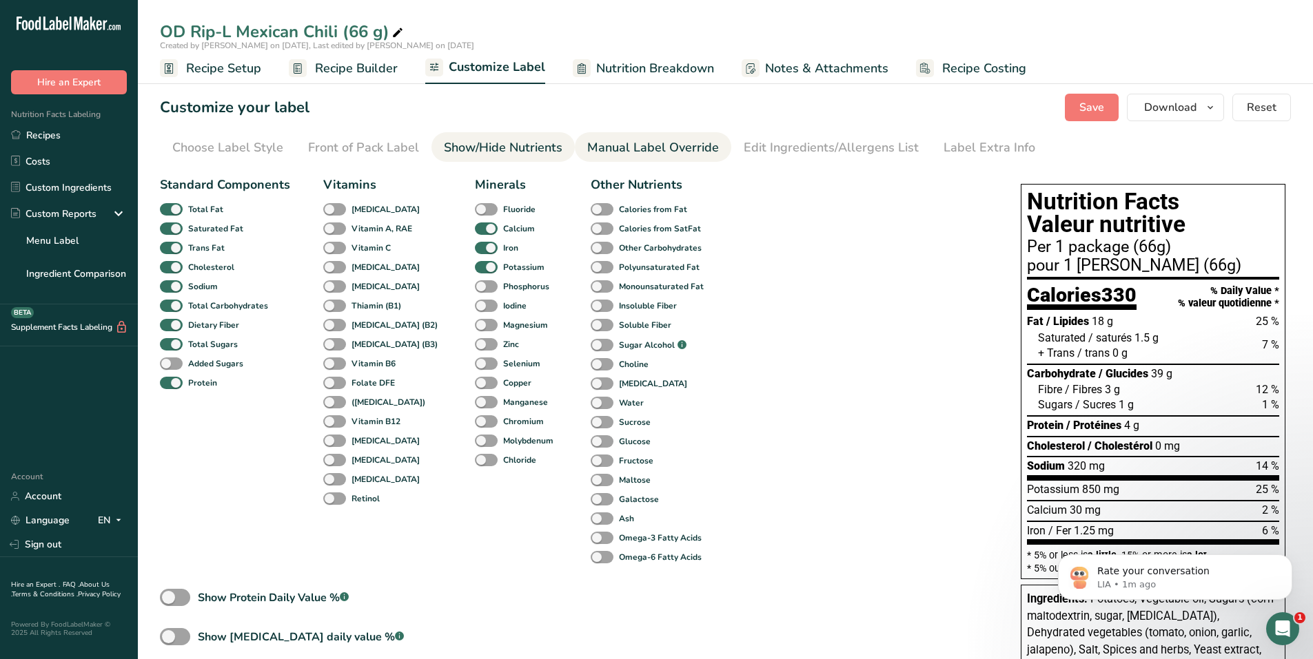
click at [623, 143] on div "Manual Label Override" at bounding box center [653, 147] width 132 height 19
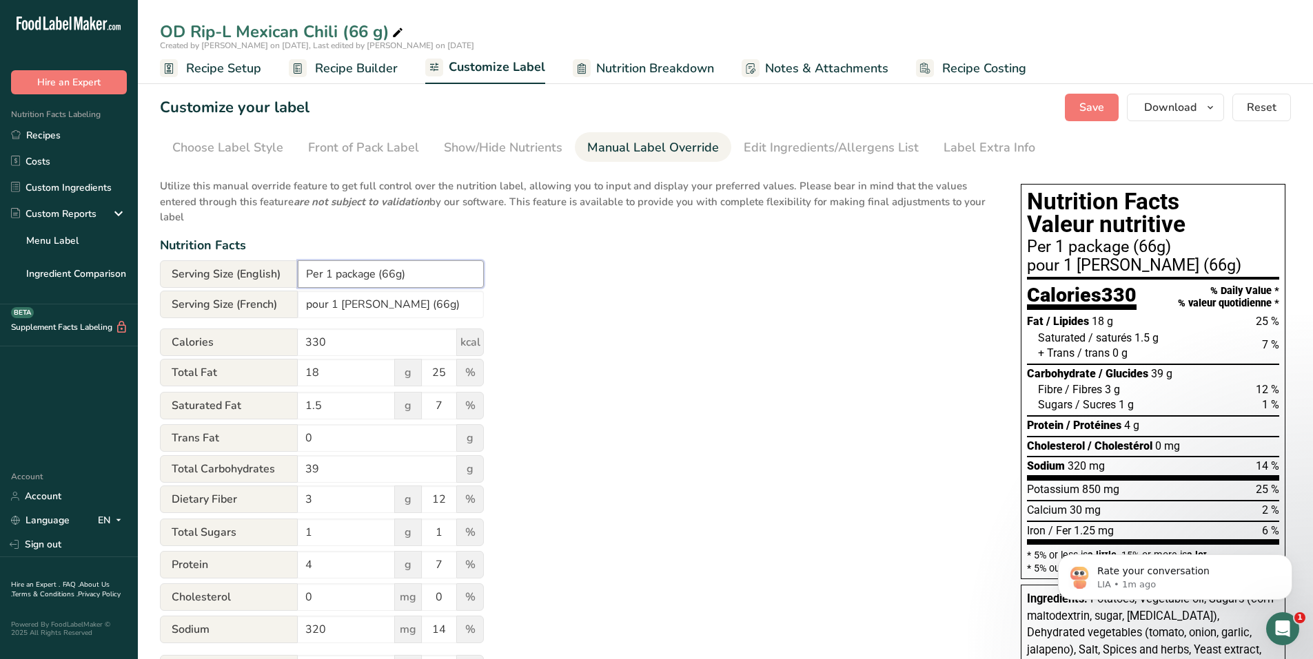
click at [395, 270] on input "Per 1 package (66g)" at bounding box center [391, 274] width 186 height 28
type input "Per 1 package (66 g)"
click at [393, 307] on input "pour 1 paquet (66g)" at bounding box center [391, 305] width 186 height 28
type input "pour 1 paquet (66 g)"
click at [597, 284] on div "Utilize this manual override feature to get full control over the nutrition lab…" at bounding box center [576, 475] width 833 height 610
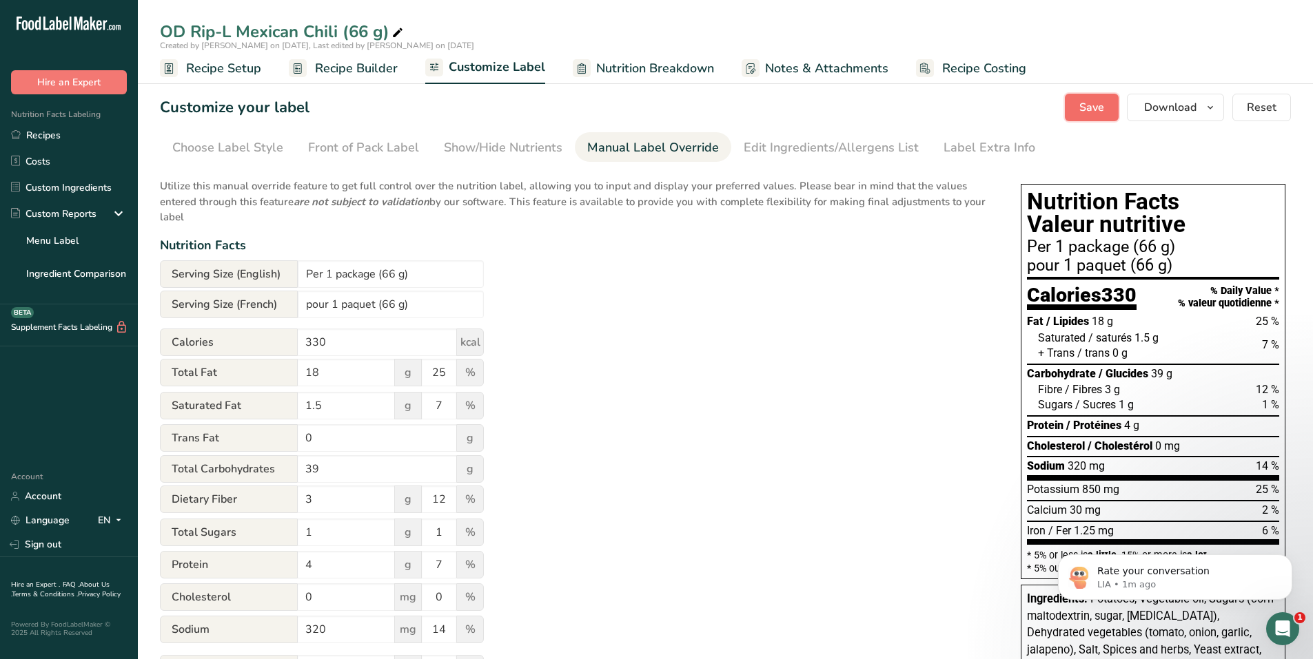
click at [1084, 101] on span "Save" at bounding box center [1091, 107] width 25 height 17
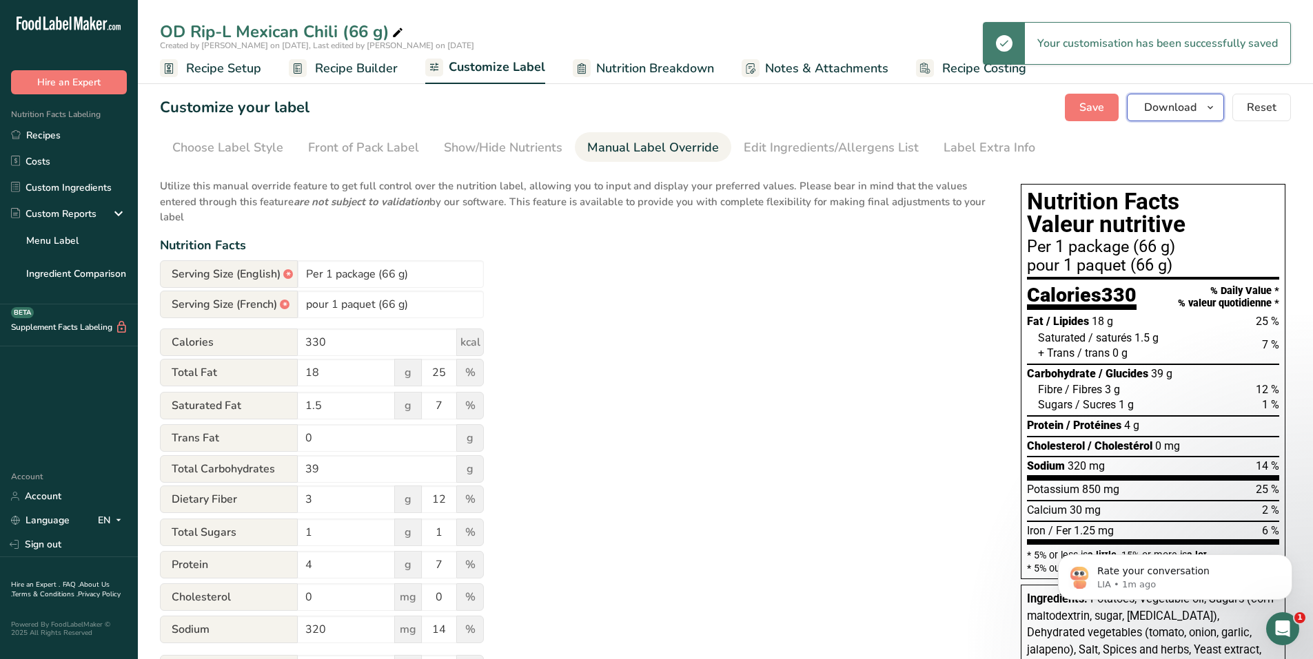
click at [1210, 106] on icon "button" at bounding box center [1209, 107] width 11 height 17
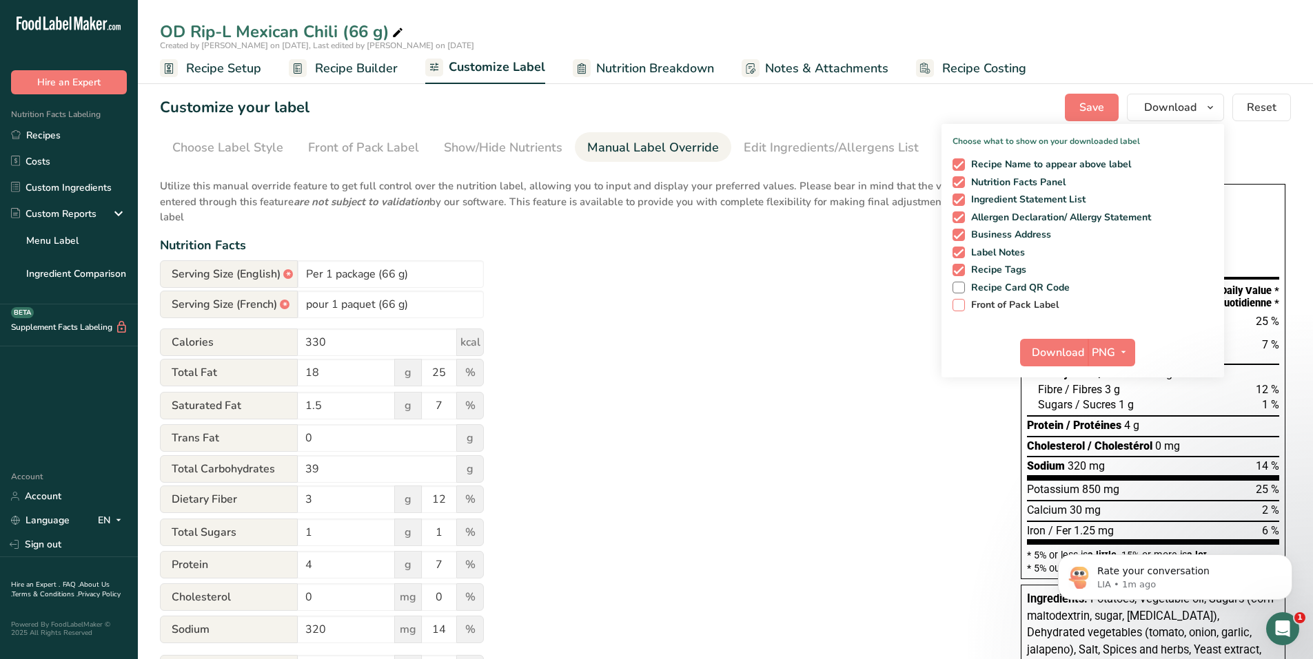
click at [963, 307] on span at bounding box center [958, 305] width 12 height 12
click at [961, 307] on input "Front of Pack Label" at bounding box center [956, 304] width 9 height 9
checkbox input "true"
click at [1126, 351] on icon "button" at bounding box center [1123, 352] width 11 height 17
click at [1111, 447] on link "PDF" at bounding box center [1113, 449] width 44 height 23
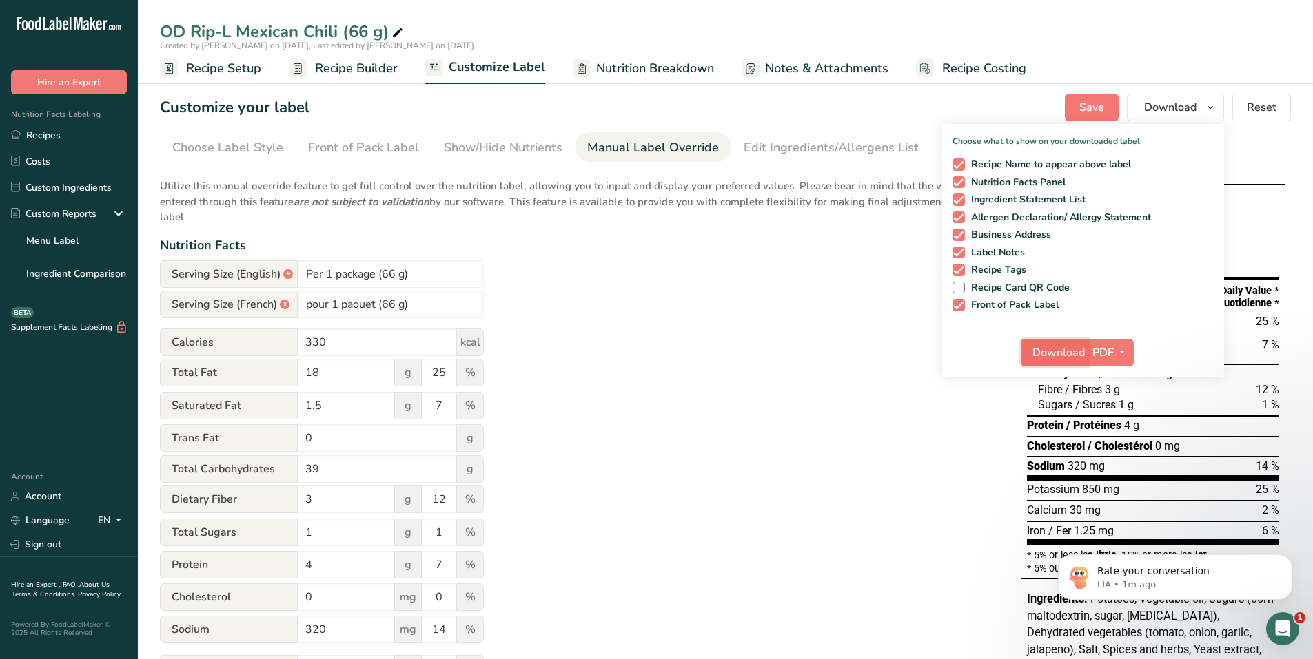
click at [1050, 342] on button "Download" at bounding box center [1054, 353] width 68 height 28
click at [575, 200] on p "Utilize this manual override feature to get full control over the nutrition lab…" at bounding box center [576, 197] width 833 height 55
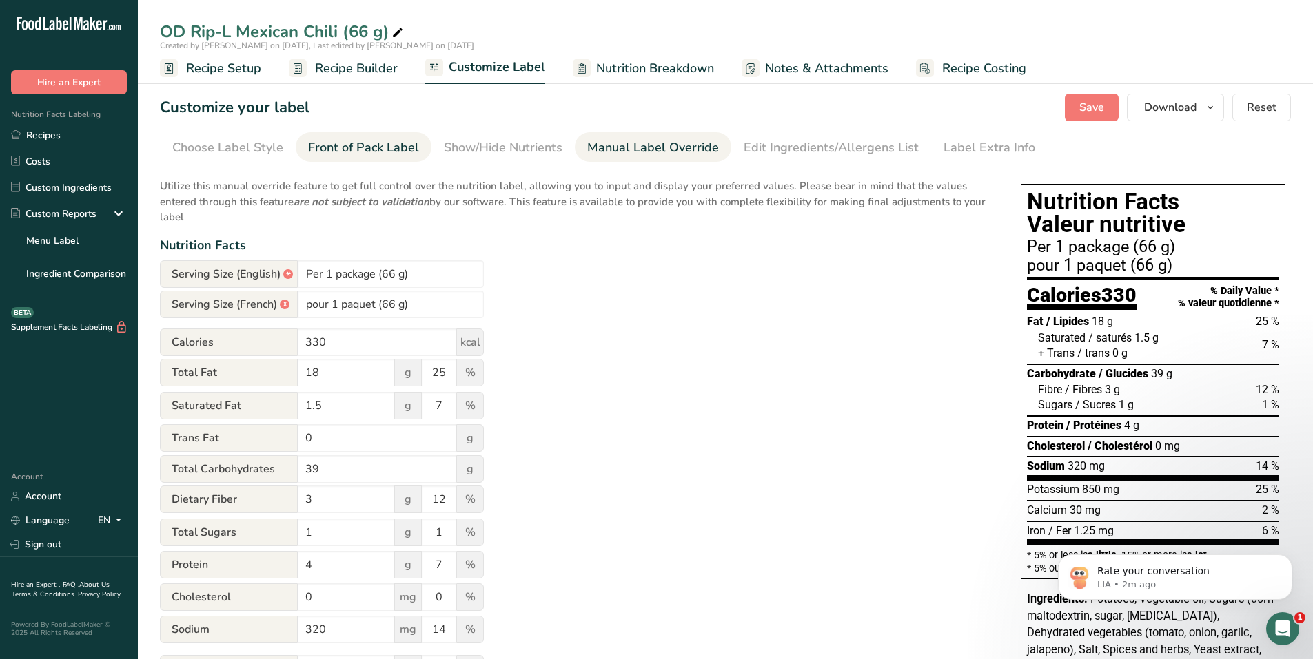
click at [385, 145] on div "Front of Pack Label" at bounding box center [363, 147] width 111 height 19
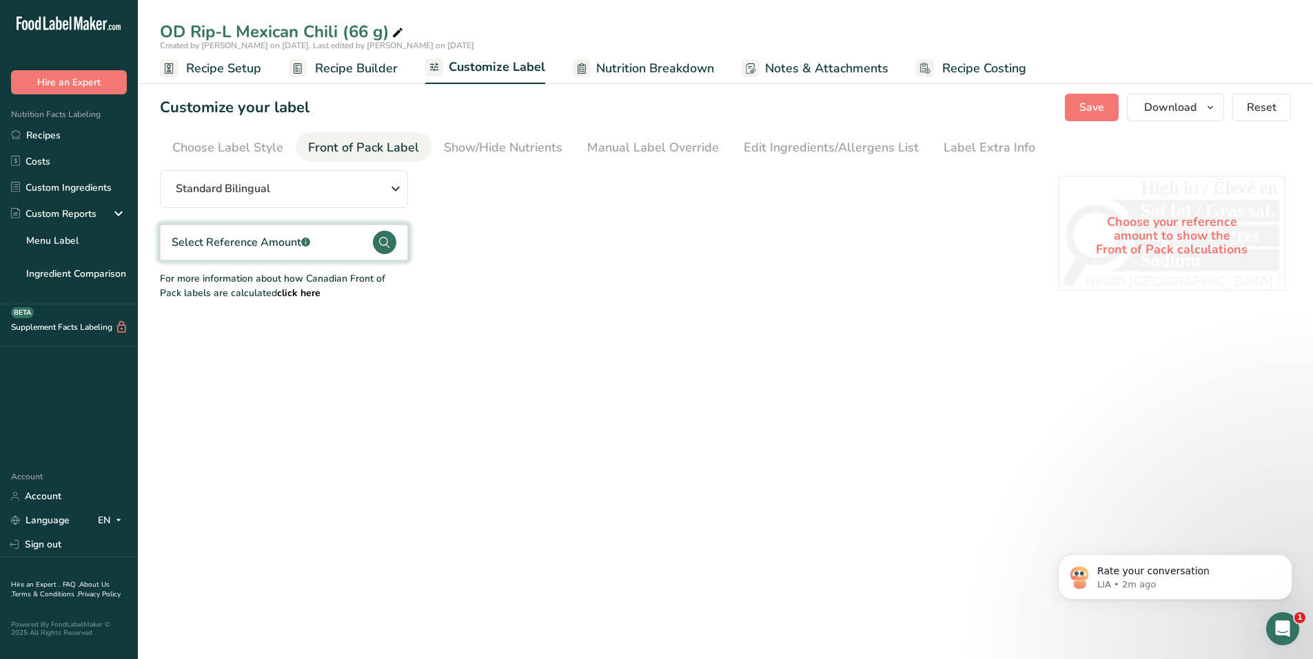
click at [357, 237] on div "Select Reference Amount .a-a{fill:#347362;}.b-a{fill:#fff;}" at bounding box center [284, 243] width 248 height 36
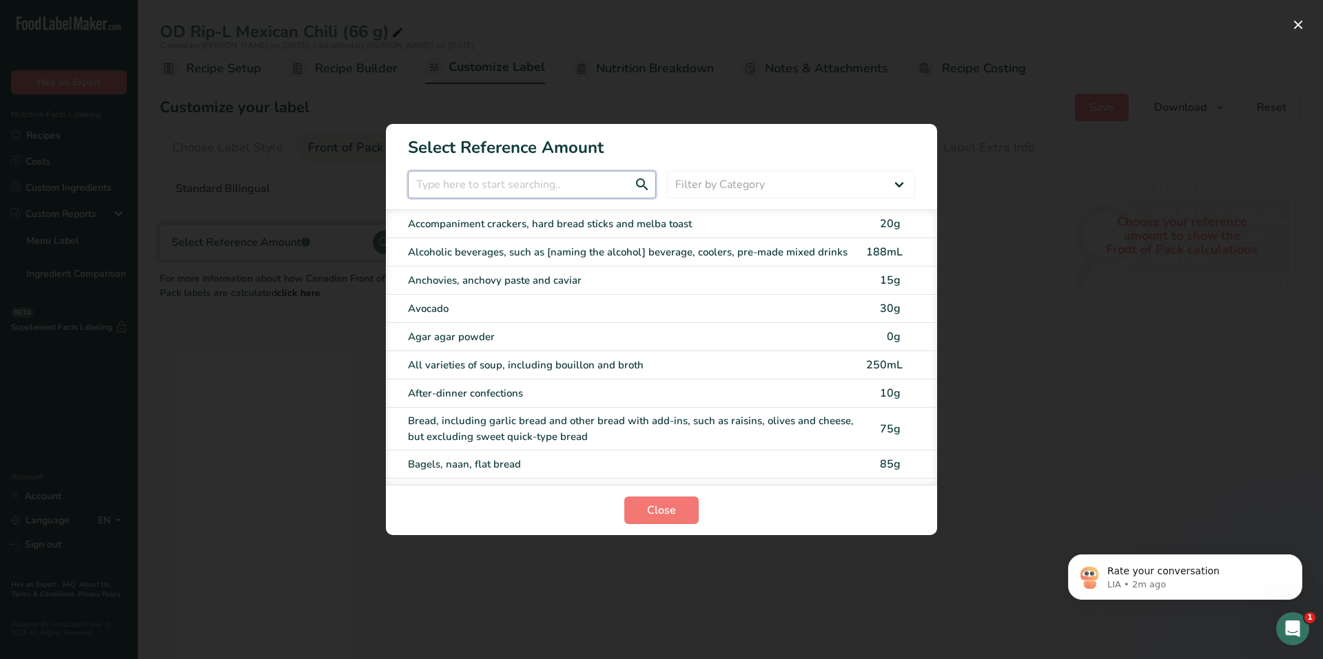
click at [547, 187] on input "FOP Category Selection Modal" at bounding box center [532, 185] width 248 height 28
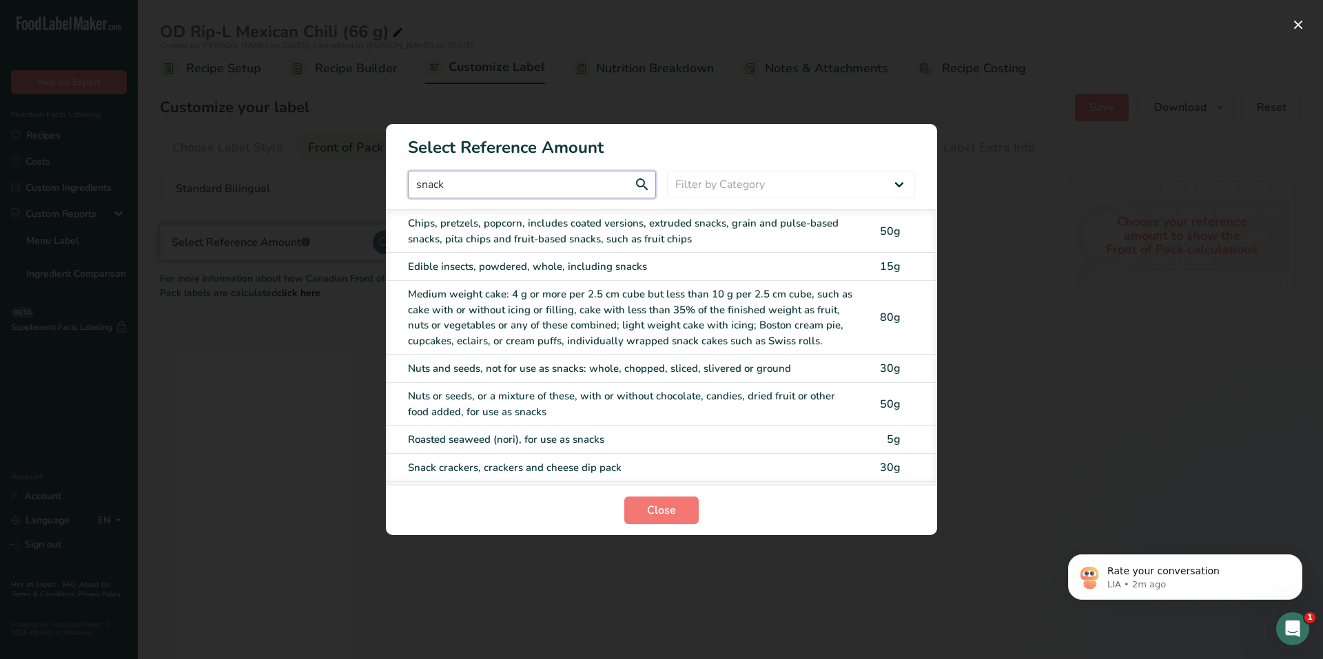
type input "snack"
click at [571, 218] on div "Chips, pretzels, popcorn, includes coated versions, extruded snacks, grain and …" at bounding box center [633, 231] width 450 height 31
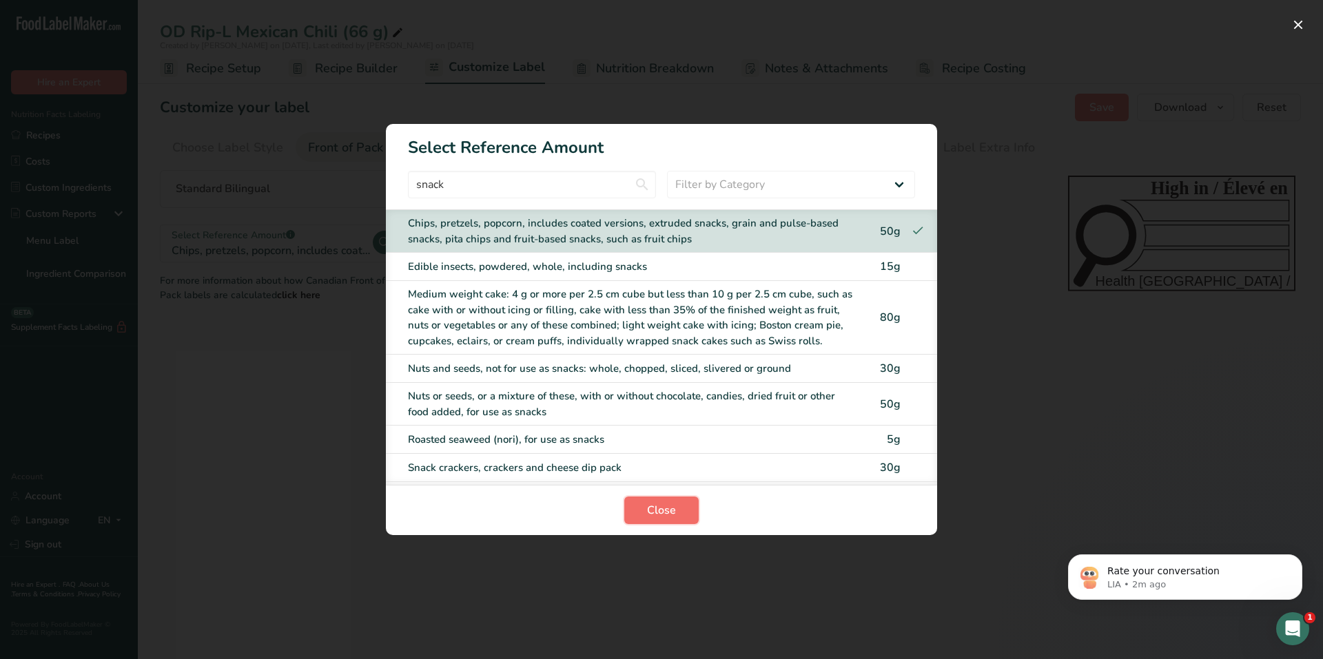
click at [668, 503] on span "Close" at bounding box center [661, 510] width 29 height 17
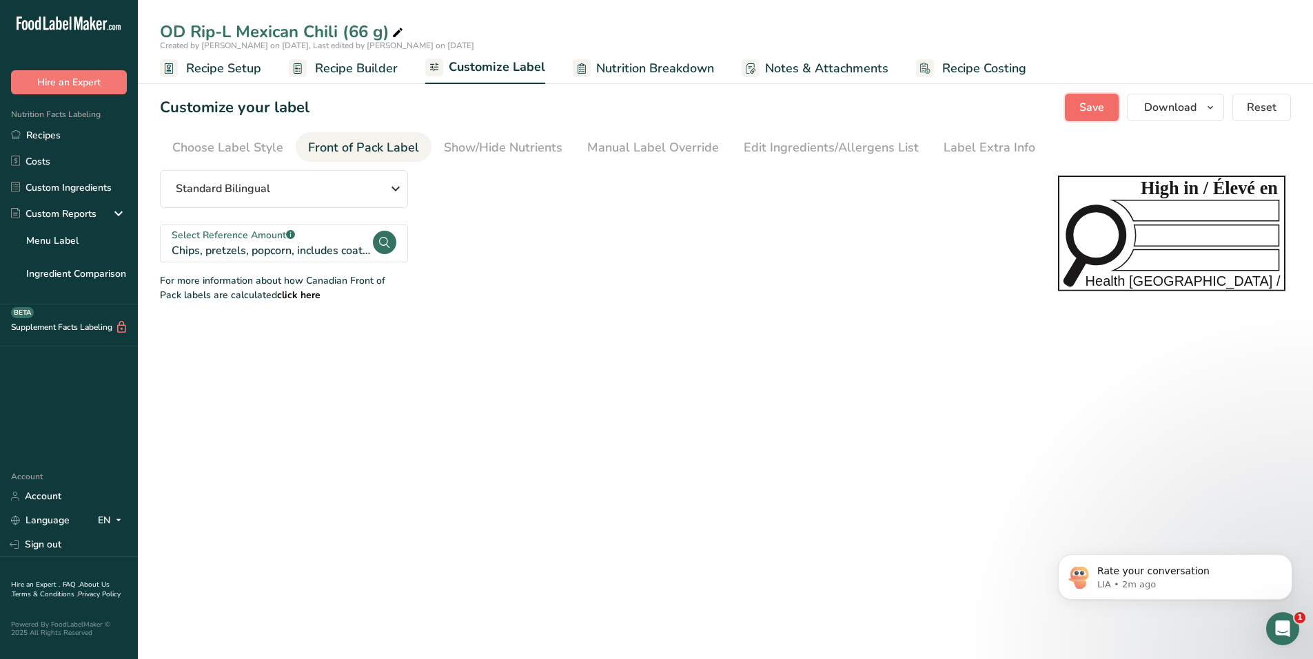
click at [1090, 102] on span "Save" at bounding box center [1091, 107] width 25 height 17
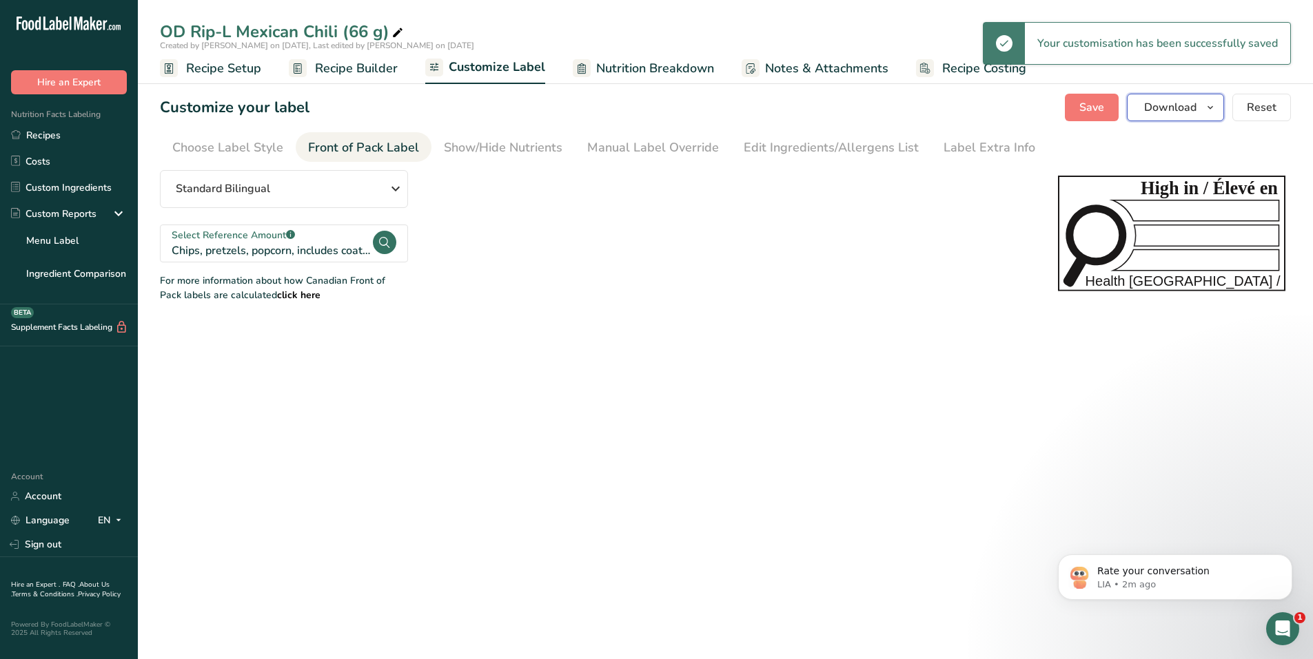
click at [1202, 110] on button "Download" at bounding box center [1175, 108] width 97 height 28
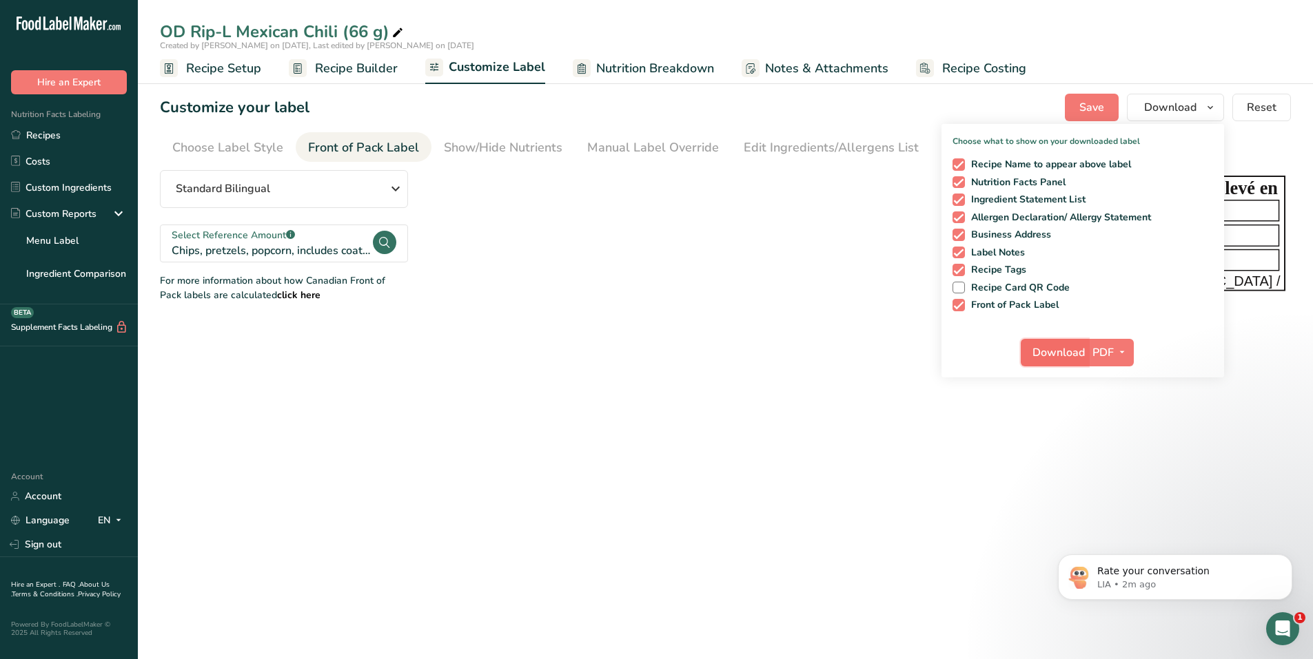
click at [1066, 353] on span "Download" at bounding box center [1058, 353] width 52 height 17
click at [540, 258] on div "Standard Bilingual Standard Bilingual Standard English Only Linear Bilingual St…" at bounding box center [595, 236] width 870 height 132
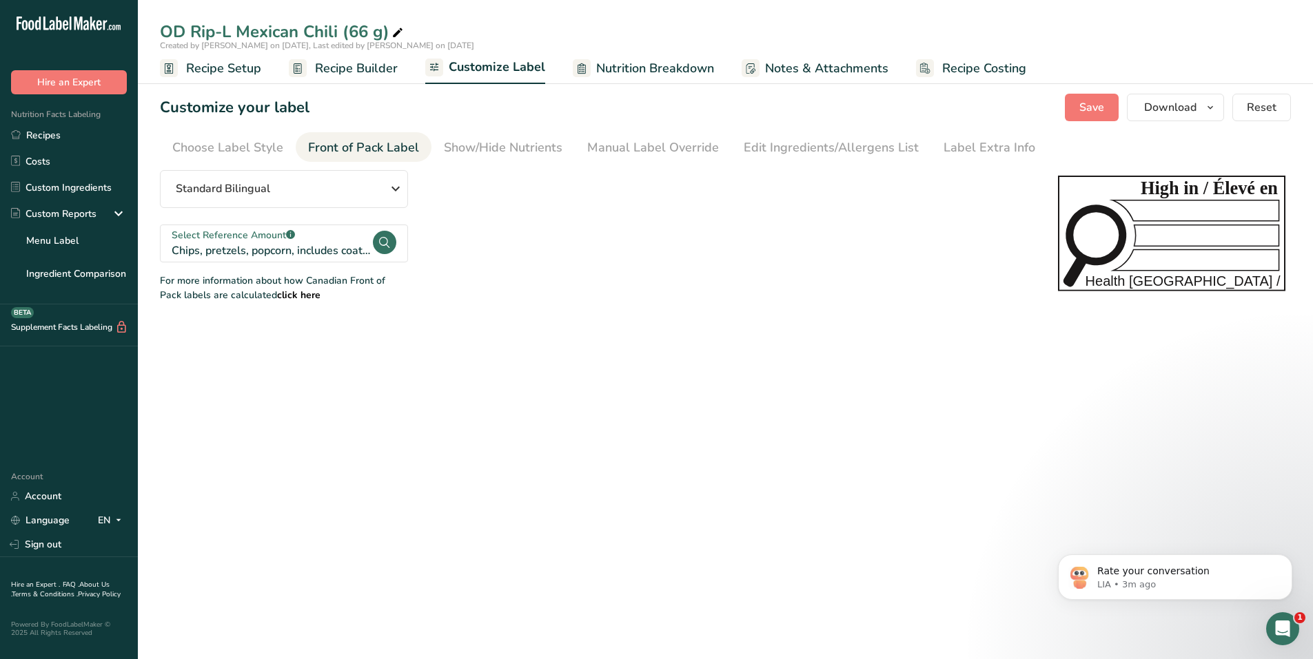
click at [231, 68] on span "Recipe Setup" at bounding box center [223, 68] width 75 height 19
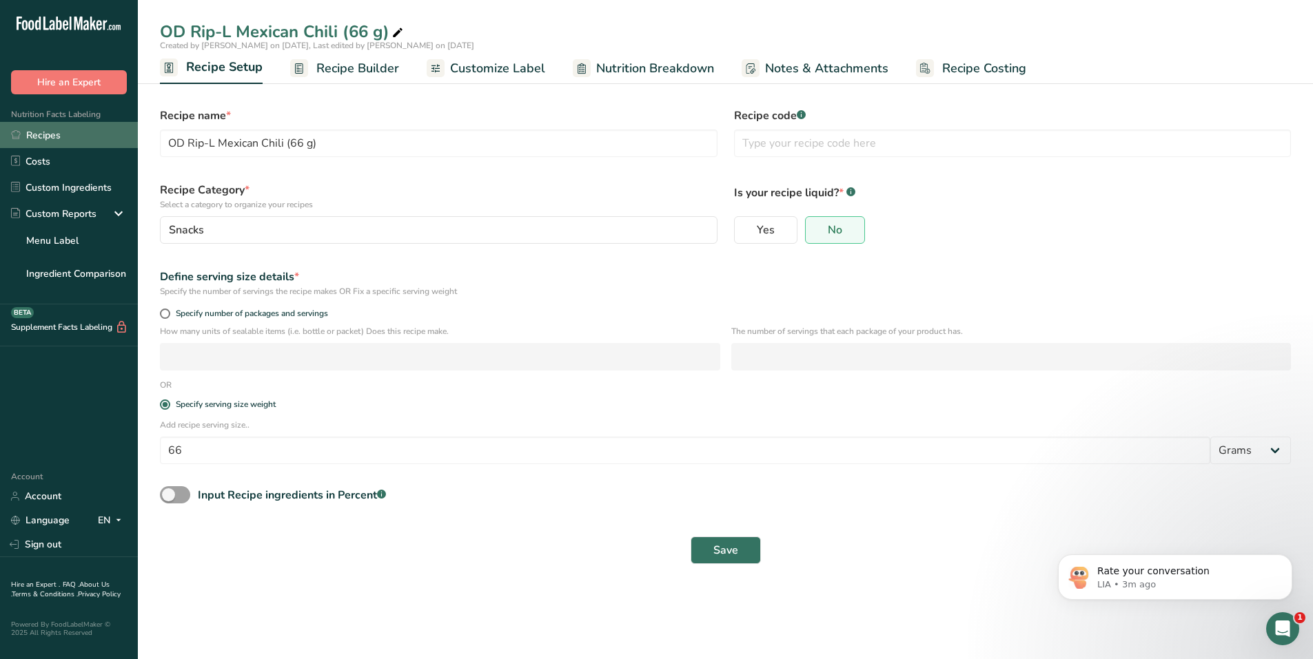
click at [73, 126] on link "Recipes" at bounding box center [69, 135] width 138 height 26
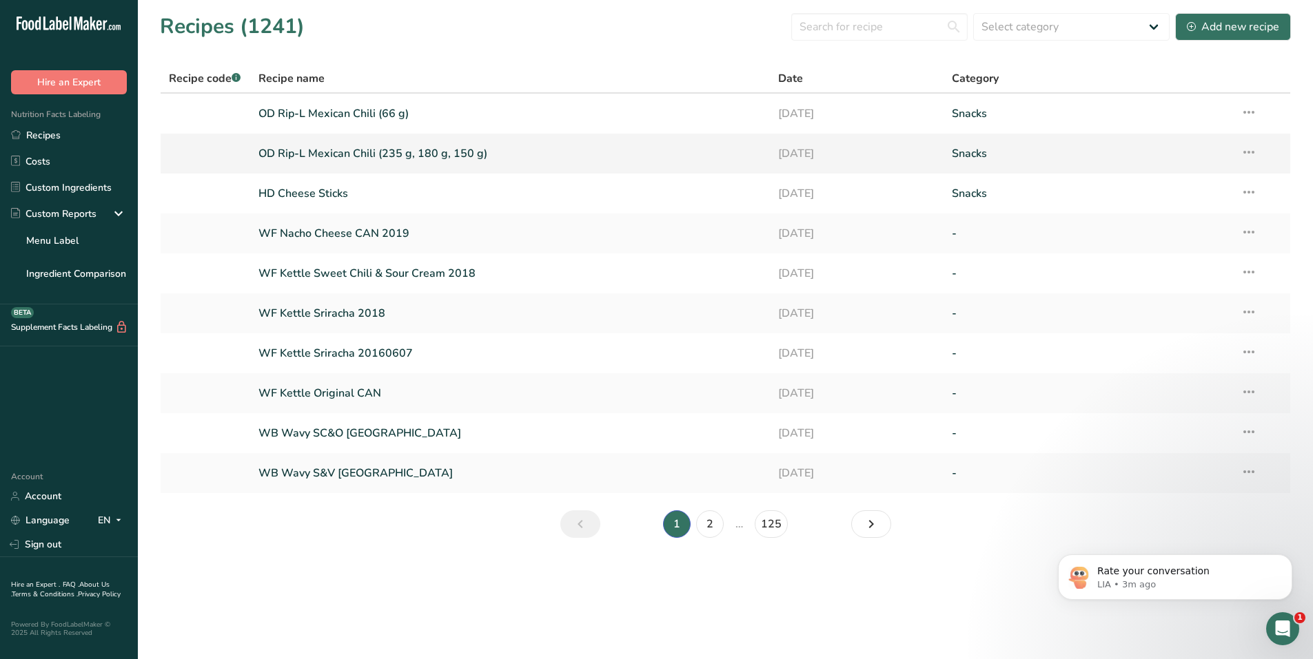
click at [311, 154] on link "OD Rip-L Mexican Chili (235 g, 180 g, 150 g)" at bounding box center [510, 153] width 504 height 29
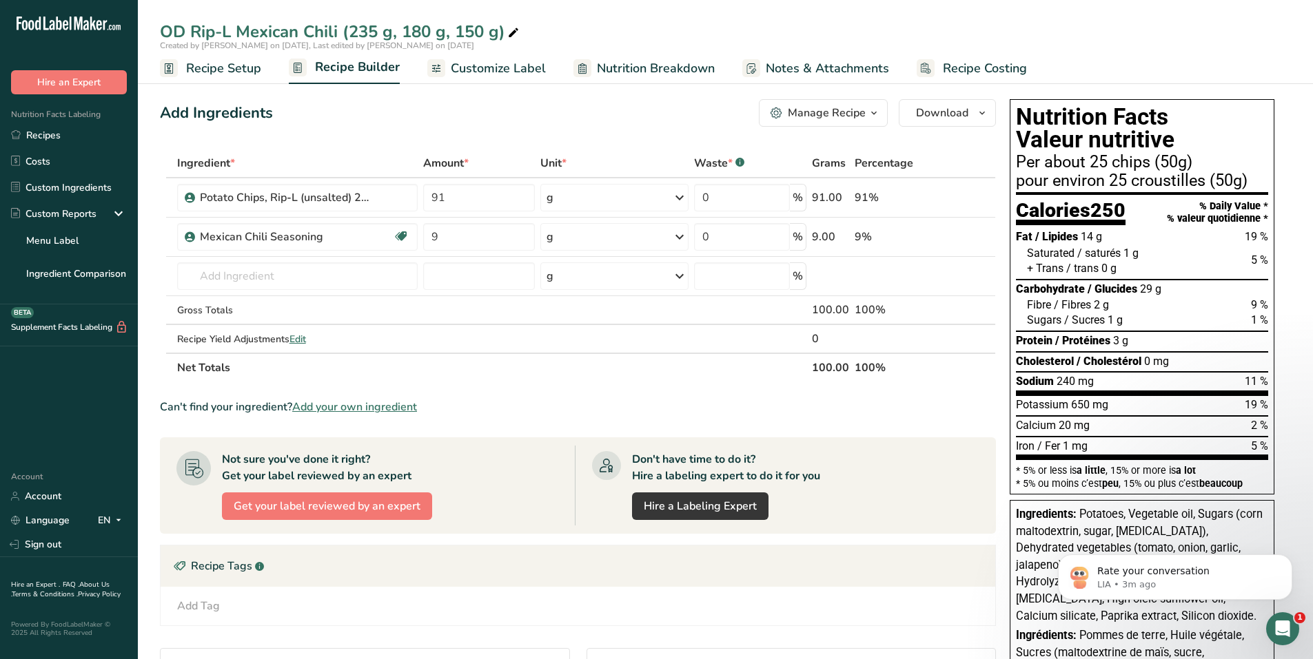
click at [523, 68] on span "Customize Label" at bounding box center [498, 68] width 95 height 19
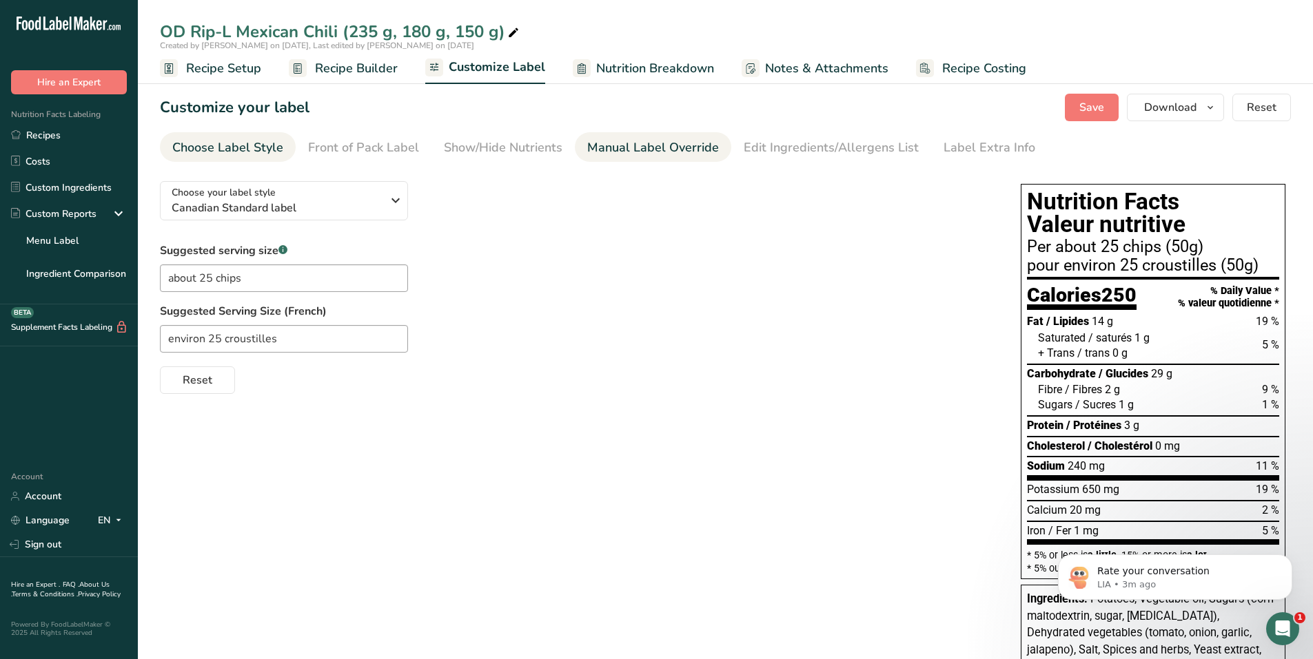
click at [620, 145] on div "Manual Label Override" at bounding box center [653, 147] width 132 height 19
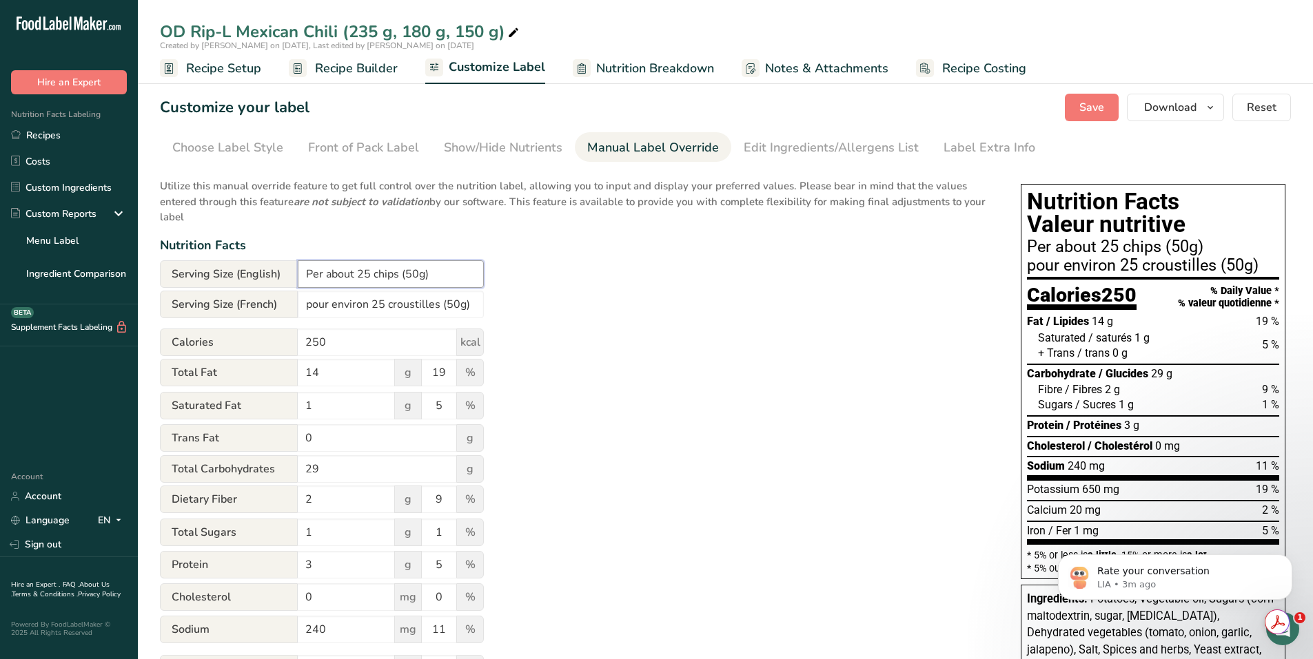
click at [418, 272] on input "Per about 25 chips (50g)" at bounding box center [391, 274] width 186 height 28
type input "Per about 25 chips (50 g)"
click at [458, 307] on input "pour environ 25 croustilles (50g)" at bounding box center [391, 305] width 186 height 28
type input "pour environ 25 croustilles (50 g)"
click at [1078, 109] on button "Save" at bounding box center [1092, 108] width 54 height 28
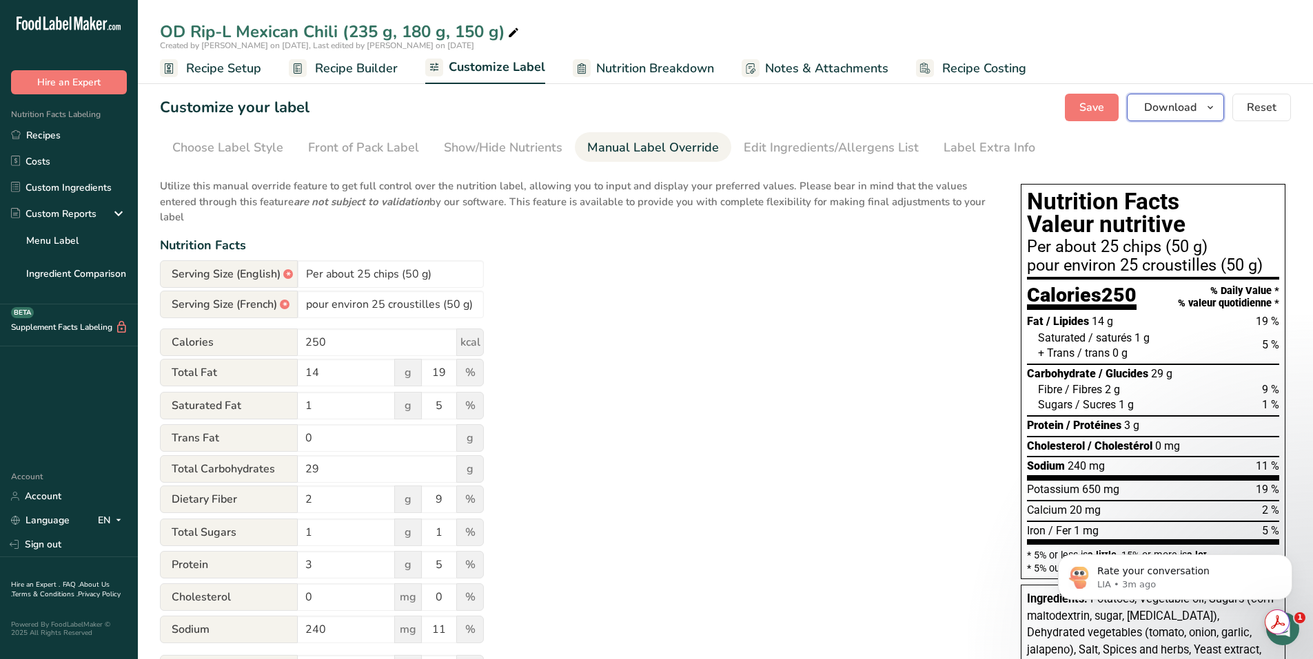
click at [1206, 102] on icon "button" at bounding box center [1209, 107] width 11 height 17
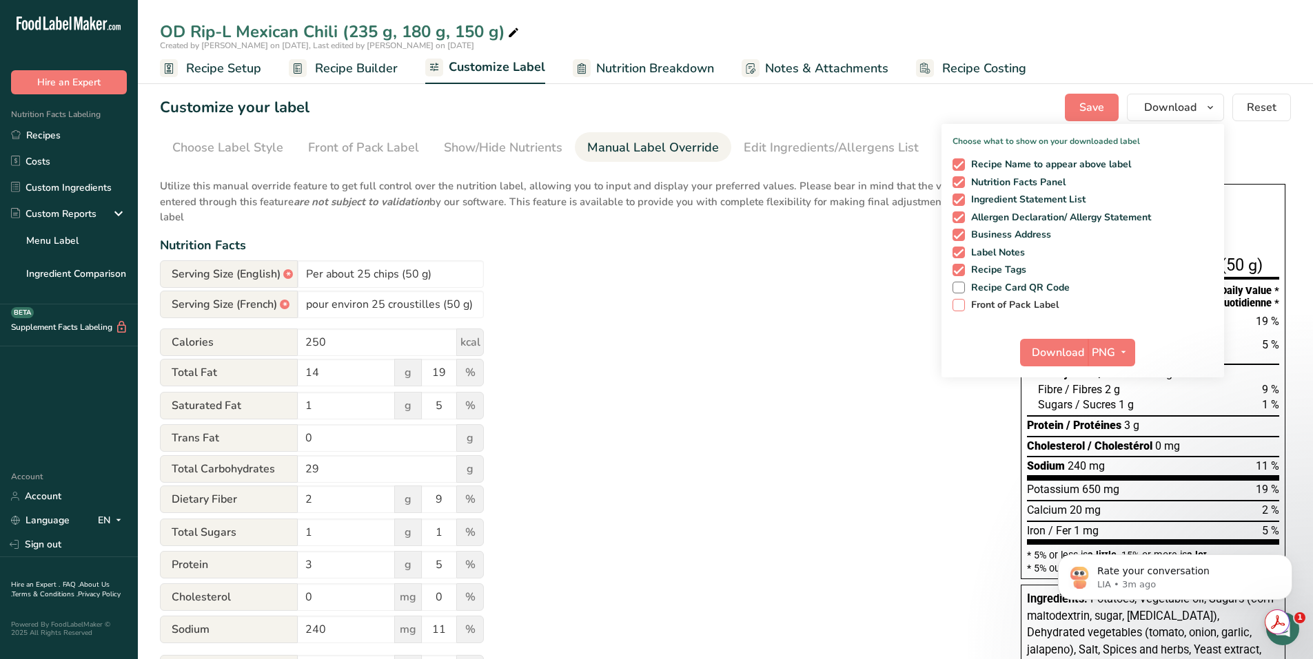
click at [959, 308] on span at bounding box center [958, 305] width 12 height 12
click at [959, 308] on input "Front of Pack Label" at bounding box center [956, 304] width 9 height 9
checkbox input "true"
click at [1128, 344] on icon "button" at bounding box center [1123, 352] width 11 height 17
click at [1110, 447] on link "PDF" at bounding box center [1113, 449] width 44 height 23
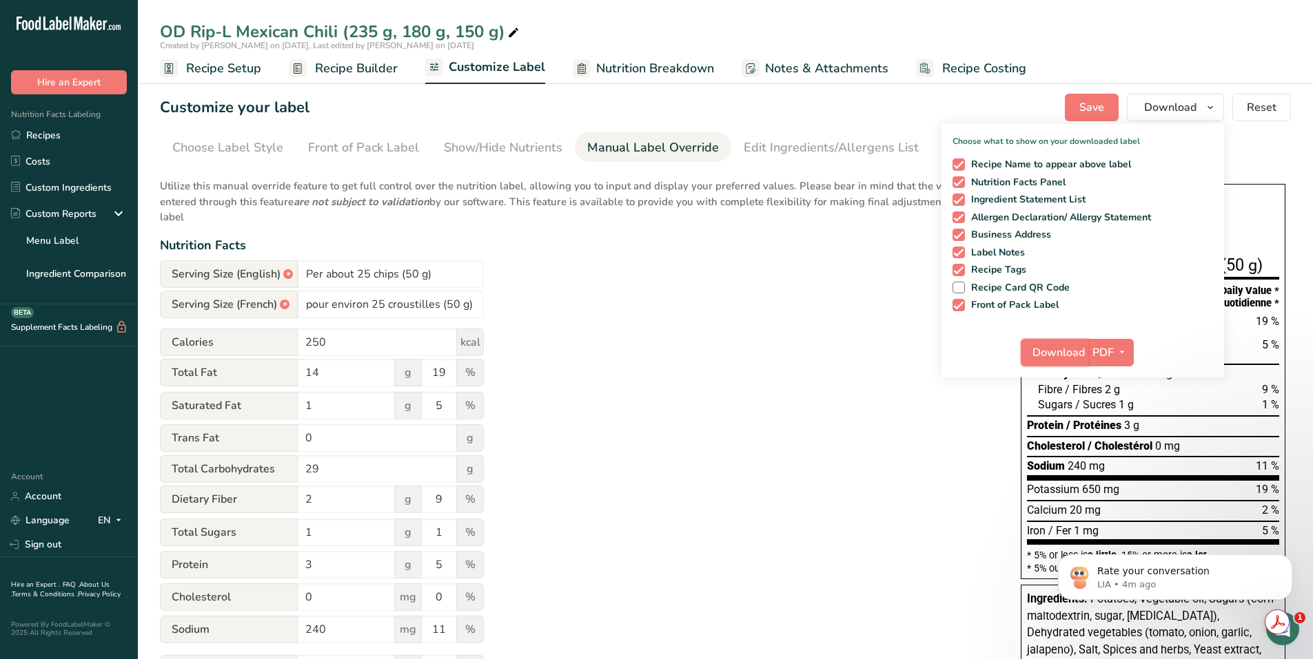
click at [1062, 348] on span "Download" at bounding box center [1058, 353] width 52 height 17
